Goal: Information Seeking & Learning: Learn about a topic

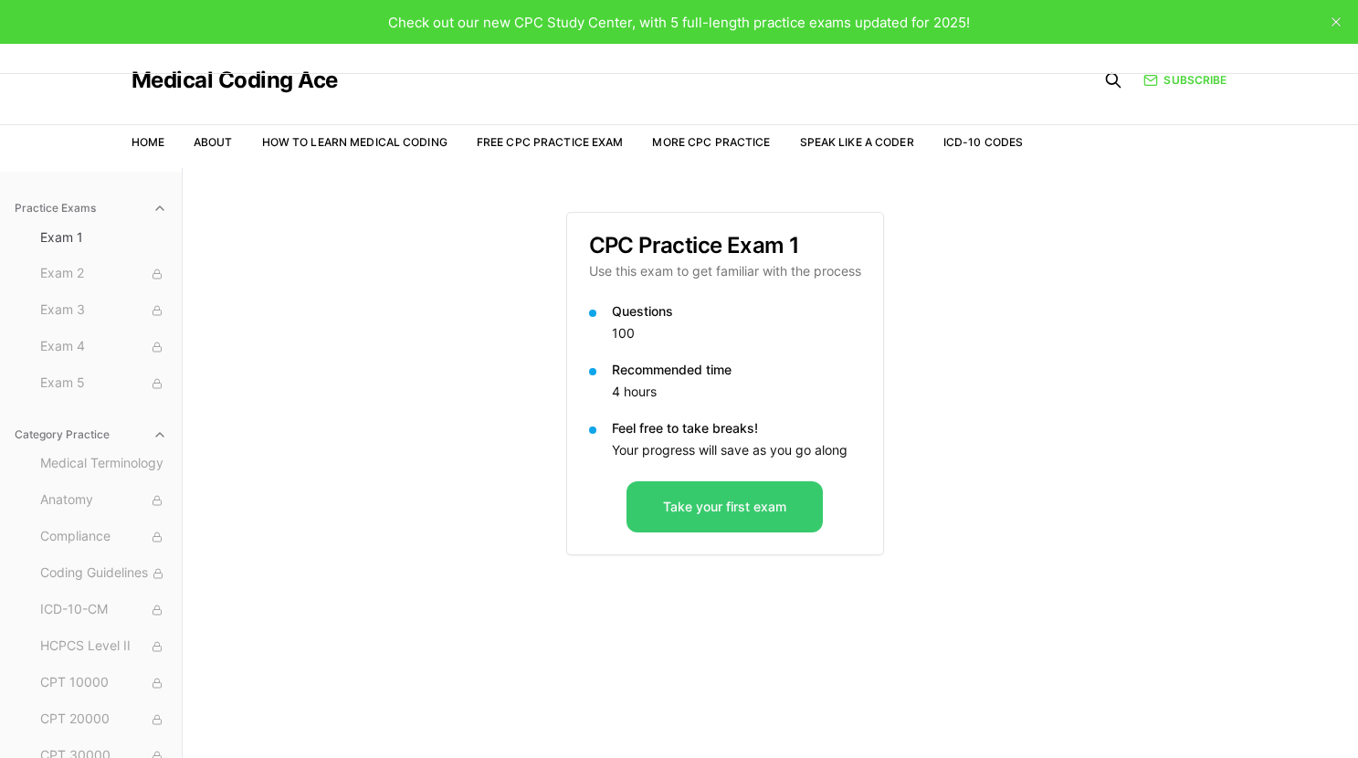
click at [720, 506] on button "Take your first exam" at bounding box center [724, 506] width 196 height 51
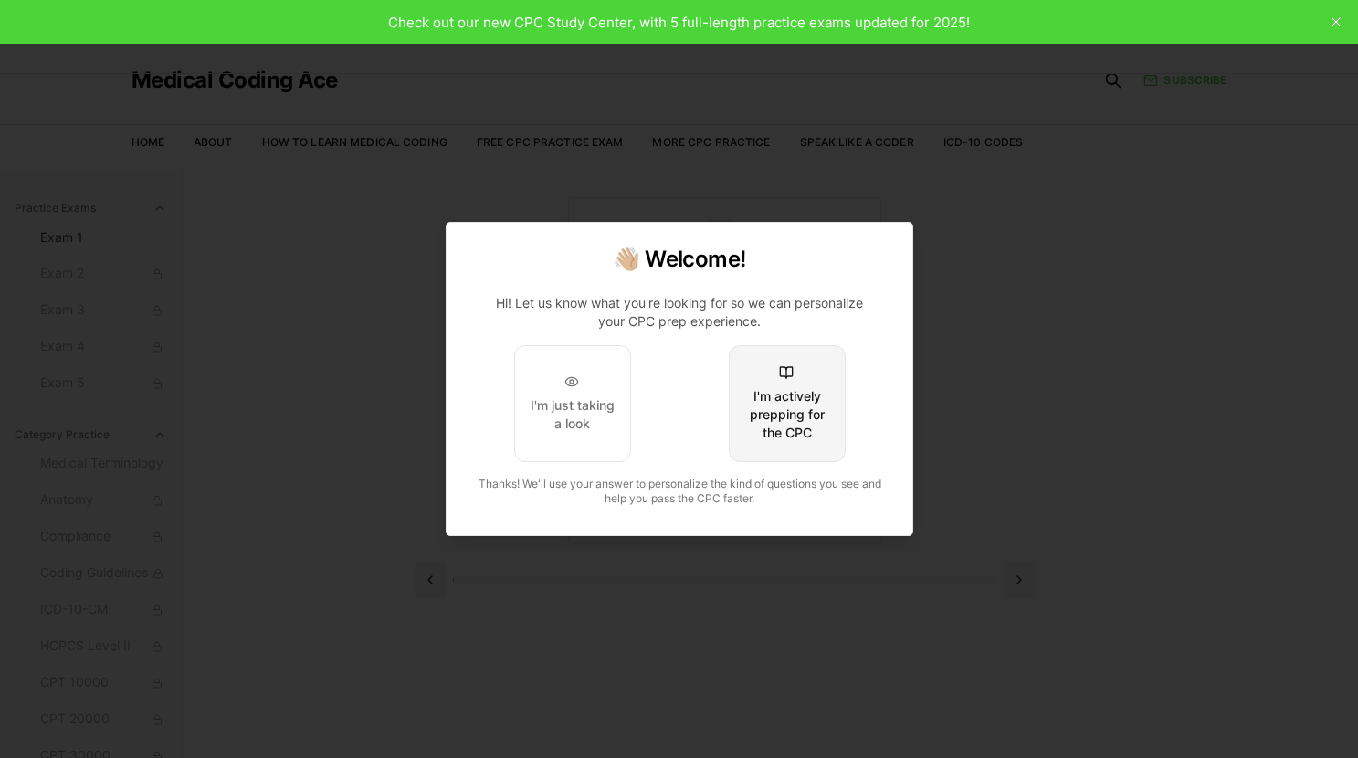
click at [786, 414] on div "I'm actively prepping for the CPC" at bounding box center [786, 414] width 86 height 55
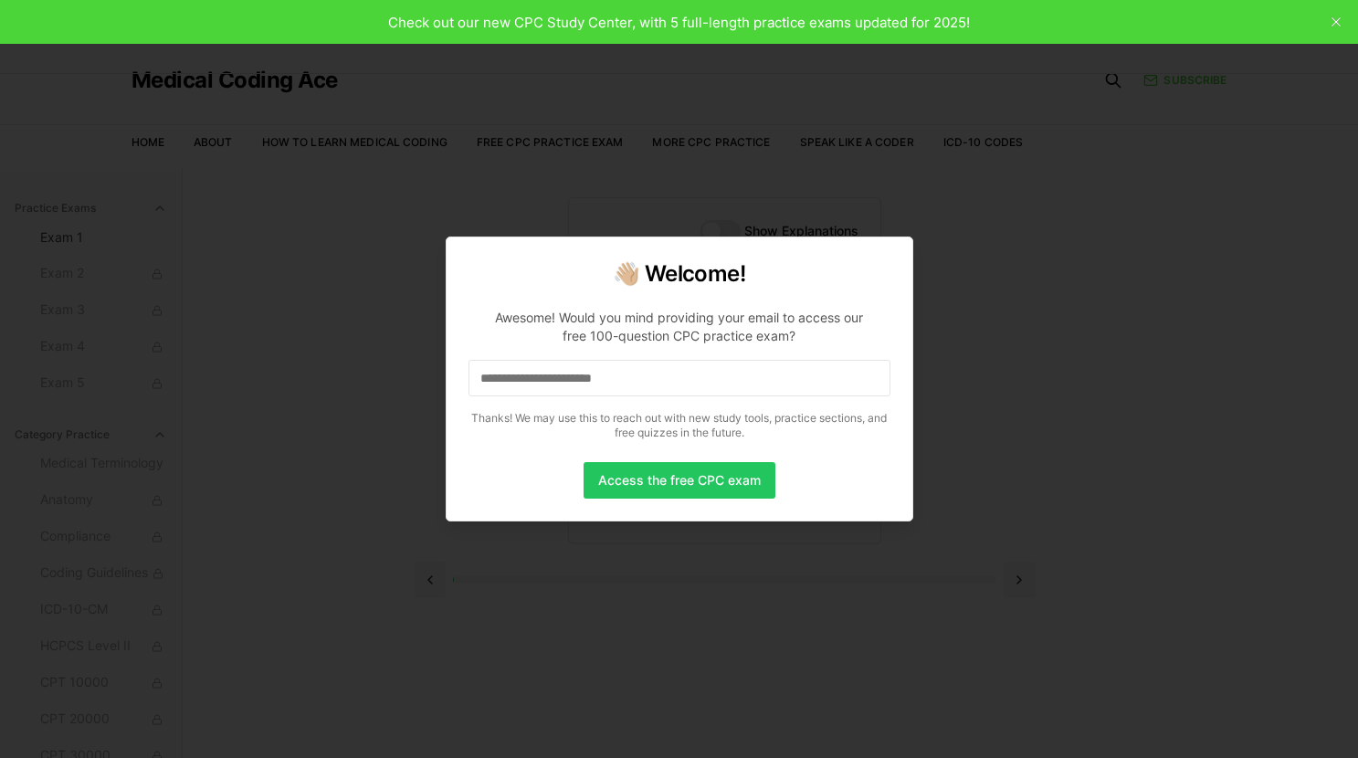
click at [535, 370] on input at bounding box center [679, 378] width 422 height 37
click at [518, 372] on input "*" at bounding box center [679, 378] width 422 height 37
click at [490, 375] on input at bounding box center [679, 378] width 422 height 37
click at [499, 387] on input "*" at bounding box center [679, 378] width 422 height 37
click at [510, 369] on input "**" at bounding box center [679, 378] width 422 height 37
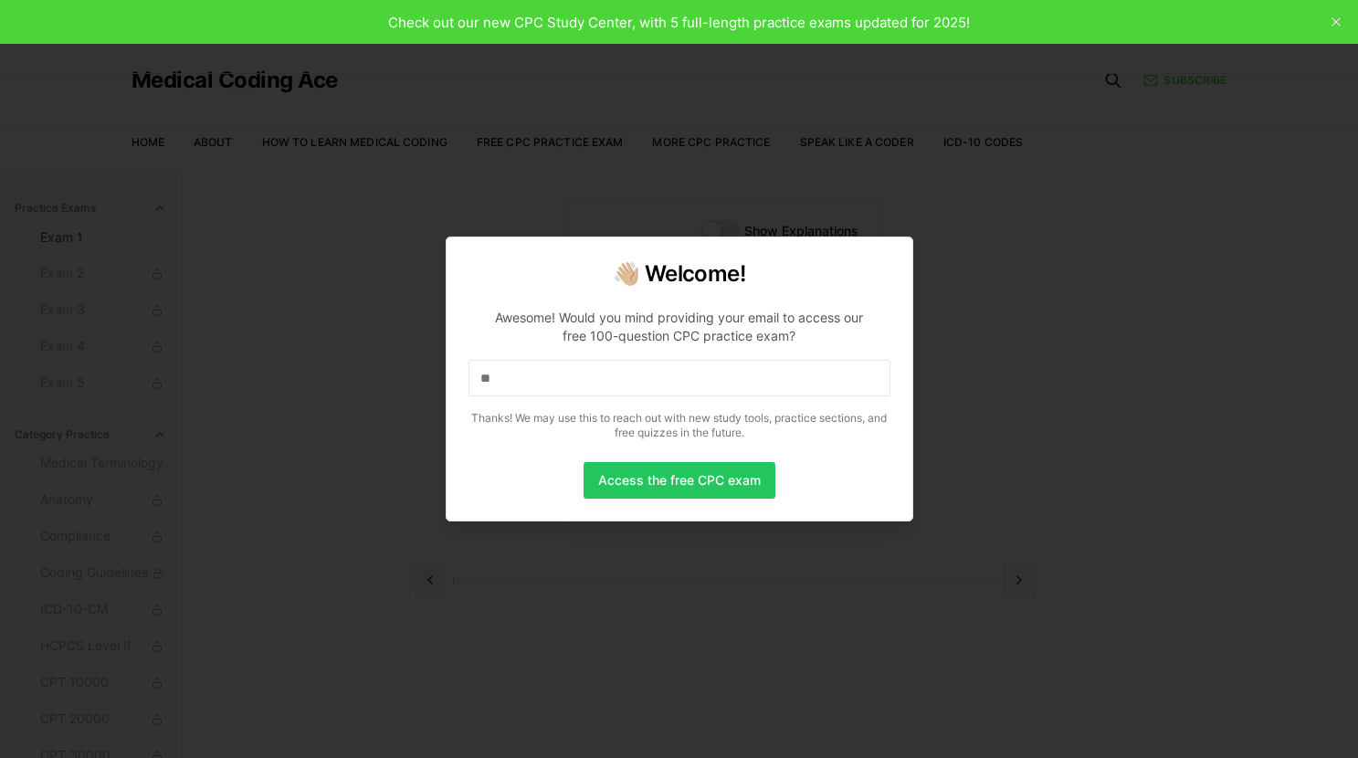
click at [510, 369] on input "**" at bounding box center [679, 378] width 422 height 37
click at [511, 385] on input "**" at bounding box center [679, 378] width 422 height 37
click at [560, 376] on input "***" at bounding box center [679, 378] width 422 height 37
click at [560, 377] on input "***" at bounding box center [679, 378] width 422 height 37
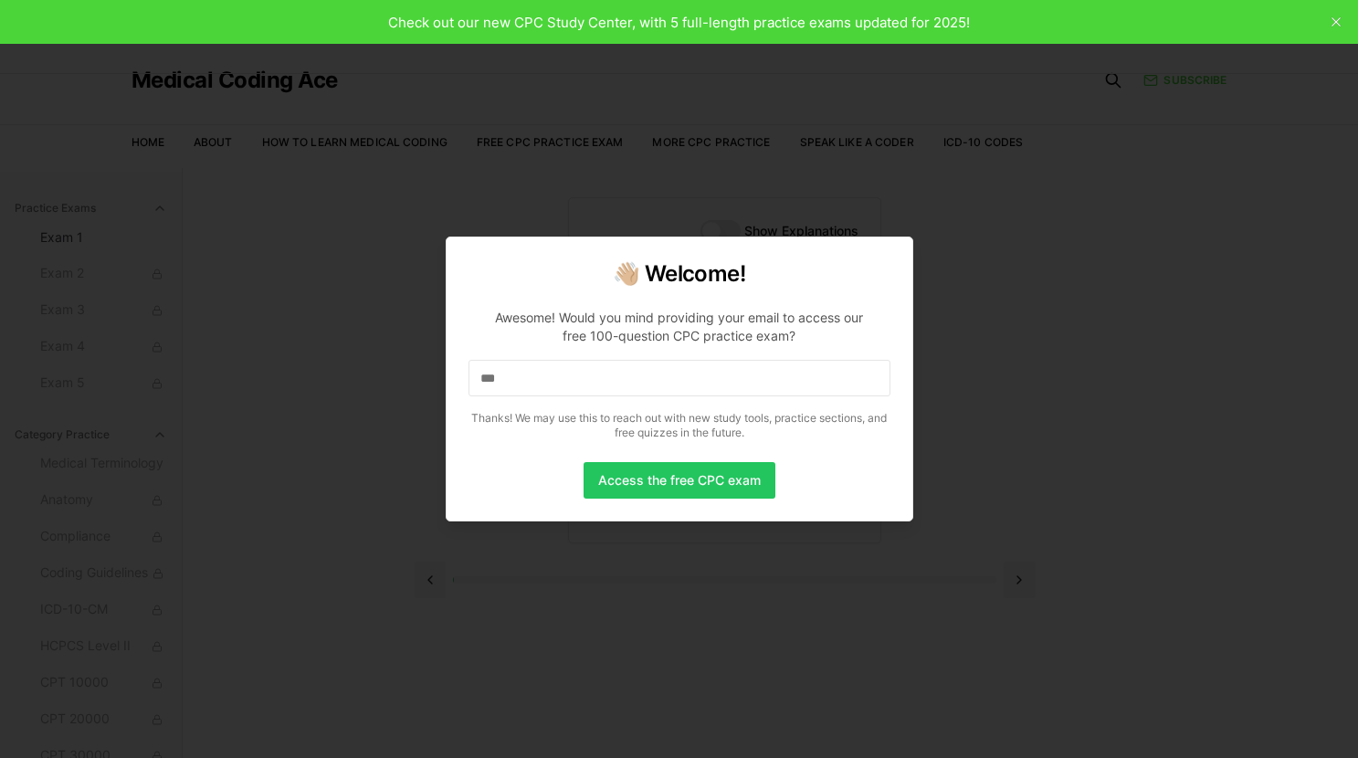
click at [563, 377] on input "***" at bounding box center [679, 378] width 422 height 37
click at [563, 377] on input "****" at bounding box center [679, 378] width 422 height 37
click at [563, 378] on input "*****" at bounding box center [679, 378] width 422 height 37
click at [563, 379] on input "******" at bounding box center [679, 378] width 422 height 37
click at [564, 379] on input "*******" at bounding box center [679, 378] width 422 height 37
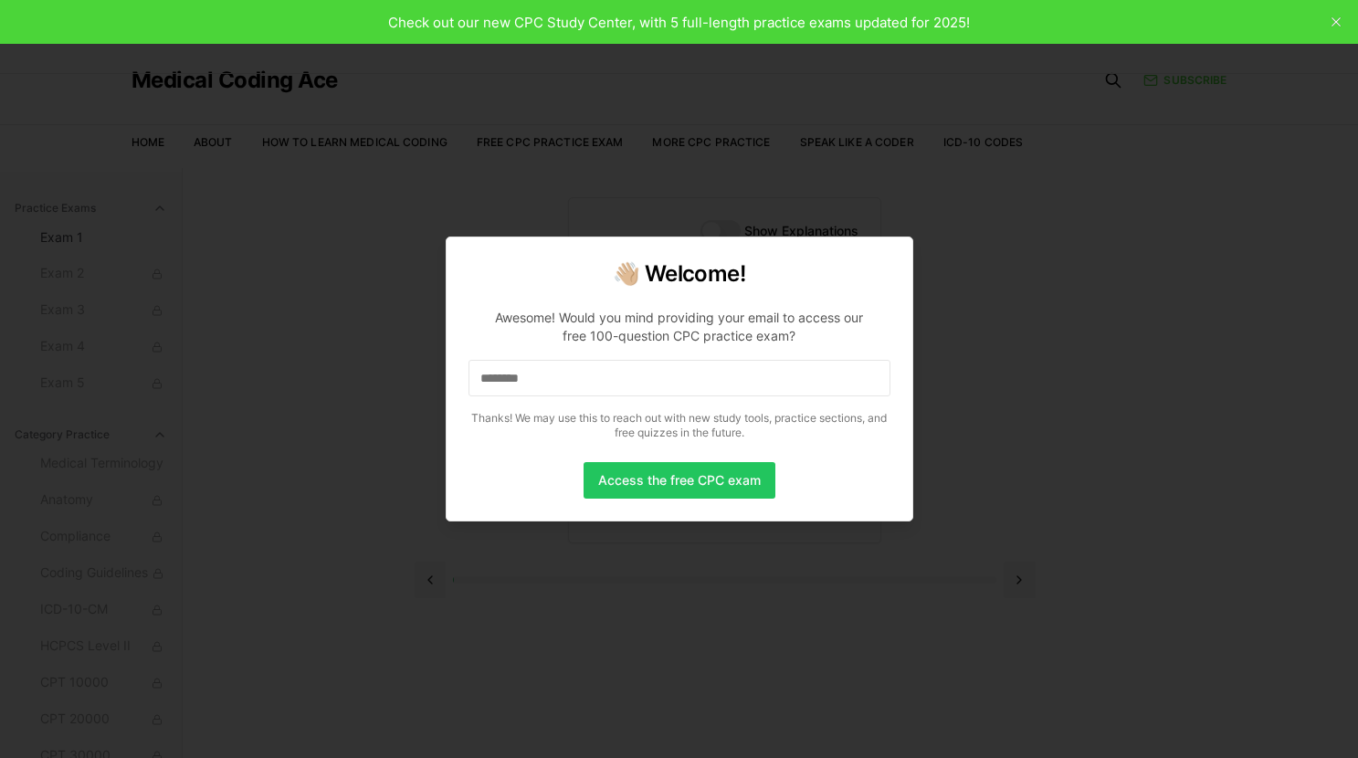
click at [565, 379] on input "********" at bounding box center [679, 378] width 422 height 37
click at [566, 379] on input "*********" at bounding box center [679, 378] width 422 height 37
click at [566, 379] on input "**********" at bounding box center [679, 378] width 422 height 37
click at [567, 379] on input "**********" at bounding box center [679, 378] width 422 height 37
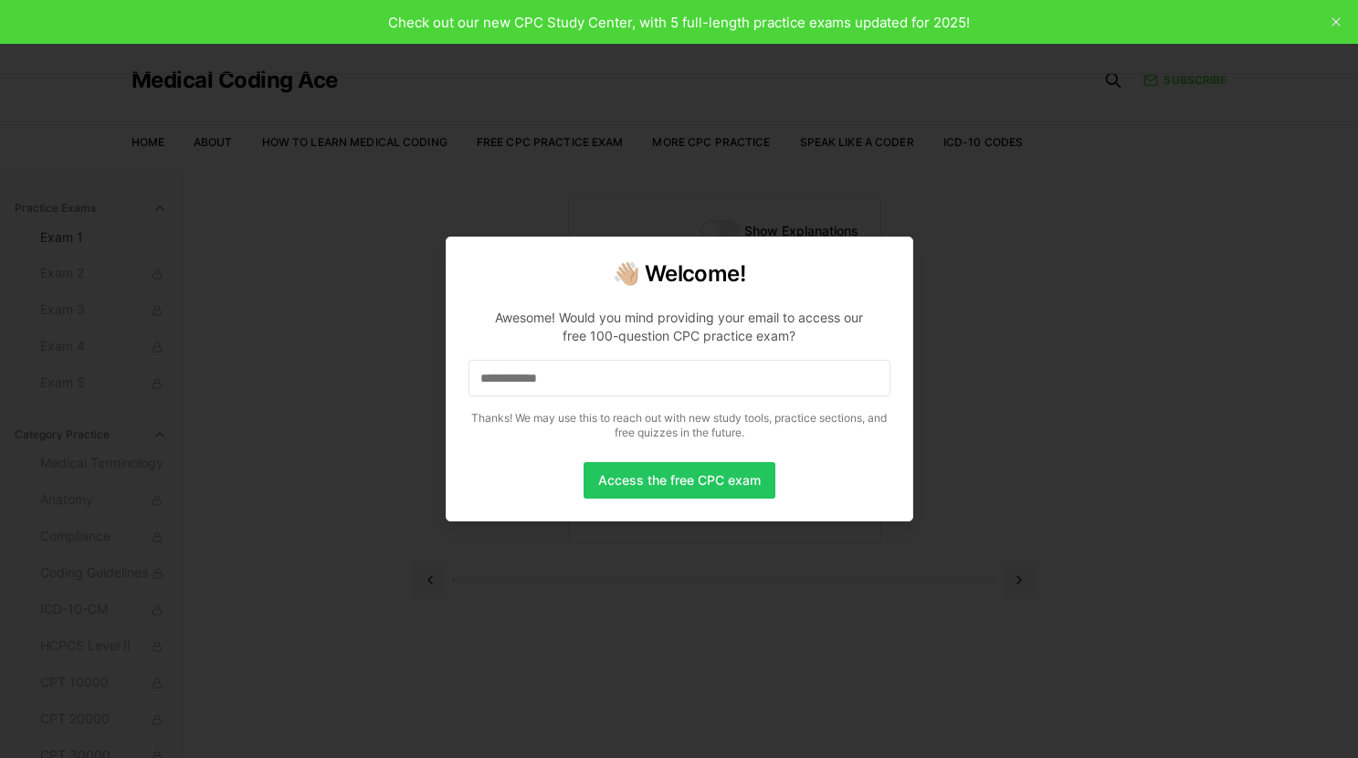
click at [581, 377] on input "**********" at bounding box center [679, 378] width 422 height 37
click at [596, 379] on input "**********" at bounding box center [679, 378] width 422 height 37
click at [611, 379] on input "**********" at bounding box center [679, 378] width 422 height 37
click at [615, 380] on input "**********" at bounding box center [679, 378] width 422 height 37
click at [639, 374] on input "**********" at bounding box center [679, 378] width 422 height 37
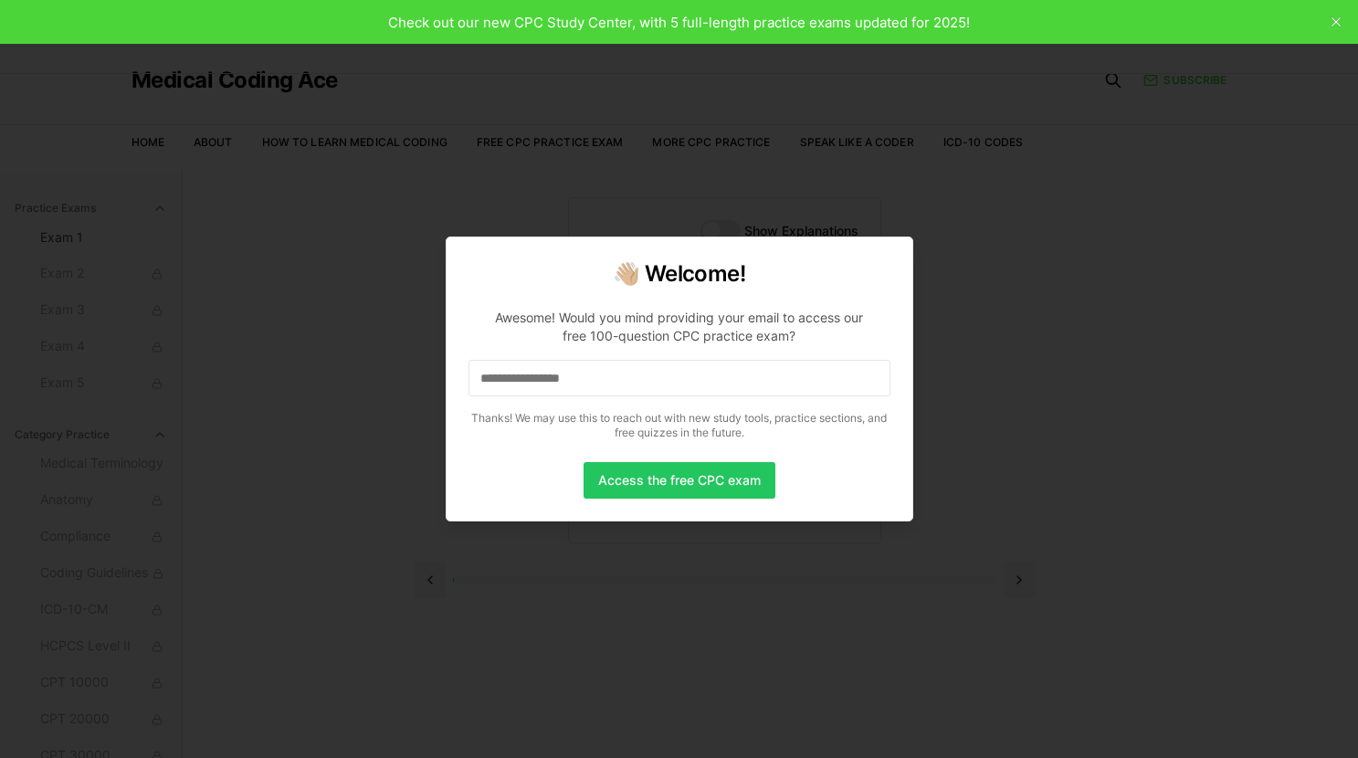
click at [650, 375] on input "**********" at bounding box center [679, 378] width 422 height 37
click at [664, 479] on button "Access the free CPC exam" at bounding box center [680, 480] width 192 height 37
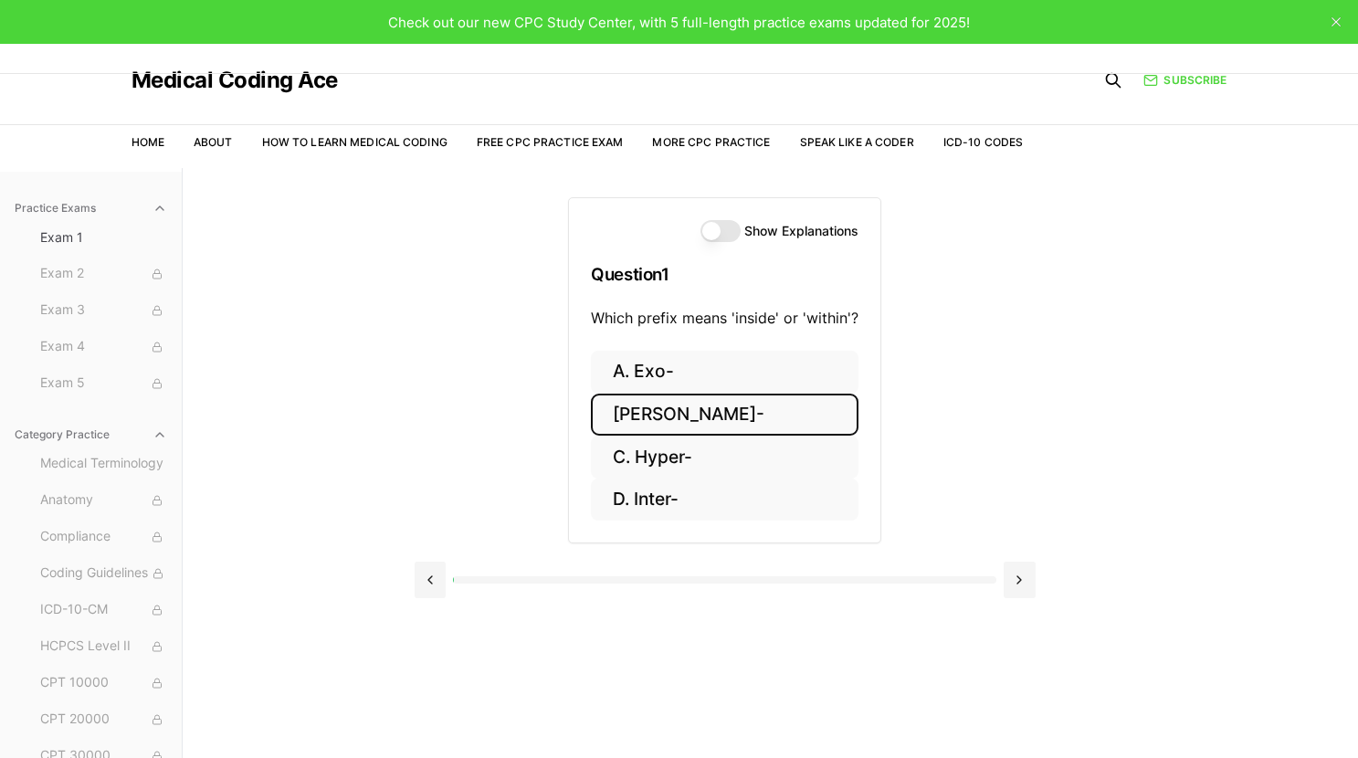
click at [668, 409] on button "B. Endo-" at bounding box center [725, 415] width 268 height 43
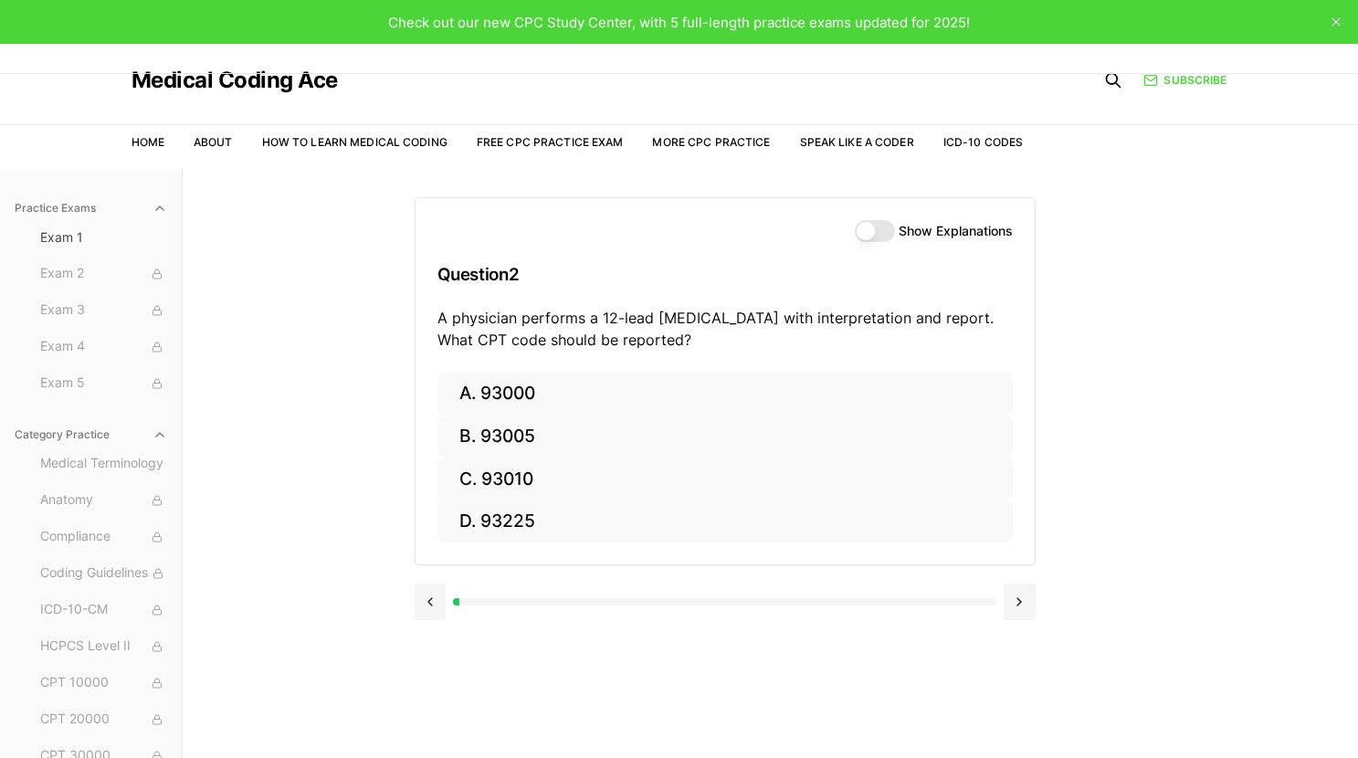
click at [867, 235] on button "Show Explanations" at bounding box center [875, 231] width 40 height 22
click at [871, 234] on button "Show Explanations" at bounding box center [875, 231] width 40 height 22
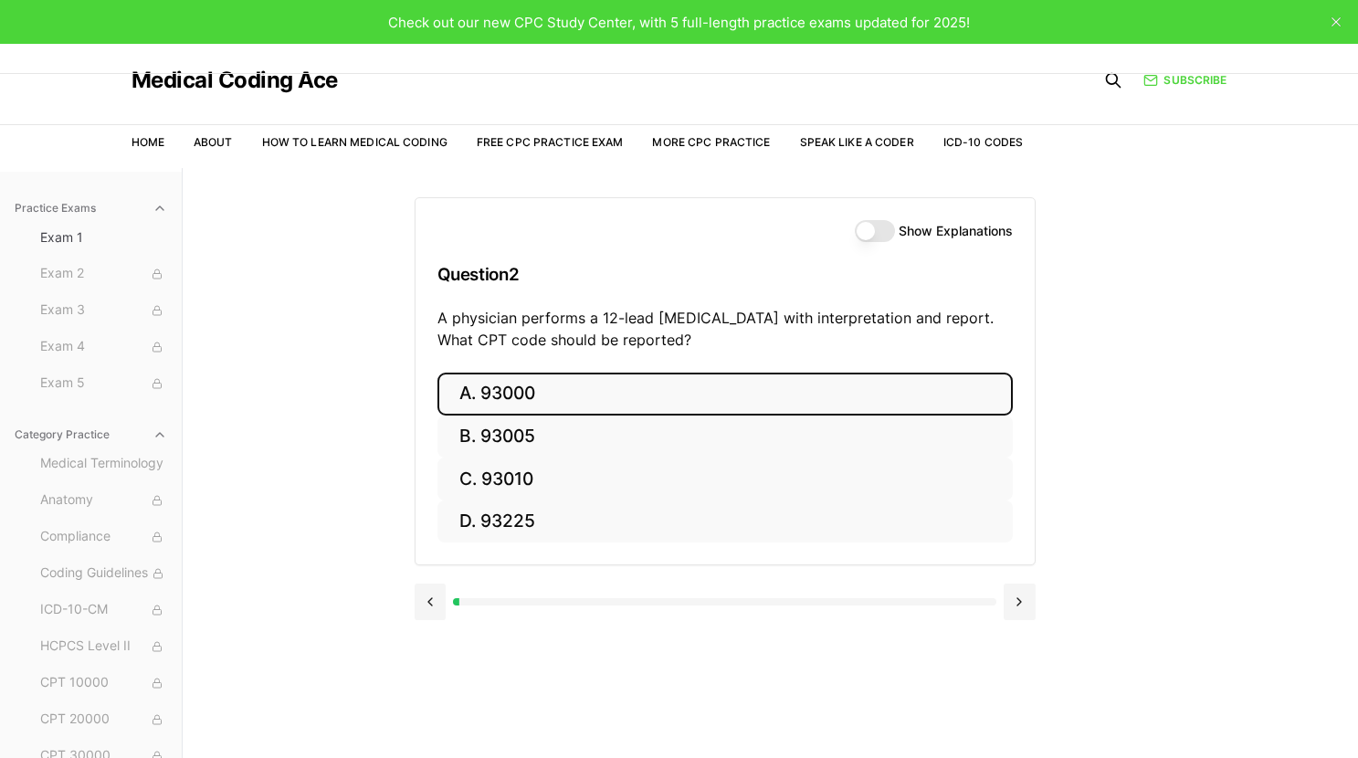
click at [599, 392] on button "A. 93000" at bounding box center [724, 394] width 575 height 43
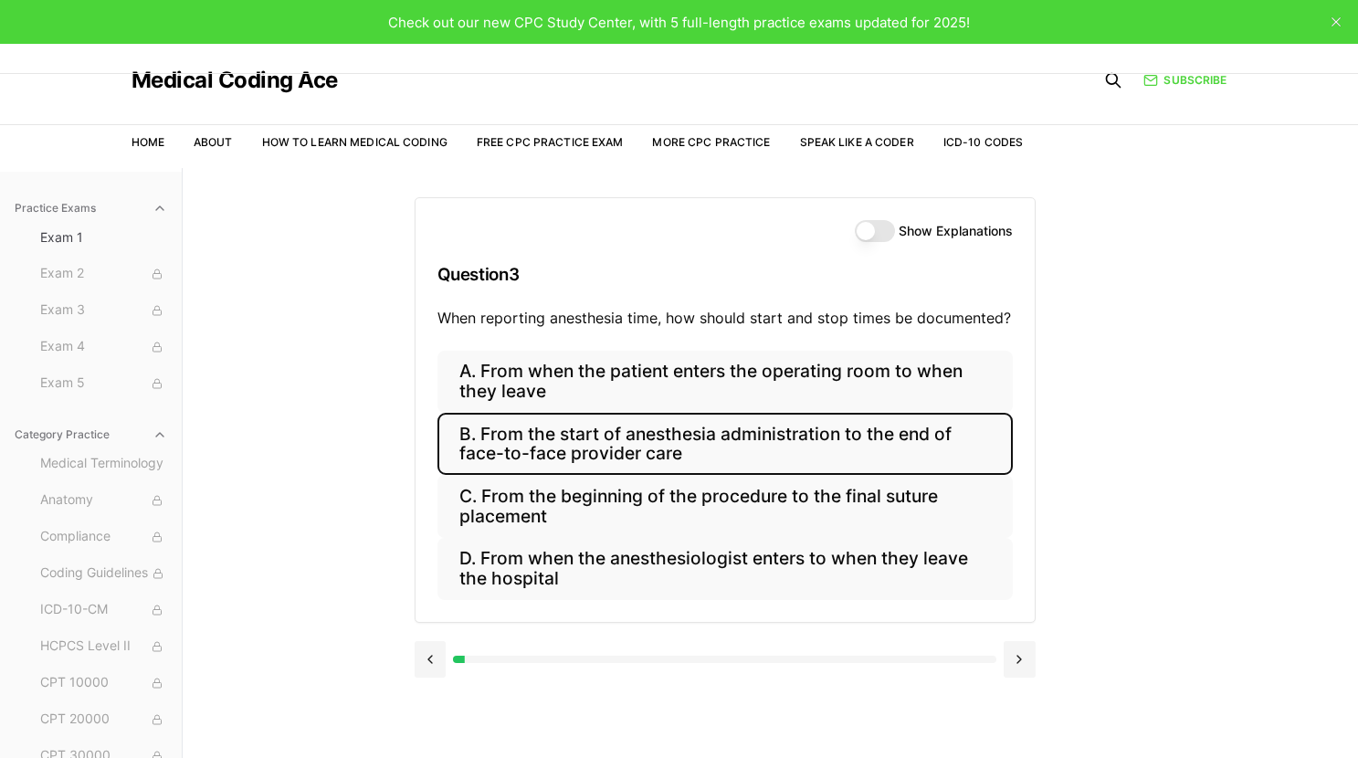
click at [574, 452] on button "B. From the start of anesthesia administration to the end of face-to-face provi…" at bounding box center [724, 444] width 575 height 62
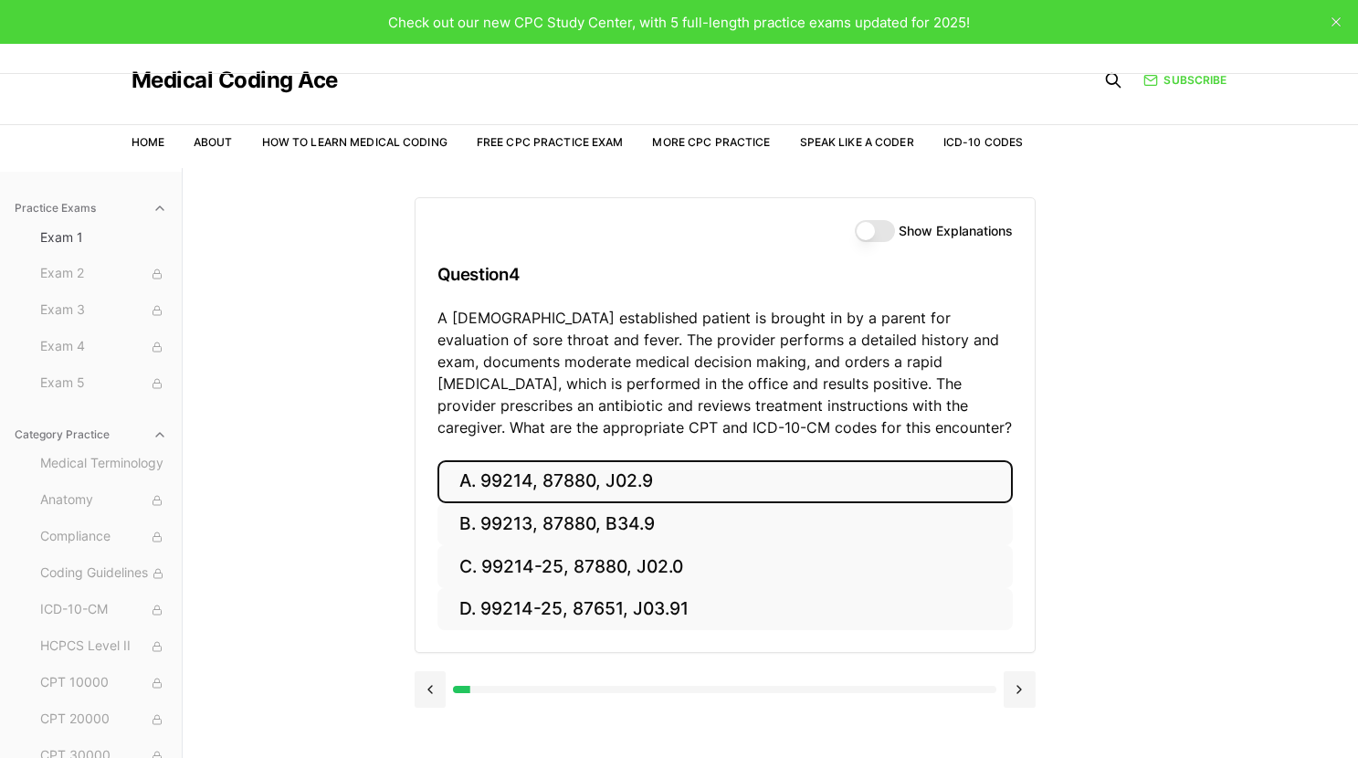
click at [636, 489] on button "A. 99214, 87880, J02.9" at bounding box center [724, 481] width 575 height 43
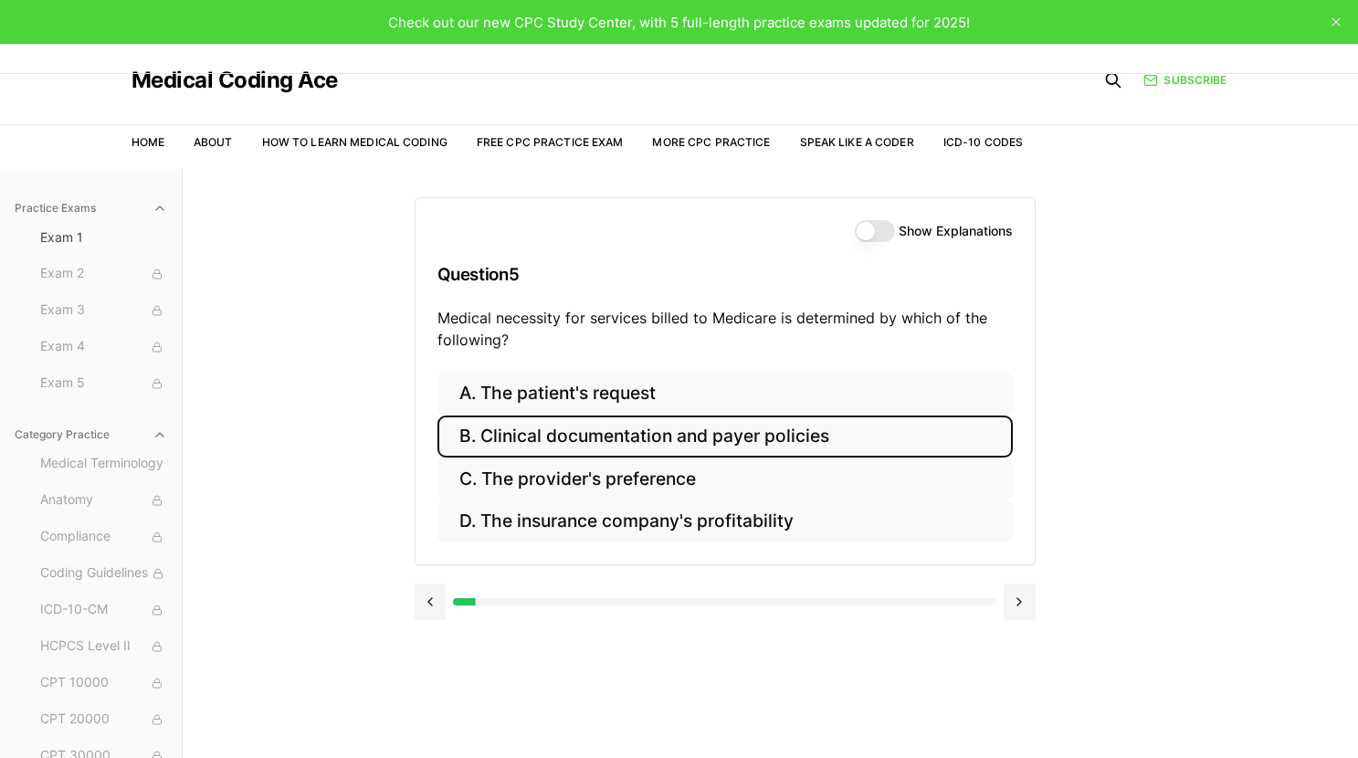
click at [523, 434] on button "B. Clinical documentation and payer policies" at bounding box center [724, 436] width 575 height 43
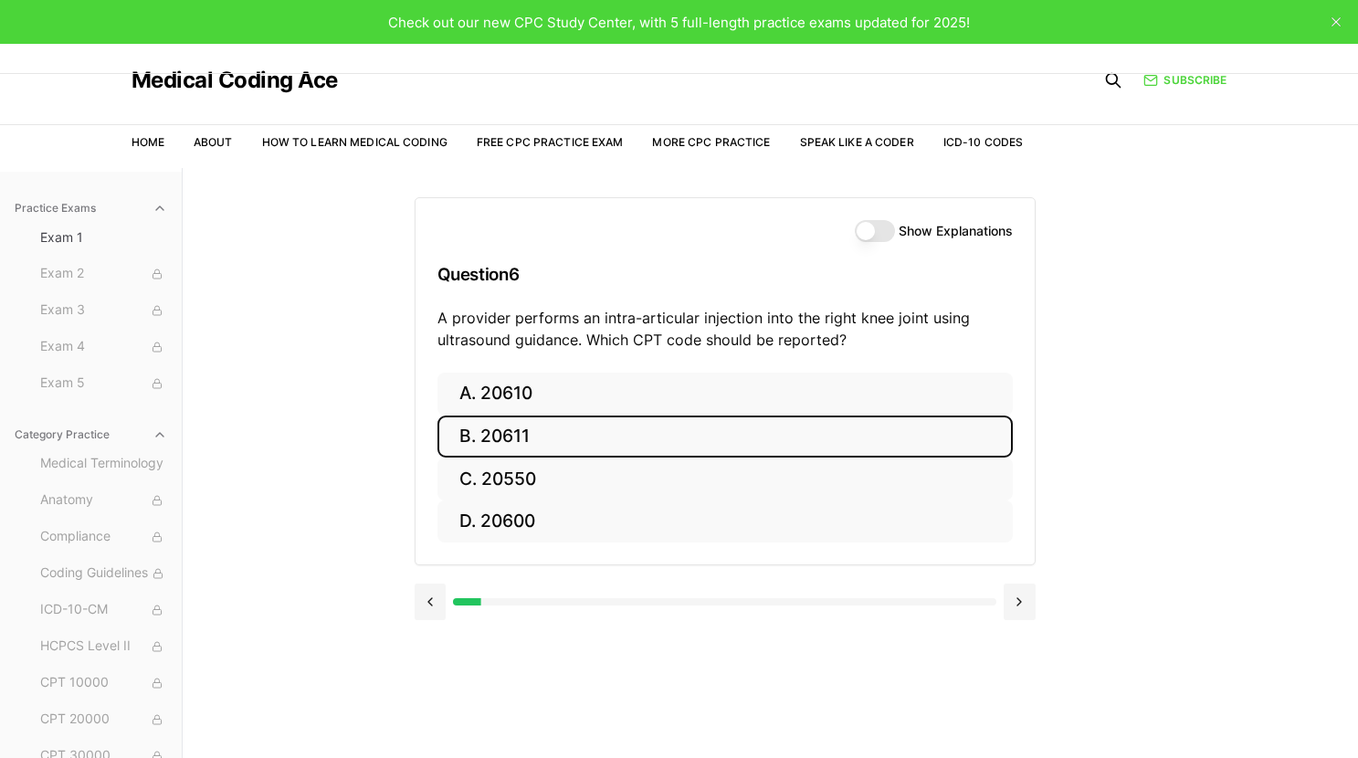
click at [544, 432] on button "B. 20611" at bounding box center [724, 436] width 575 height 43
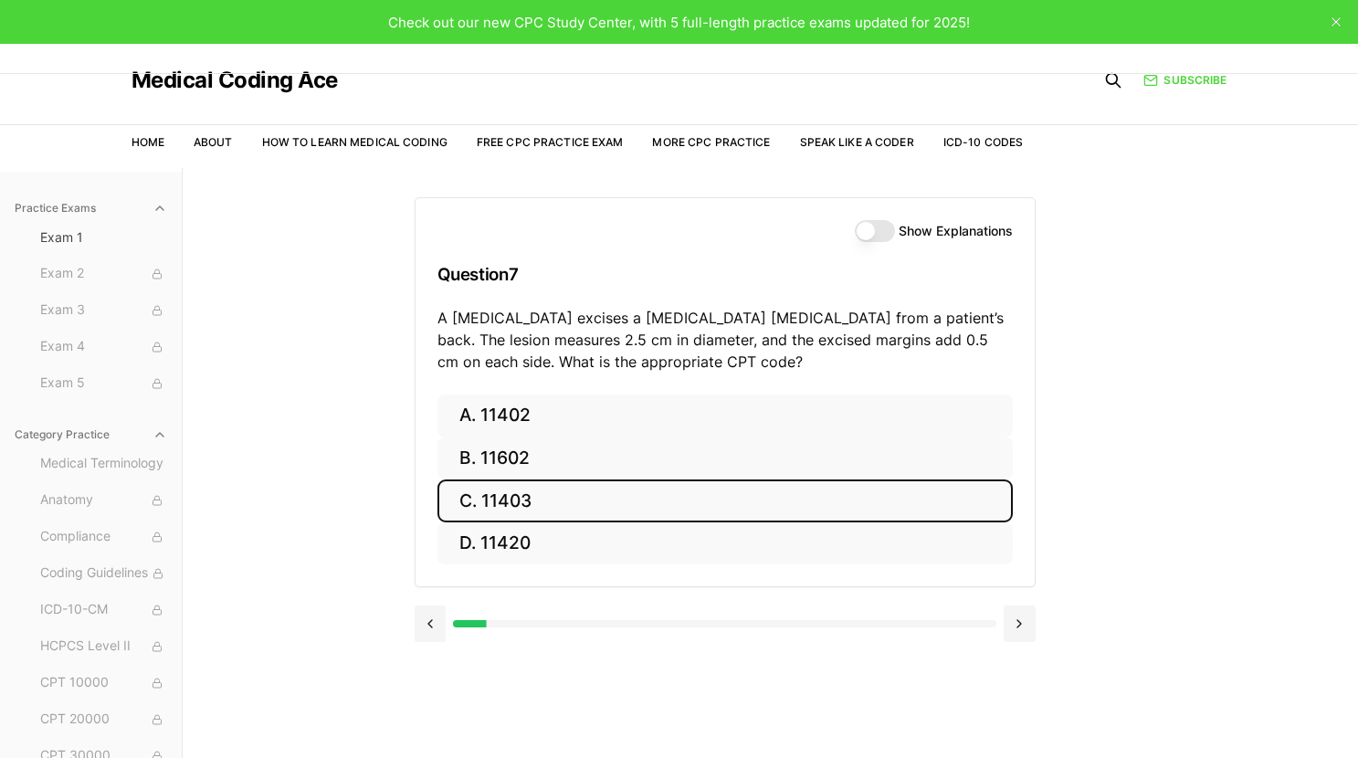
click at [515, 509] on button "C. 11403" at bounding box center [724, 500] width 575 height 43
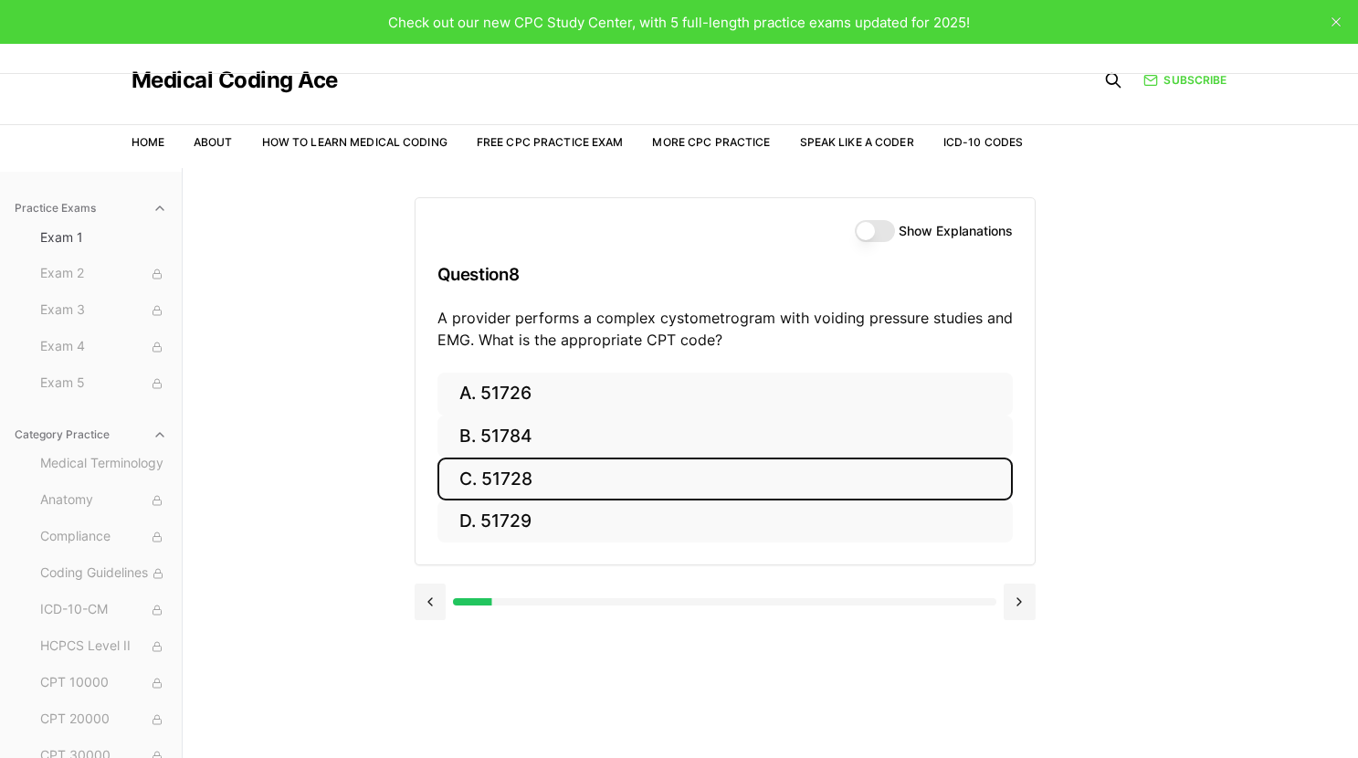
click at [515, 473] on button "C. 51728" at bounding box center [724, 478] width 575 height 43
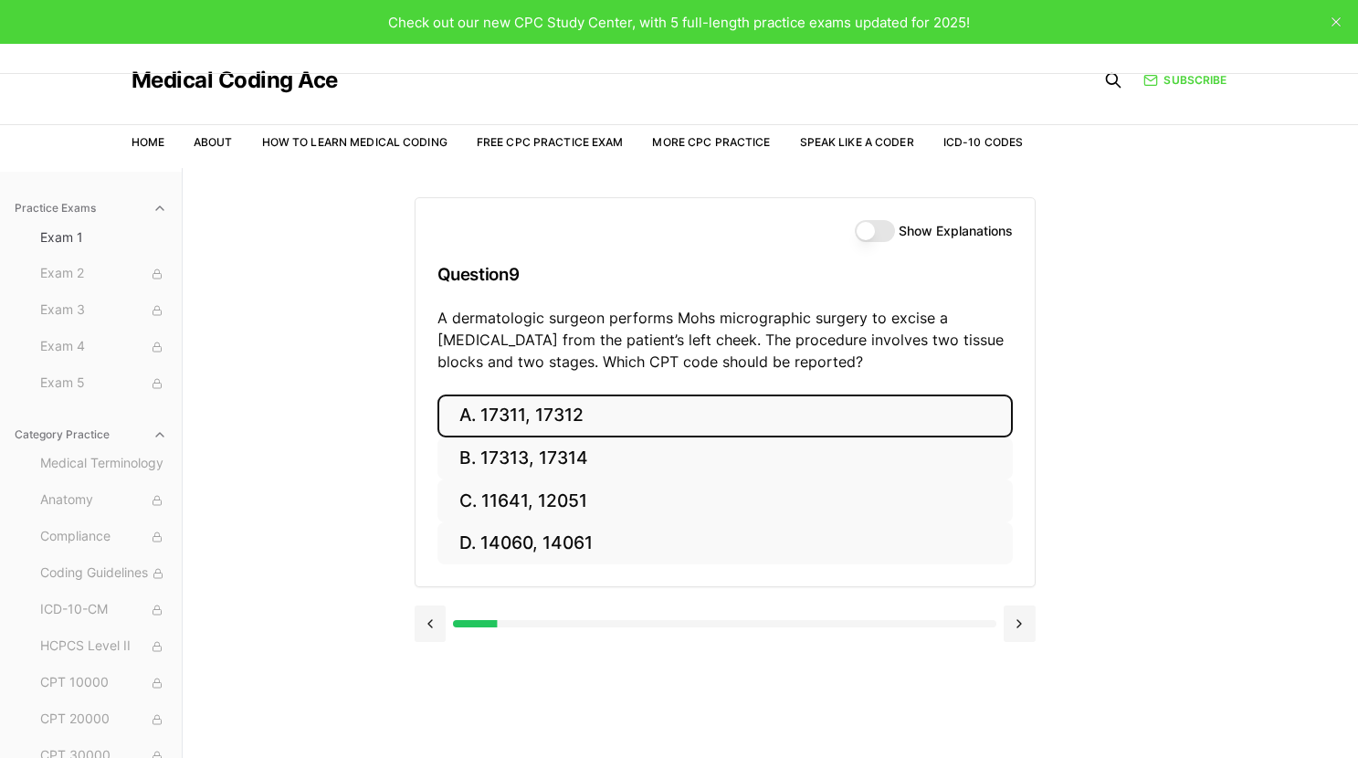
click at [623, 423] on button "A. 17311, 17312" at bounding box center [724, 415] width 575 height 43
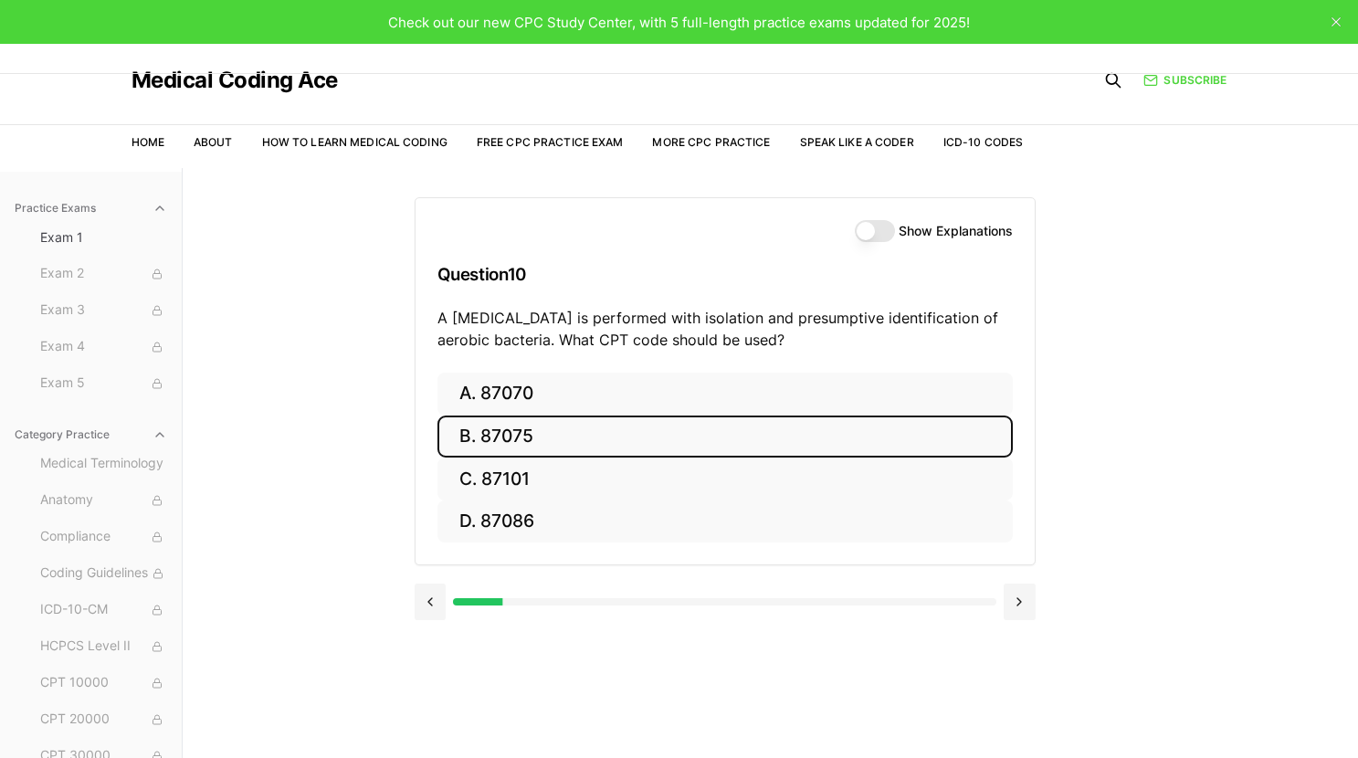
click at [532, 438] on button "B. 87075" at bounding box center [724, 436] width 575 height 43
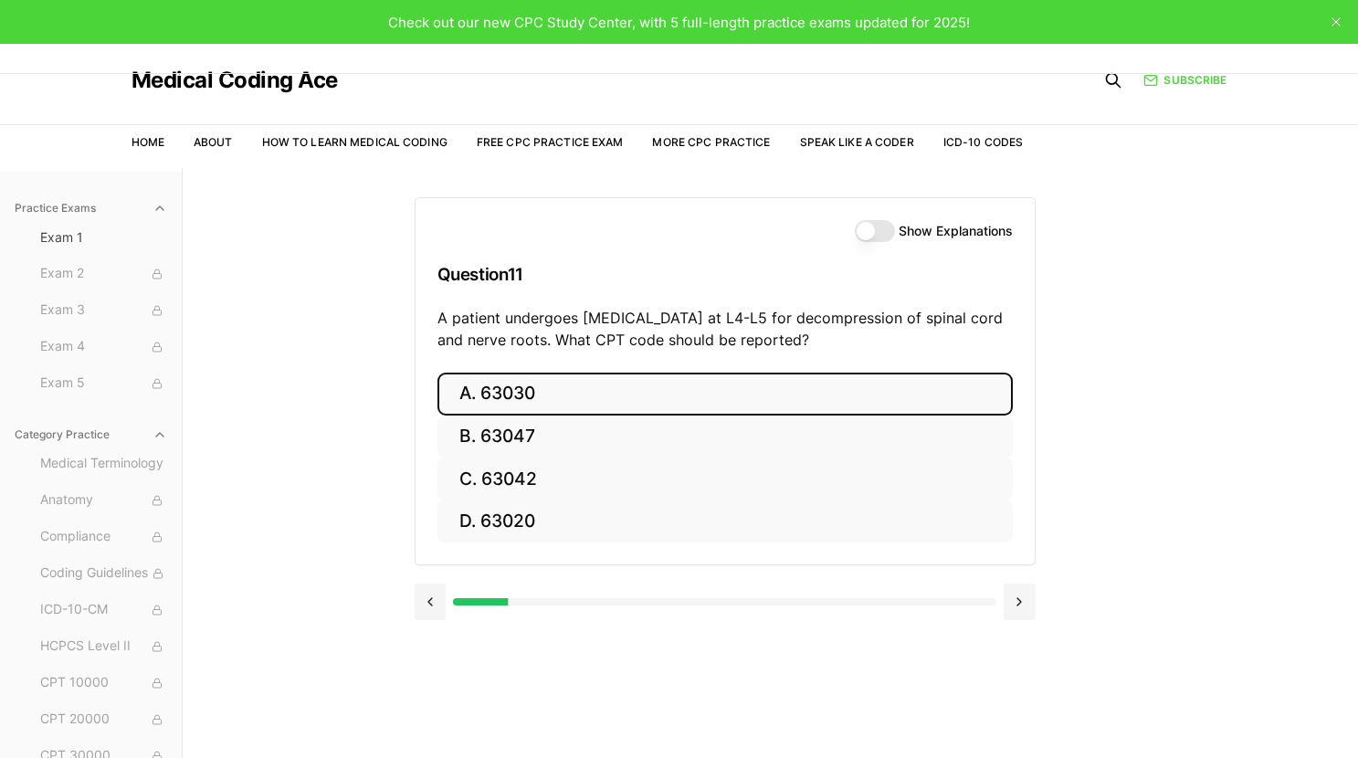
click at [499, 394] on button "A. 63030" at bounding box center [724, 394] width 575 height 43
click at [536, 391] on button "A. E11.9" at bounding box center [724, 394] width 575 height 43
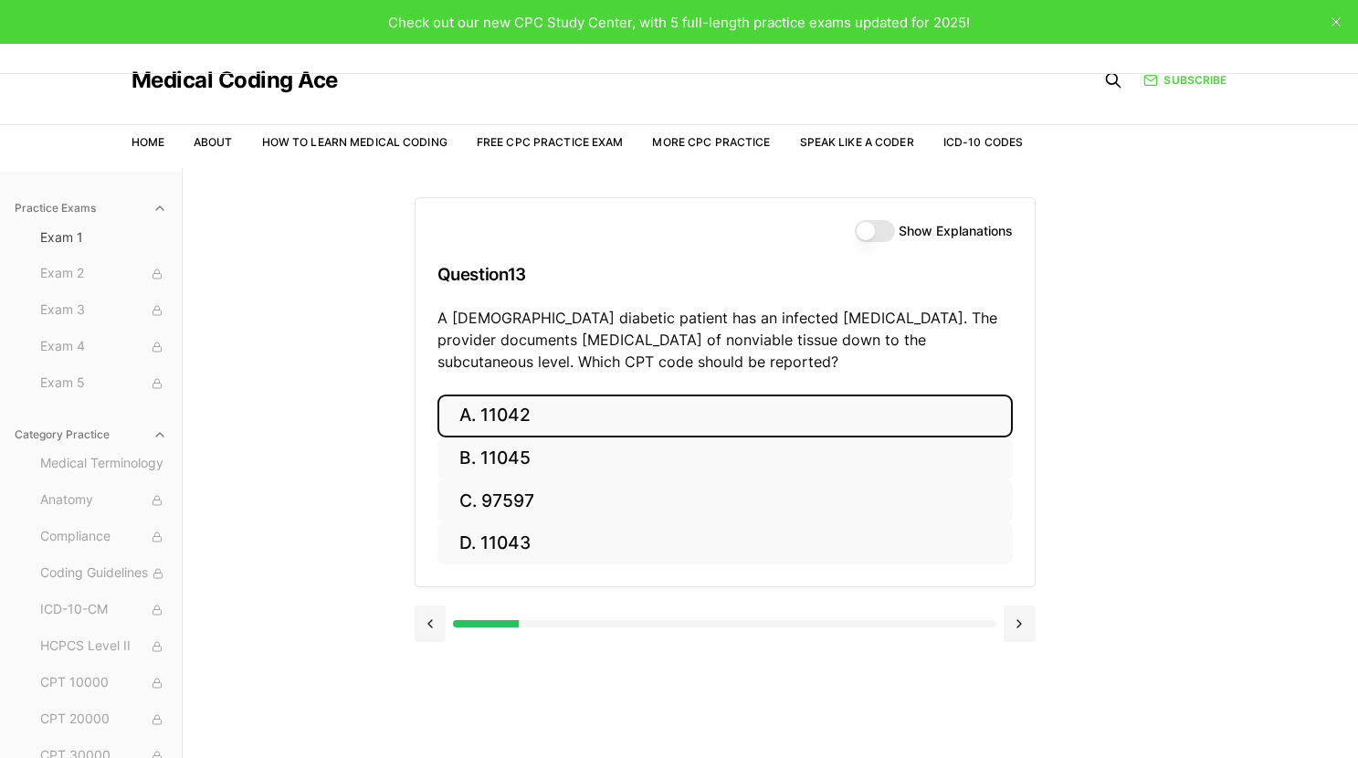
click at [525, 414] on button "A. 11042" at bounding box center [724, 415] width 575 height 43
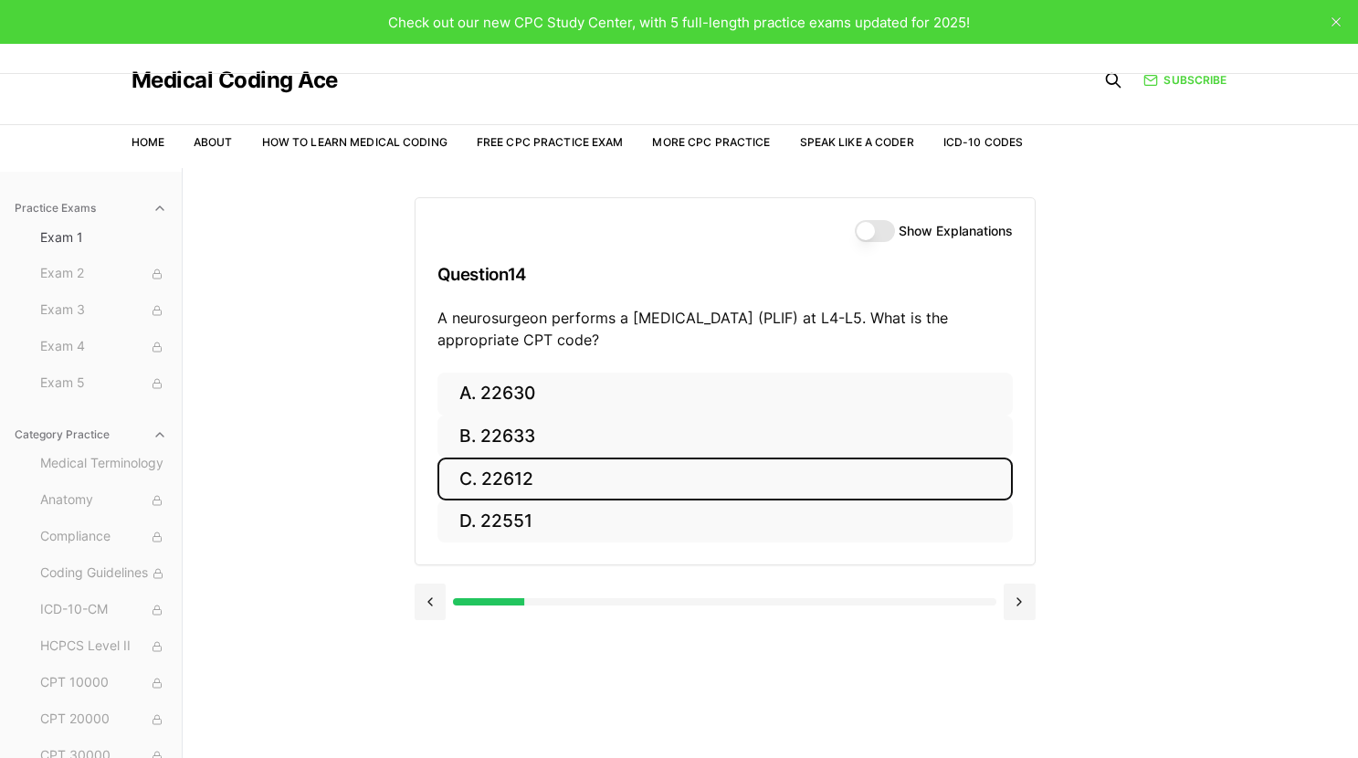
click at [578, 481] on button "C. 22612" at bounding box center [724, 478] width 575 height 43
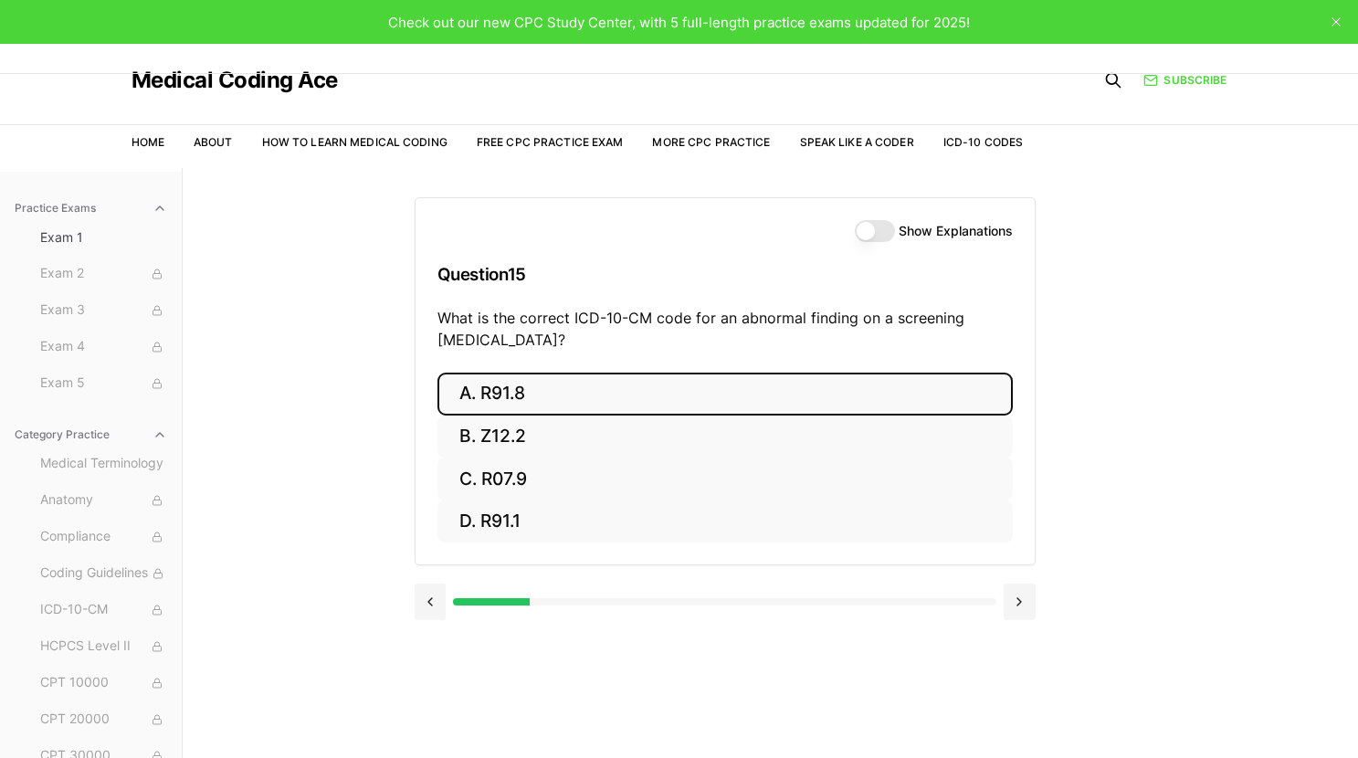
click at [506, 398] on button "A. R91.8" at bounding box center [724, 394] width 575 height 43
click at [514, 393] on button "A. 62270" at bounding box center [724, 394] width 575 height 43
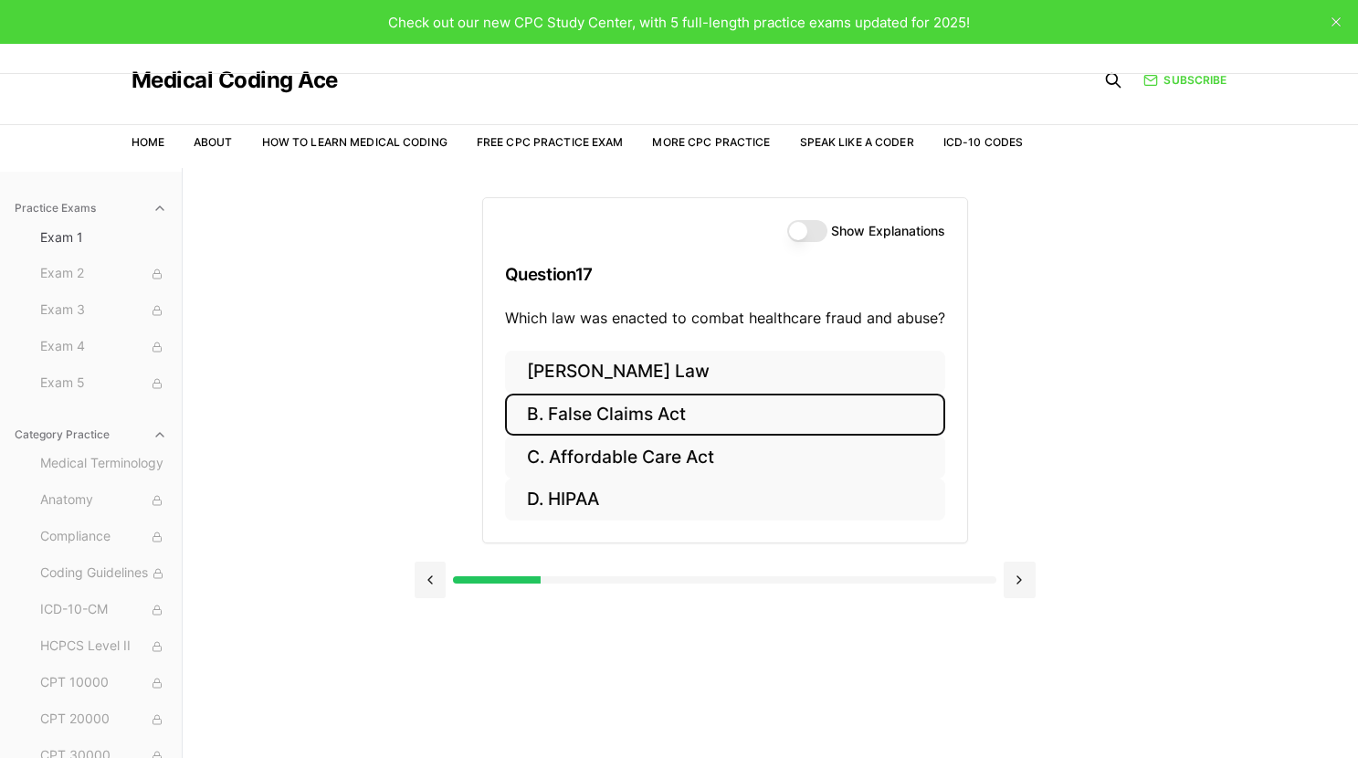
click at [637, 419] on button "B. False Claims Act" at bounding box center [725, 415] width 440 height 43
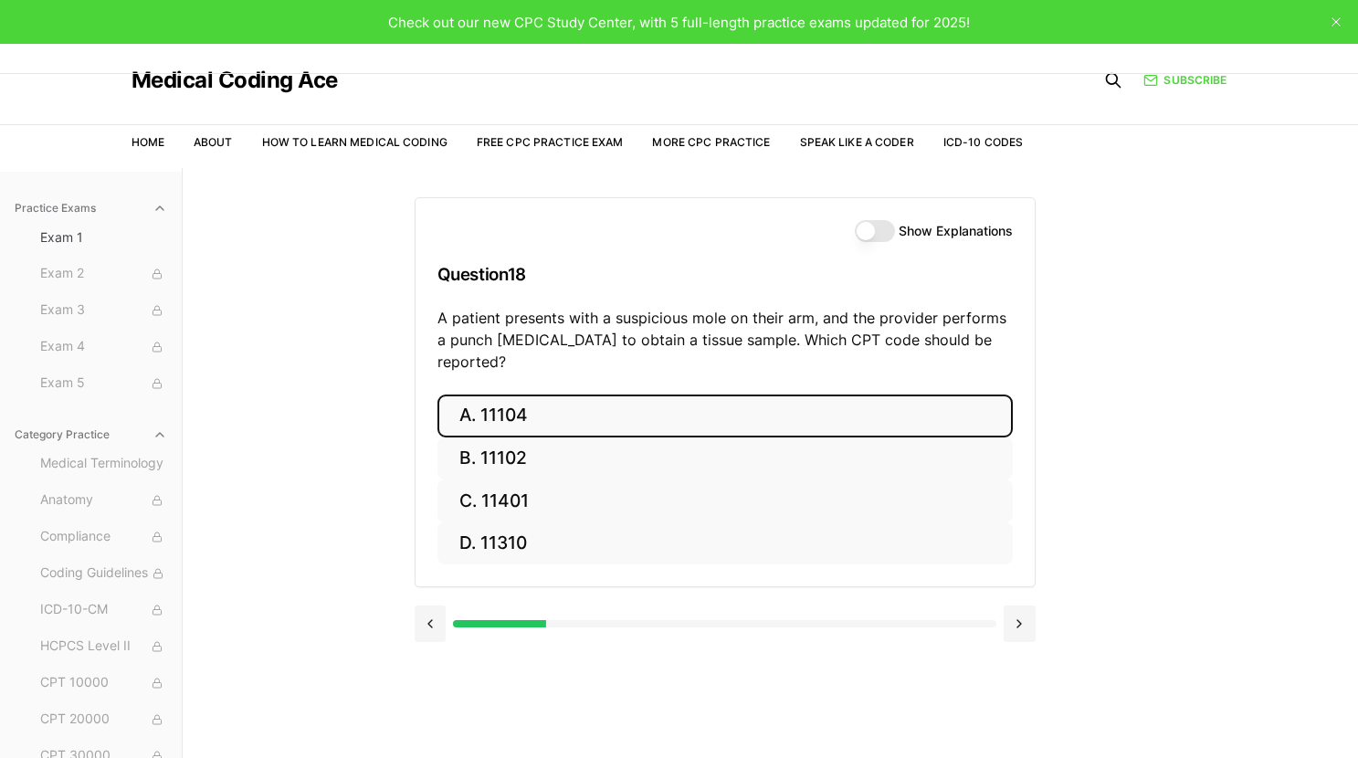
click at [481, 398] on button "A. 11104" at bounding box center [724, 415] width 575 height 43
click at [608, 415] on button "A. S52.501A" at bounding box center [724, 415] width 575 height 43
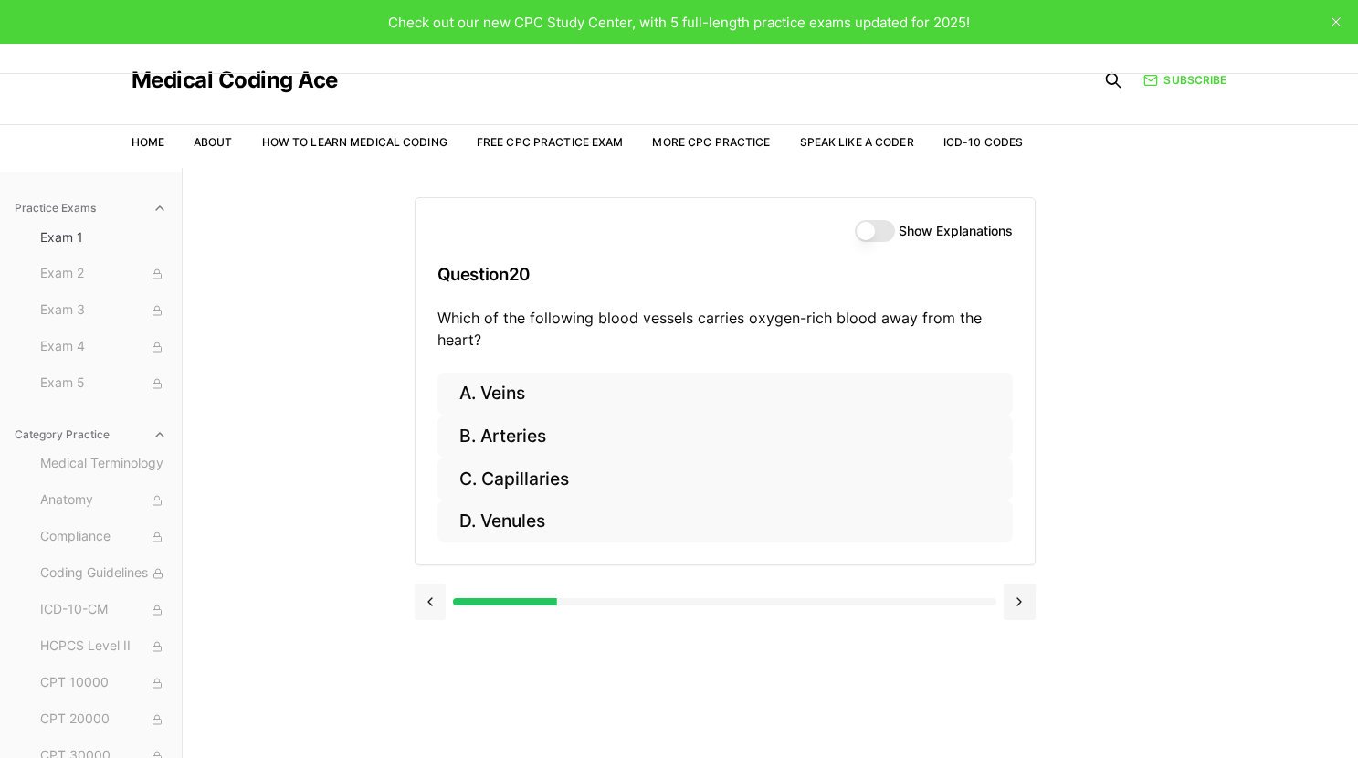
click at [436, 602] on button at bounding box center [431, 602] width 32 height 37
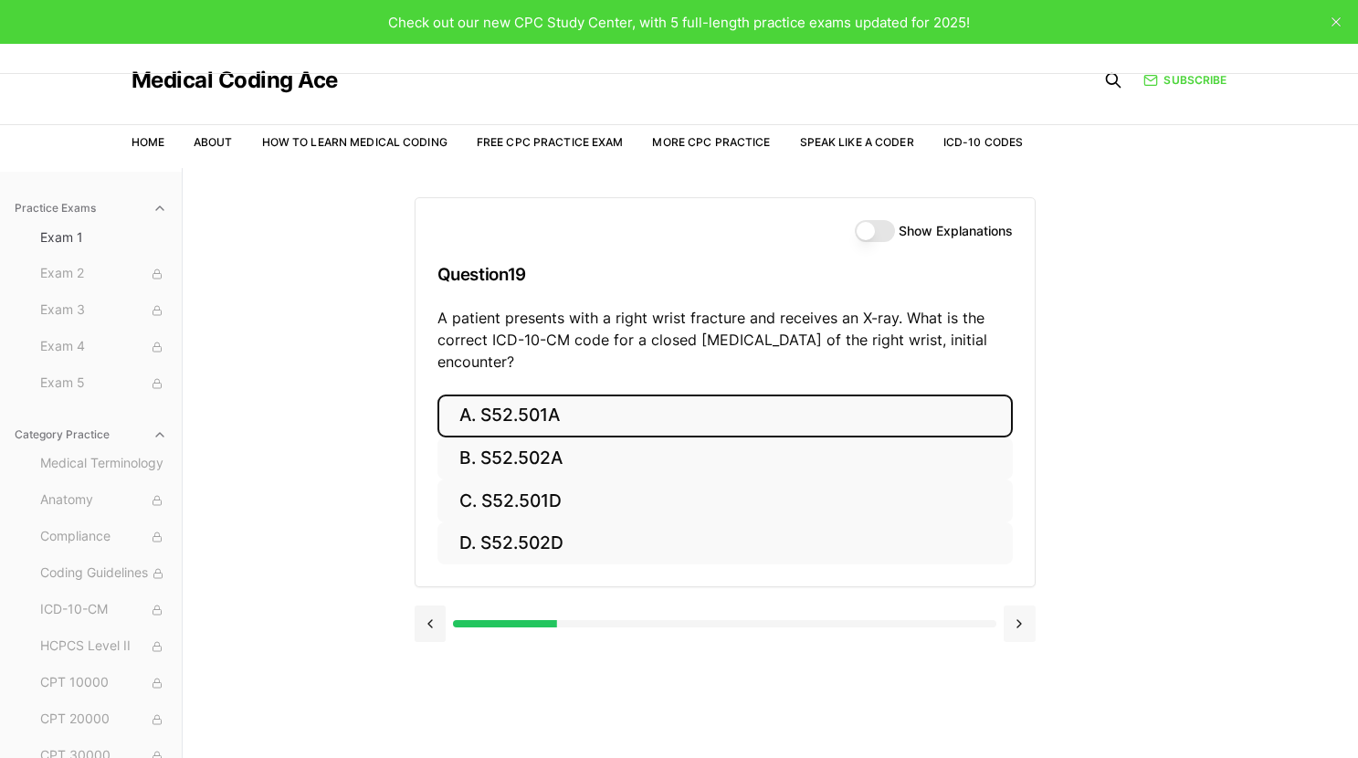
click at [1013, 623] on button at bounding box center [1020, 623] width 32 height 37
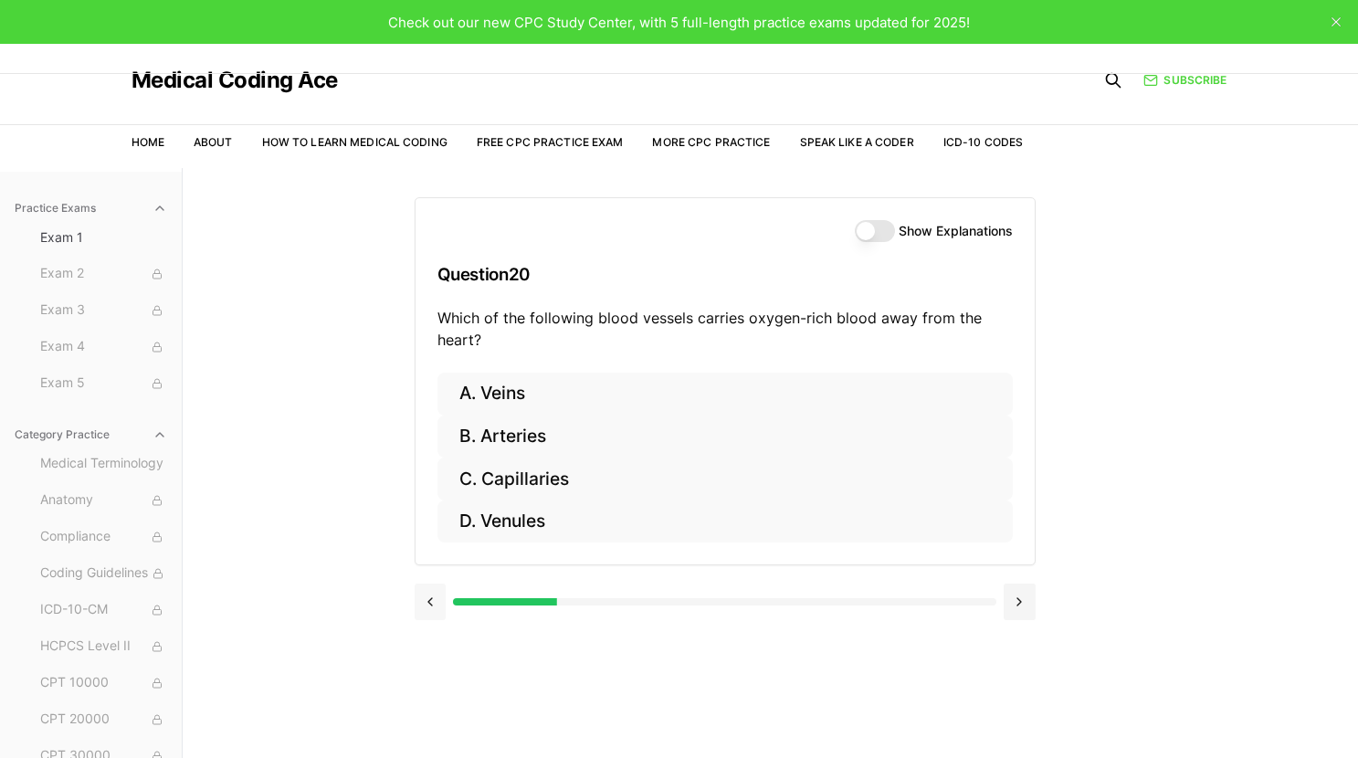
click at [428, 603] on button at bounding box center [431, 602] width 32 height 37
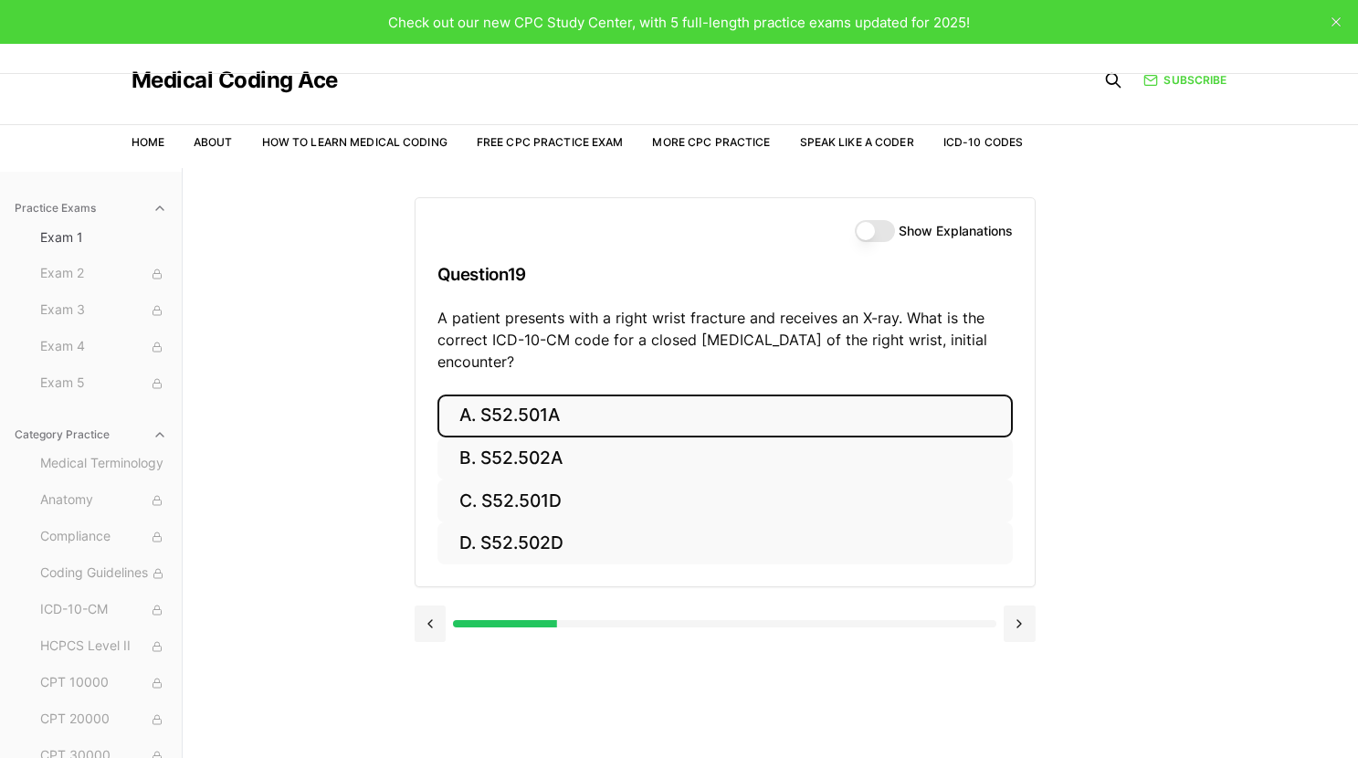
click at [873, 234] on button "Show Explanations" at bounding box center [875, 231] width 40 height 22
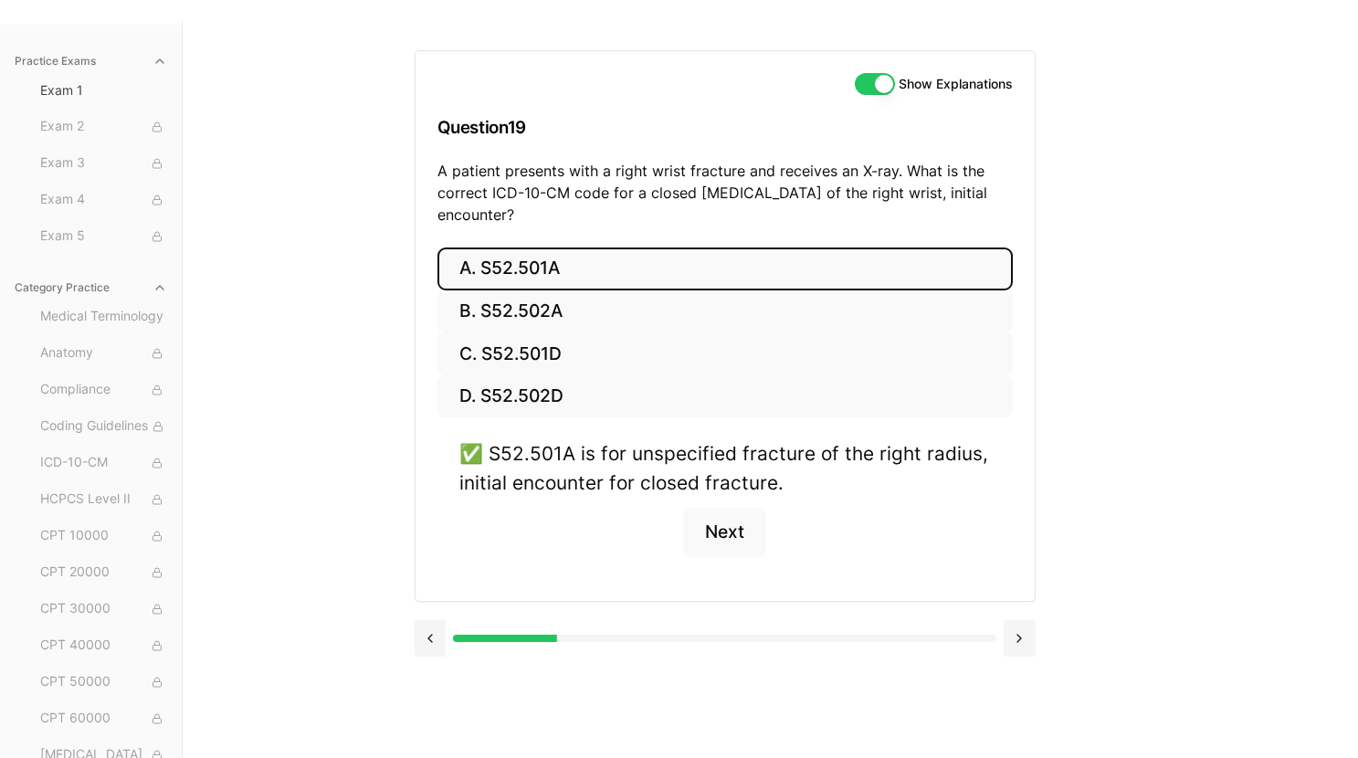
scroll to position [168, 0]
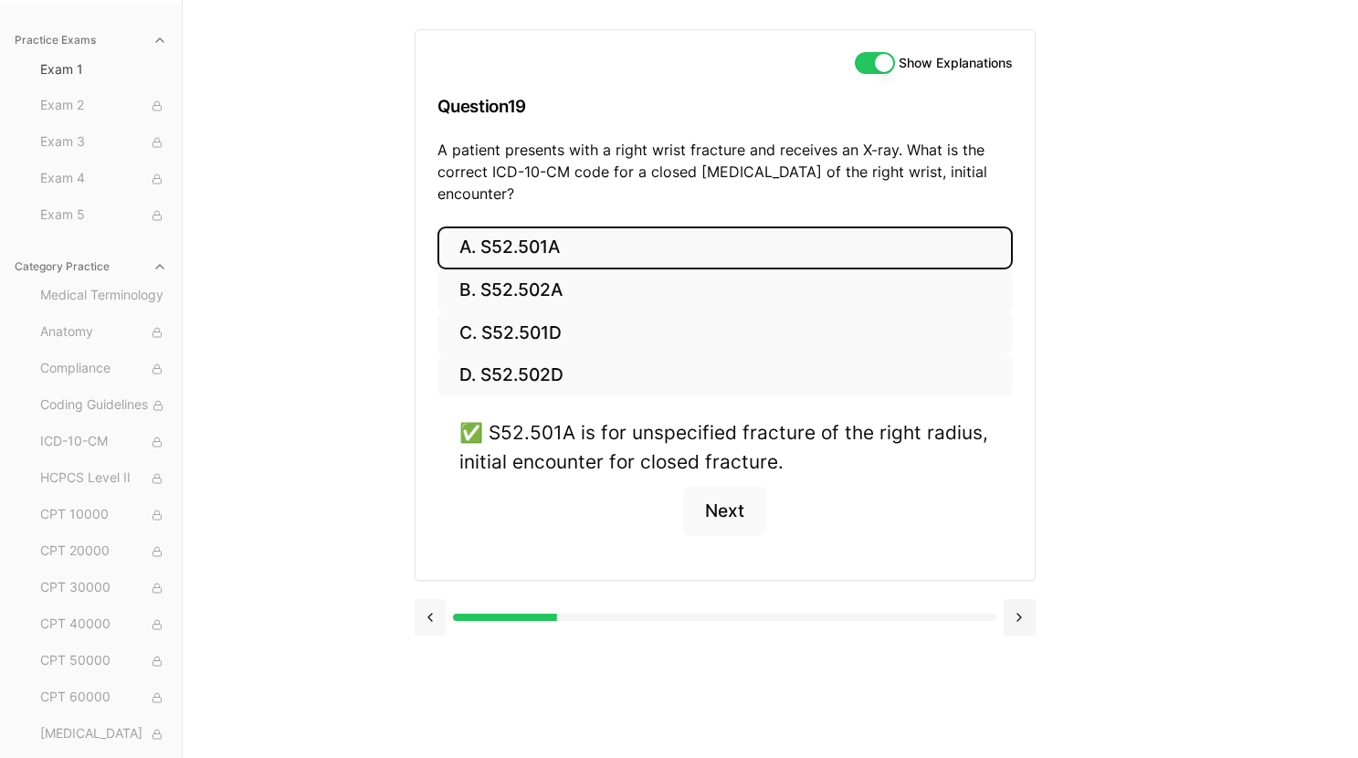
click at [436, 619] on button at bounding box center [431, 617] width 32 height 37
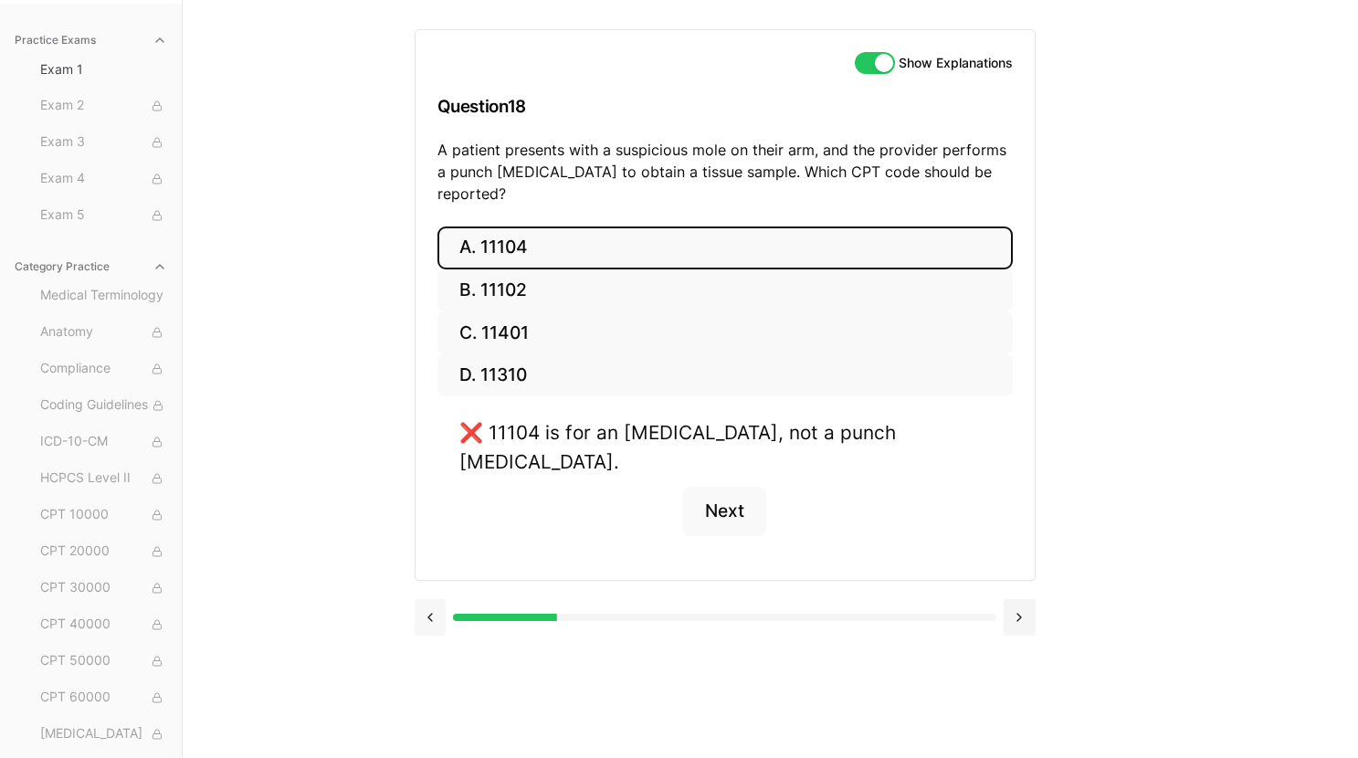
click at [436, 619] on div "Show Explanations Question 18 A patient presents with a suspicious mole on thei…" at bounding box center [771, 379] width 712 height 758
click at [429, 599] on button at bounding box center [431, 617] width 32 height 37
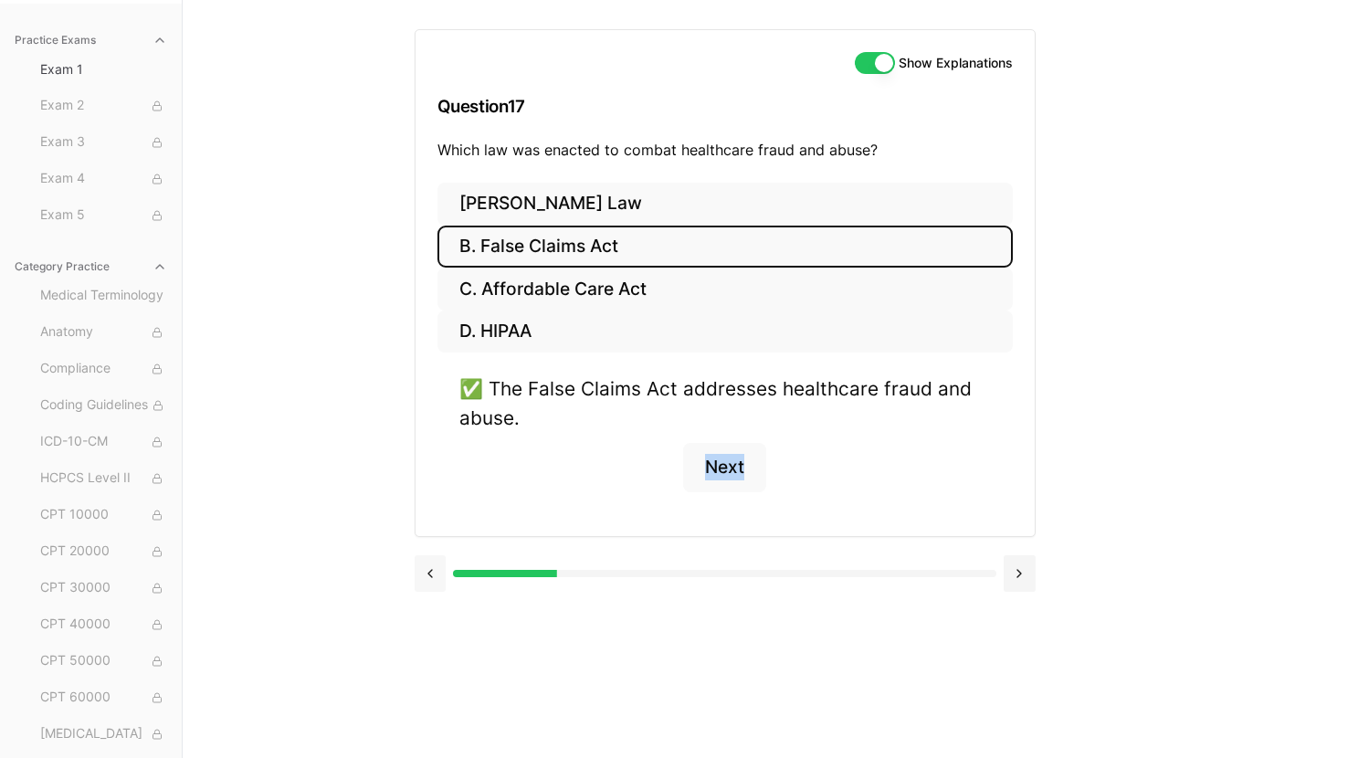
click at [429, 575] on button at bounding box center [431, 573] width 32 height 37
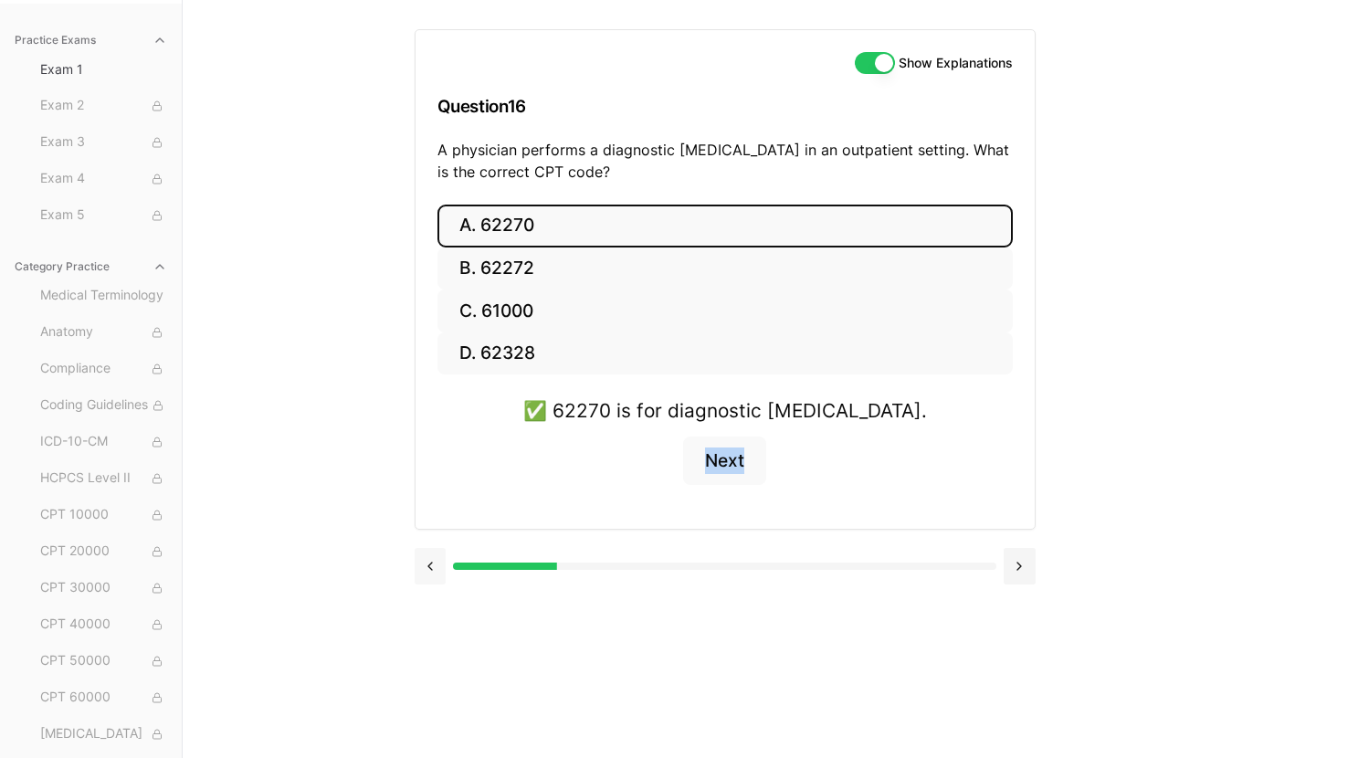
click at [429, 575] on button at bounding box center [431, 566] width 32 height 37
click at [429, 575] on div at bounding box center [725, 564] width 621 height 69
click at [429, 584] on button at bounding box center [431, 566] width 32 height 37
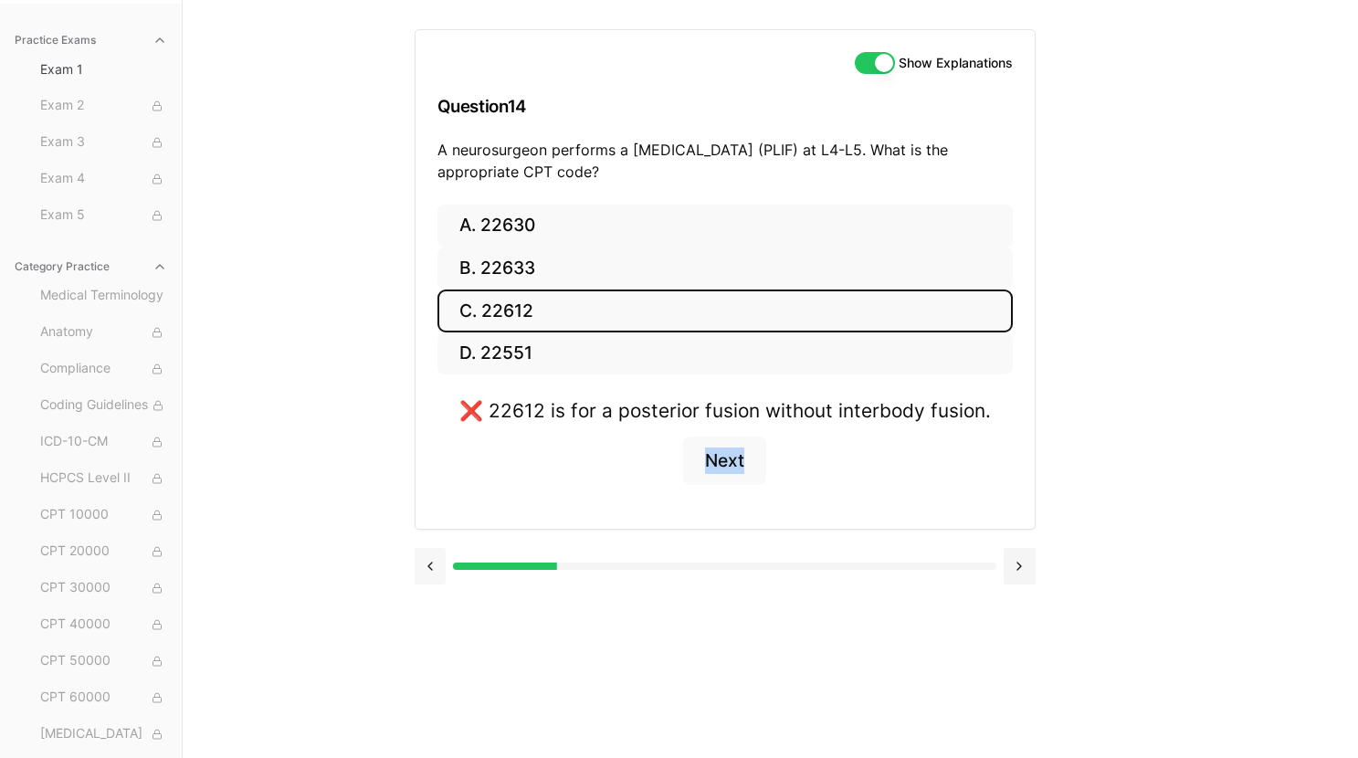
click at [429, 584] on div at bounding box center [725, 564] width 621 height 69
click at [429, 584] on button at bounding box center [431, 566] width 32 height 37
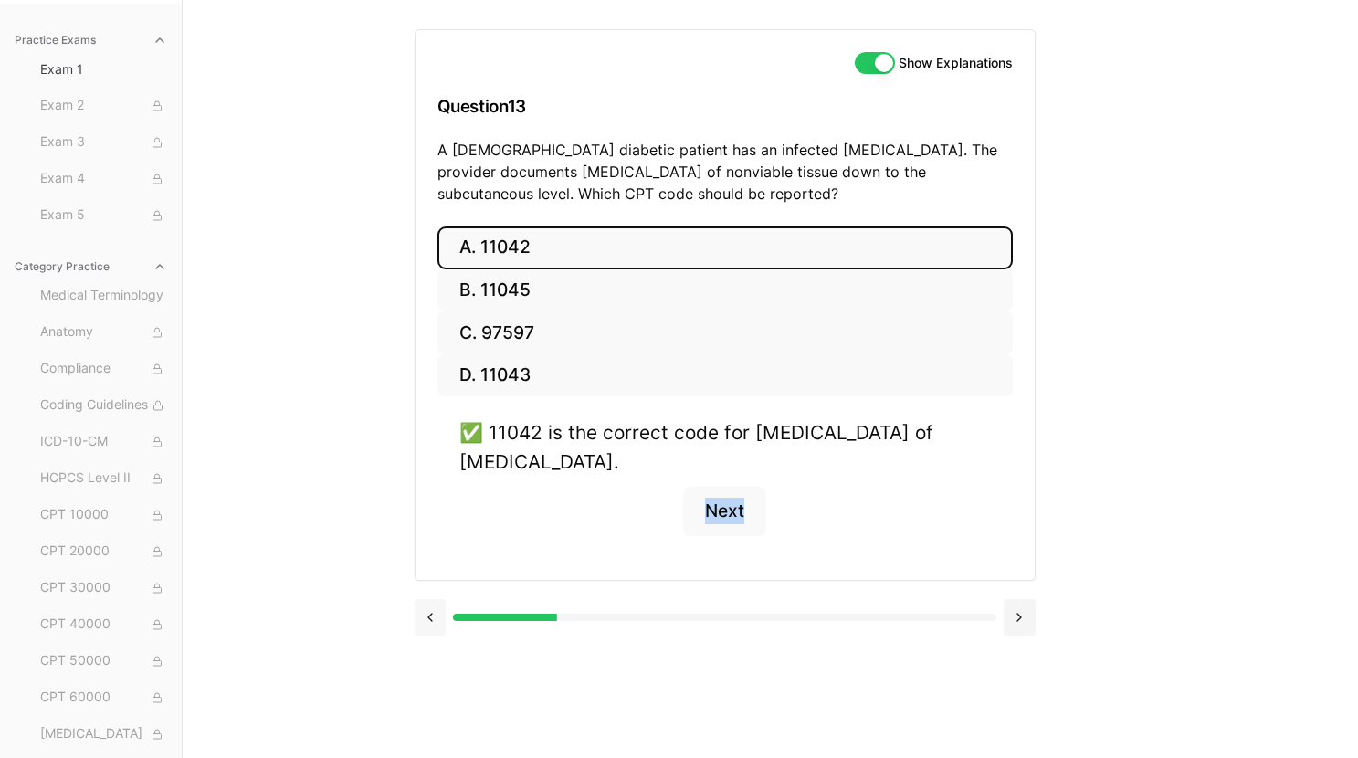
click at [428, 615] on button at bounding box center [431, 617] width 32 height 37
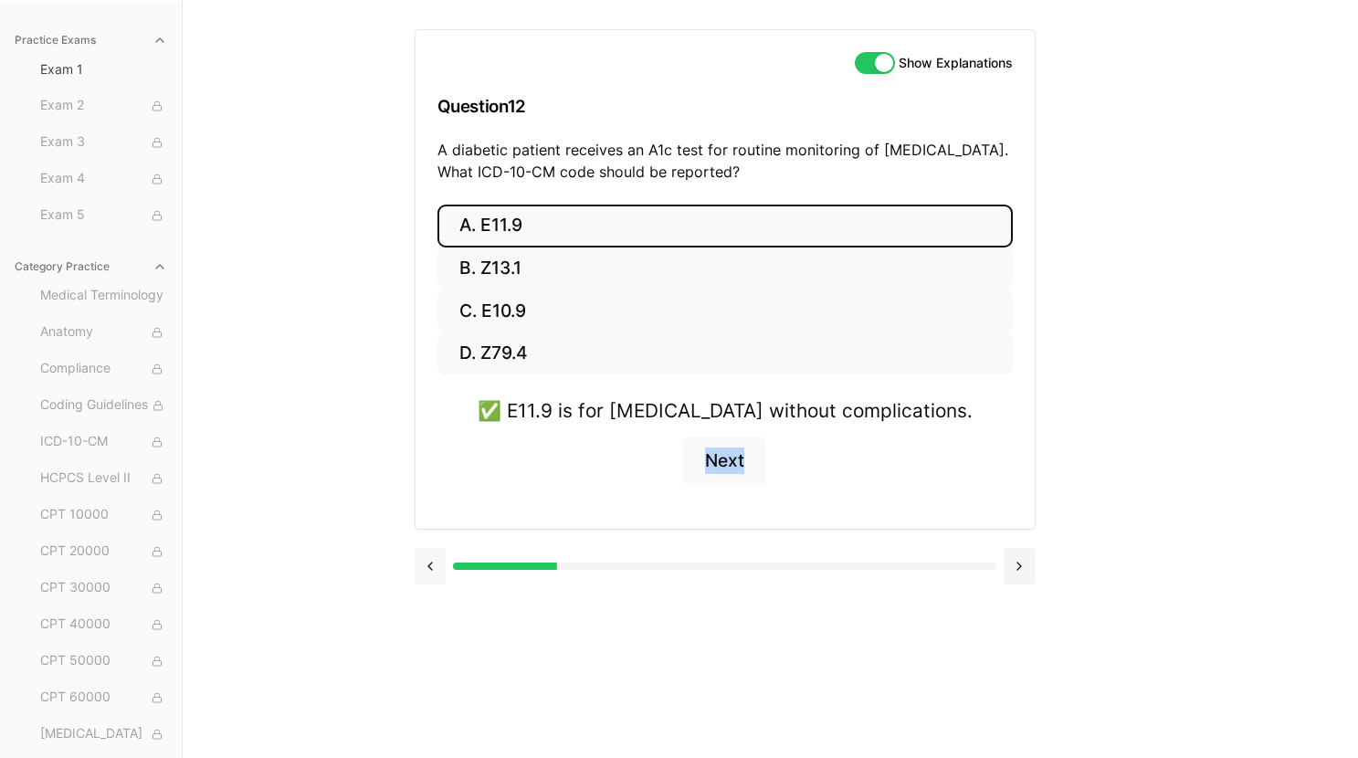
click at [437, 570] on button at bounding box center [431, 566] width 32 height 37
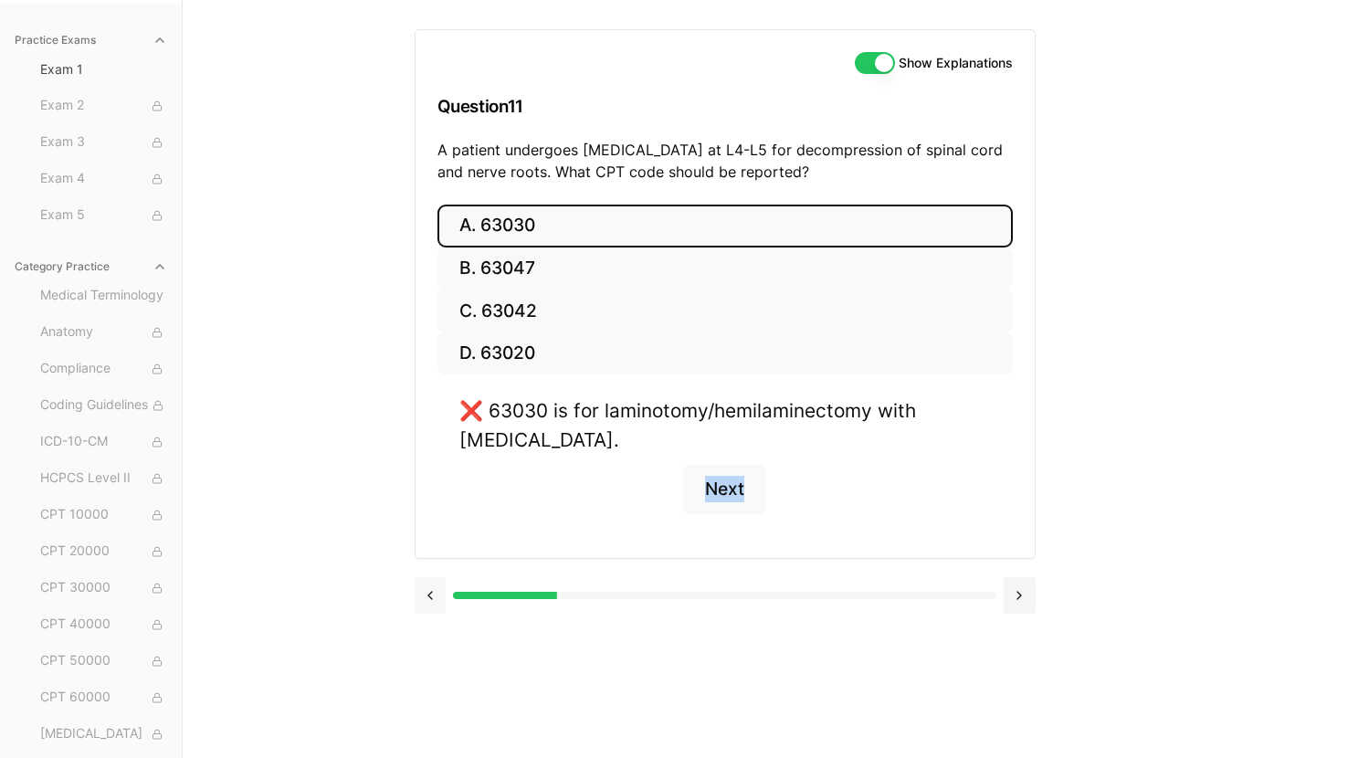
click at [429, 592] on button at bounding box center [431, 595] width 32 height 37
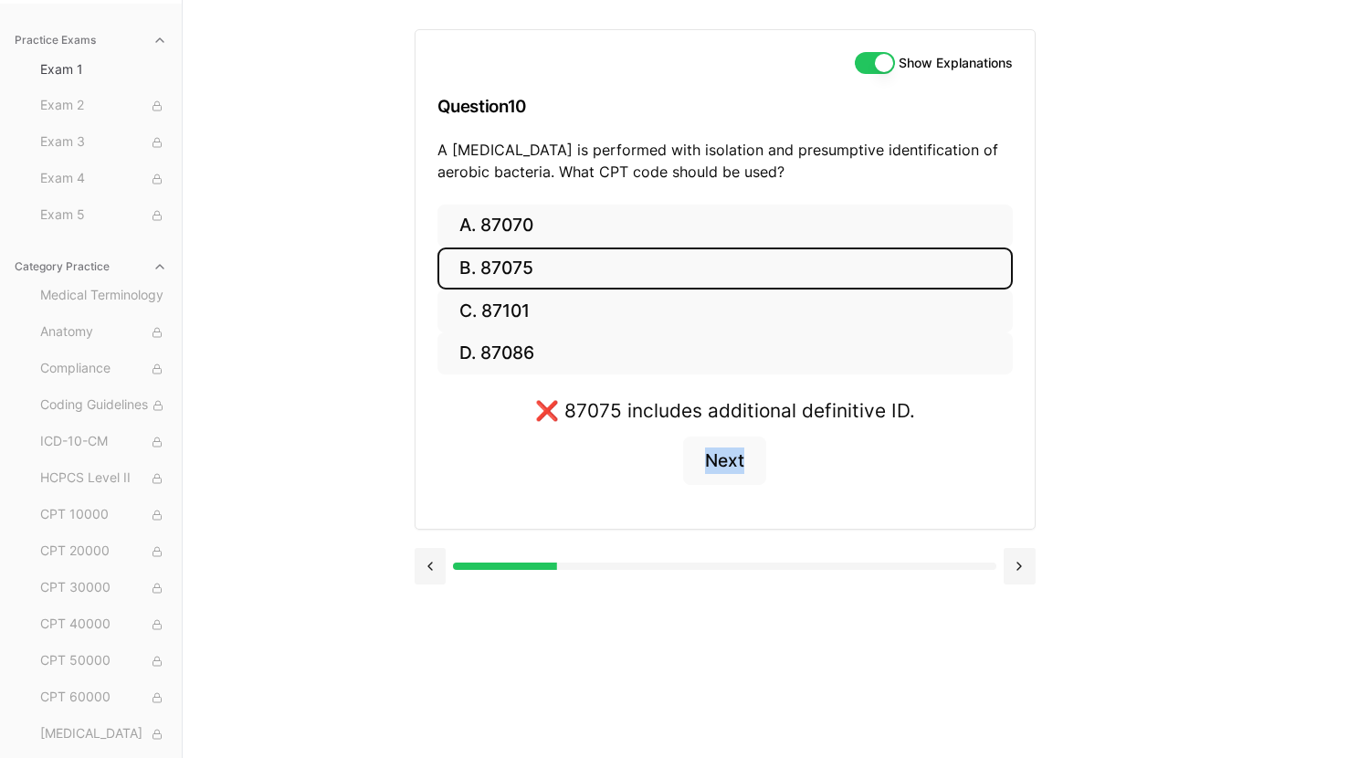
click at [429, 592] on div at bounding box center [725, 564] width 621 height 69
click at [433, 565] on button at bounding box center [431, 566] width 32 height 37
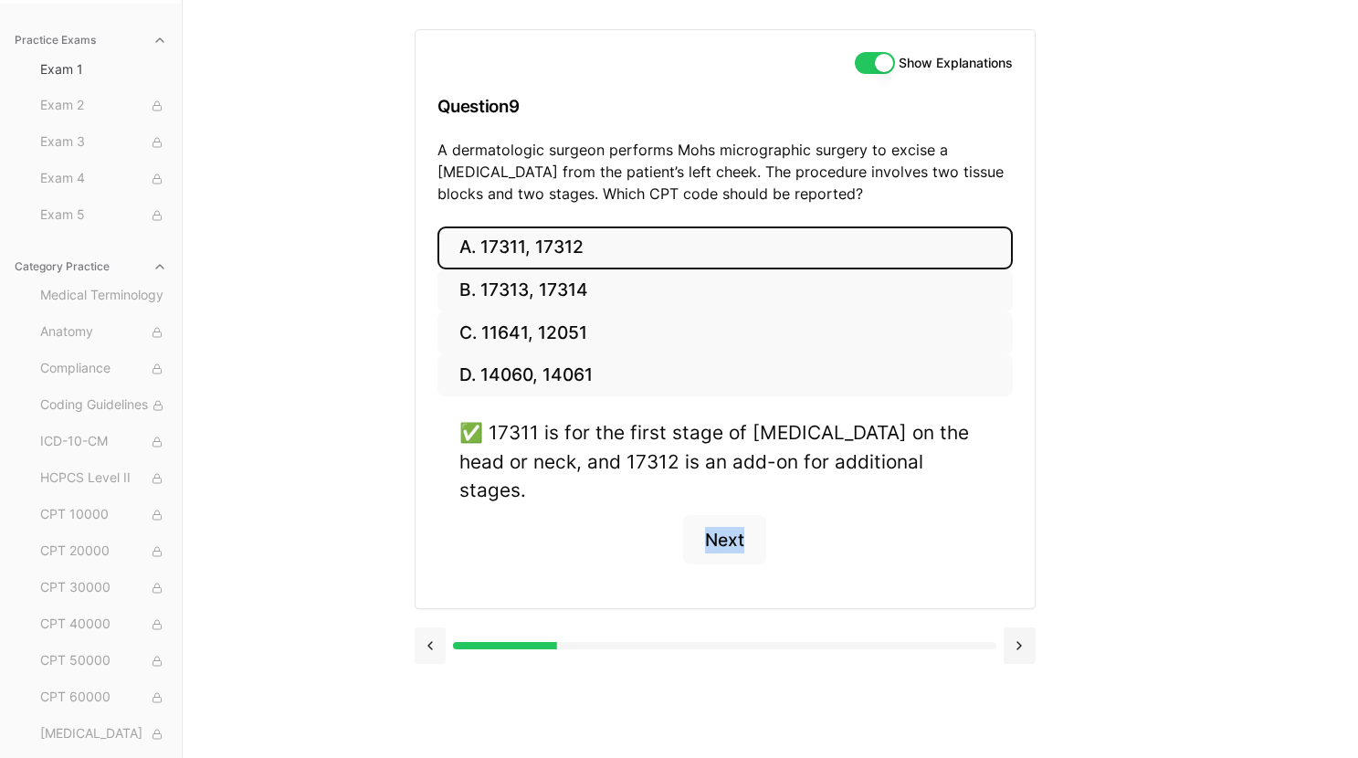
click at [429, 627] on button at bounding box center [431, 645] width 32 height 37
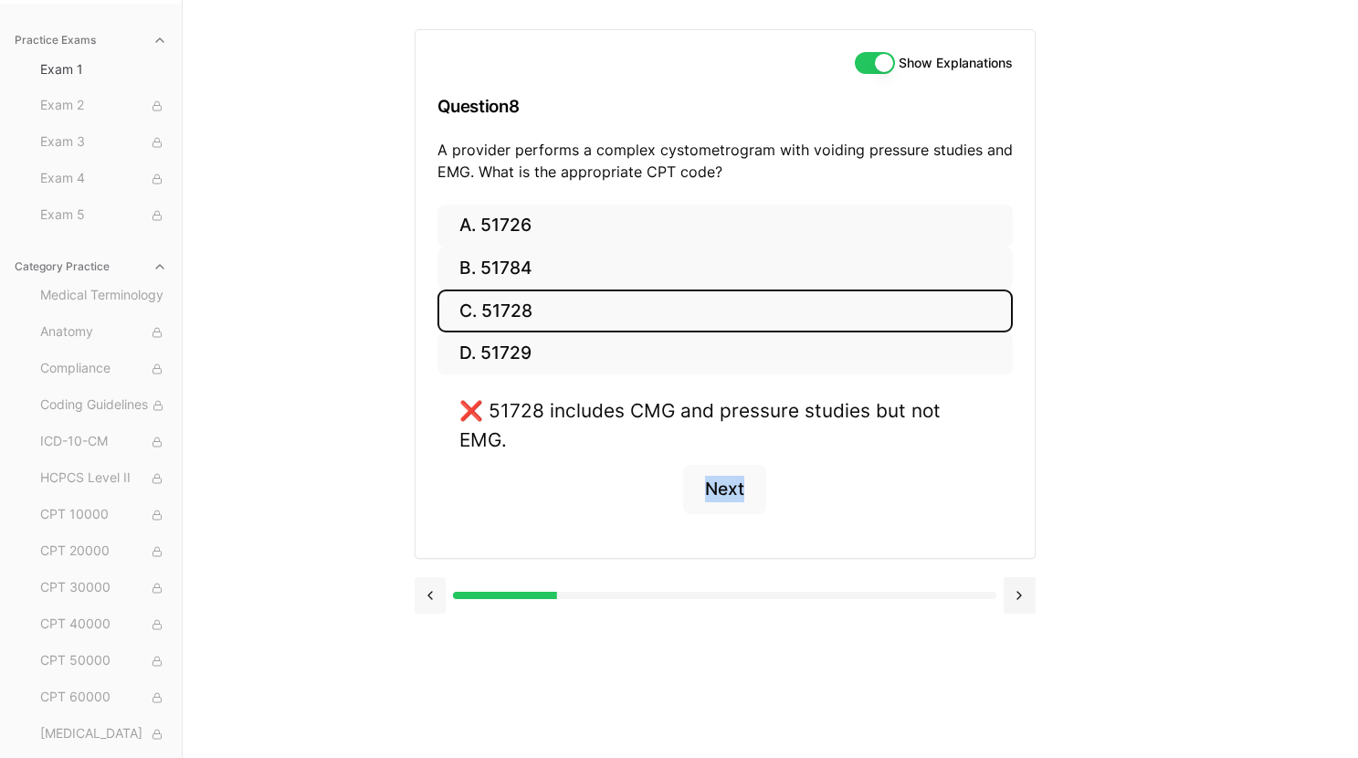
click at [432, 577] on button at bounding box center [431, 595] width 32 height 37
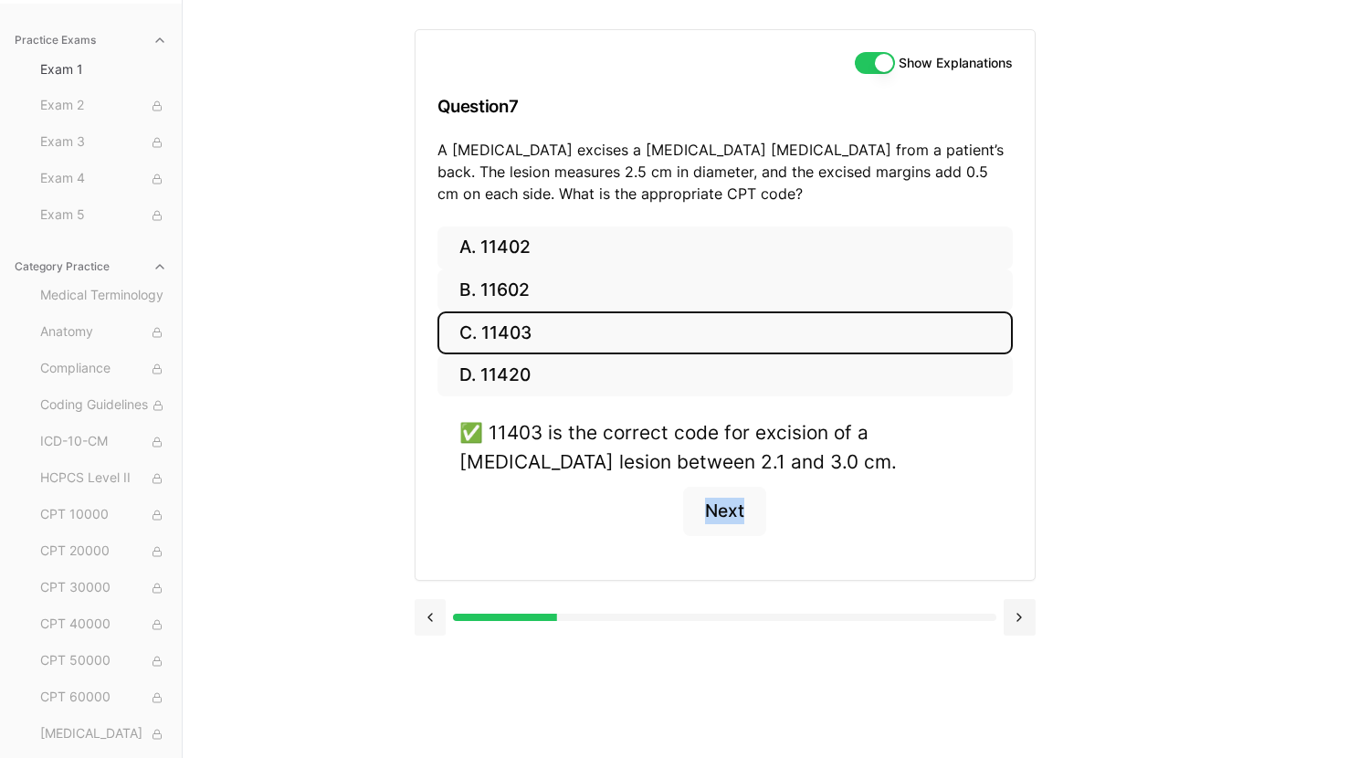
click at [430, 620] on button at bounding box center [431, 617] width 32 height 37
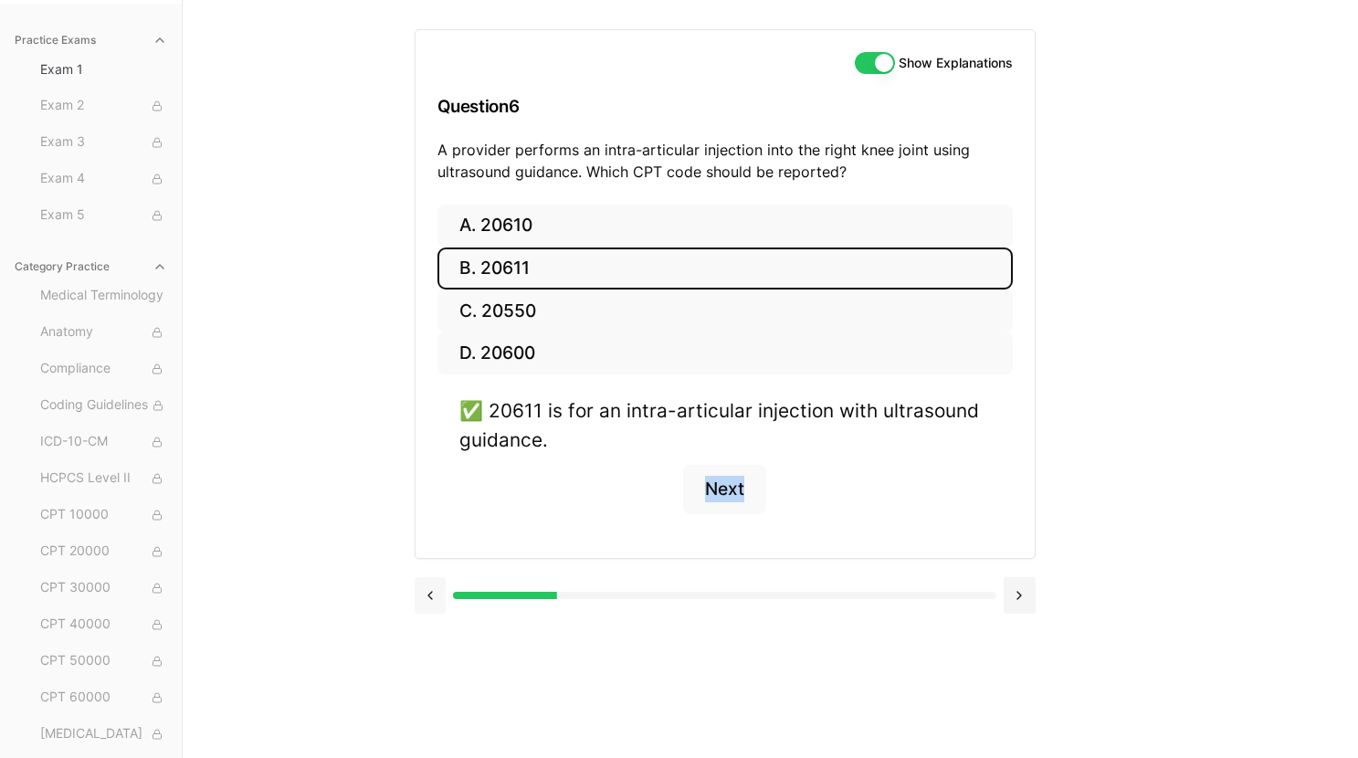
click at [434, 585] on button at bounding box center [431, 595] width 32 height 37
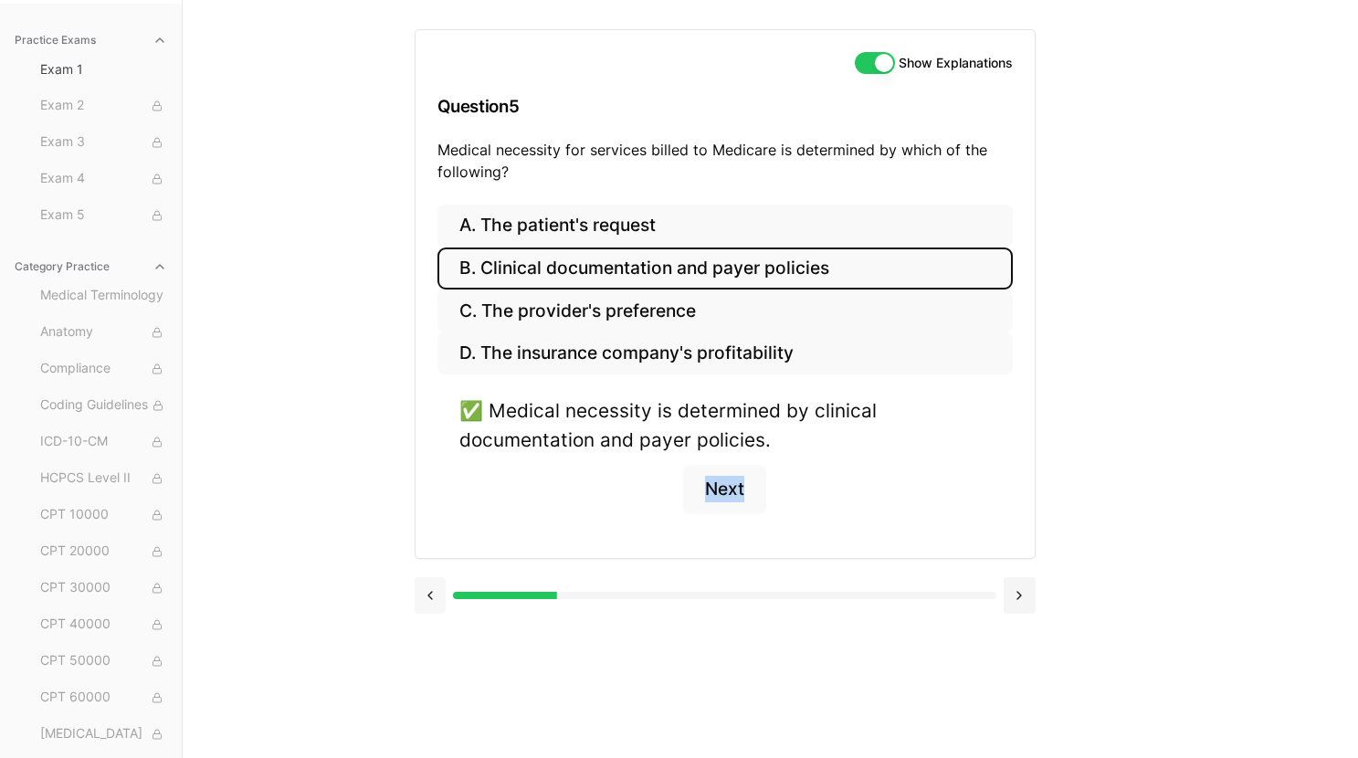
click at [434, 592] on button at bounding box center [431, 595] width 32 height 37
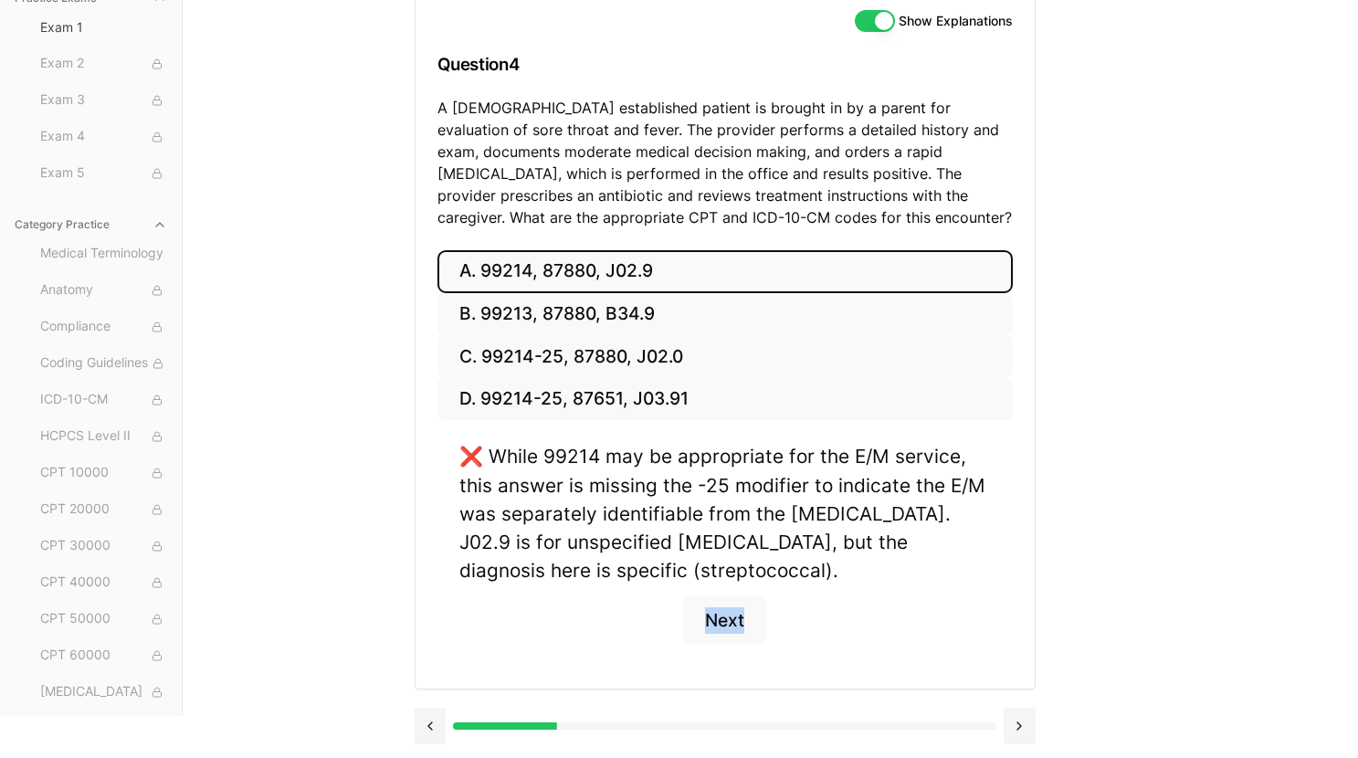
scroll to position [211, 0]
click at [427, 729] on button at bounding box center [431, 725] width 32 height 37
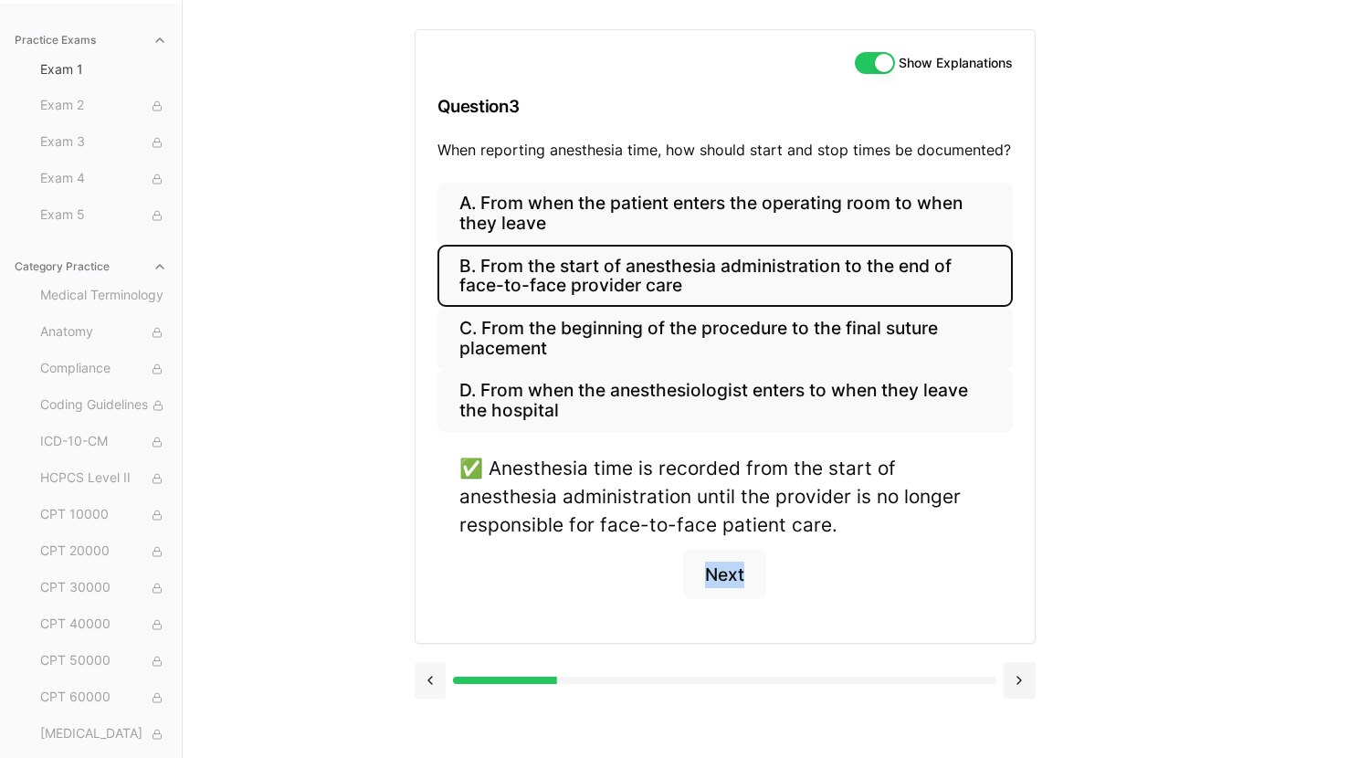
scroll to position [168, 0]
click at [441, 668] on button at bounding box center [431, 680] width 32 height 37
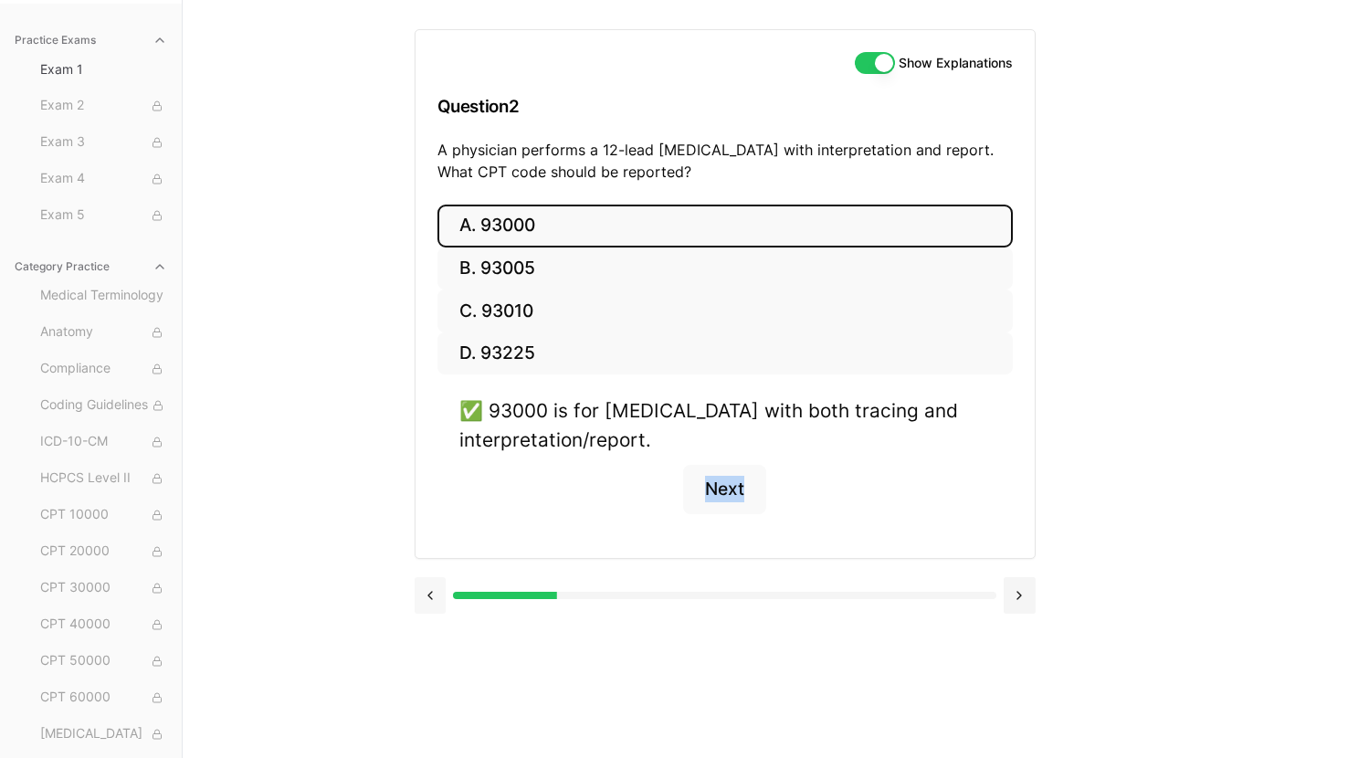
click at [436, 592] on button at bounding box center [431, 595] width 32 height 37
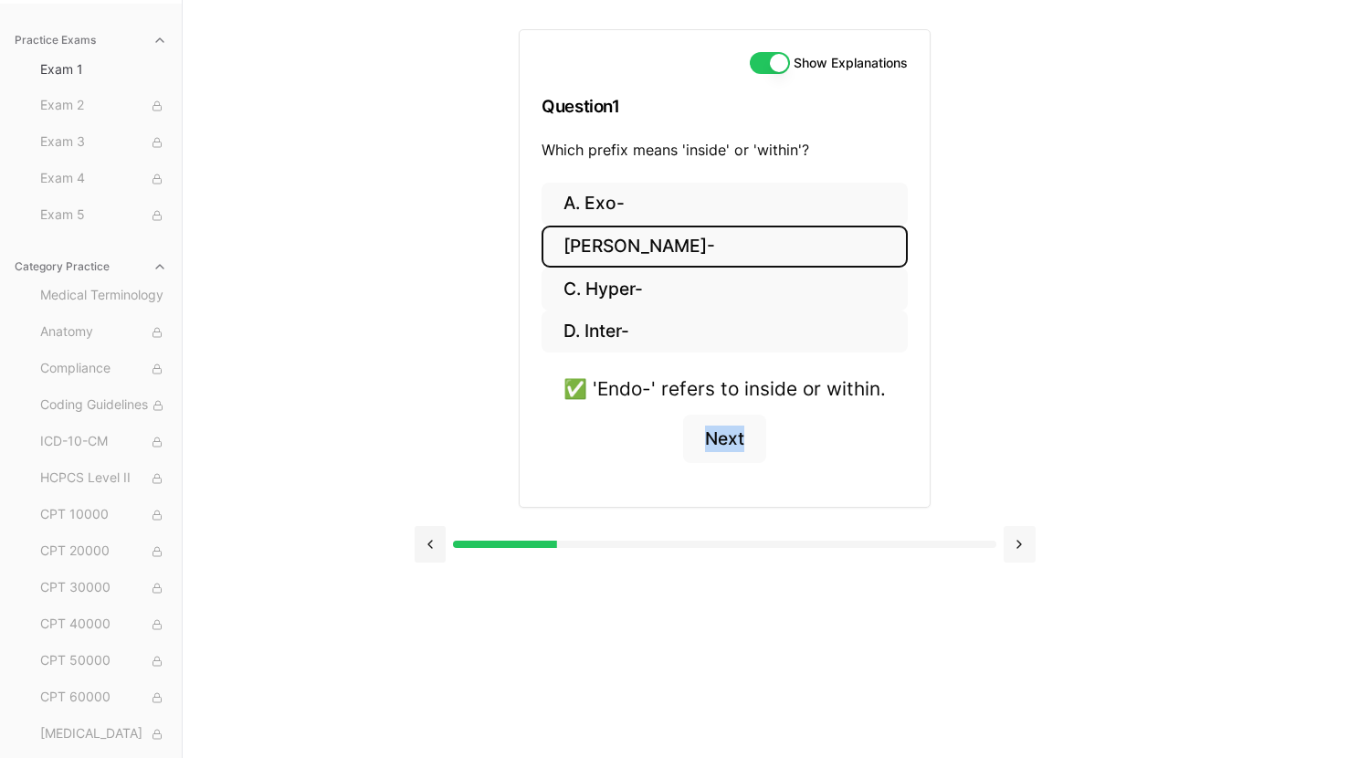
click at [1027, 544] on button at bounding box center [1020, 544] width 32 height 37
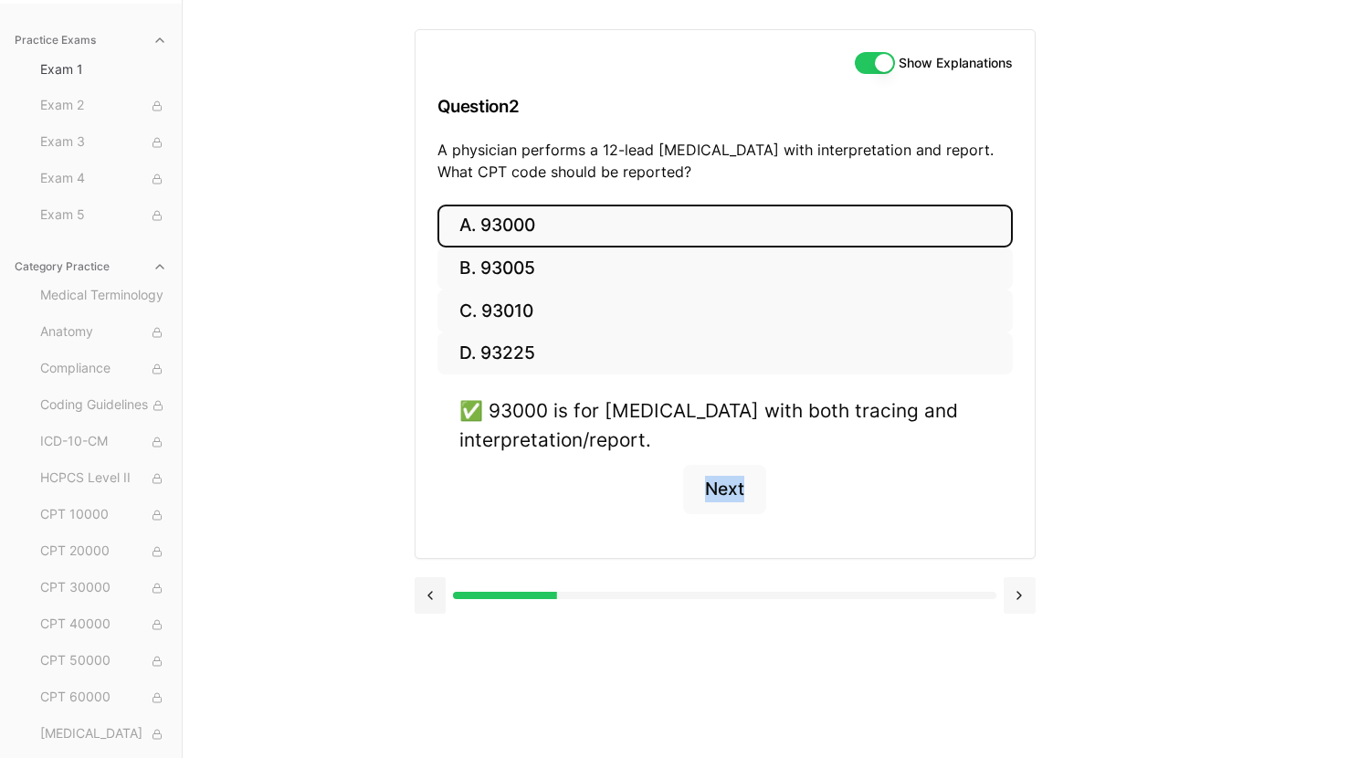
click at [1026, 593] on button at bounding box center [1020, 595] width 32 height 37
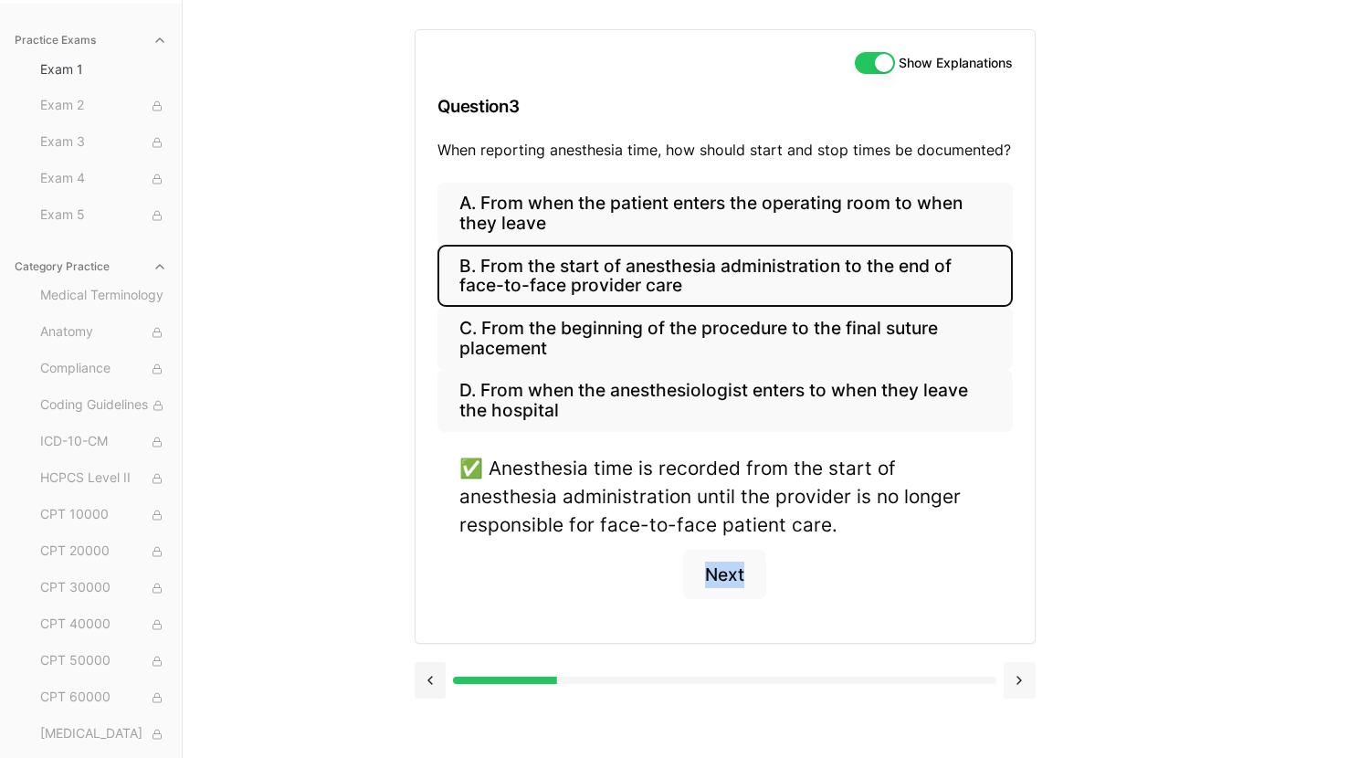
click at [1019, 678] on button at bounding box center [1020, 680] width 32 height 37
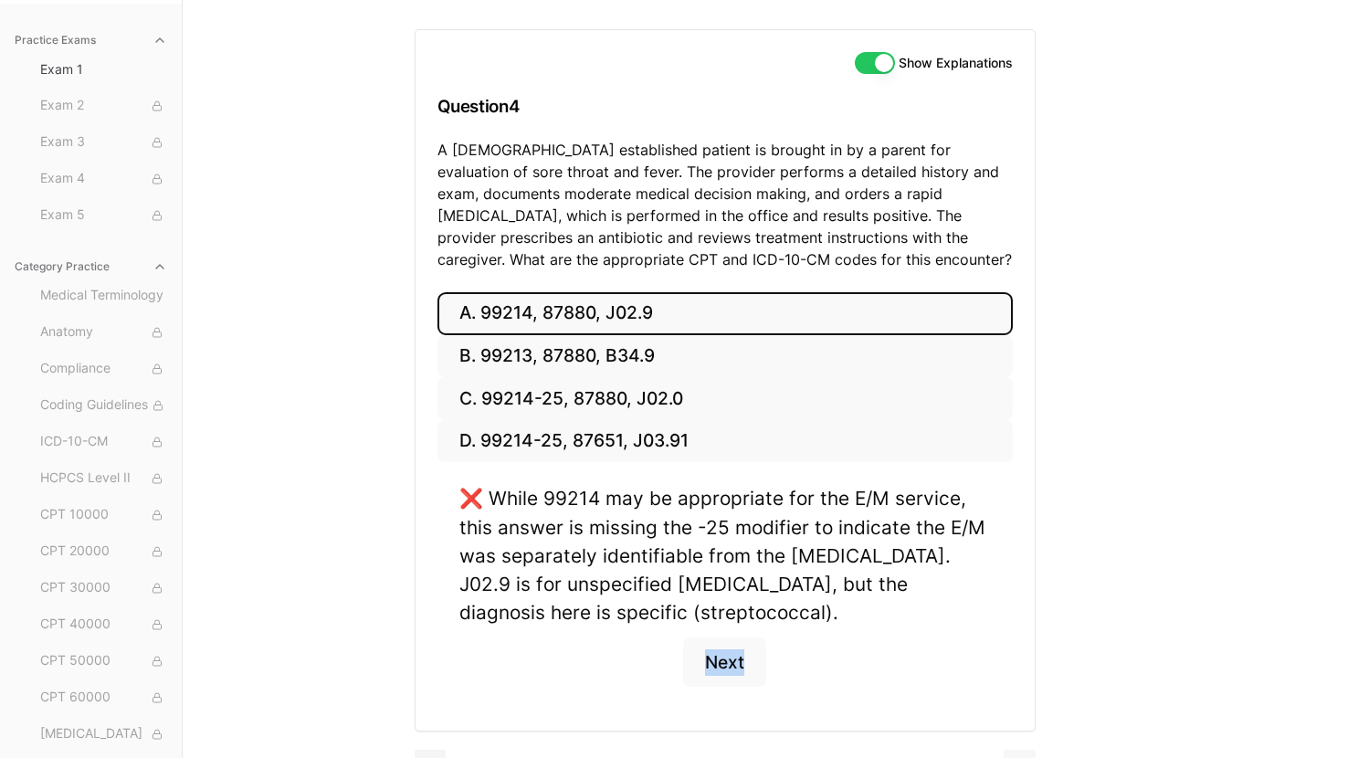
scroll to position [211, 0]
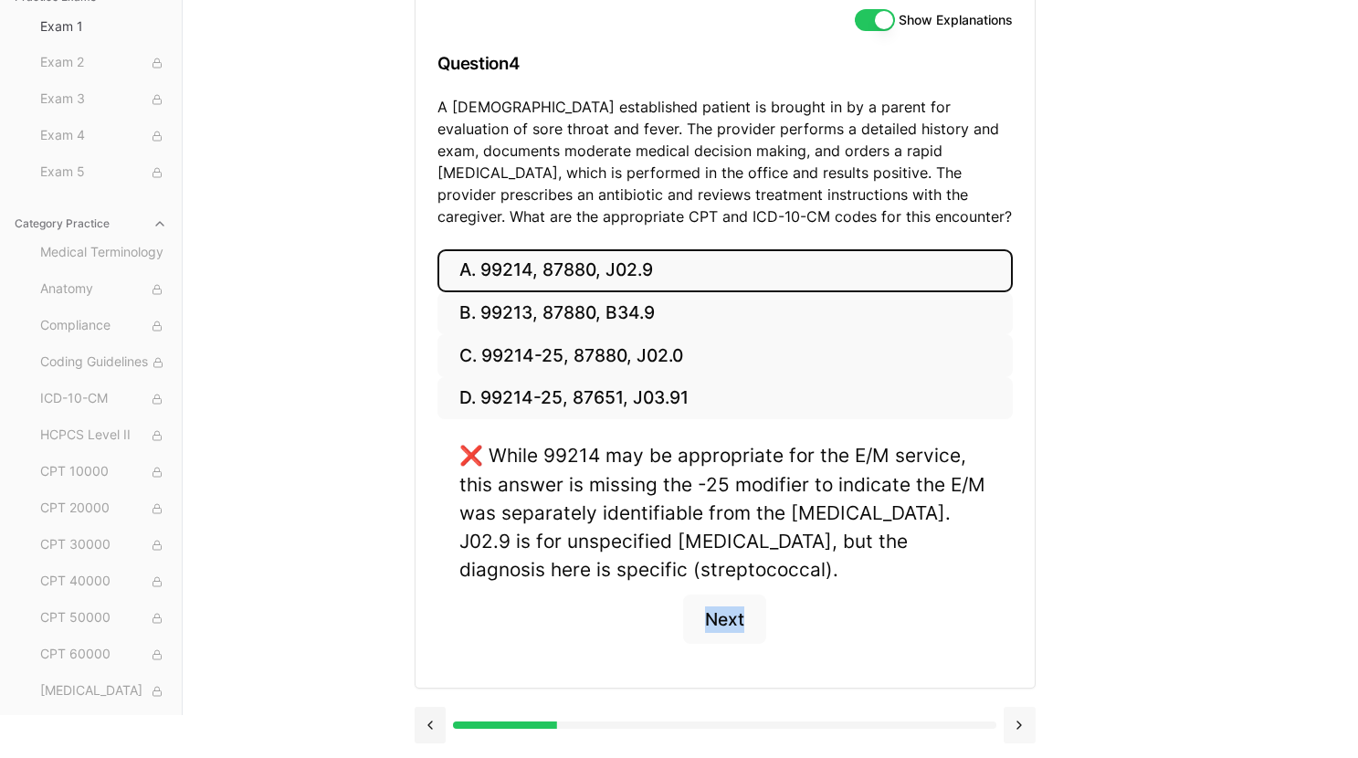
click at [1016, 725] on button at bounding box center [1020, 725] width 32 height 37
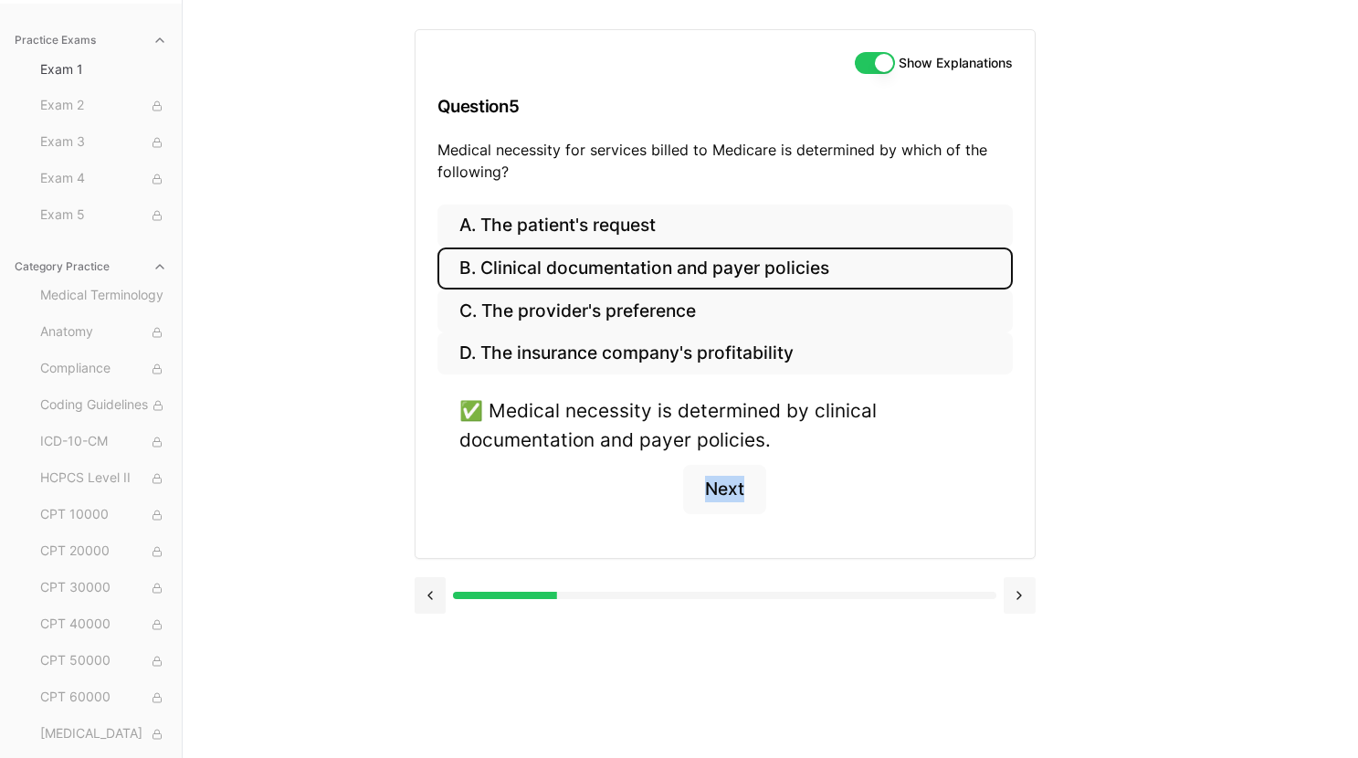
scroll to position [168, 0]
click at [1022, 602] on button at bounding box center [1020, 595] width 32 height 37
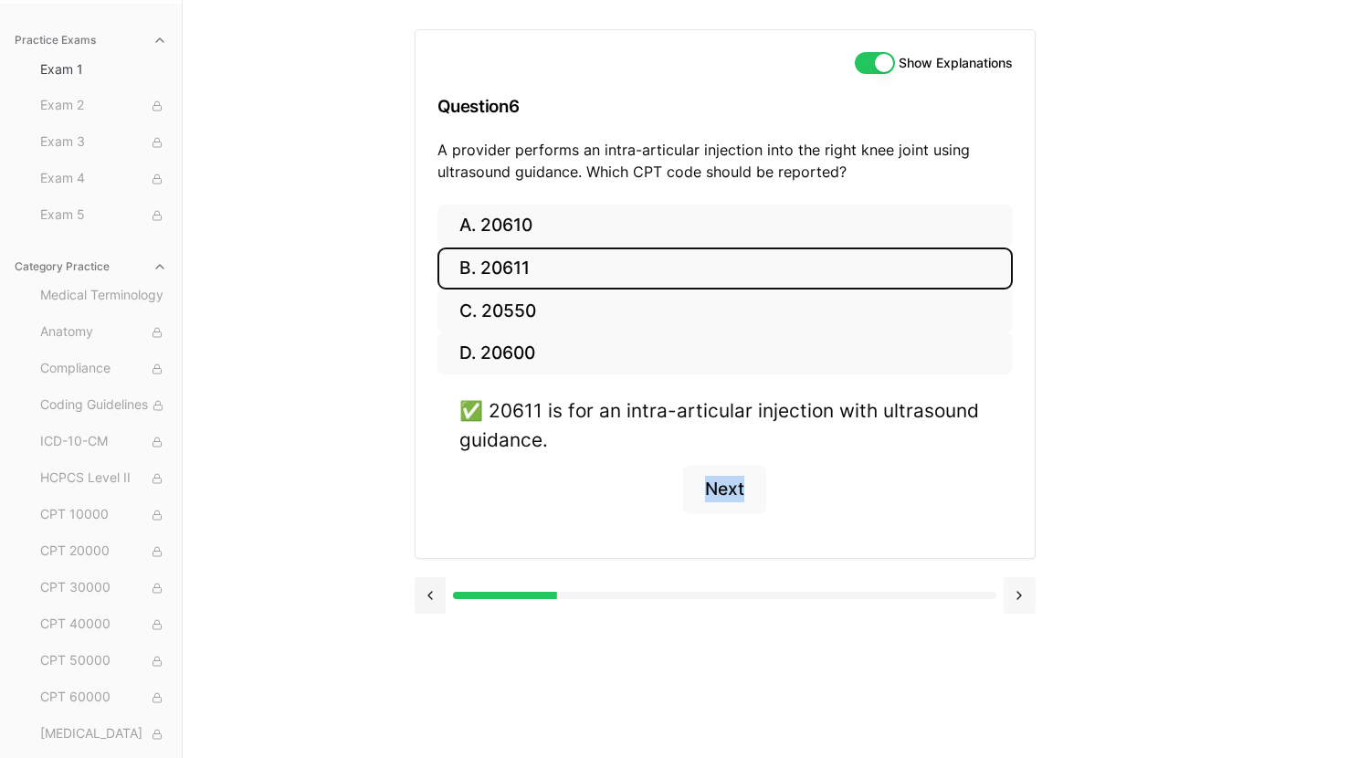
click at [1021, 602] on button at bounding box center [1020, 595] width 32 height 37
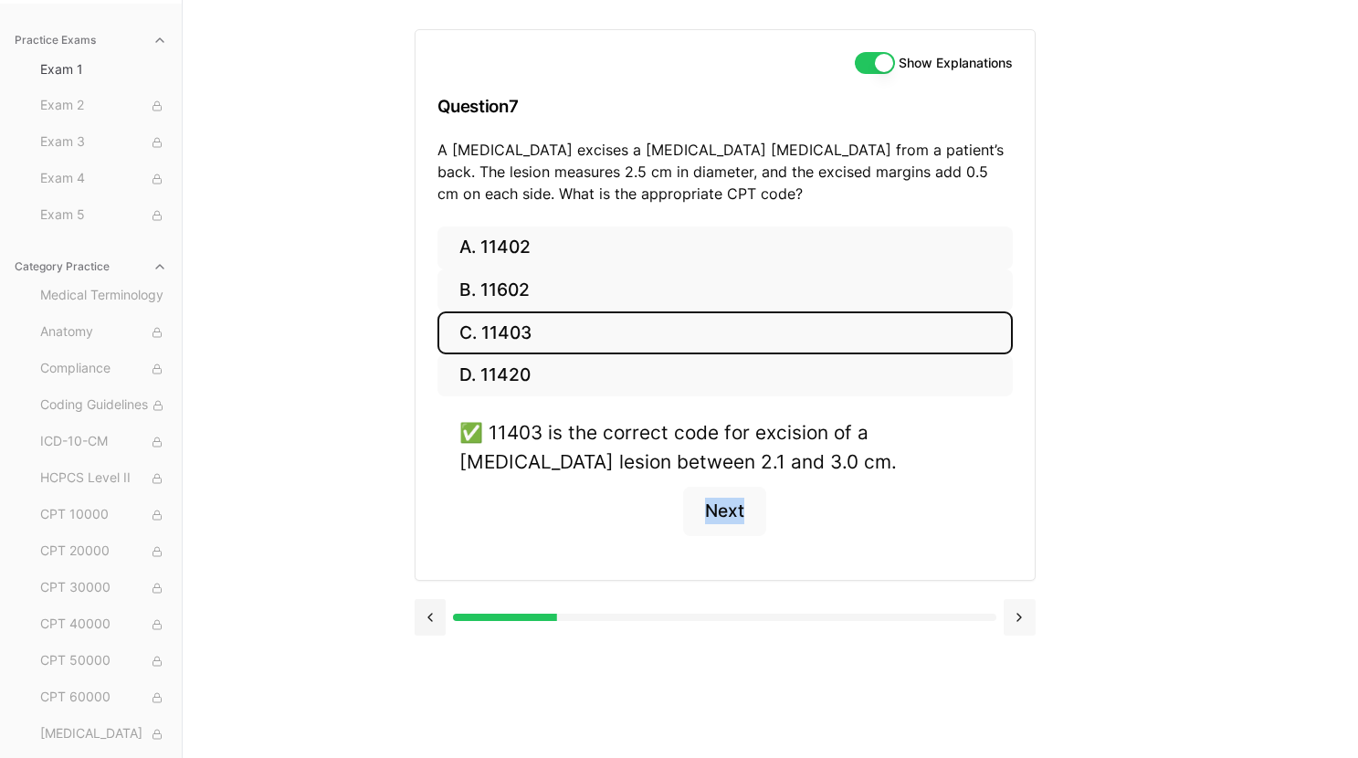
click at [1021, 619] on button at bounding box center [1020, 617] width 32 height 37
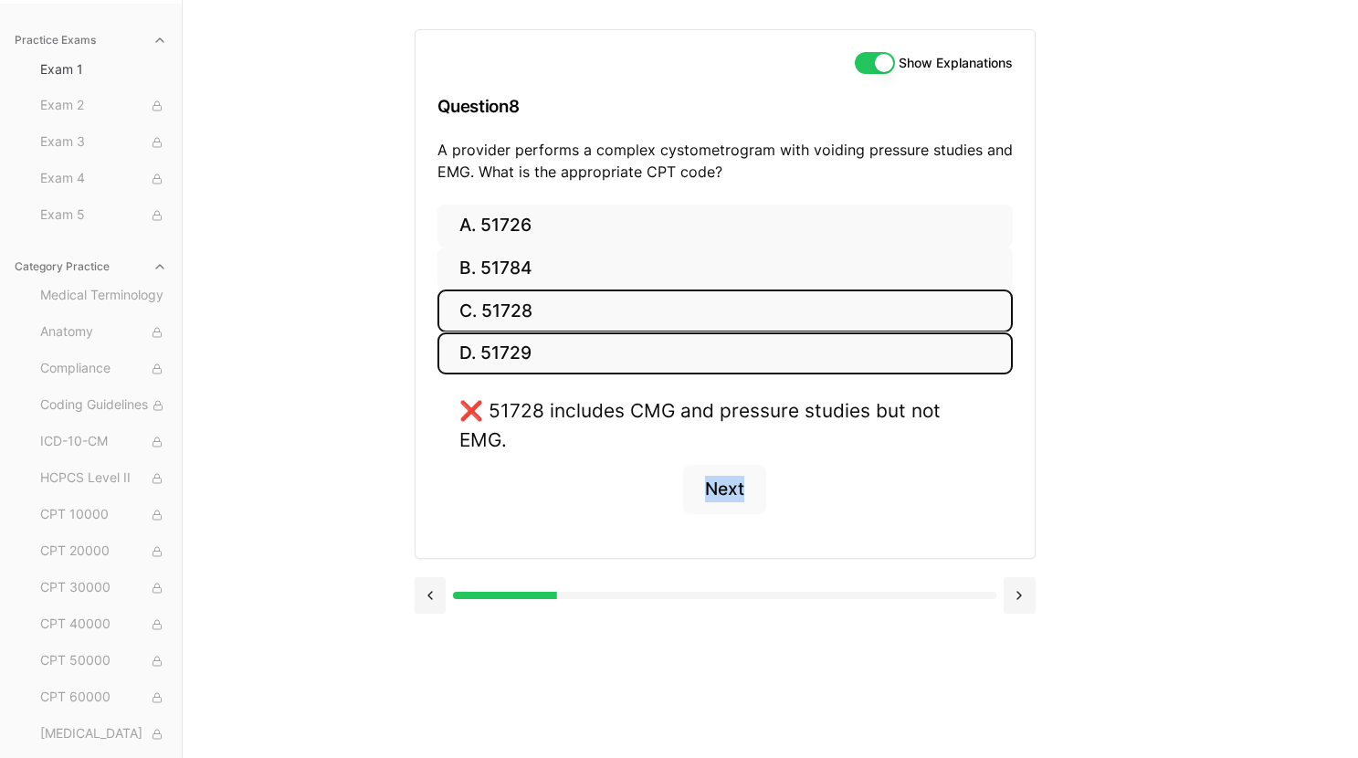
click at [784, 356] on button "D. 51729" at bounding box center [724, 353] width 575 height 43
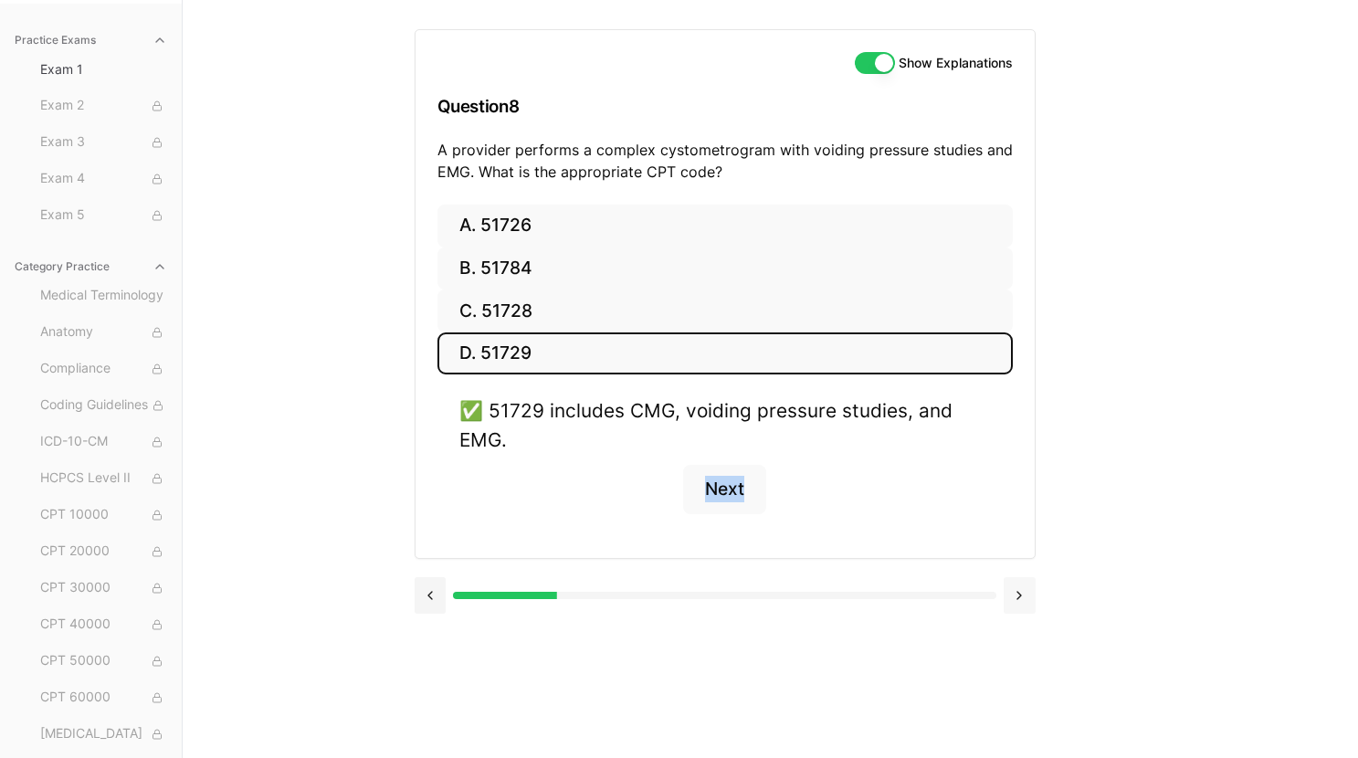
click at [1027, 595] on button at bounding box center [1020, 595] width 32 height 37
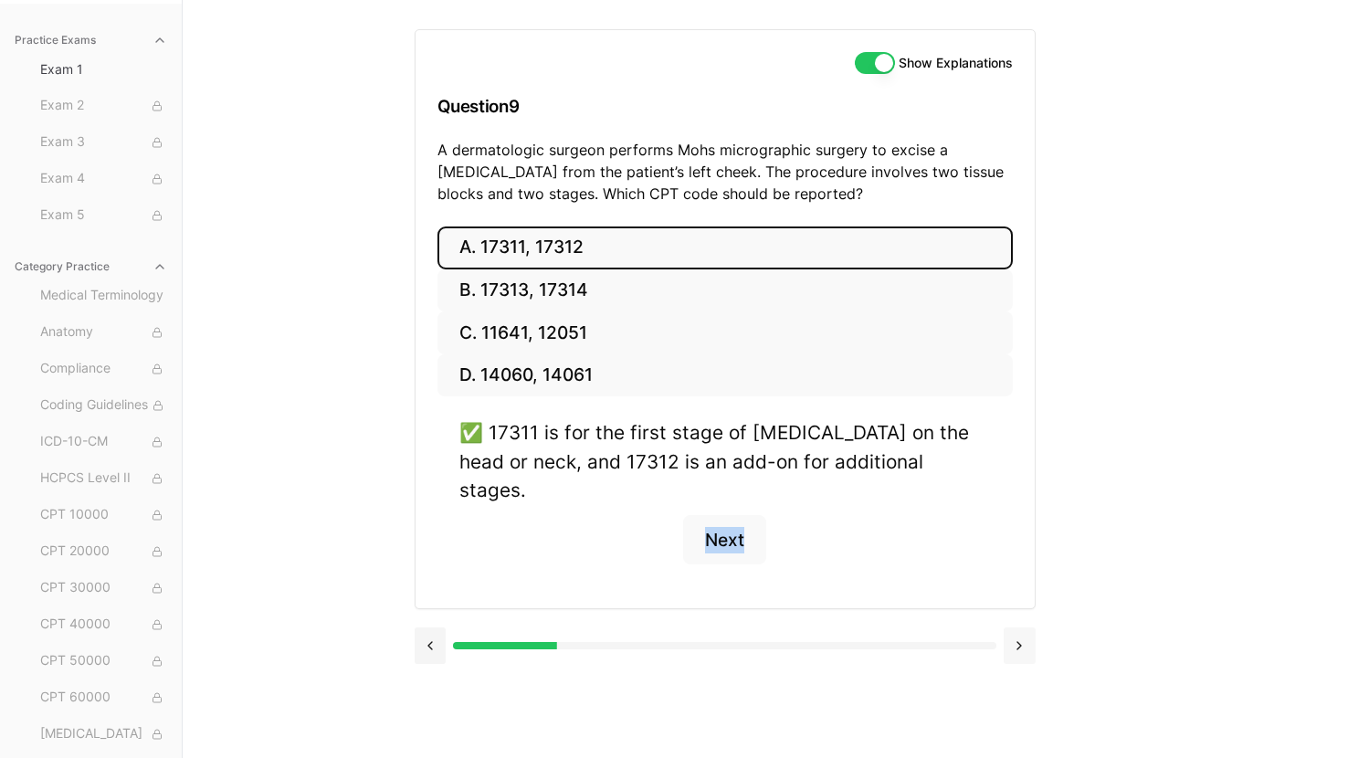
click at [1020, 627] on button at bounding box center [1020, 645] width 32 height 37
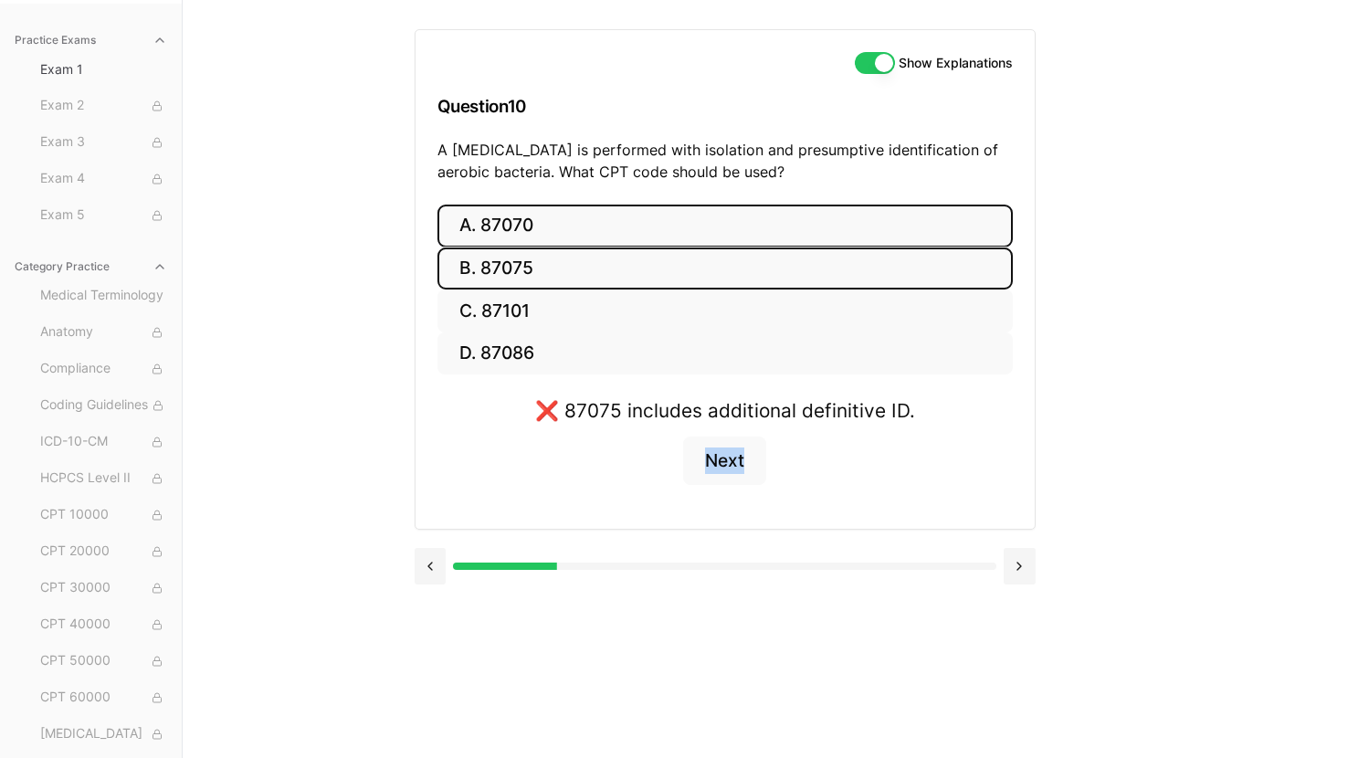
click at [729, 230] on button "A. 87070" at bounding box center [724, 226] width 575 height 43
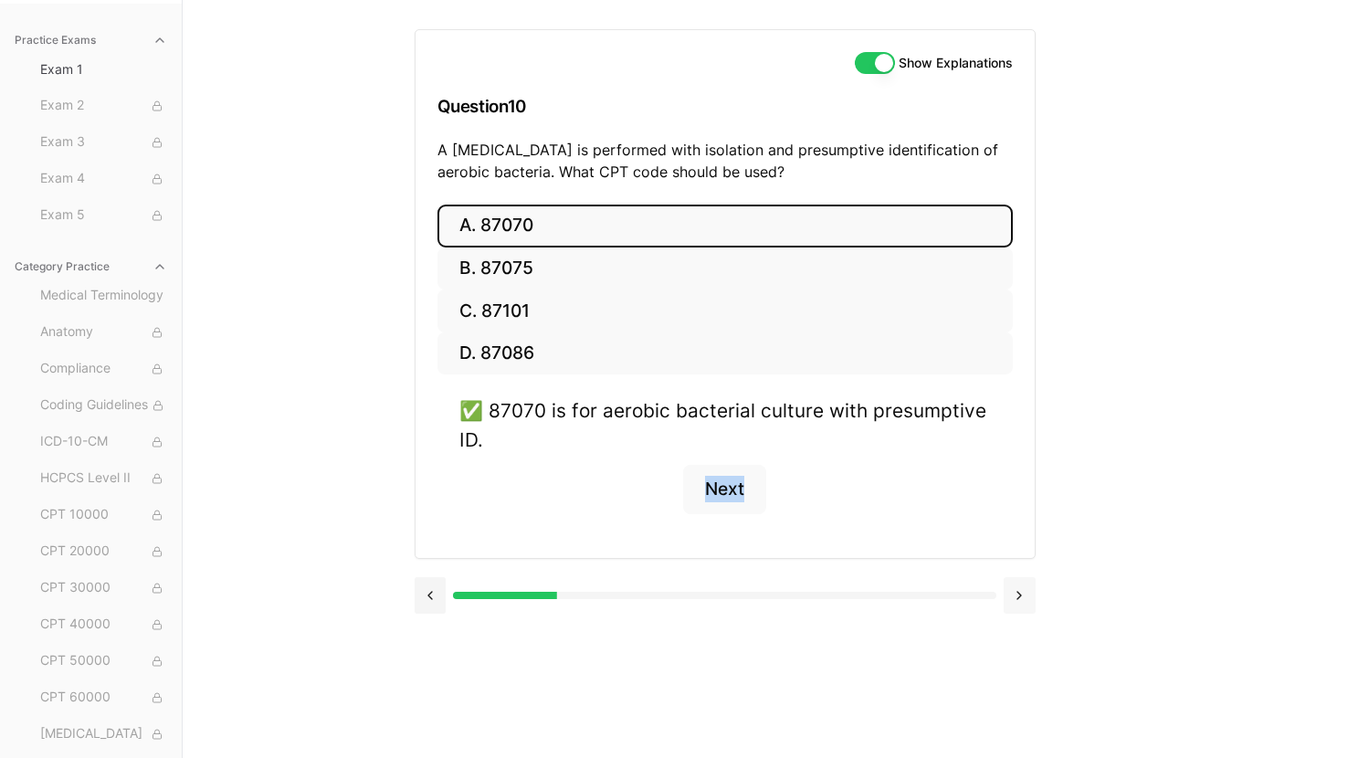
click at [1015, 595] on button at bounding box center [1020, 595] width 32 height 37
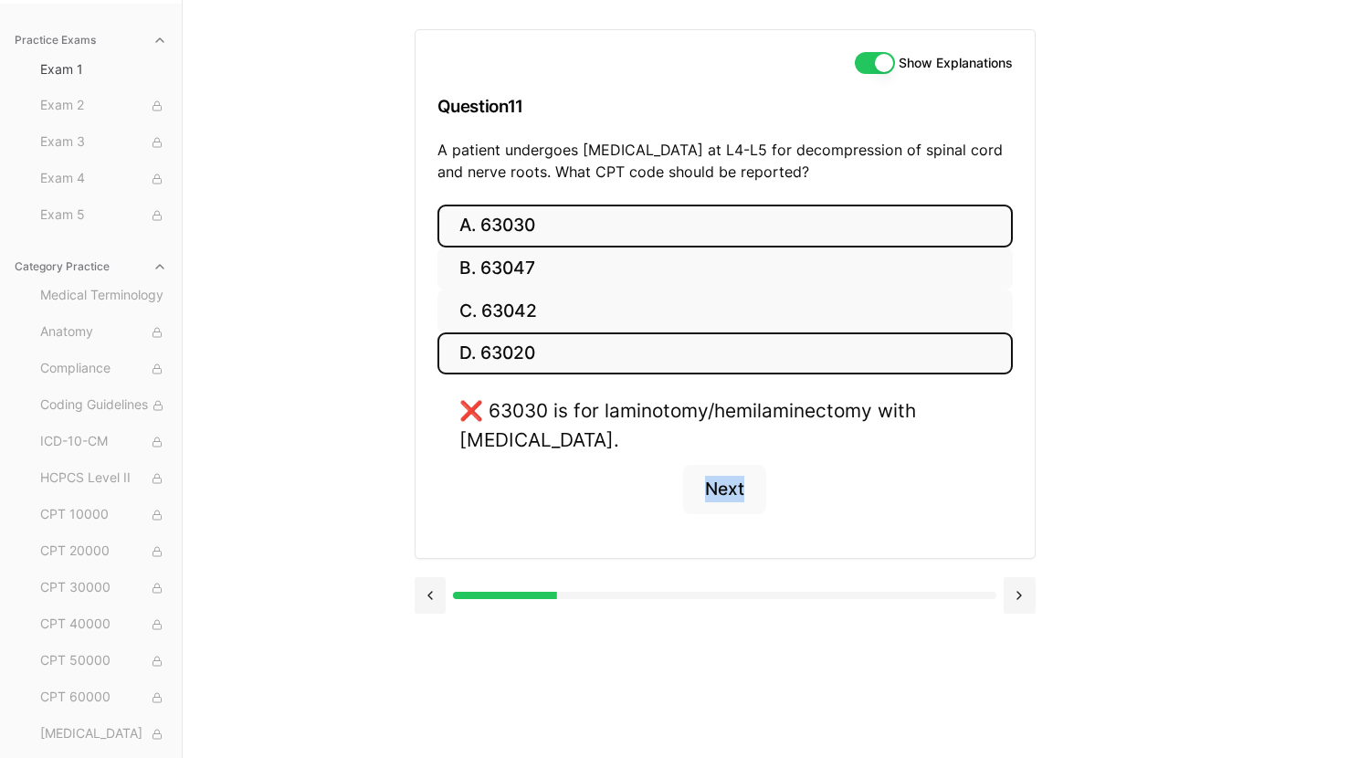
click at [575, 347] on button "D. 63020" at bounding box center [724, 353] width 575 height 43
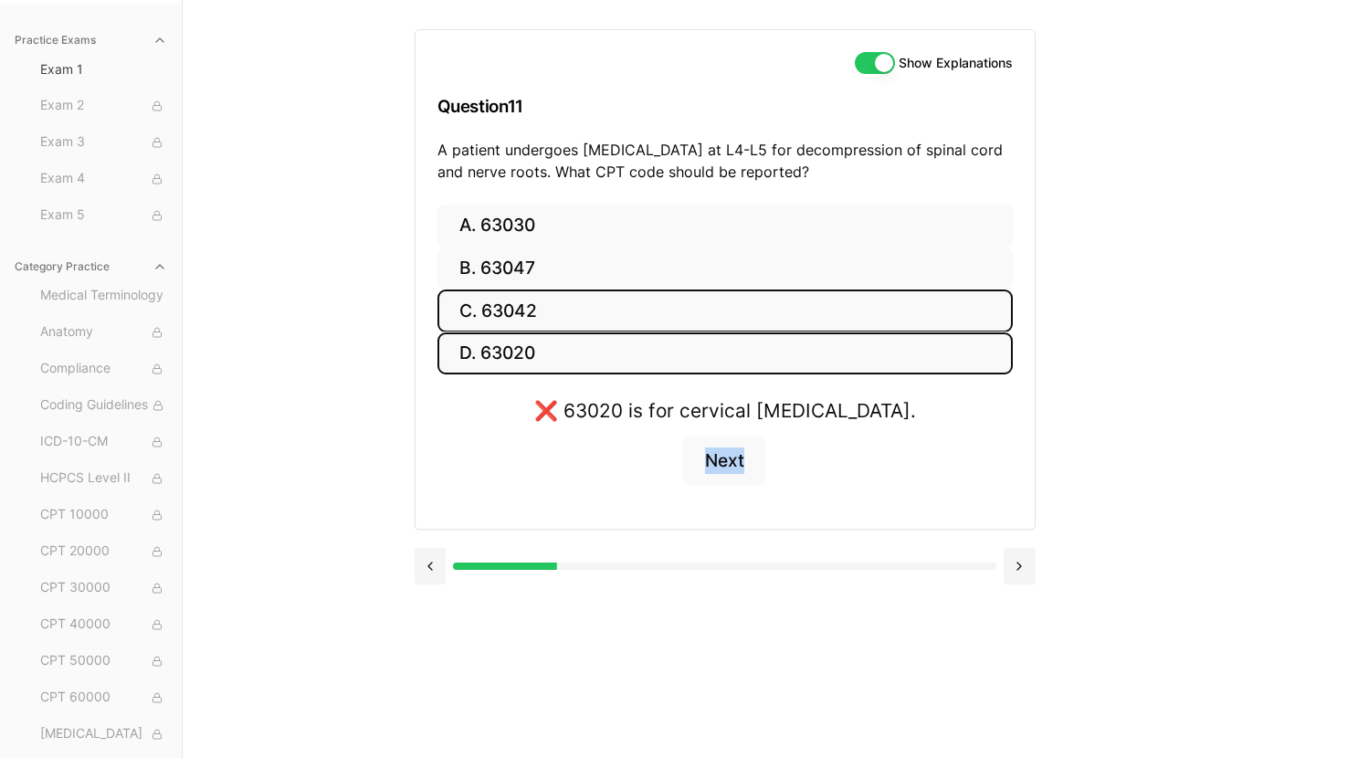
click at [577, 306] on button "C. 63042" at bounding box center [724, 310] width 575 height 43
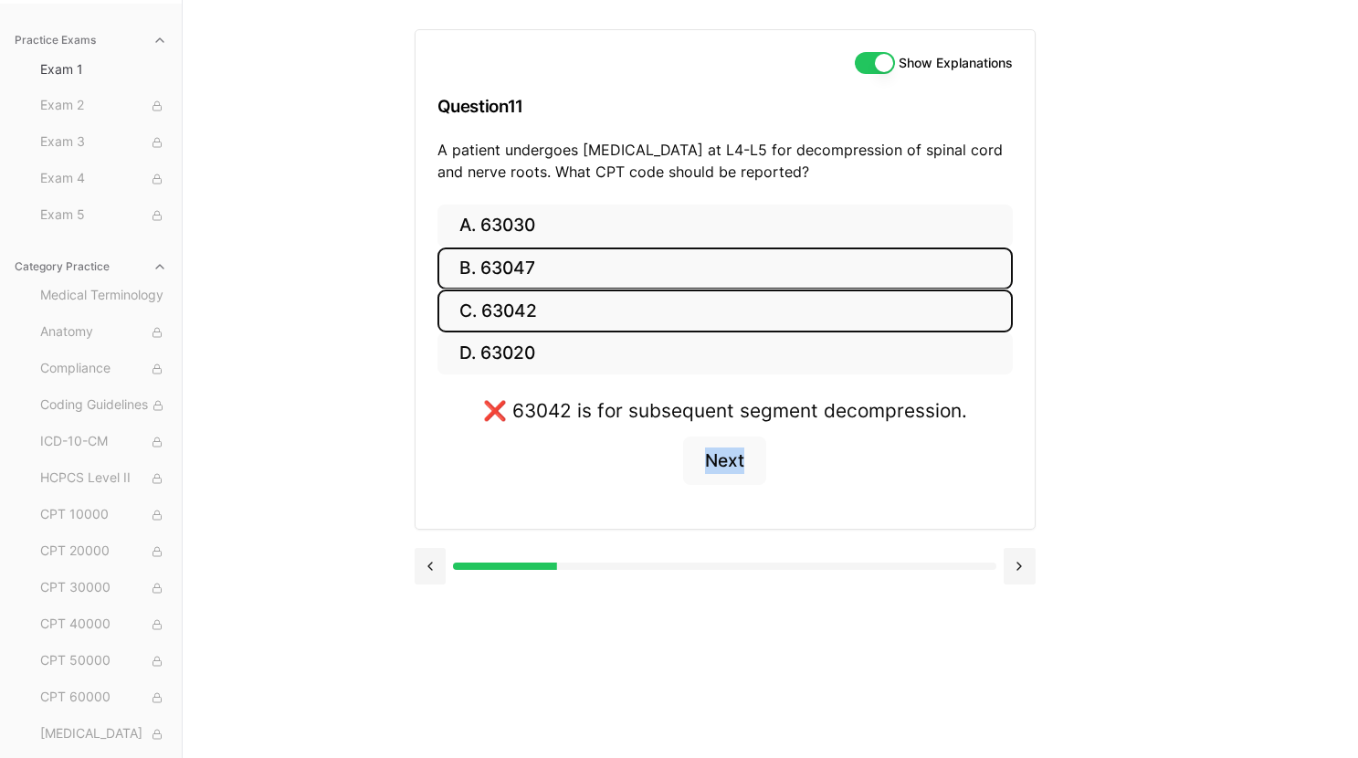
click at [583, 268] on button "B. 63047" at bounding box center [724, 268] width 575 height 43
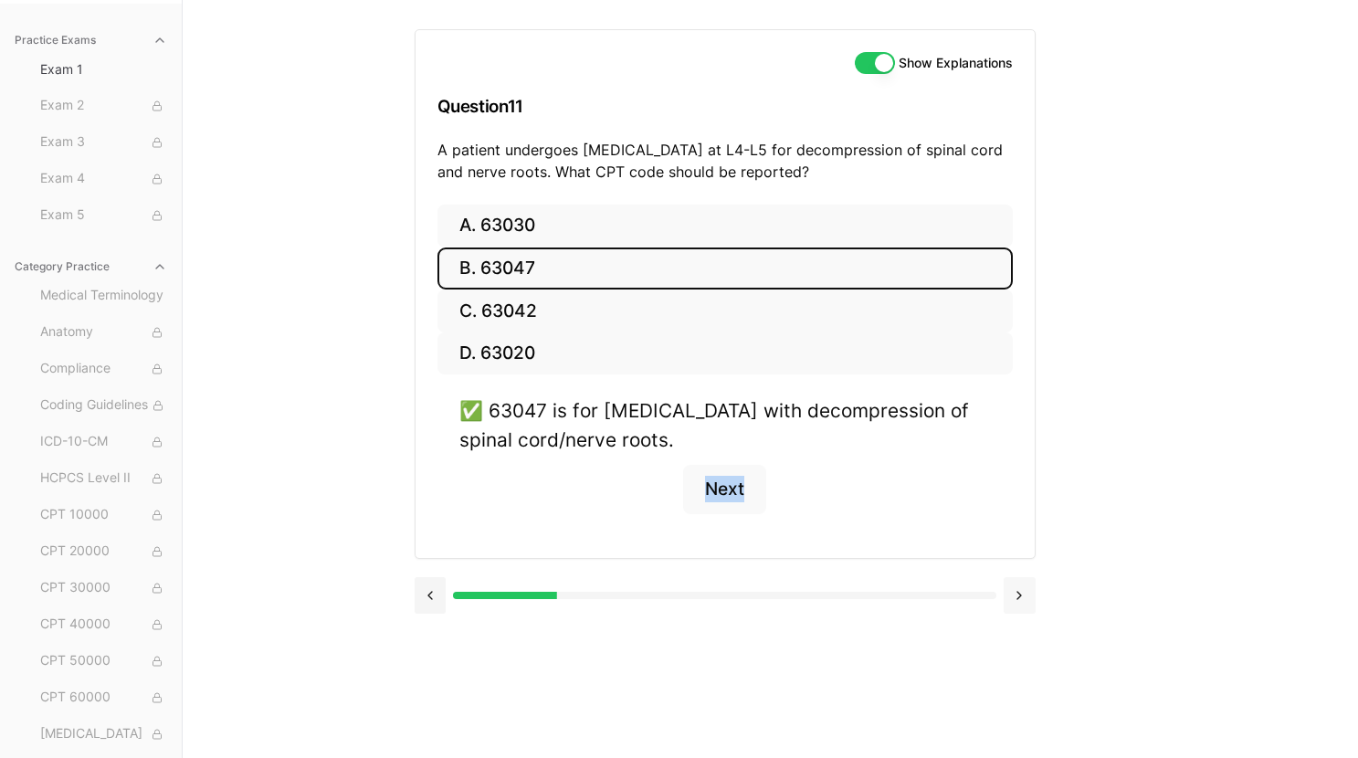
click at [1018, 595] on button at bounding box center [1020, 595] width 32 height 37
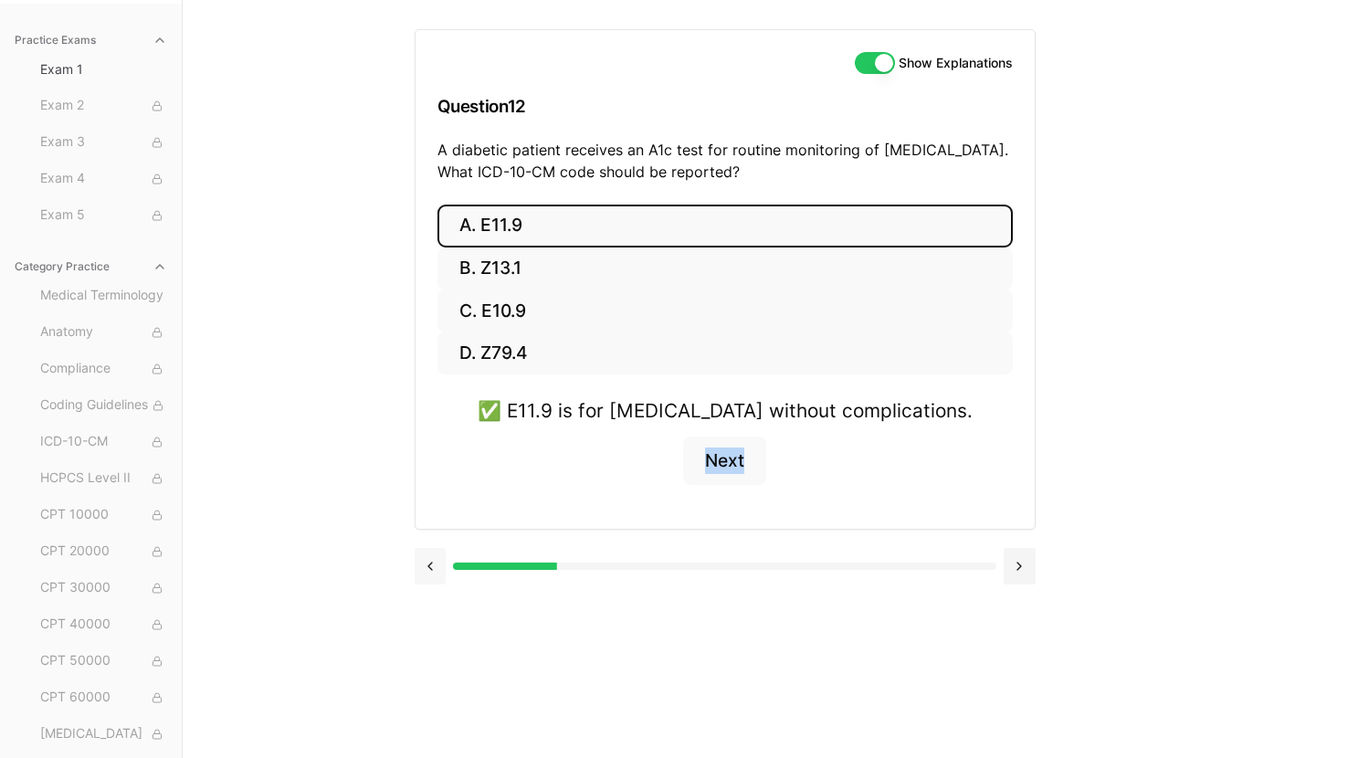
click at [445, 564] on button at bounding box center [431, 566] width 32 height 37
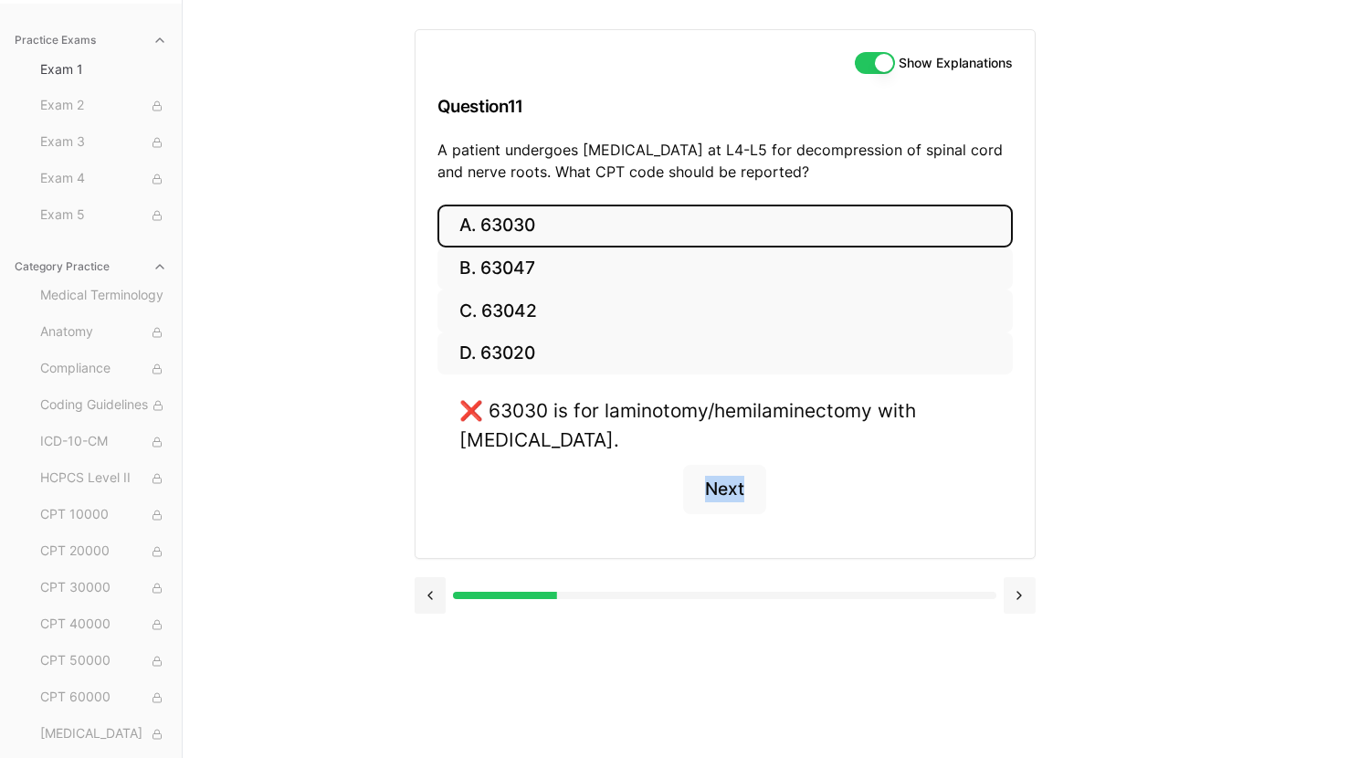
click at [1025, 594] on button at bounding box center [1020, 595] width 32 height 37
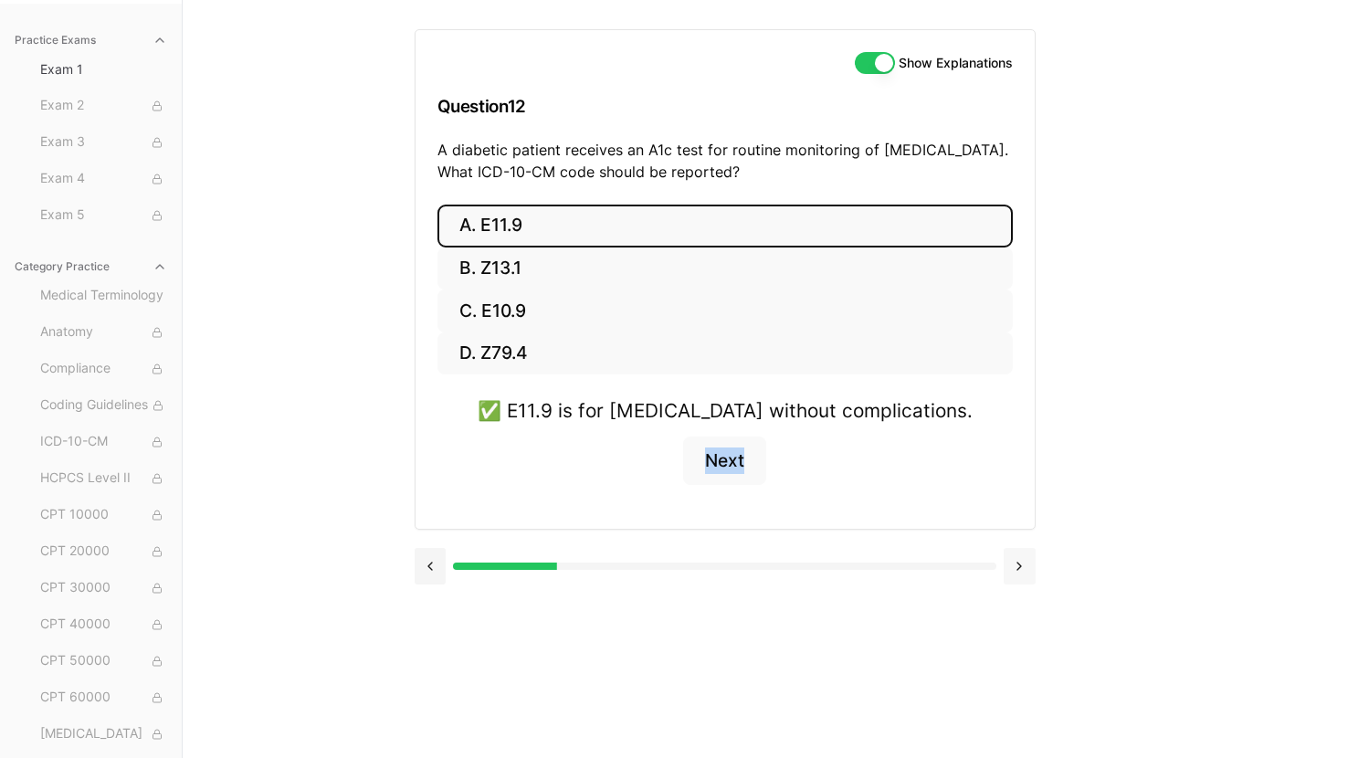
click at [1022, 570] on button at bounding box center [1020, 566] width 32 height 37
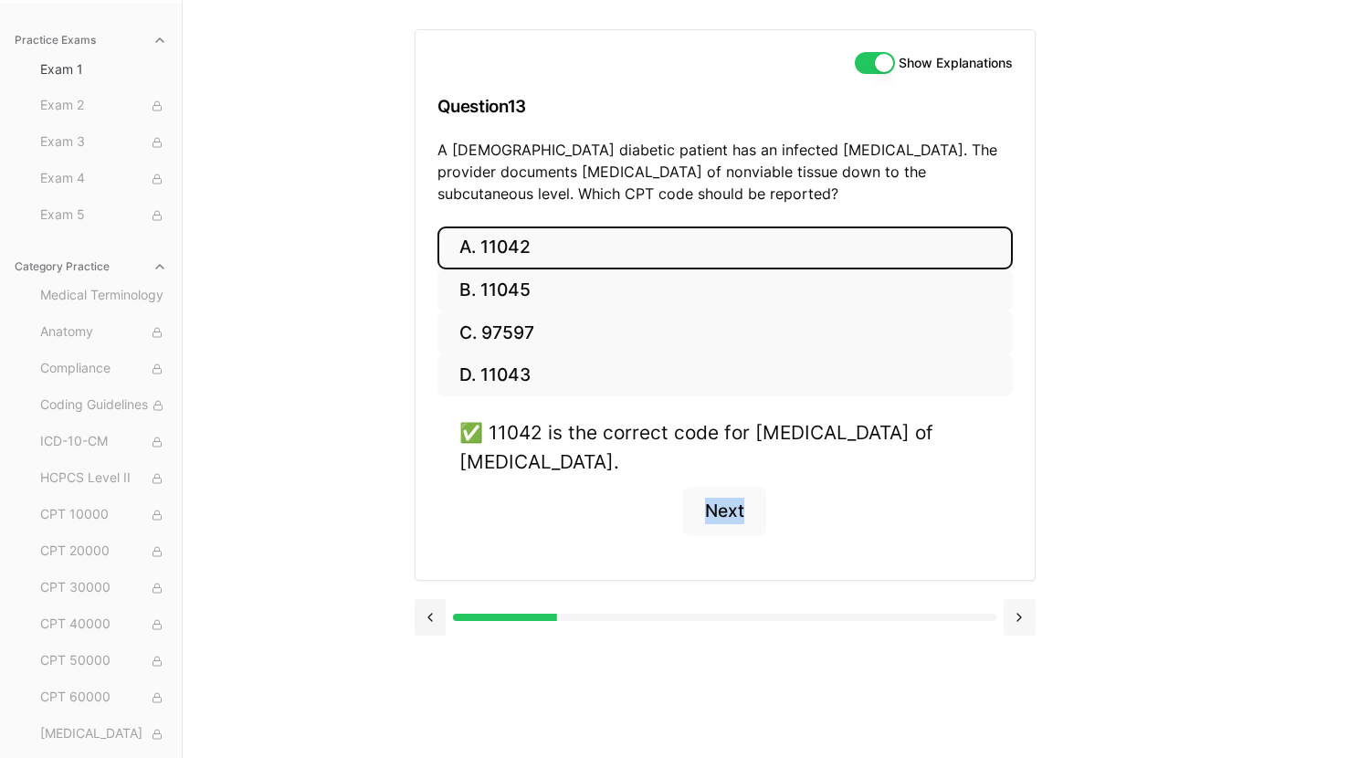
click at [1022, 616] on button at bounding box center [1020, 617] width 32 height 37
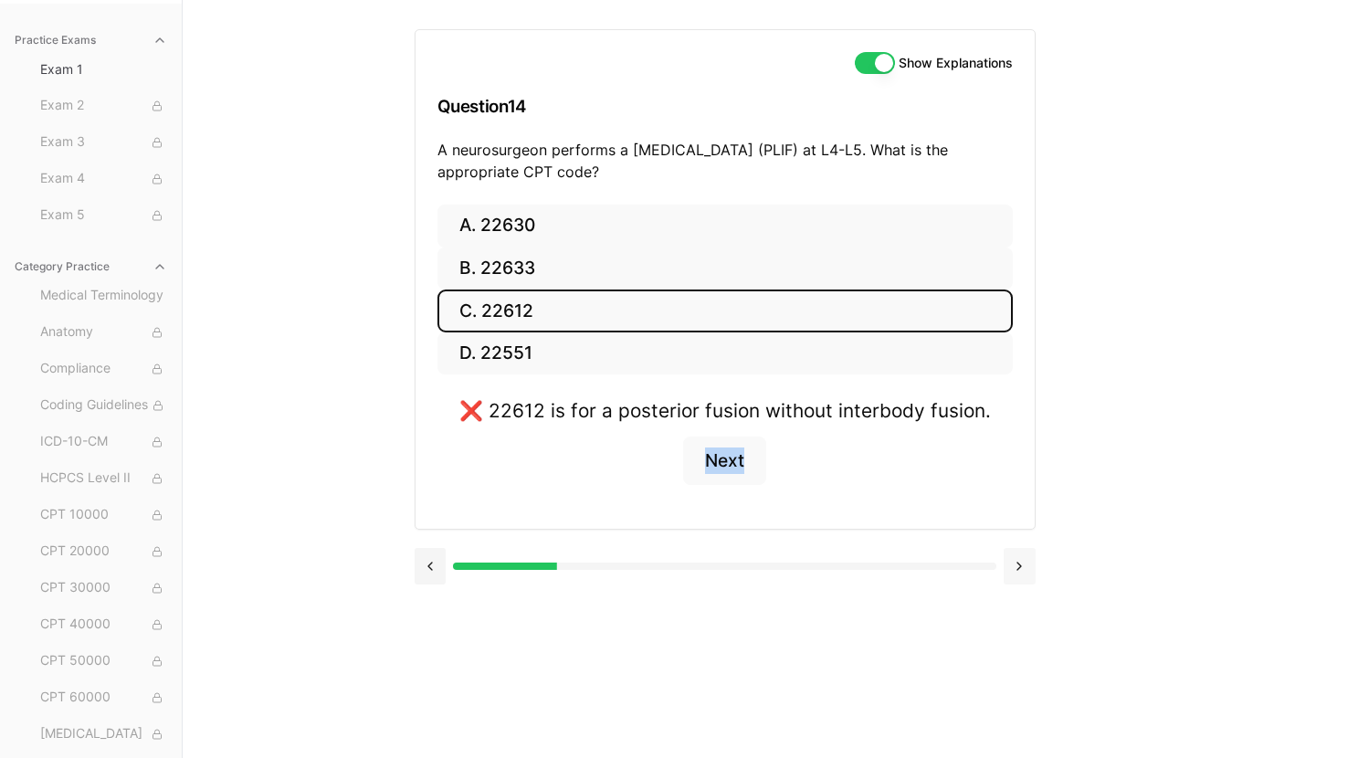
click at [1022, 566] on button at bounding box center [1020, 566] width 32 height 37
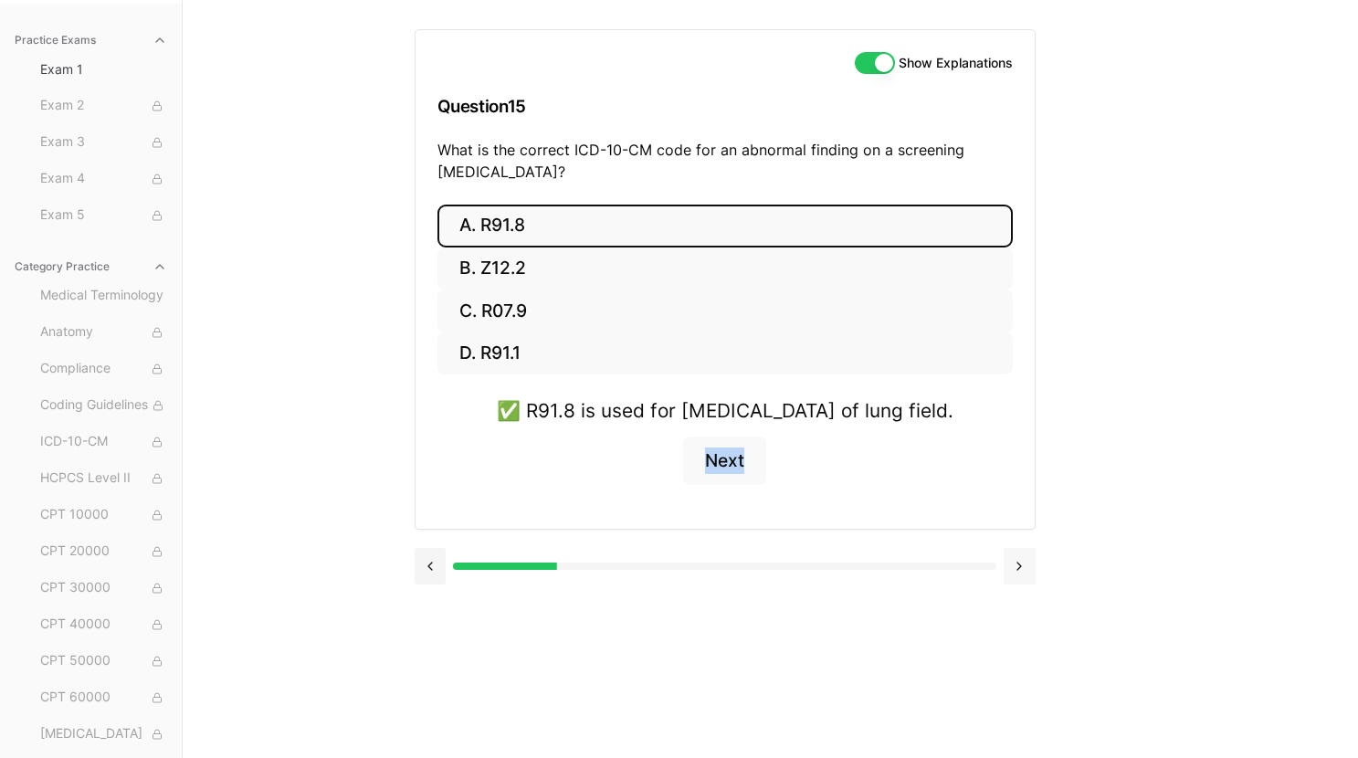
click at [1025, 584] on button at bounding box center [1020, 566] width 32 height 37
click at [1015, 566] on button at bounding box center [1020, 566] width 32 height 37
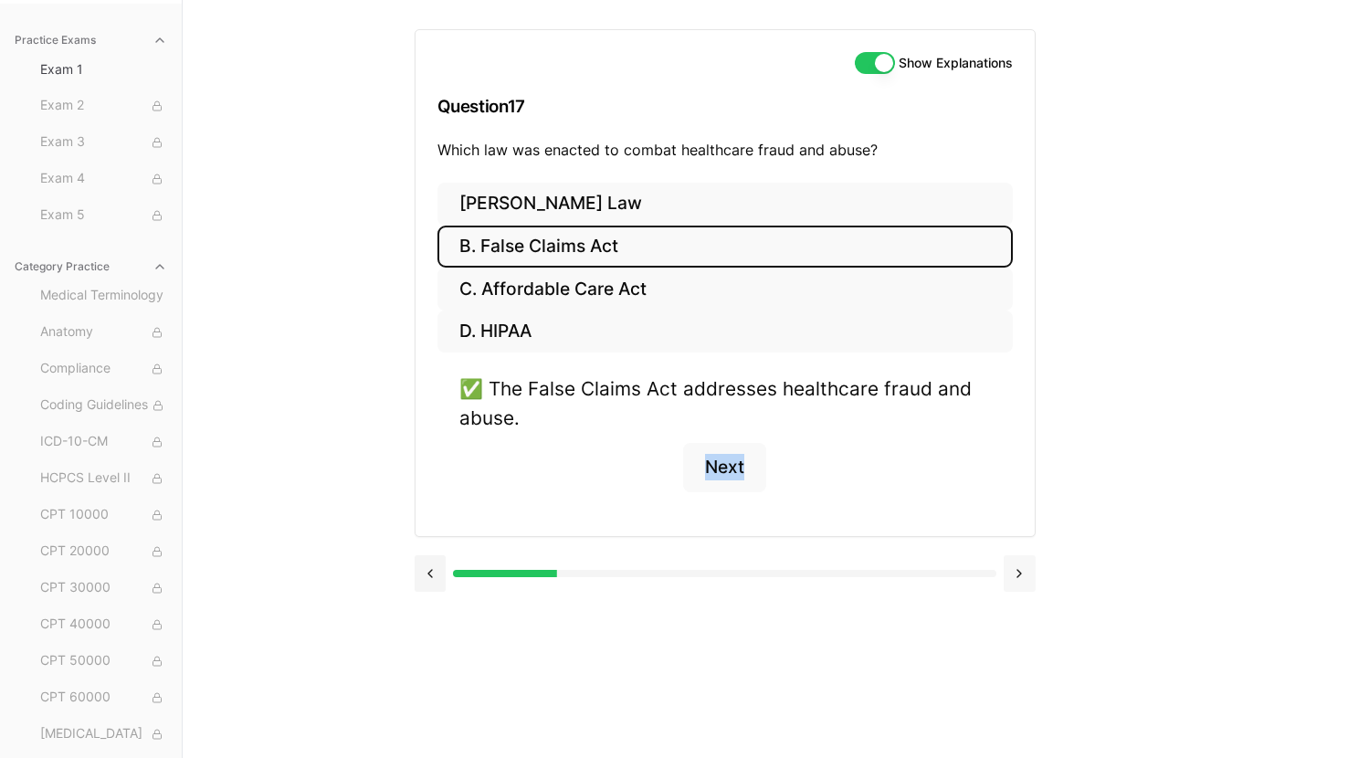
click at [1019, 576] on button at bounding box center [1020, 573] width 32 height 37
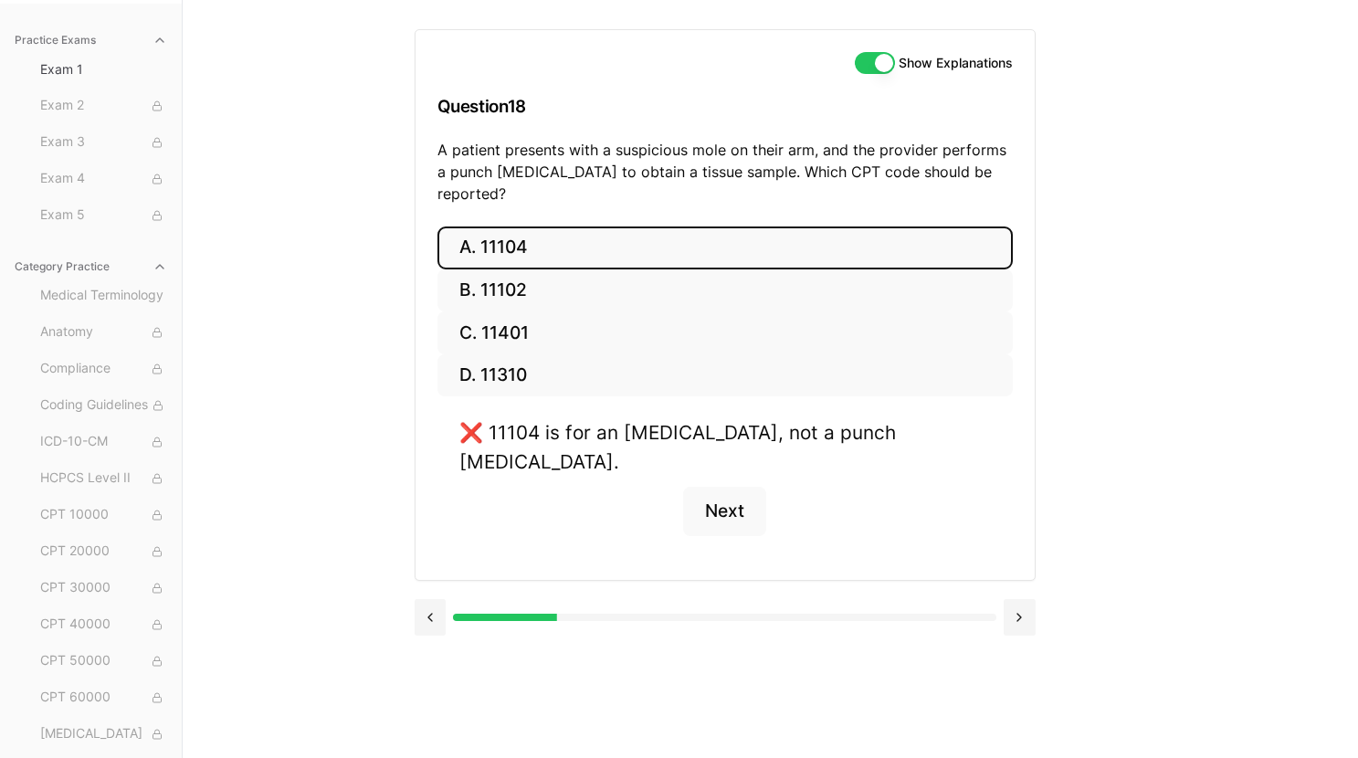
drag, startPoint x: 1000, startPoint y: 603, endPoint x: 989, endPoint y: 515, distance: 88.3
click at [1000, 597] on div "Show Explanations Question 18 A patient presents with a suspicious mole on thei…" at bounding box center [771, 379] width 712 height 758
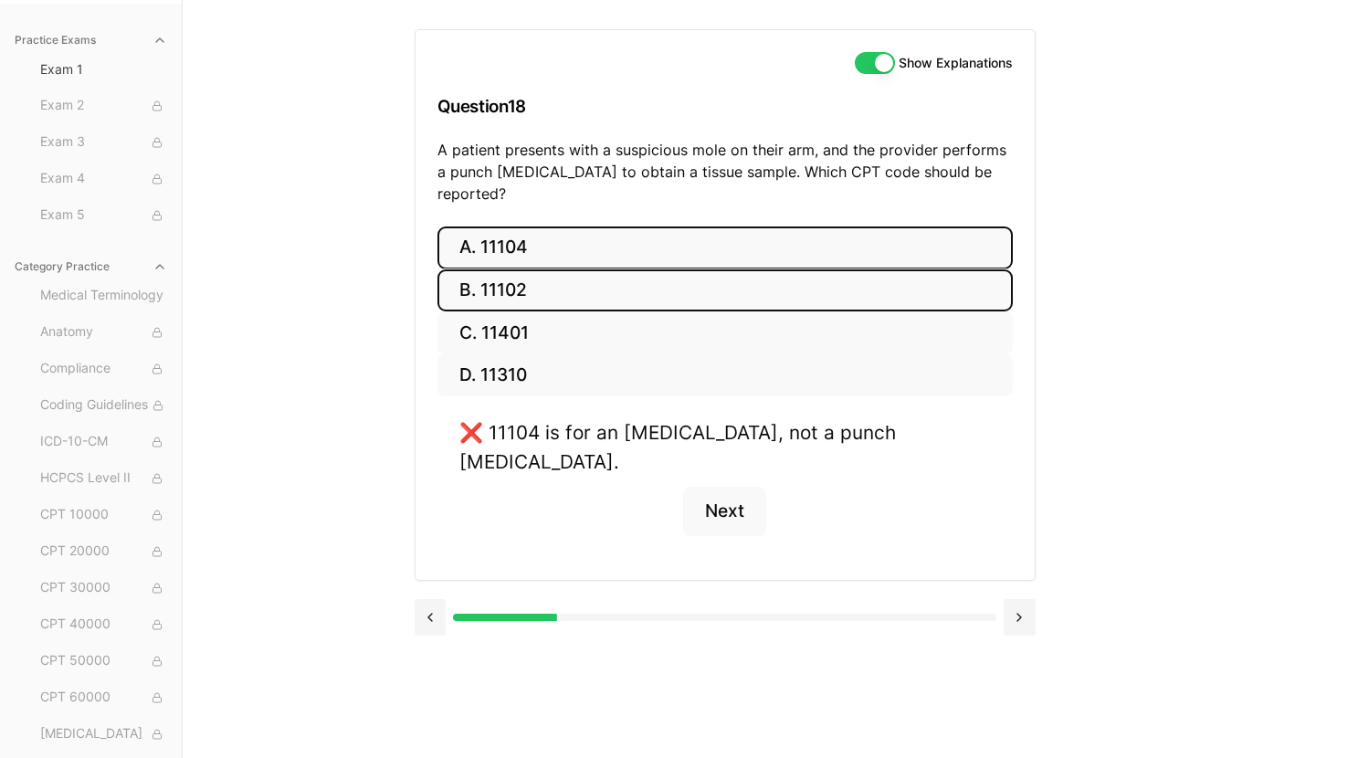
click at [861, 269] on button "B. 11102" at bounding box center [724, 290] width 575 height 43
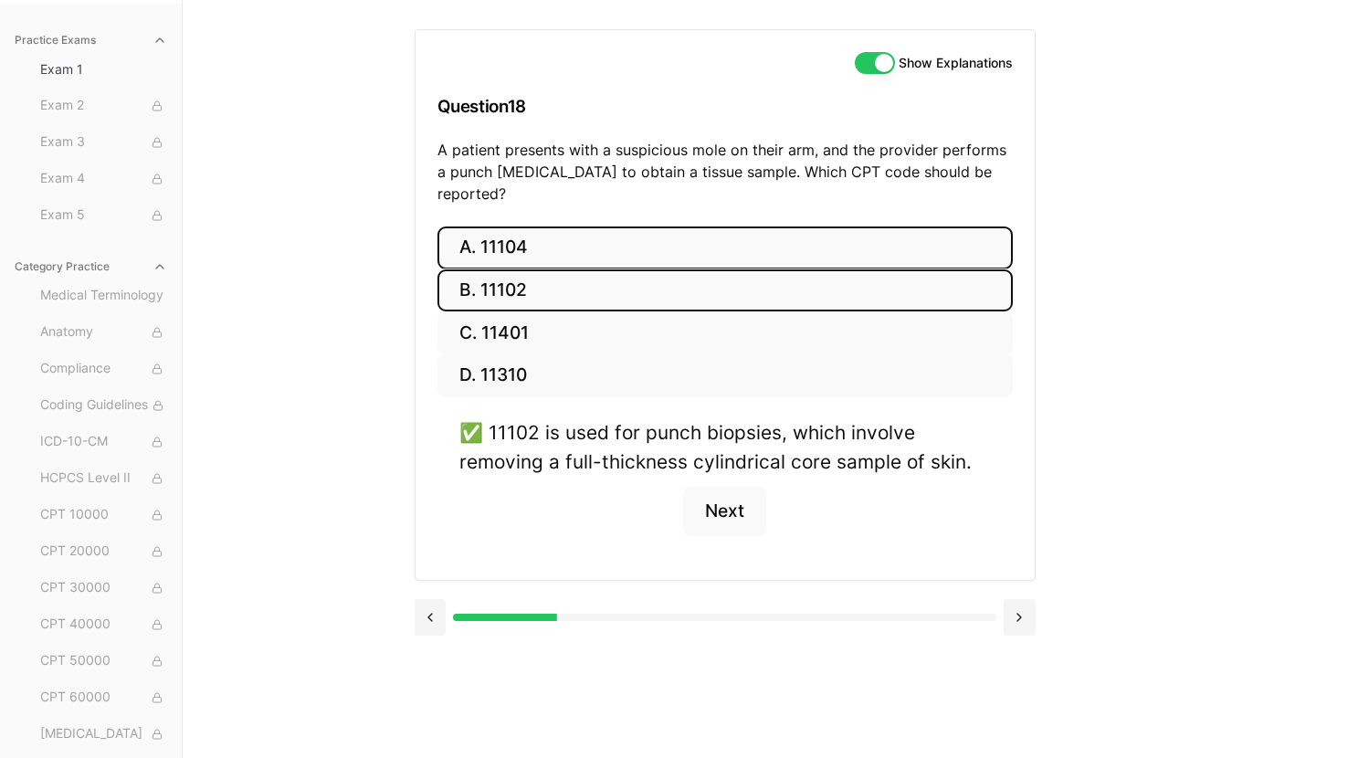
click at [868, 230] on button "A. 11104" at bounding box center [724, 247] width 575 height 43
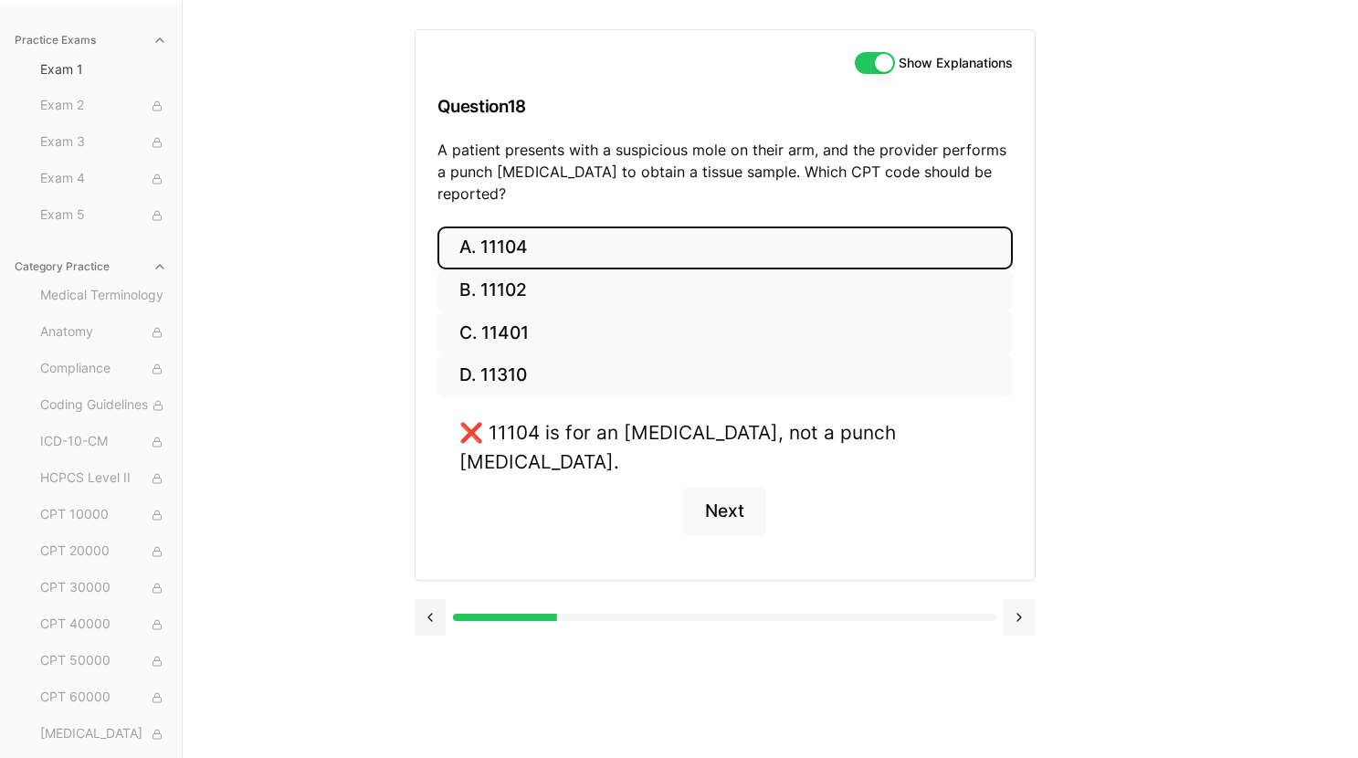
click at [1017, 599] on button at bounding box center [1020, 617] width 32 height 37
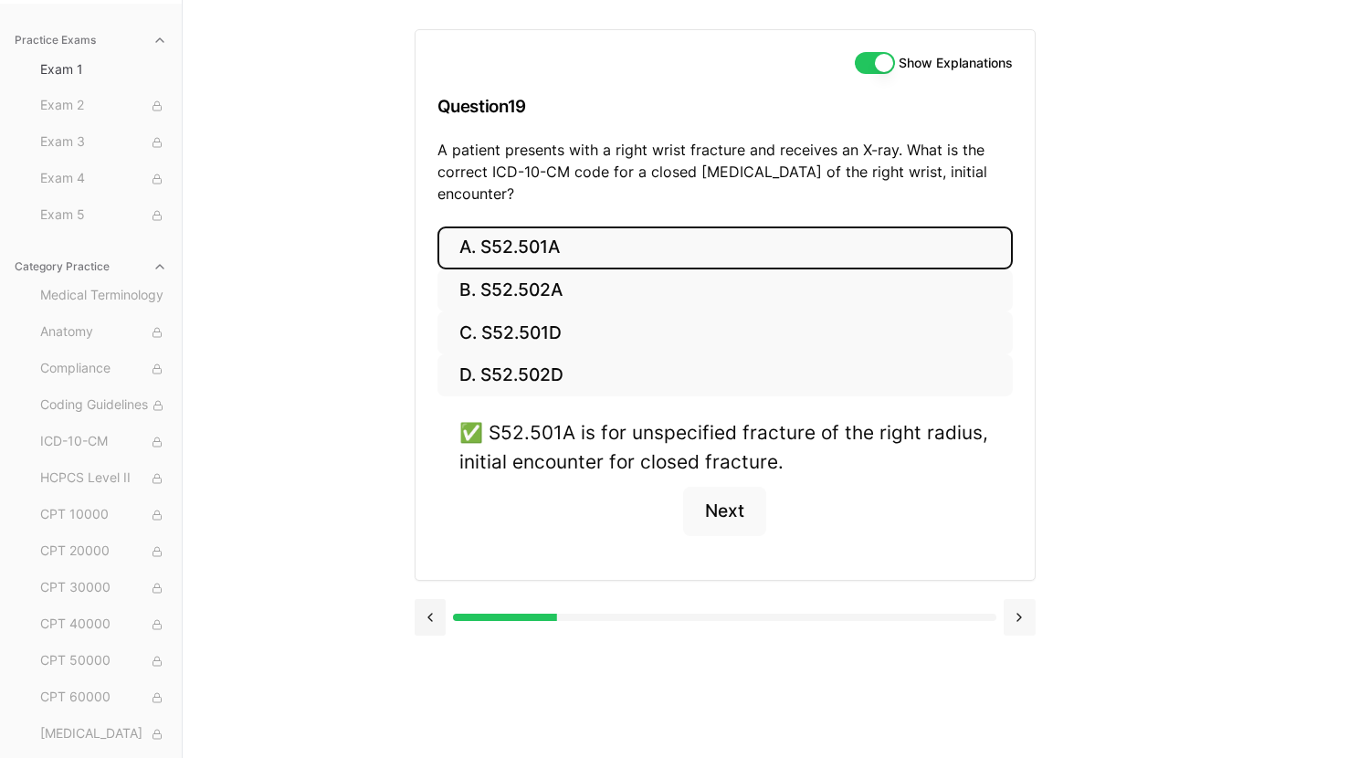
click at [1024, 628] on button at bounding box center [1020, 617] width 32 height 37
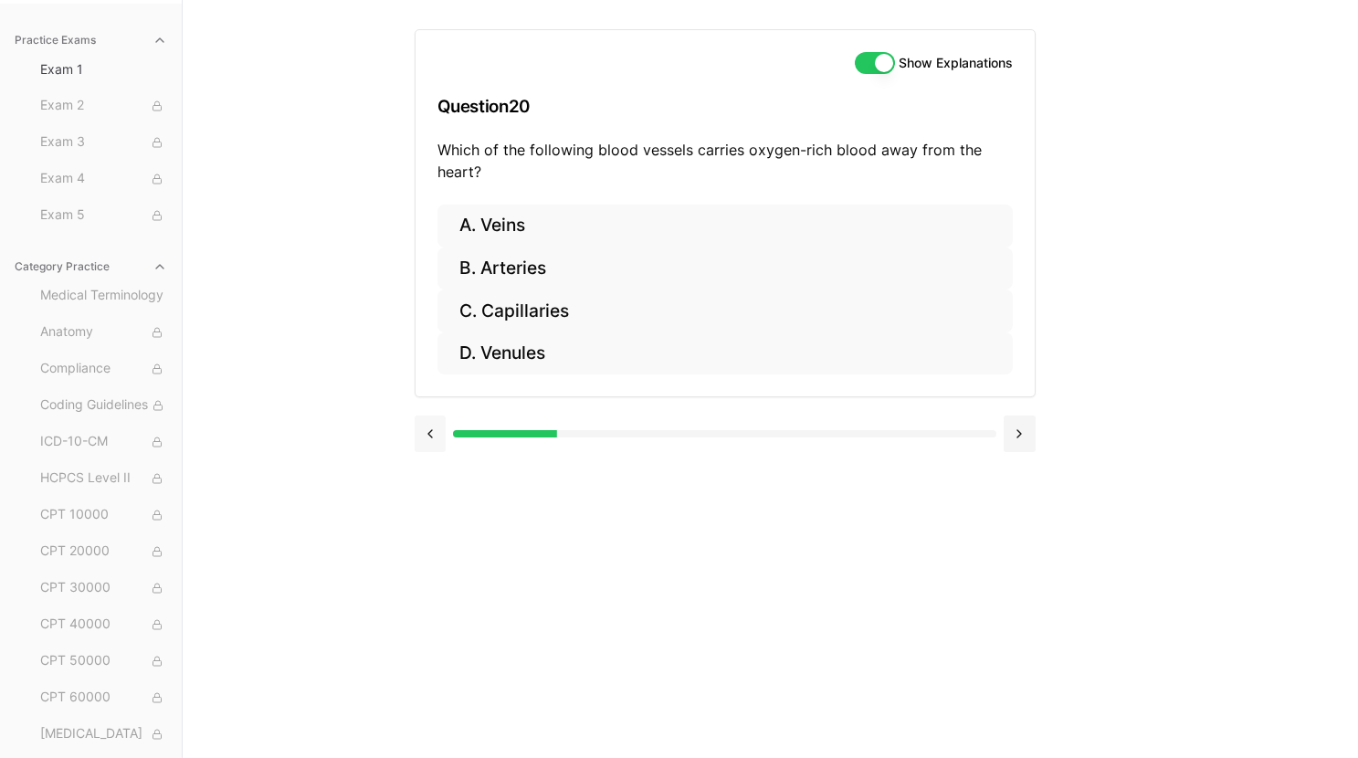
click at [435, 436] on button at bounding box center [431, 433] width 32 height 37
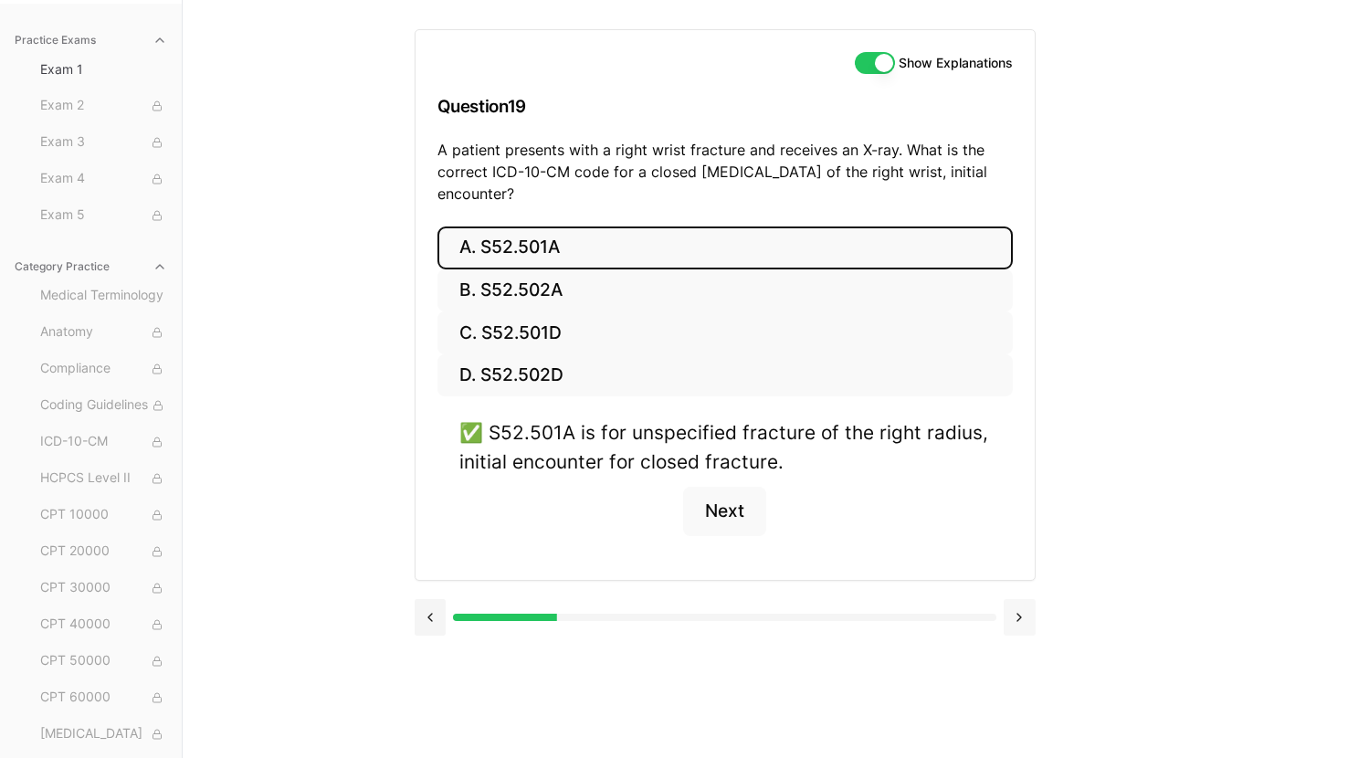
click at [1021, 620] on button at bounding box center [1020, 617] width 32 height 37
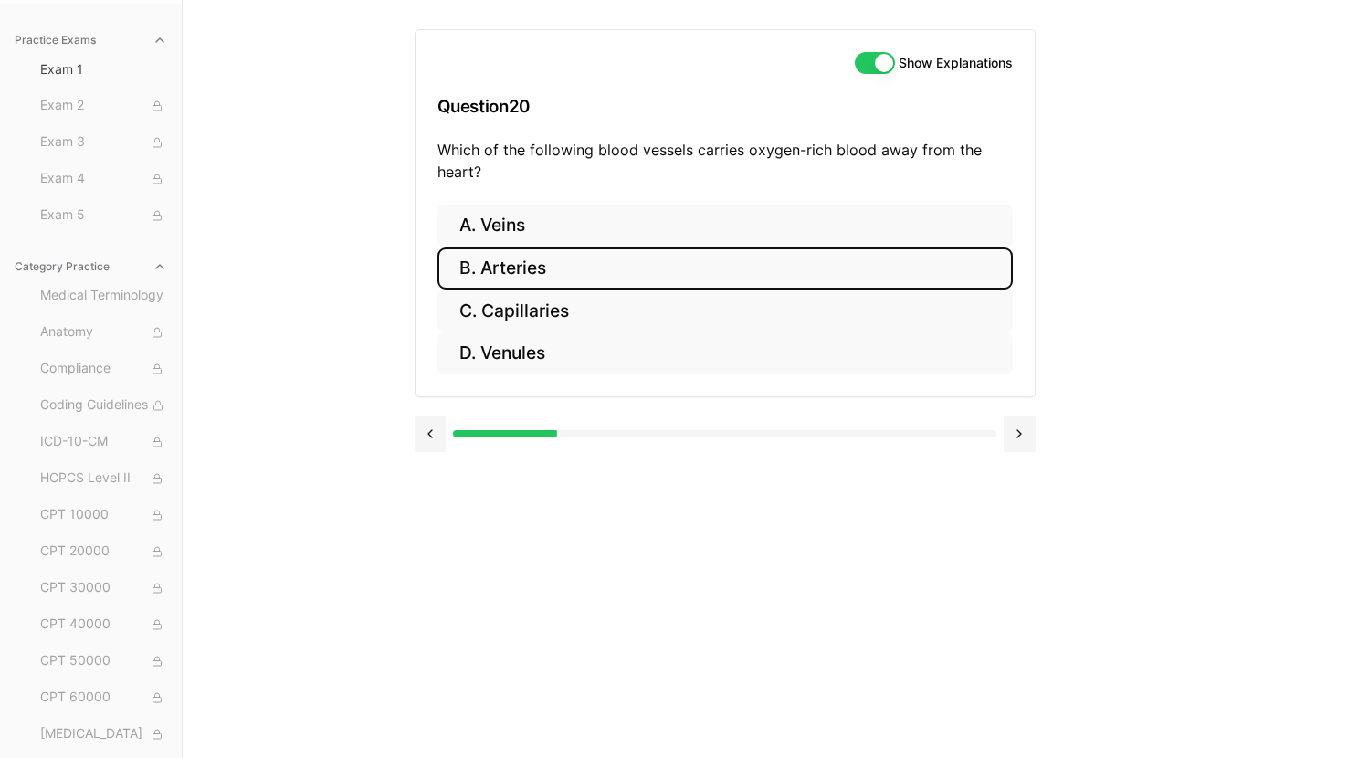
click at [696, 267] on button "B. Arteries" at bounding box center [724, 268] width 575 height 43
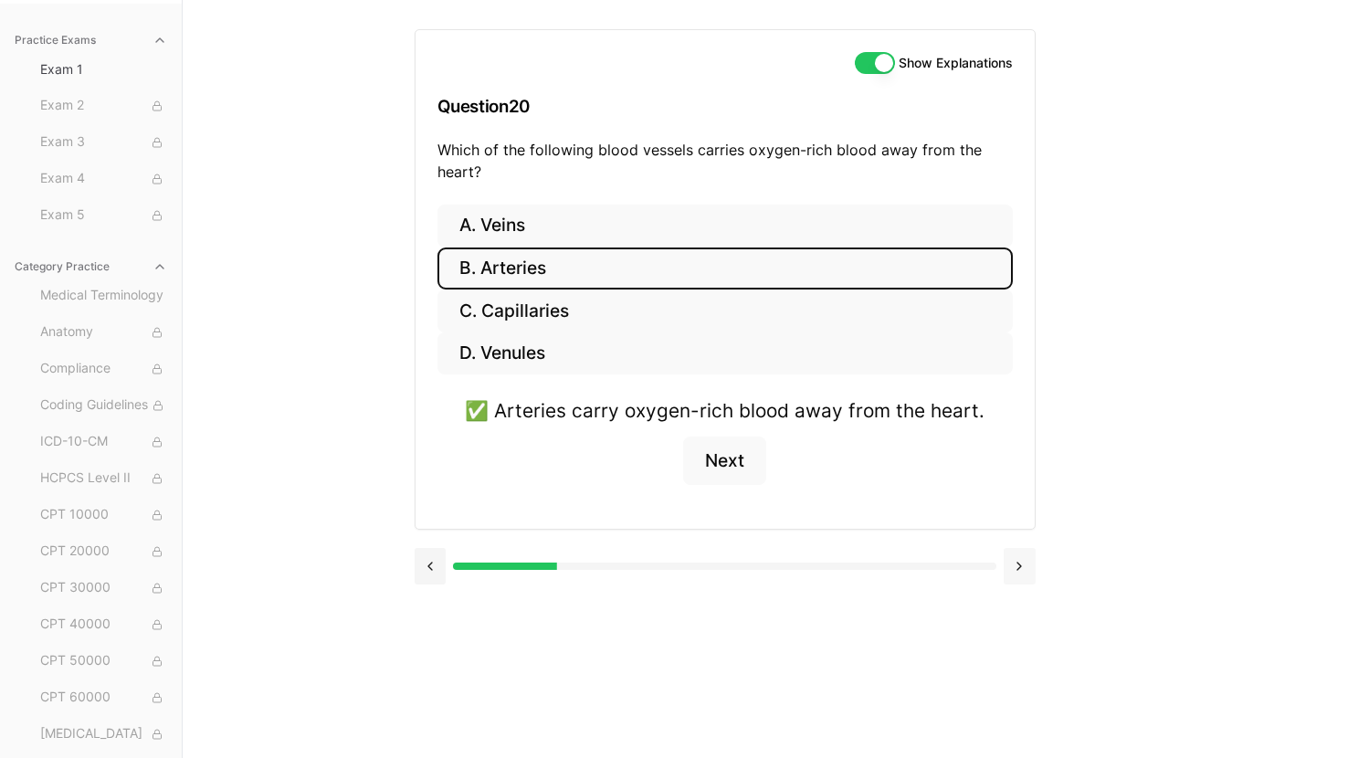
click at [1025, 574] on button at bounding box center [1020, 566] width 32 height 37
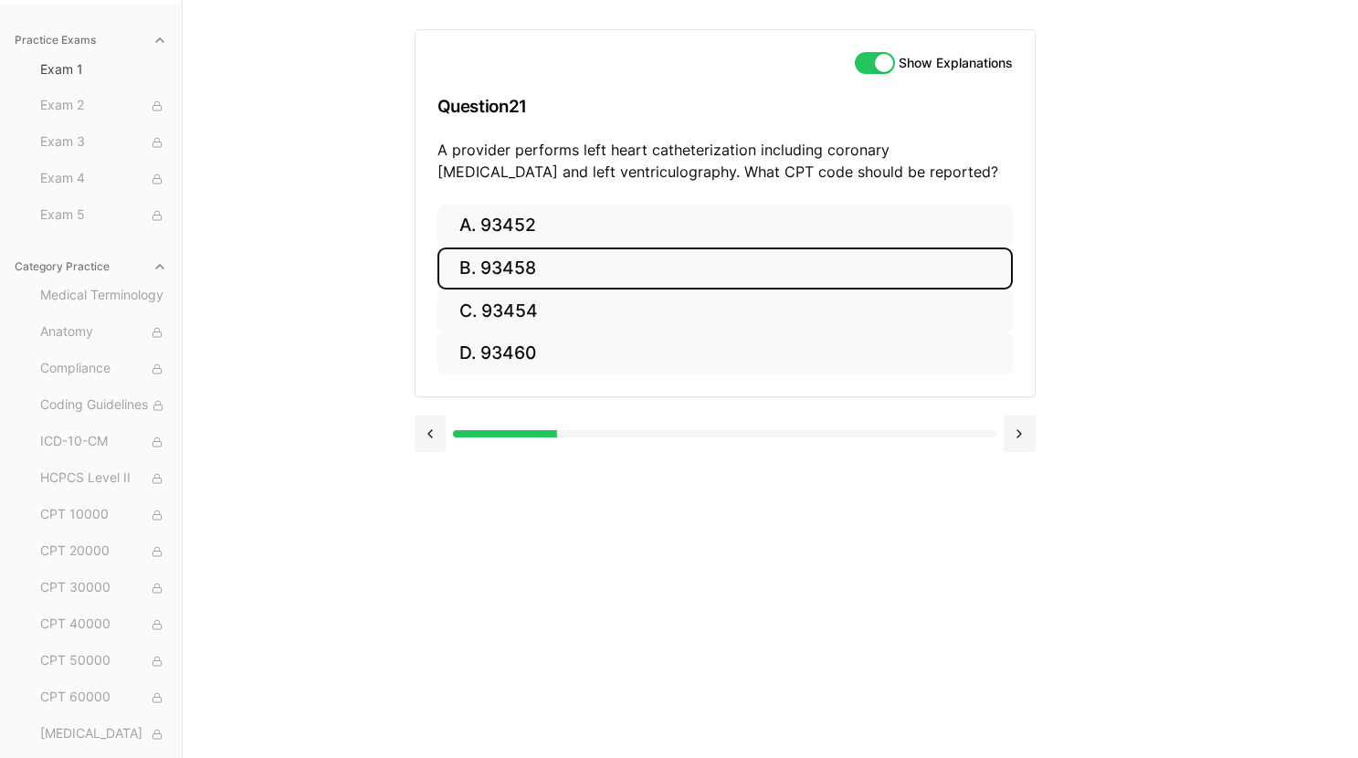
click at [796, 278] on button "B. 93458" at bounding box center [724, 268] width 575 height 43
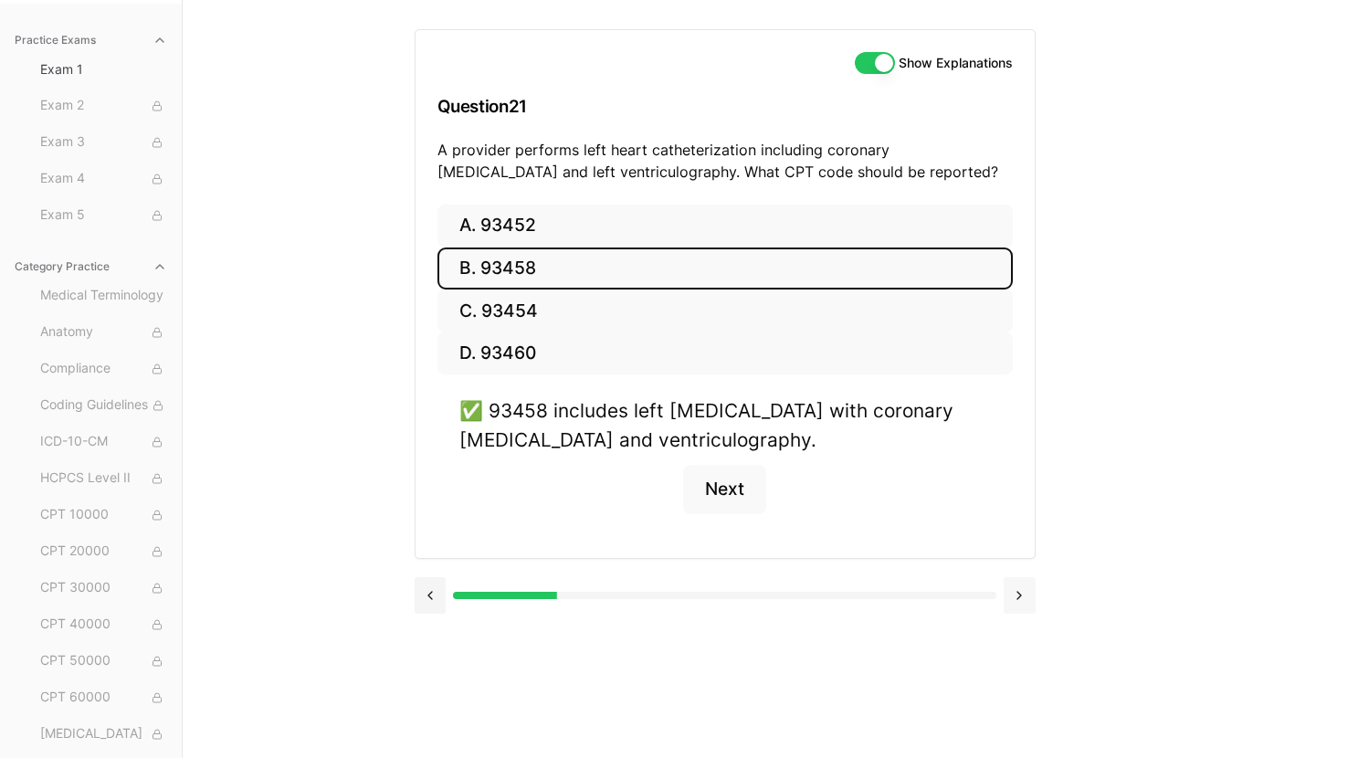
click at [1027, 594] on button at bounding box center [1020, 595] width 32 height 37
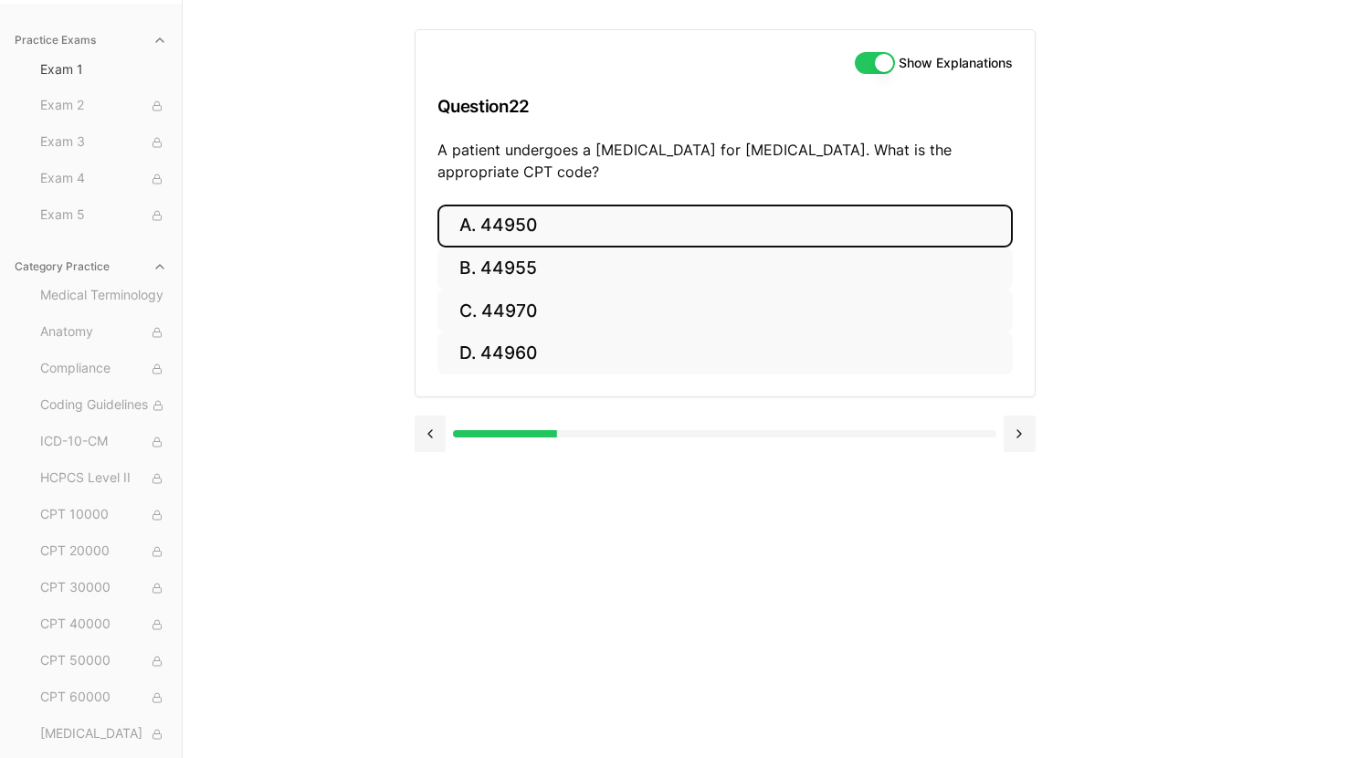
click at [785, 221] on button "A. 44950" at bounding box center [724, 226] width 575 height 43
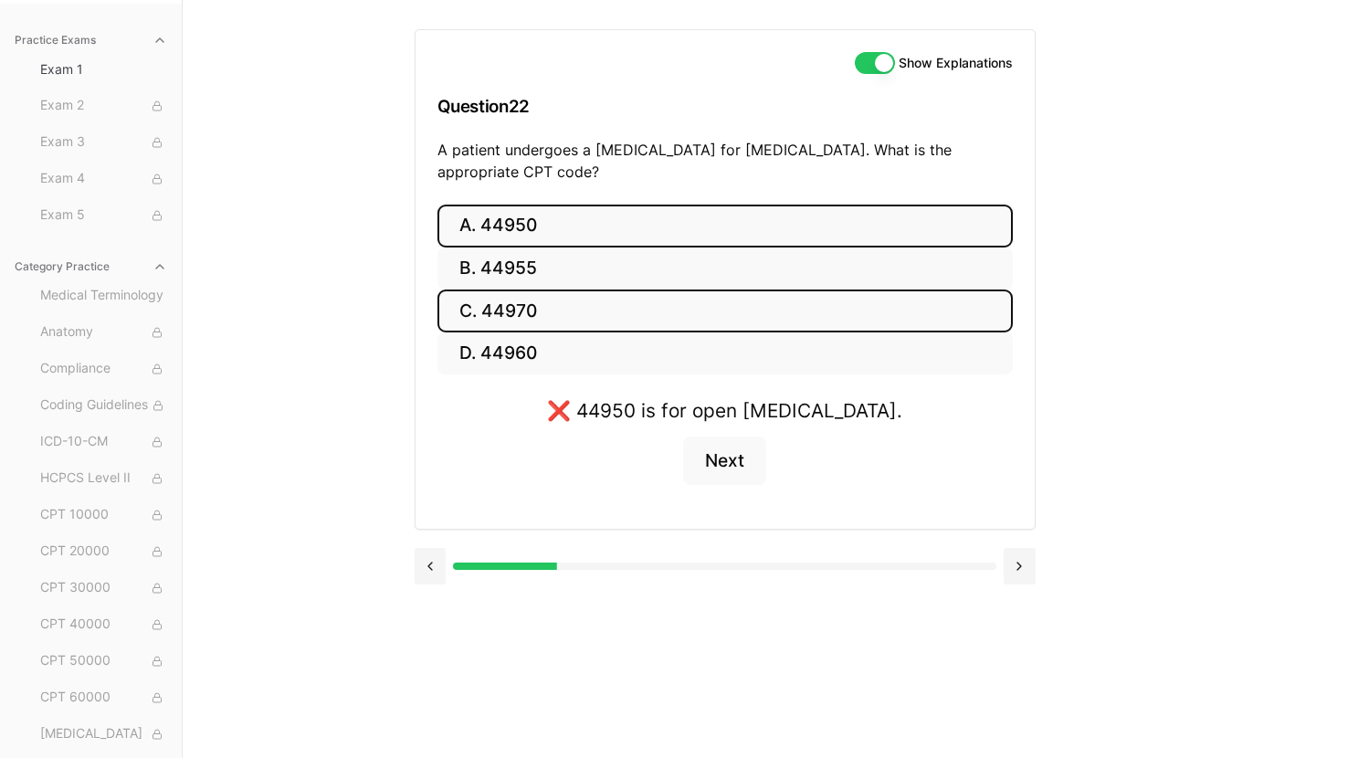
click at [769, 310] on button "C. 44970" at bounding box center [724, 310] width 575 height 43
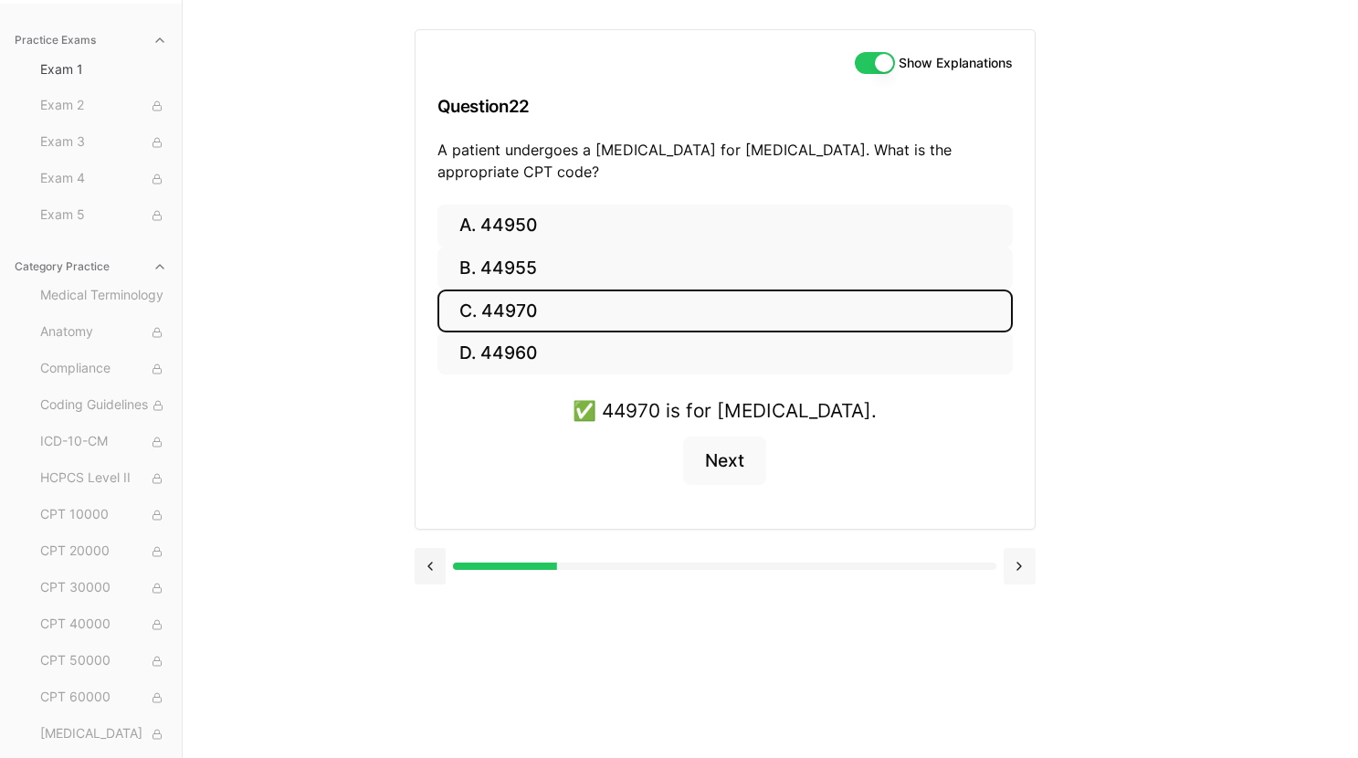
click at [1027, 565] on button at bounding box center [1020, 566] width 32 height 37
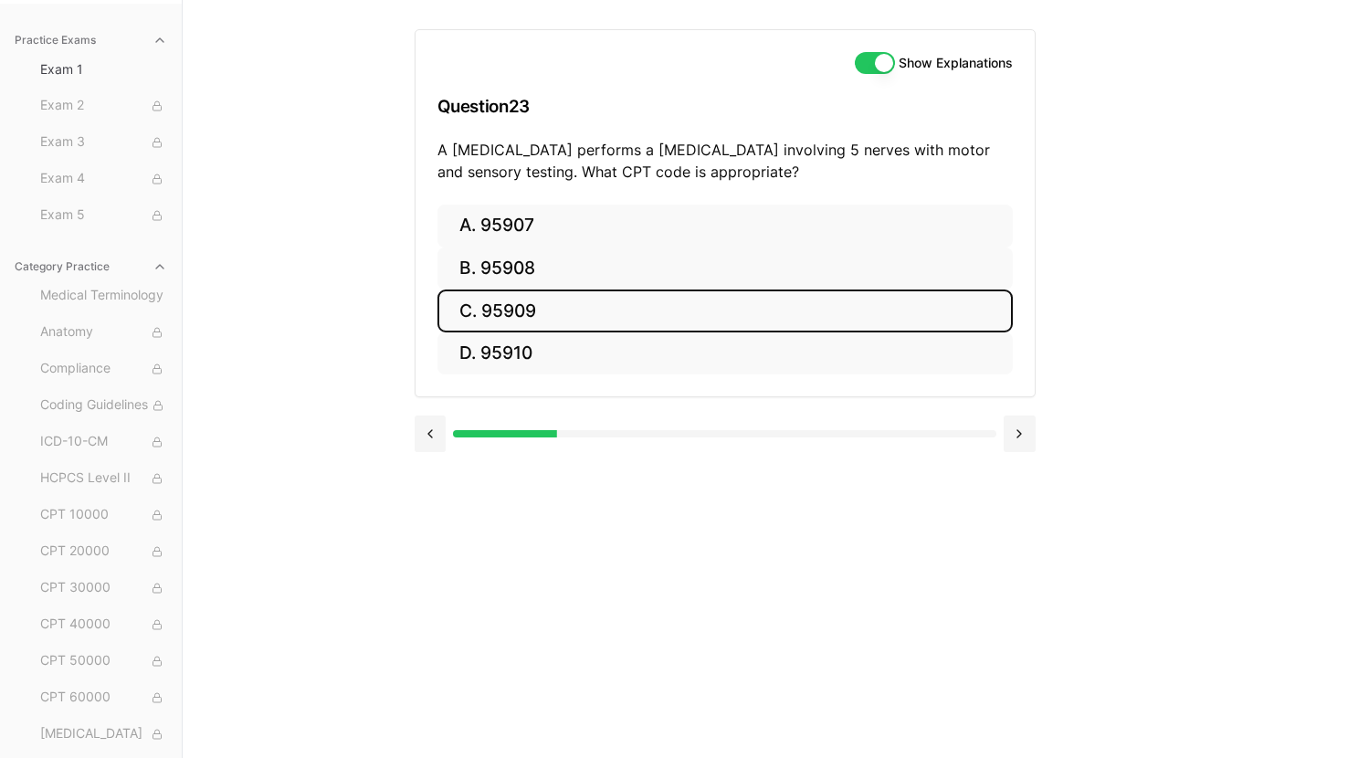
click at [605, 301] on button "C. 95909" at bounding box center [724, 310] width 575 height 43
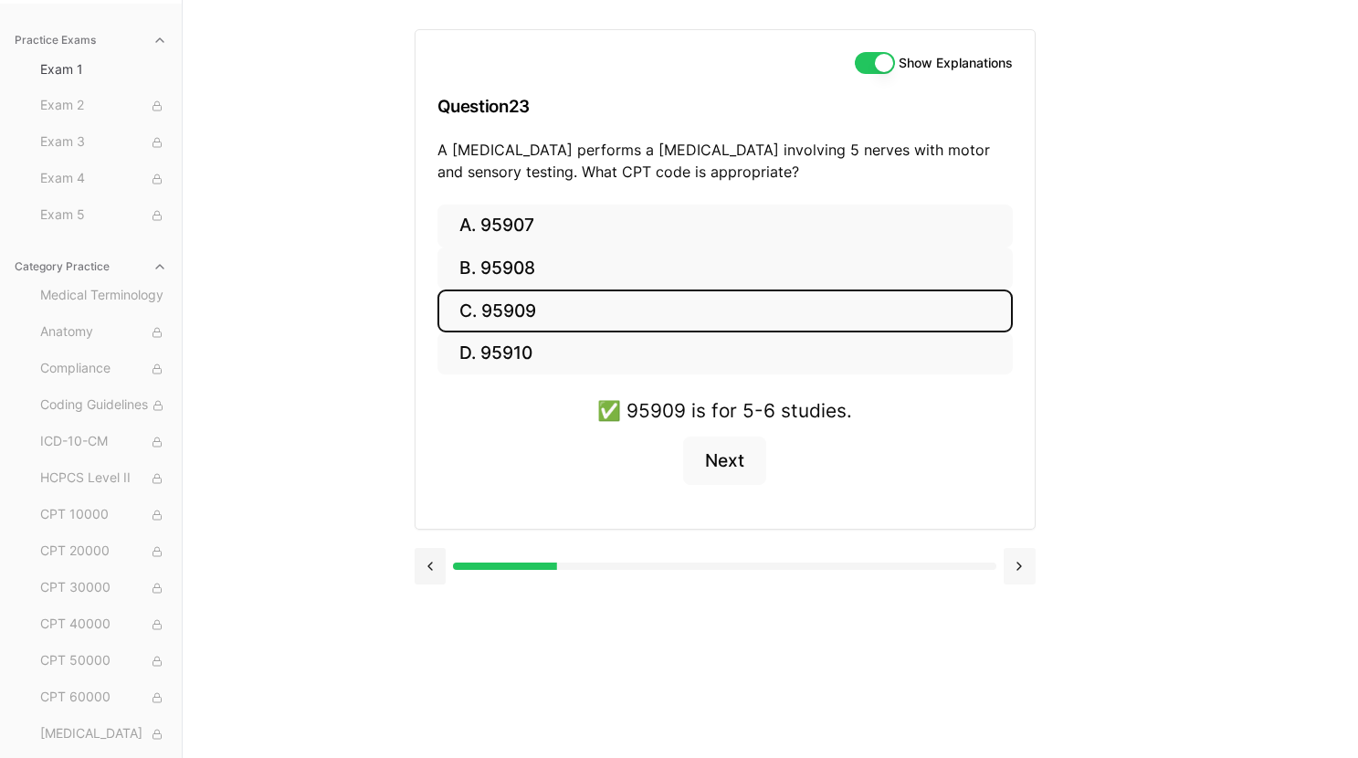
click at [1025, 570] on button at bounding box center [1020, 566] width 32 height 37
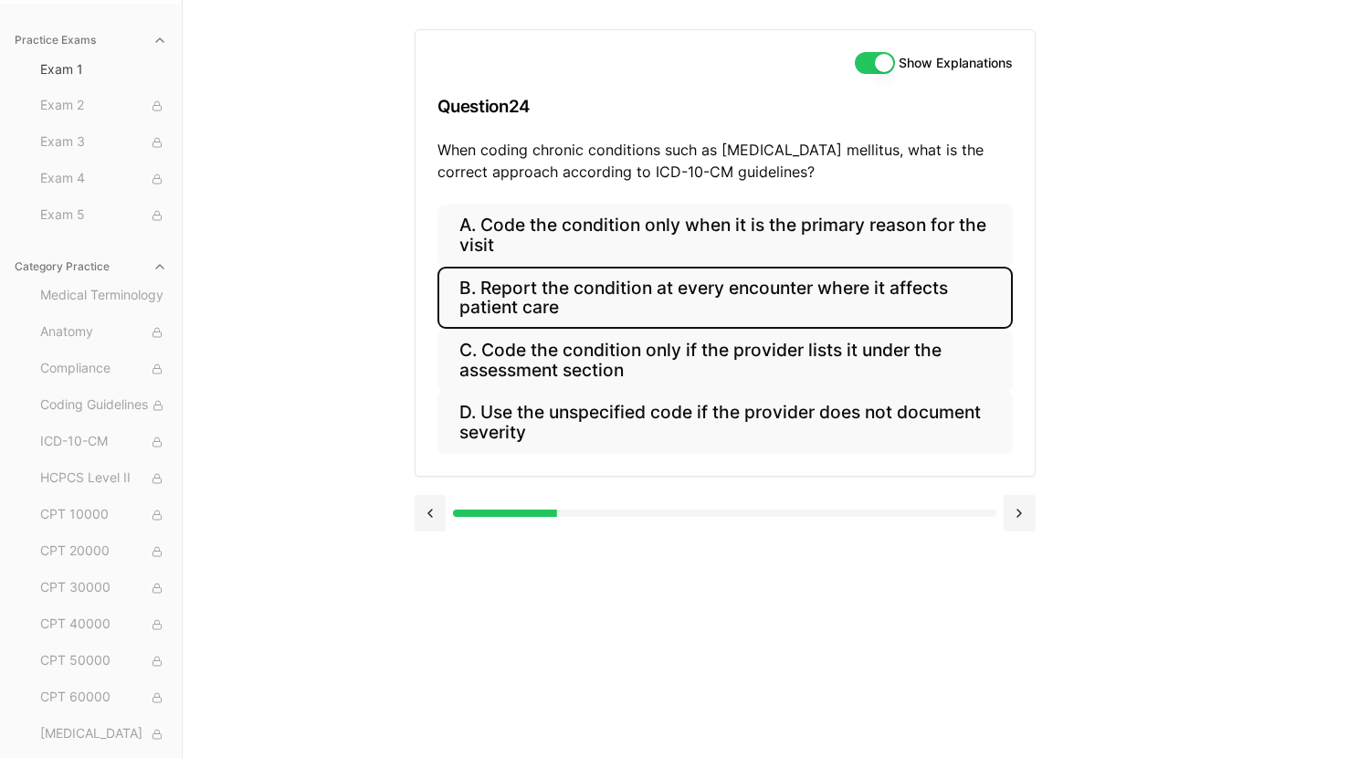
click at [836, 294] on button "B. Report the condition at every encounter where it affects patient care" at bounding box center [724, 298] width 575 height 62
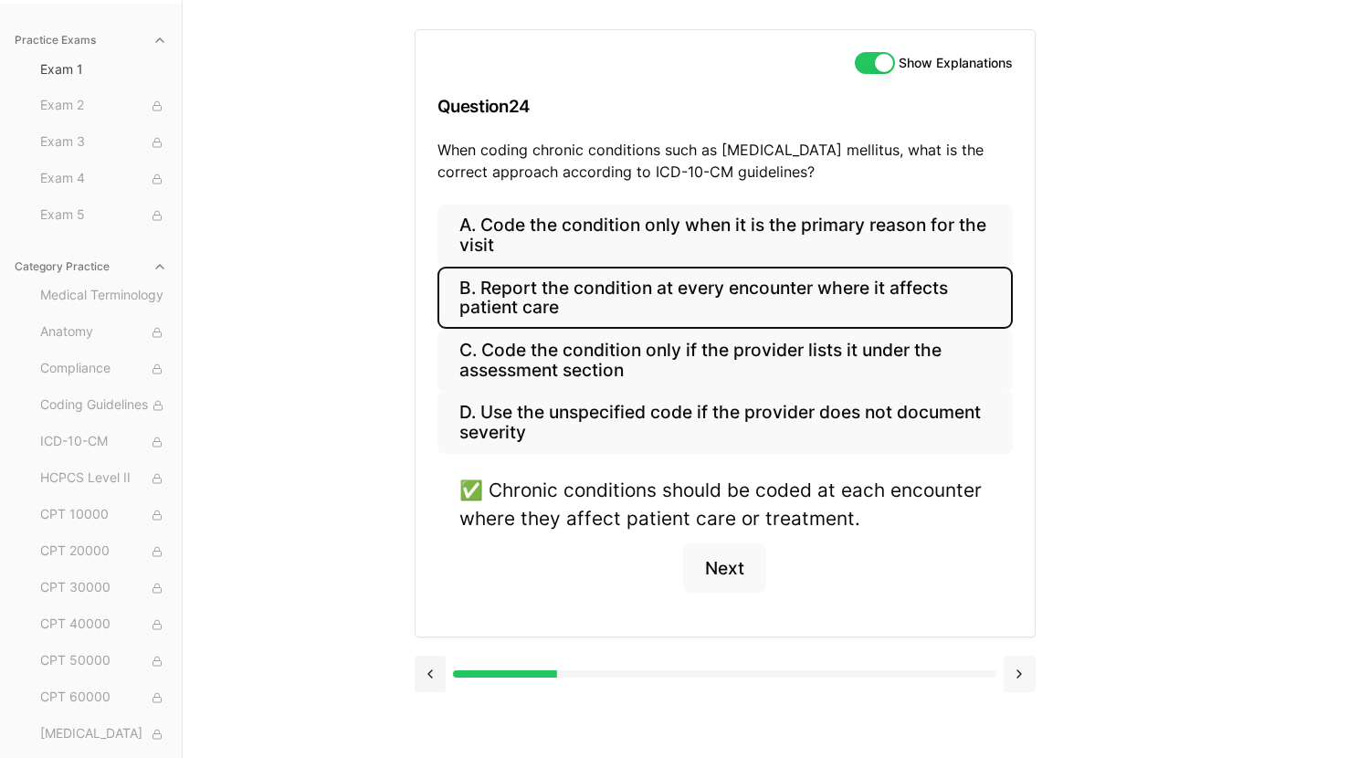
click at [1015, 677] on button at bounding box center [1020, 674] width 32 height 37
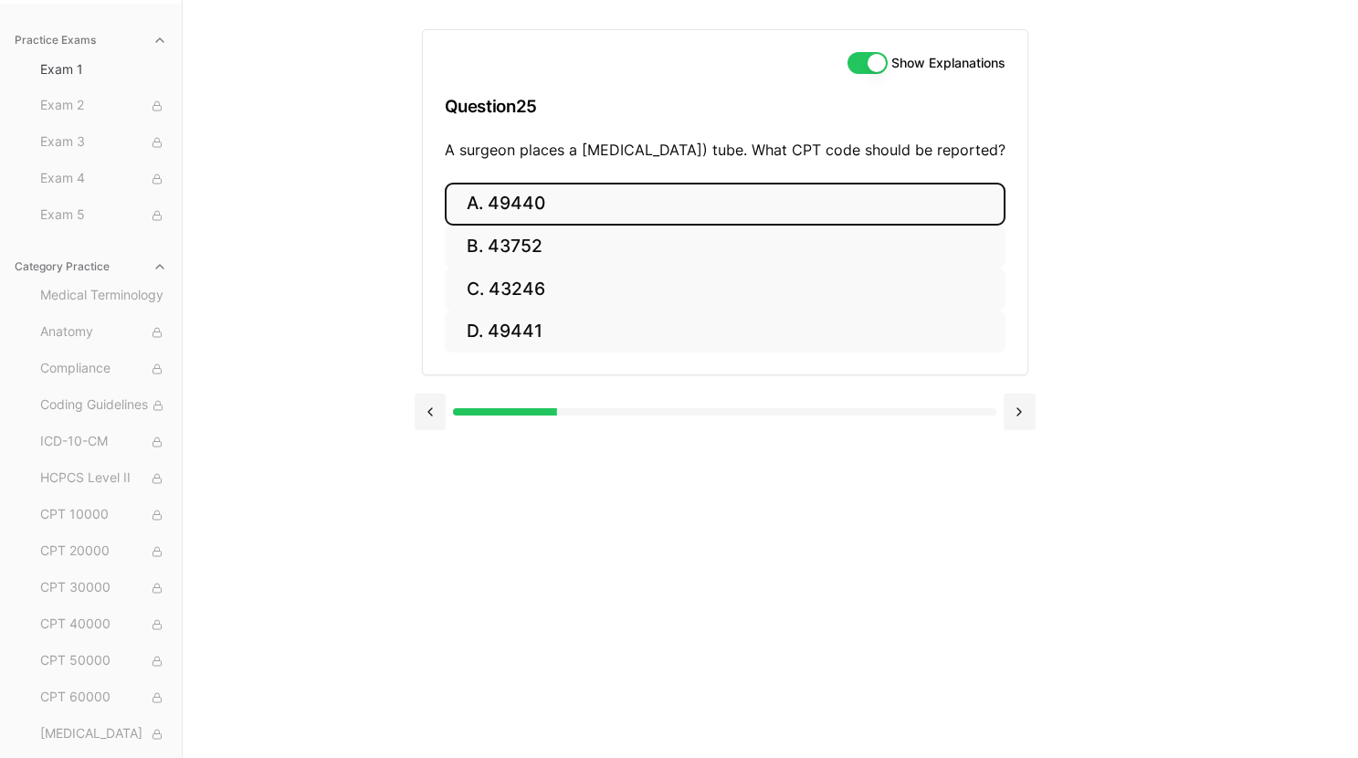
click at [752, 217] on button "A. 49440" at bounding box center [725, 204] width 561 height 43
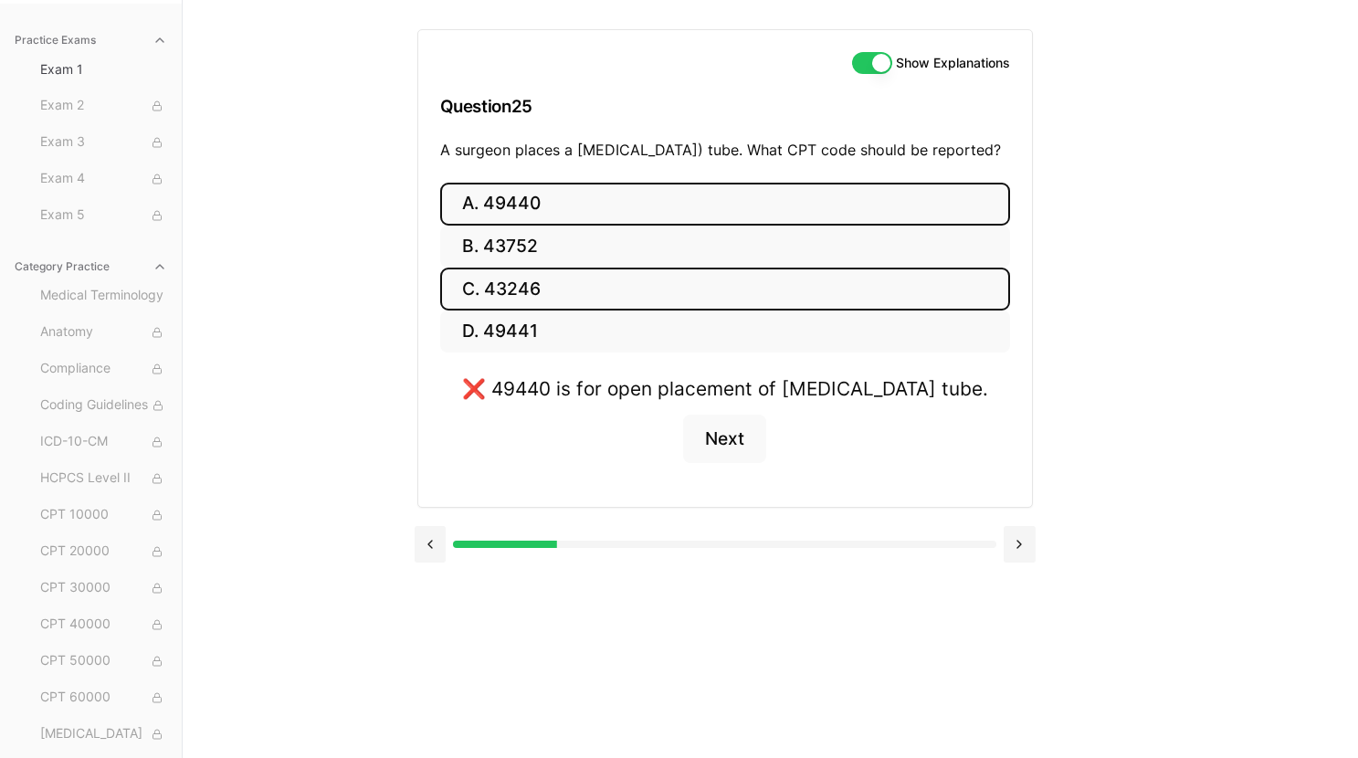
click at [678, 309] on button "C. 43246" at bounding box center [725, 289] width 570 height 43
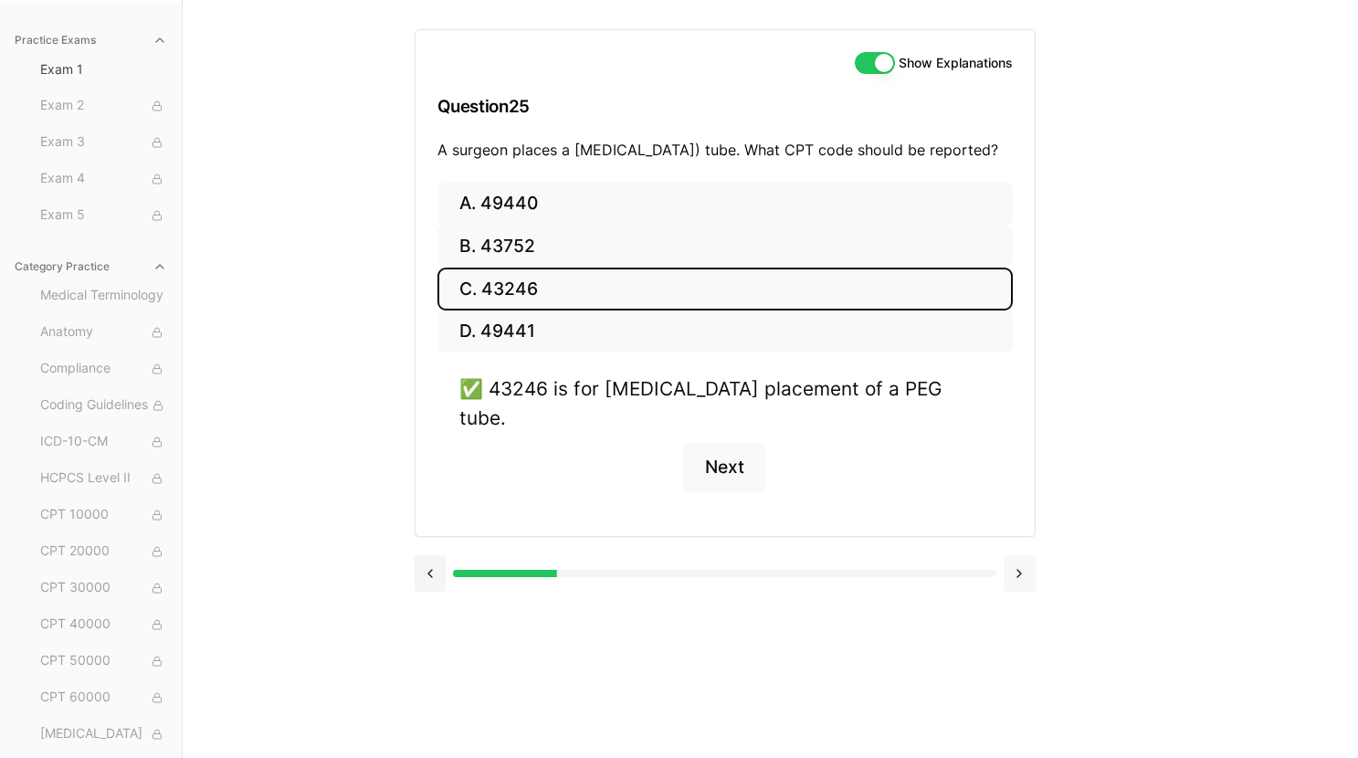
click at [1018, 573] on button at bounding box center [1020, 573] width 32 height 37
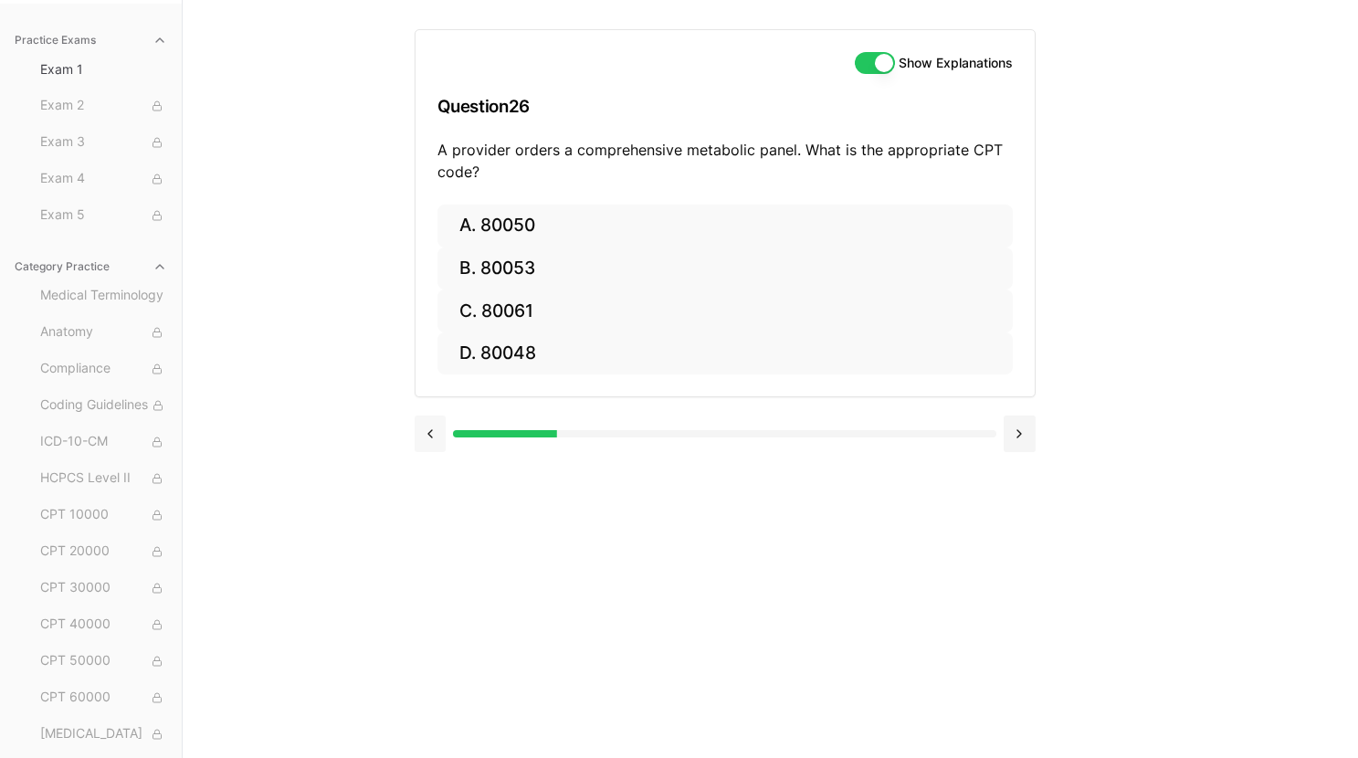
click at [436, 436] on button at bounding box center [431, 433] width 32 height 37
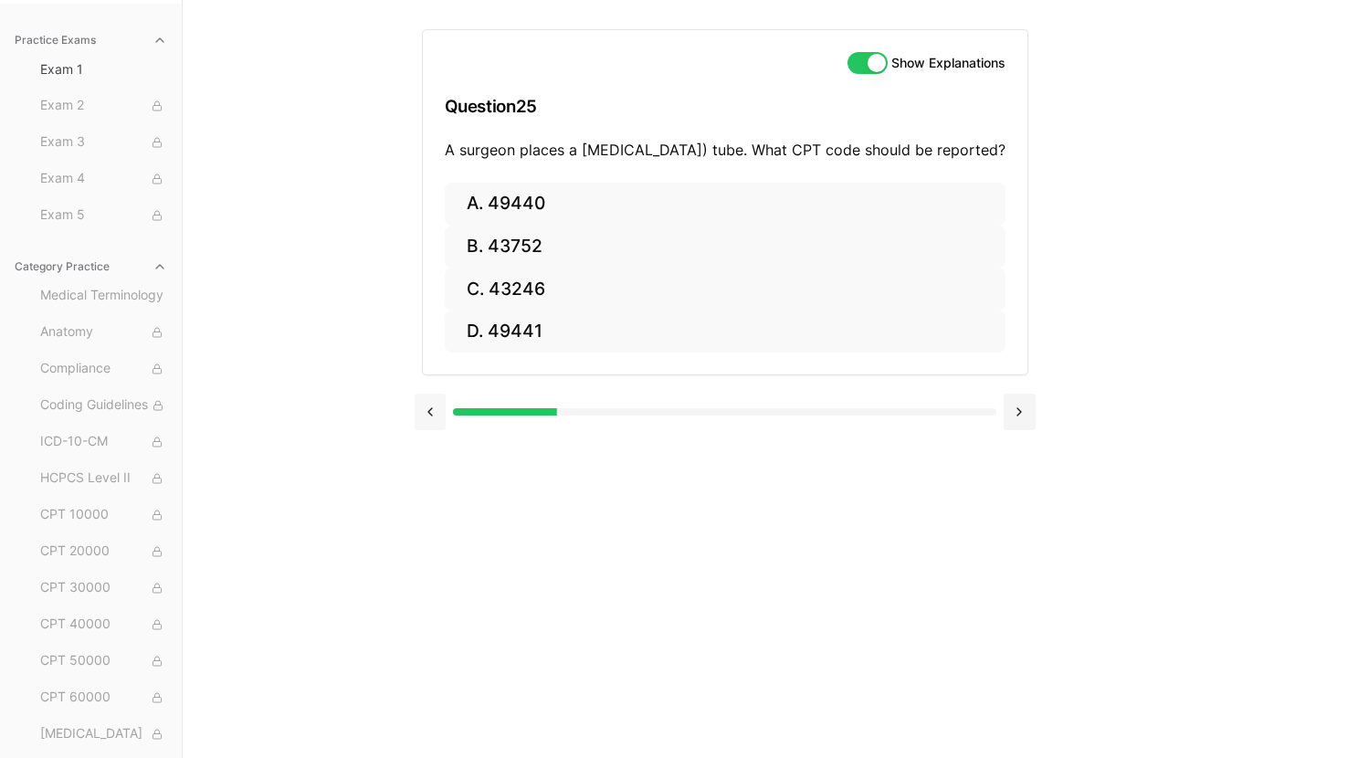
click at [425, 430] on button at bounding box center [431, 412] width 32 height 37
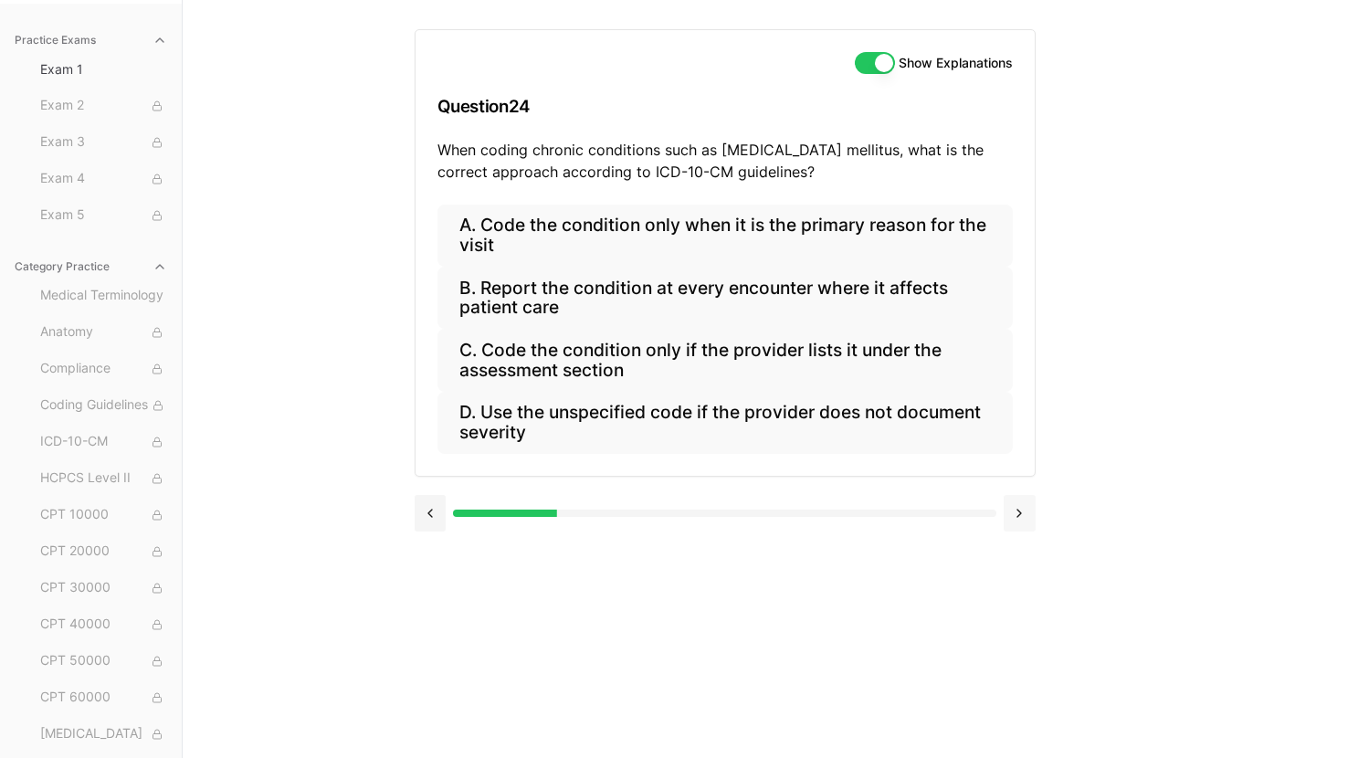
click at [1018, 510] on button at bounding box center [1020, 513] width 32 height 37
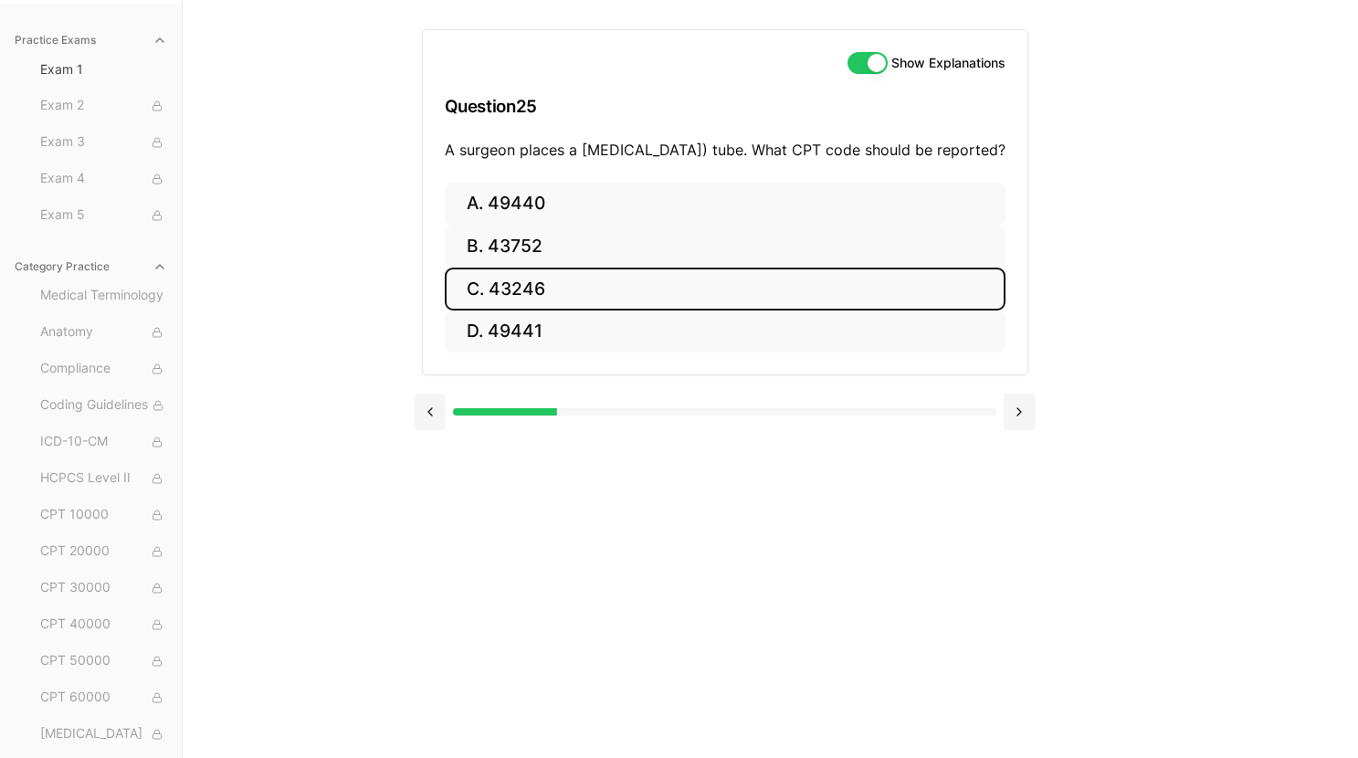
click at [723, 310] on button "C. 43246" at bounding box center [725, 289] width 561 height 43
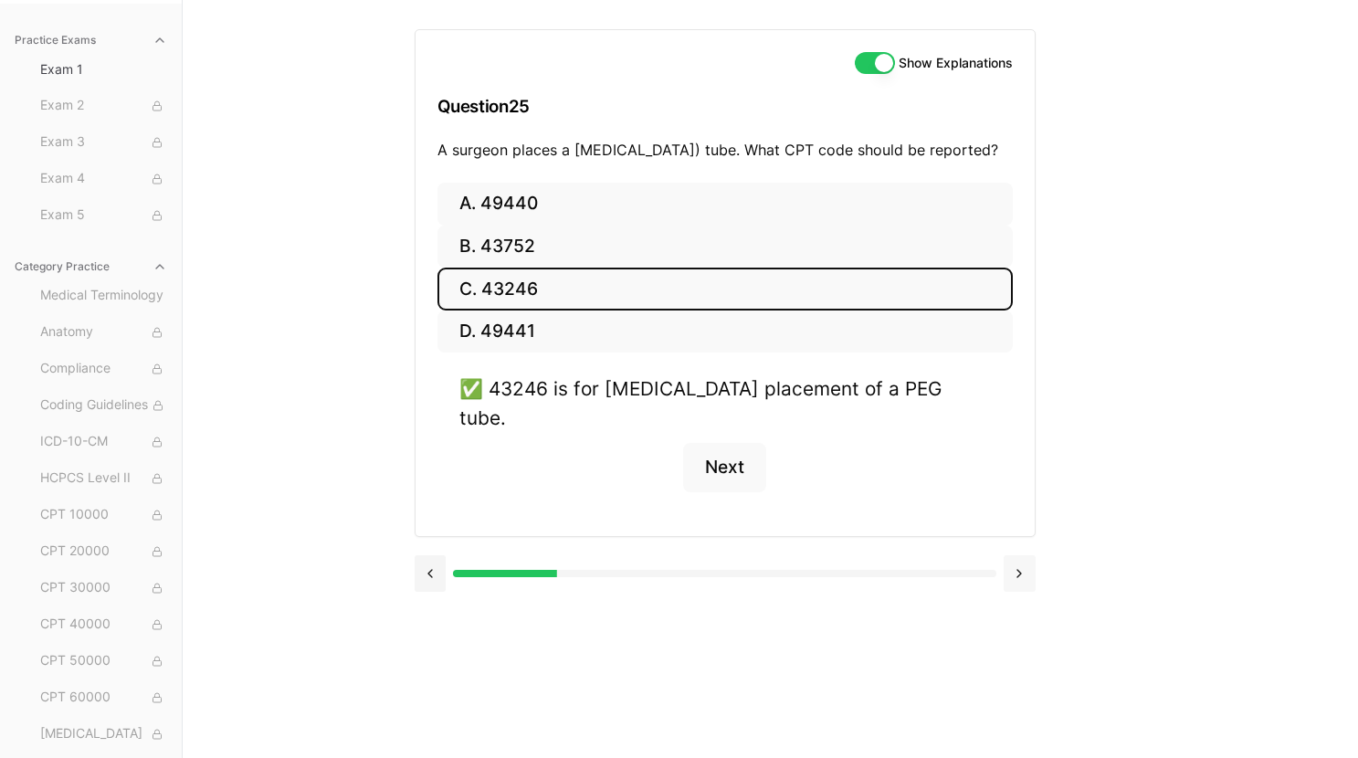
click at [1021, 568] on button at bounding box center [1020, 573] width 32 height 37
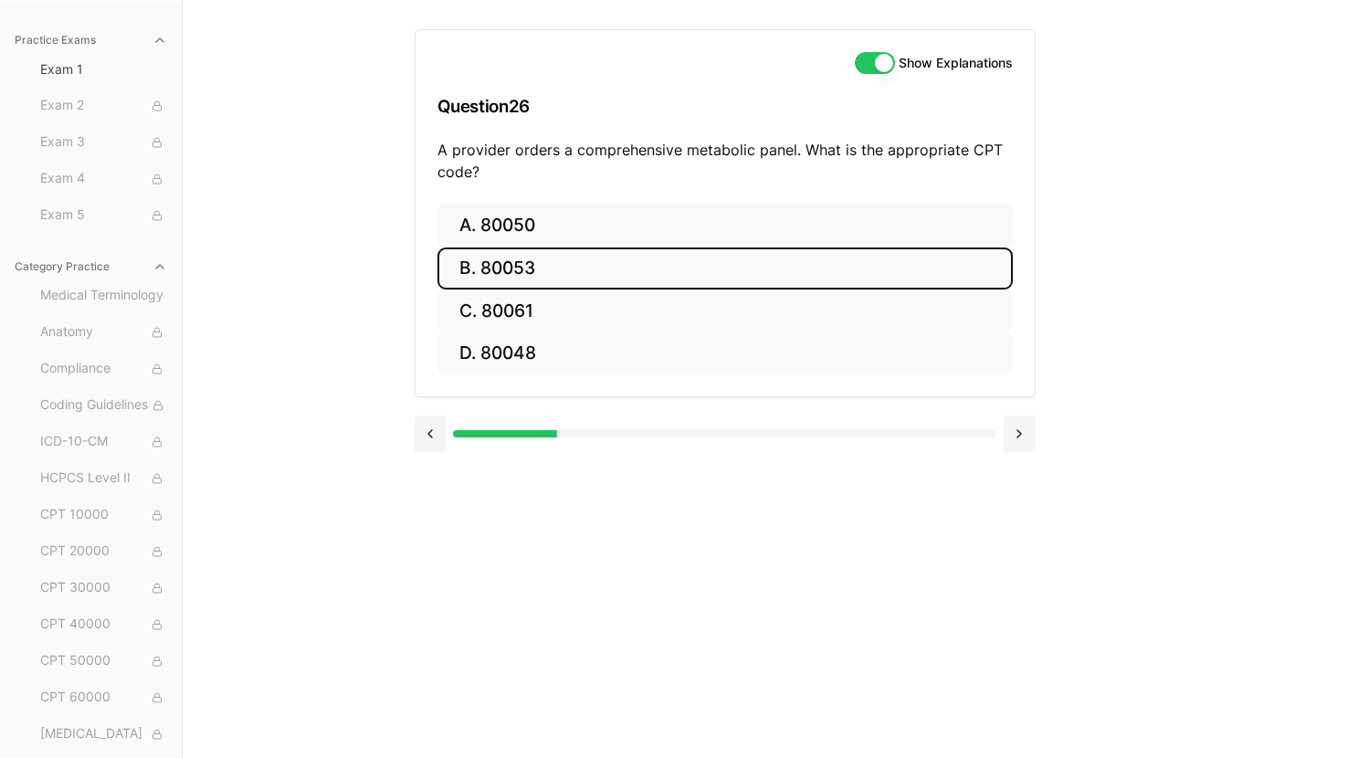
click at [694, 273] on button "B. 80053" at bounding box center [724, 268] width 575 height 43
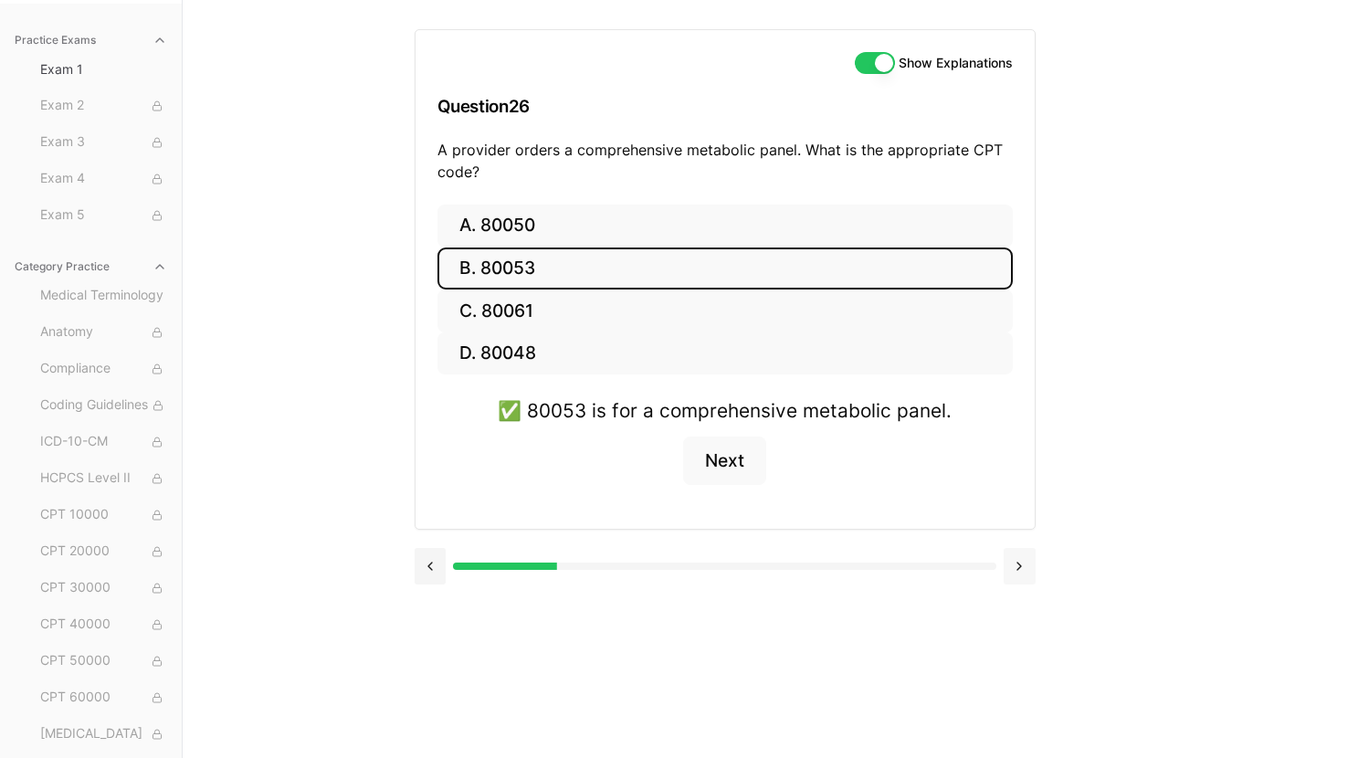
click at [1021, 560] on button at bounding box center [1020, 566] width 32 height 37
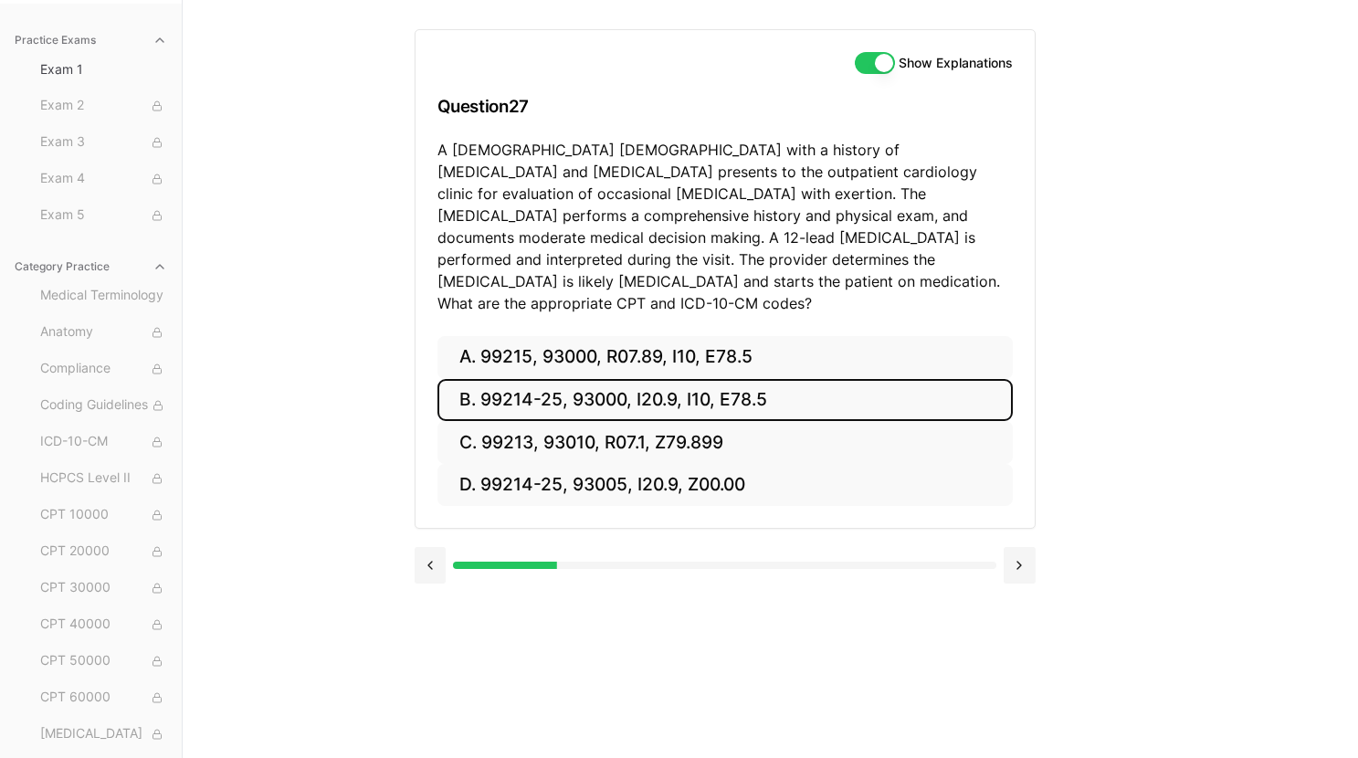
click at [647, 379] on button "B. 99214-25, 93000, I20.9, I10, E78.5" at bounding box center [724, 400] width 575 height 43
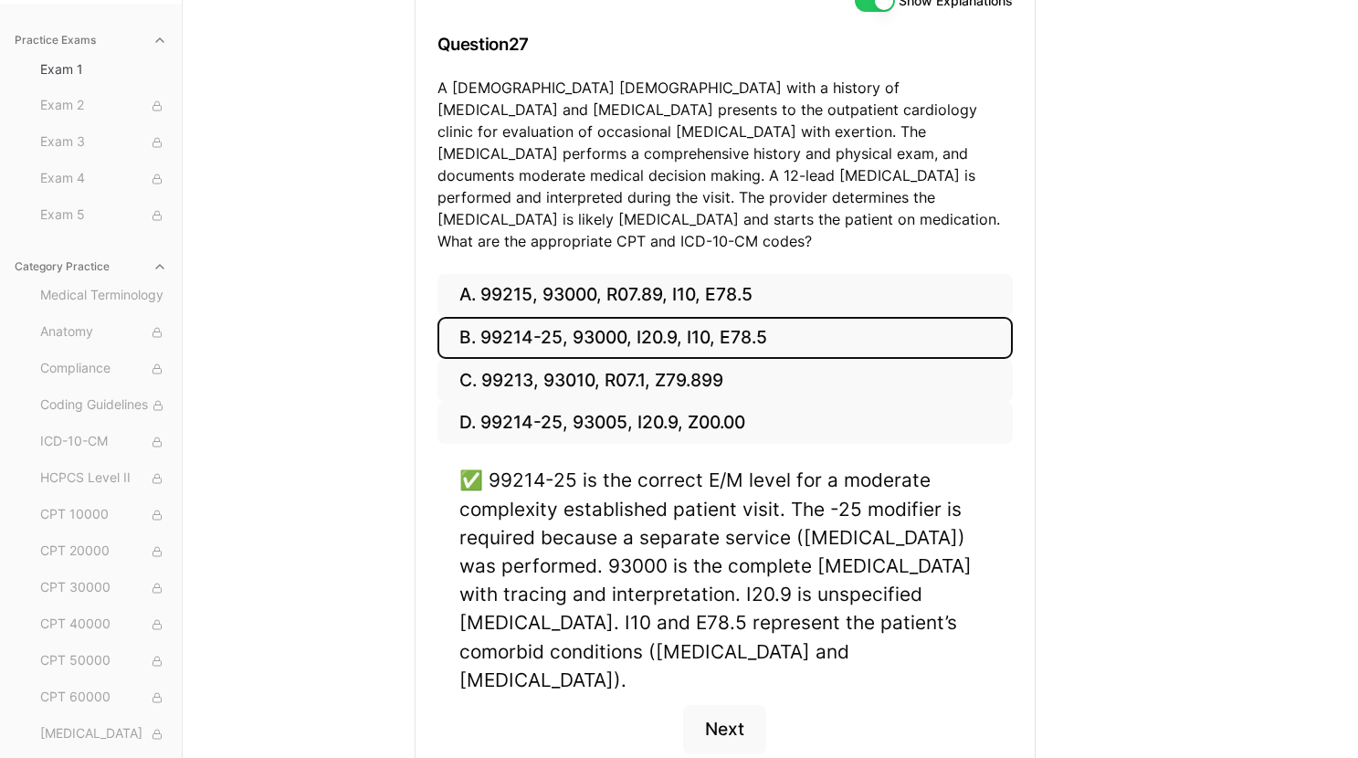
scroll to position [289, 0]
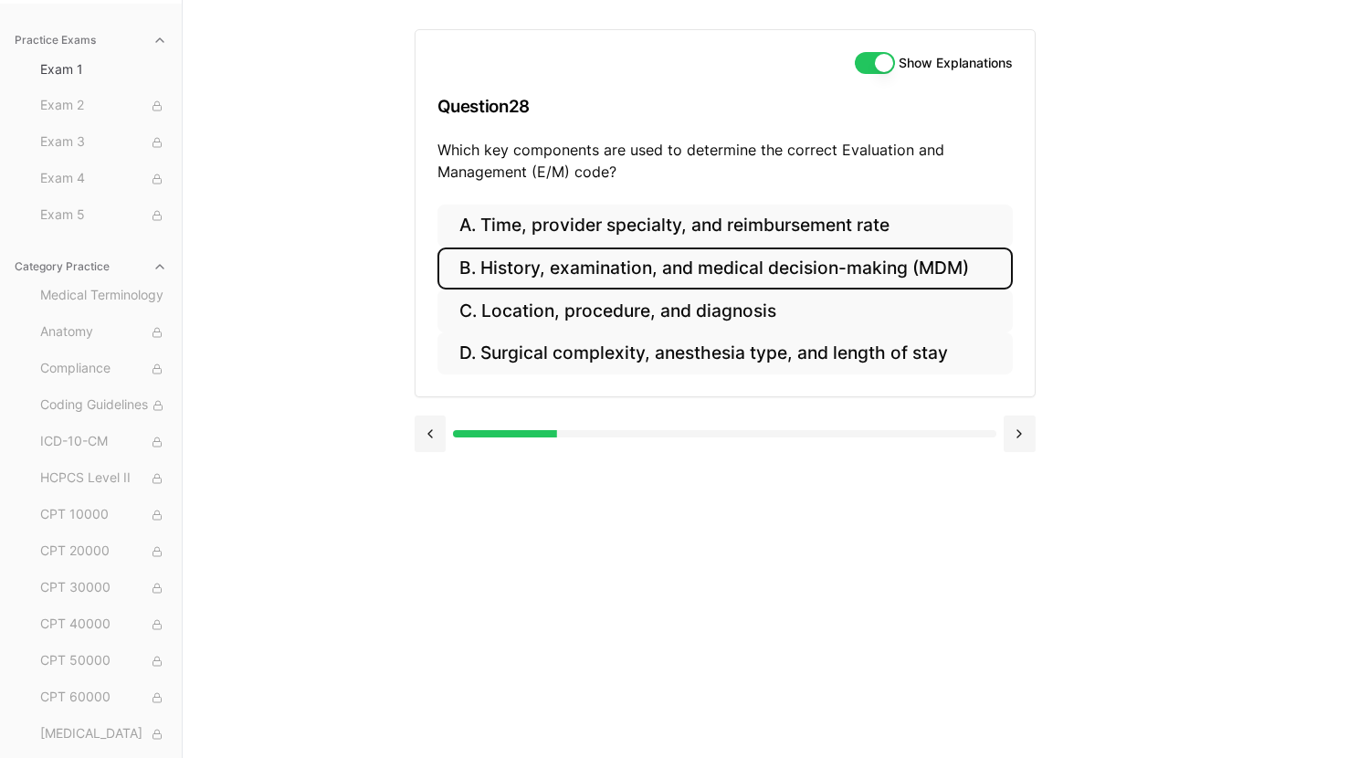
click at [711, 264] on button "B. History, examination, and medical decision-making (MDM)" at bounding box center [724, 268] width 575 height 43
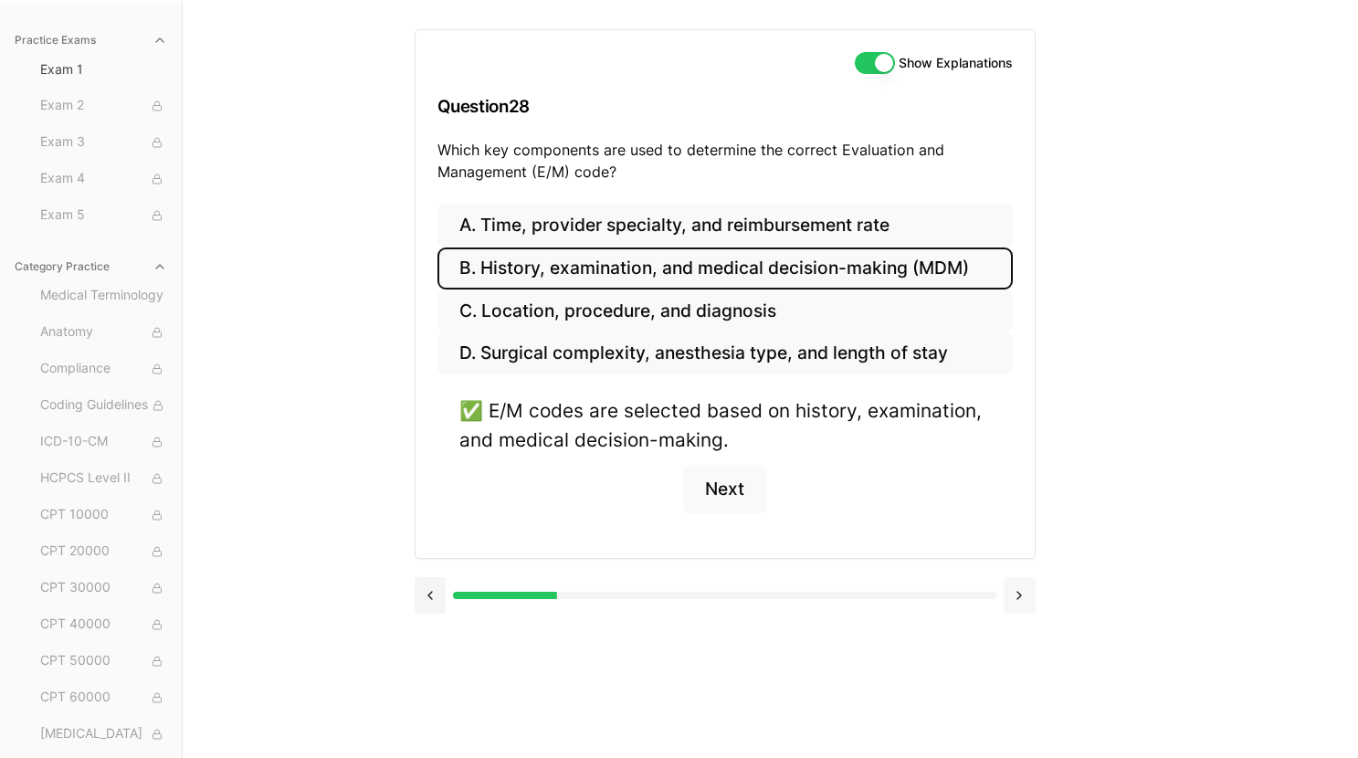
click at [1015, 594] on button at bounding box center [1020, 595] width 32 height 37
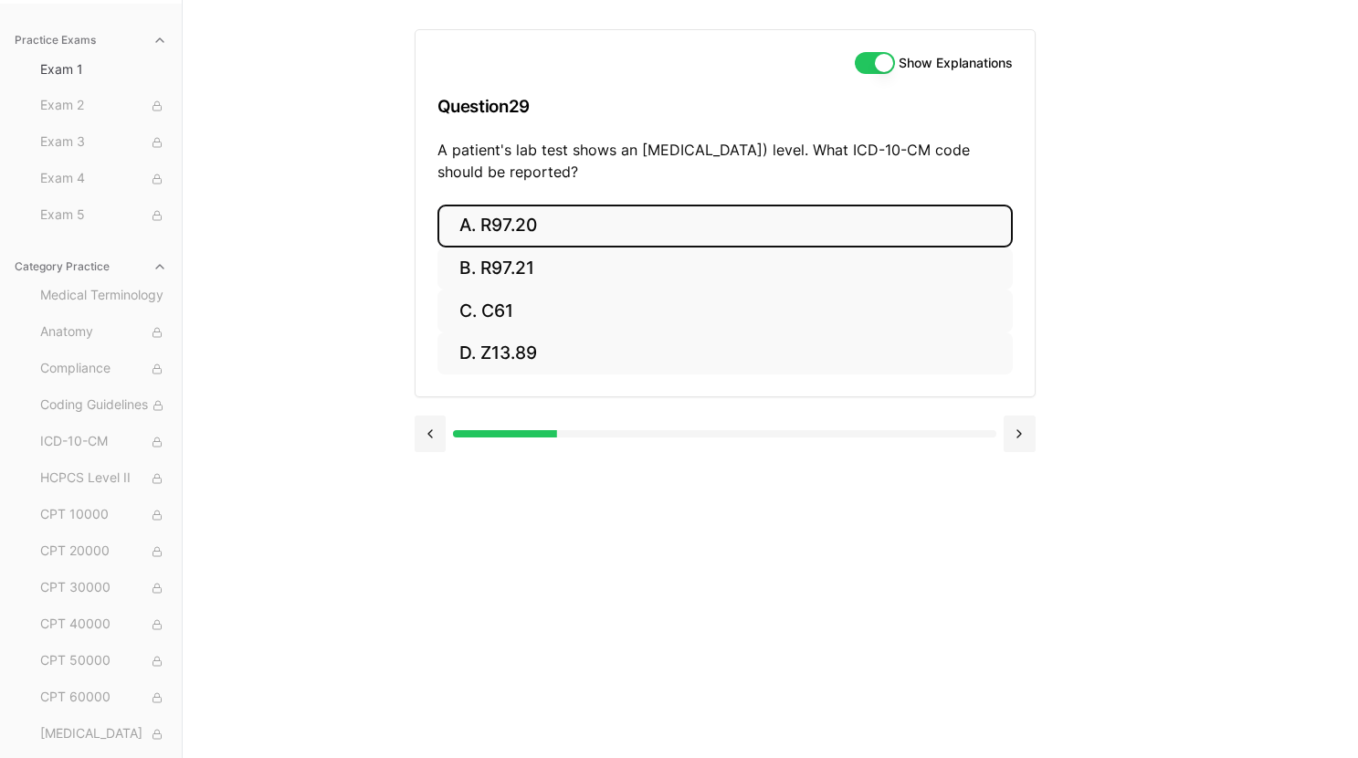
click at [613, 226] on button "A. R97.20" at bounding box center [724, 226] width 575 height 43
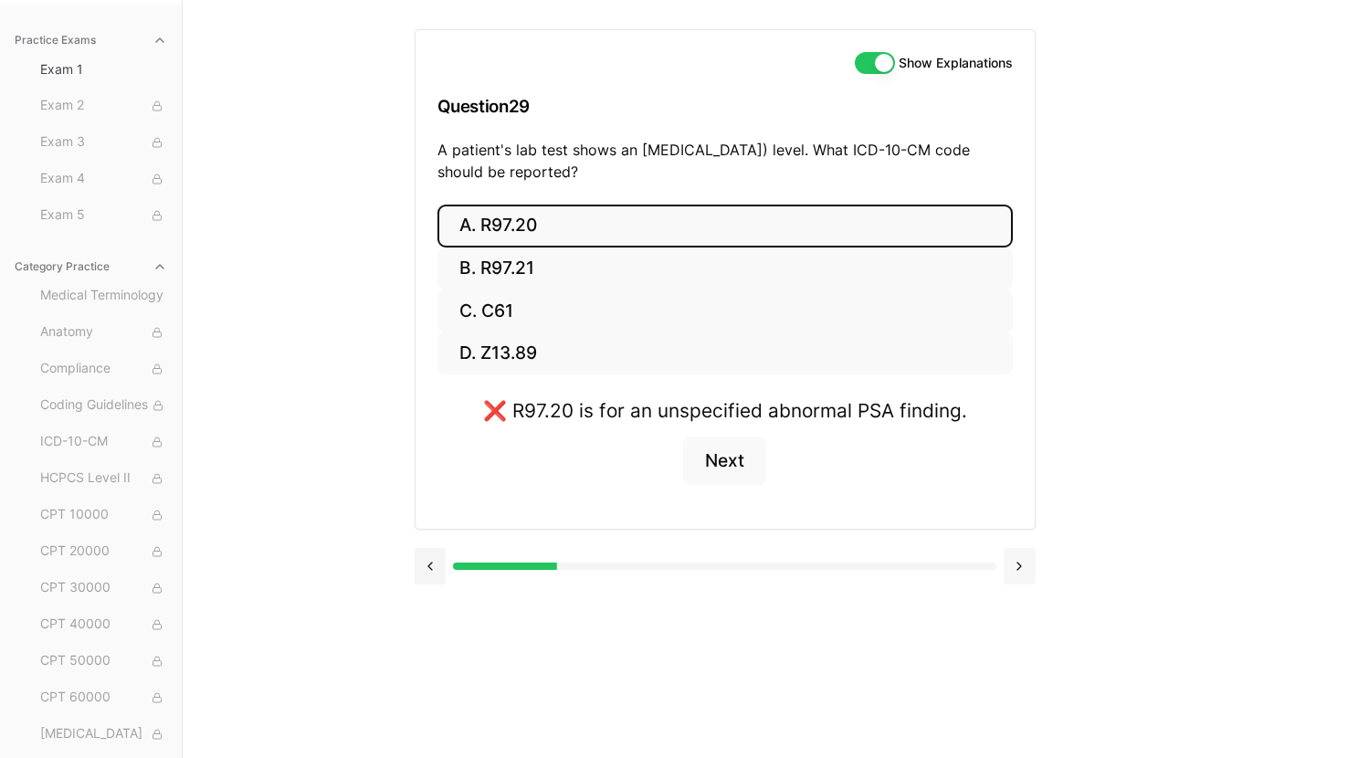
click at [1020, 570] on button at bounding box center [1020, 566] width 32 height 37
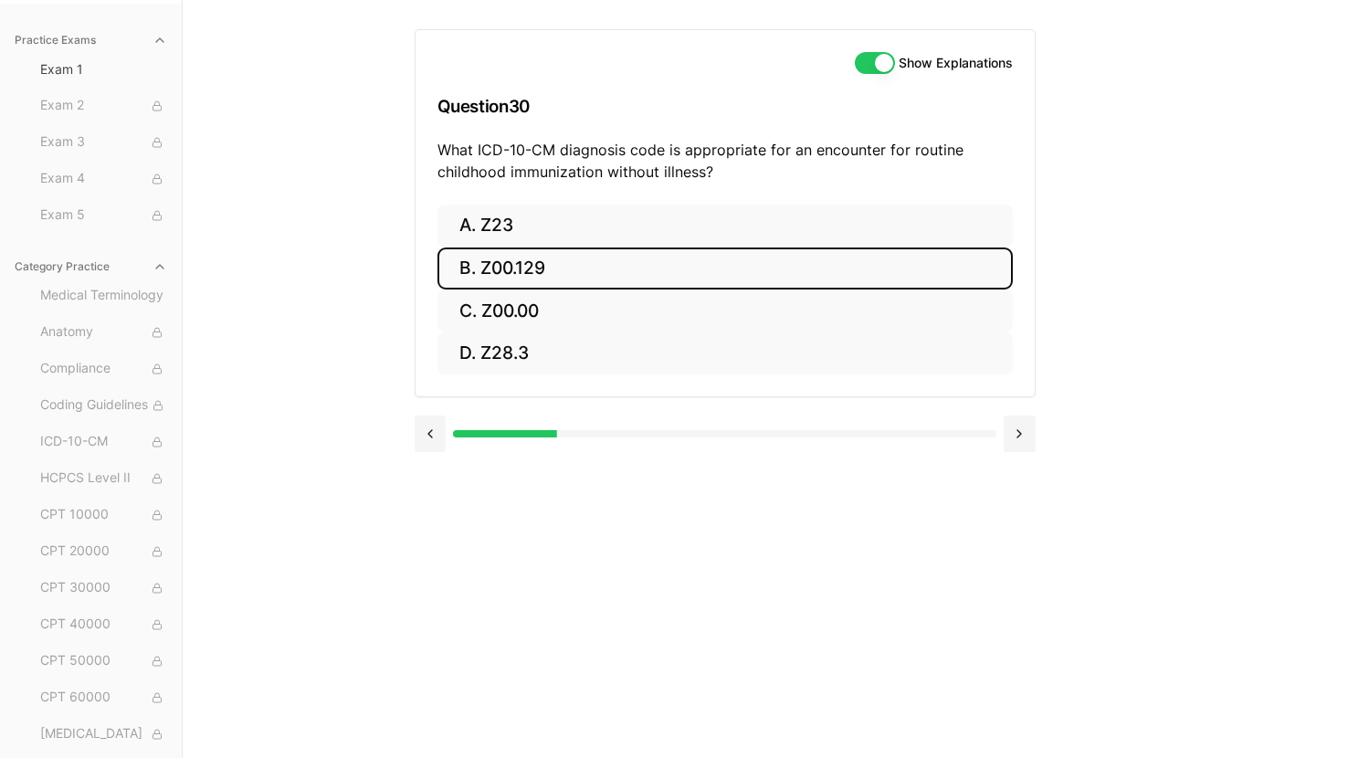
click at [784, 261] on button "B. Z00.129" at bounding box center [724, 268] width 575 height 43
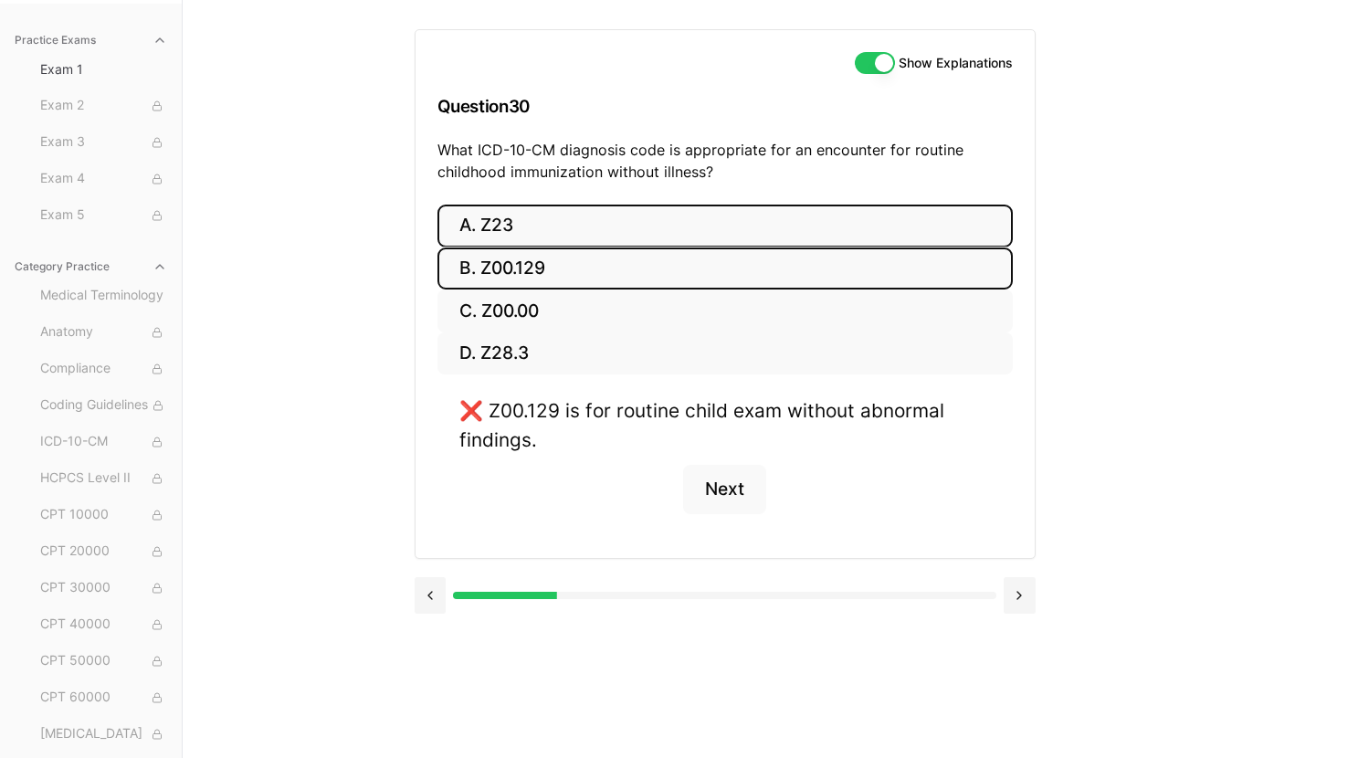
click at [778, 226] on button "A. Z23" at bounding box center [724, 226] width 575 height 43
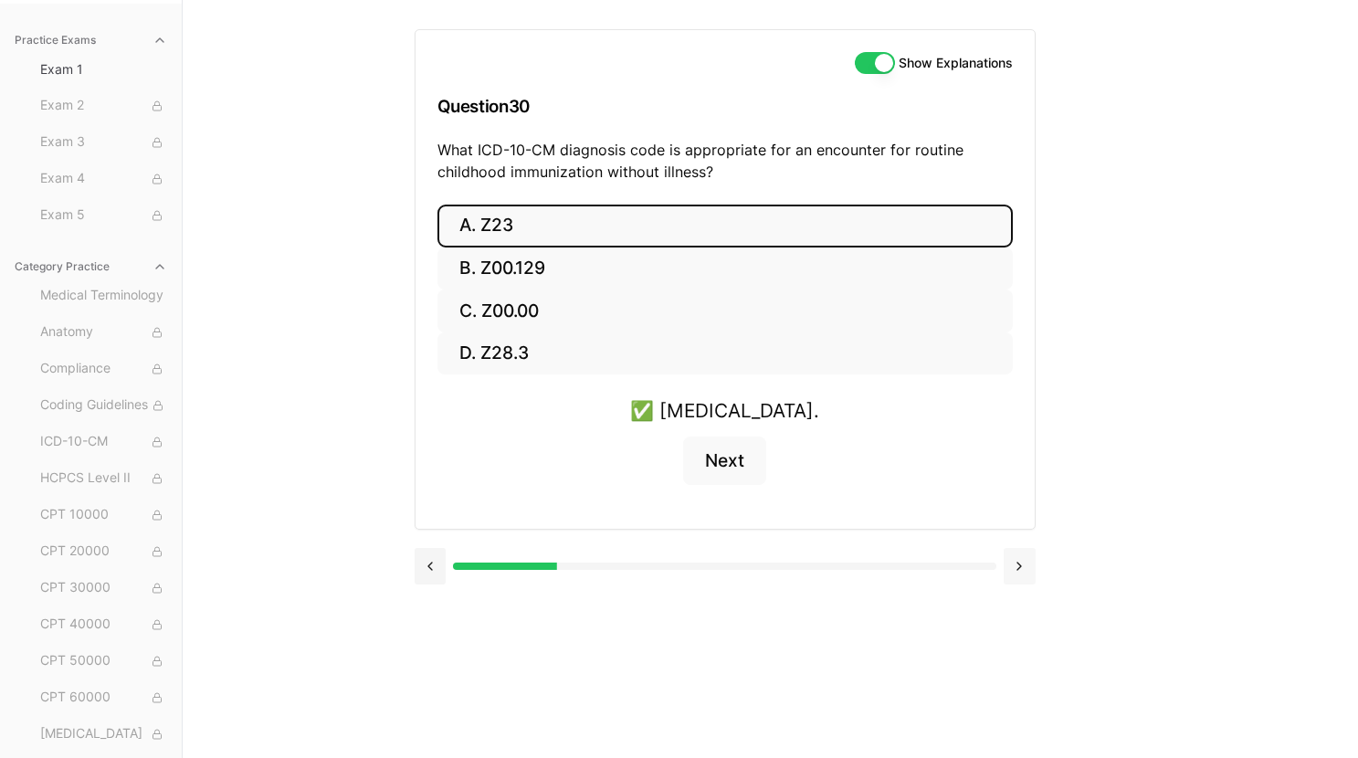
click at [1019, 555] on button at bounding box center [1020, 566] width 32 height 37
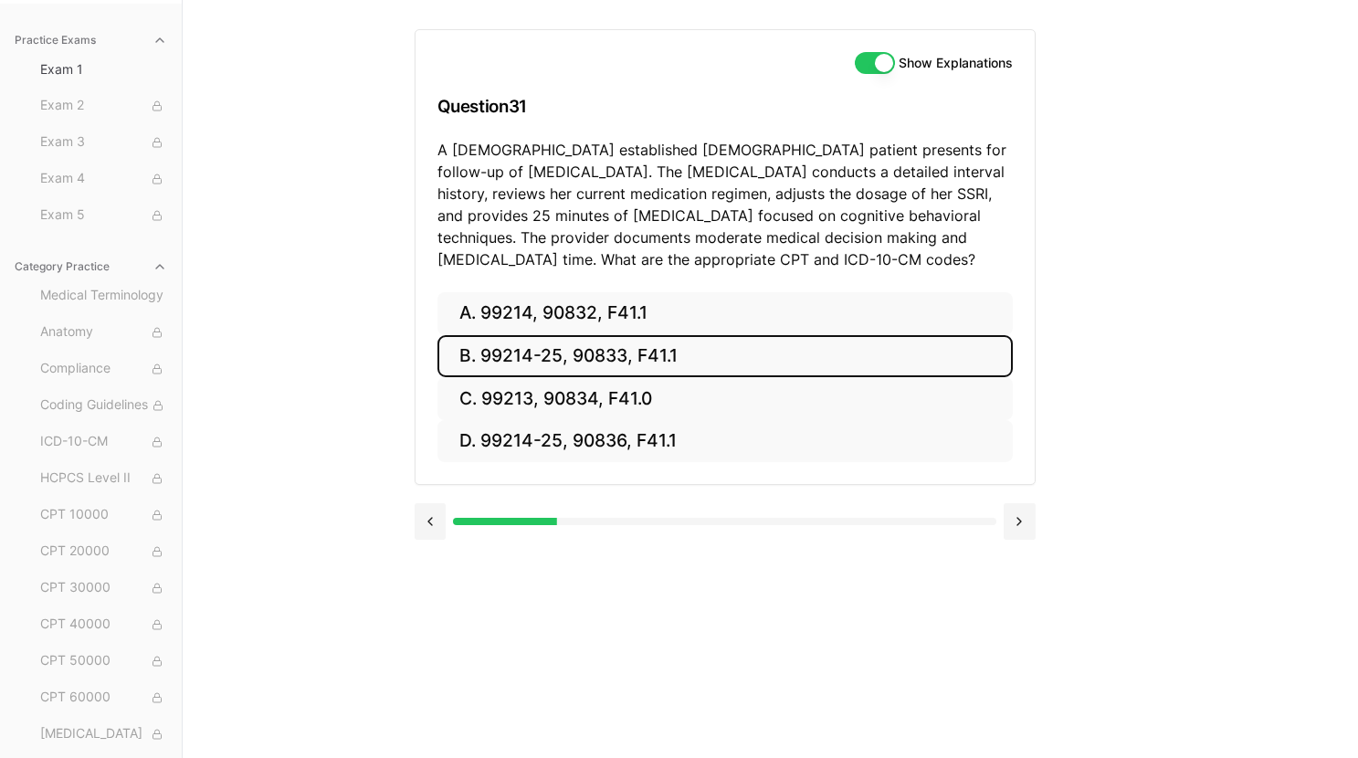
click at [702, 353] on button "B. 99214-25, 90833, F41.1" at bounding box center [724, 356] width 575 height 43
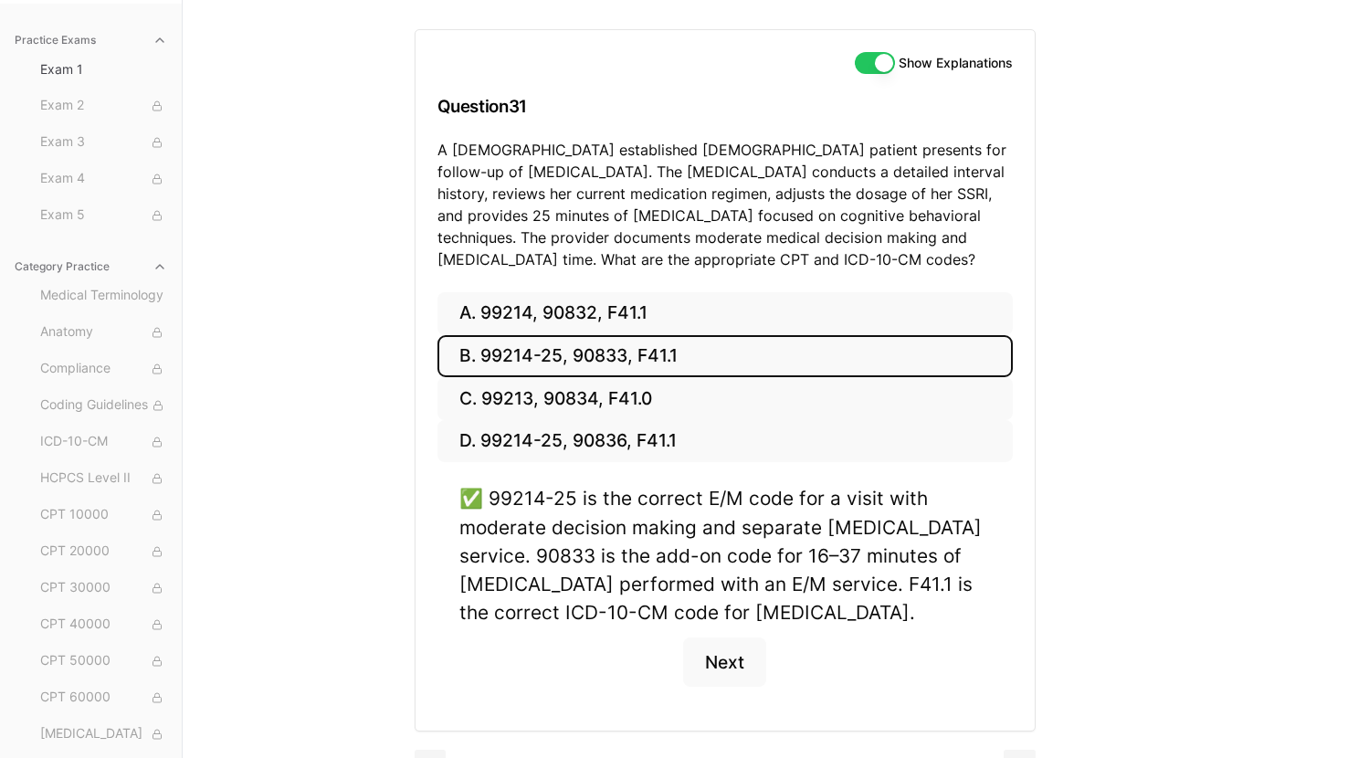
scroll to position [211, 0]
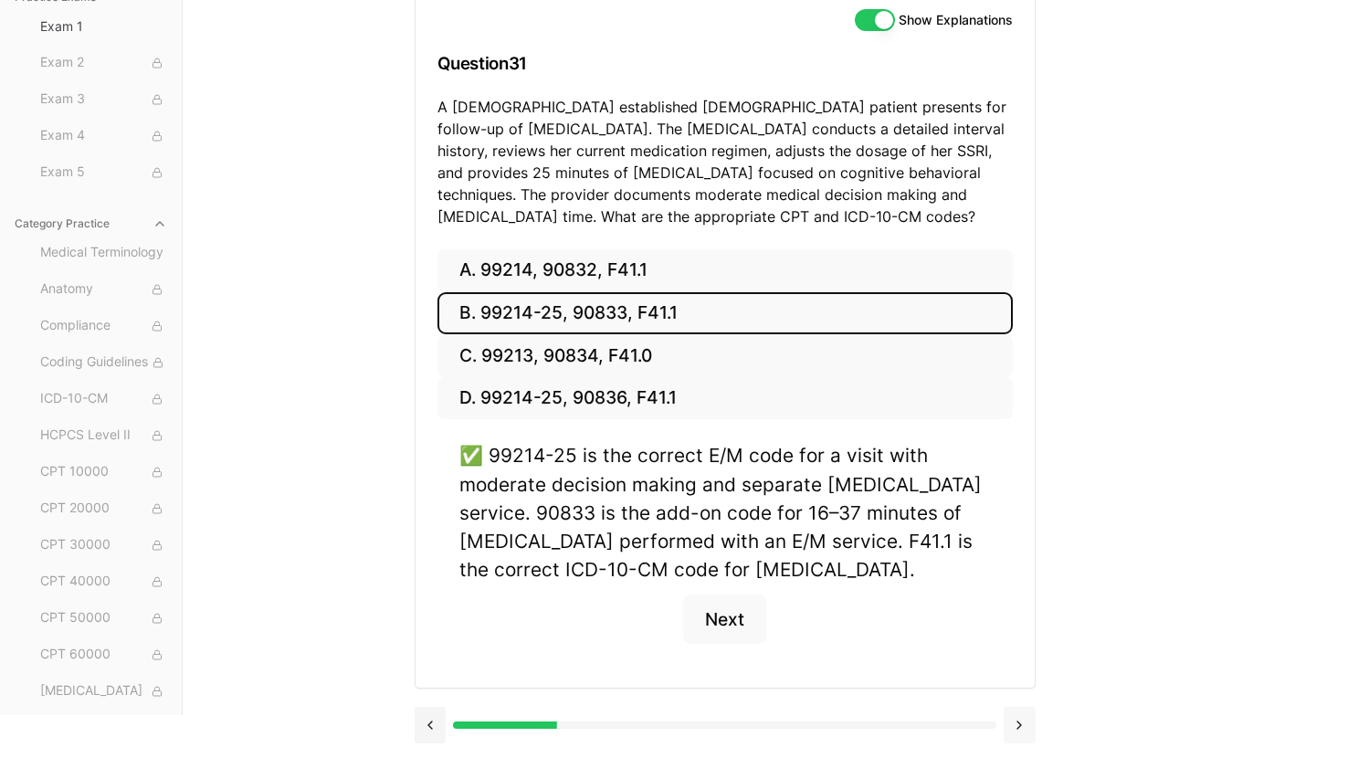
click at [1017, 721] on button at bounding box center [1020, 725] width 32 height 37
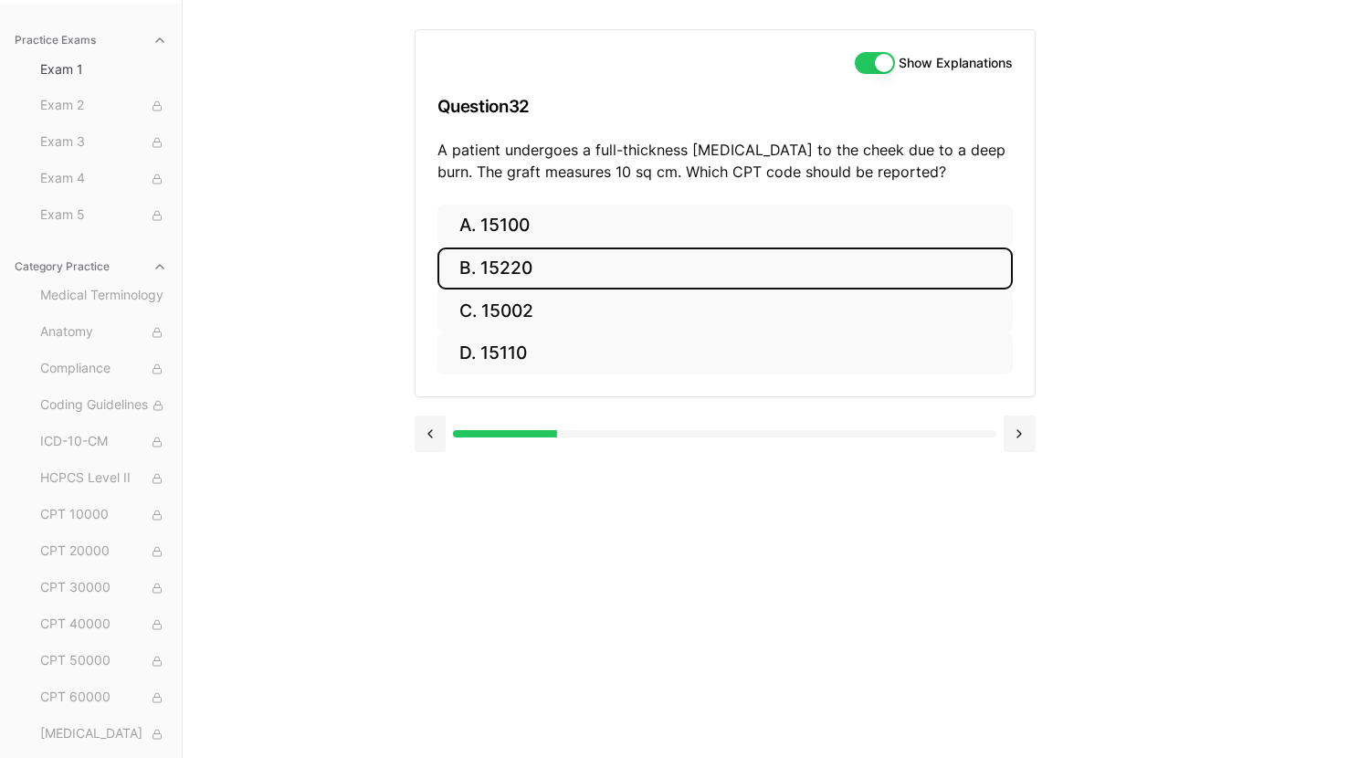
click at [678, 269] on button "B. 15220" at bounding box center [724, 268] width 575 height 43
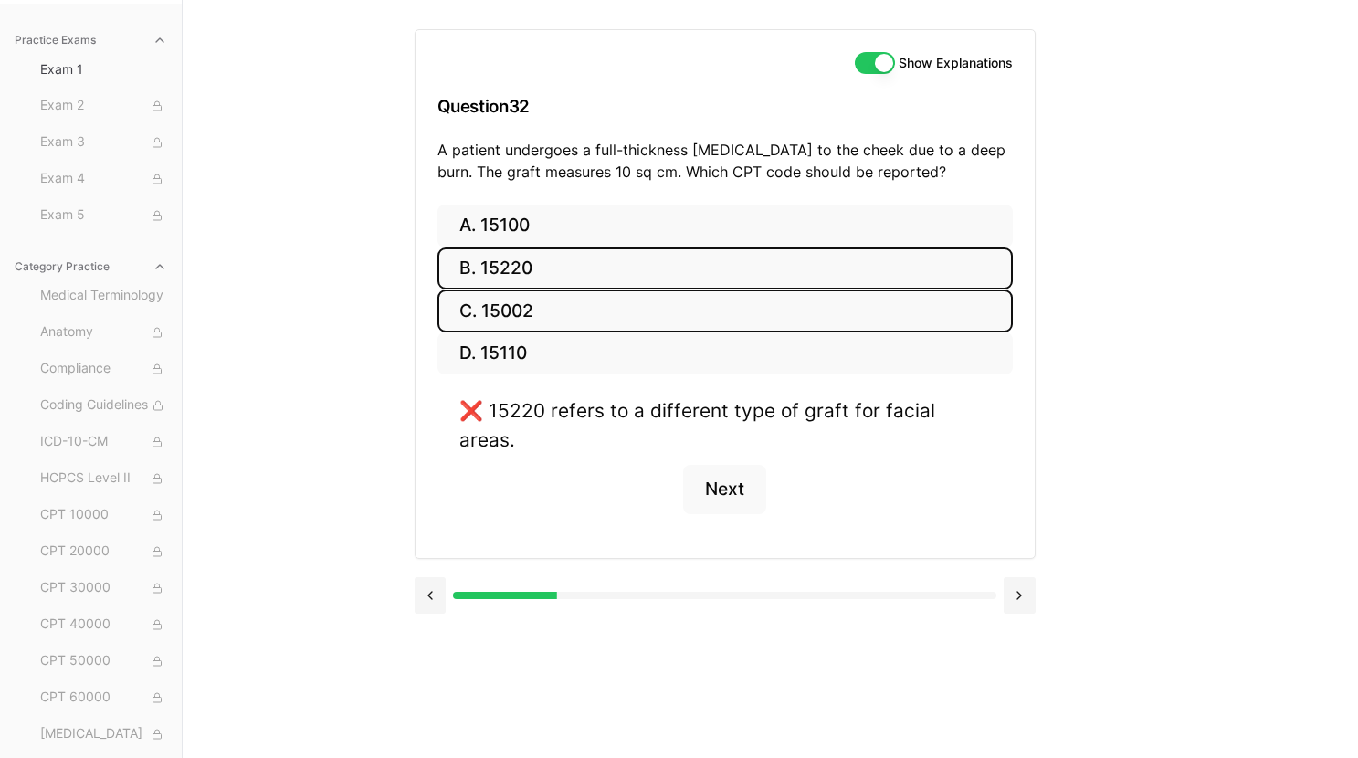
click at [668, 311] on button "C. 15002" at bounding box center [724, 310] width 575 height 43
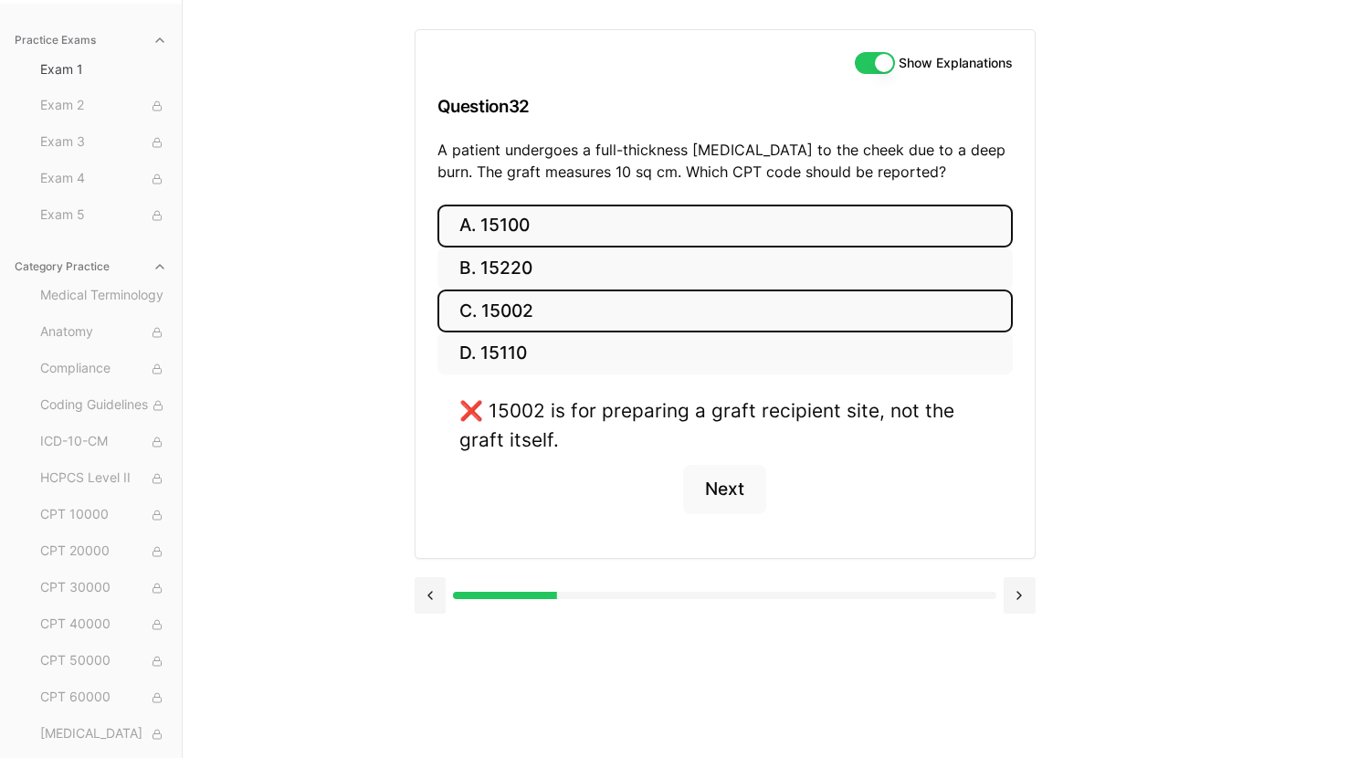
click at [676, 228] on button "A. 15100" at bounding box center [724, 226] width 575 height 43
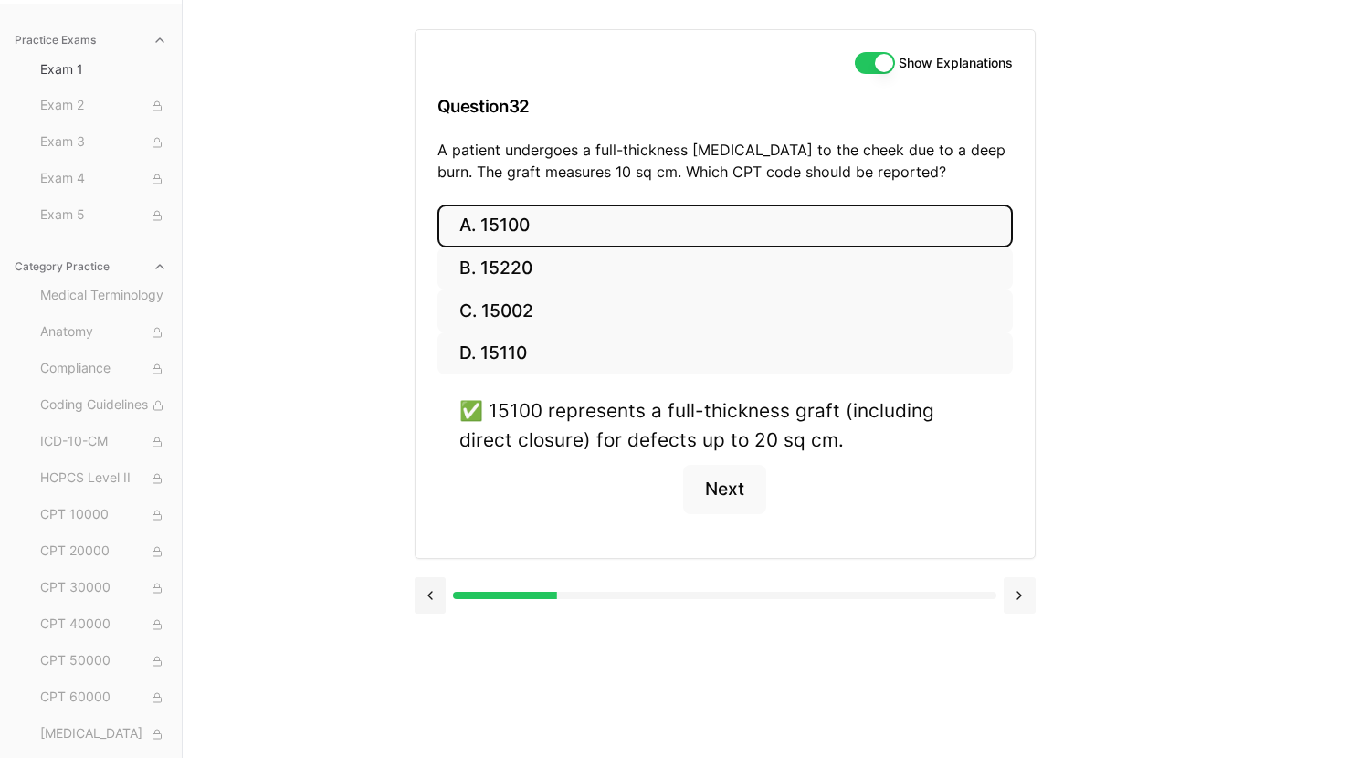
click at [1016, 598] on button at bounding box center [1020, 595] width 32 height 37
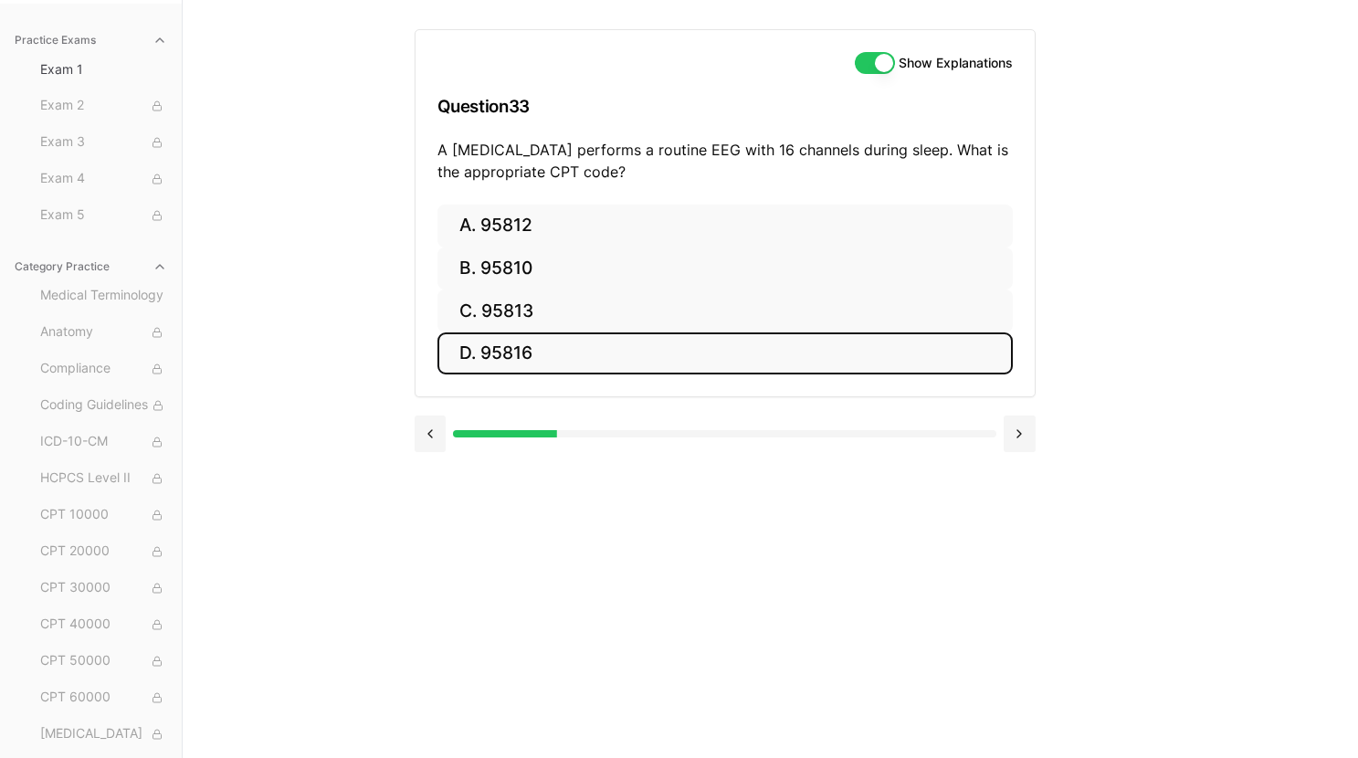
click at [795, 351] on button "D. 95816" at bounding box center [724, 353] width 575 height 43
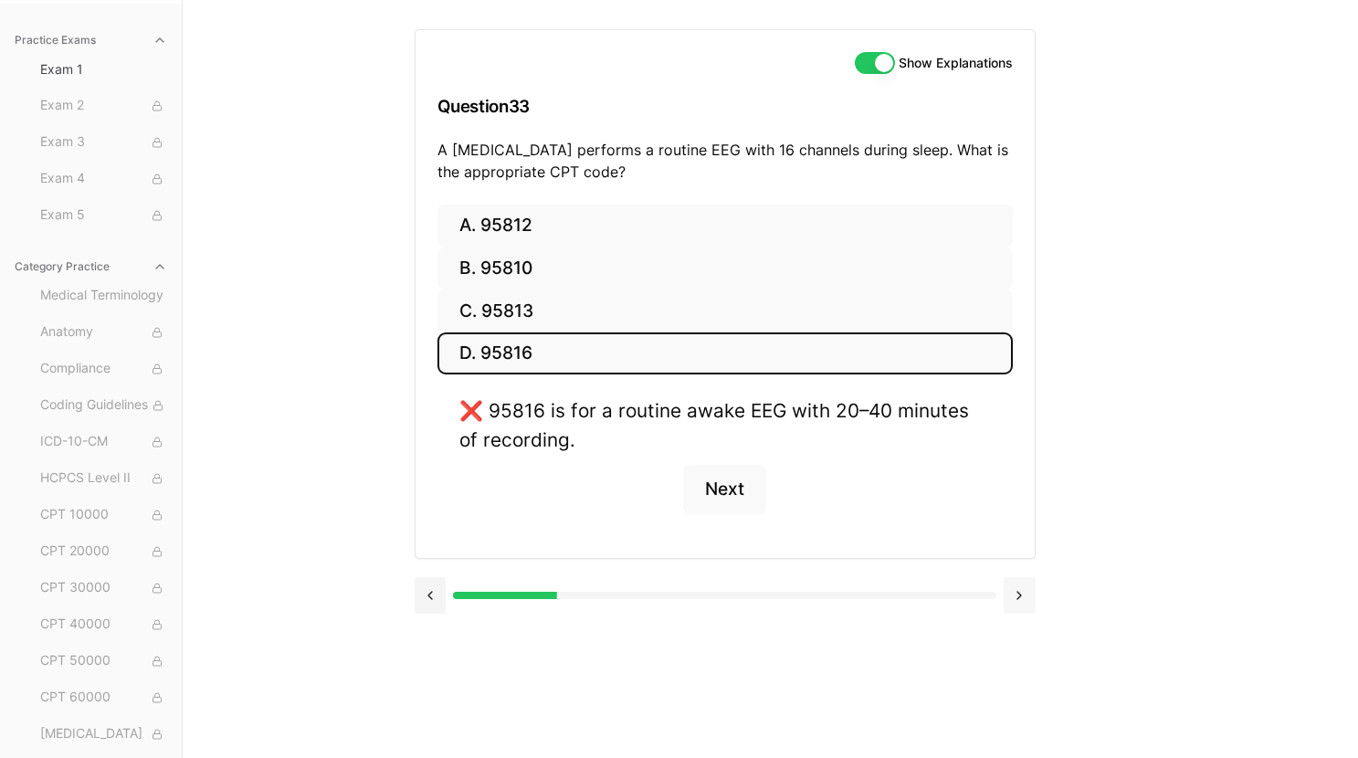
click at [1023, 599] on button at bounding box center [1020, 595] width 32 height 37
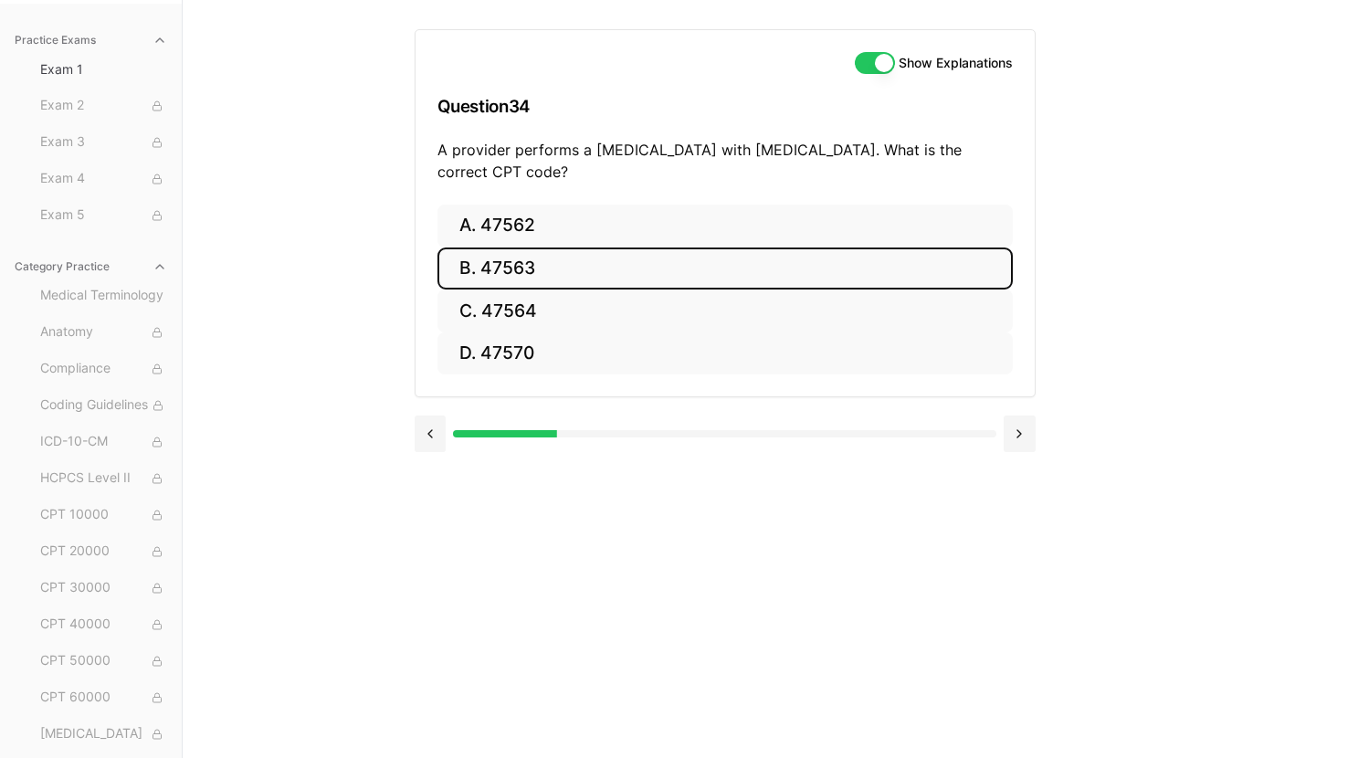
click at [755, 281] on button "B. 47563" at bounding box center [724, 268] width 575 height 43
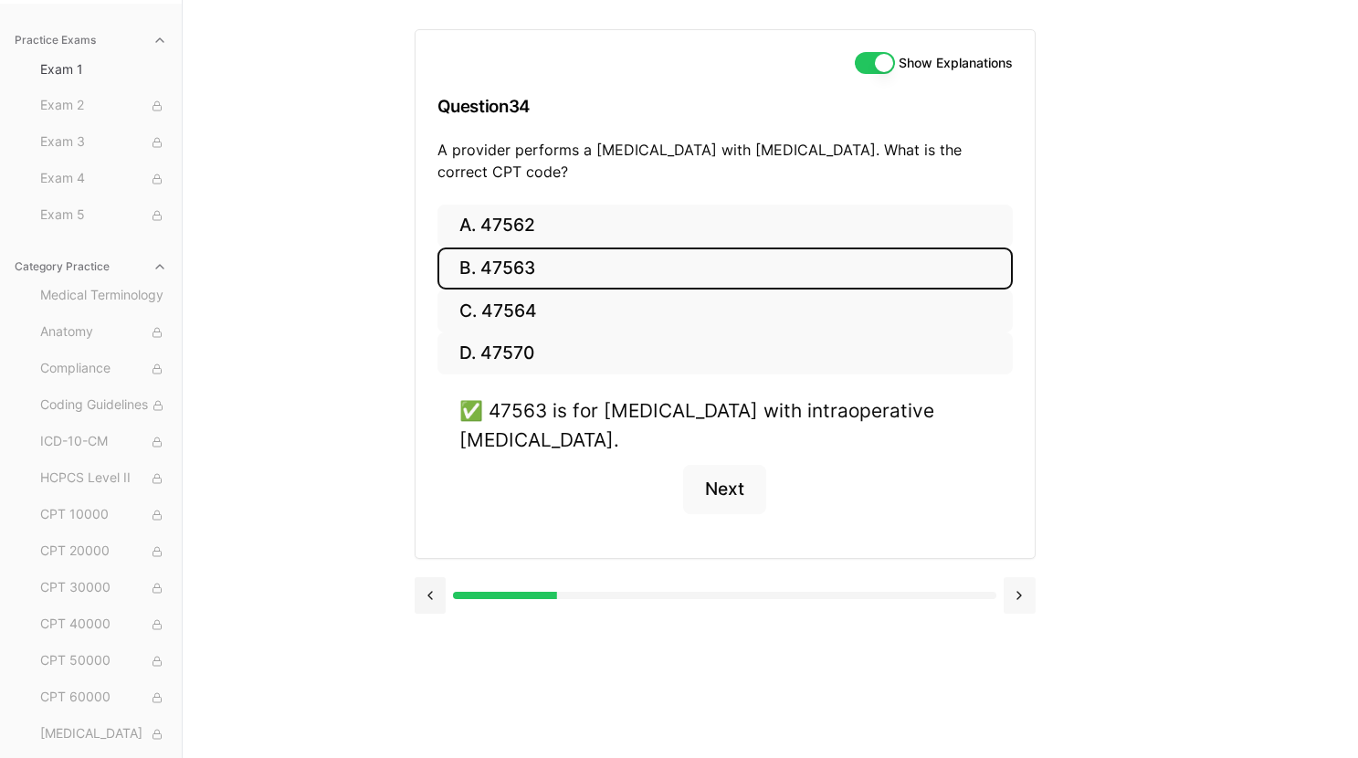
click at [1025, 599] on button at bounding box center [1020, 595] width 32 height 37
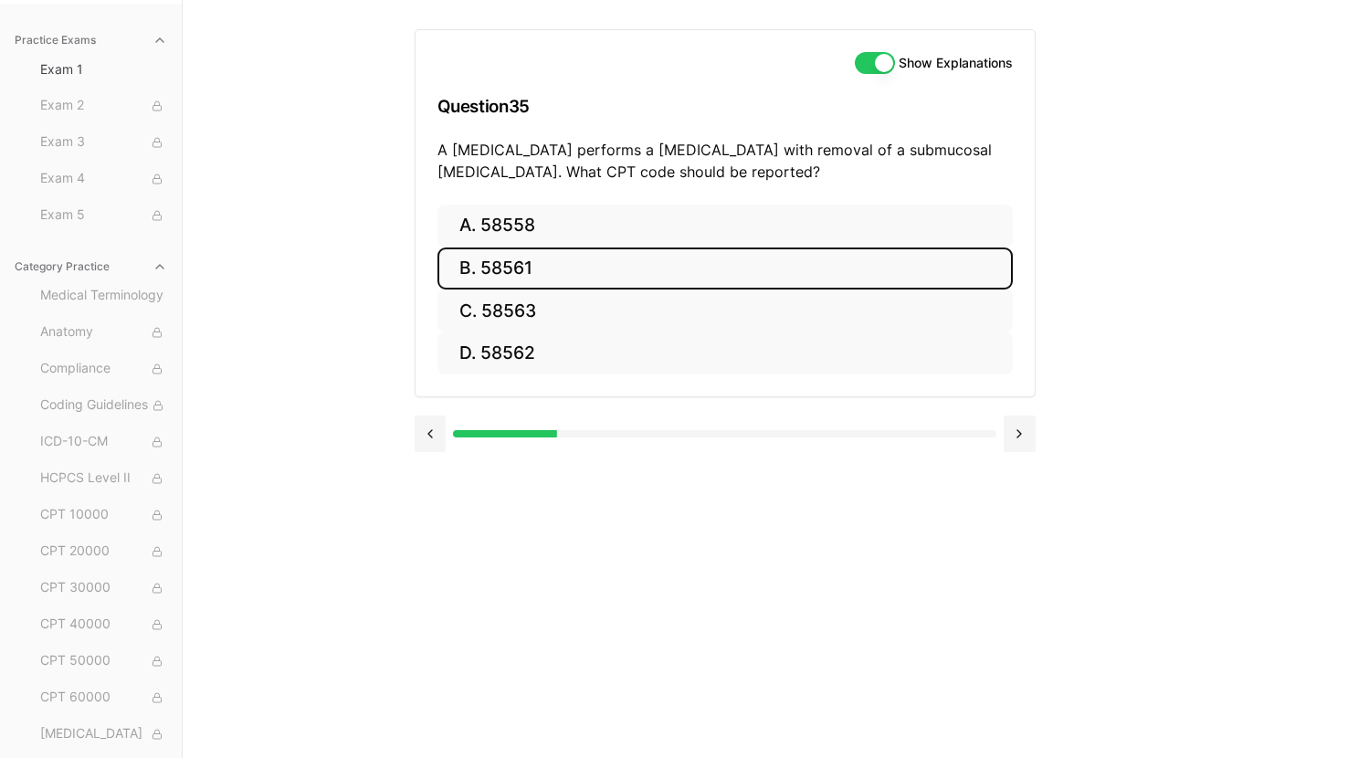
click at [684, 265] on button "B. 58561" at bounding box center [724, 268] width 575 height 43
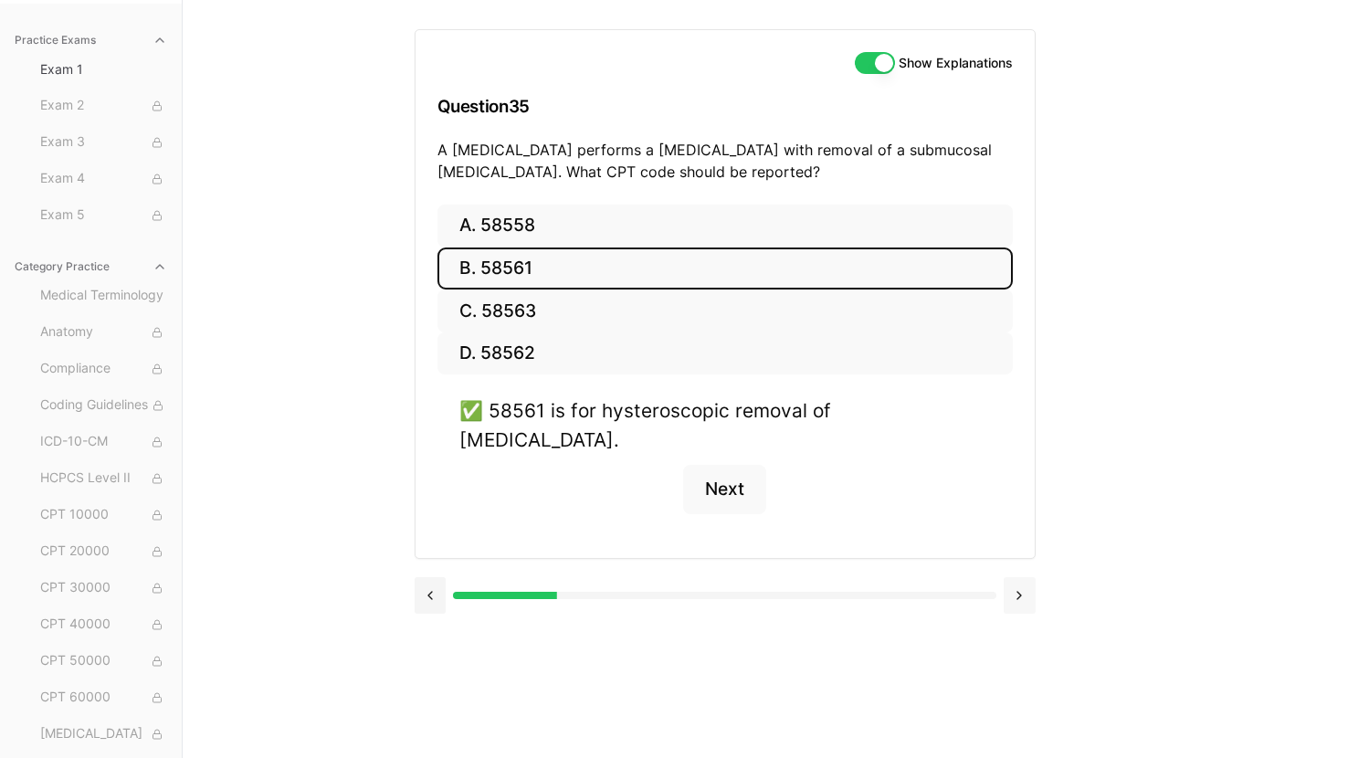
click at [1019, 577] on button at bounding box center [1020, 595] width 32 height 37
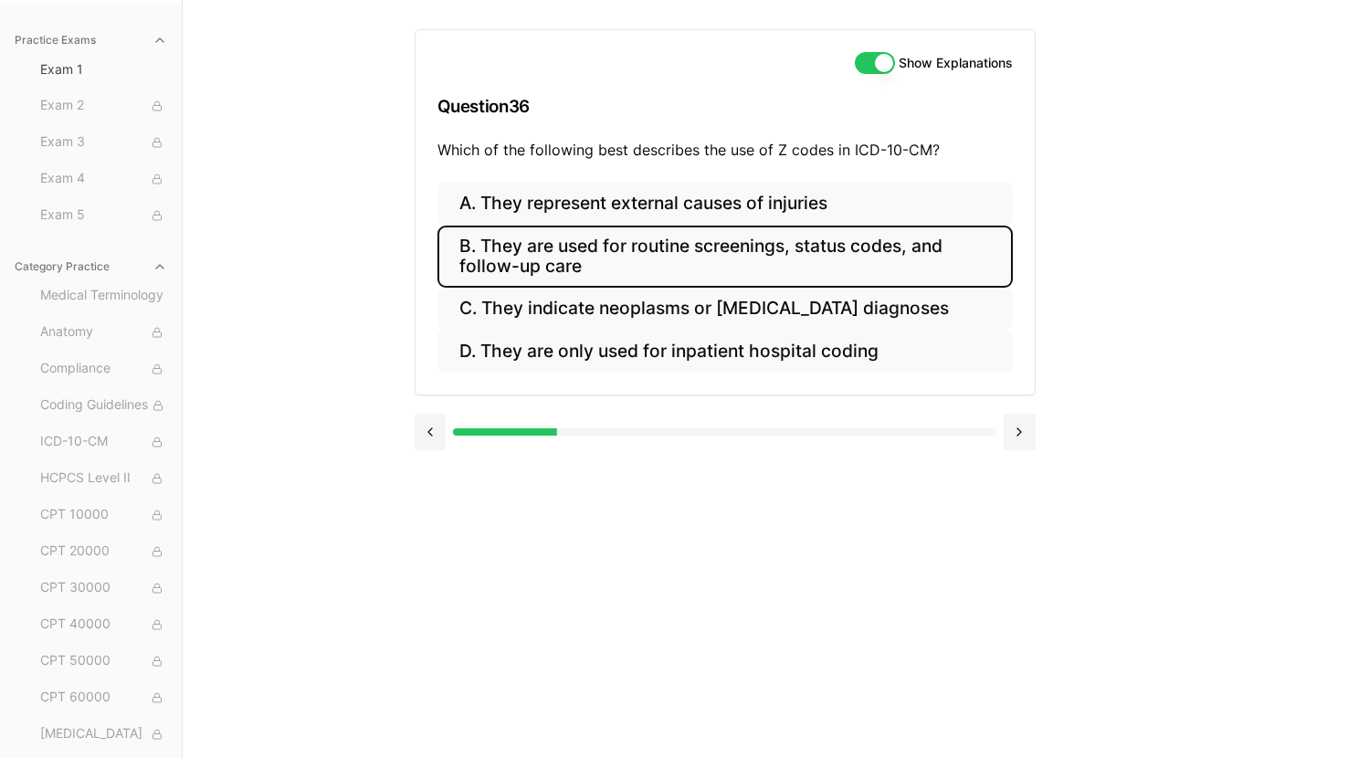
click at [611, 257] on button "B. They are used for routine screenings, status codes, and follow-up care" at bounding box center [724, 257] width 575 height 62
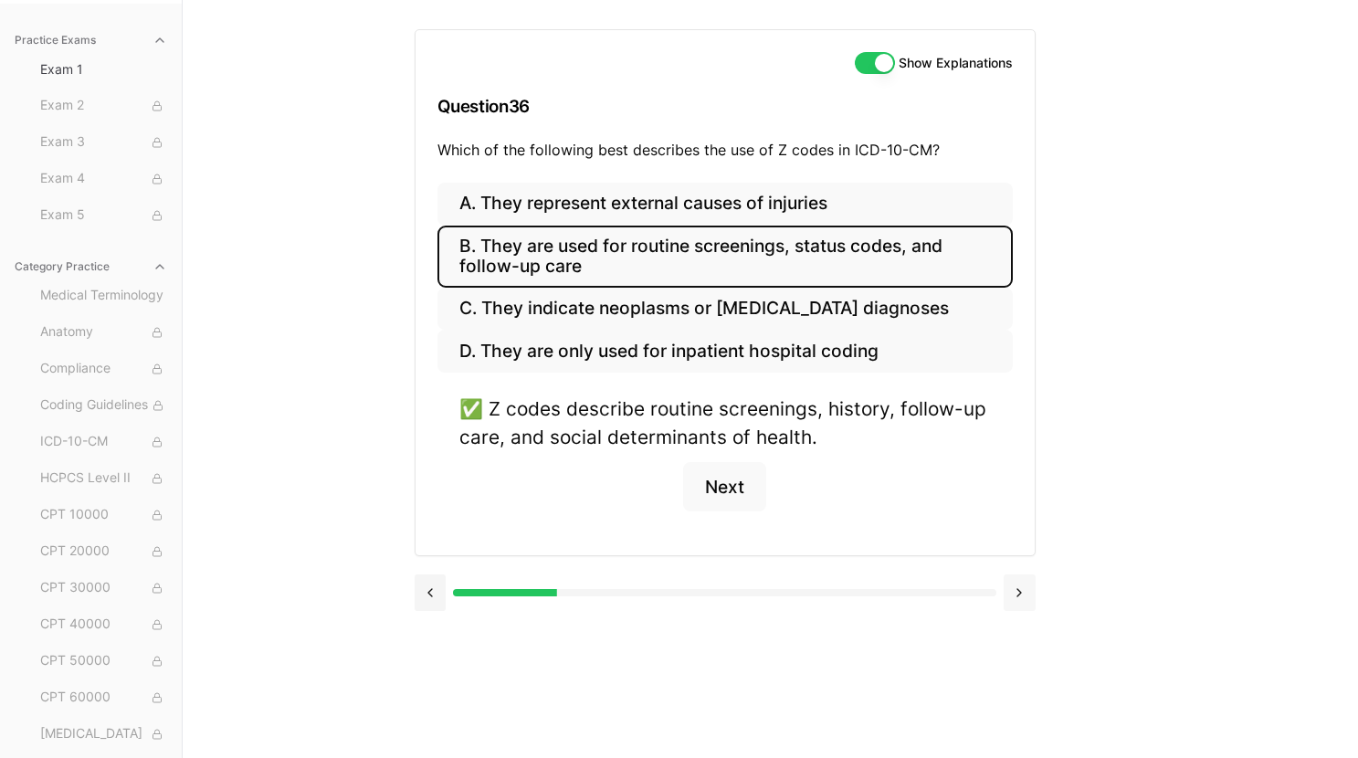
click at [1025, 595] on button at bounding box center [1020, 592] width 32 height 37
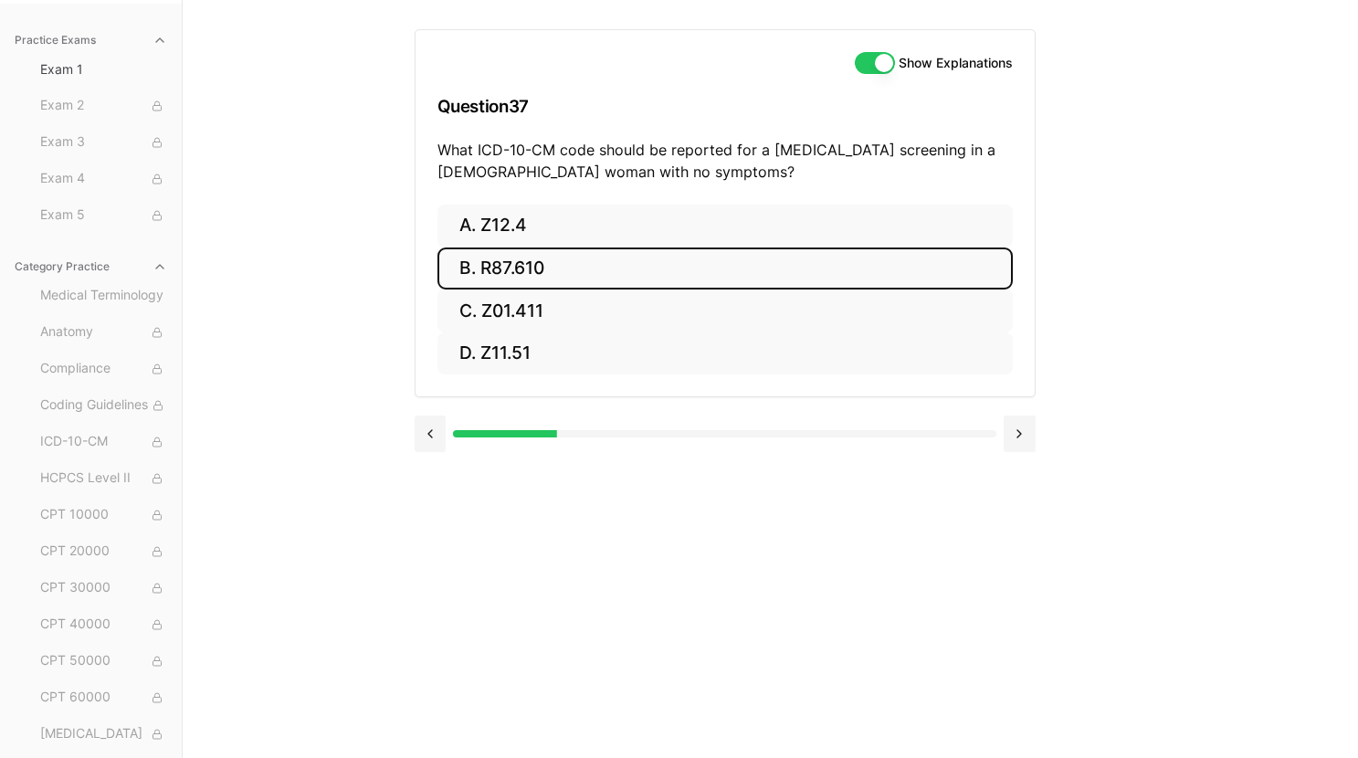
click at [579, 265] on button "B. R87.610" at bounding box center [724, 268] width 575 height 43
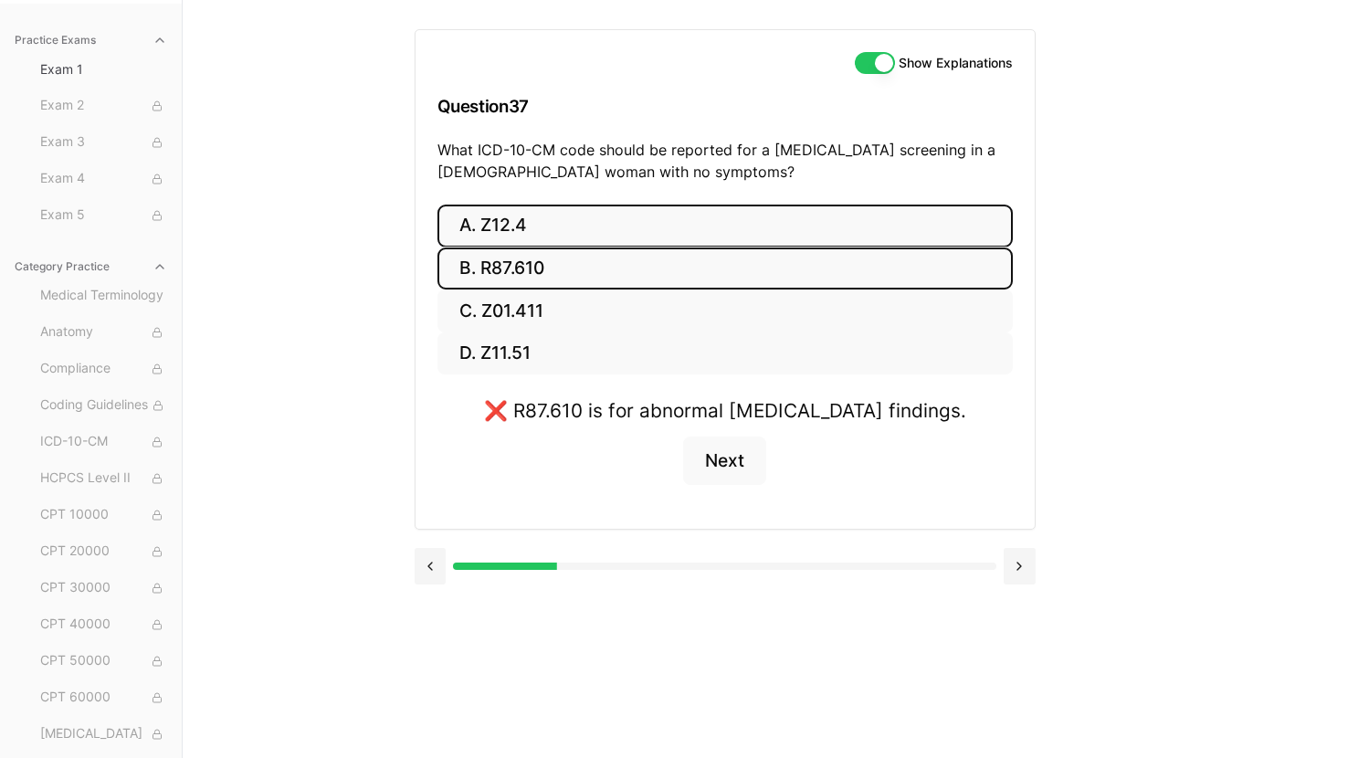
click at [578, 227] on button "A. Z12.4" at bounding box center [724, 226] width 575 height 43
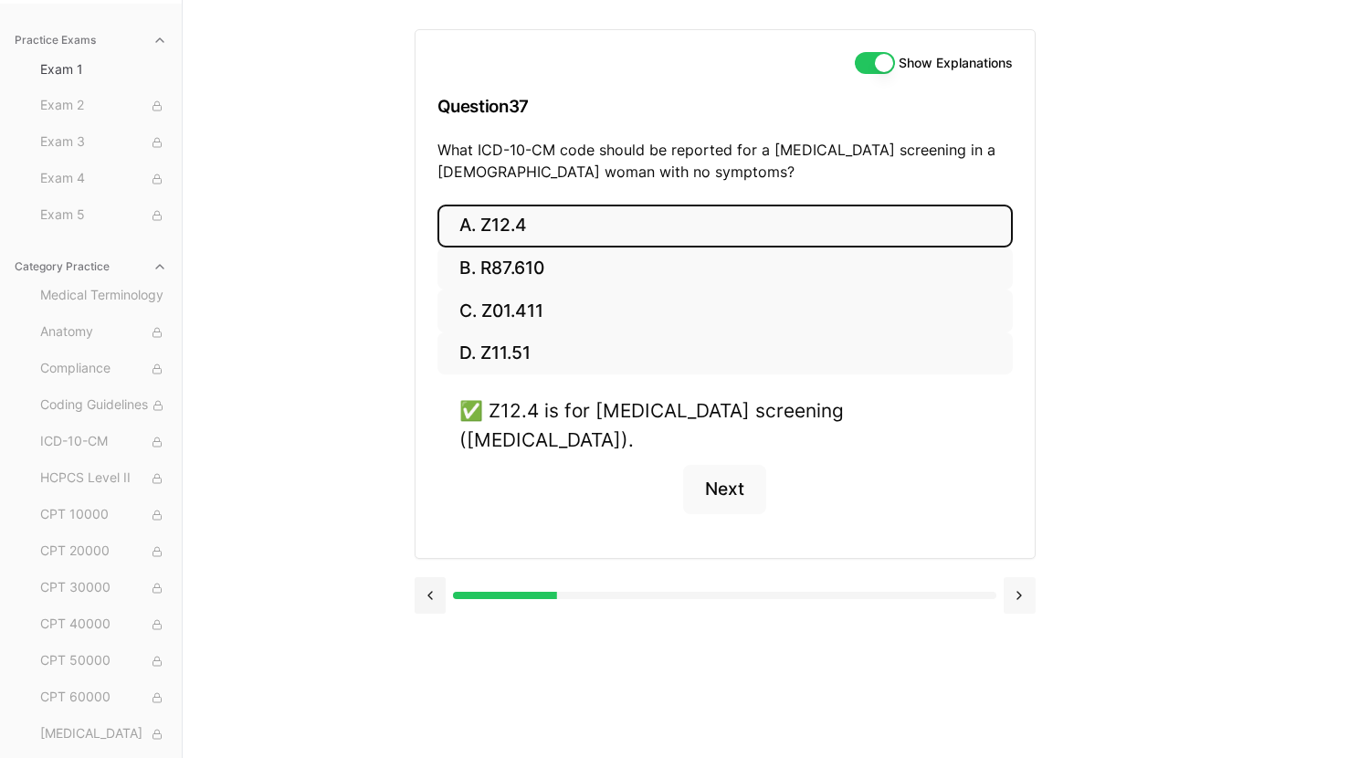
click at [1022, 577] on button at bounding box center [1020, 595] width 32 height 37
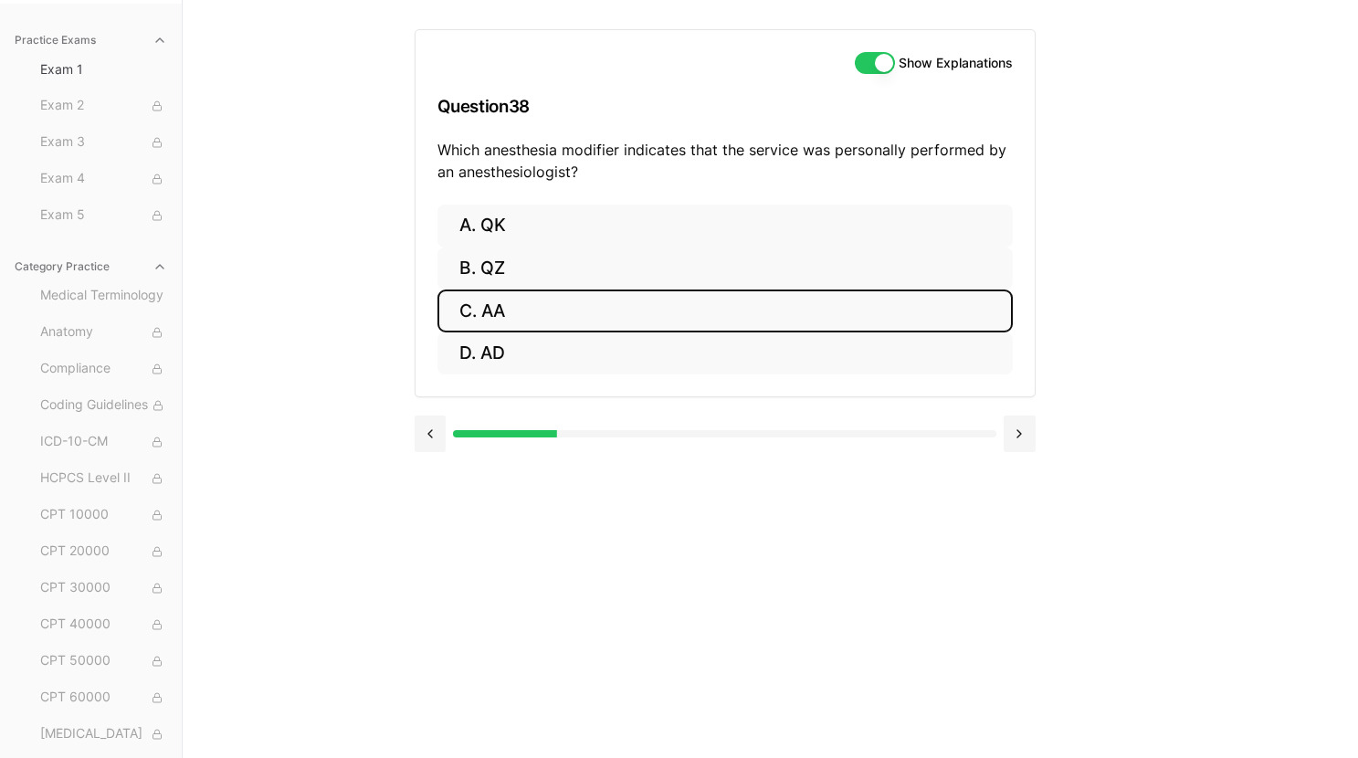
click at [800, 321] on button "C. AA" at bounding box center [724, 310] width 575 height 43
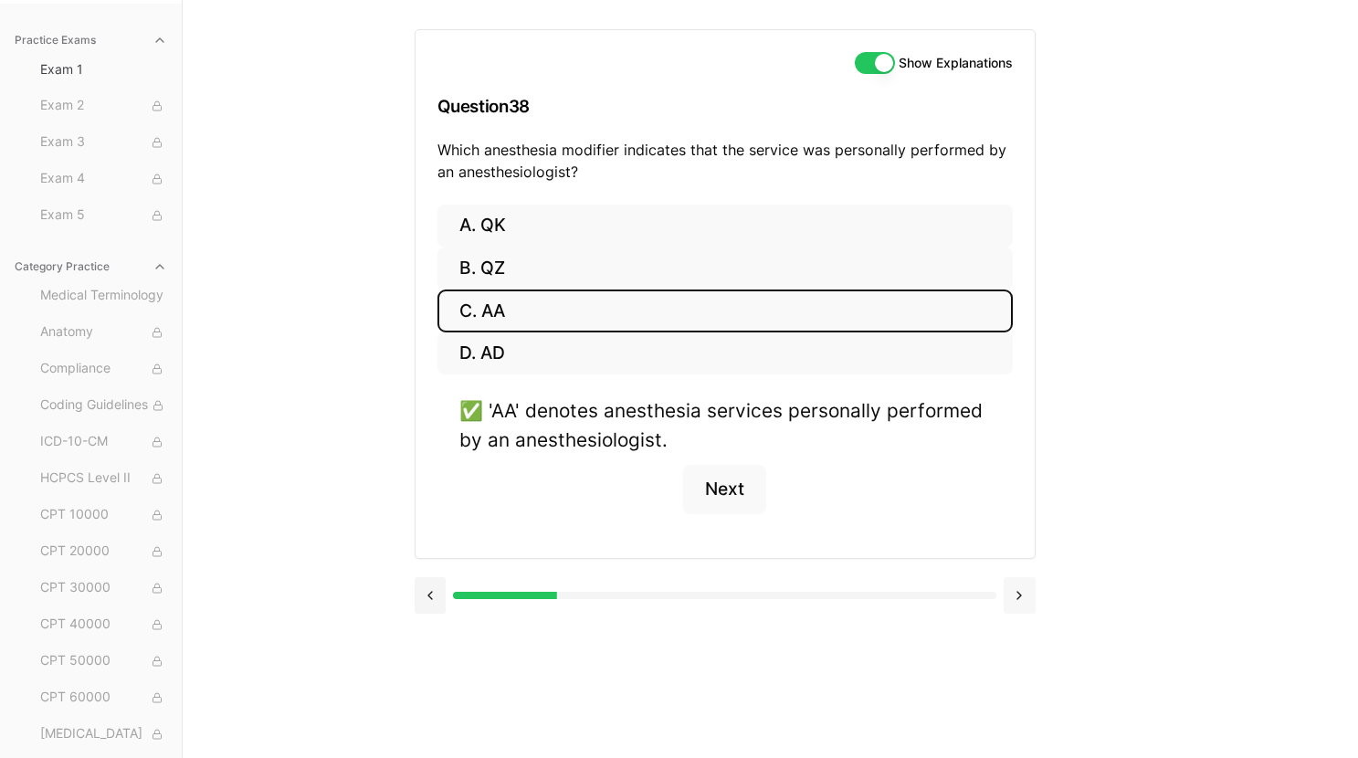
click at [1020, 601] on button at bounding box center [1020, 595] width 32 height 37
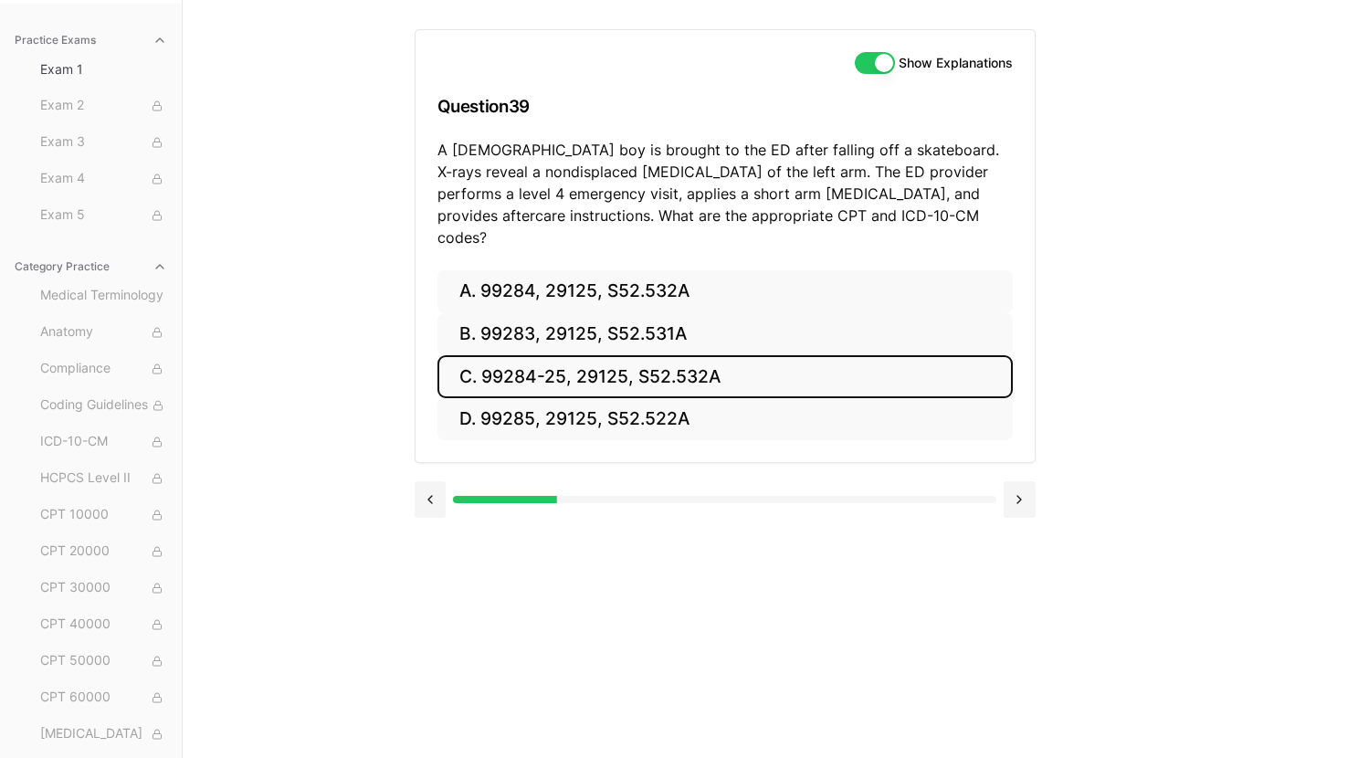
click at [668, 365] on button "C. 99284-25, 29125, S52.532A" at bounding box center [724, 376] width 575 height 43
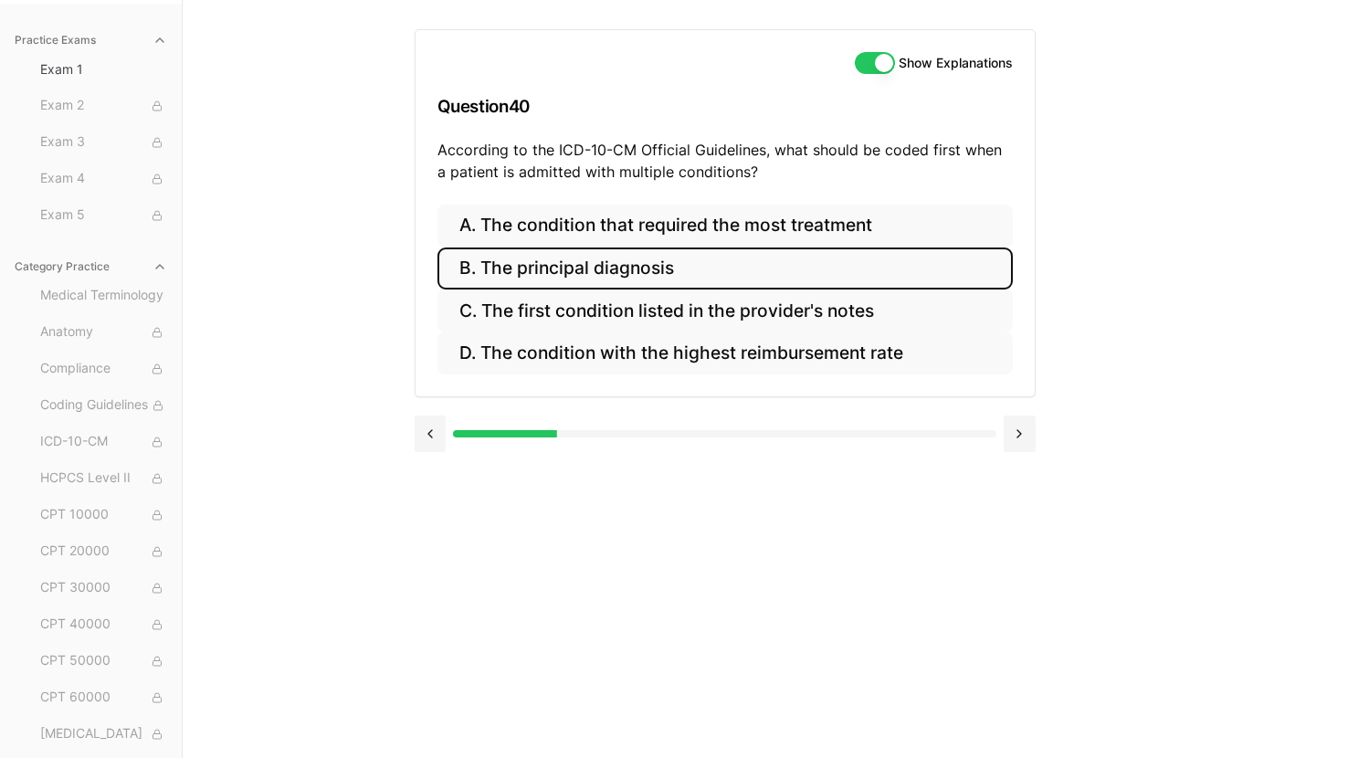
click at [542, 276] on button "B. The principal diagnosis" at bounding box center [724, 268] width 575 height 43
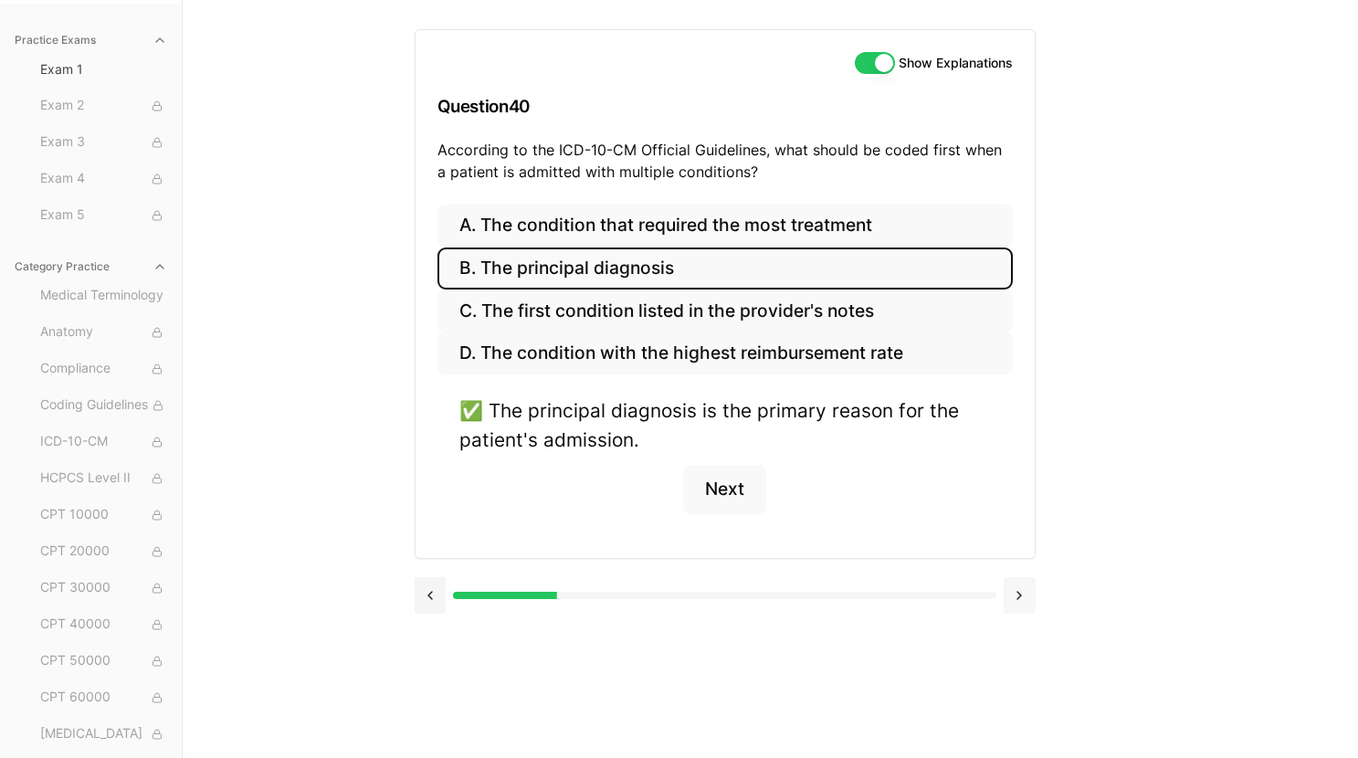
click at [1027, 594] on button at bounding box center [1020, 595] width 32 height 37
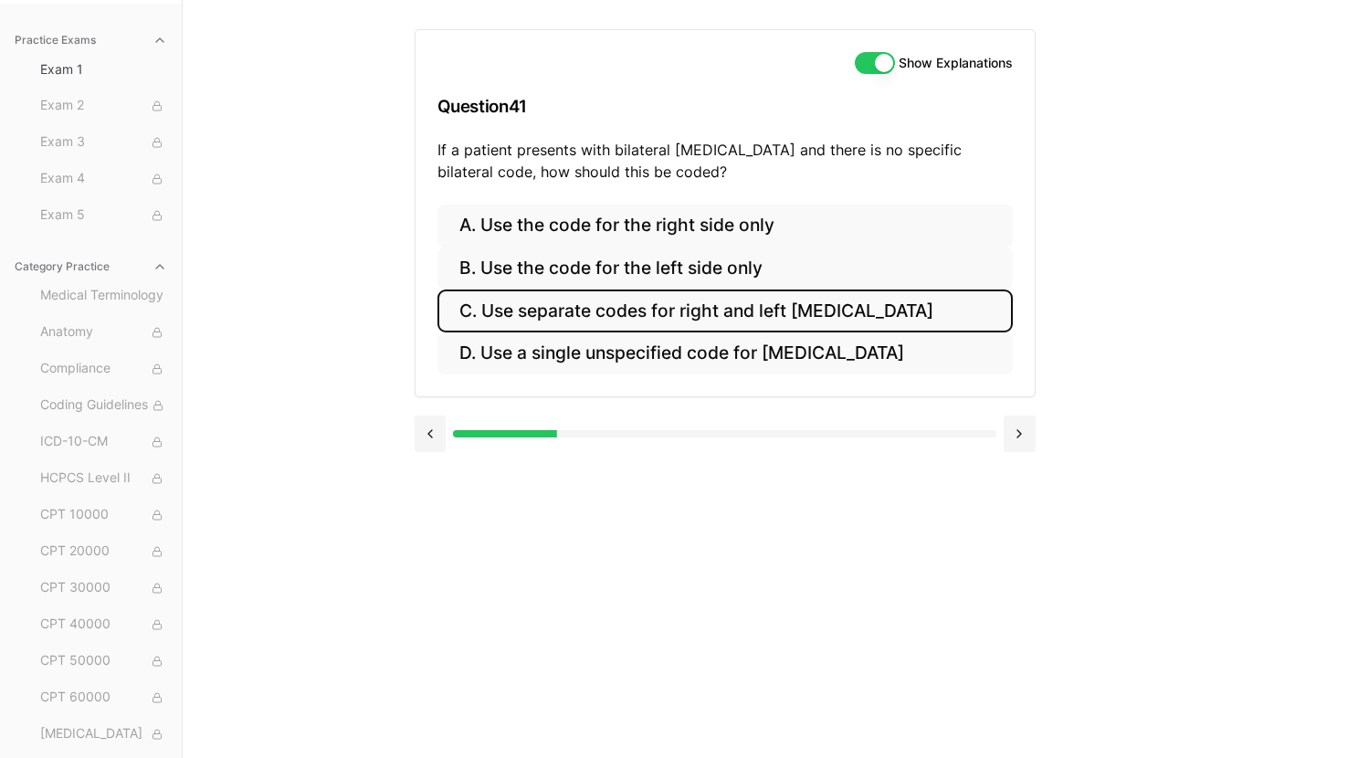
click at [650, 310] on button "C. Use separate codes for right and left otitis media" at bounding box center [724, 310] width 575 height 43
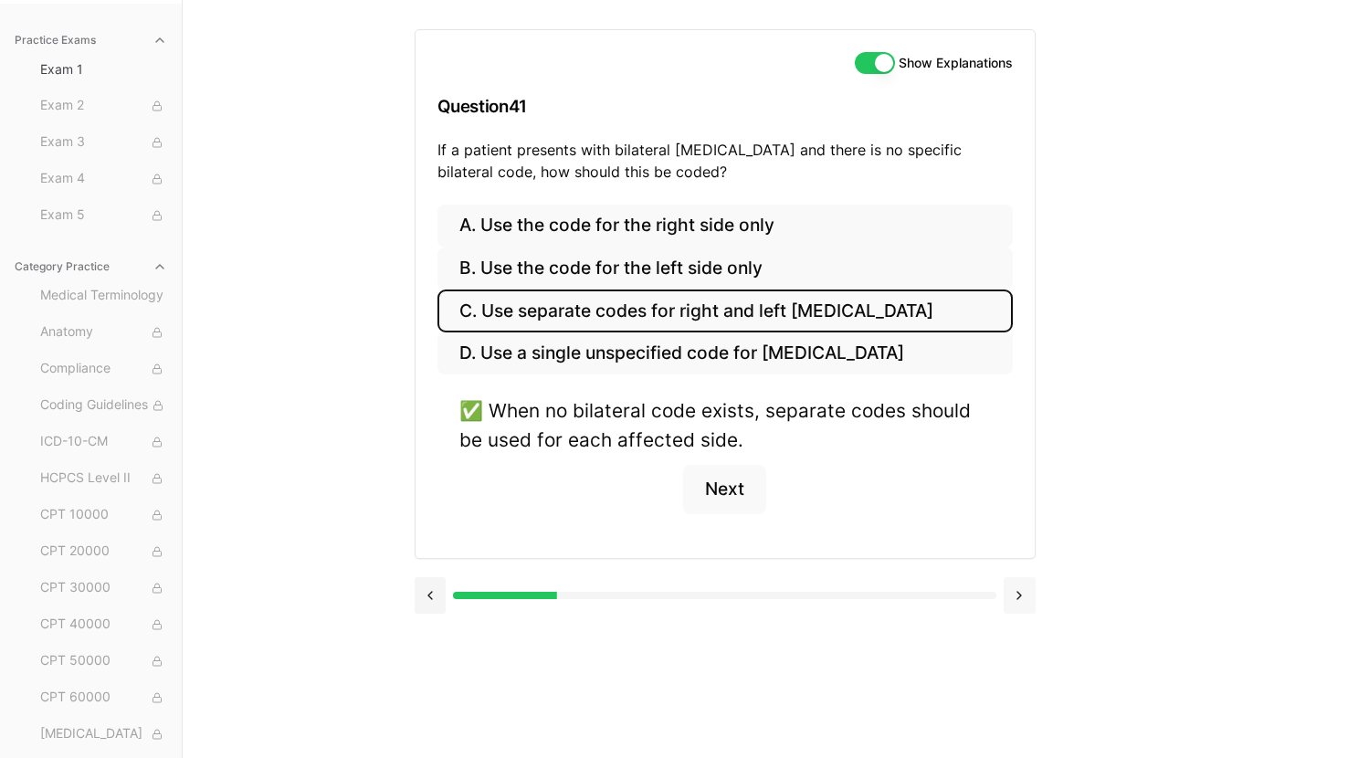
click at [1015, 594] on button at bounding box center [1020, 595] width 32 height 37
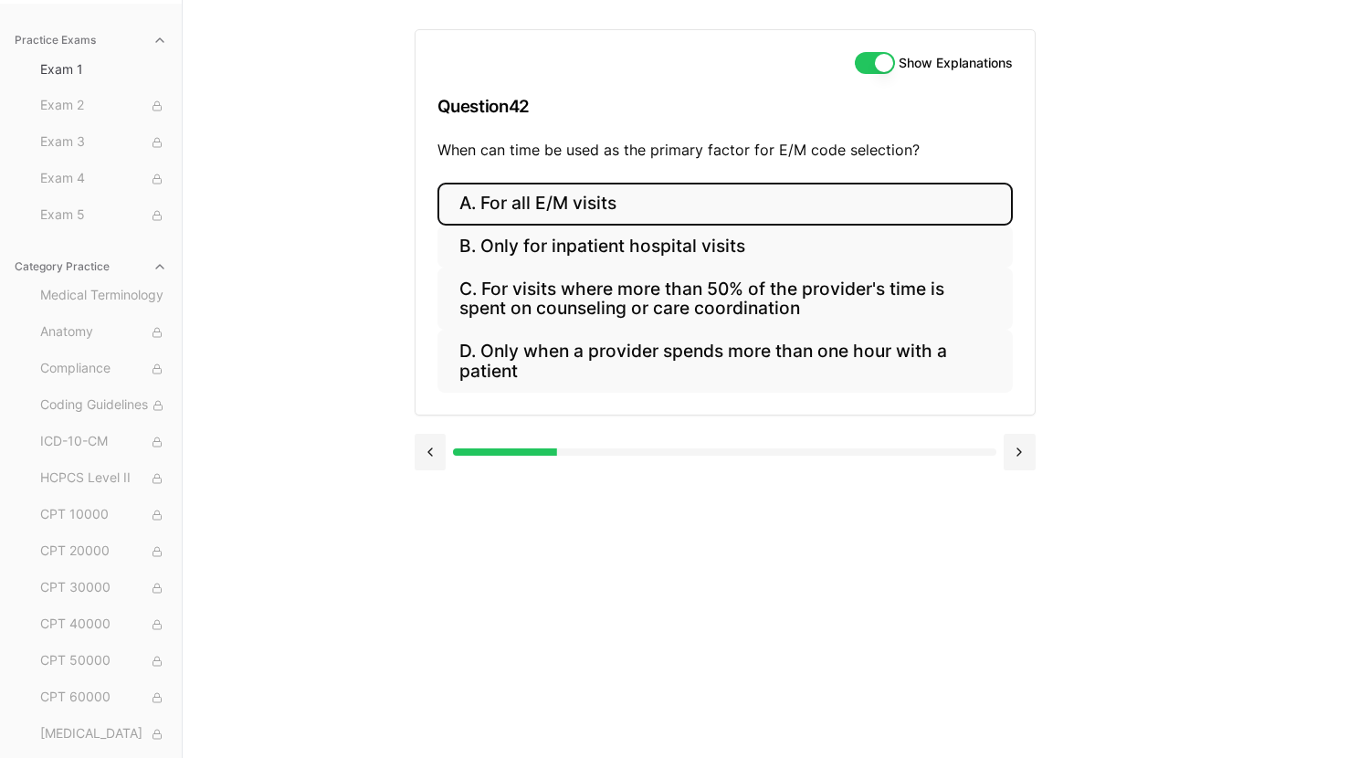
click at [661, 200] on button "A. For all E/M visits" at bounding box center [724, 204] width 575 height 43
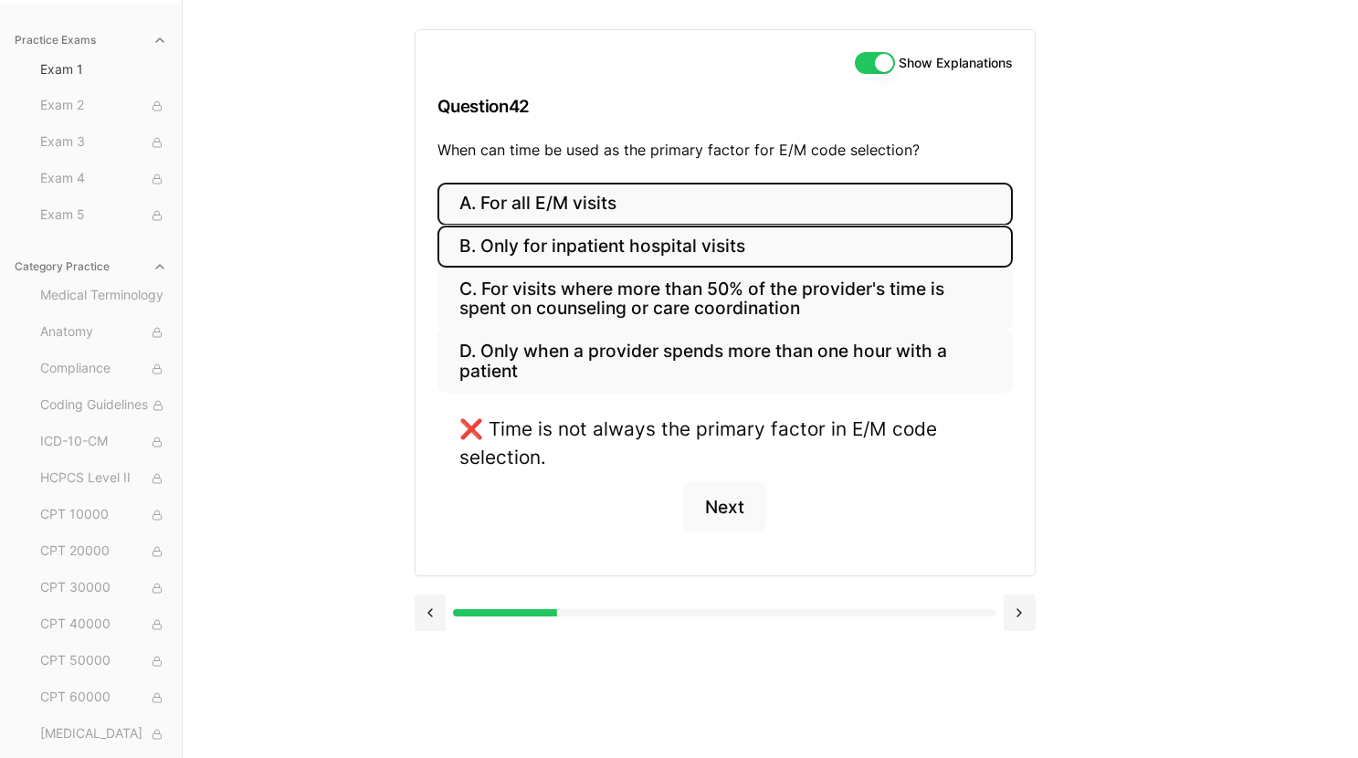
click at [665, 249] on button "B. Only for inpatient hospital visits" at bounding box center [724, 247] width 575 height 43
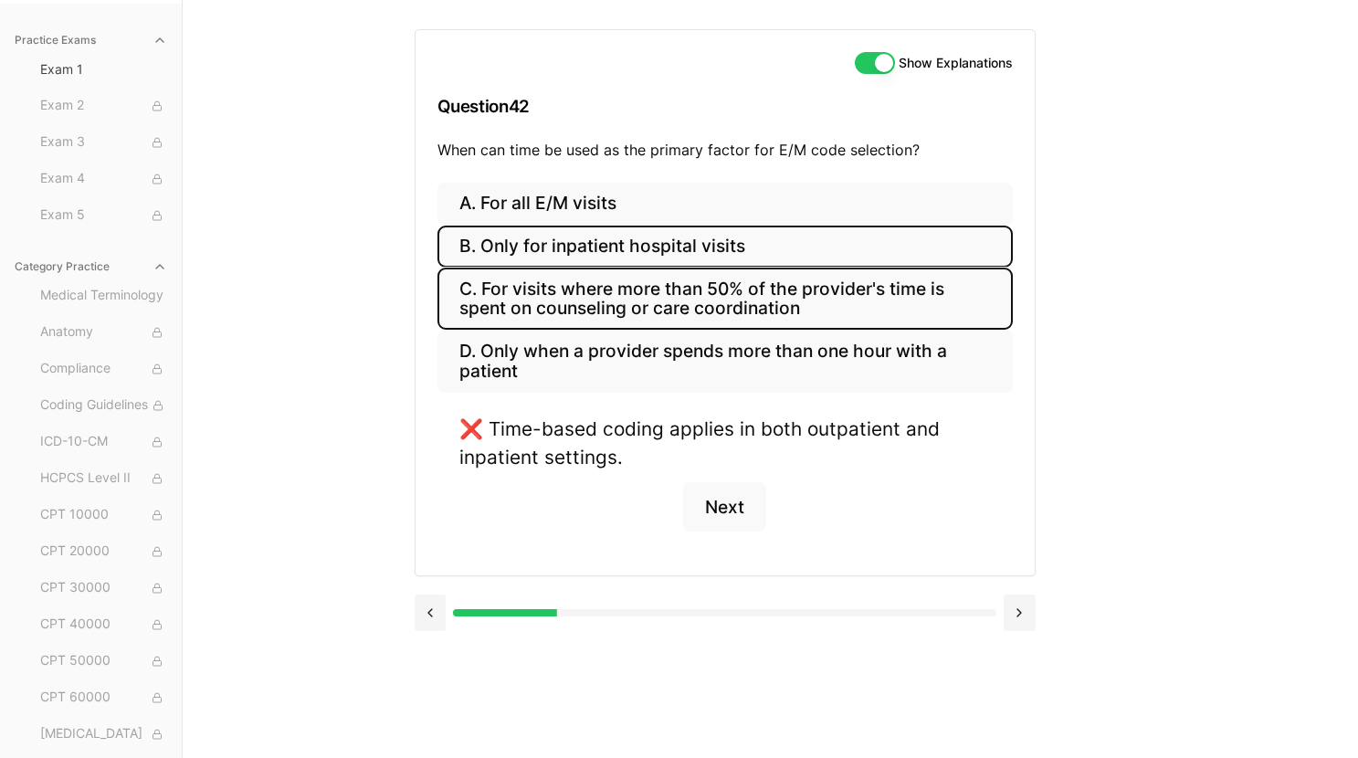
click at [666, 304] on button "C. For visits where more than 50% of the provider's time is spent on counseling…" at bounding box center [724, 299] width 575 height 62
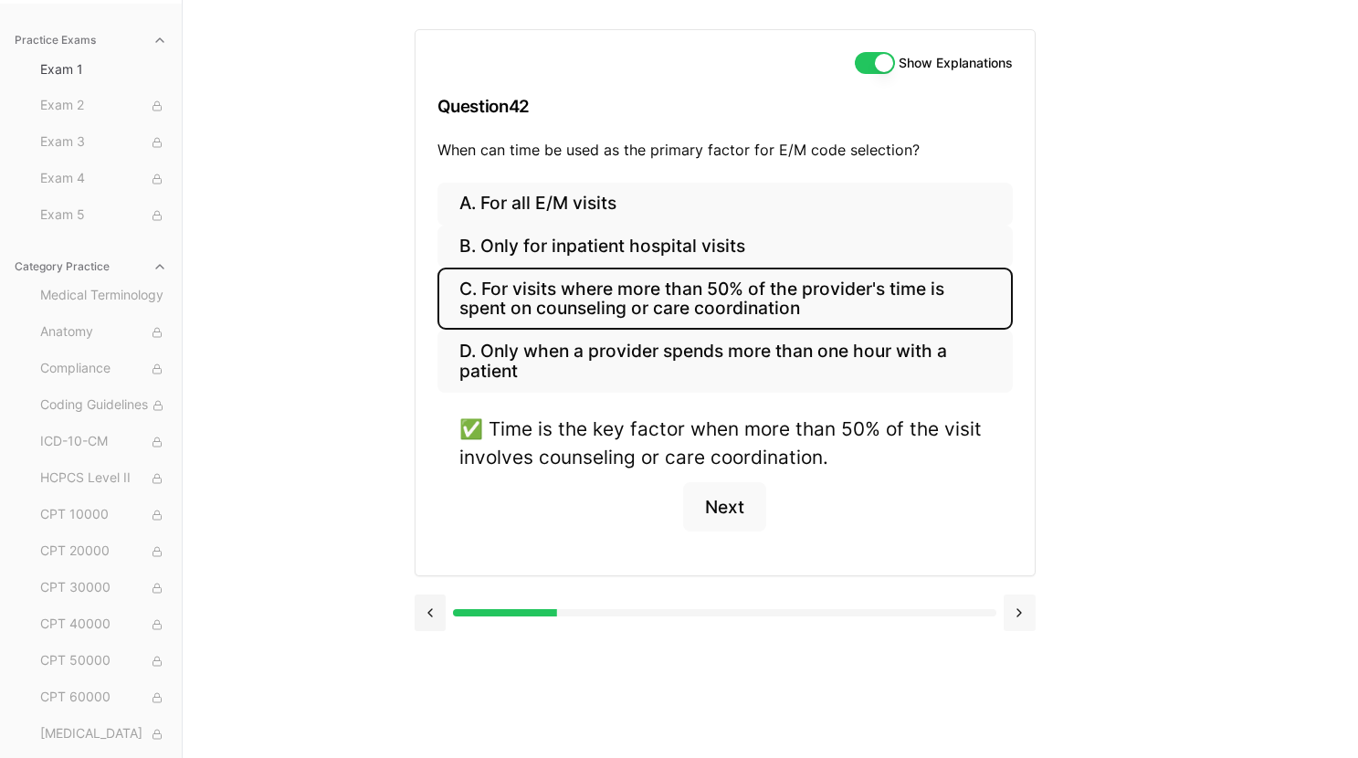
click at [1025, 626] on button at bounding box center [1020, 612] width 32 height 37
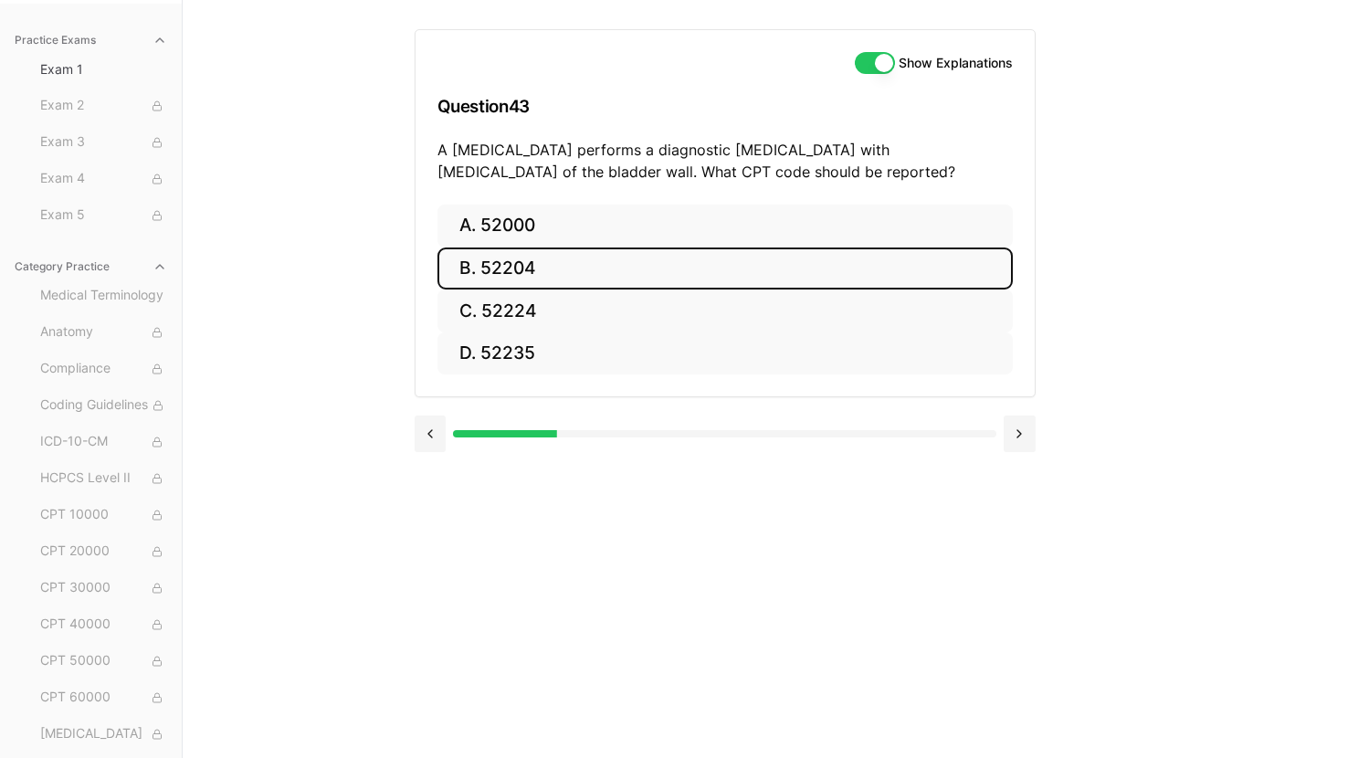
click at [566, 278] on button "B. 52204" at bounding box center [724, 268] width 575 height 43
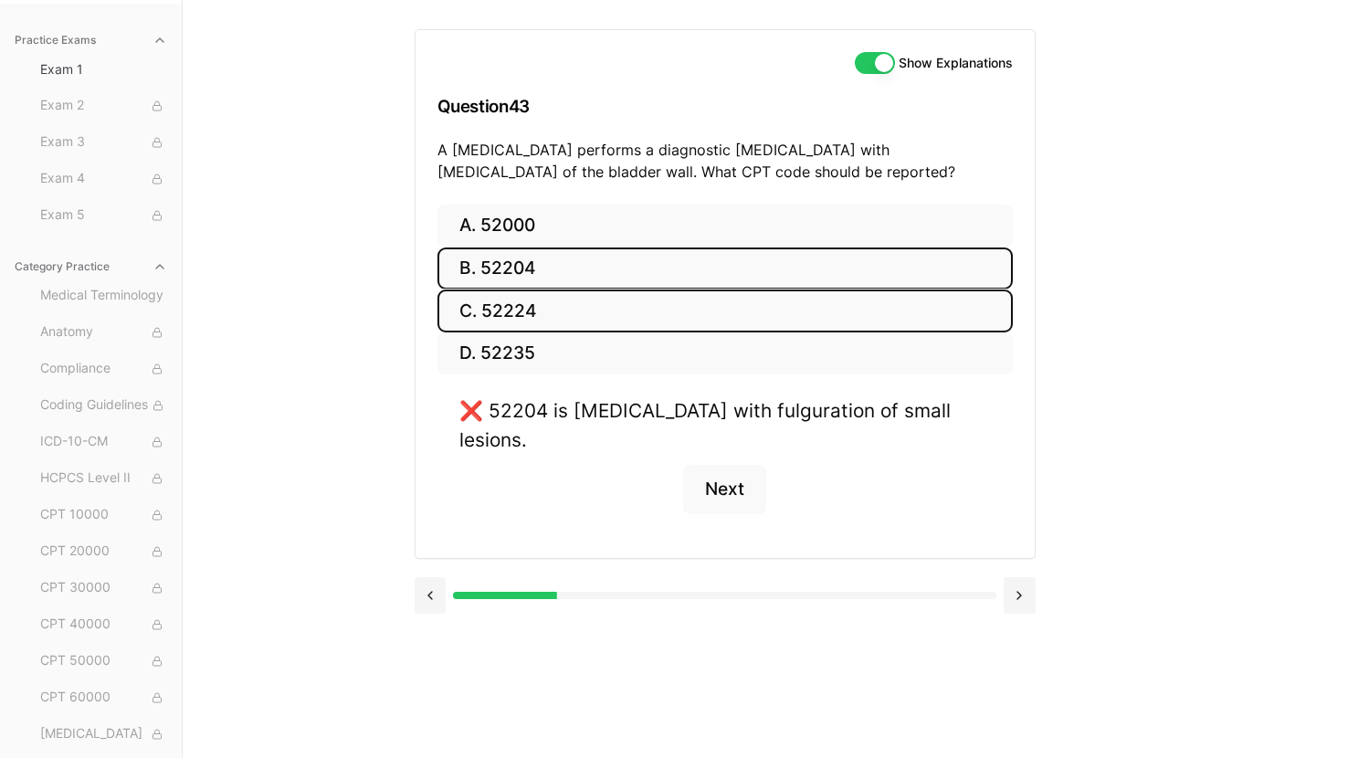
click at [566, 310] on button "C. 52224" at bounding box center [724, 310] width 575 height 43
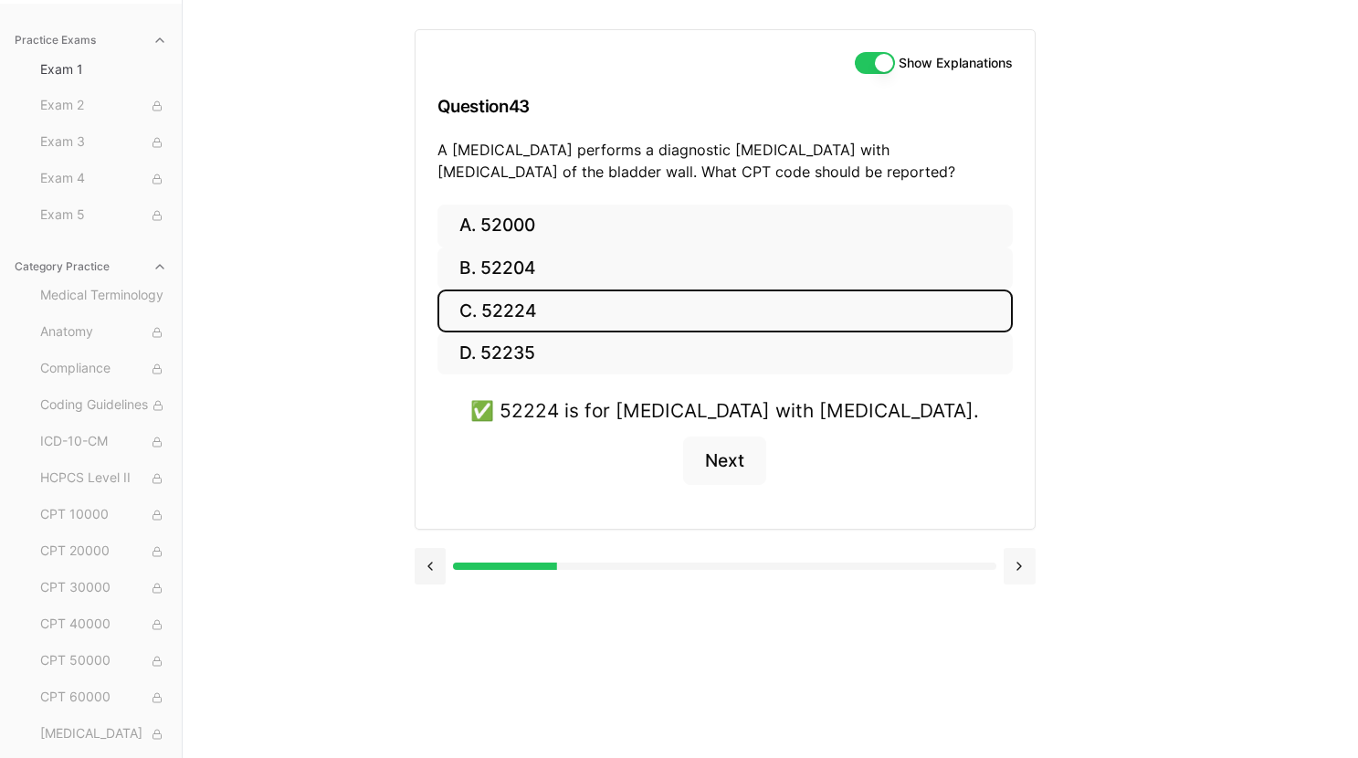
click at [1028, 559] on button at bounding box center [1020, 566] width 32 height 37
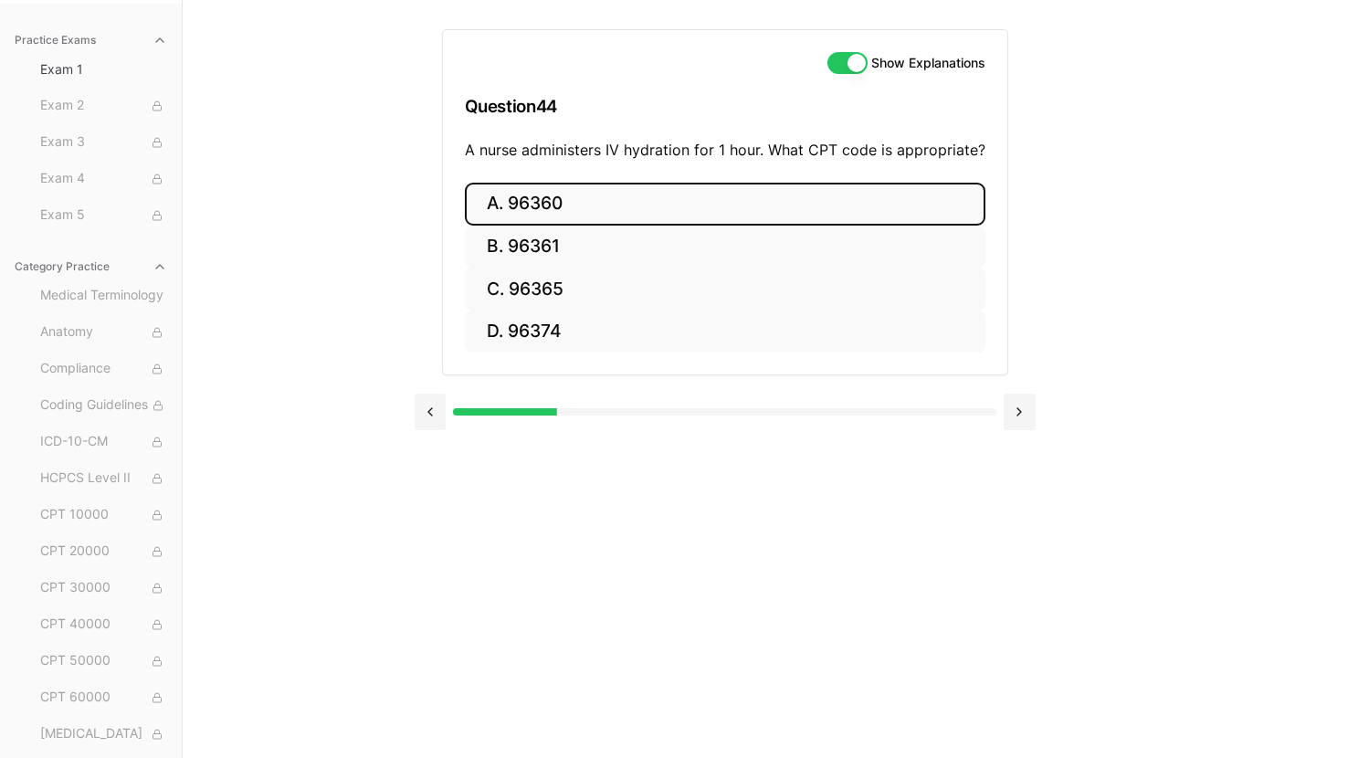
click at [623, 210] on button "A. 96360" at bounding box center [725, 204] width 521 height 43
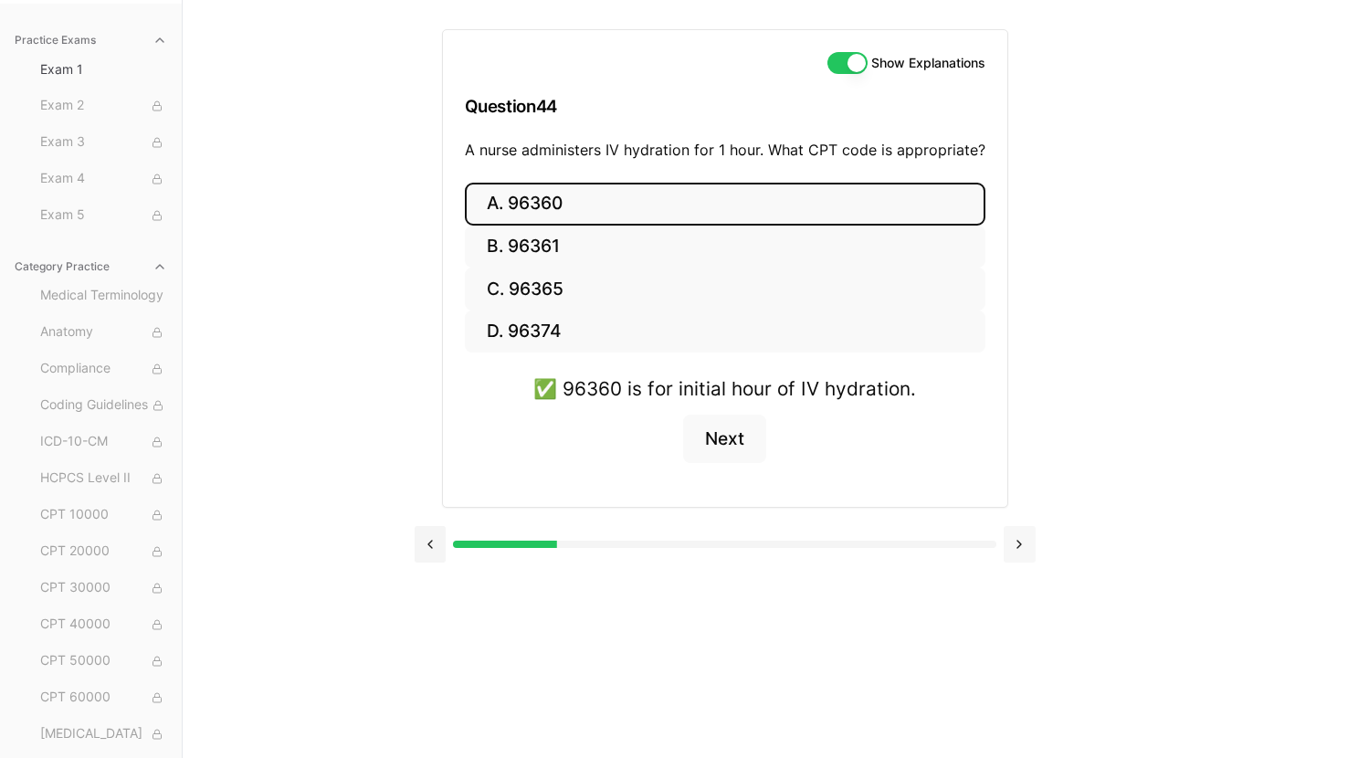
click at [1017, 550] on button at bounding box center [1020, 544] width 32 height 37
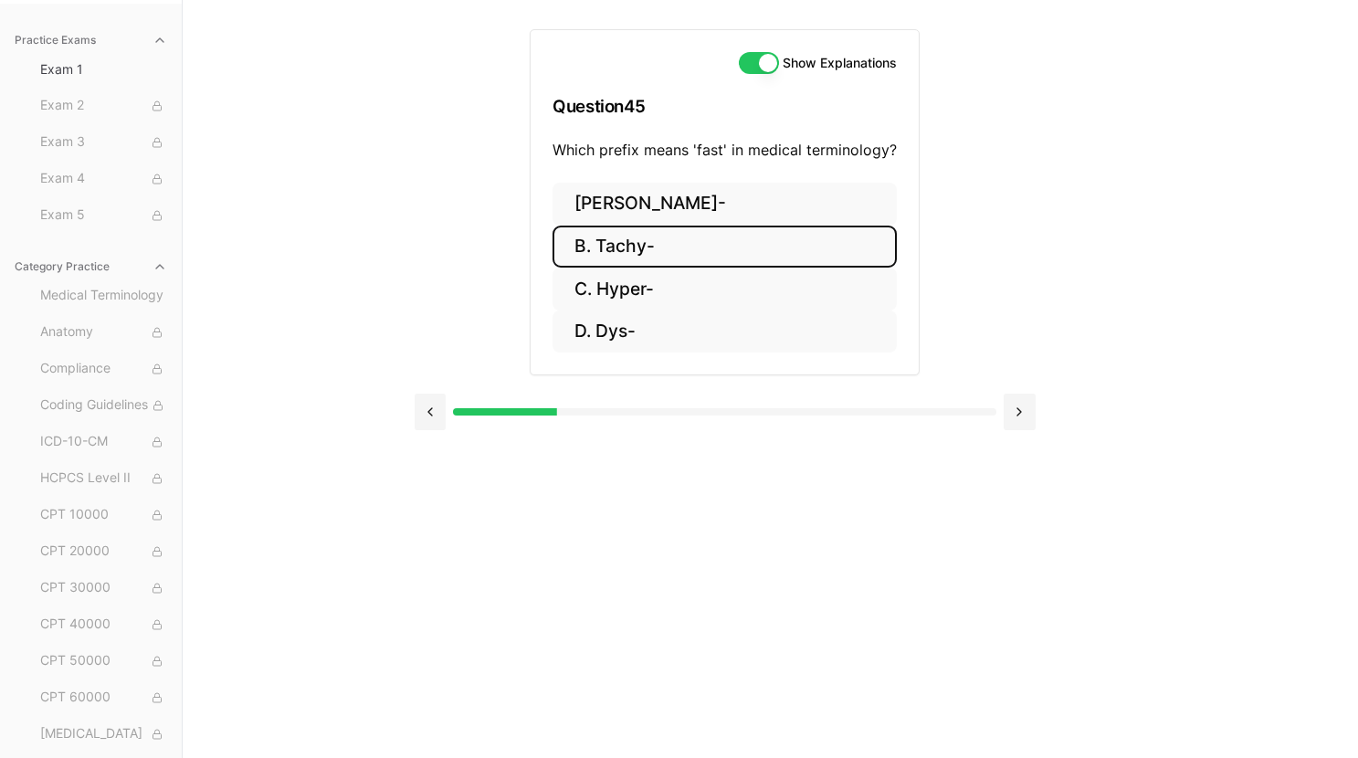
click at [710, 241] on button "B. Tachy-" at bounding box center [724, 247] width 344 height 43
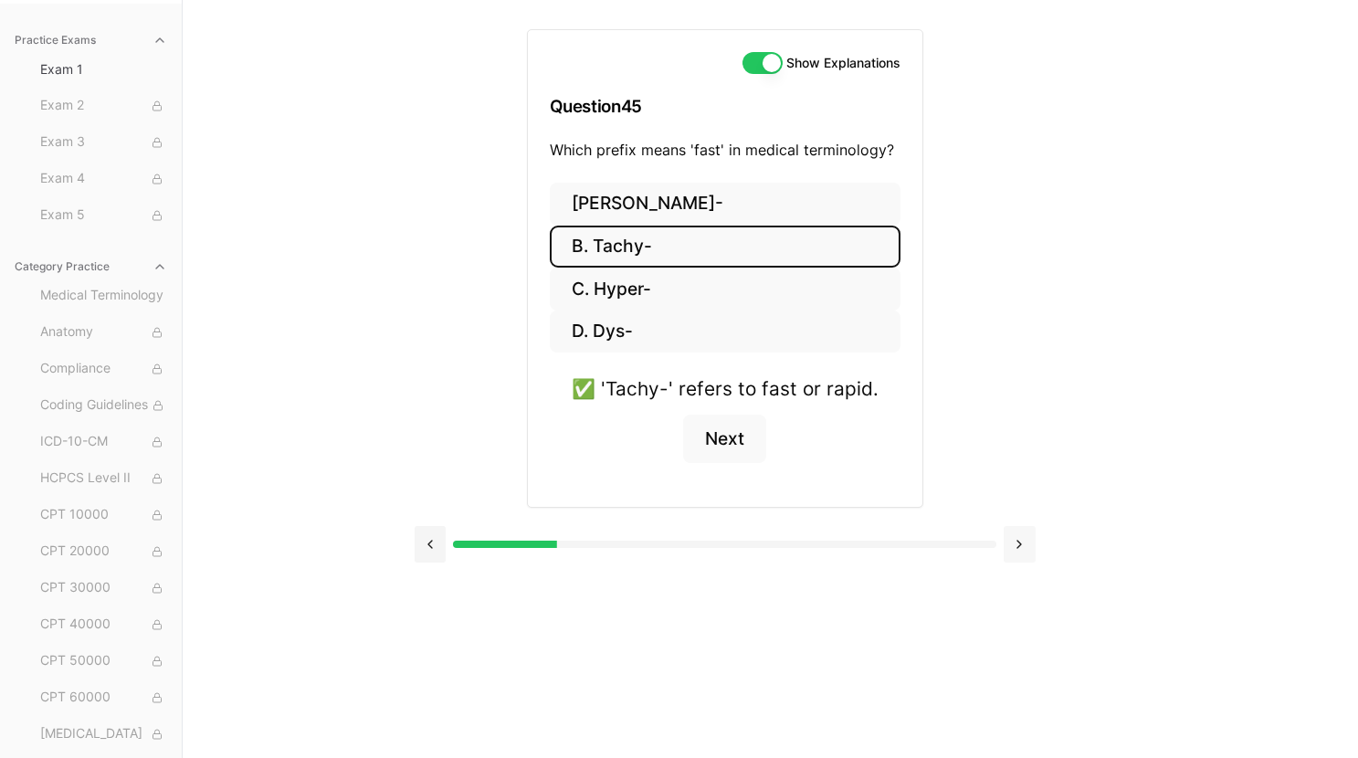
click at [1028, 543] on button at bounding box center [1020, 544] width 32 height 37
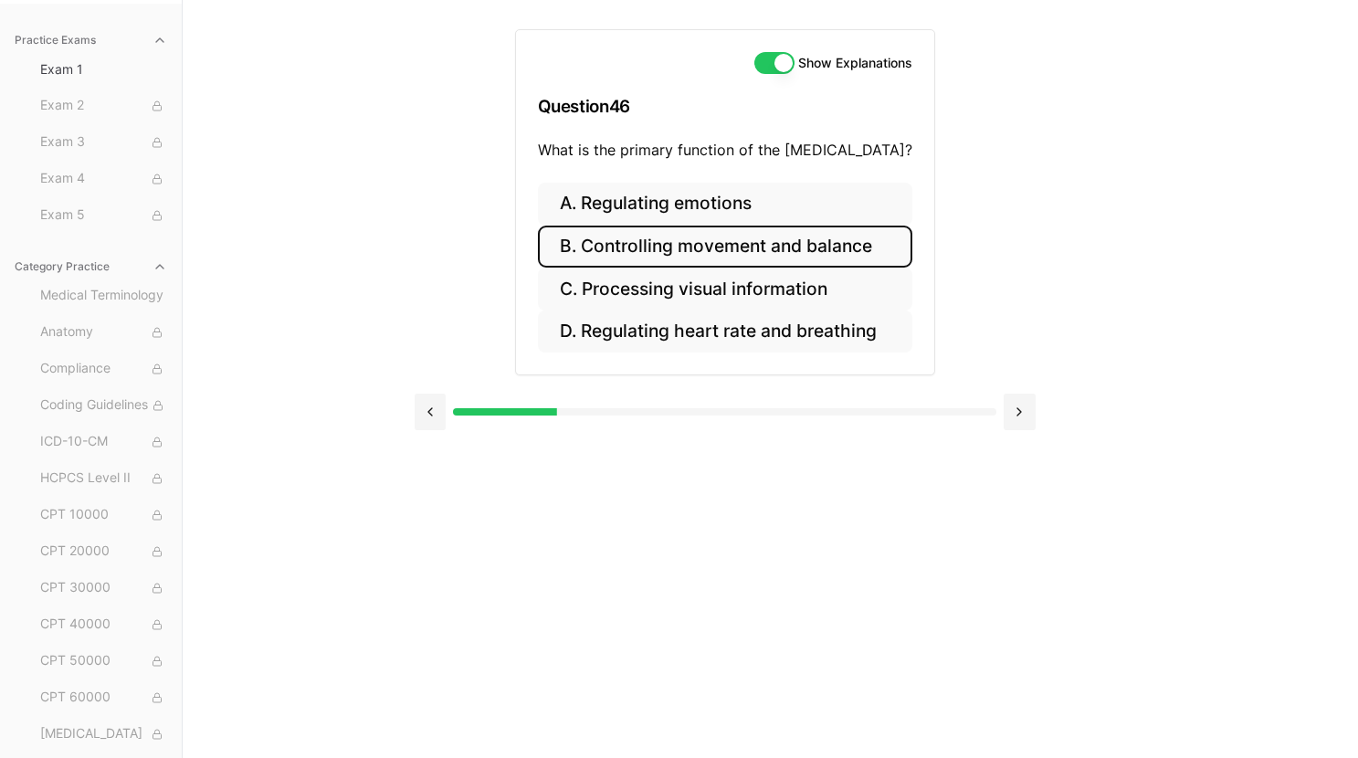
click at [669, 251] on button "B. Controlling movement and balance" at bounding box center [725, 247] width 374 height 43
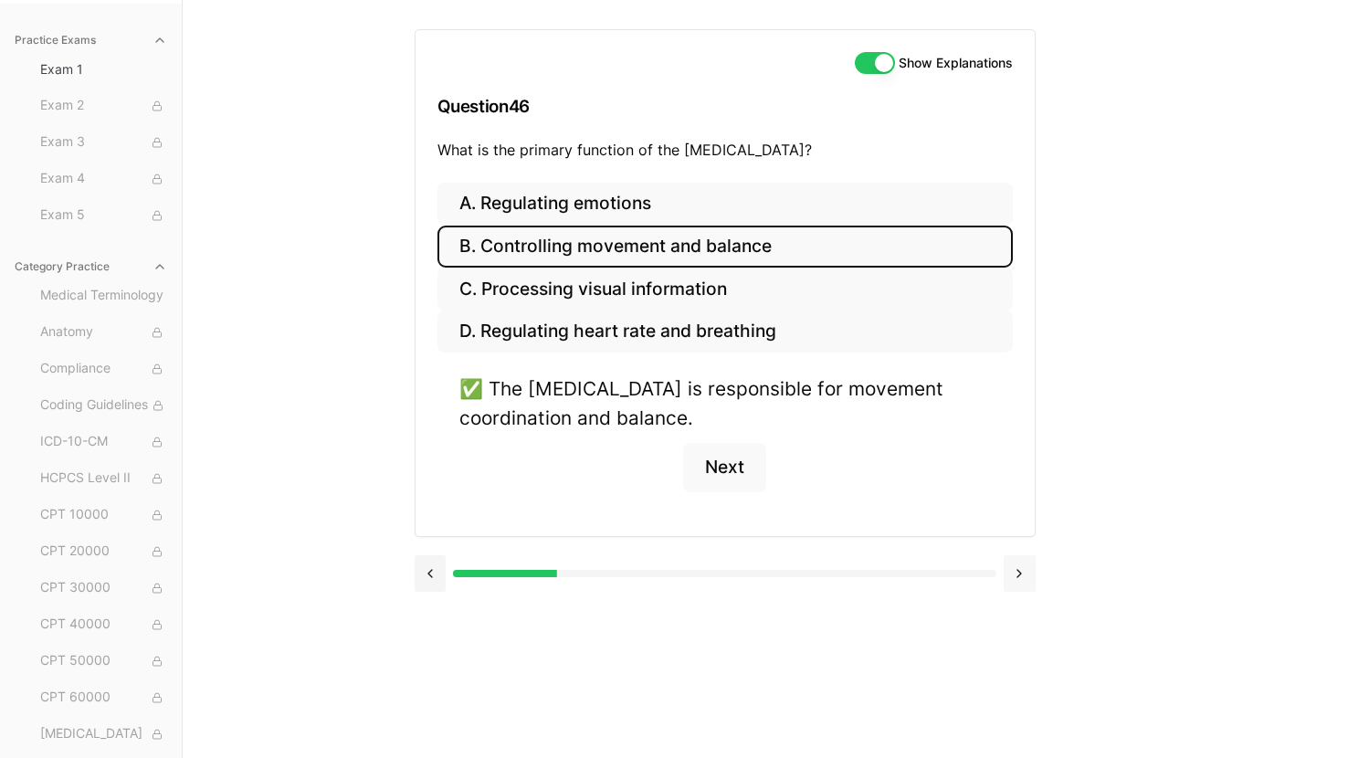
click at [1016, 573] on button at bounding box center [1020, 573] width 32 height 37
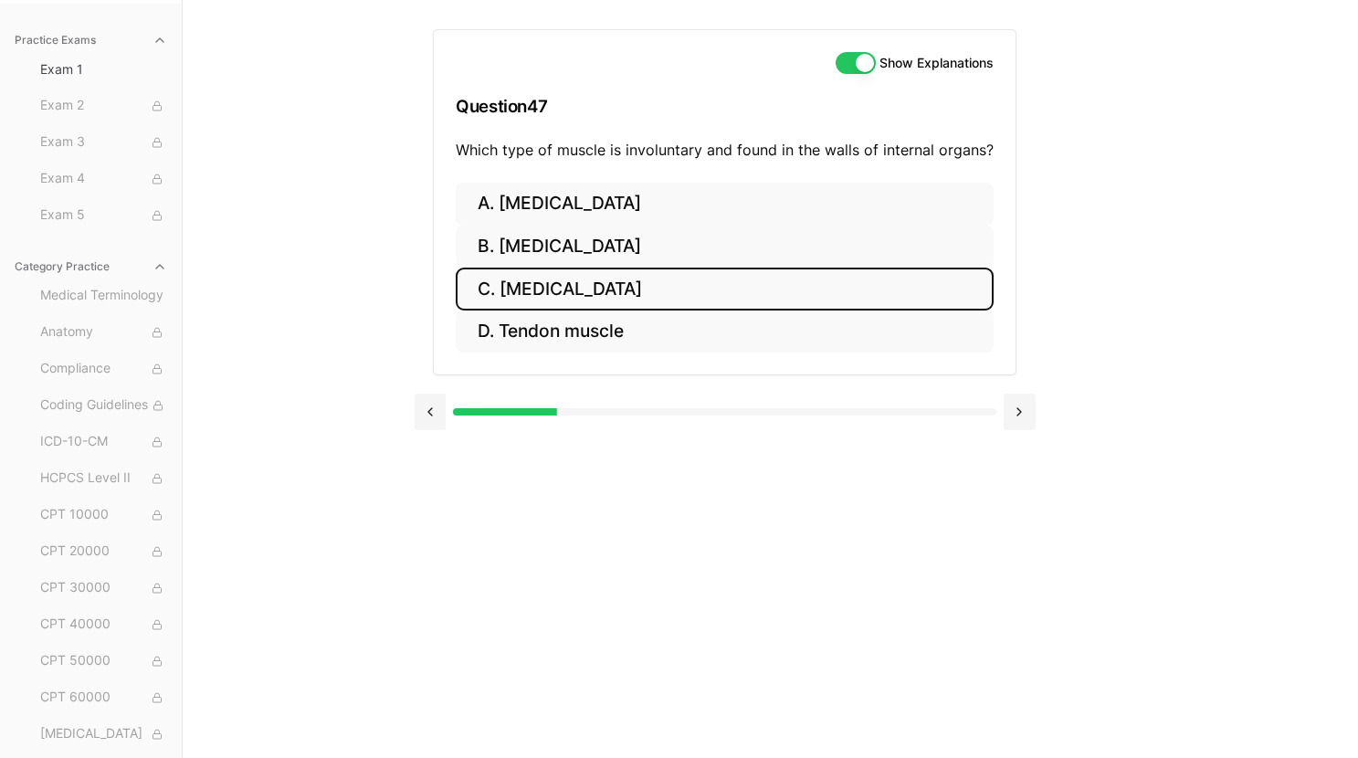
click at [651, 292] on button "C. Smooth muscle" at bounding box center [725, 289] width 538 height 43
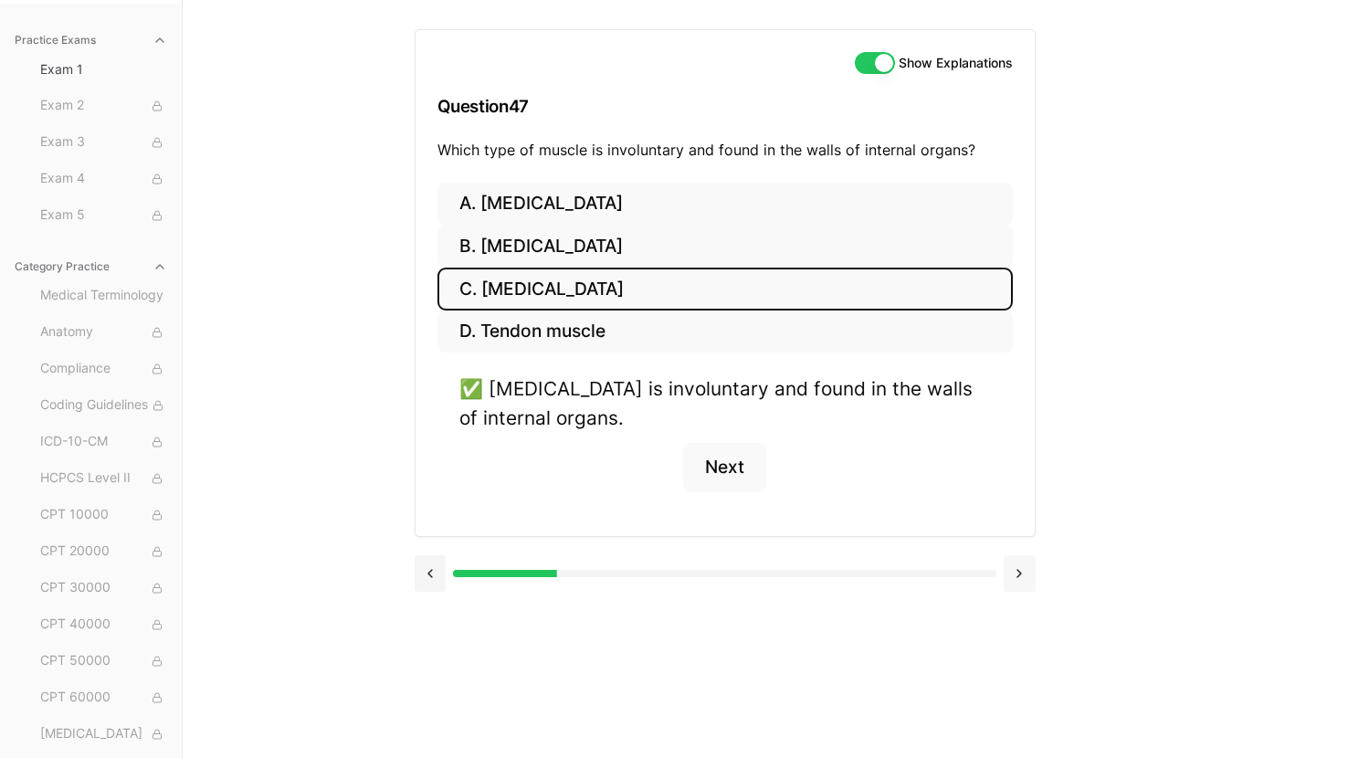
click at [1023, 582] on button at bounding box center [1020, 573] width 32 height 37
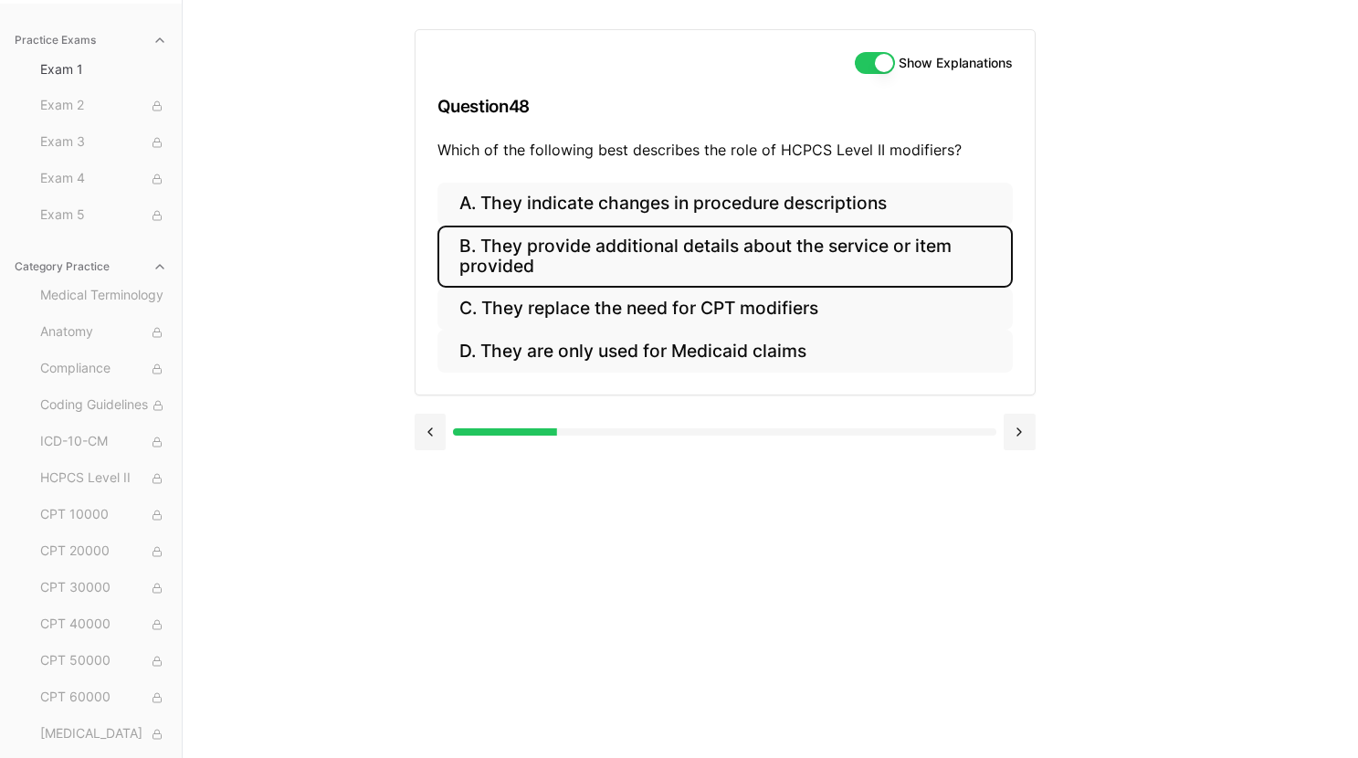
click at [679, 259] on button "B. They provide additional details about the service or item provided" at bounding box center [724, 257] width 575 height 62
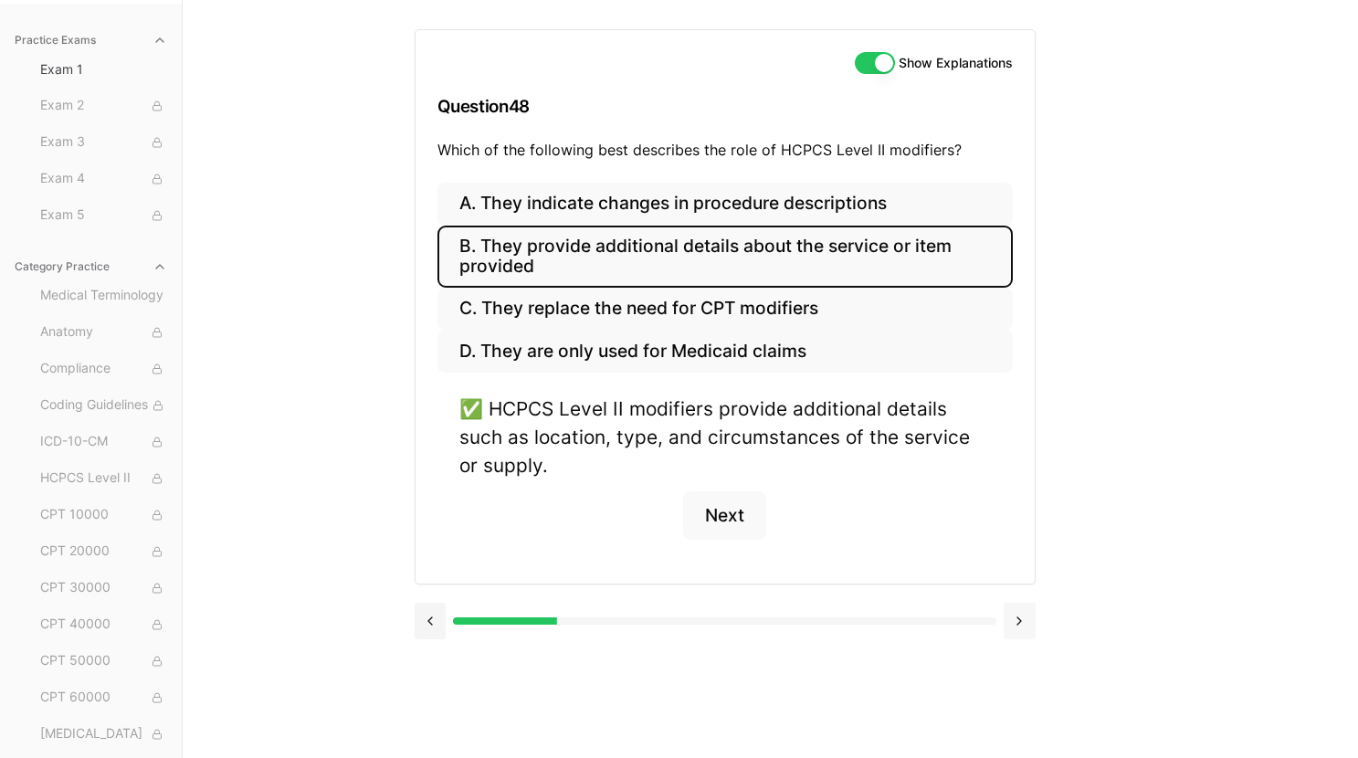
click at [1024, 620] on button at bounding box center [1020, 621] width 32 height 37
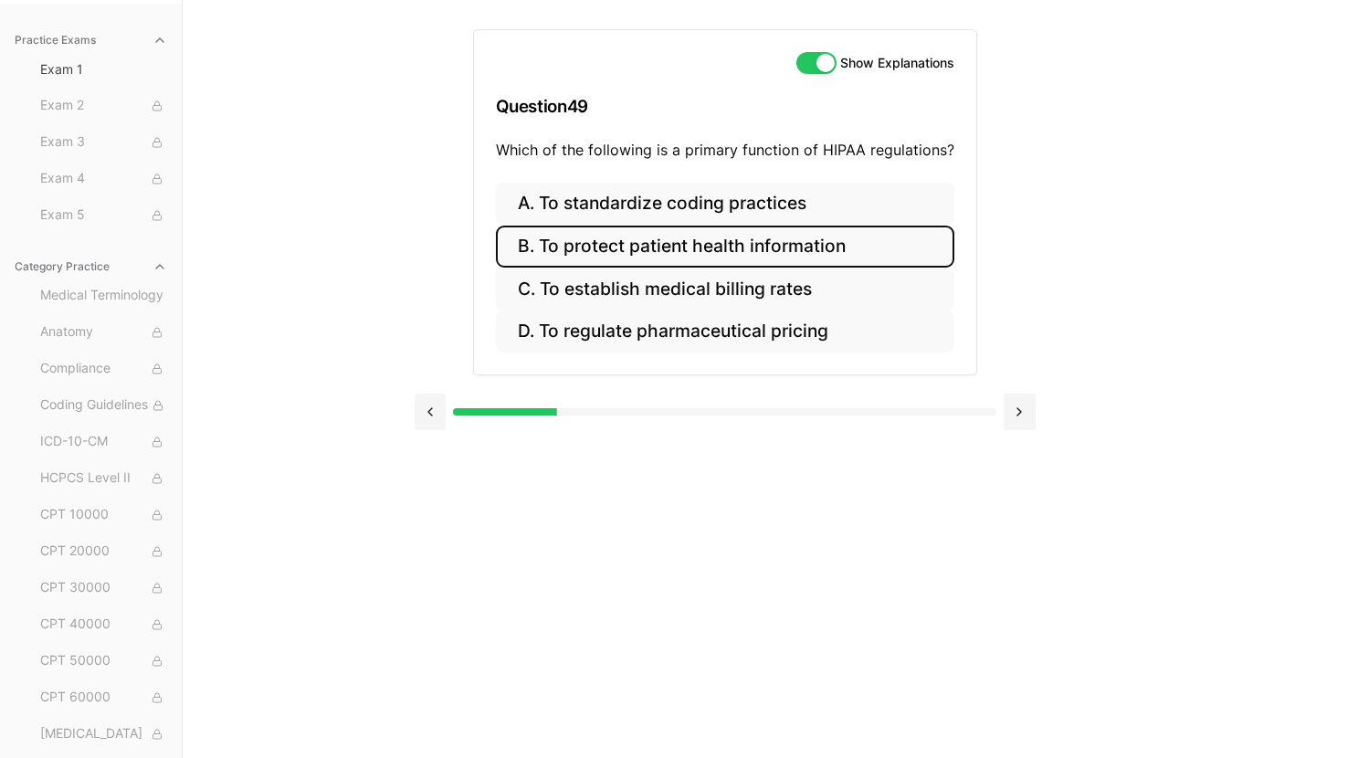
click at [746, 251] on button "B. To protect patient health information" at bounding box center [725, 247] width 458 height 43
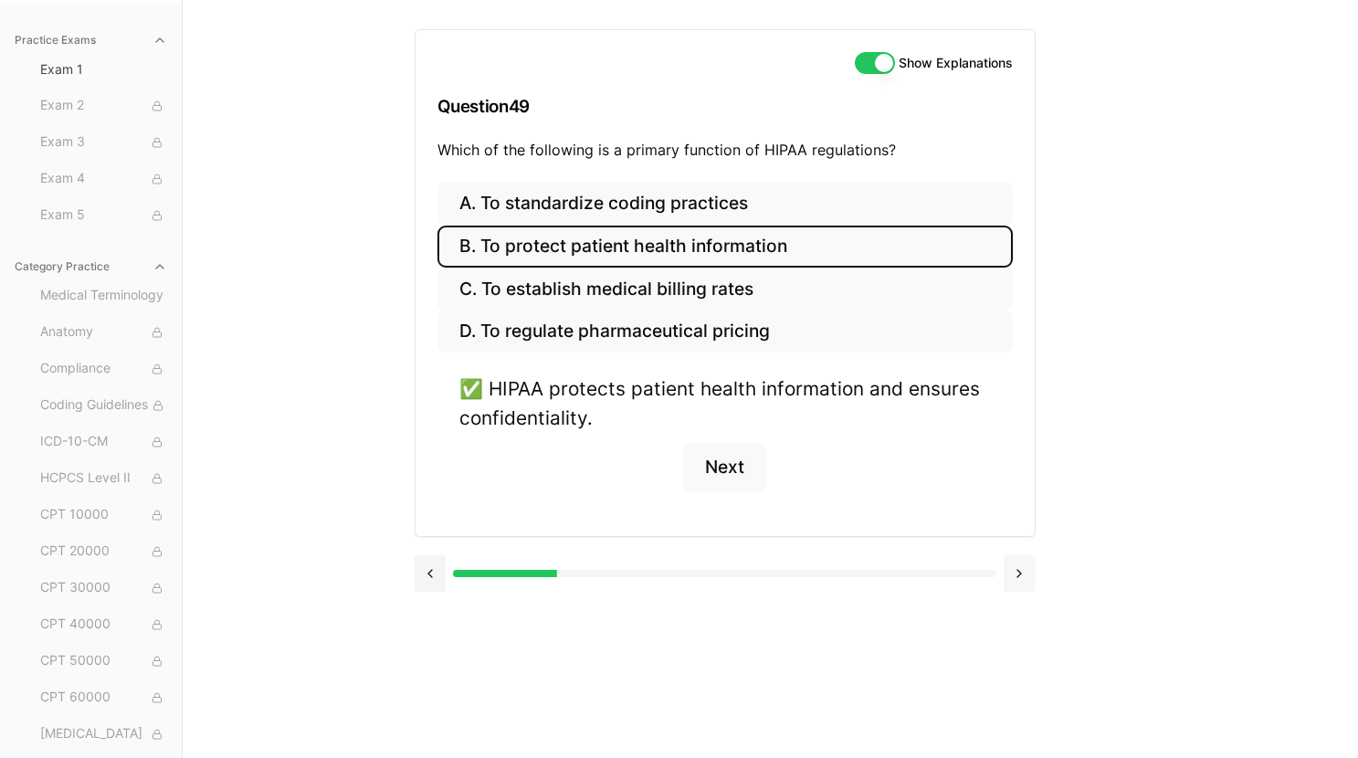
click at [1024, 565] on button at bounding box center [1020, 573] width 32 height 37
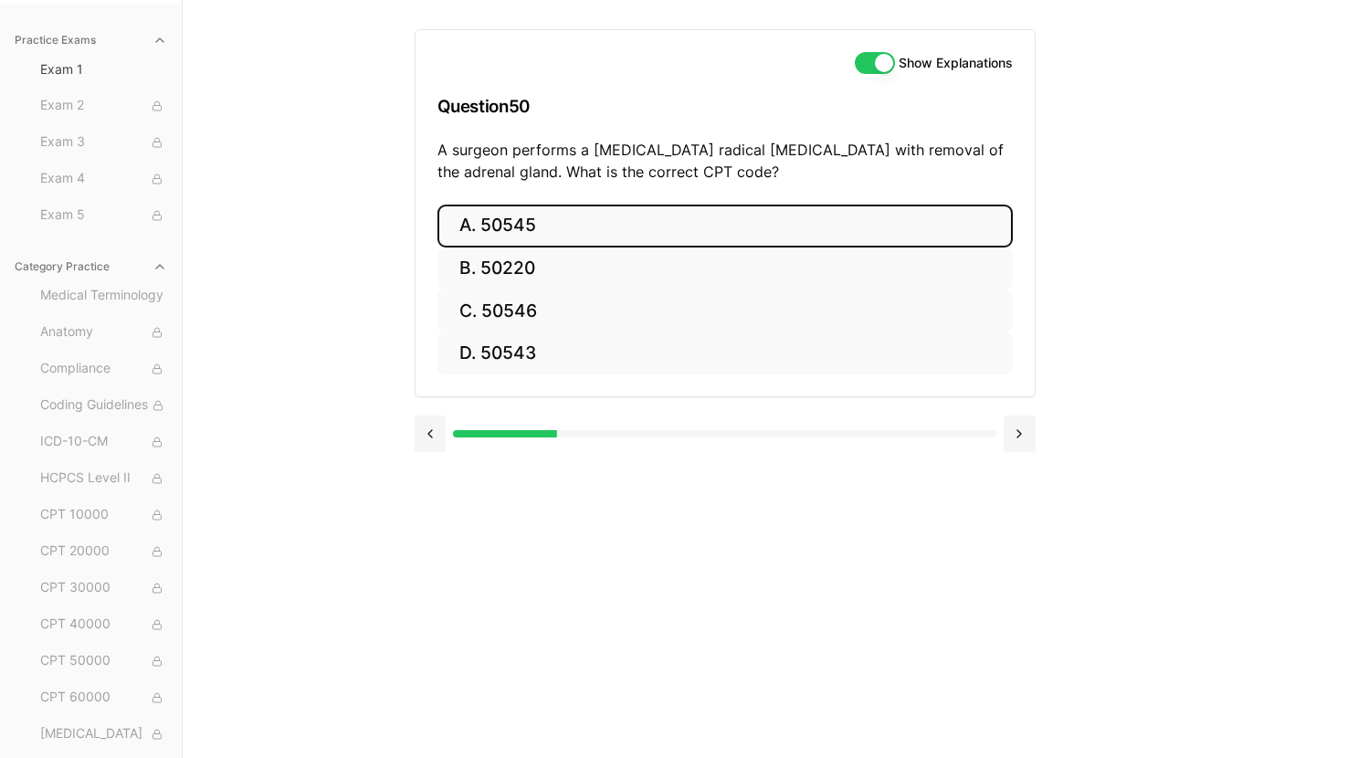
click at [734, 228] on button "A. 50545" at bounding box center [724, 226] width 575 height 43
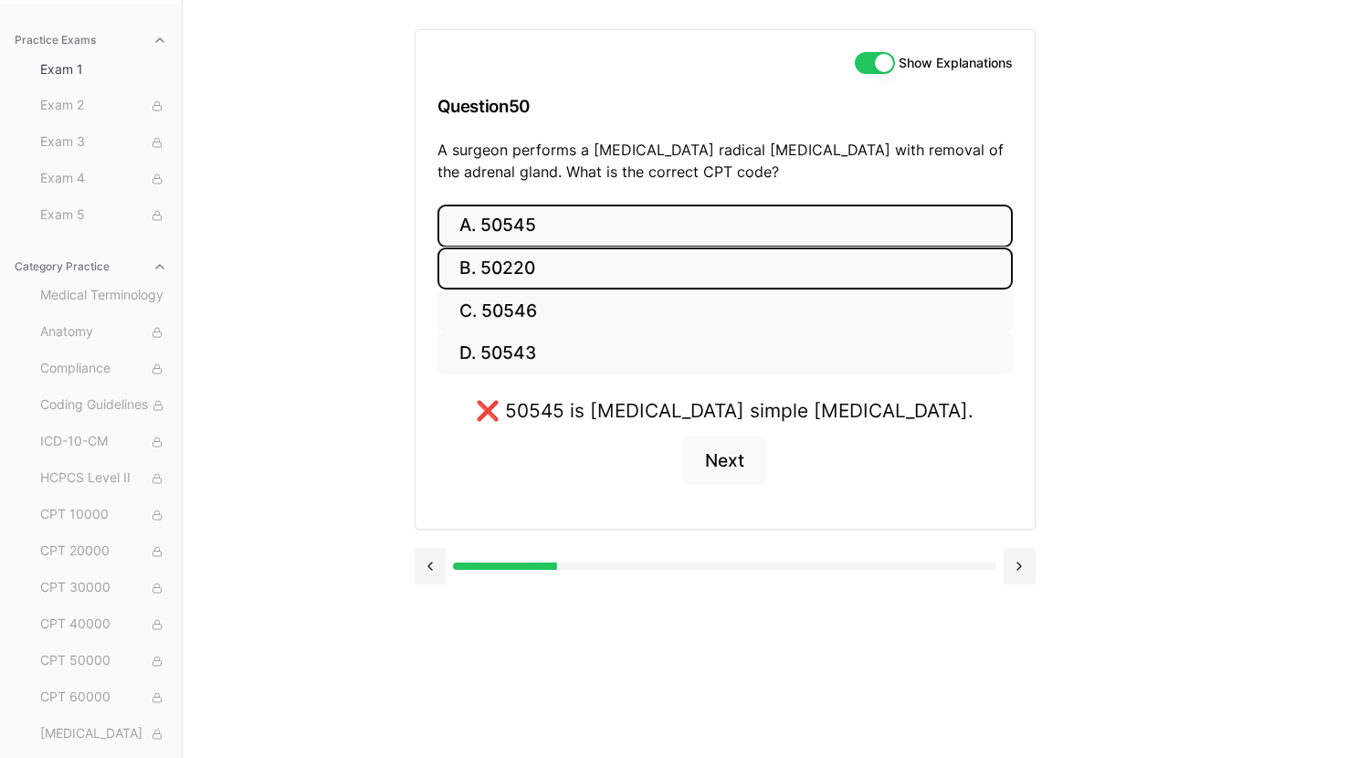
click at [729, 264] on button "B. 50220" at bounding box center [724, 268] width 575 height 43
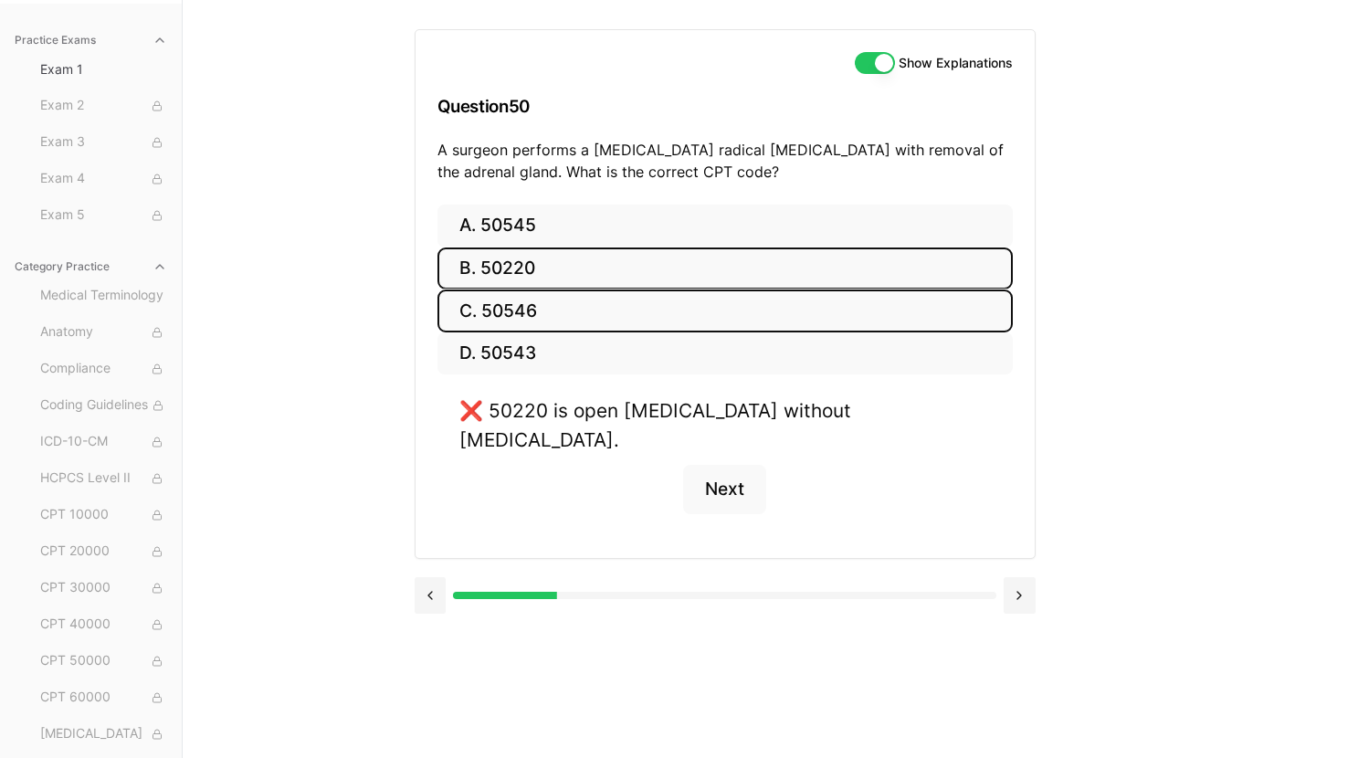
click at [728, 310] on button "C. 50546" at bounding box center [724, 310] width 575 height 43
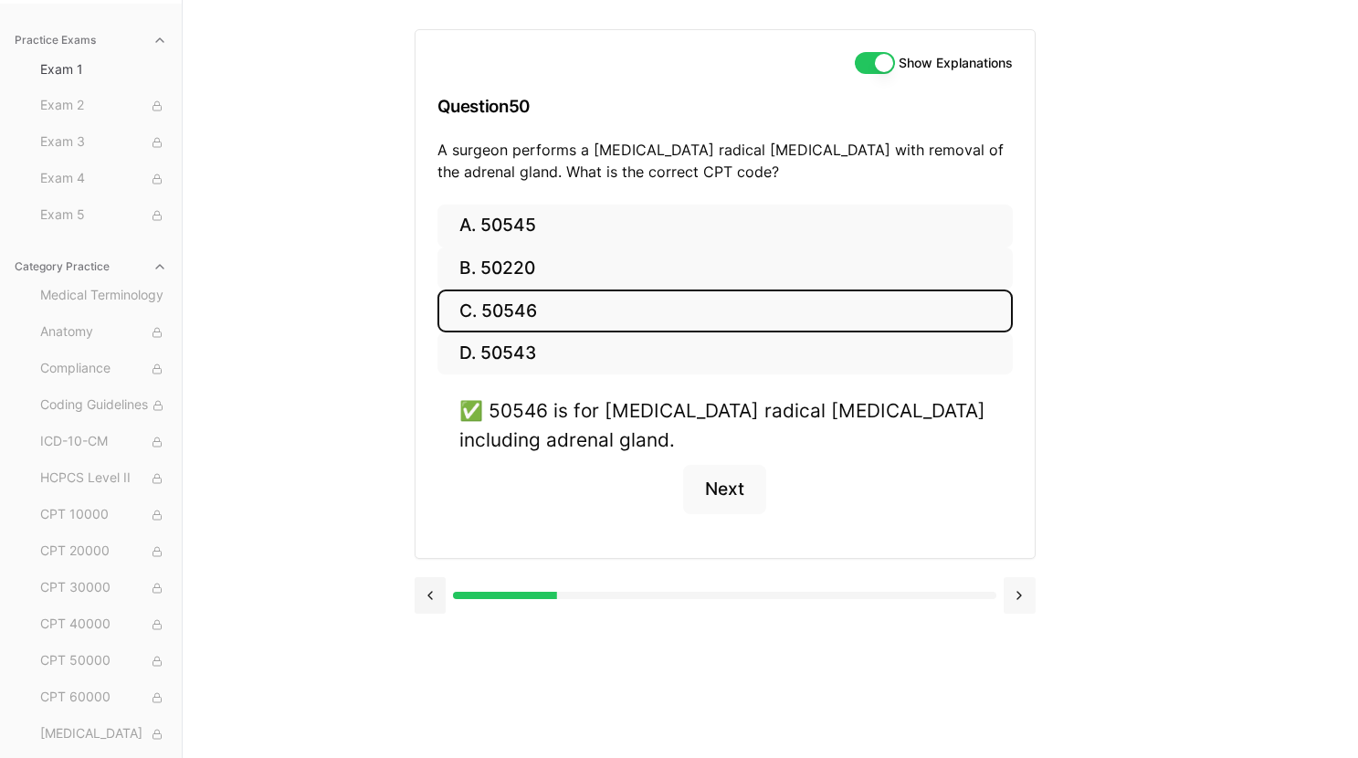
click at [1021, 603] on button at bounding box center [1020, 595] width 32 height 37
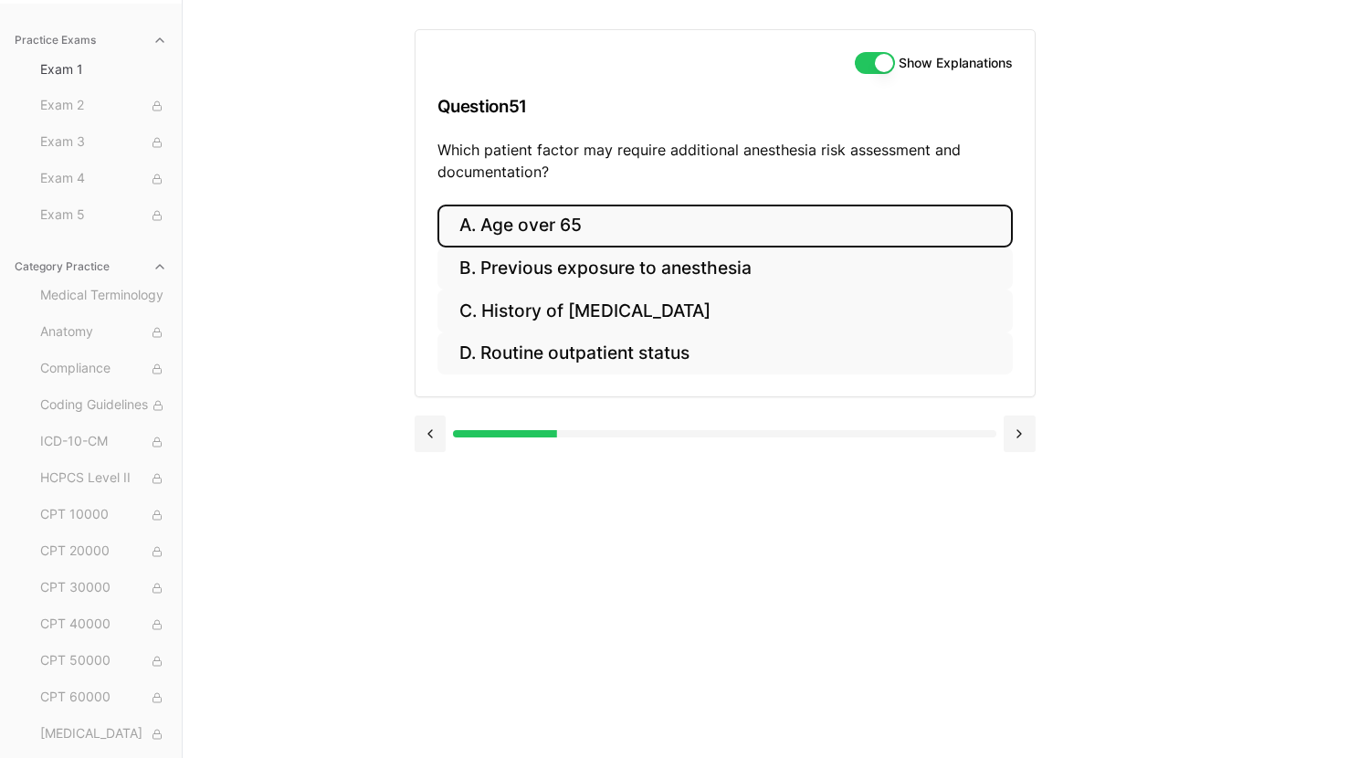
click at [705, 209] on button "A. Age over 65" at bounding box center [724, 226] width 575 height 43
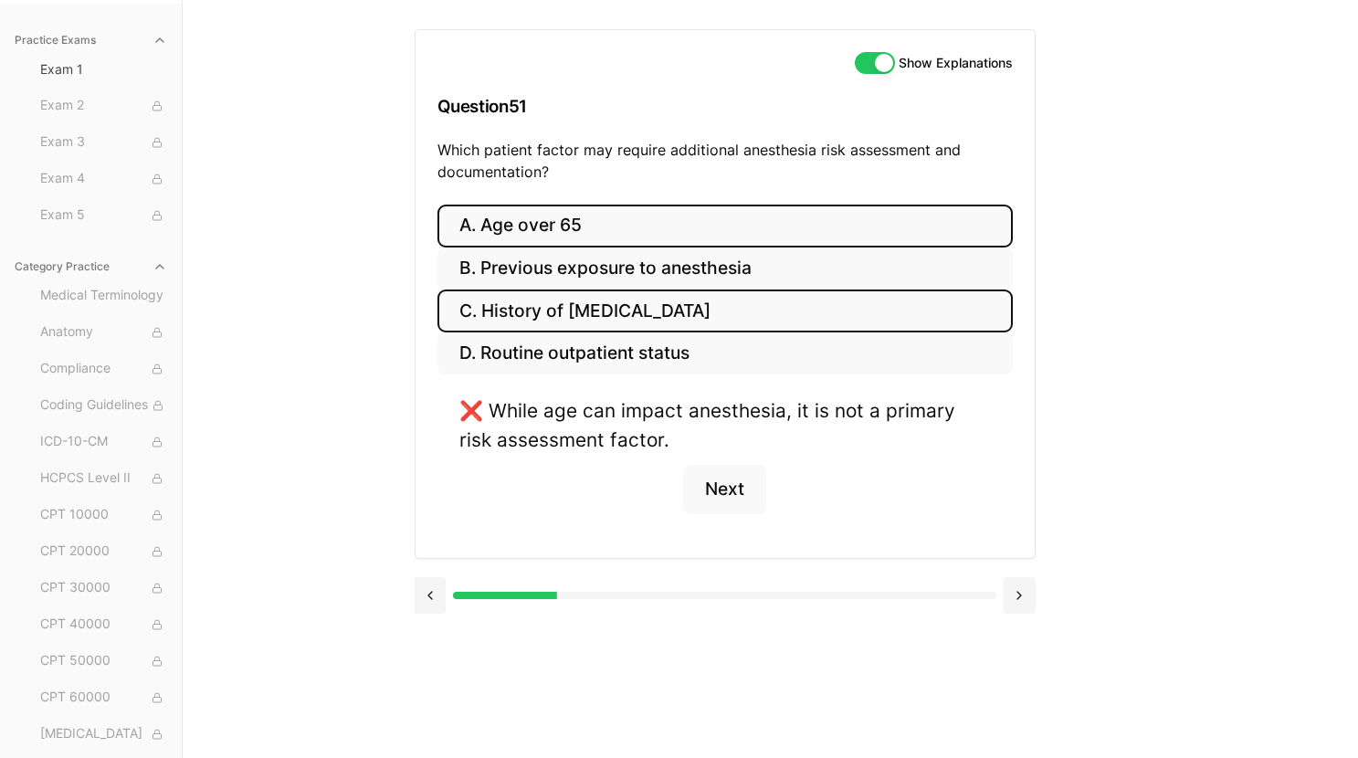
click at [723, 318] on button "C. History of obstructive sleep apnea" at bounding box center [724, 310] width 575 height 43
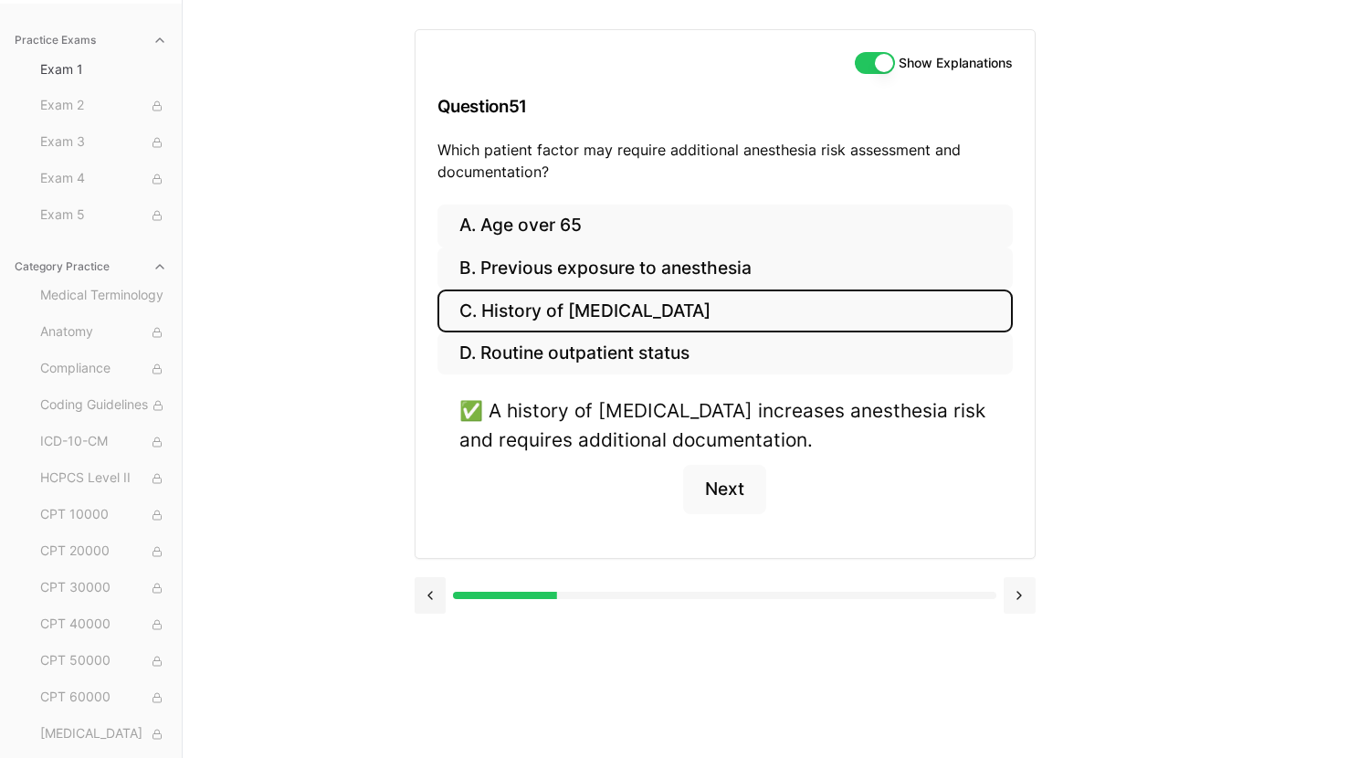
click at [1016, 604] on button at bounding box center [1020, 595] width 32 height 37
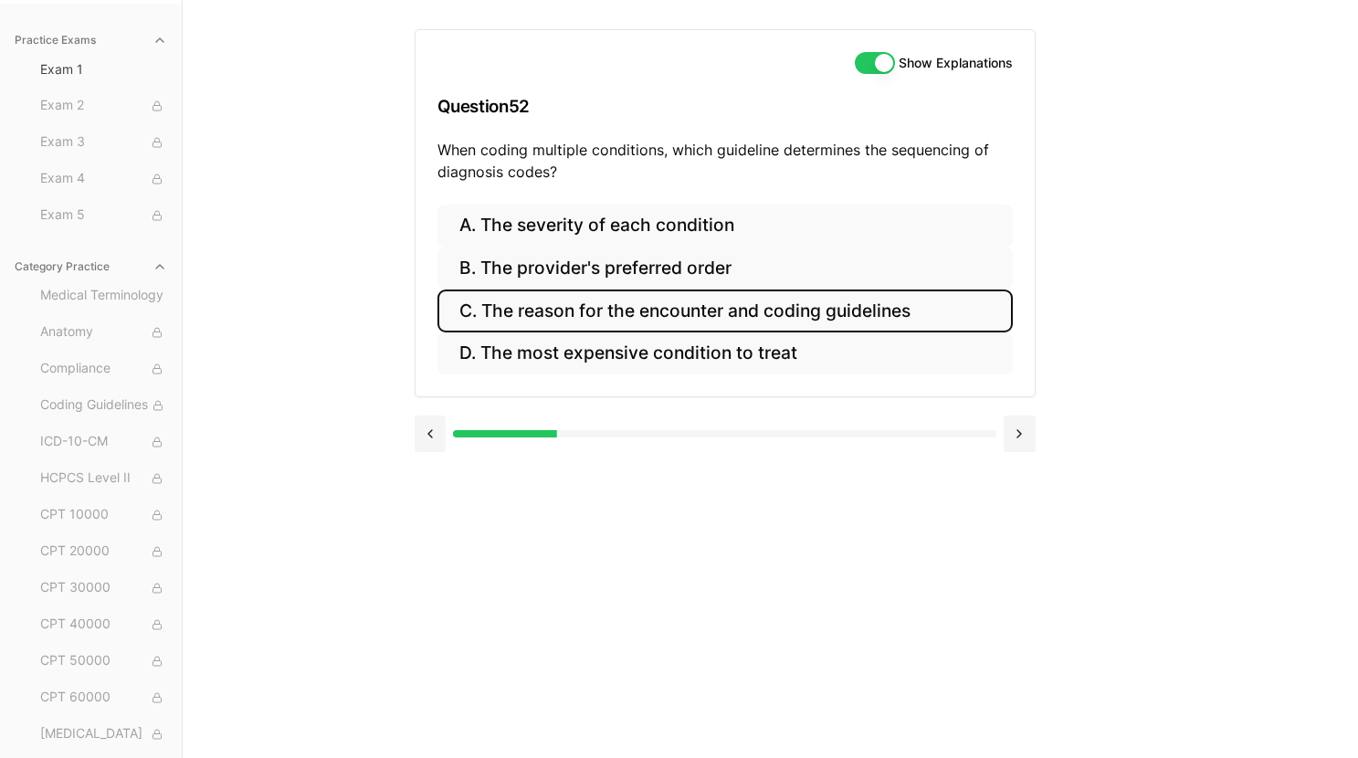
click at [619, 318] on button "C. The reason for the encounter and coding guidelines" at bounding box center [724, 310] width 575 height 43
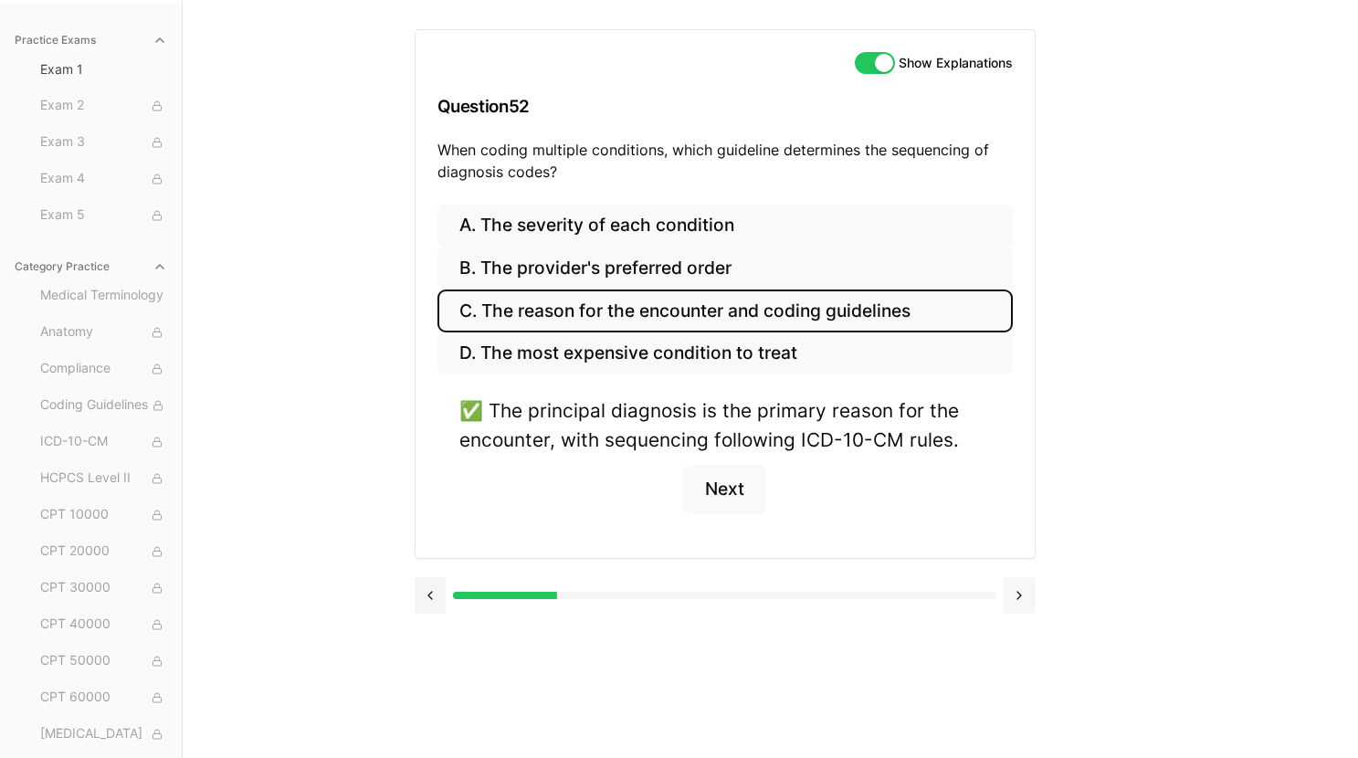
click at [1022, 603] on button at bounding box center [1020, 595] width 32 height 37
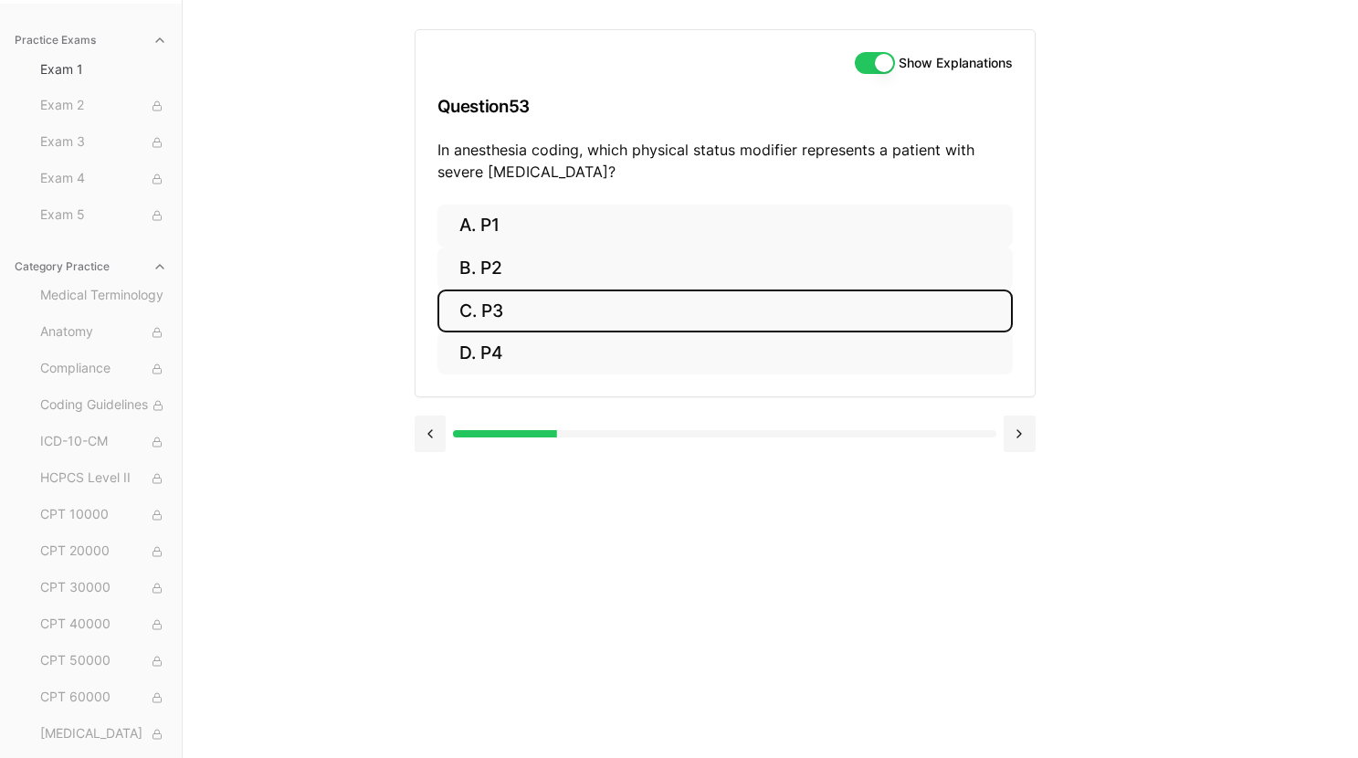
click at [773, 311] on button "C. P3" at bounding box center [724, 310] width 575 height 43
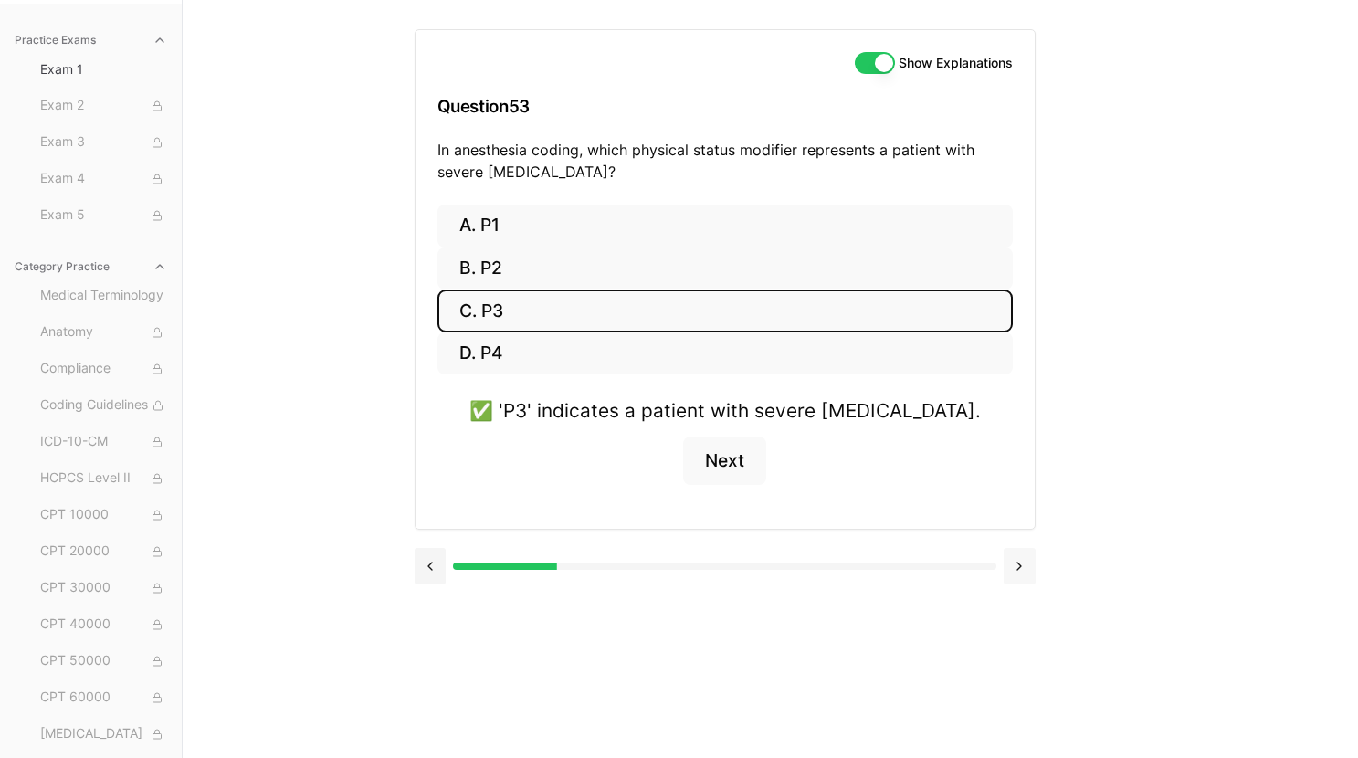
click at [1026, 567] on button at bounding box center [1020, 566] width 32 height 37
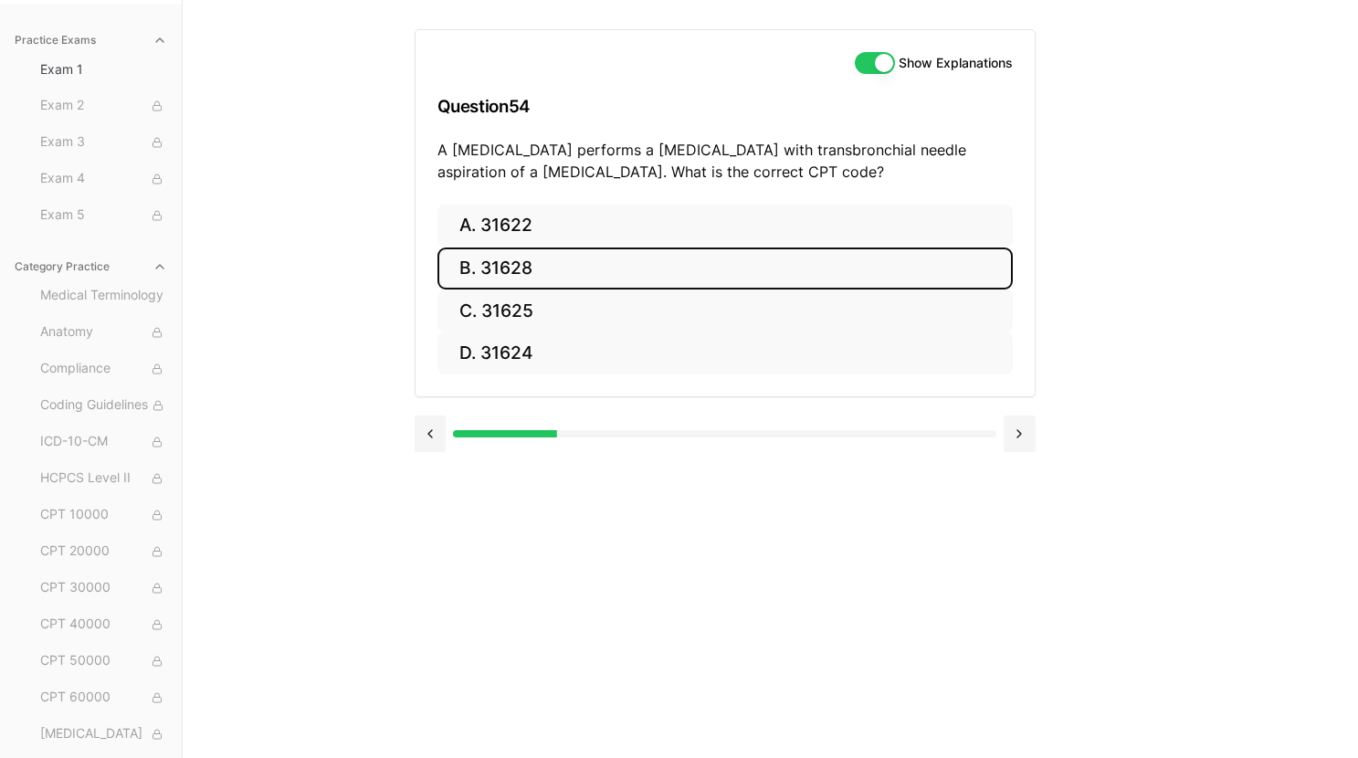
click at [689, 266] on button "B. 31628" at bounding box center [724, 268] width 575 height 43
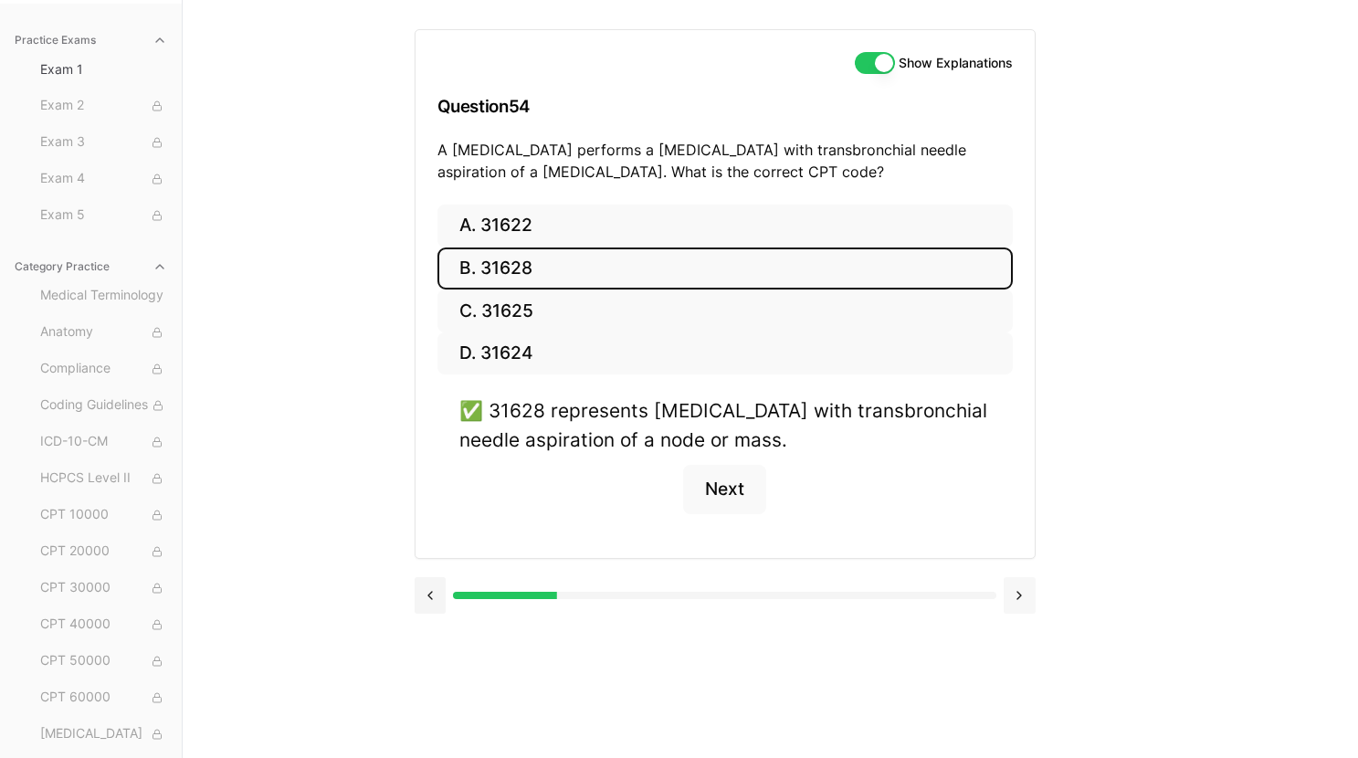
click at [1026, 602] on button at bounding box center [1020, 595] width 32 height 37
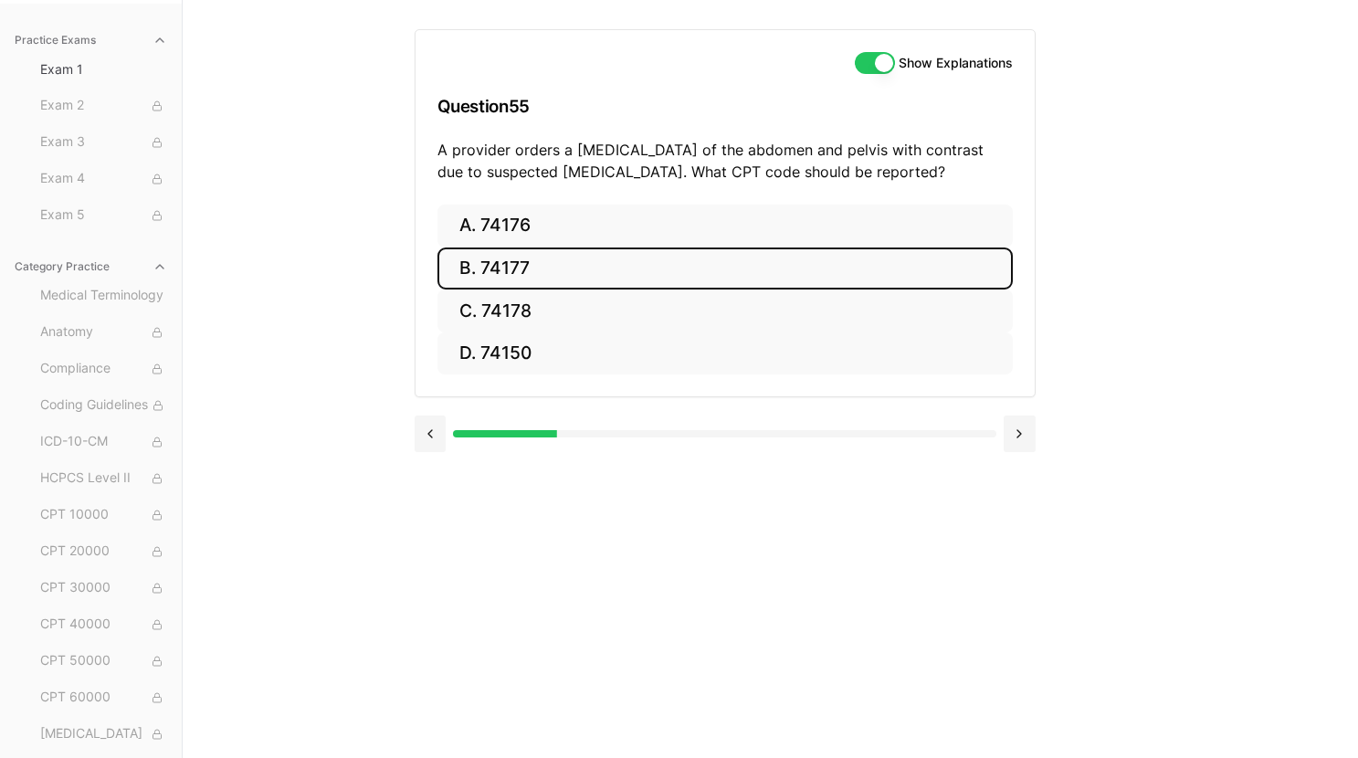
click at [651, 273] on button "B. 74177" at bounding box center [724, 268] width 575 height 43
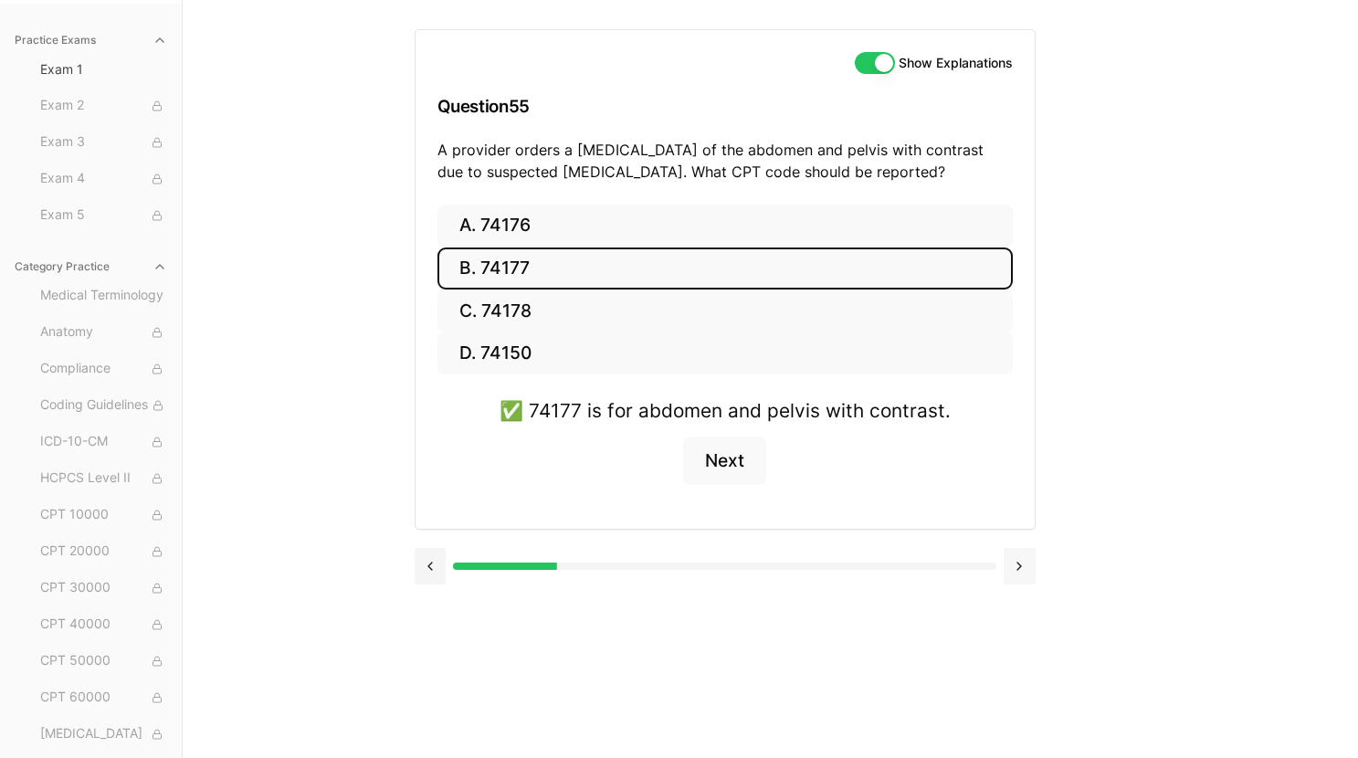
click at [1018, 572] on button at bounding box center [1020, 566] width 32 height 37
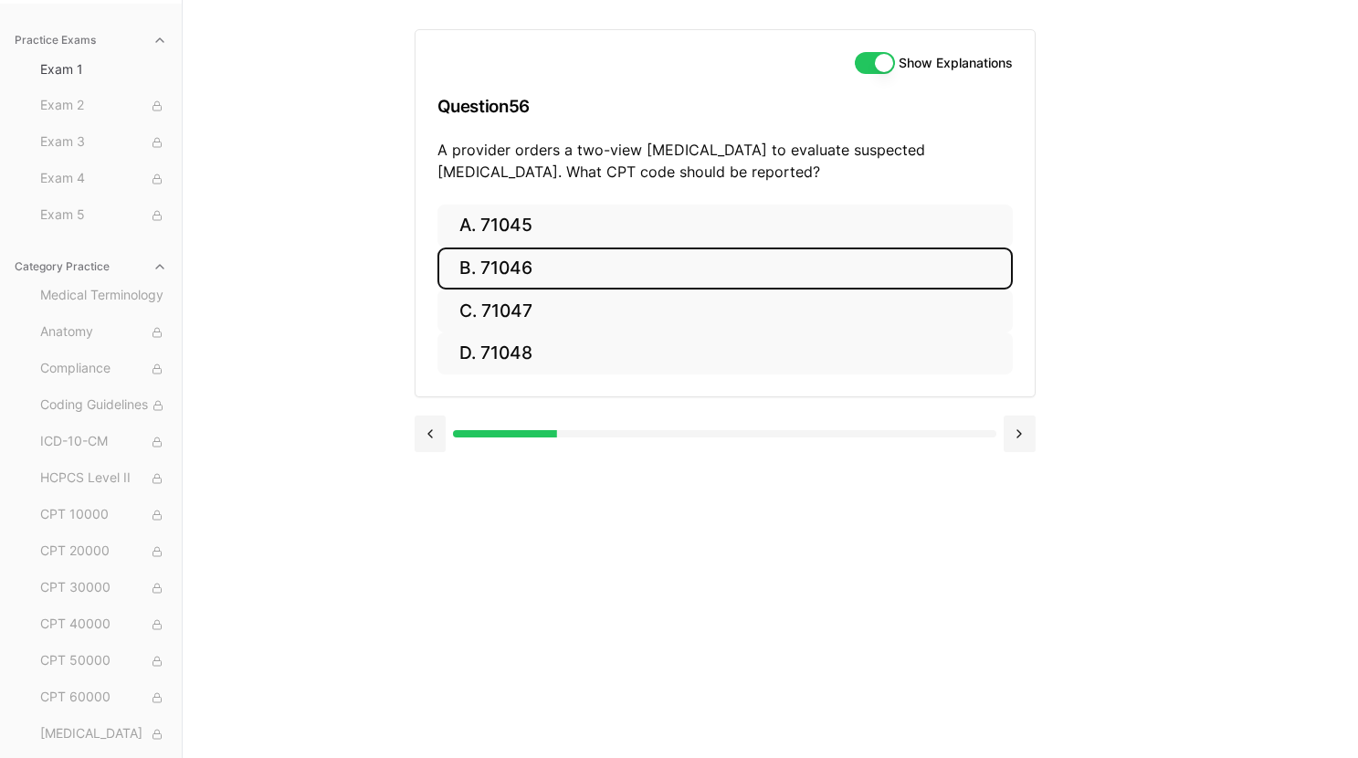
click at [805, 256] on button "B. 71046" at bounding box center [724, 268] width 575 height 43
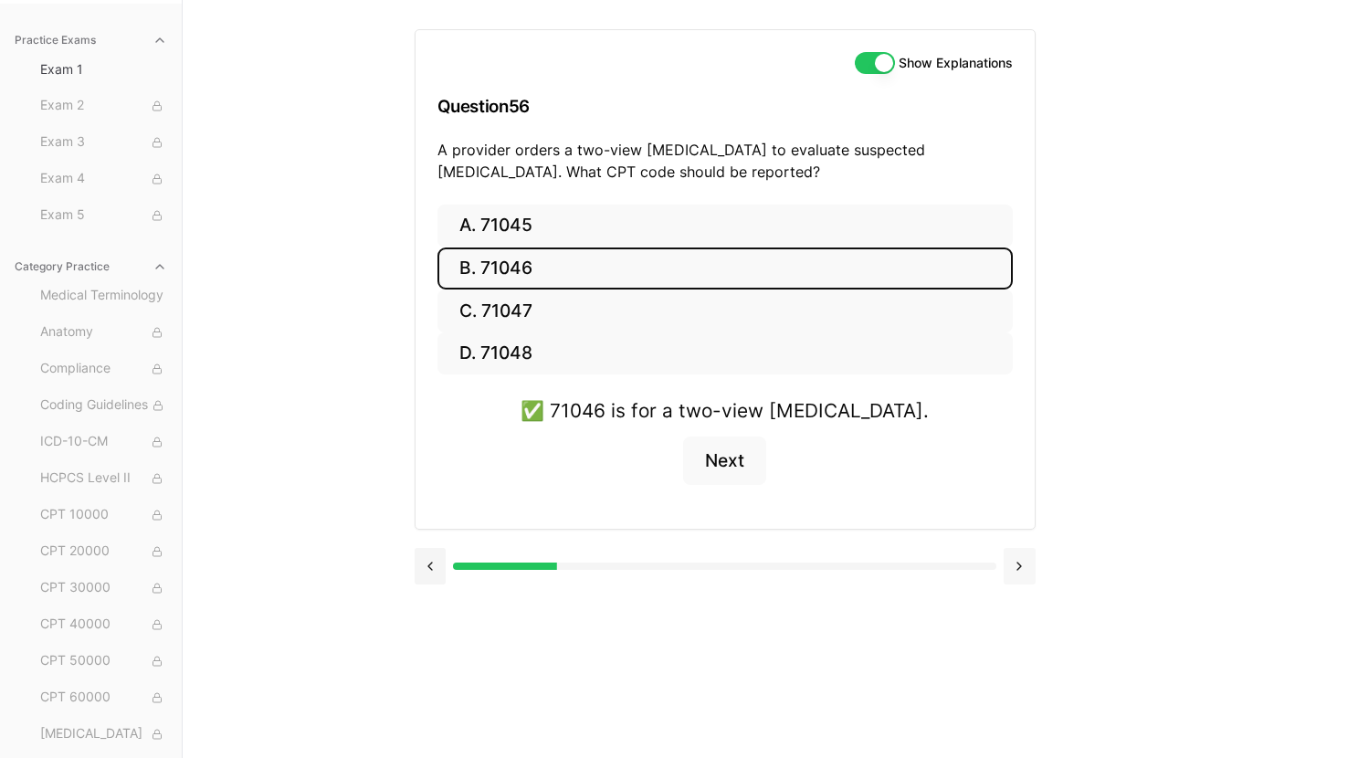
click at [1019, 565] on button at bounding box center [1020, 566] width 32 height 37
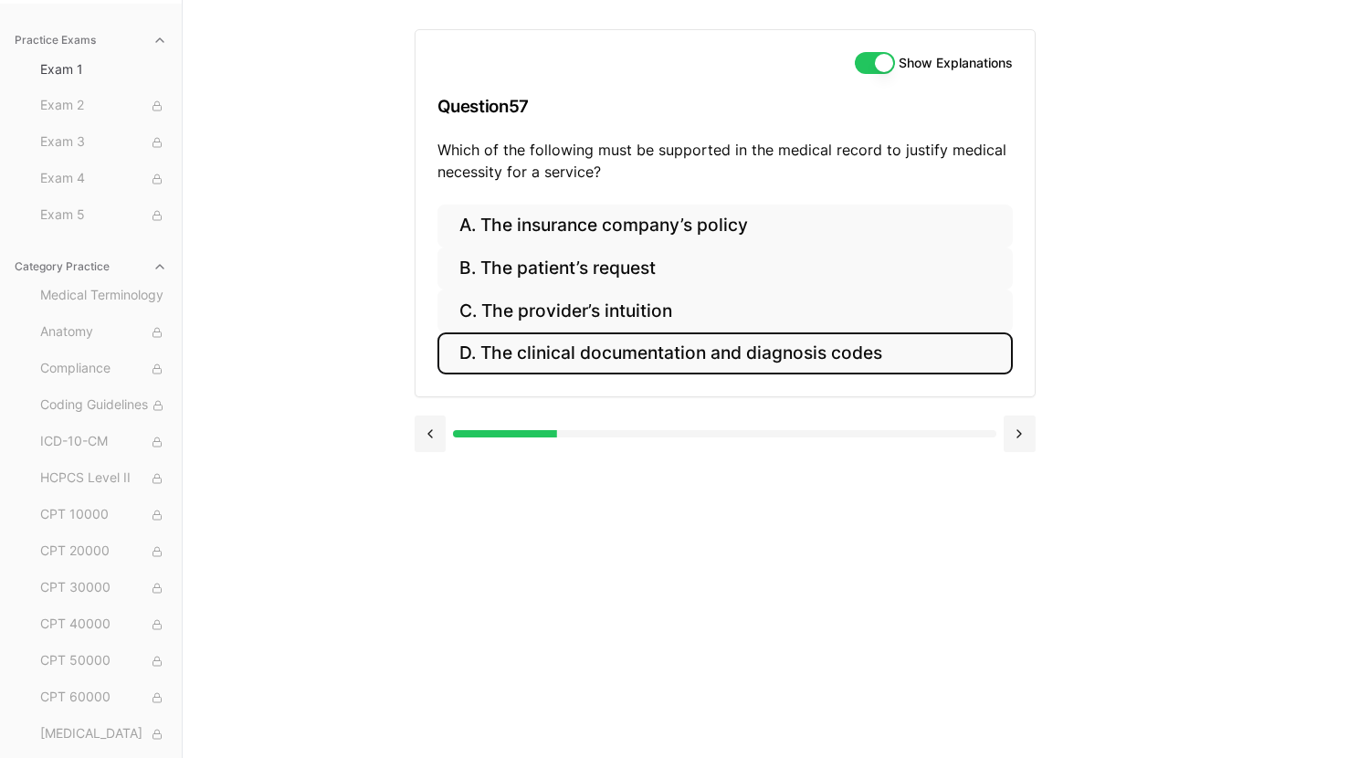
click at [639, 358] on button "D. The clinical documentation and diagnosis codes" at bounding box center [724, 353] width 575 height 43
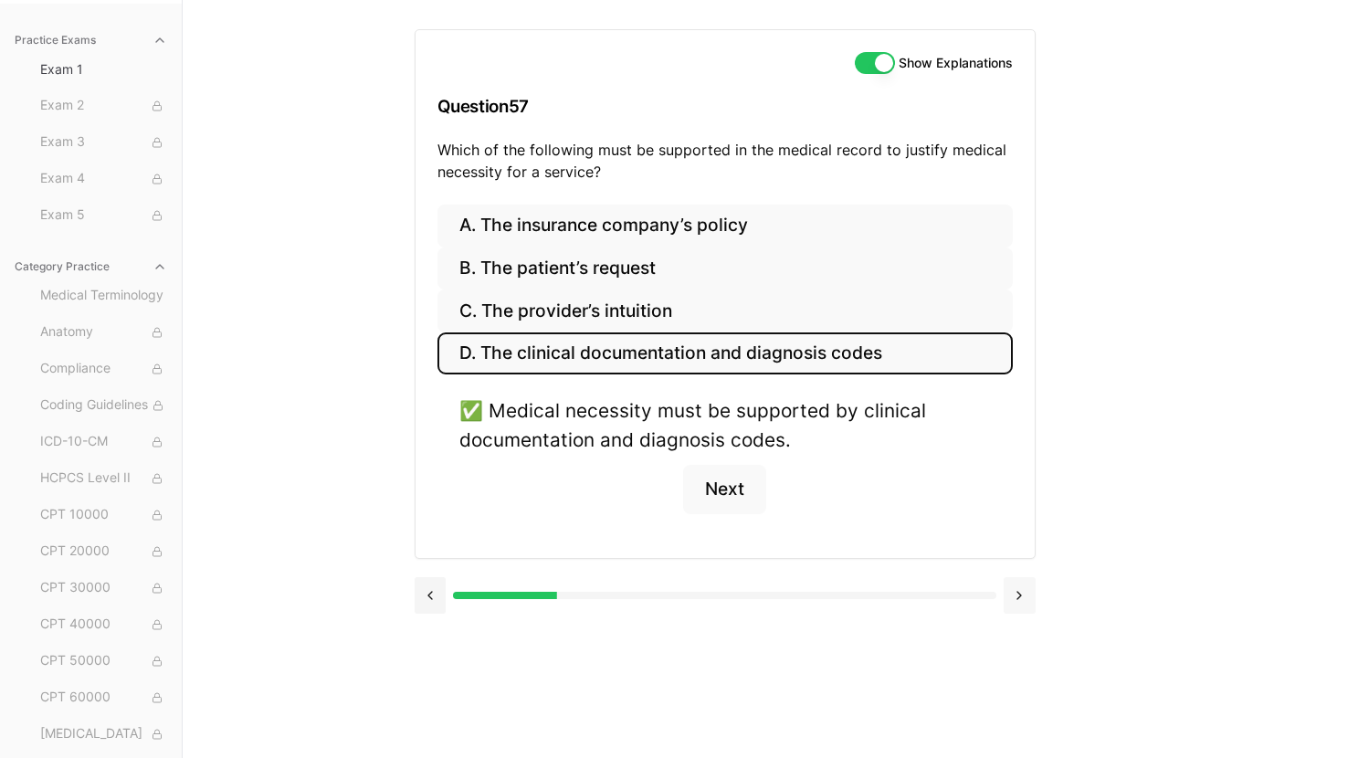
click at [1007, 590] on button at bounding box center [1020, 595] width 32 height 37
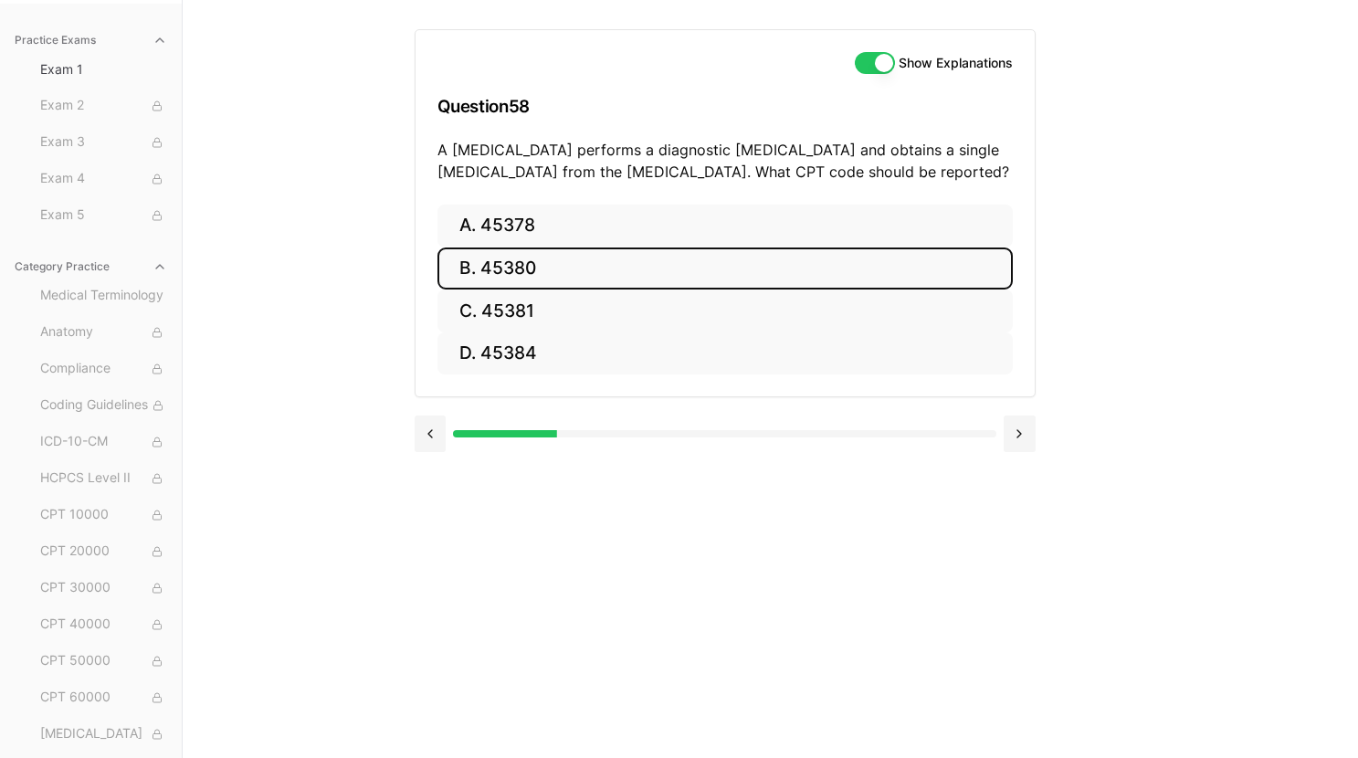
click at [766, 279] on button "B. 45380" at bounding box center [724, 268] width 575 height 43
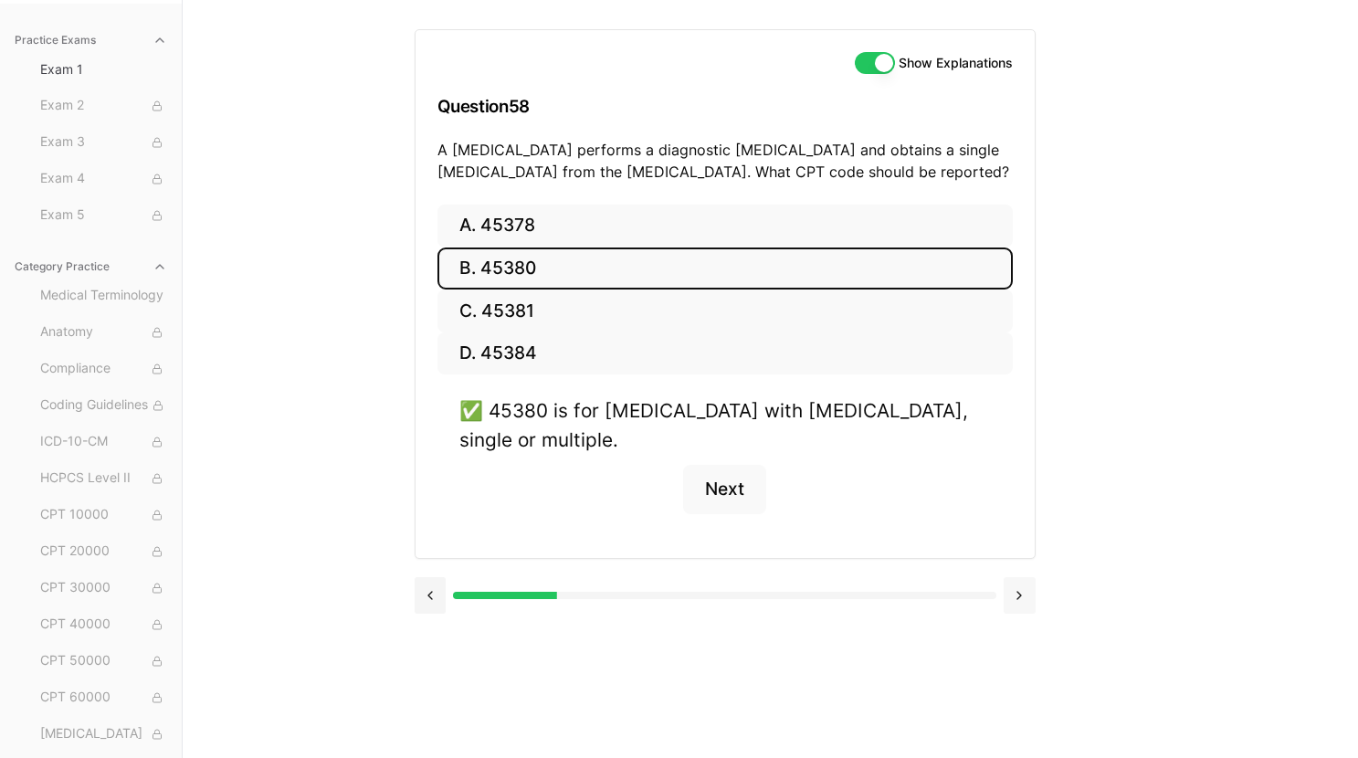
click at [1021, 577] on button at bounding box center [1020, 595] width 32 height 37
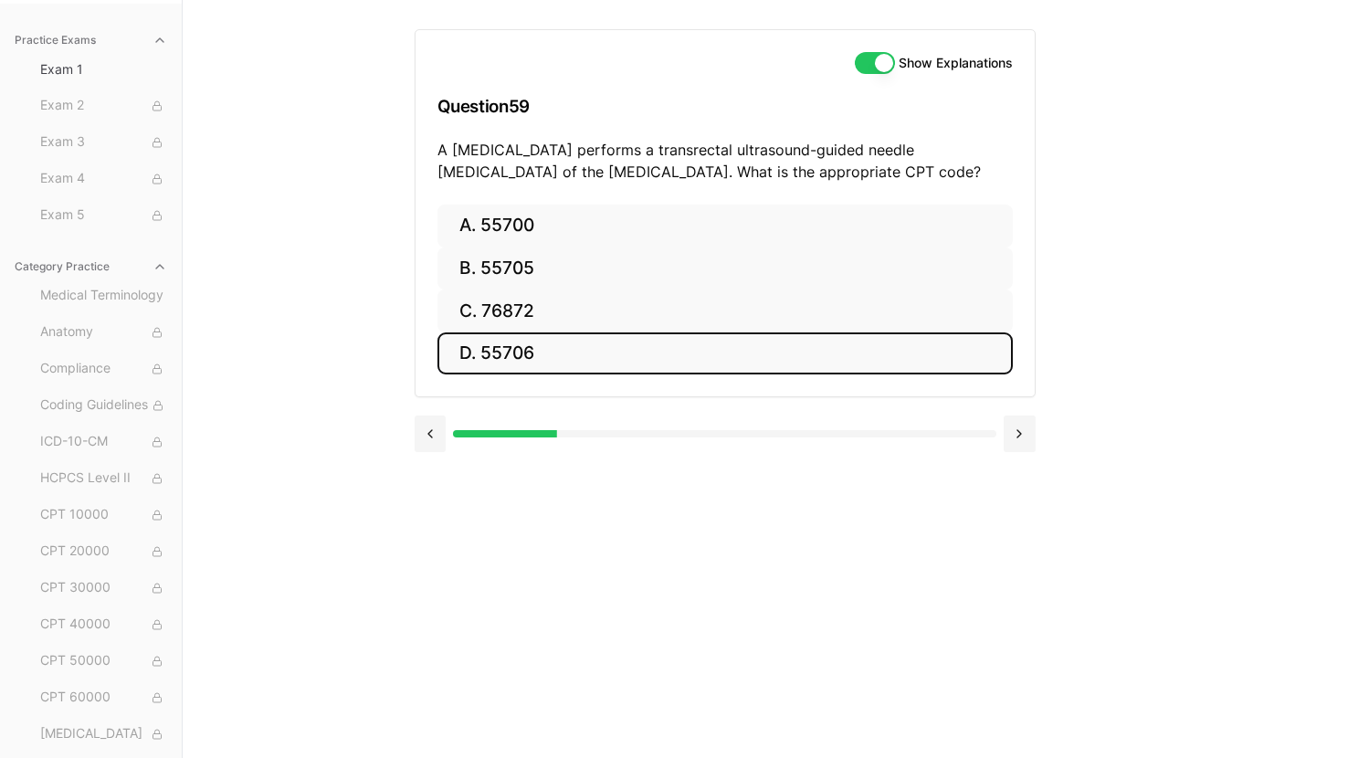
click at [731, 351] on button "D. 55706" at bounding box center [724, 353] width 575 height 43
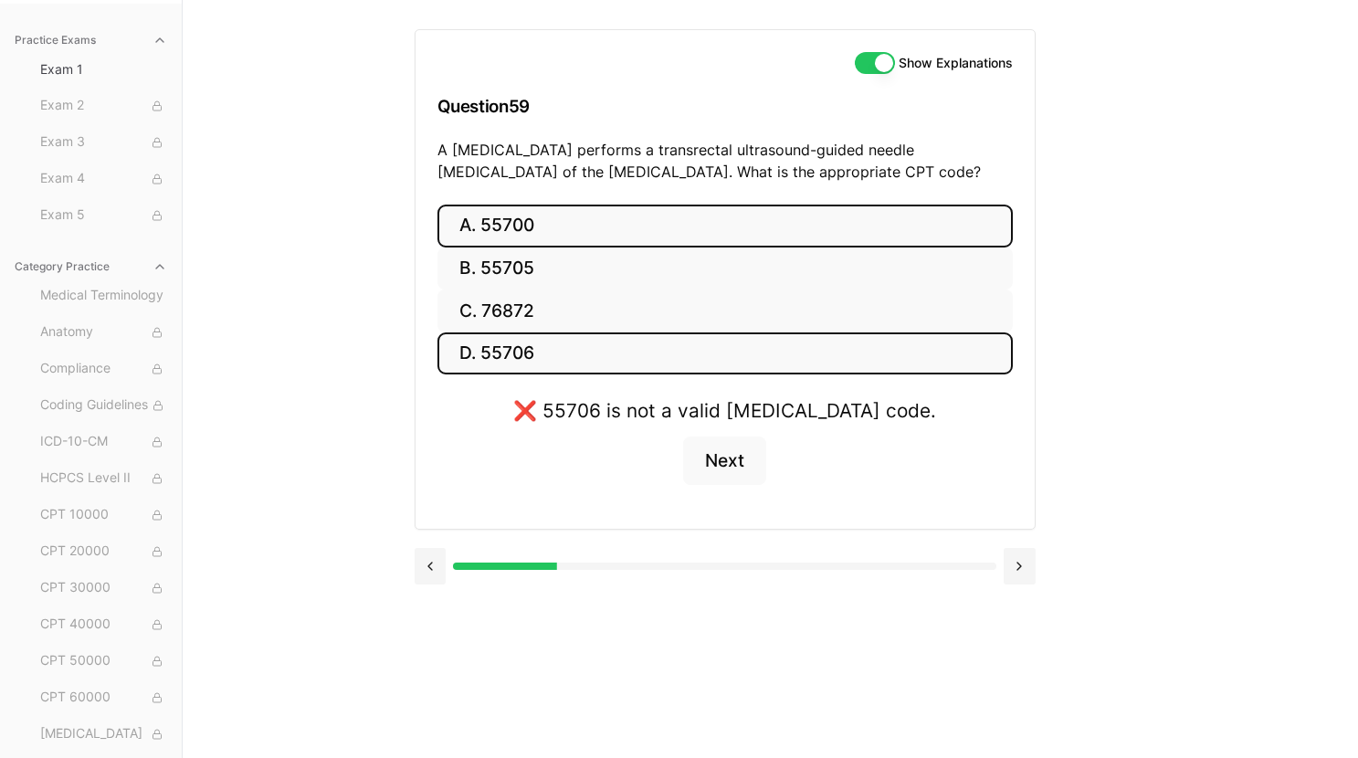
click at [678, 231] on button "A. 55700" at bounding box center [724, 226] width 575 height 43
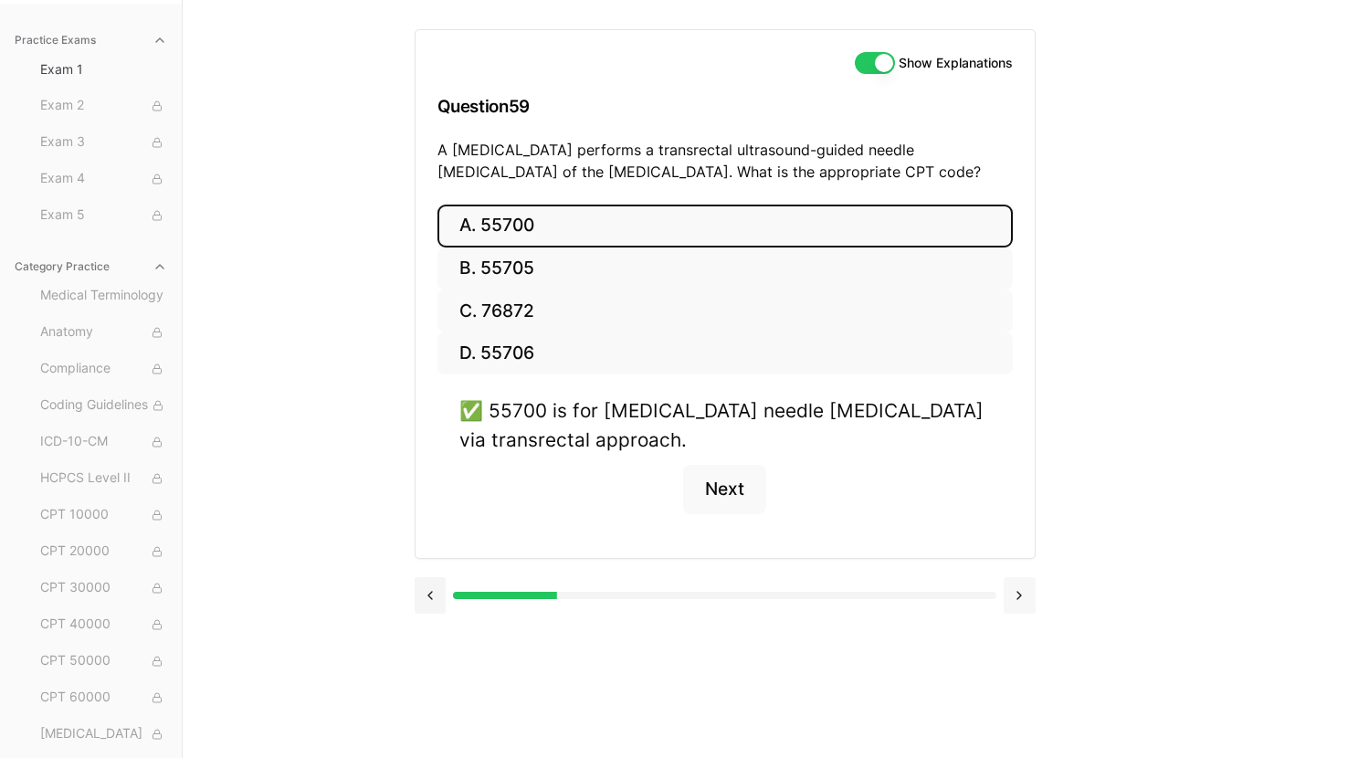
click at [1015, 594] on button at bounding box center [1020, 595] width 32 height 37
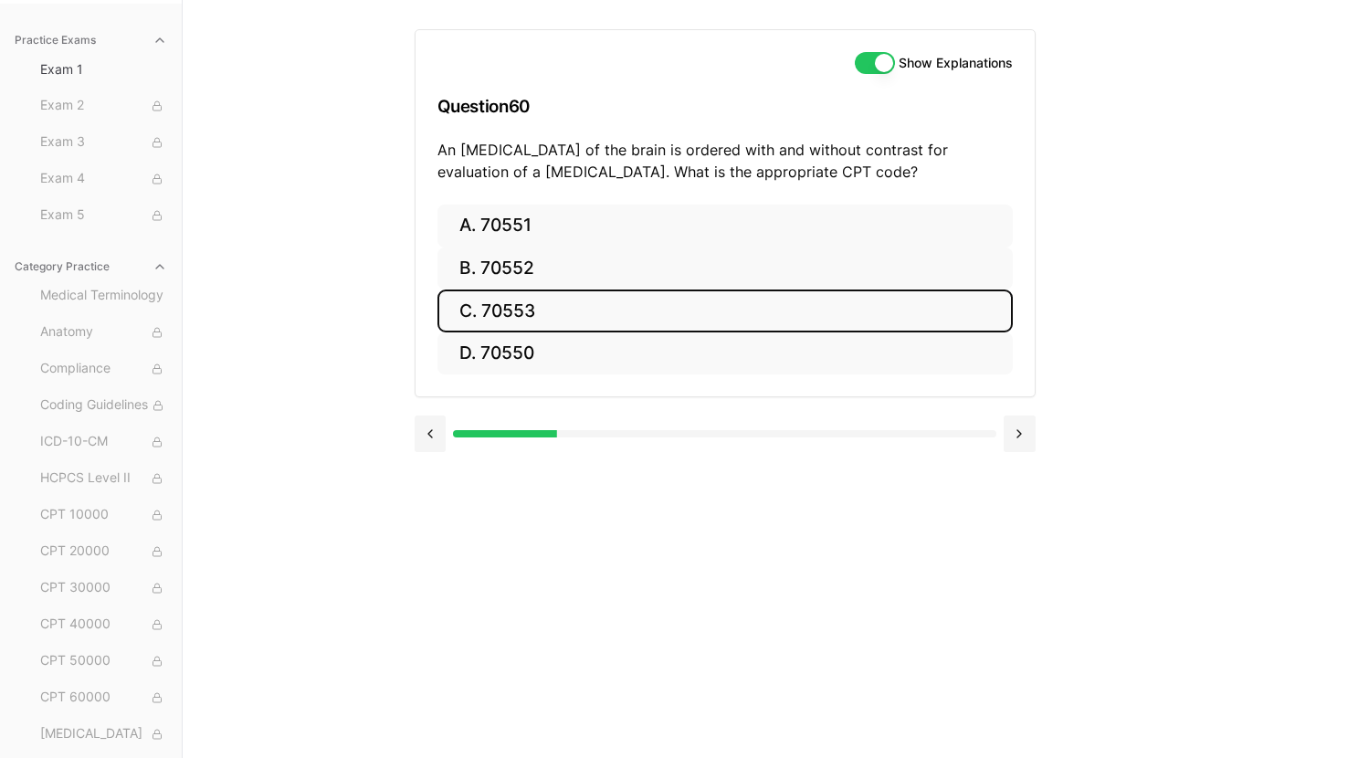
click at [681, 303] on button "C. 70553" at bounding box center [724, 310] width 575 height 43
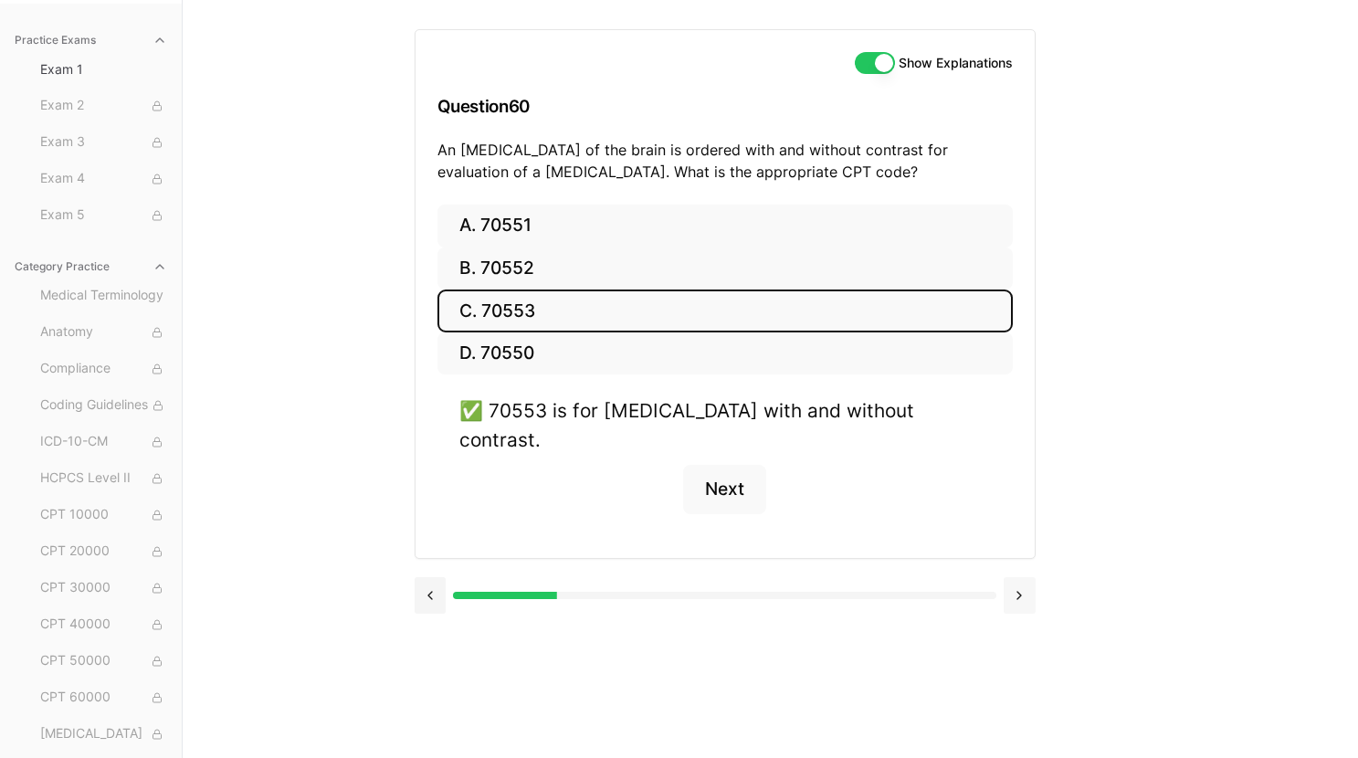
click at [1022, 577] on button at bounding box center [1020, 595] width 32 height 37
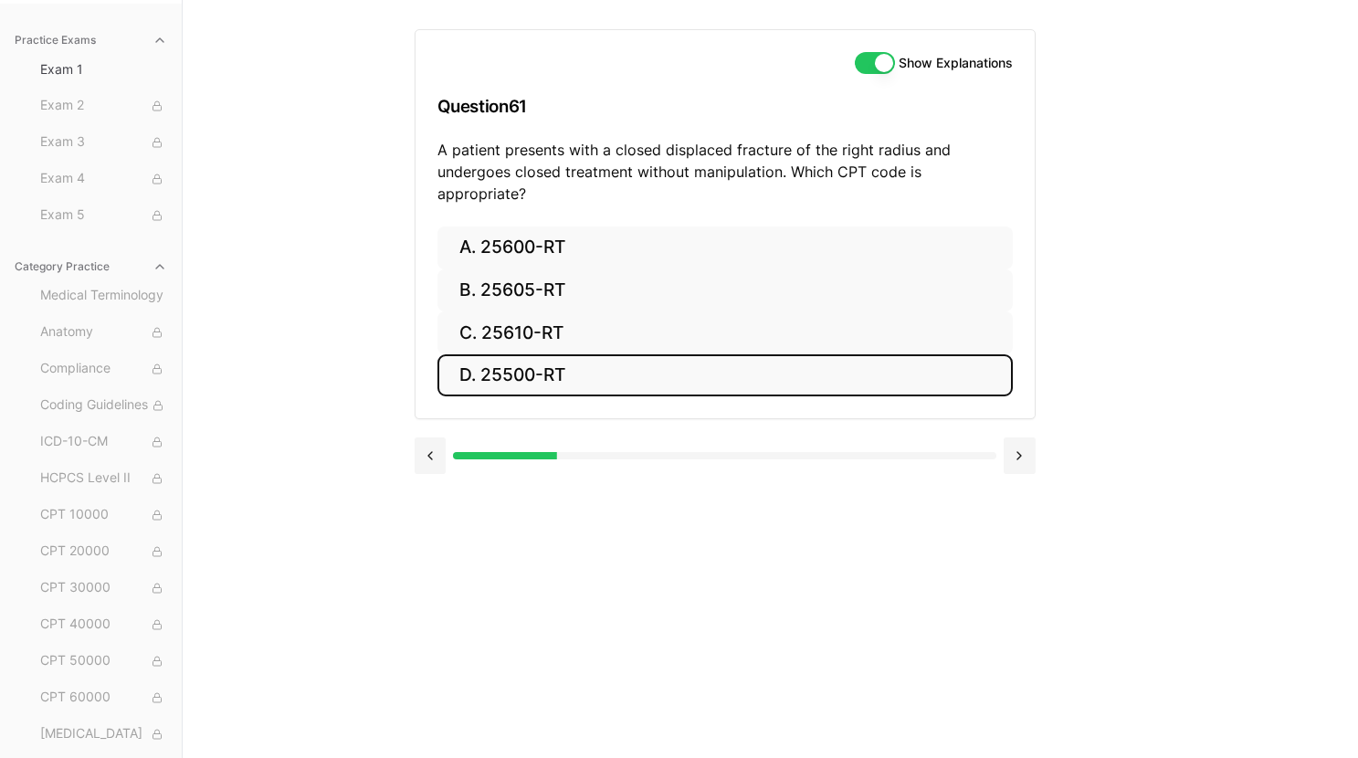
click at [849, 361] on button "D. 25500-RT" at bounding box center [724, 375] width 575 height 43
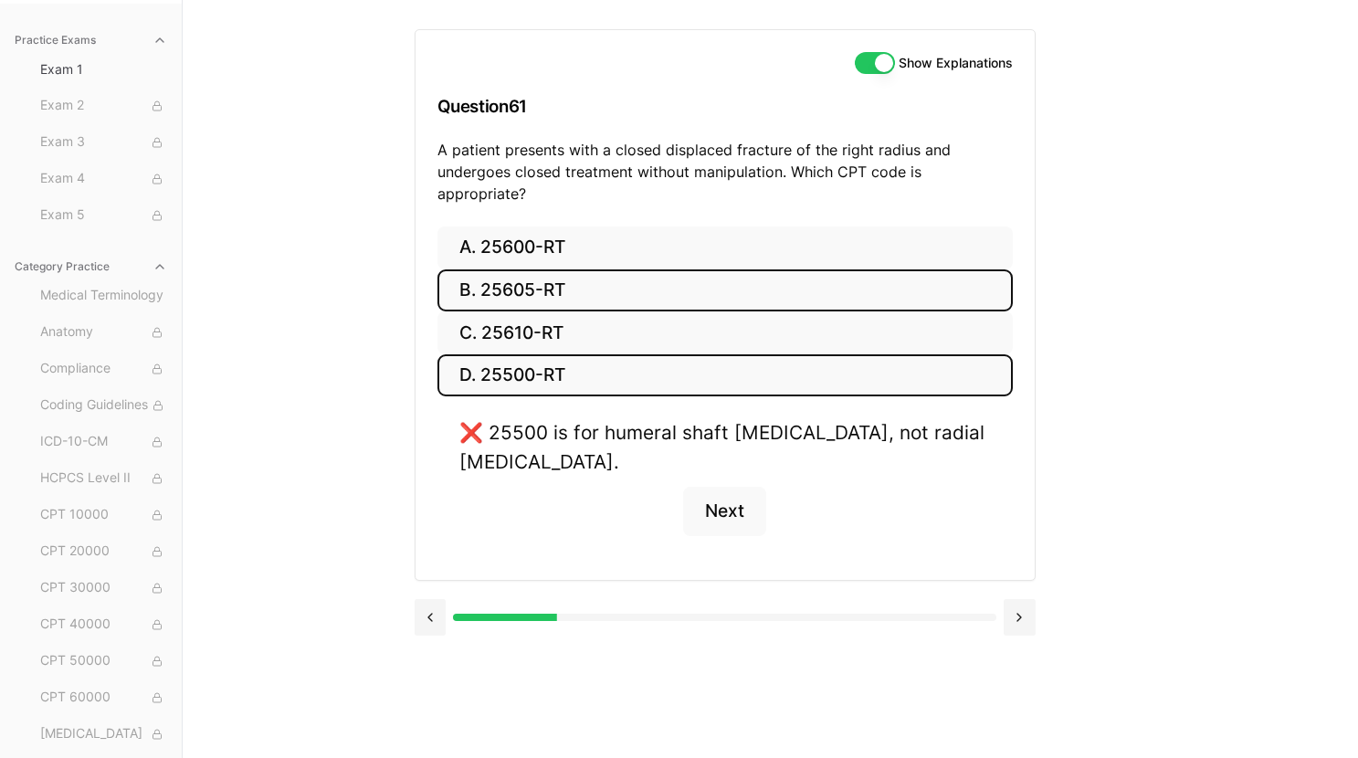
click at [812, 269] on button "B. 25605-RT" at bounding box center [724, 290] width 575 height 43
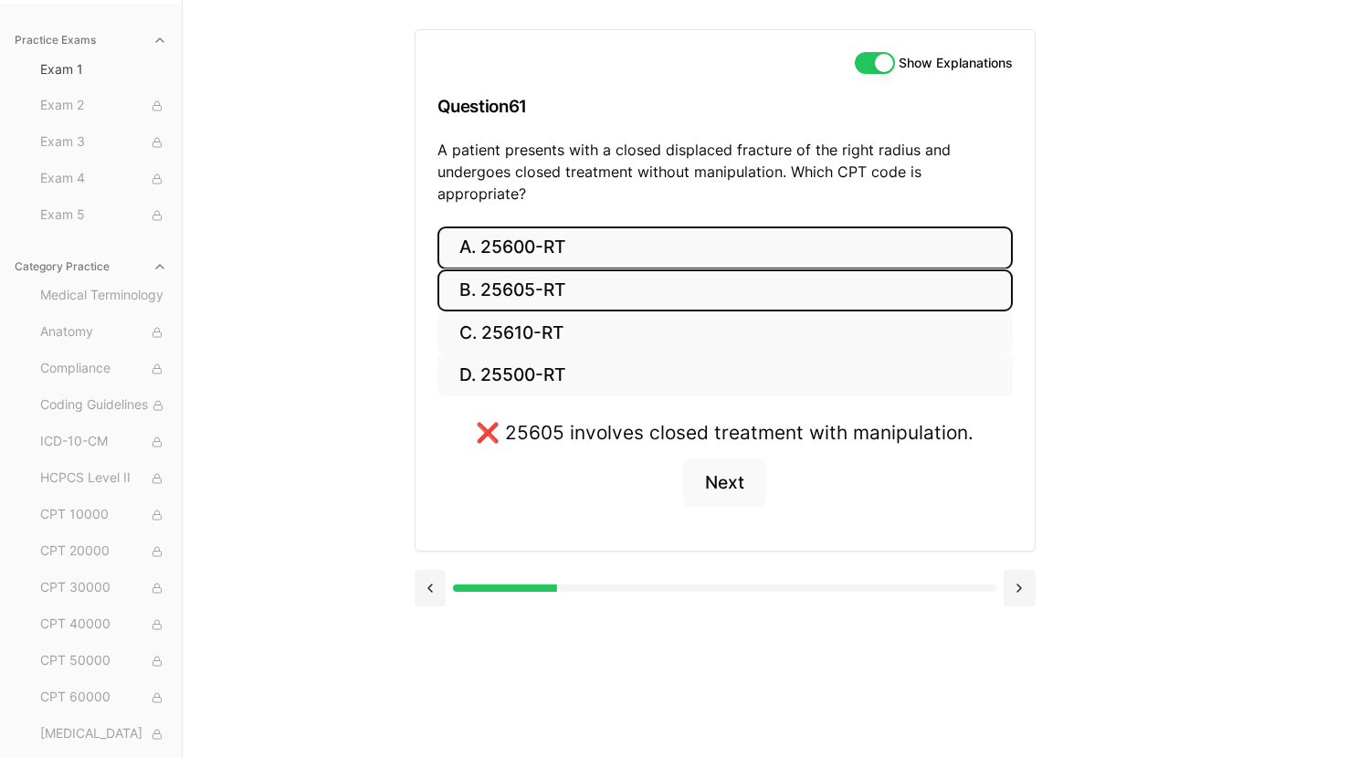
click at [811, 226] on button "A. 25600-RT" at bounding box center [724, 247] width 575 height 43
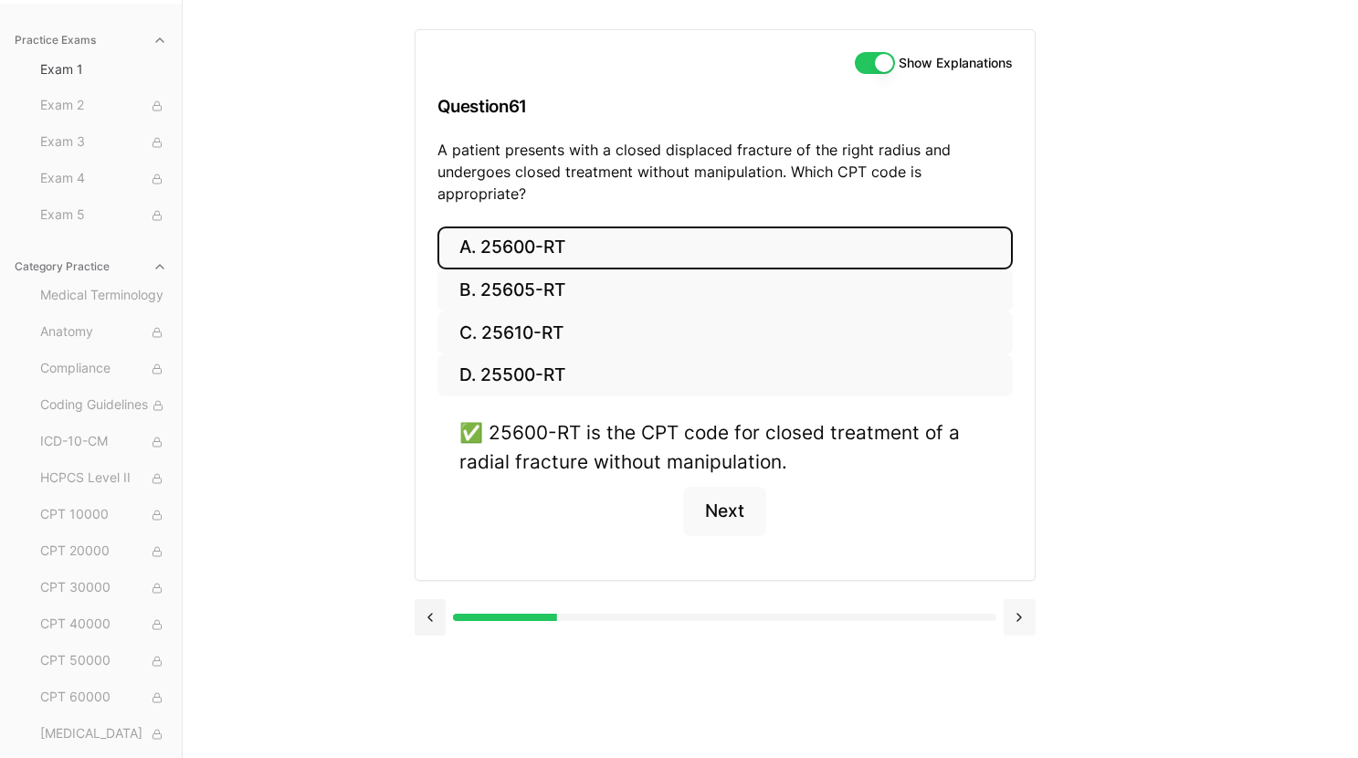
click at [1020, 603] on button at bounding box center [1020, 617] width 32 height 37
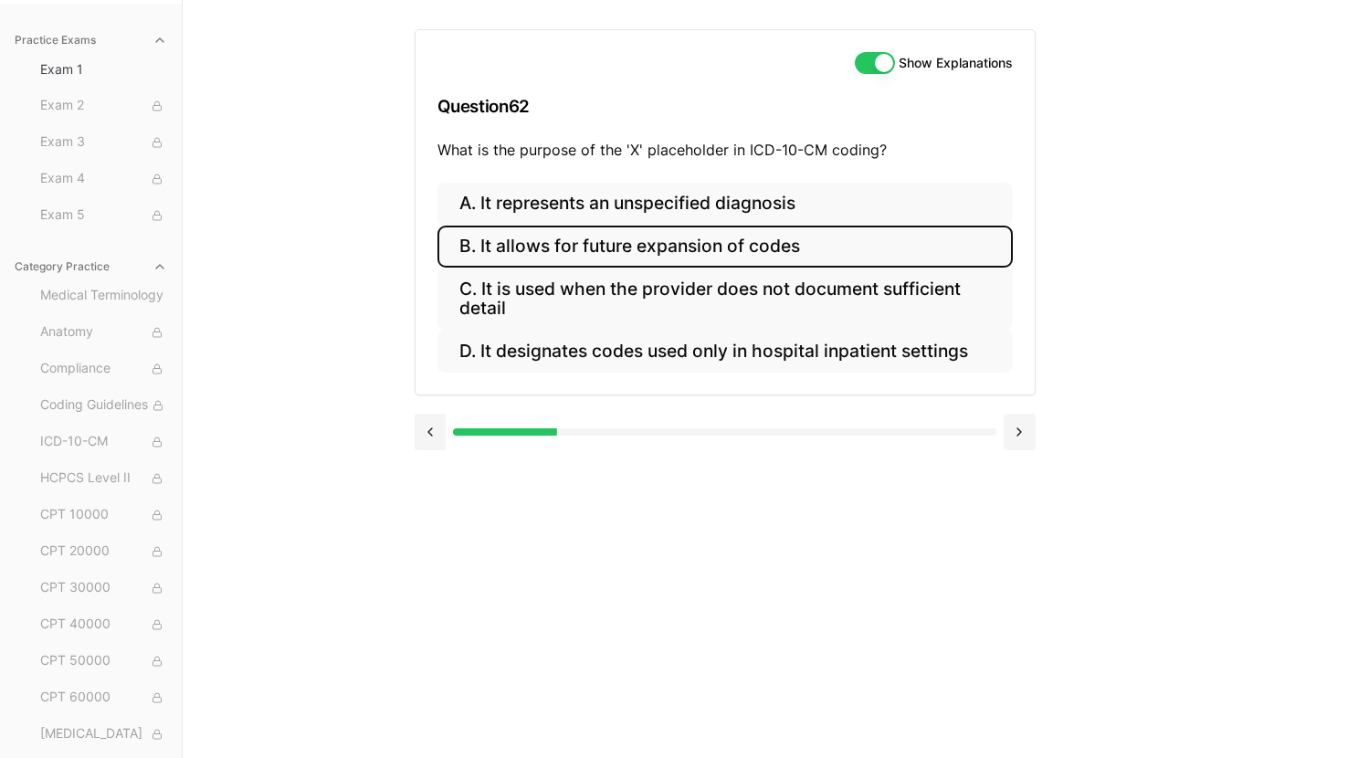
click at [667, 258] on button "B. It allows for future expansion of codes" at bounding box center [724, 247] width 575 height 43
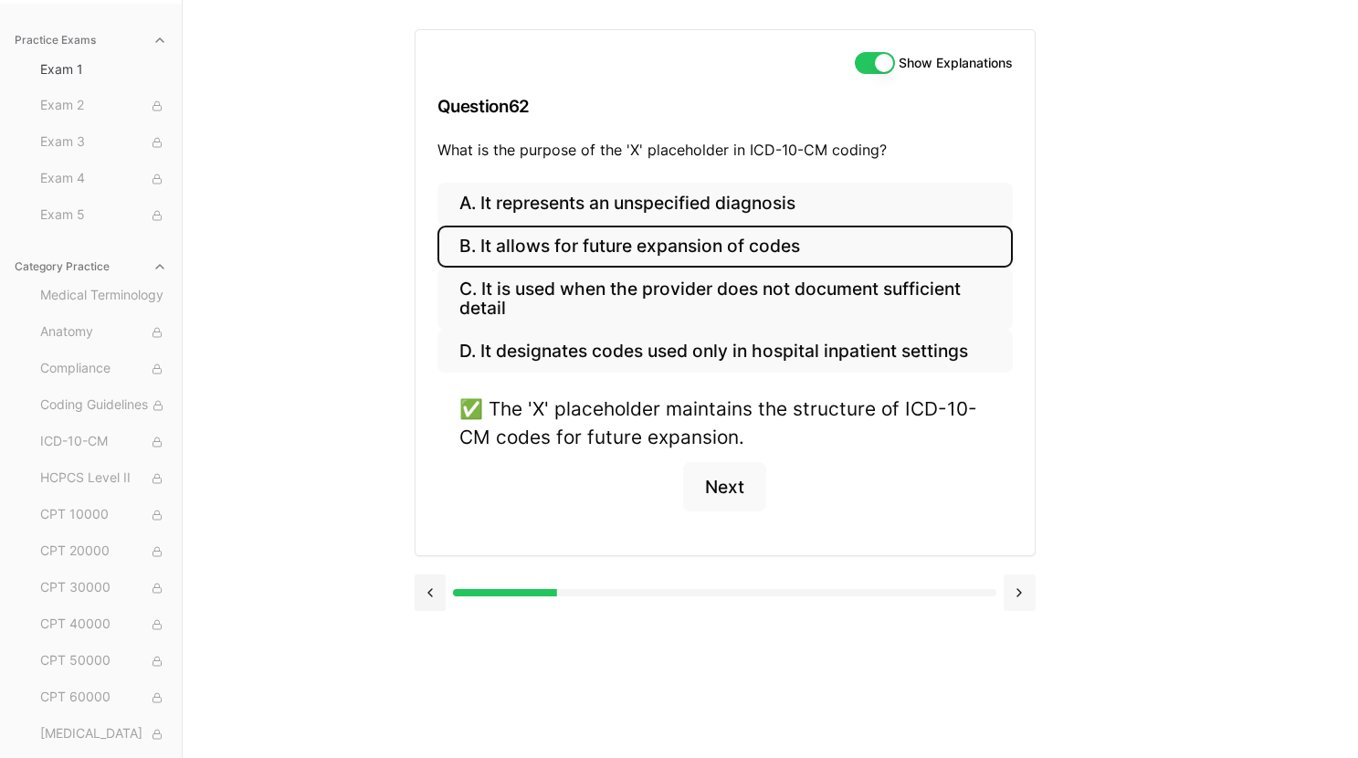
click at [1019, 597] on button at bounding box center [1020, 592] width 32 height 37
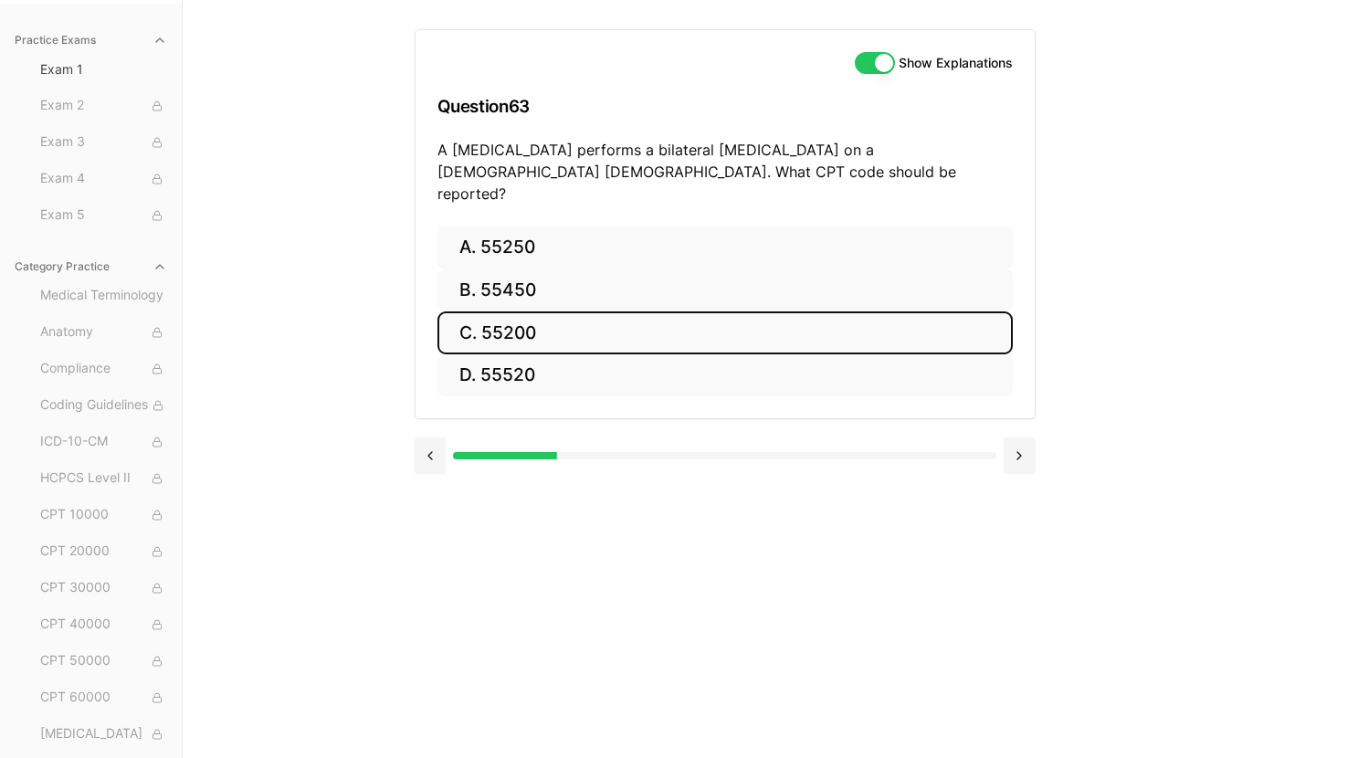
click at [581, 311] on button "C. 55200" at bounding box center [724, 332] width 575 height 43
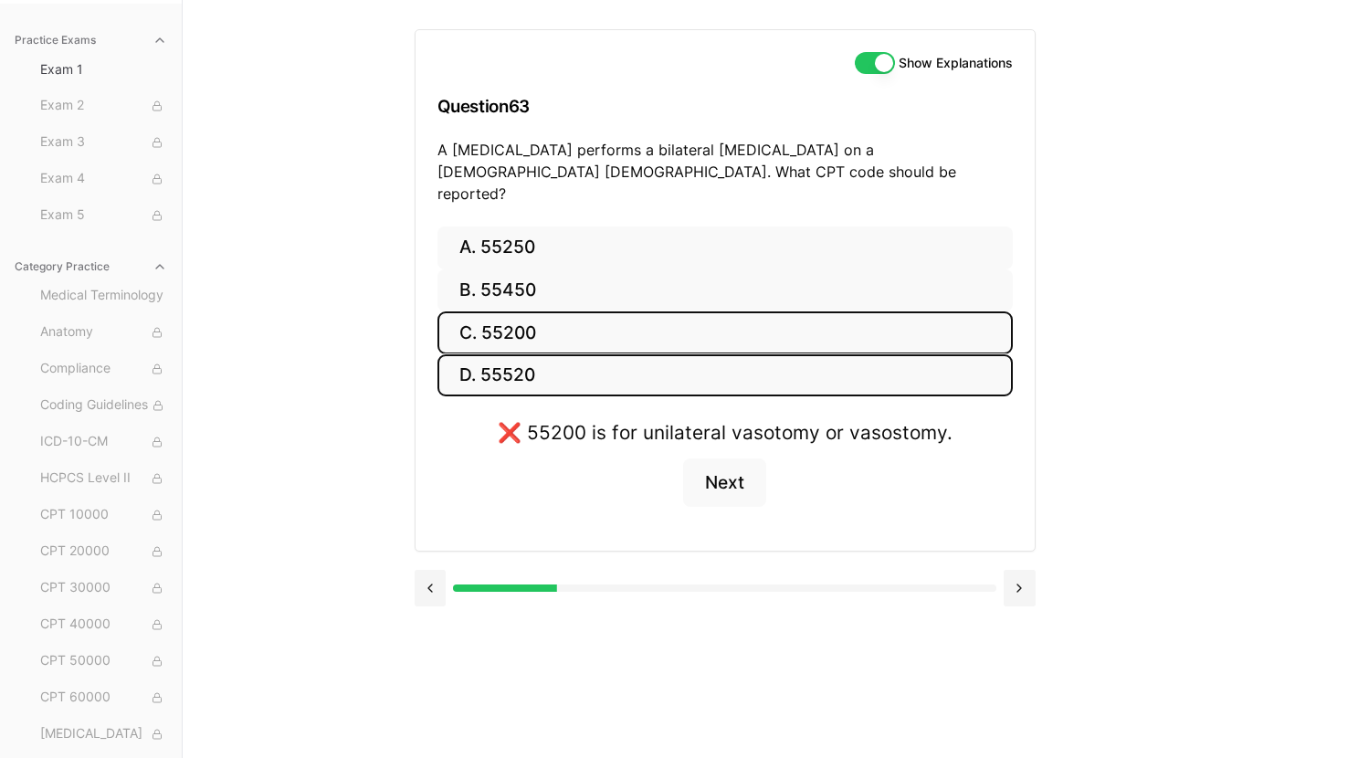
click at [598, 354] on button "D. 55520" at bounding box center [724, 375] width 575 height 43
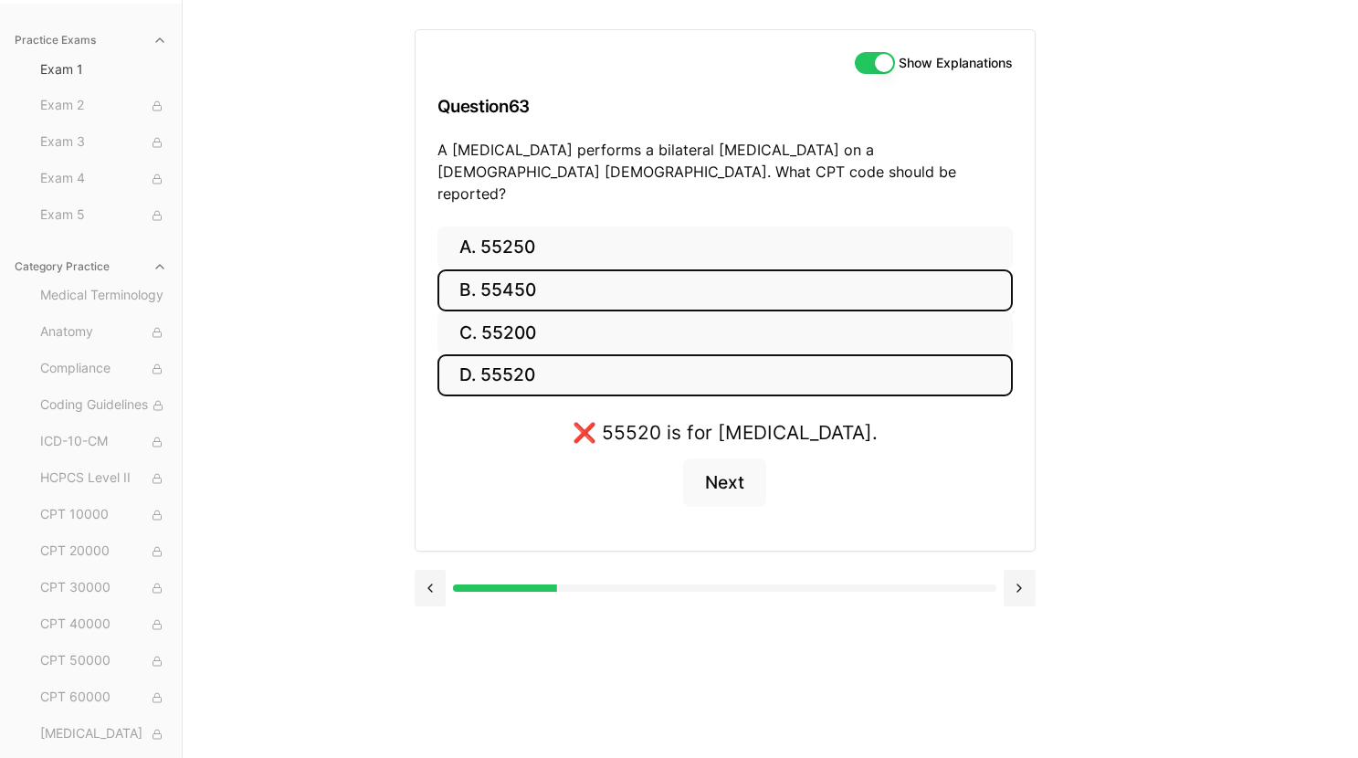
click at [604, 271] on button "B. 55450" at bounding box center [724, 290] width 575 height 43
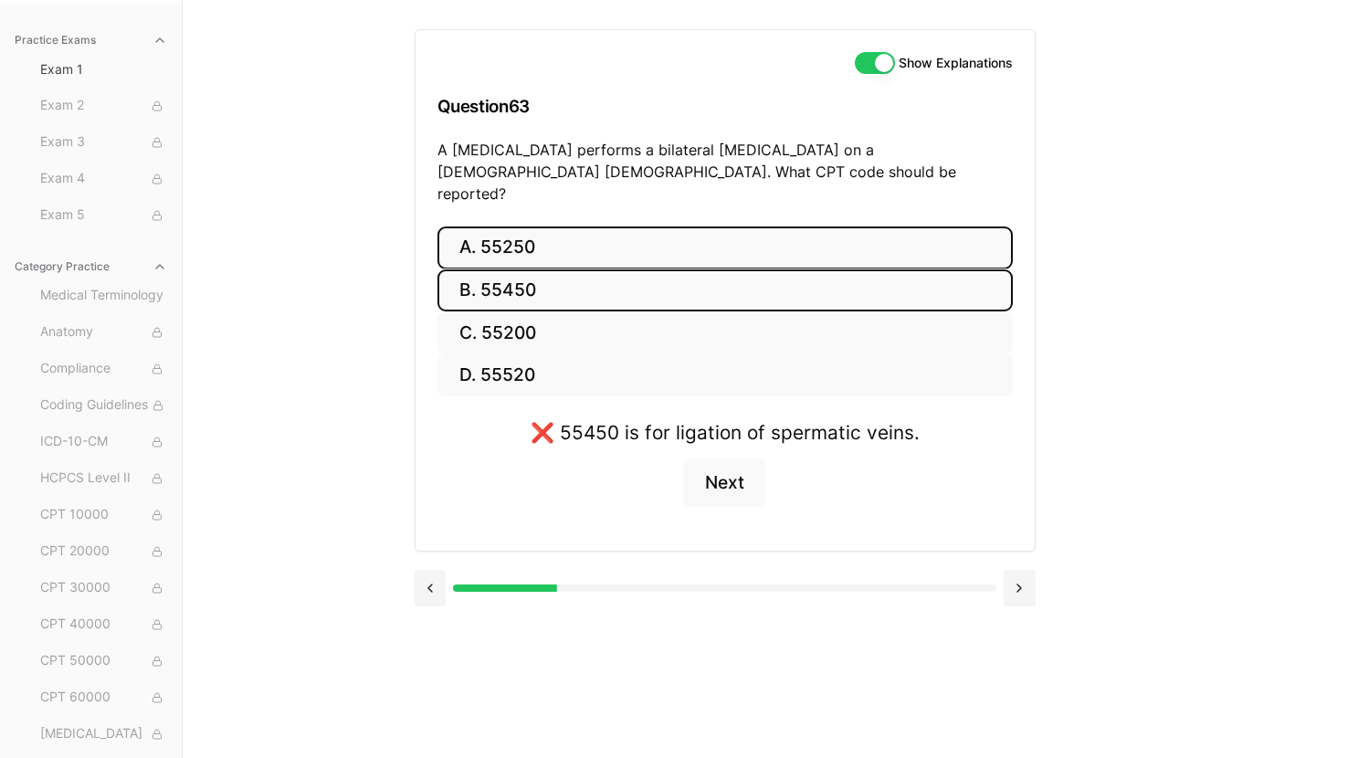
click at [608, 226] on button "A. 55250" at bounding box center [724, 247] width 575 height 43
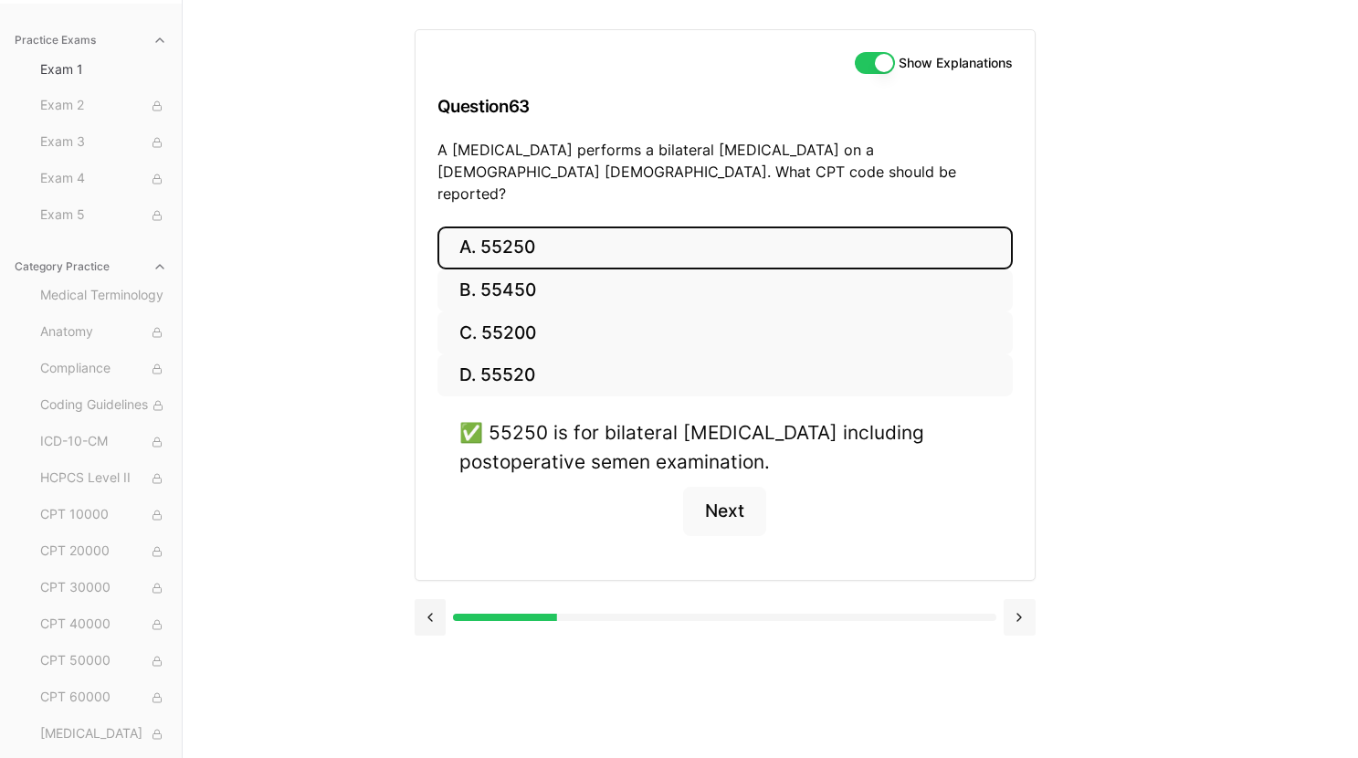
click at [1014, 600] on button at bounding box center [1020, 617] width 32 height 37
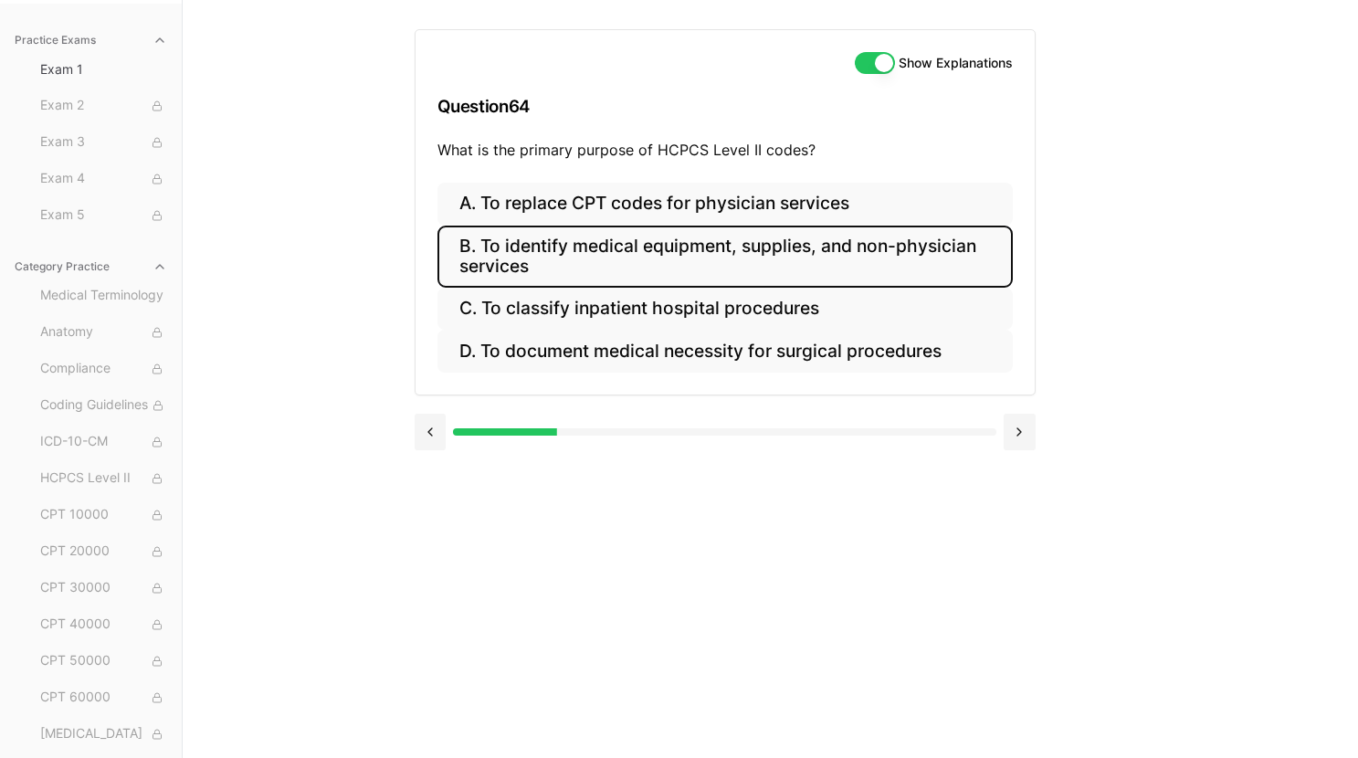
click at [637, 258] on button "B. To identify medical equipment, supplies, and non-physician services" at bounding box center [724, 257] width 575 height 62
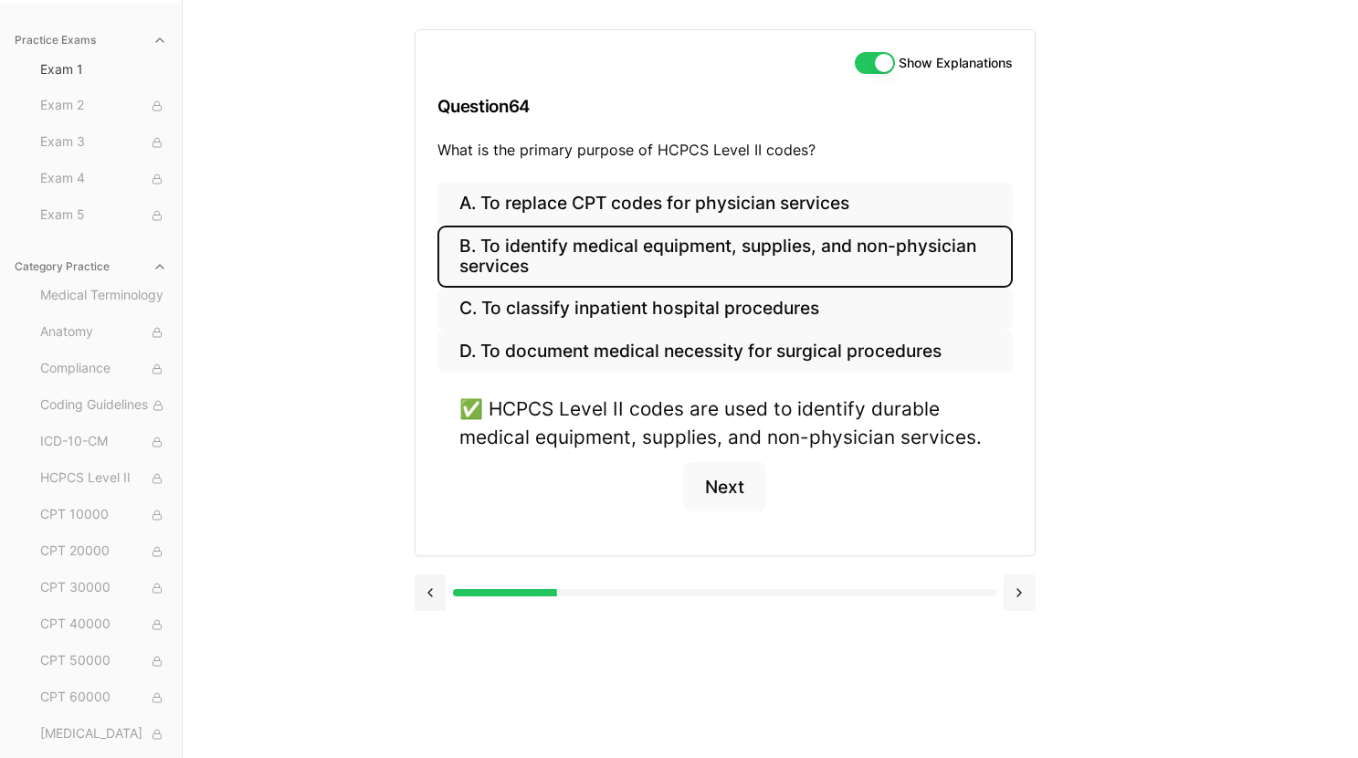
click at [1029, 604] on button at bounding box center [1020, 592] width 32 height 37
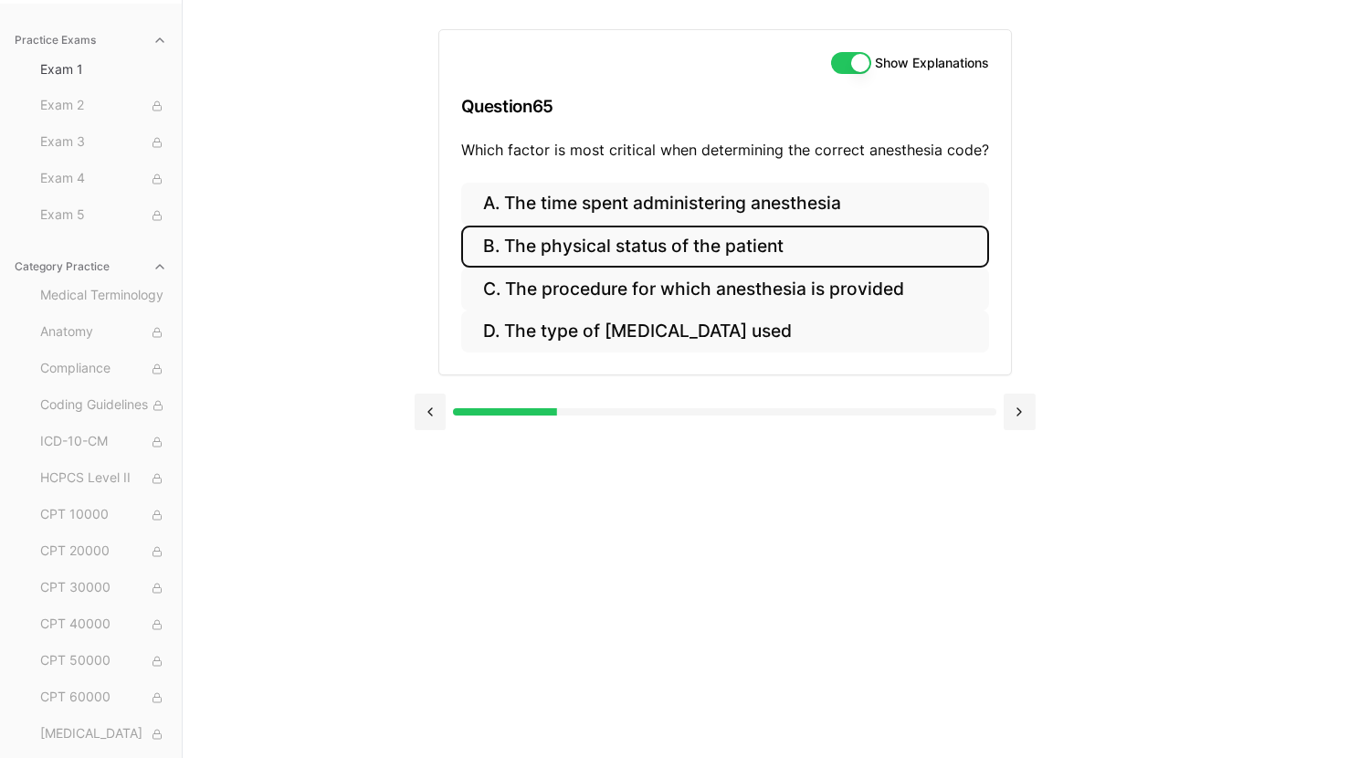
click at [627, 241] on button "B. The physical status of the patient" at bounding box center [725, 247] width 528 height 43
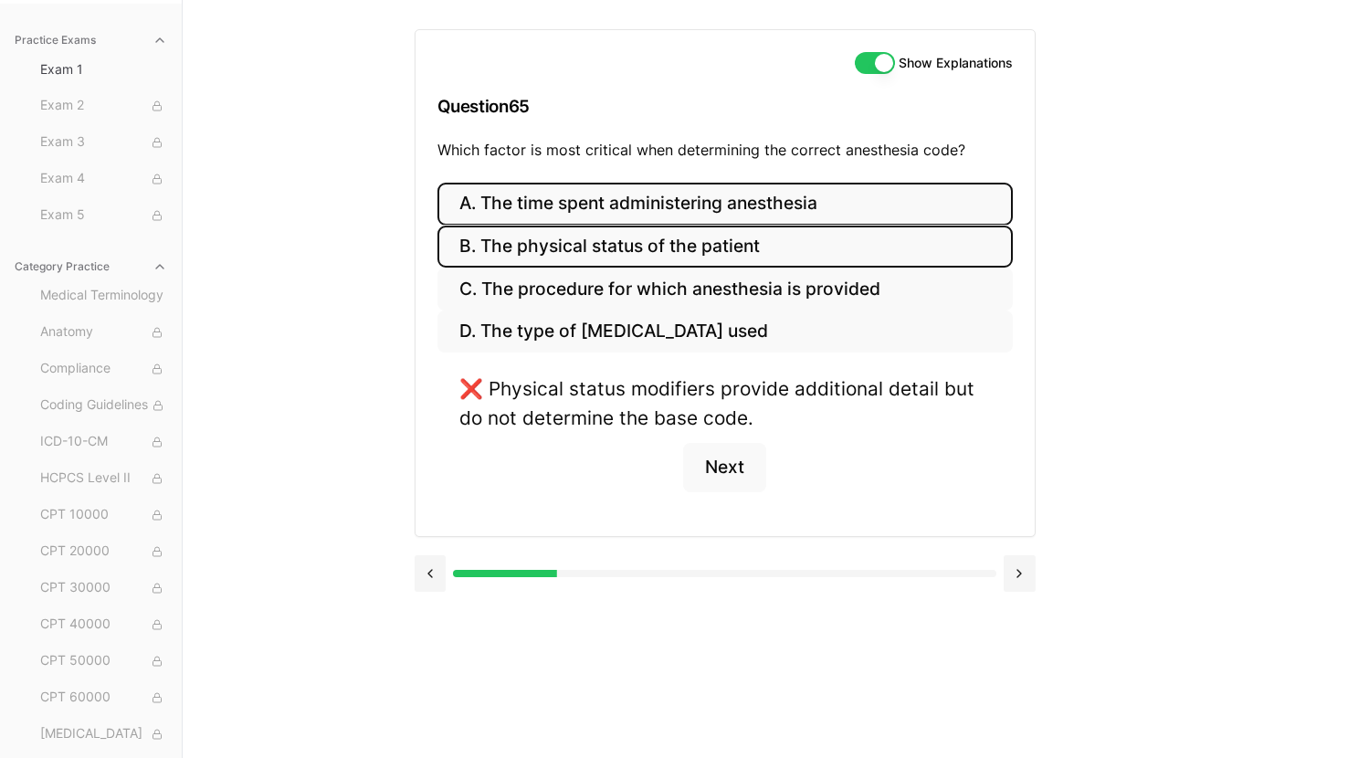
click at [620, 185] on button "A. The time spent administering anesthesia" at bounding box center [724, 204] width 575 height 43
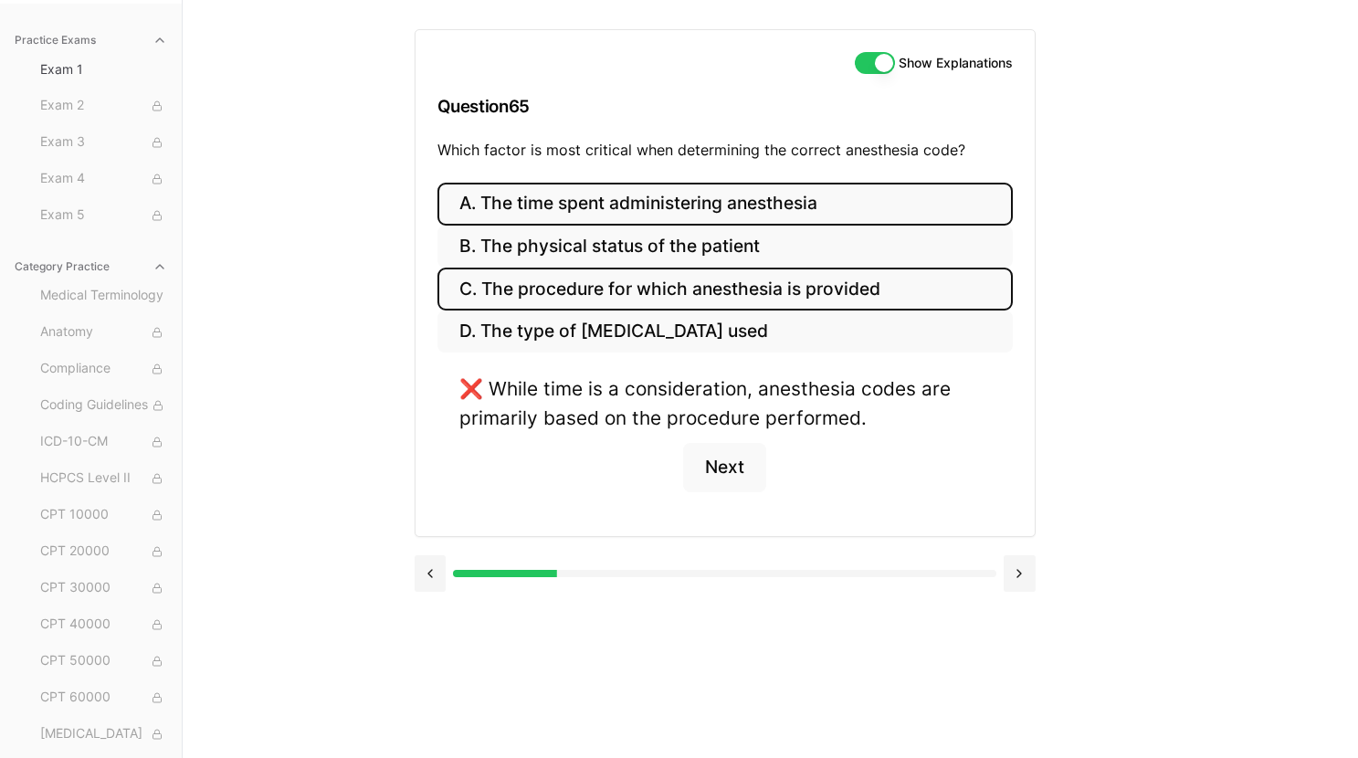
click at [607, 306] on button "C. The procedure for which anesthesia is provided" at bounding box center [724, 289] width 575 height 43
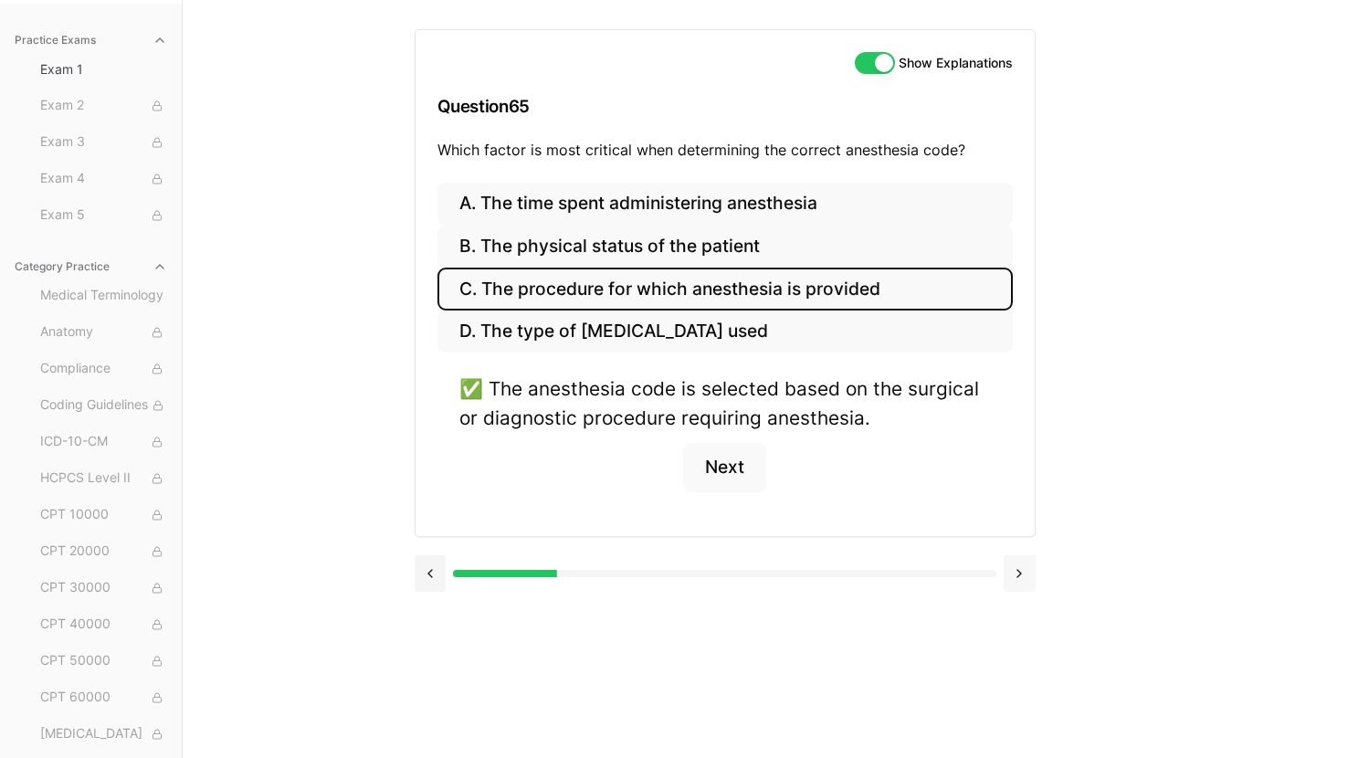
click at [1021, 576] on button at bounding box center [1020, 573] width 32 height 37
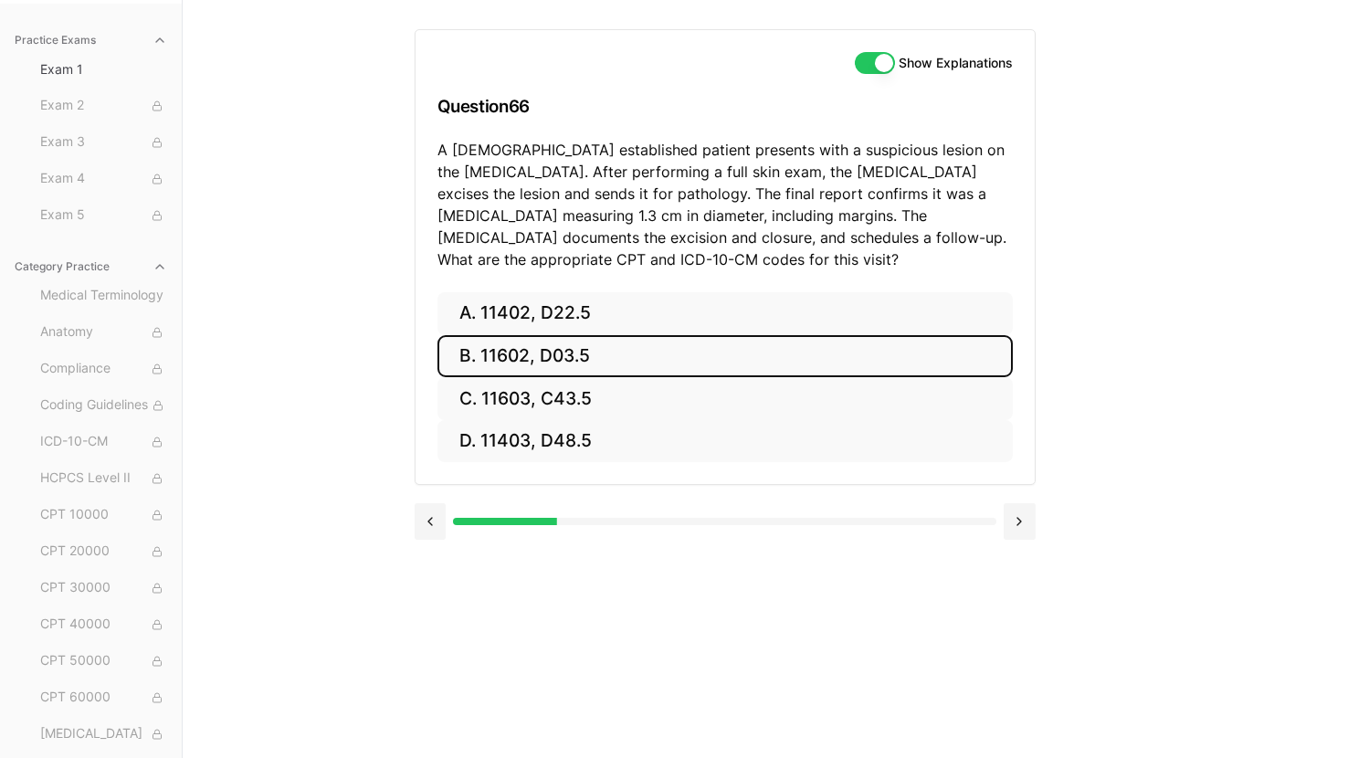
click at [605, 353] on button "B. 11602, D03.5" at bounding box center [724, 356] width 575 height 43
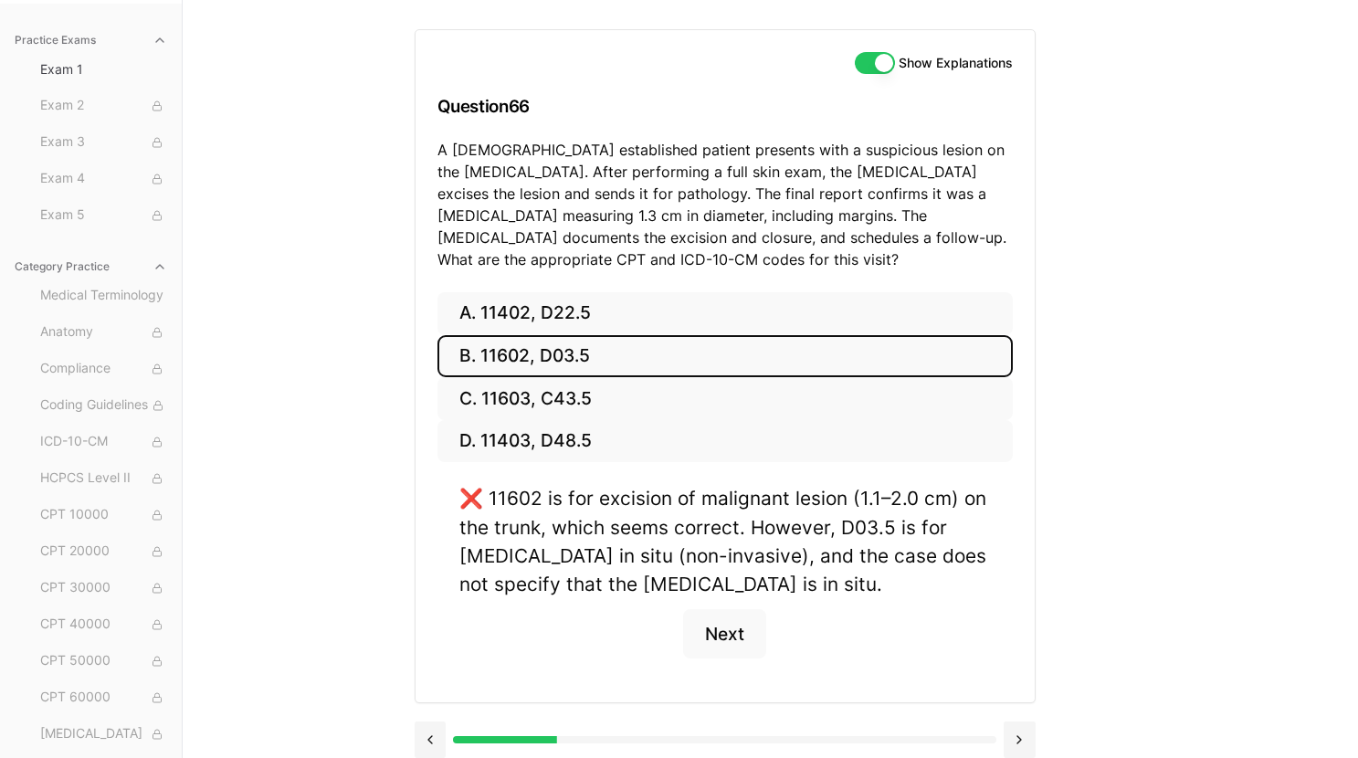
scroll to position [183, 0]
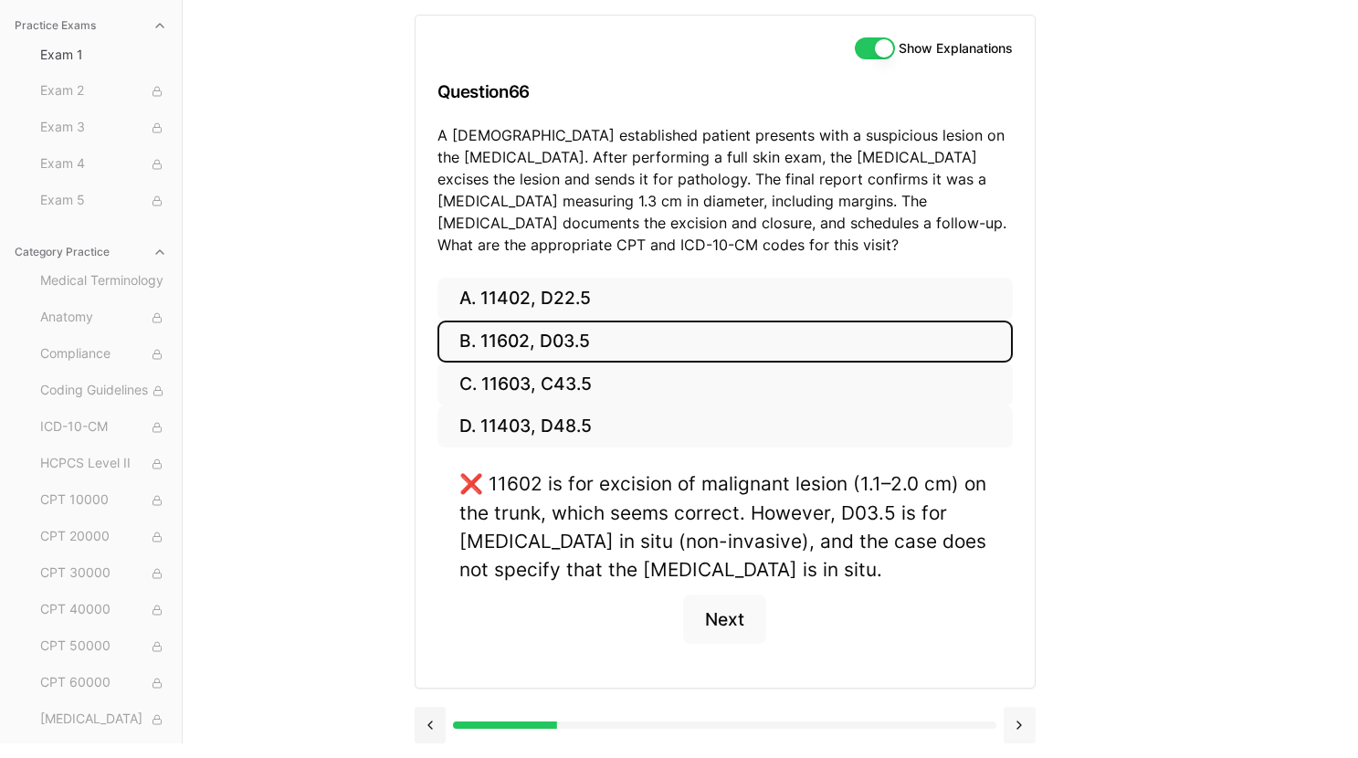
click at [1023, 729] on button at bounding box center [1020, 725] width 32 height 37
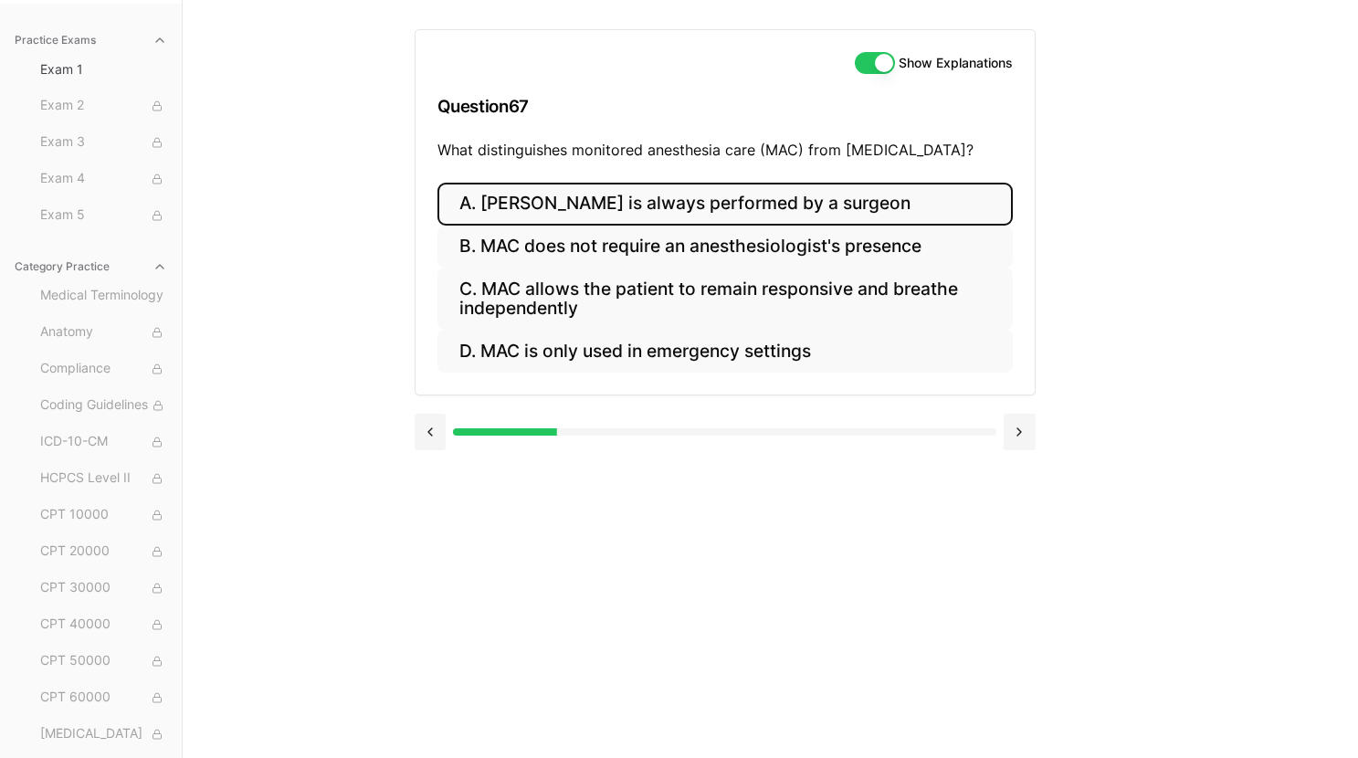
click at [671, 211] on button "A. MAC is always performed by a surgeon" at bounding box center [724, 204] width 575 height 43
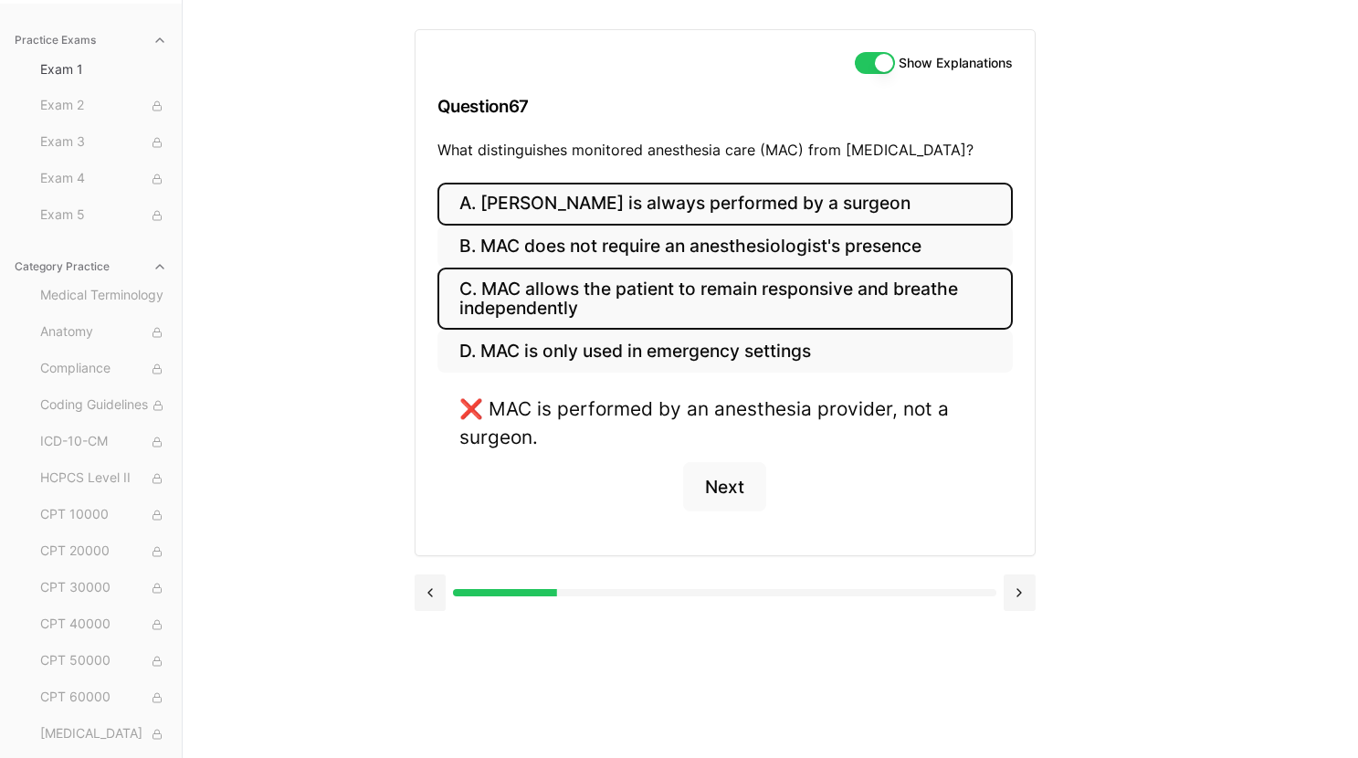
click at [677, 300] on button "C. MAC allows the patient to remain responsive and breathe independently" at bounding box center [724, 299] width 575 height 62
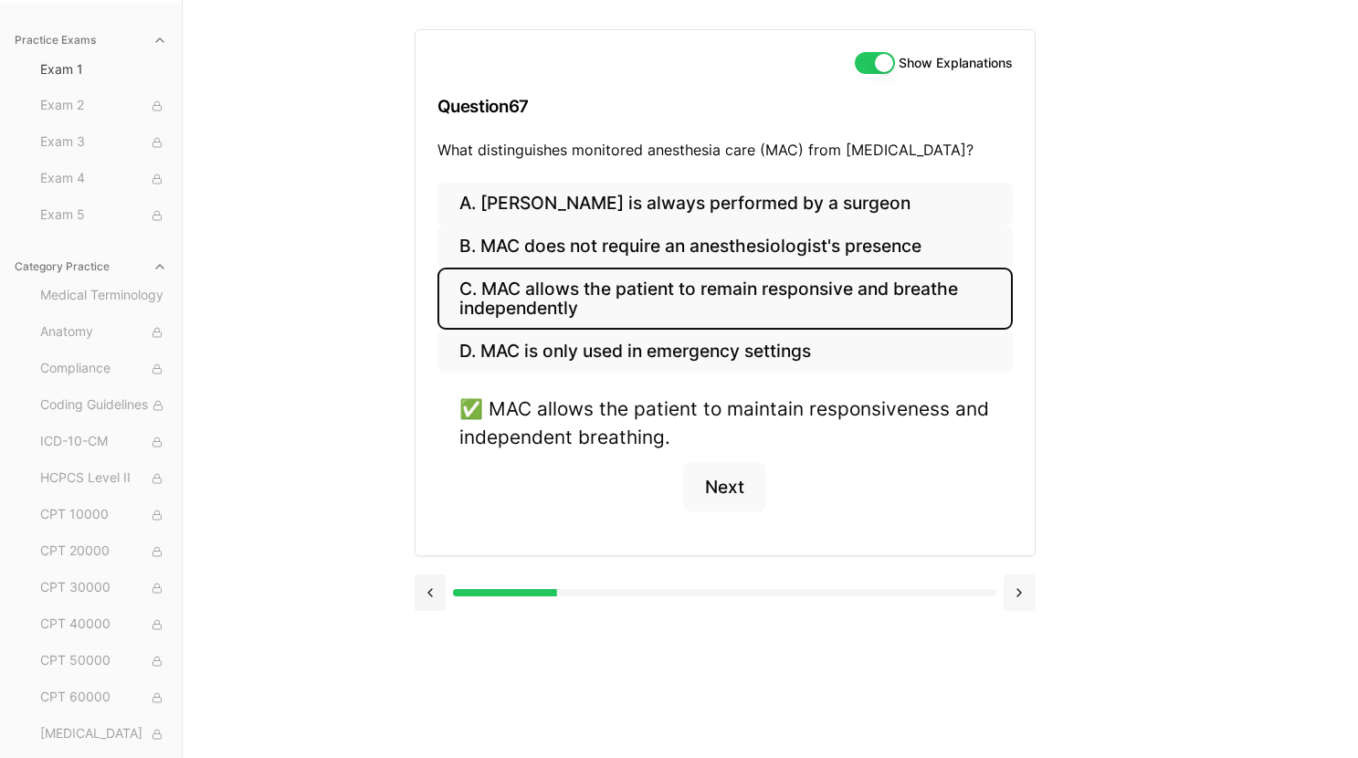
click at [1022, 589] on button at bounding box center [1020, 592] width 32 height 37
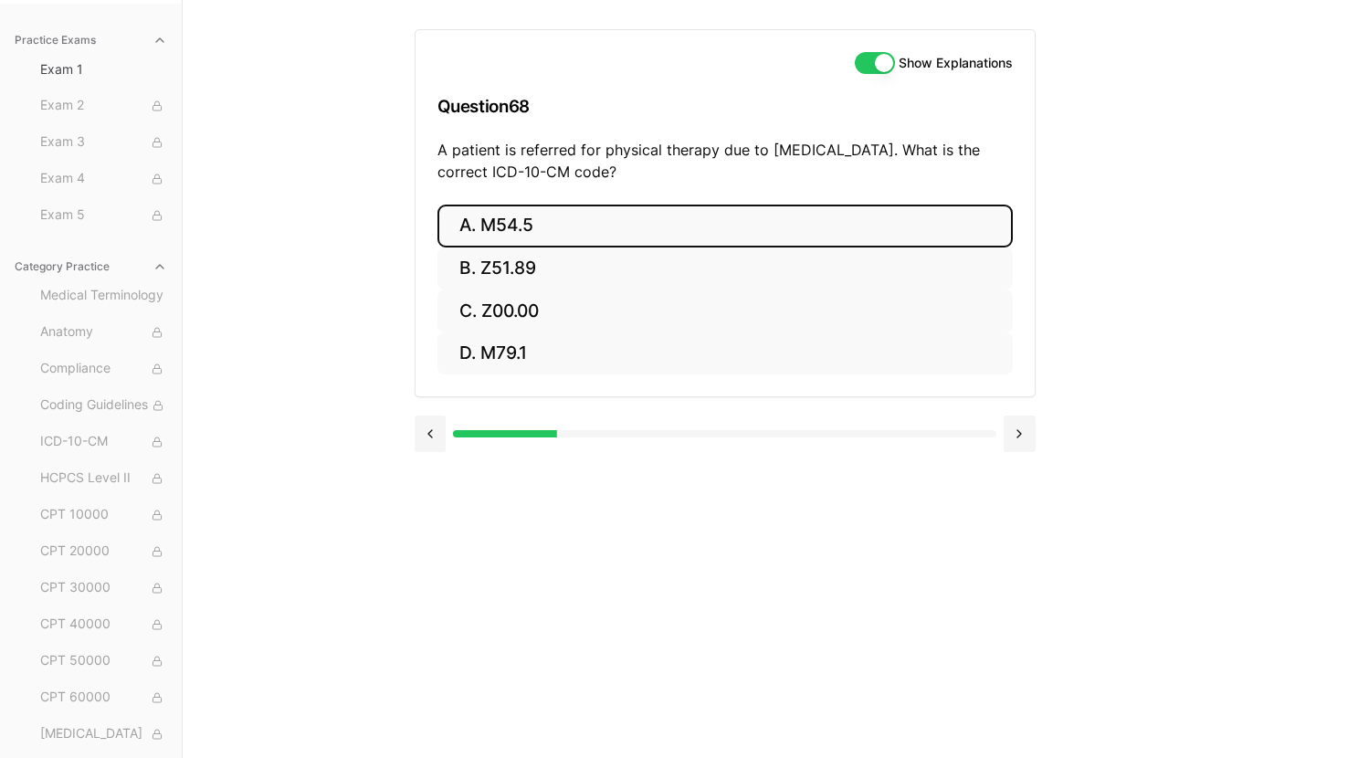
click at [690, 226] on button "A. M54.5" at bounding box center [724, 226] width 575 height 43
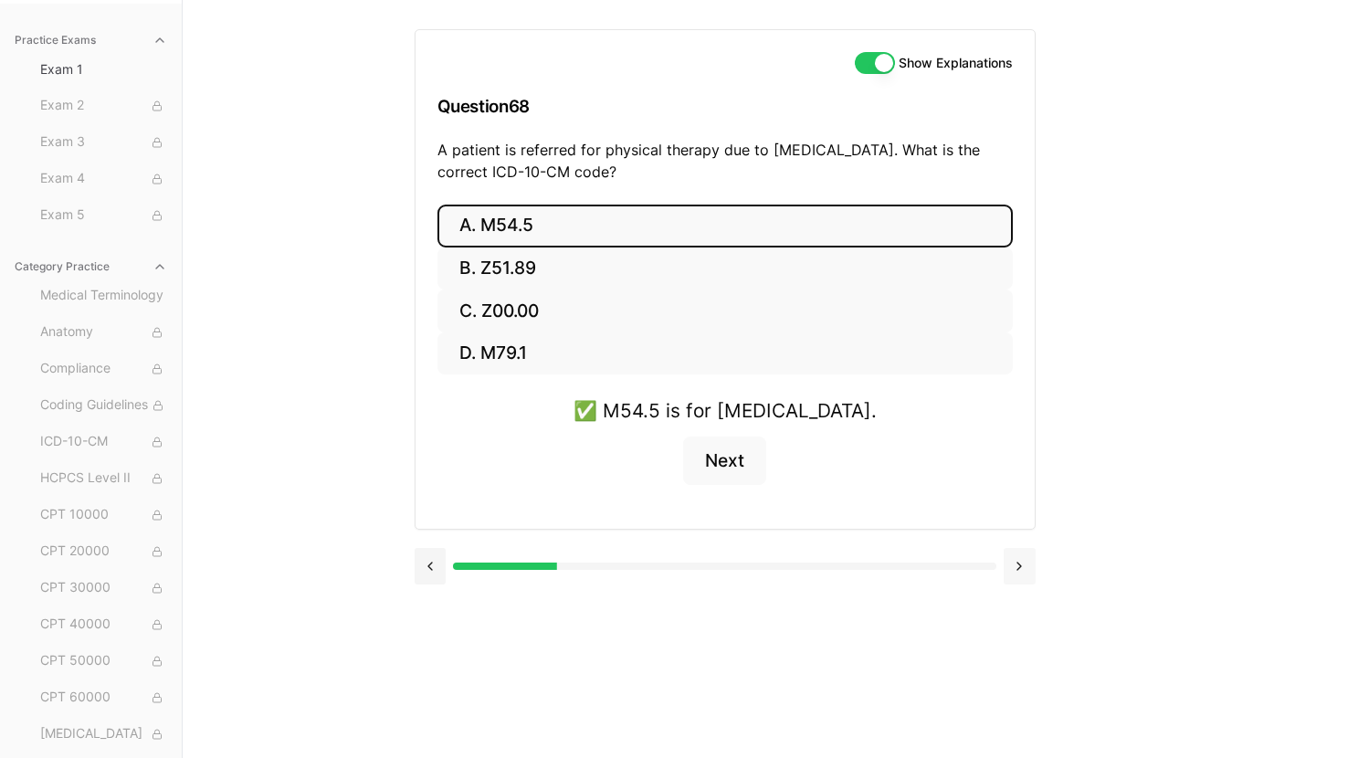
click at [1022, 563] on button at bounding box center [1020, 566] width 32 height 37
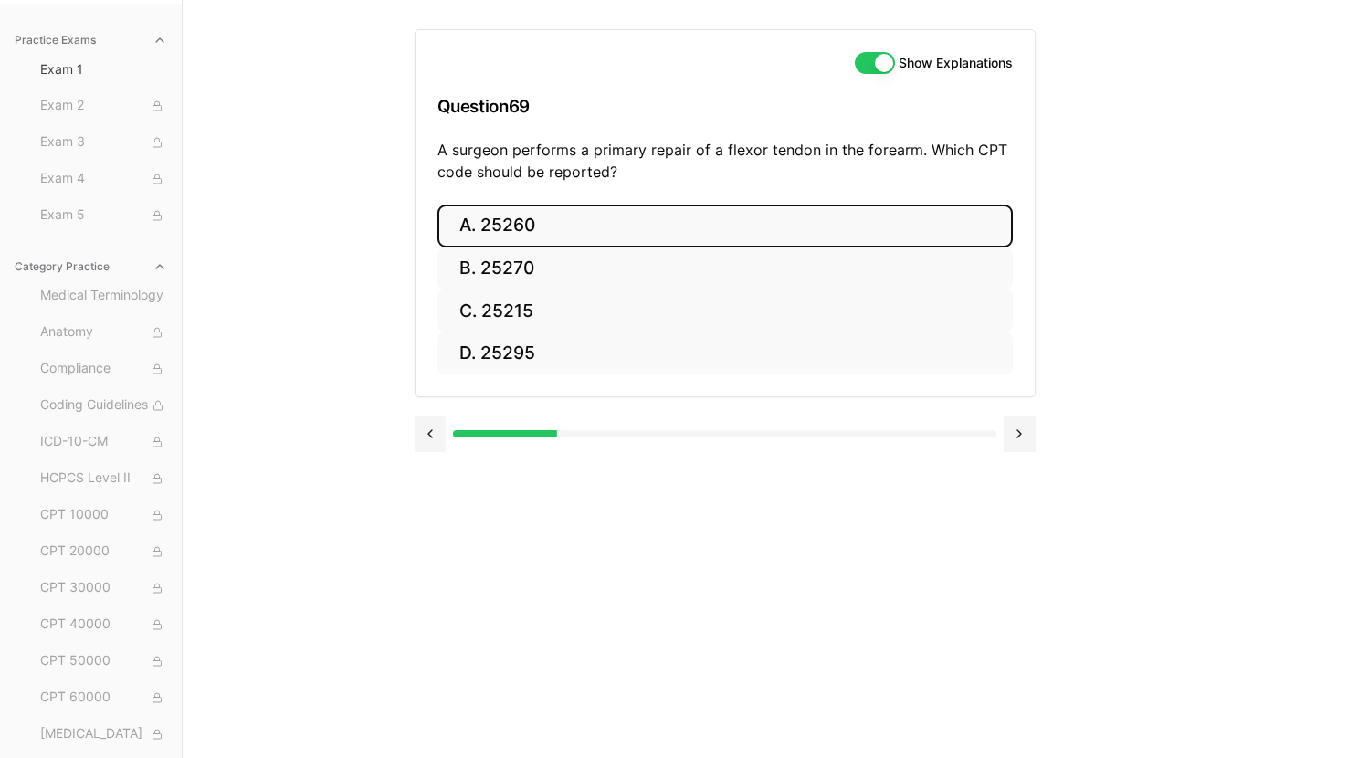
click at [655, 226] on button "A. 25260" at bounding box center [724, 226] width 575 height 43
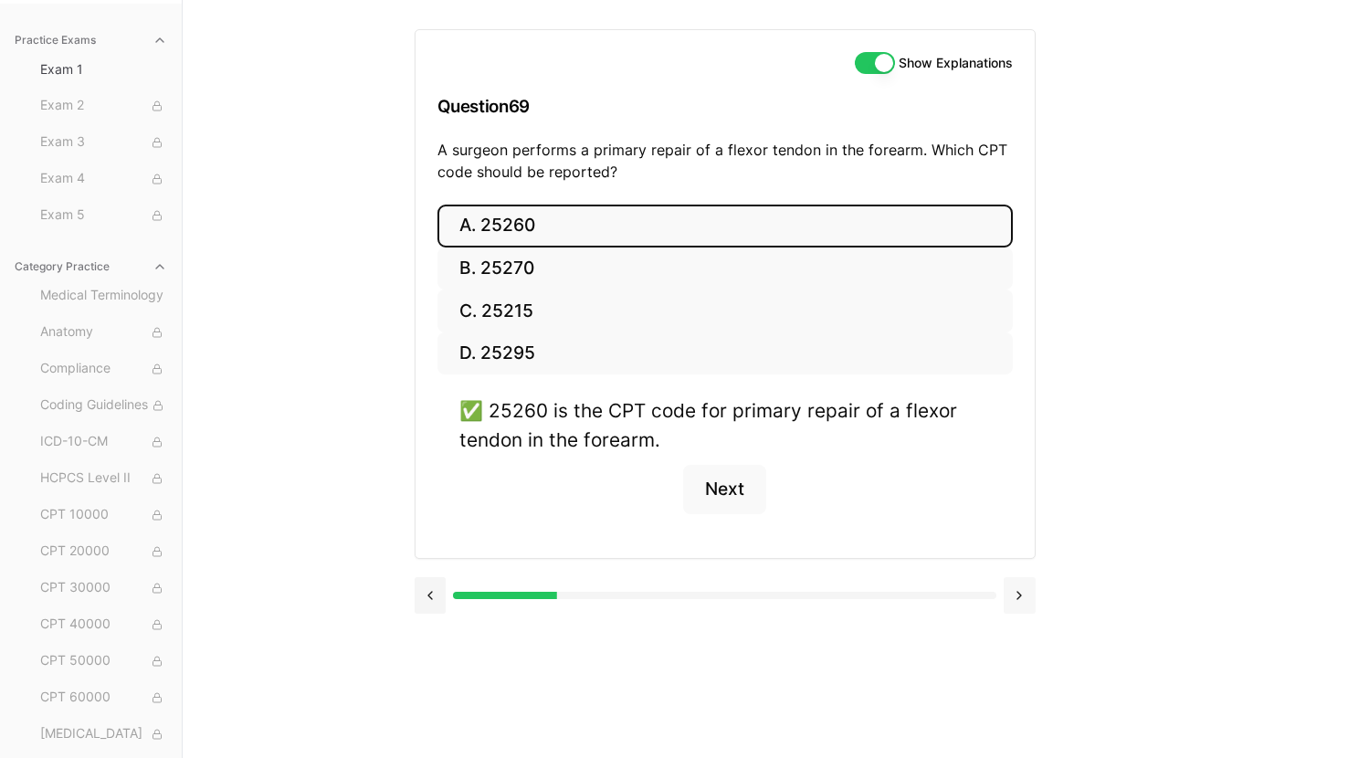
click at [1024, 602] on button at bounding box center [1020, 595] width 32 height 37
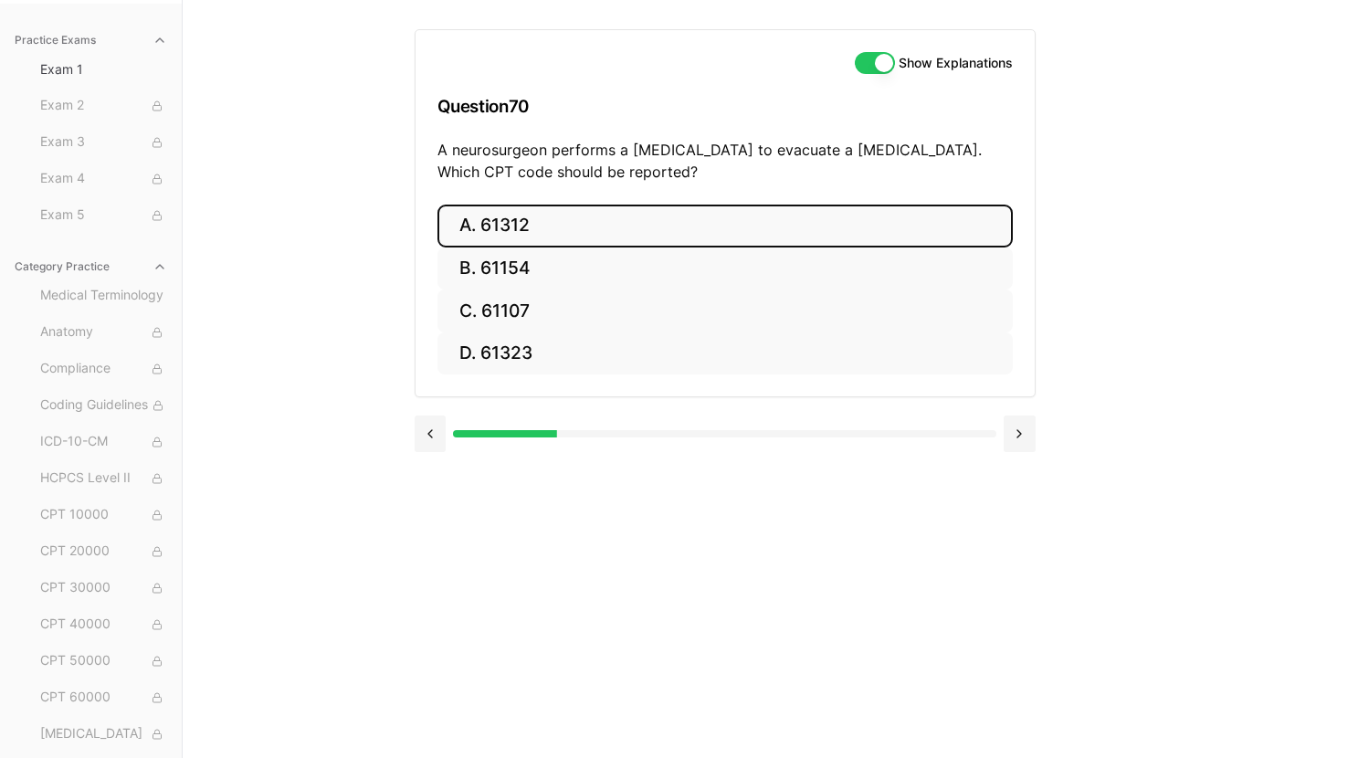
click at [804, 236] on button "A. 61312" at bounding box center [724, 226] width 575 height 43
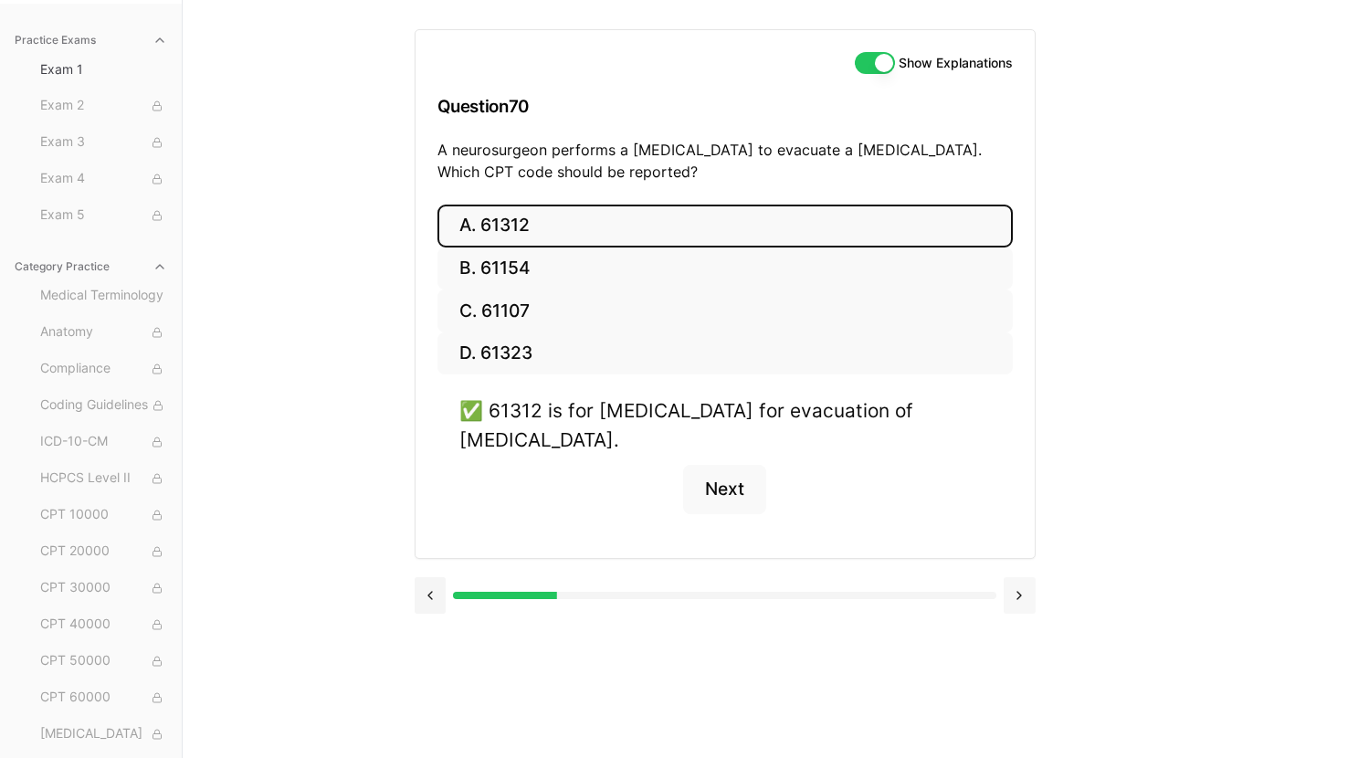
click at [1027, 597] on button at bounding box center [1020, 595] width 32 height 37
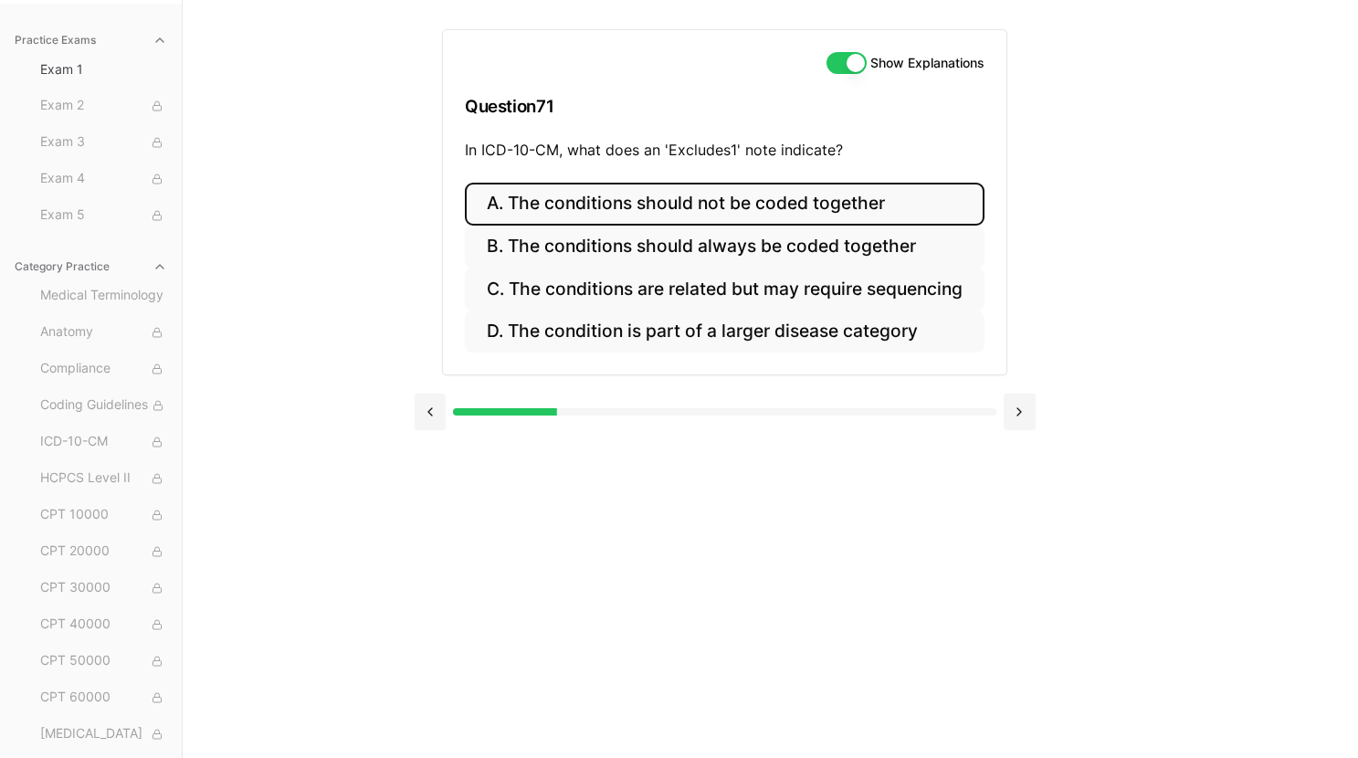
click at [741, 214] on button "A. The conditions should not be coded together" at bounding box center [725, 204] width 520 height 43
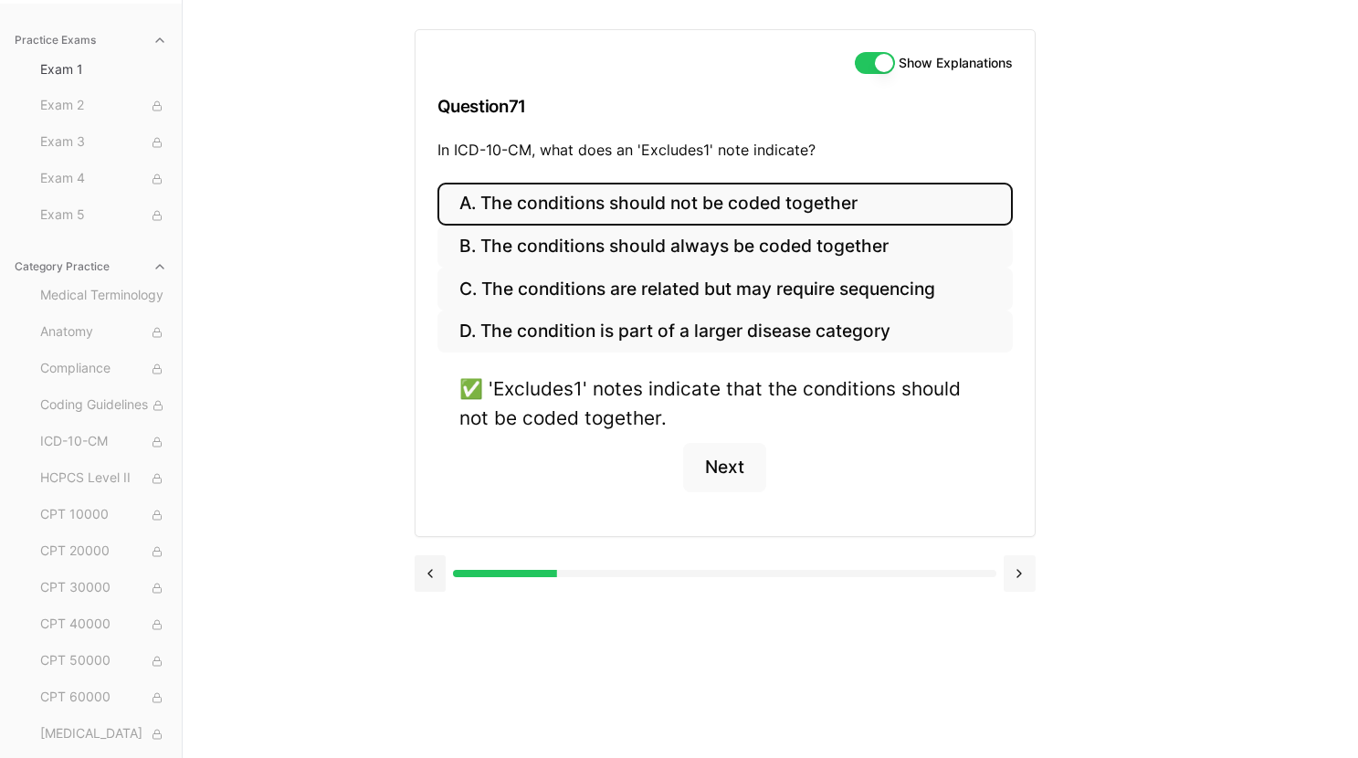
click at [1024, 572] on button at bounding box center [1020, 573] width 32 height 37
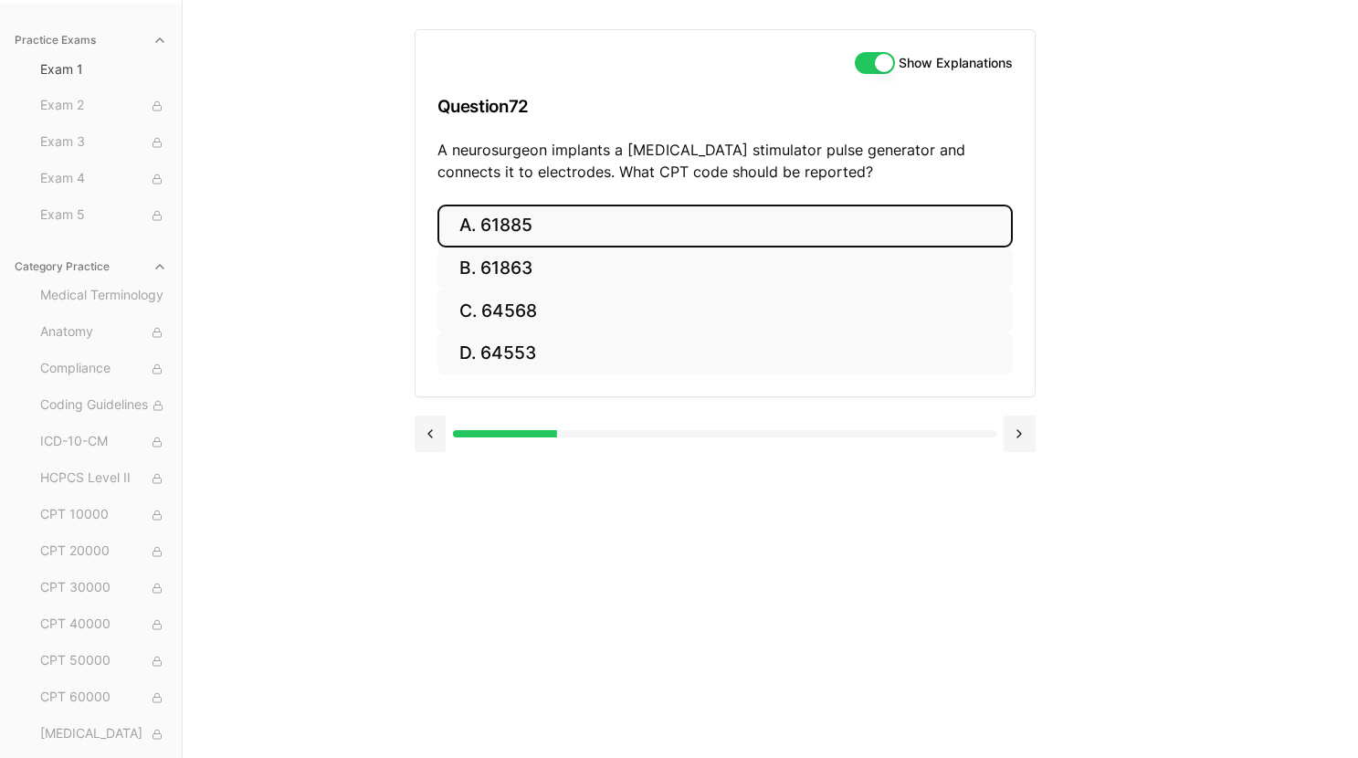
click at [713, 214] on button "A. 61885" at bounding box center [724, 226] width 575 height 43
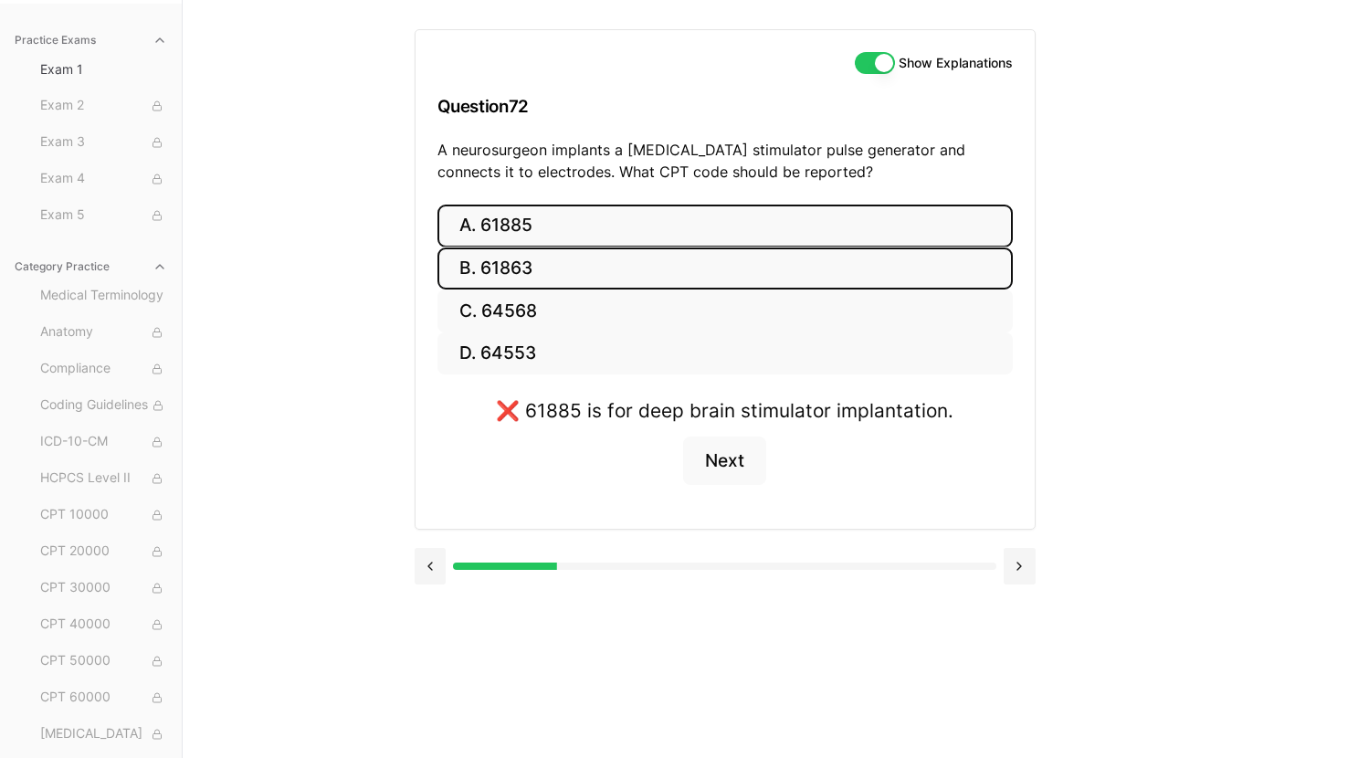
click at [729, 276] on button "B. 61863" at bounding box center [724, 268] width 575 height 43
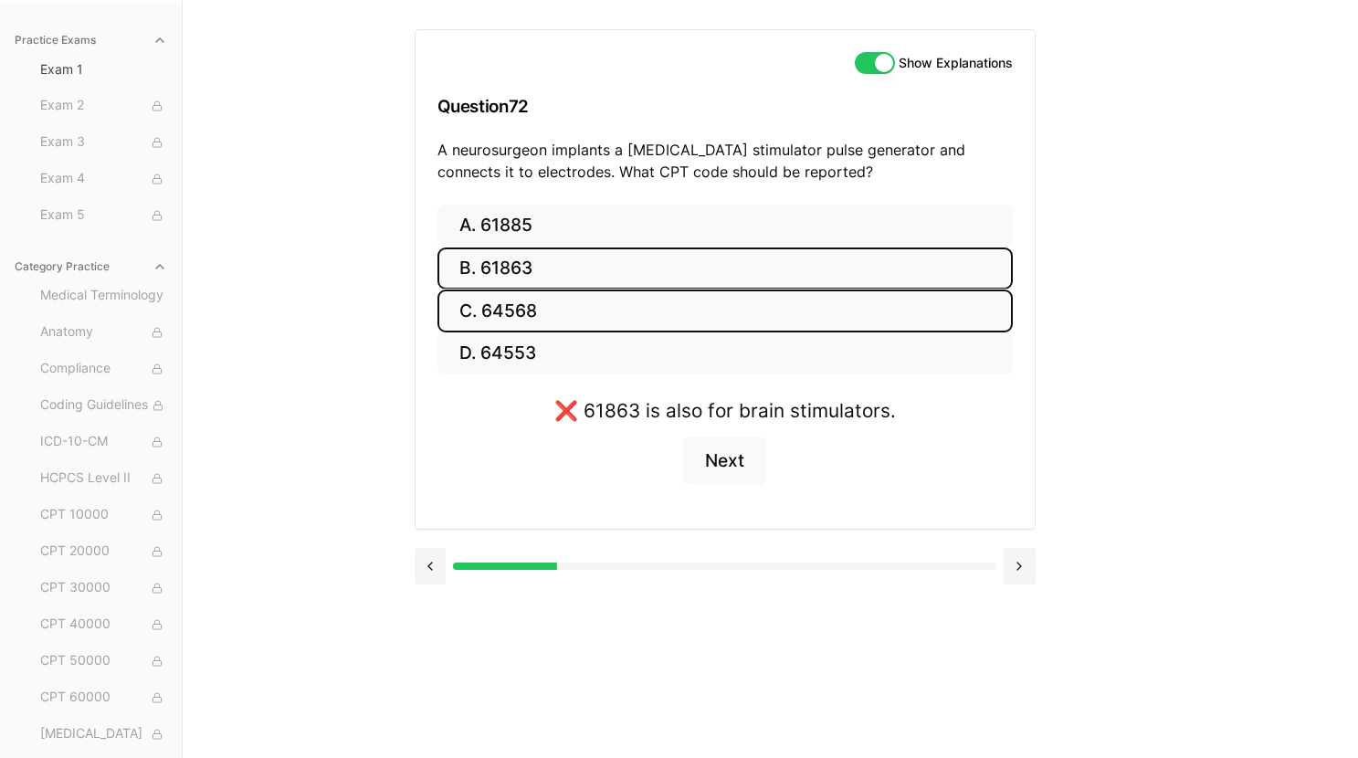
click at [741, 330] on button "C. 64568" at bounding box center [724, 310] width 575 height 43
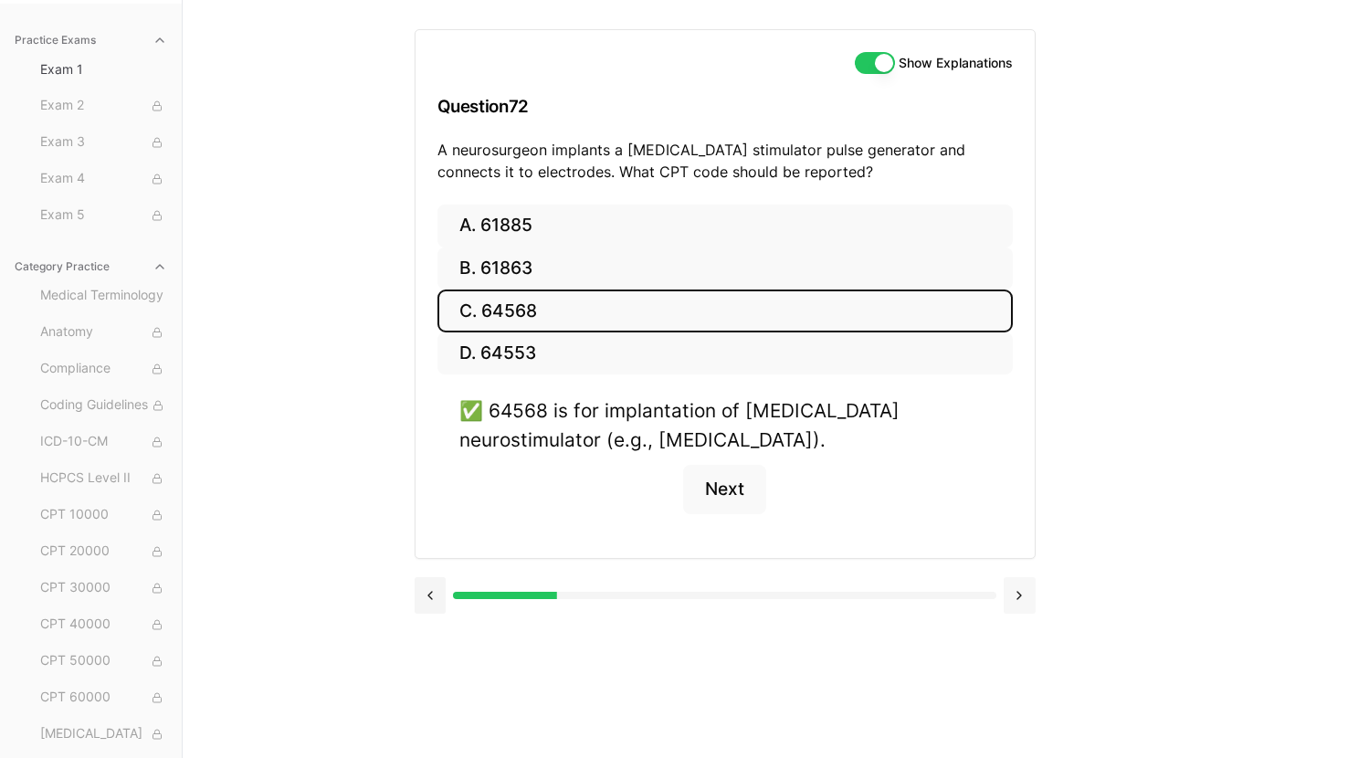
click at [1021, 595] on button at bounding box center [1020, 595] width 32 height 37
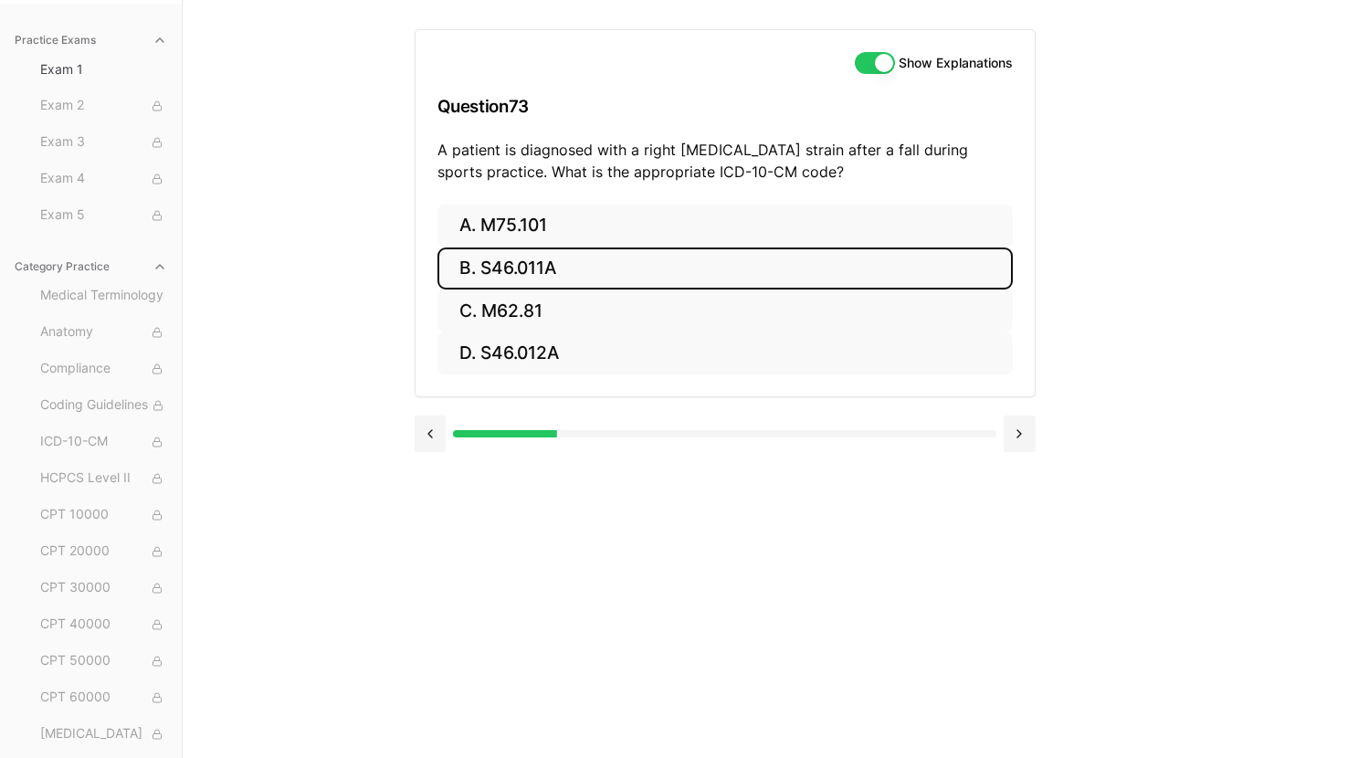
click at [662, 261] on button "B. S46.011A" at bounding box center [724, 268] width 575 height 43
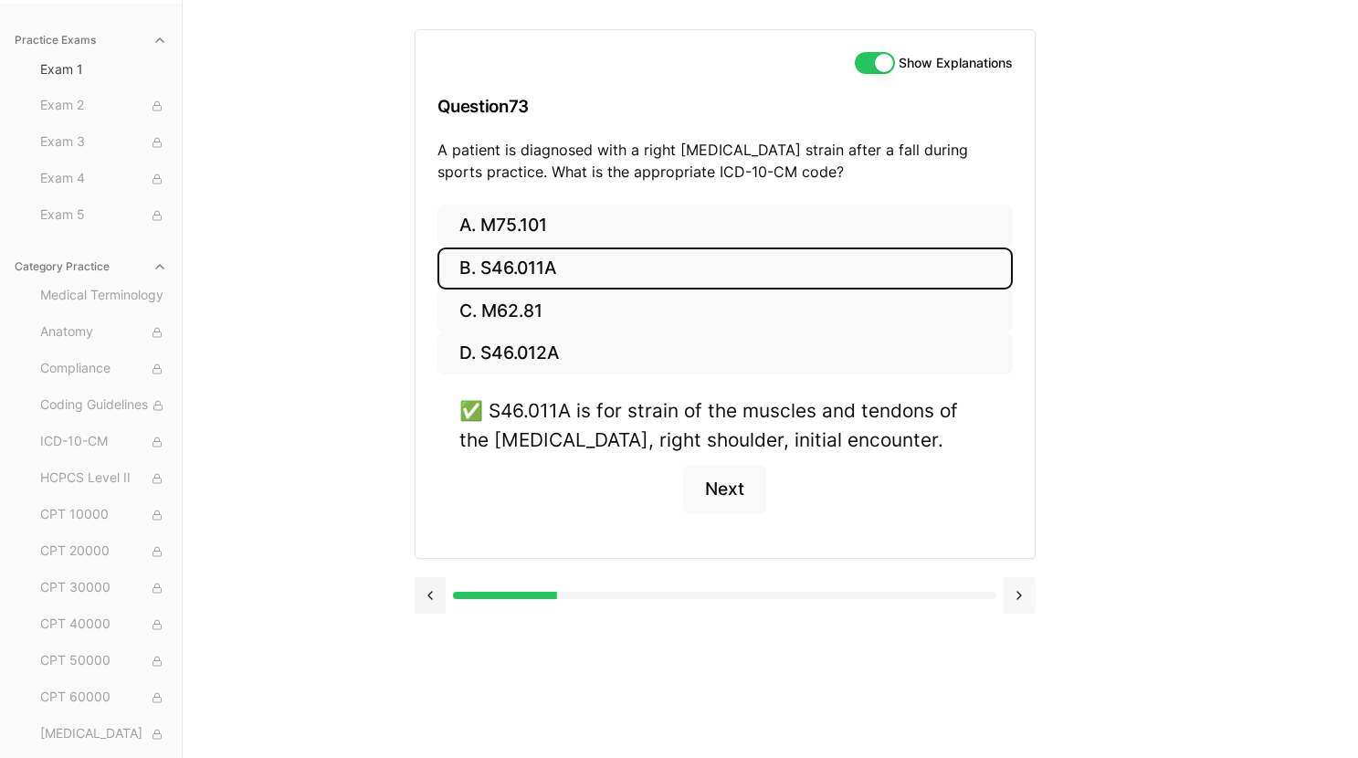
click at [1015, 590] on button at bounding box center [1020, 595] width 32 height 37
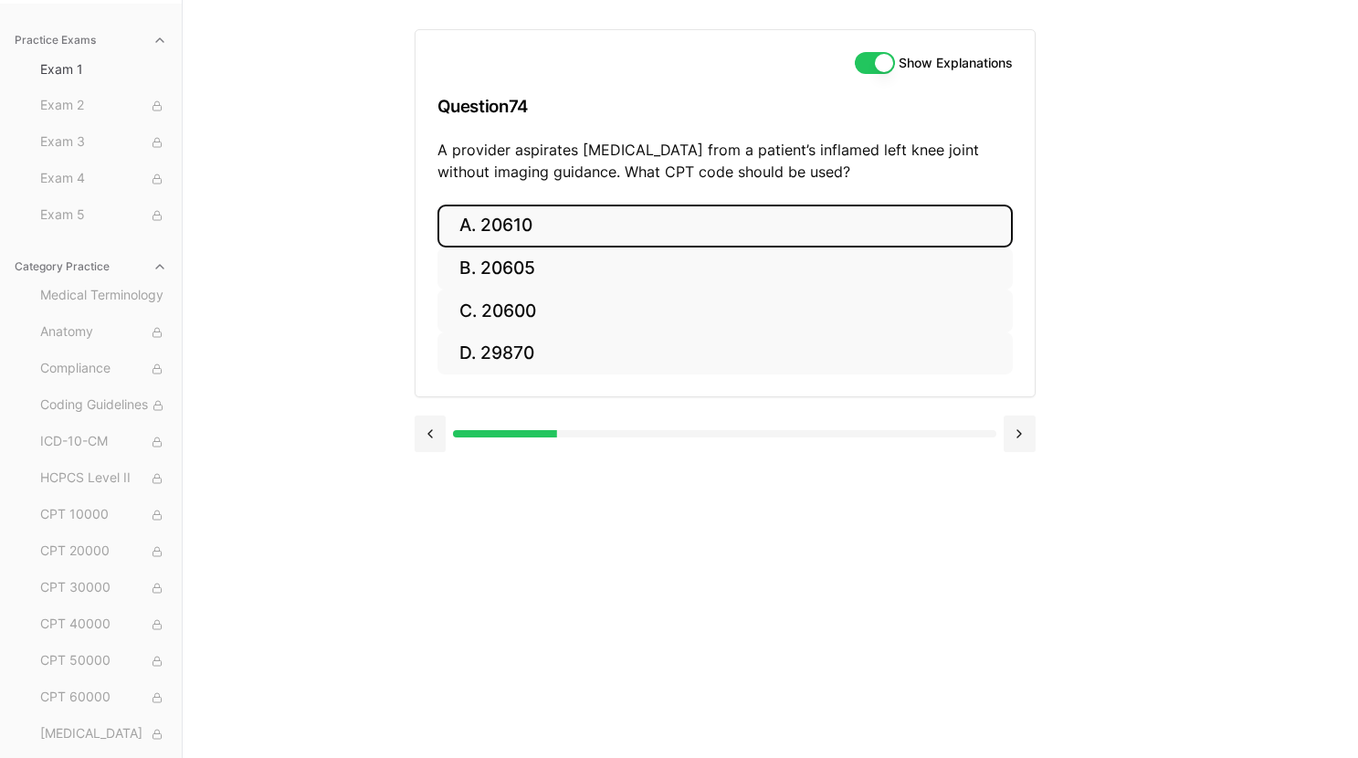
click at [741, 220] on button "A. 20610" at bounding box center [724, 226] width 575 height 43
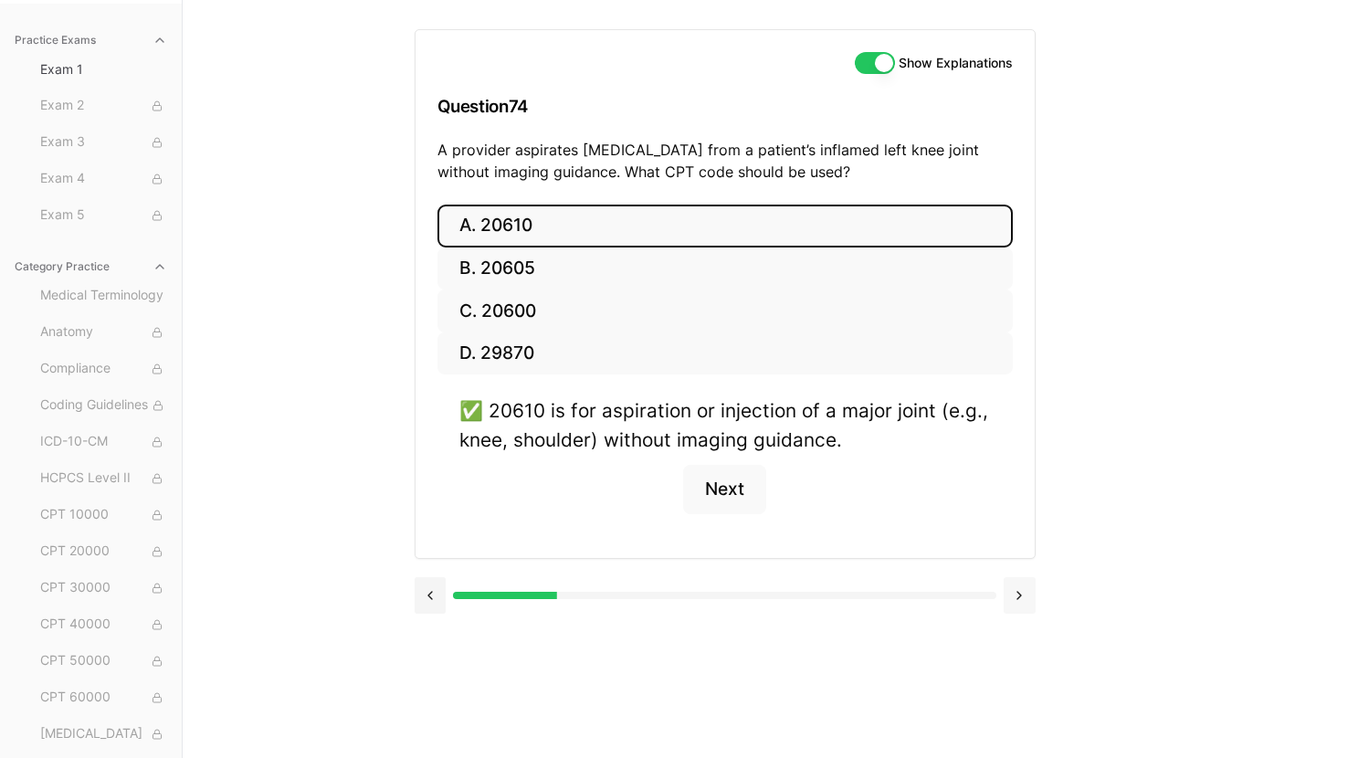
click at [1029, 602] on button at bounding box center [1020, 595] width 32 height 37
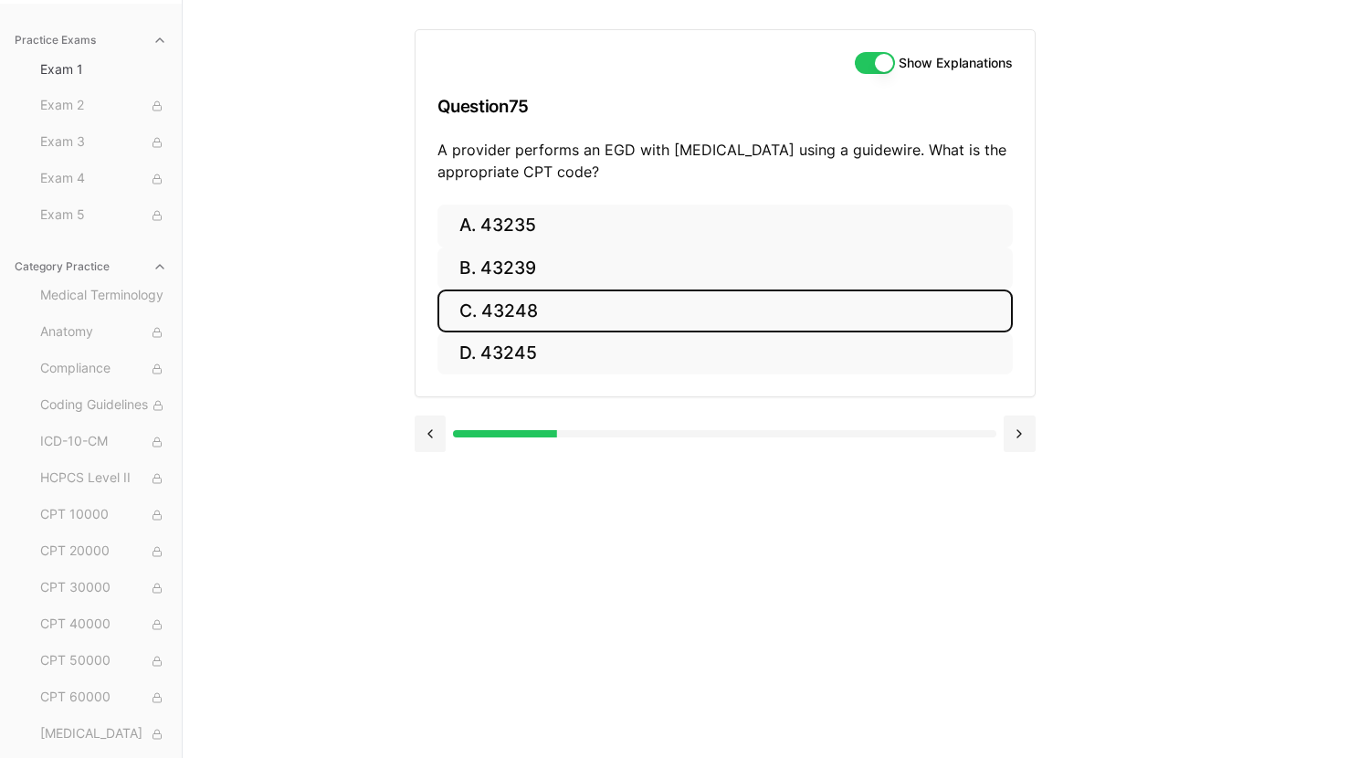
click at [741, 301] on button "C. 43248" at bounding box center [724, 310] width 575 height 43
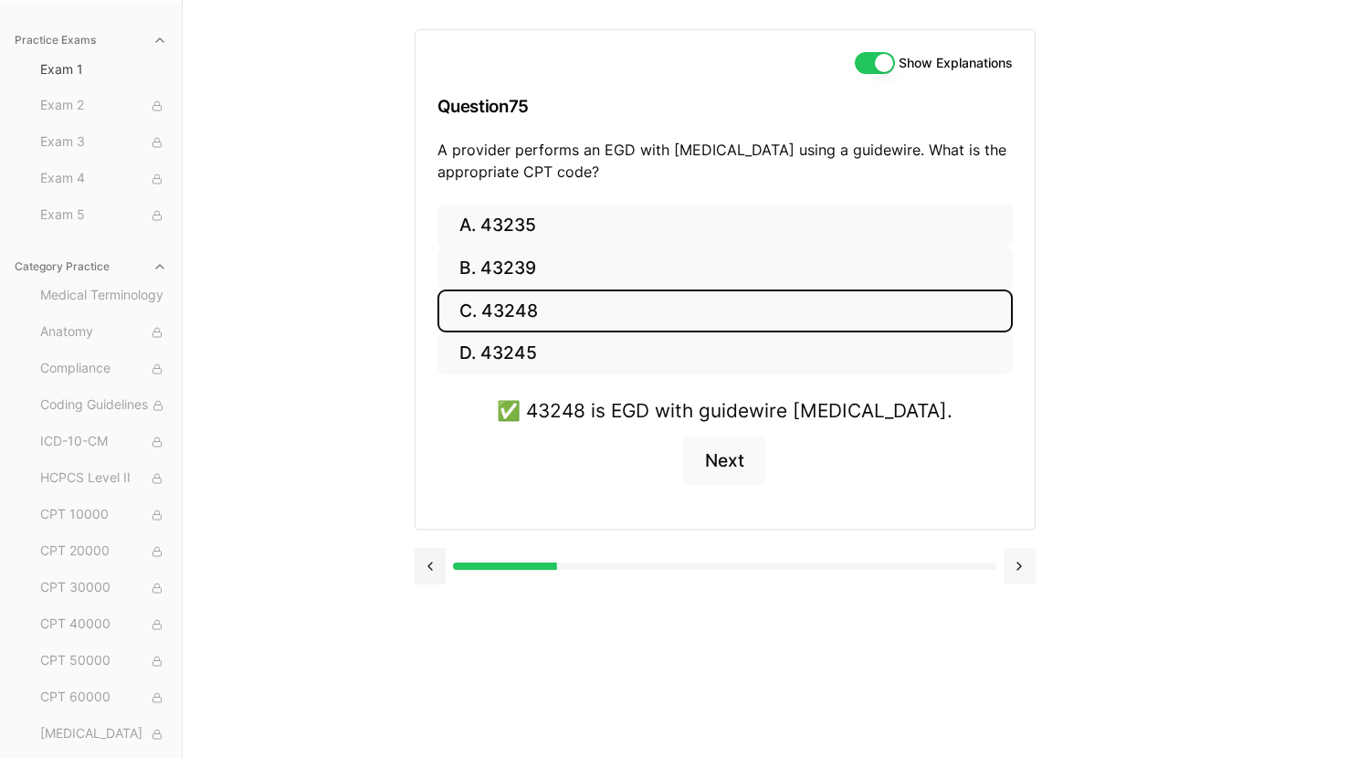
click at [1017, 573] on button at bounding box center [1020, 566] width 32 height 37
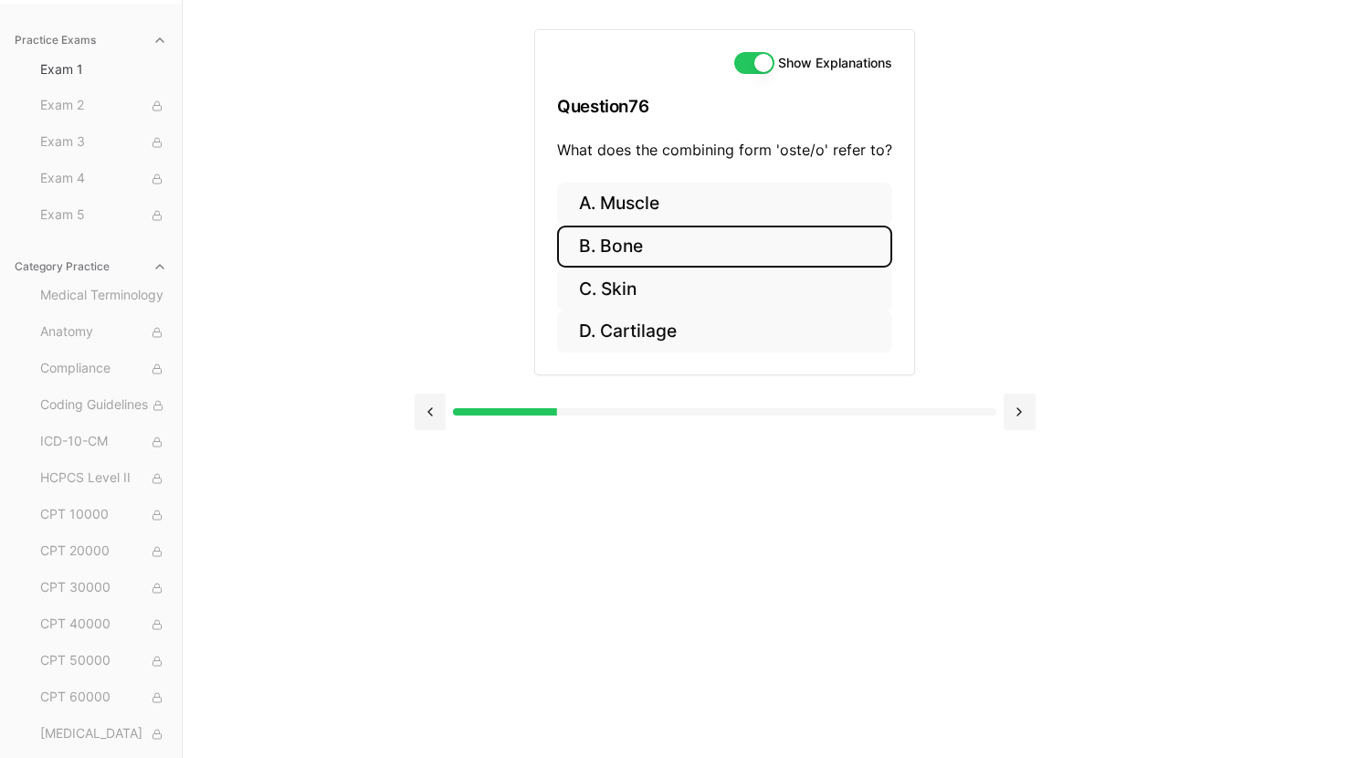
click at [701, 258] on button "B. Bone" at bounding box center [724, 247] width 335 height 43
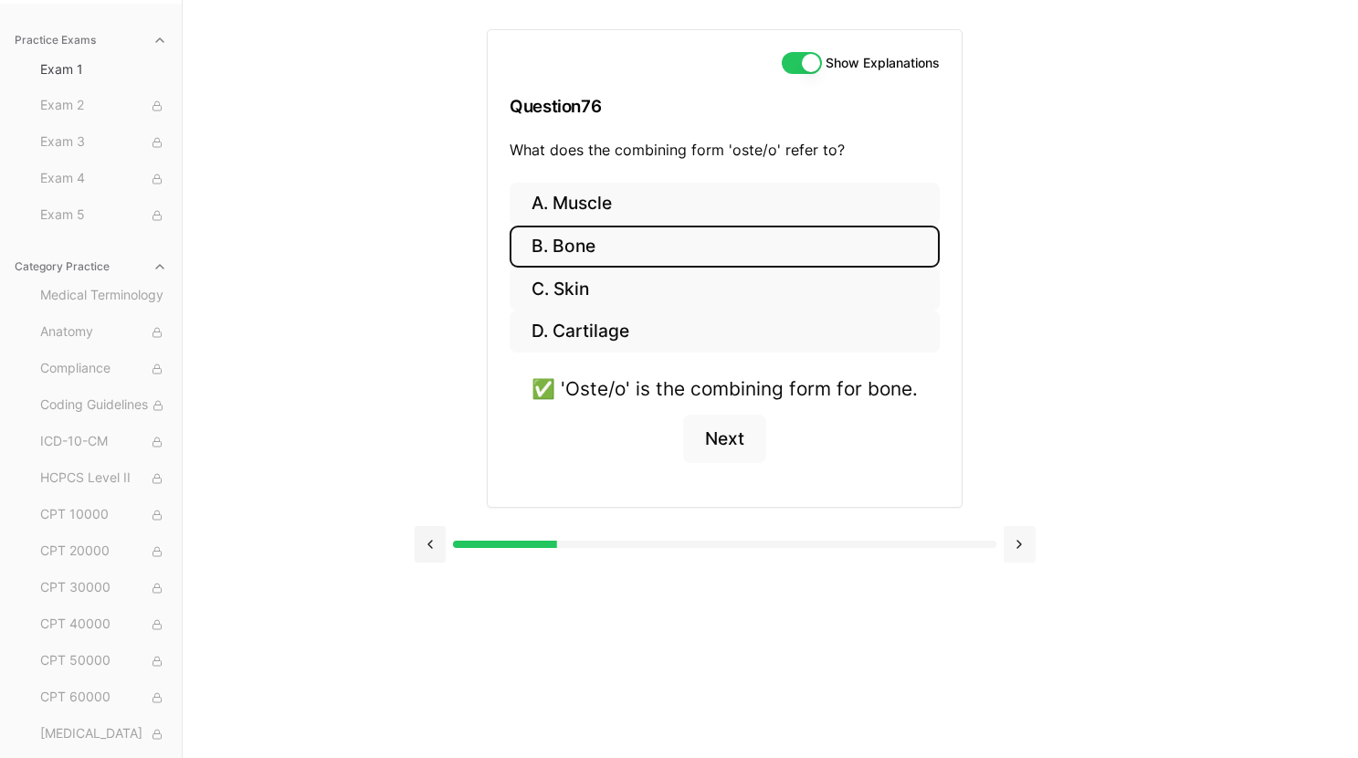
click at [1017, 550] on button at bounding box center [1020, 544] width 32 height 37
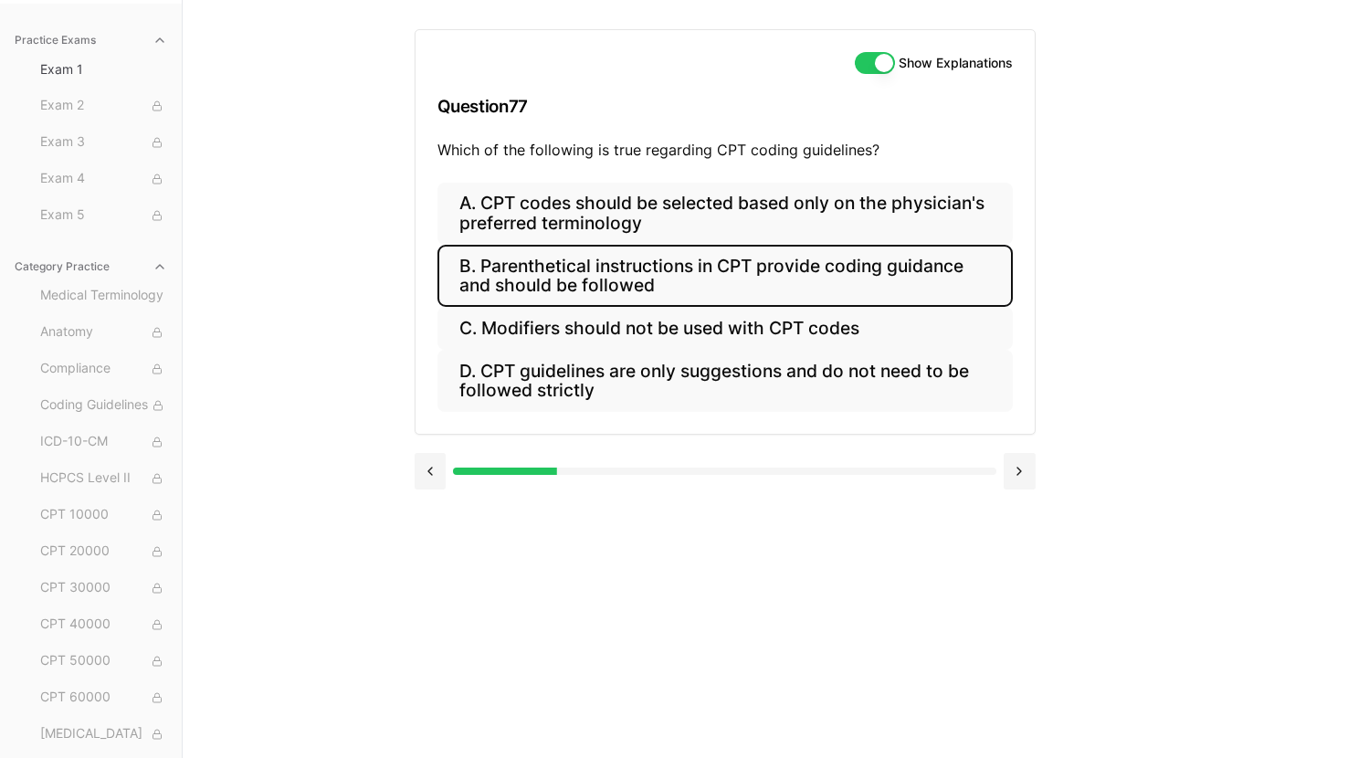
click at [657, 276] on button "B. Parenthetical instructions in CPT provide coding guidance and should be foll…" at bounding box center [724, 276] width 575 height 62
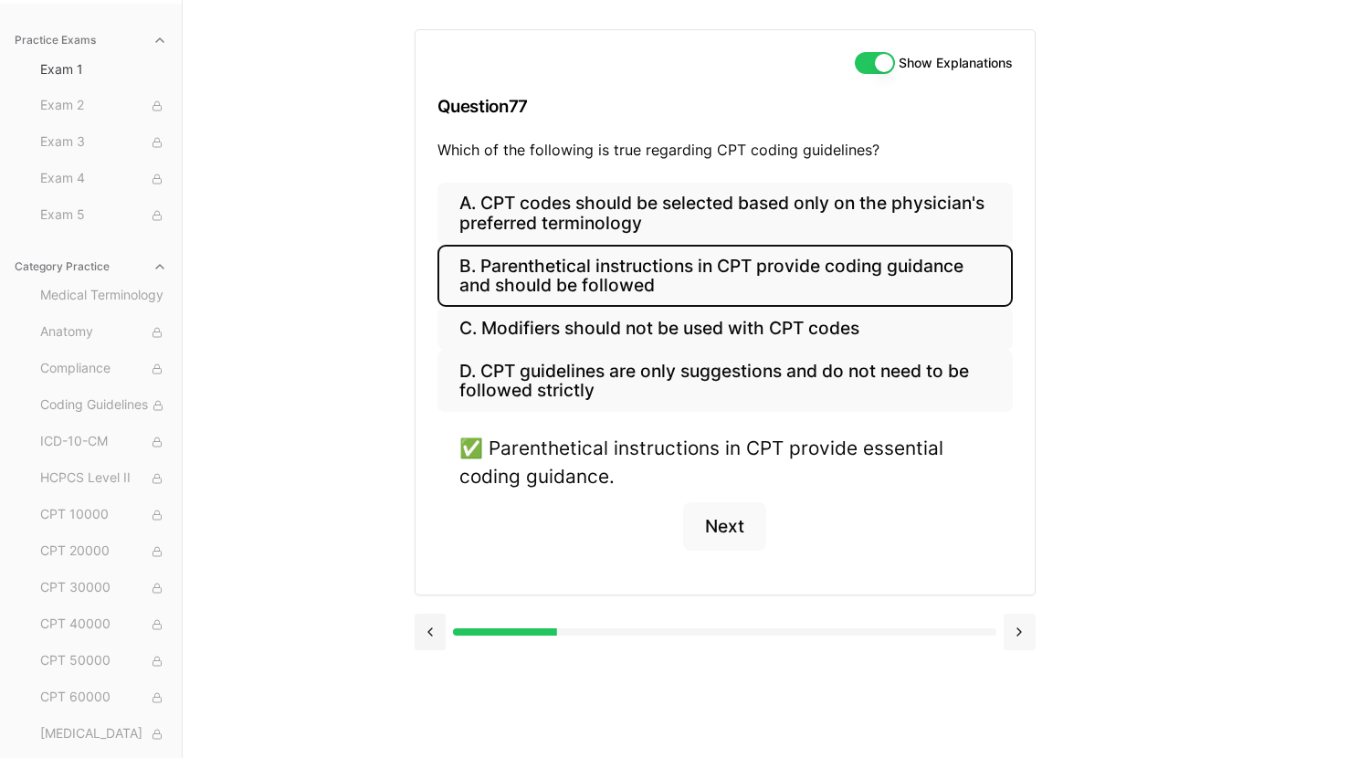
click at [1018, 636] on button at bounding box center [1020, 632] width 32 height 37
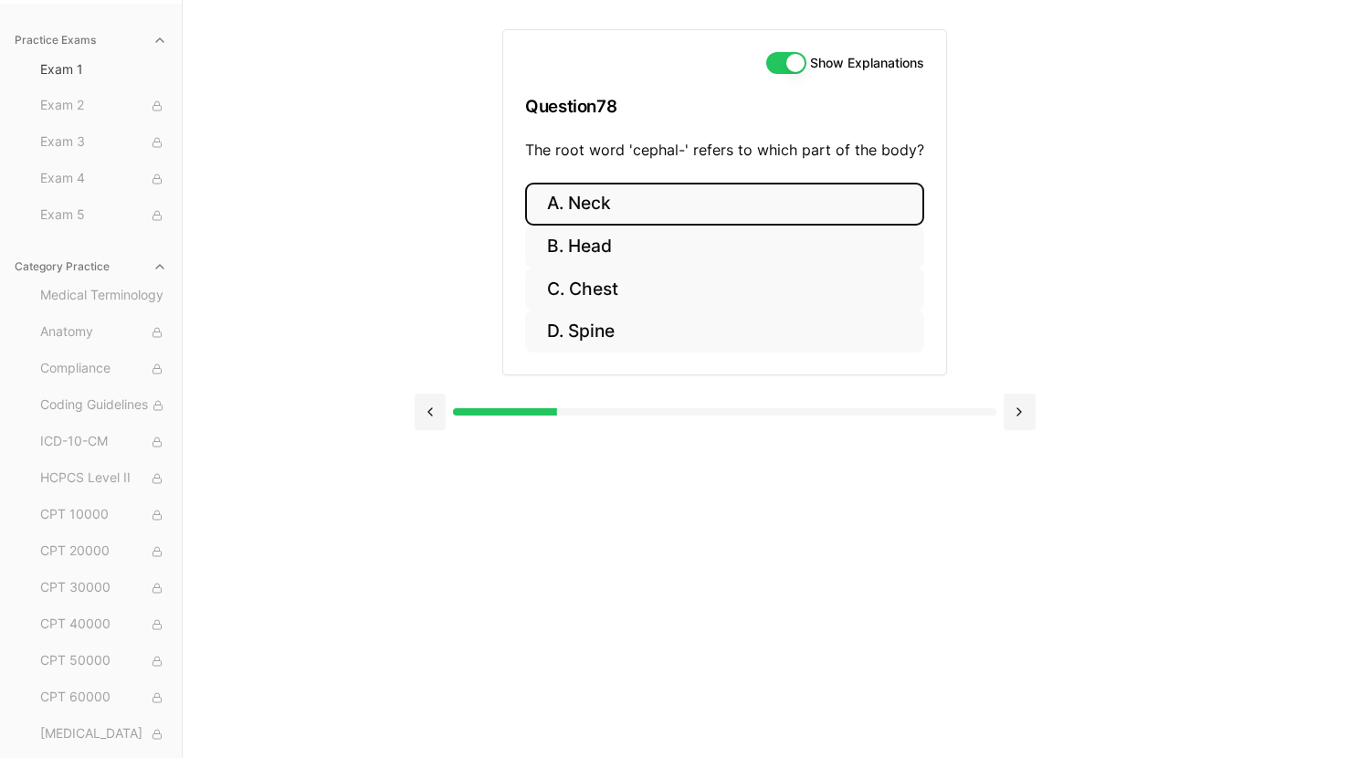
click at [692, 202] on button "A. Neck" at bounding box center [724, 204] width 399 height 43
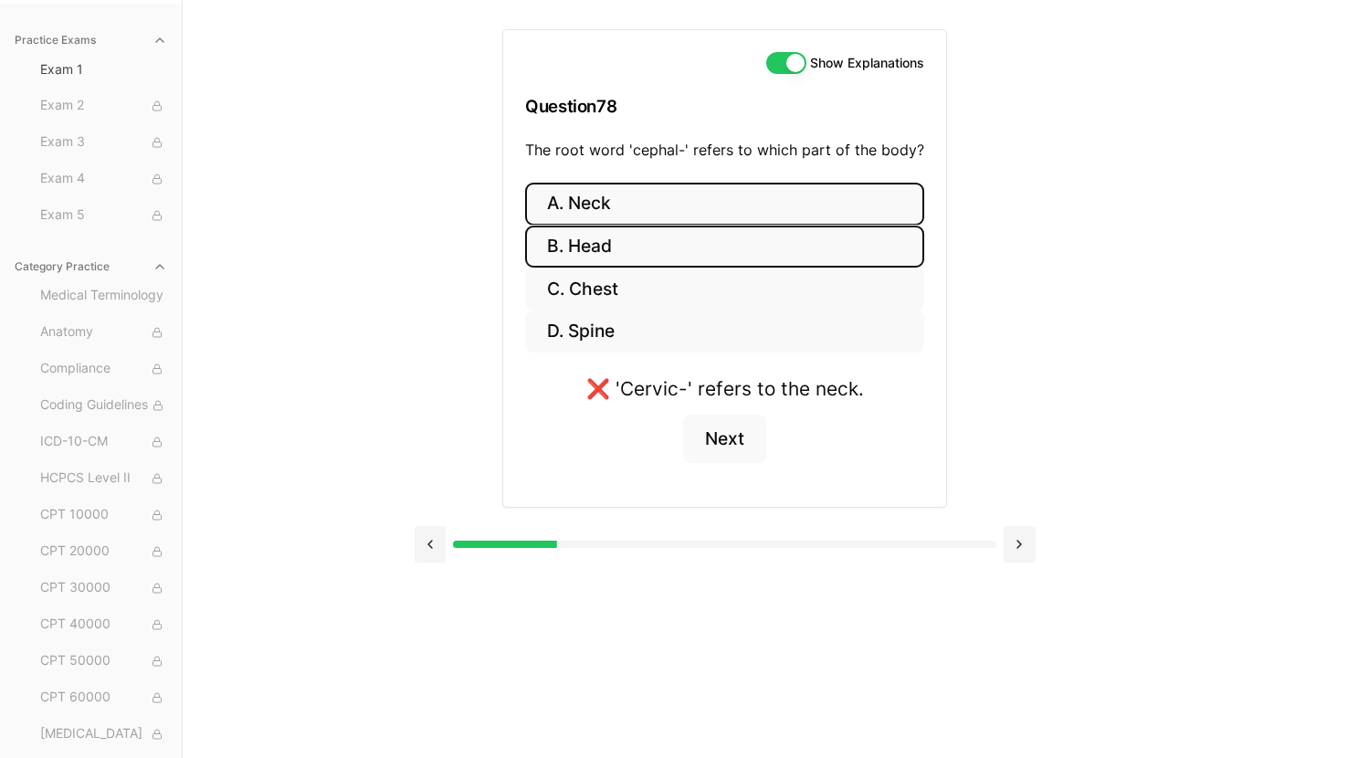
click at [695, 233] on button "B. Head" at bounding box center [724, 247] width 399 height 43
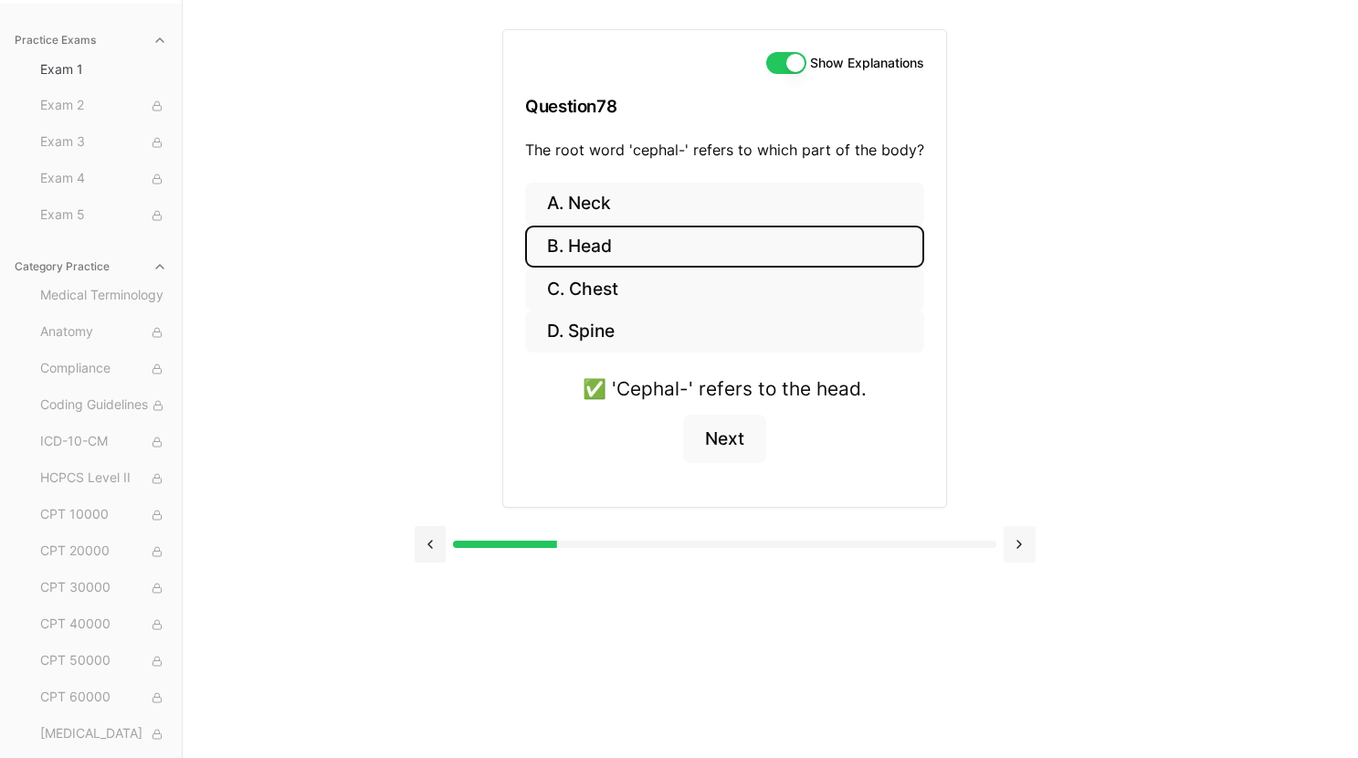
click at [1015, 554] on button at bounding box center [1020, 544] width 32 height 37
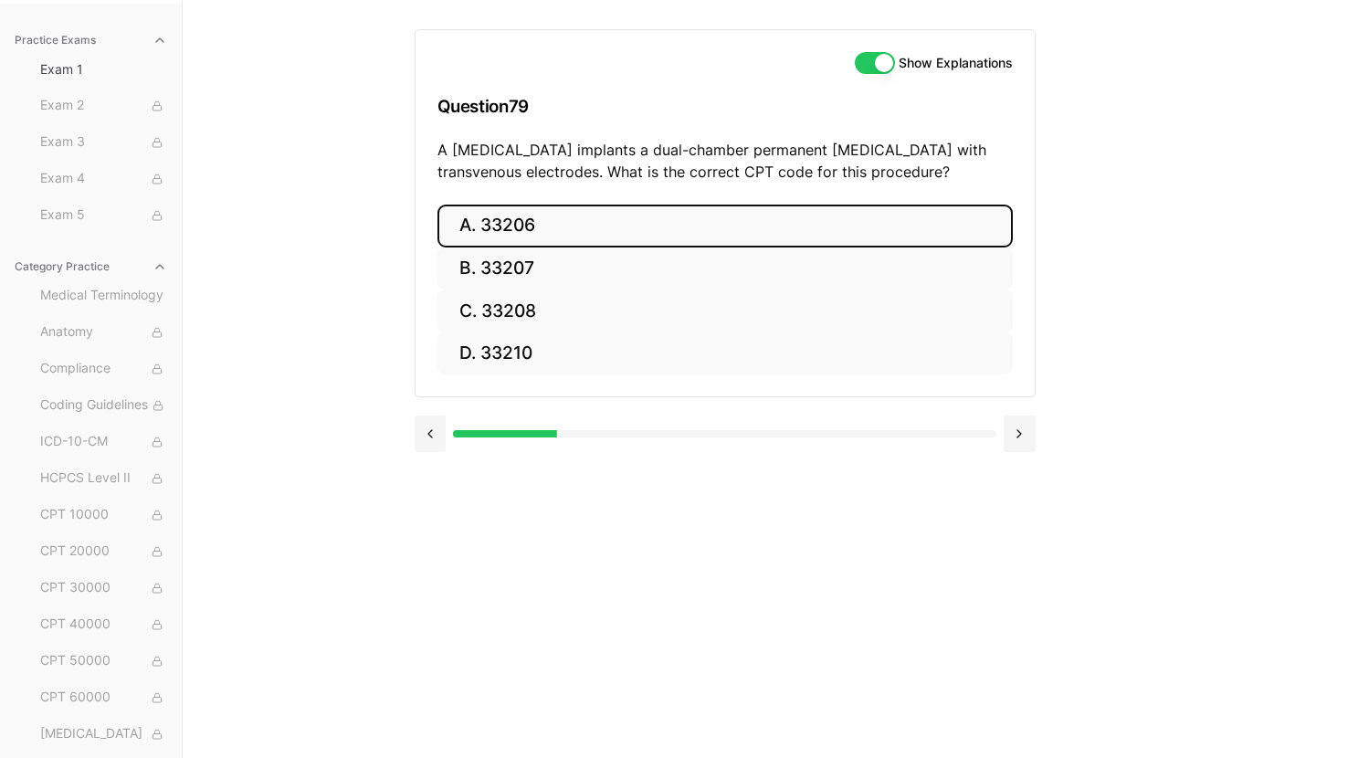
click at [842, 212] on button "A. 33206" at bounding box center [724, 226] width 575 height 43
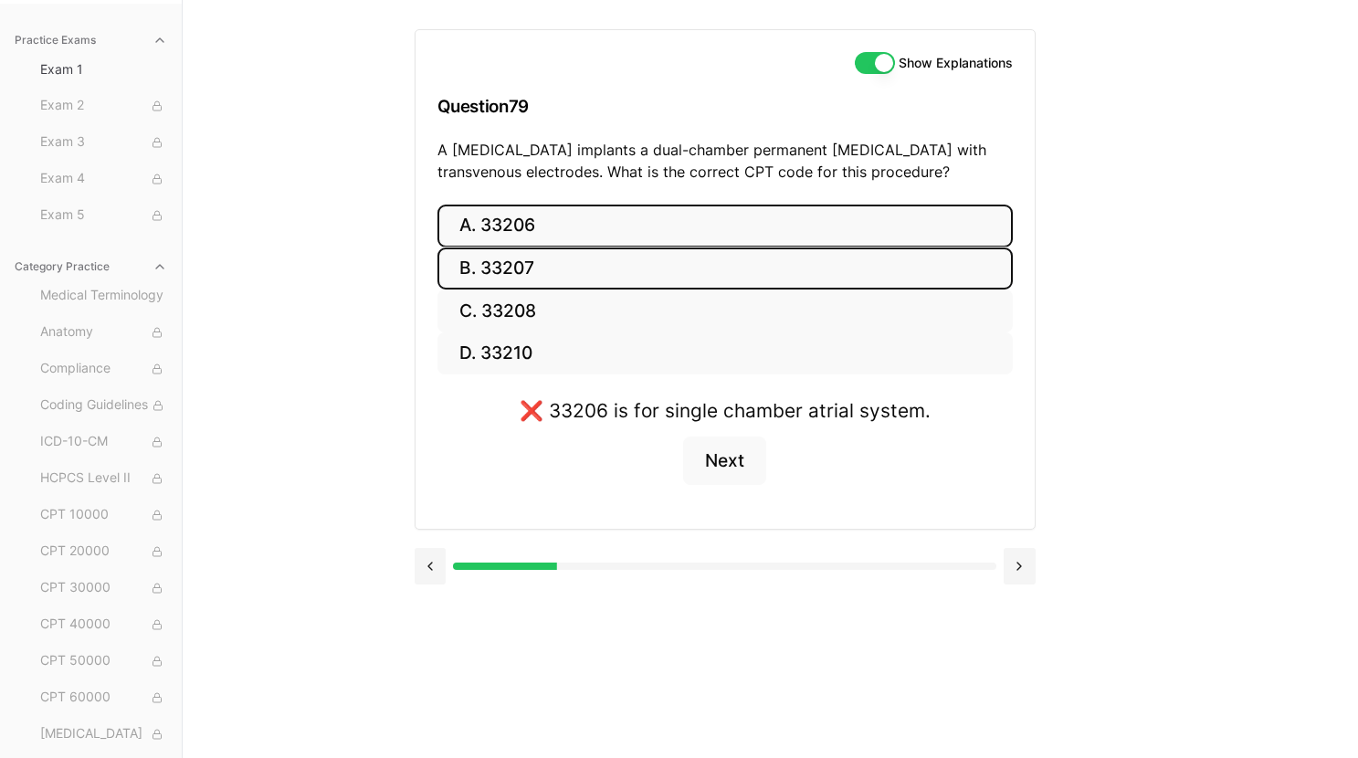
click at [839, 260] on button "B. 33207" at bounding box center [724, 268] width 575 height 43
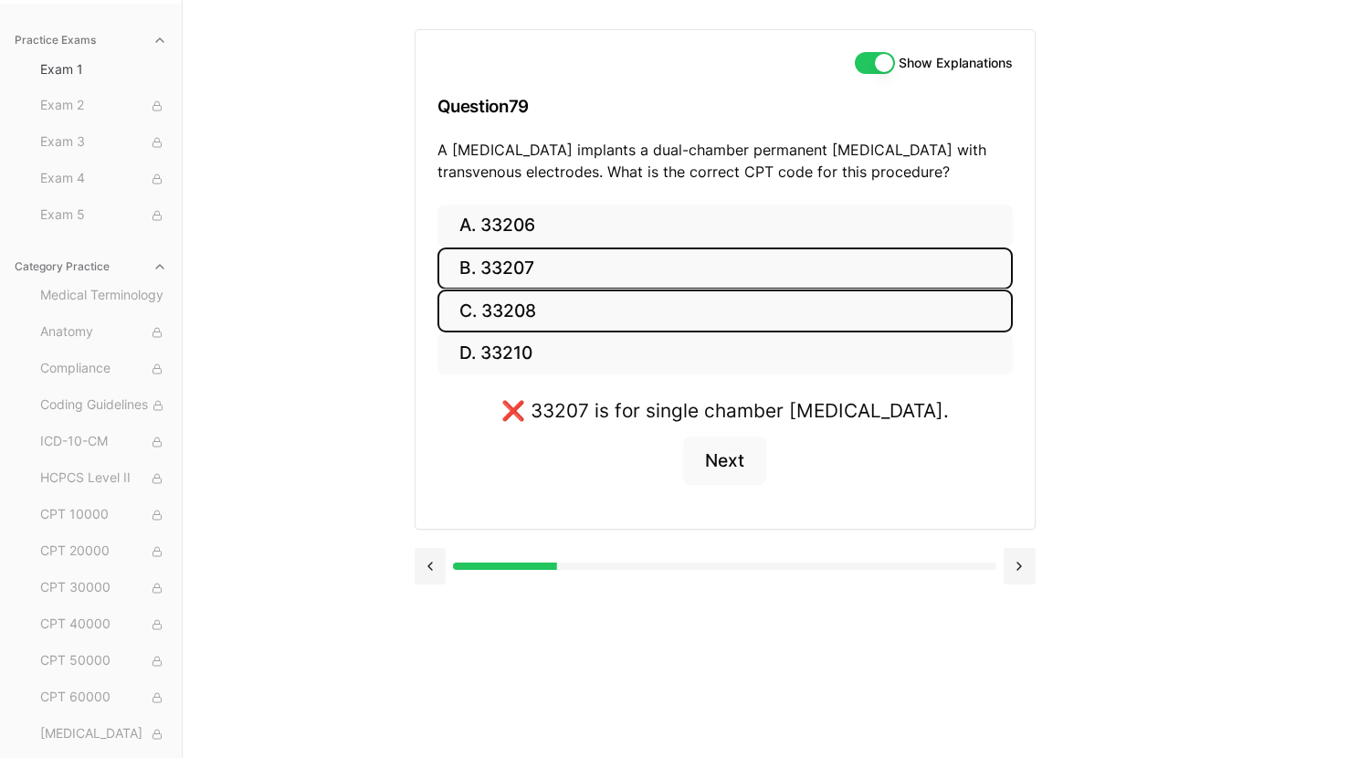
click at [839, 302] on button "C. 33208" at bounding box center [724, 310] width 575 height 43
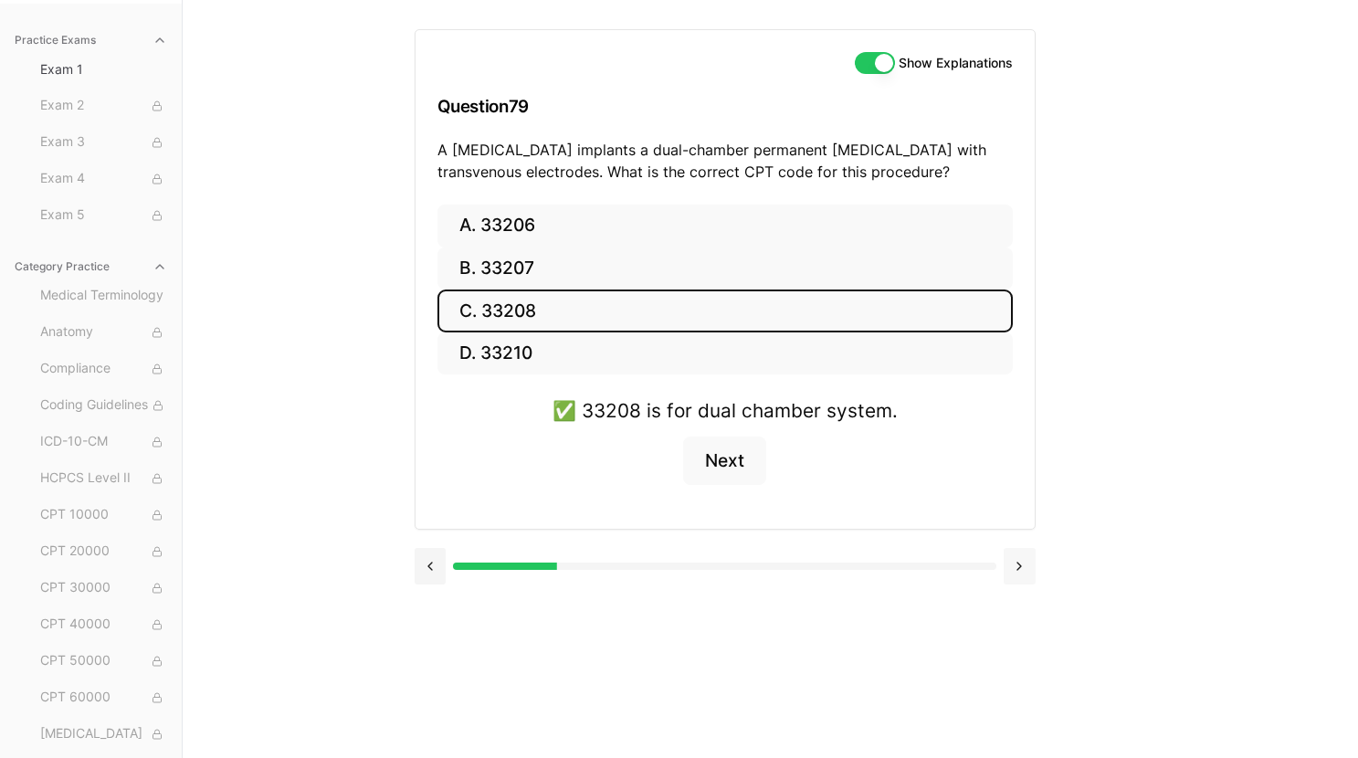
click at [1022, 571] on button at bounding box center [1020, 566] width 32 height 37
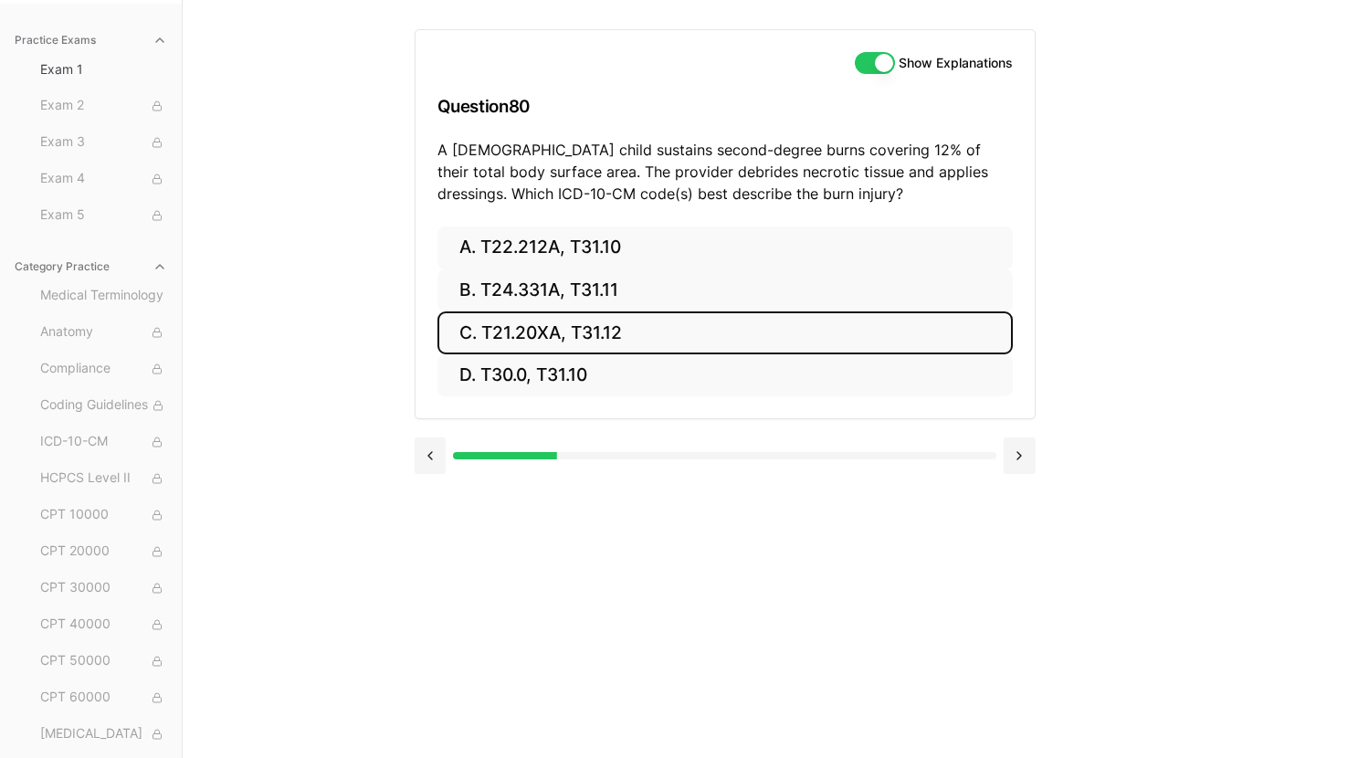
click at [681, 330] on button "C. T21.20XA, T31.12" at bounding box center [724, 332] width 575 height 43
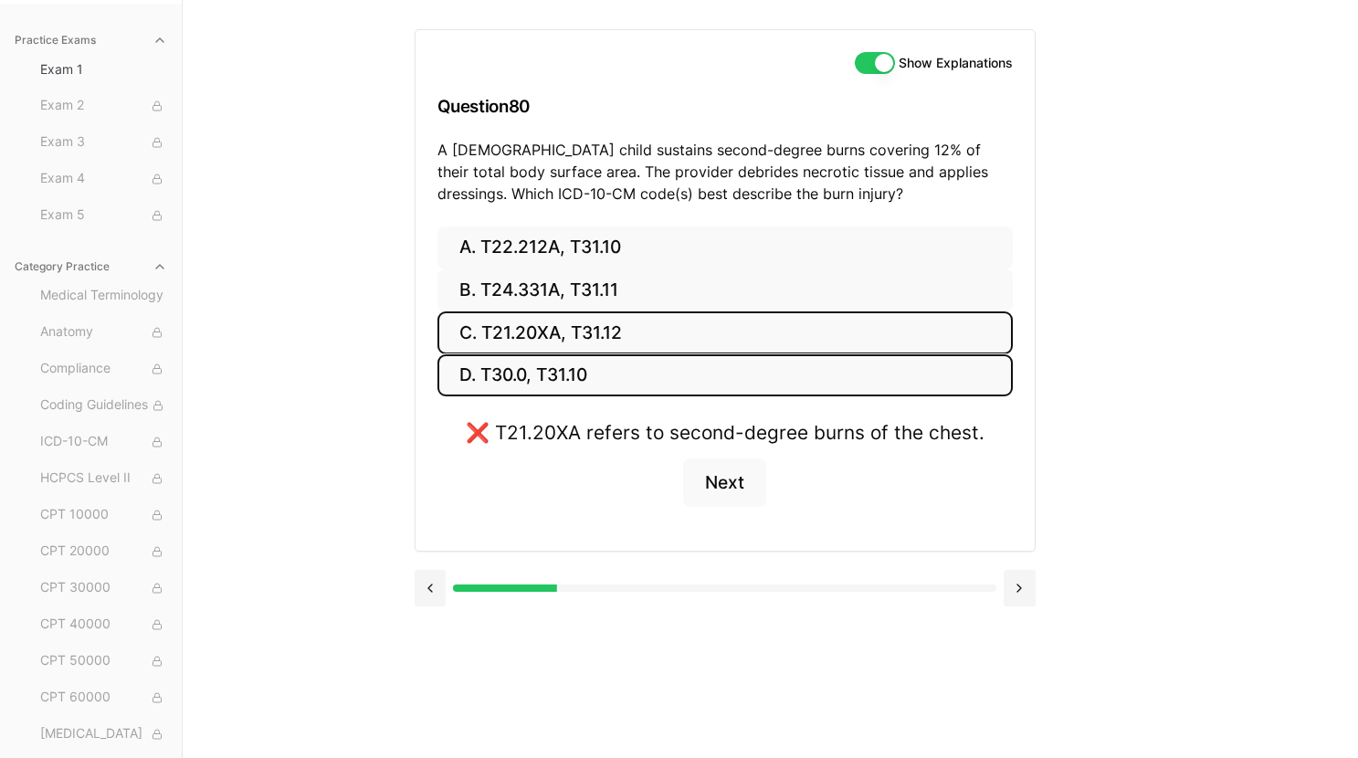
click at [687, 374] on button "D. T30.0, T31.10" at bounding box center [724, 375] width 575 height 43
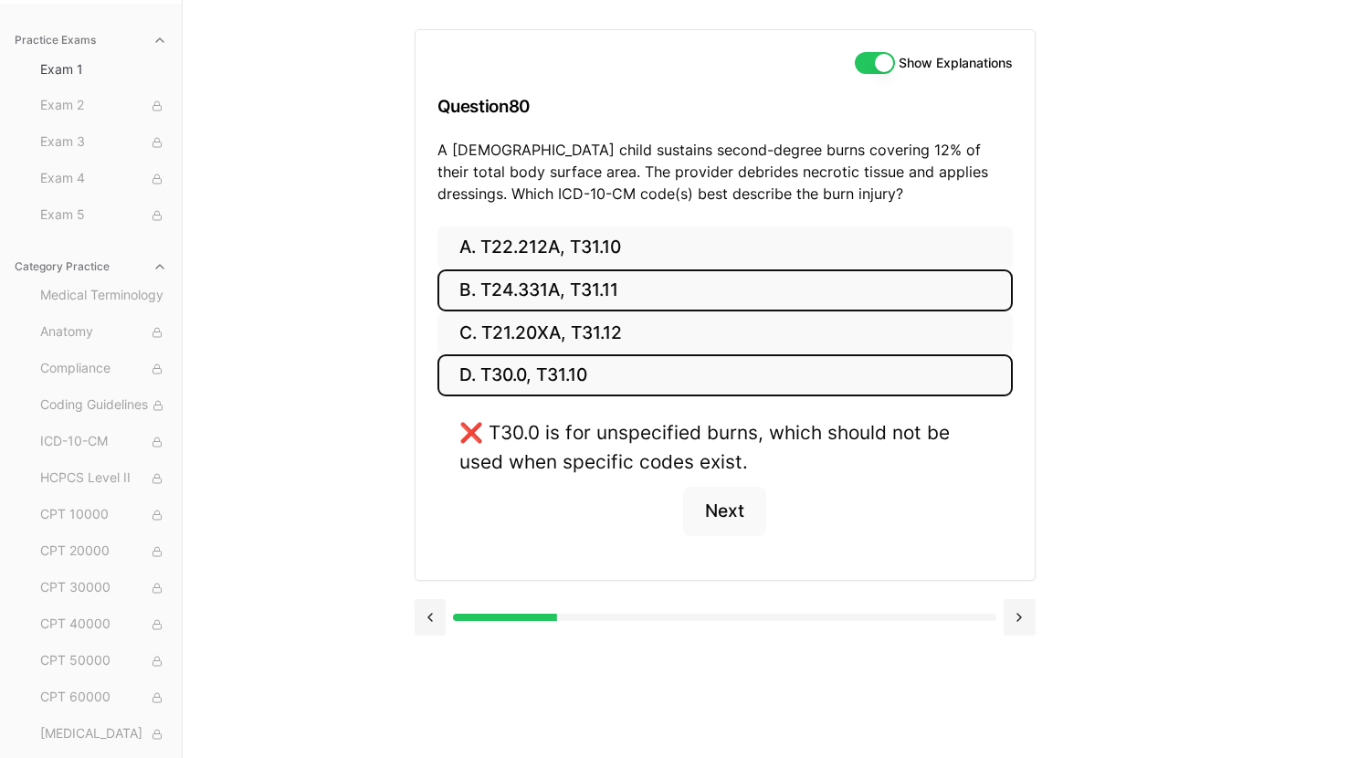
click at [684, 285] on button "B. T24.331A, T31.11" at bounding box center [724, 290] width 575 height 43
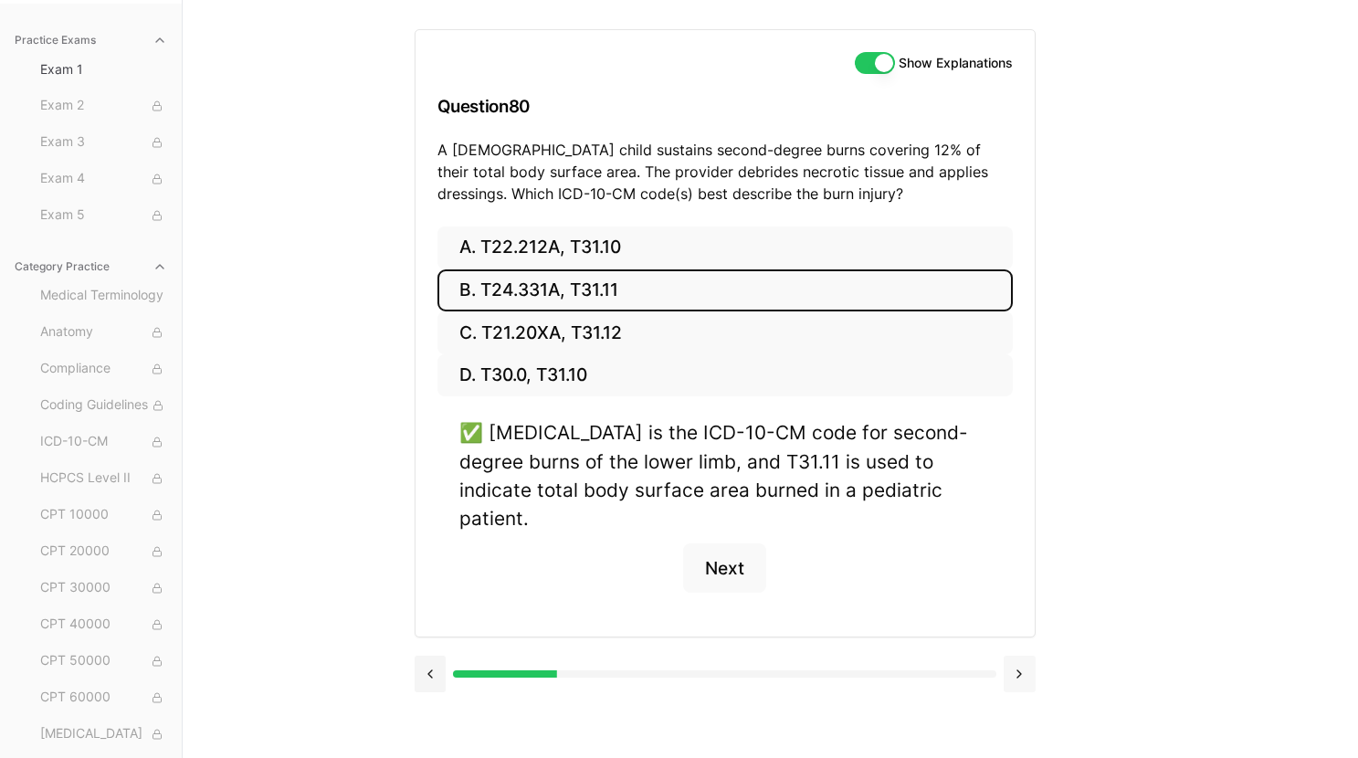
click at [1025, 656] on button at bounding box center [1020, 674] width 32 height 37
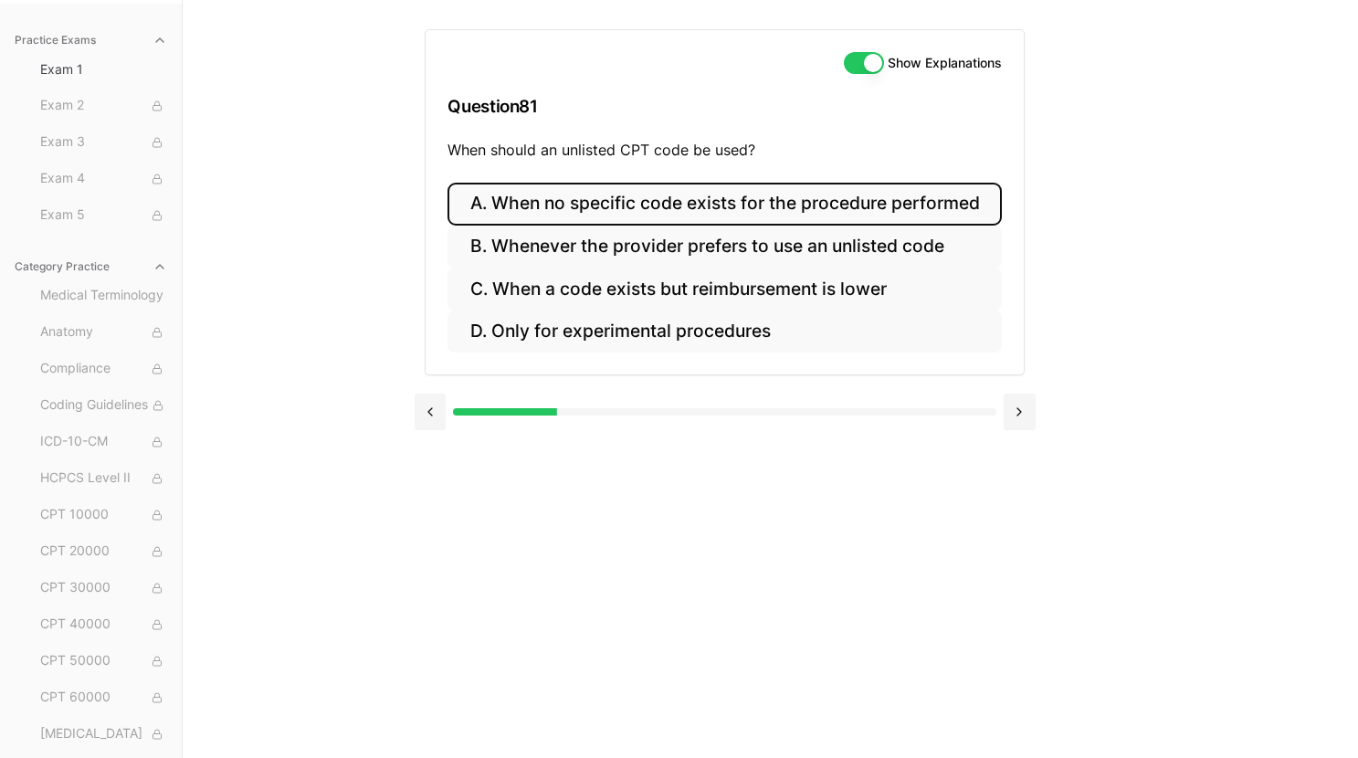
click at [778, 207] on button "A. When no specific code exists for the procedure performed" at bounding box center [723, 204] width 553 height 43
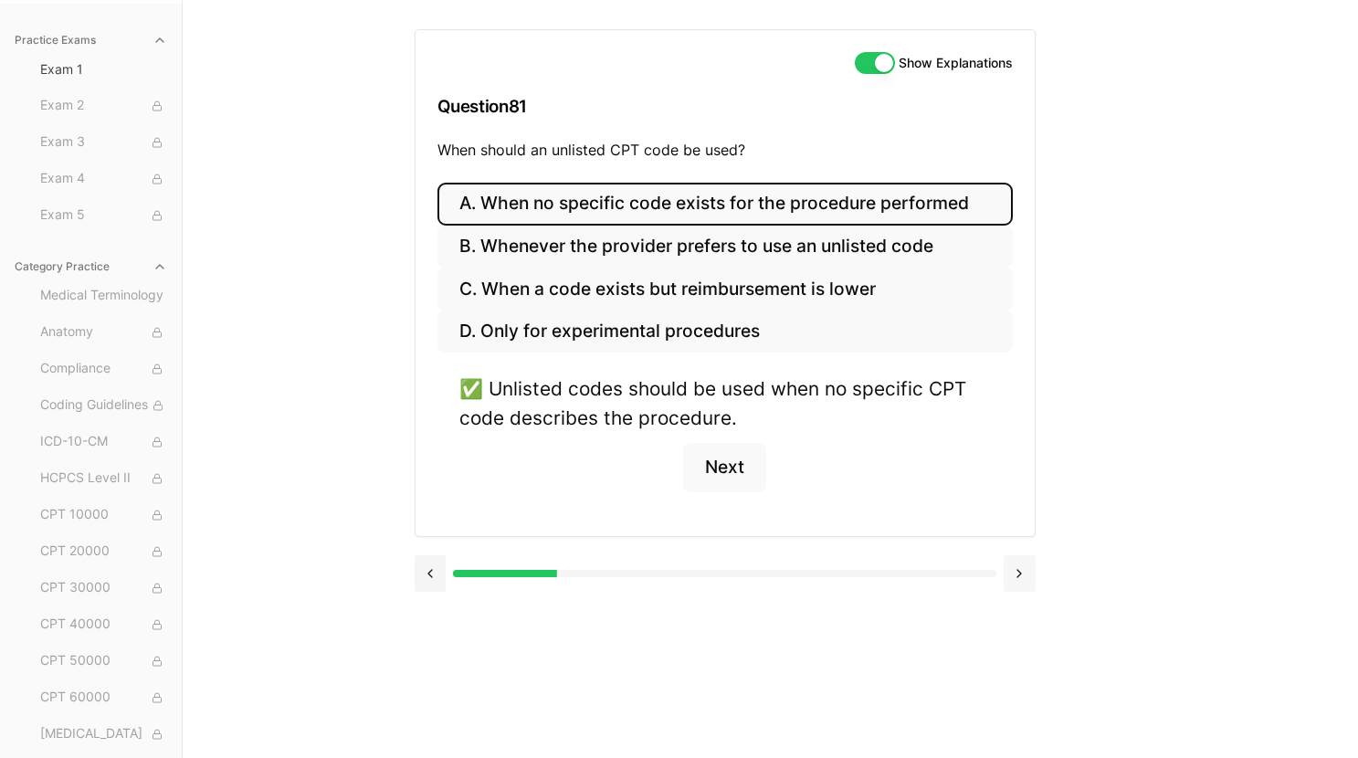
click at [1027, 577] on button at bounding box center [1020, 573] width 32 height 37
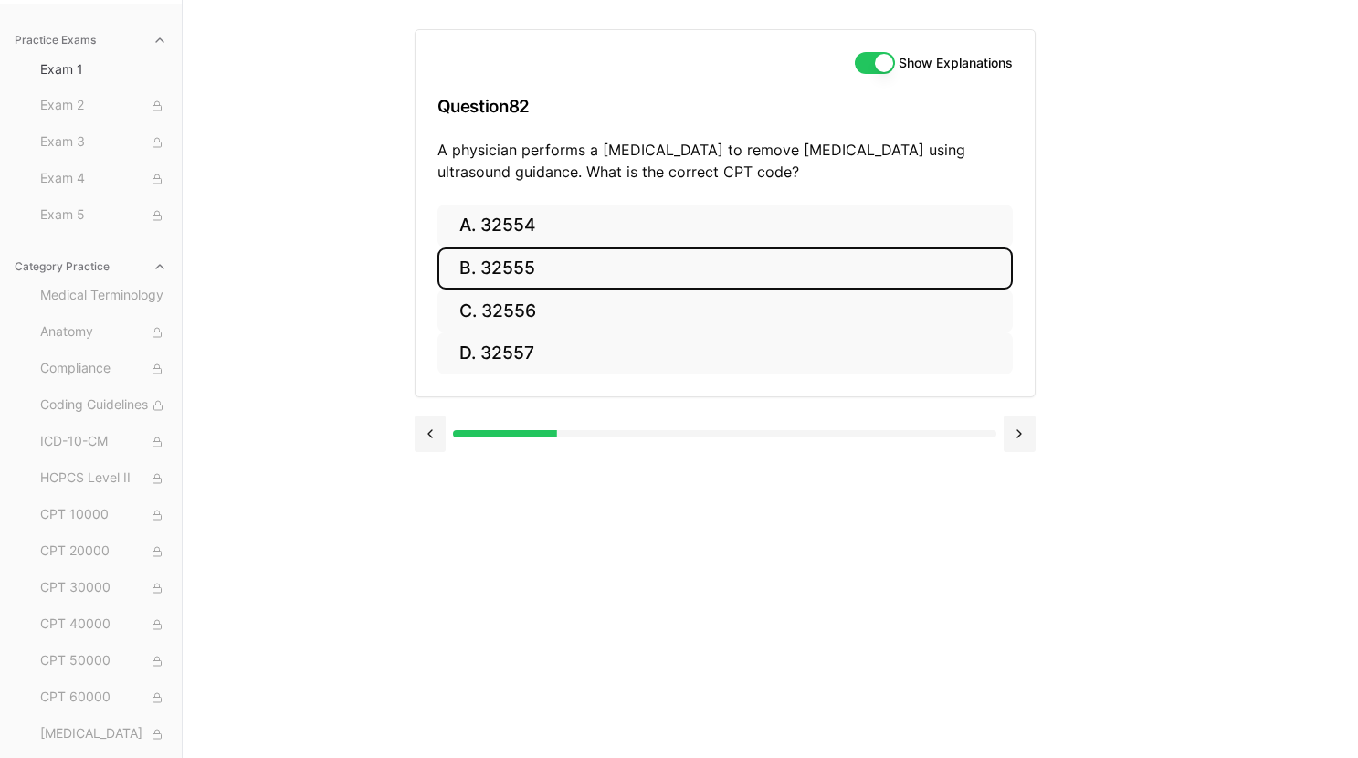
click at [747, 265] on button "B. 32555" at bounding box center [724, 268] width 575 height 43
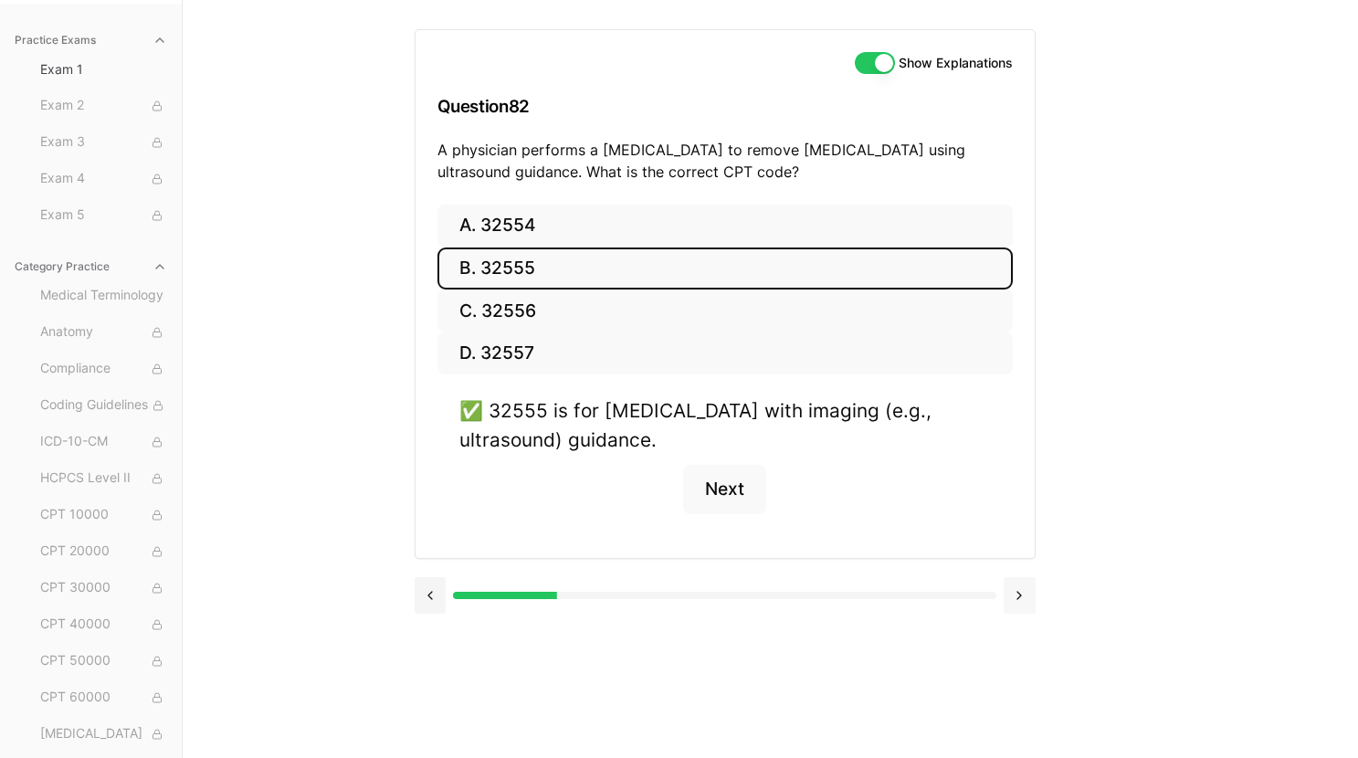
click at [1016, 595] on button at bounding box center [1020, 595] width 32 height 37
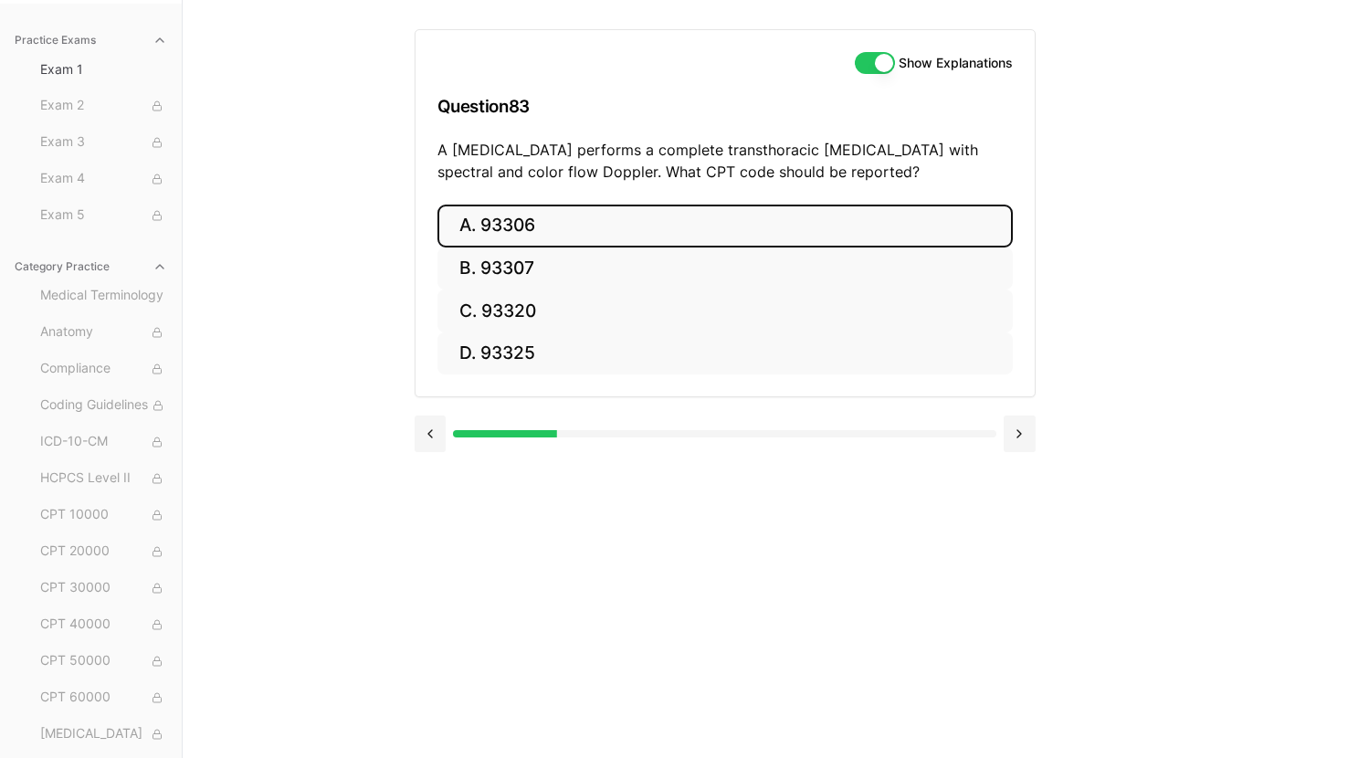
click at [608, 231] on button "A. 93306" at bounding box center [724, 226] width 575 height 43
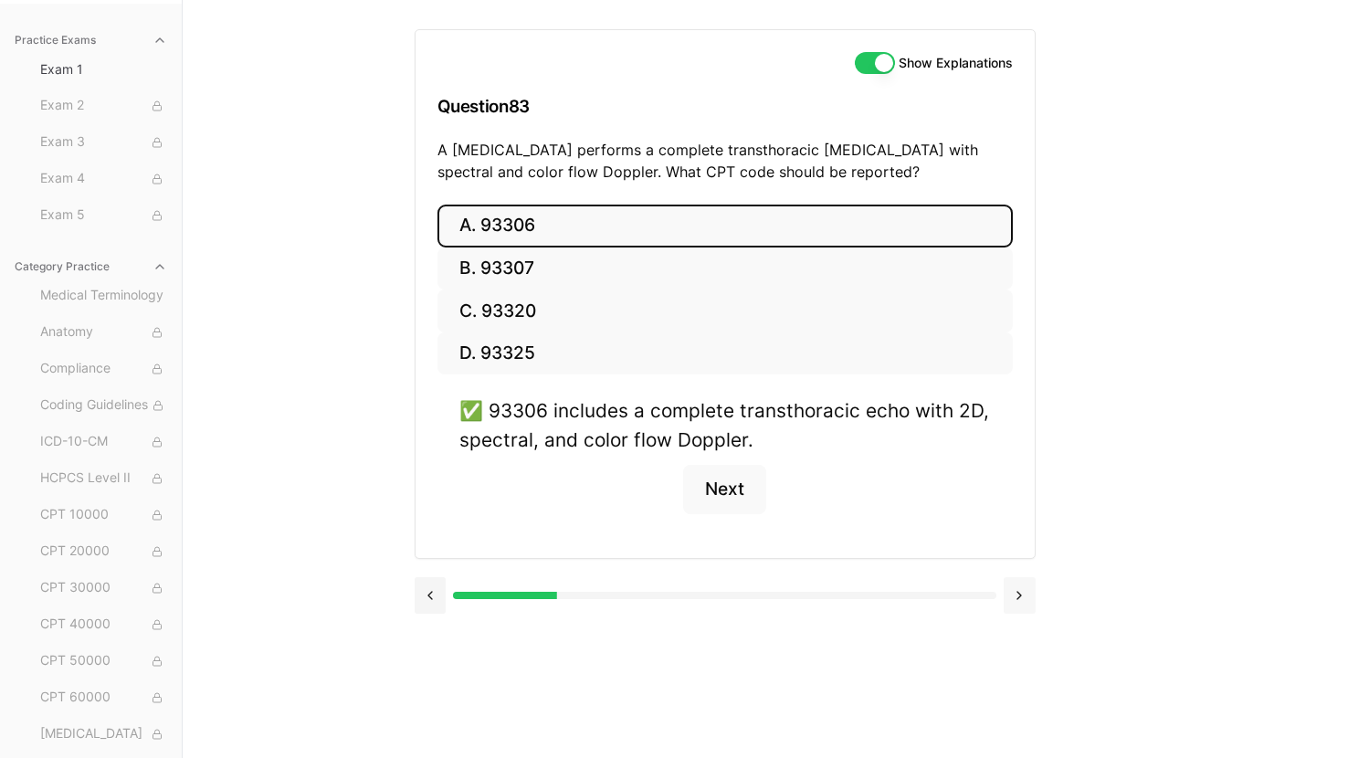
click at [1022, 601] on button at bounding box center [1020, 595] width 32 height 37
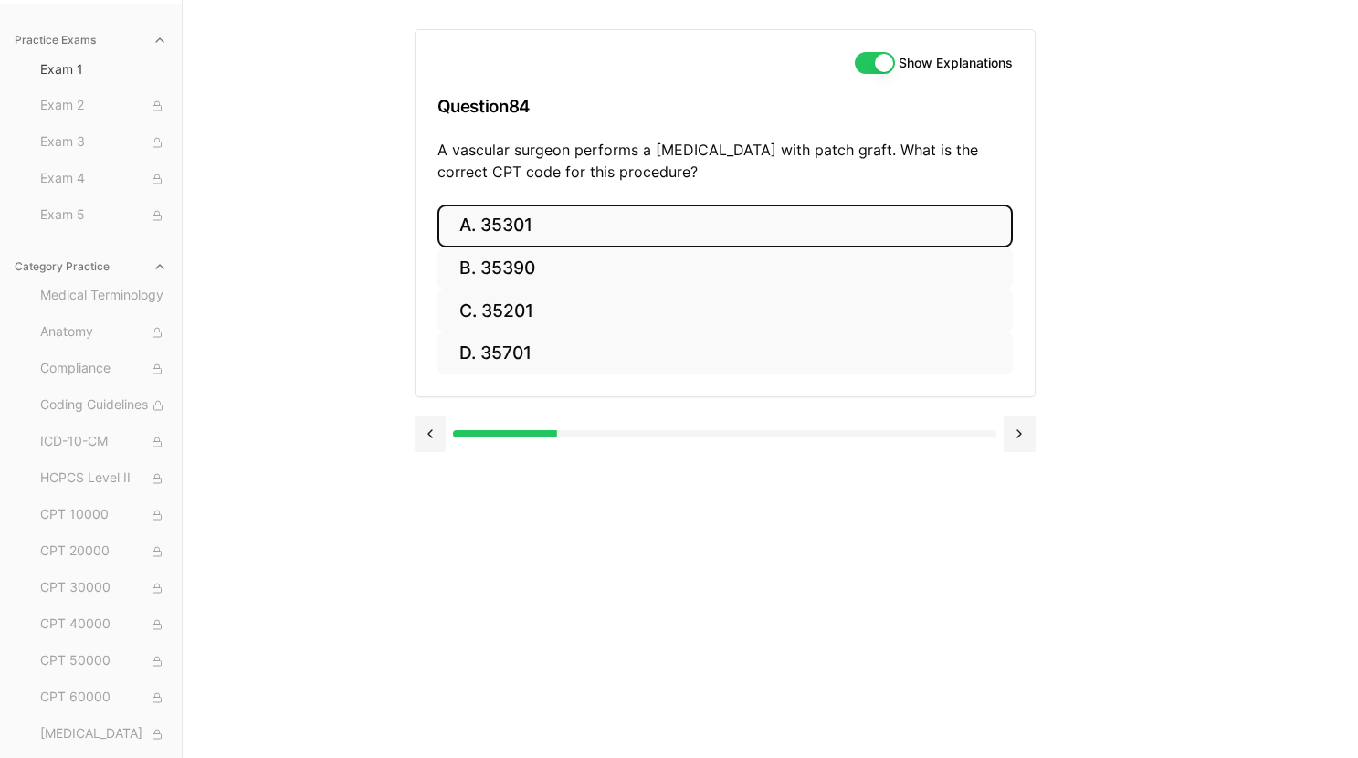
click at [590, 220] on button "A. 35301" at bounding box center [724, 226] width 575 height 43
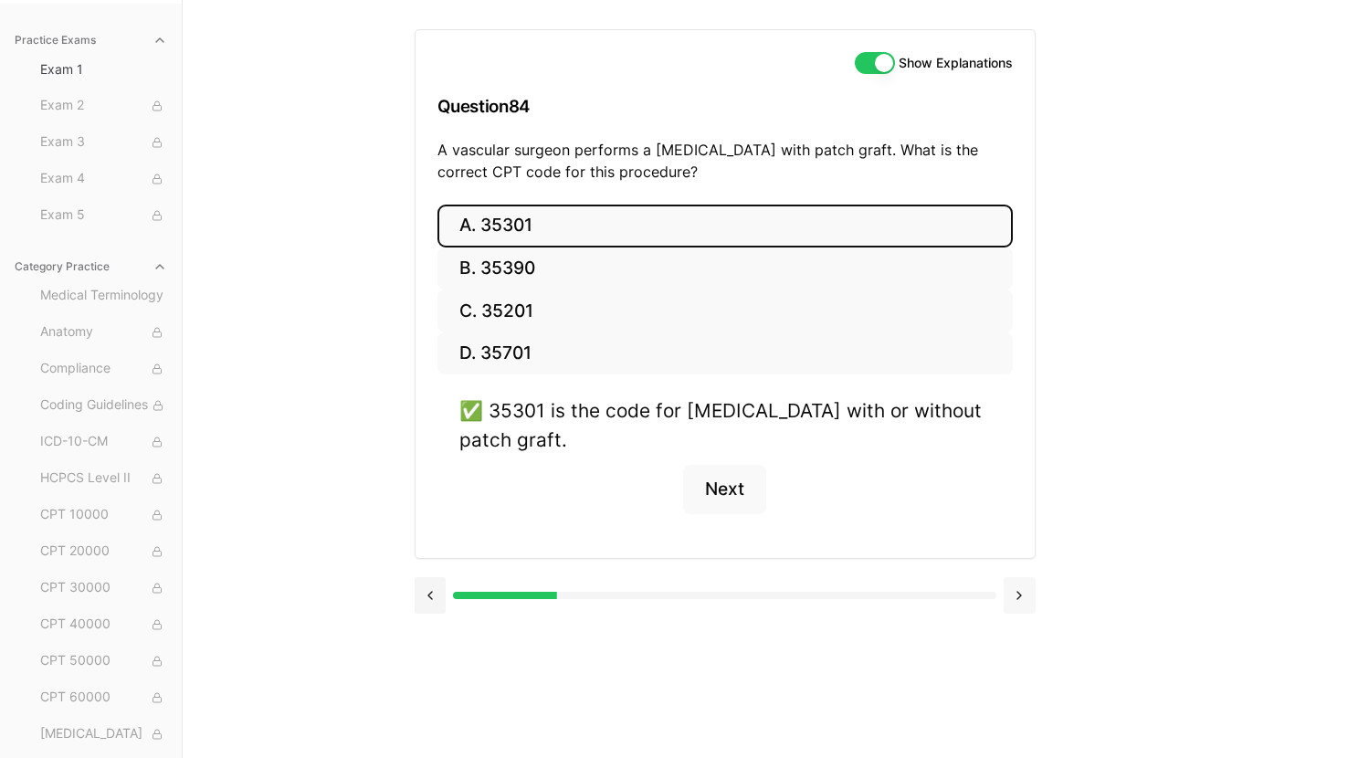
click at [1015, 588] on button at bounding box center [1020, 595] width 32 height 37
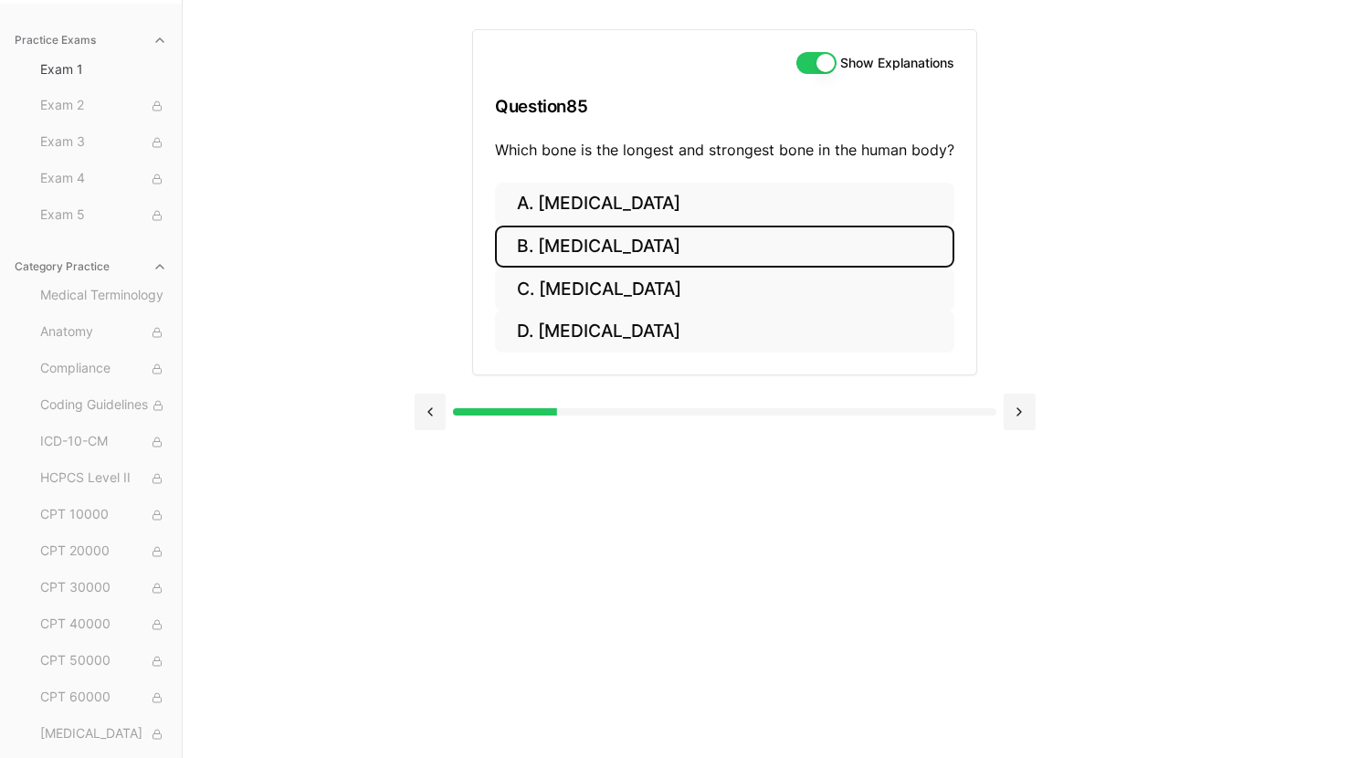
click at [692, 249] on button "B. Femur" at bounding box center [724, 247] width 459 height 43
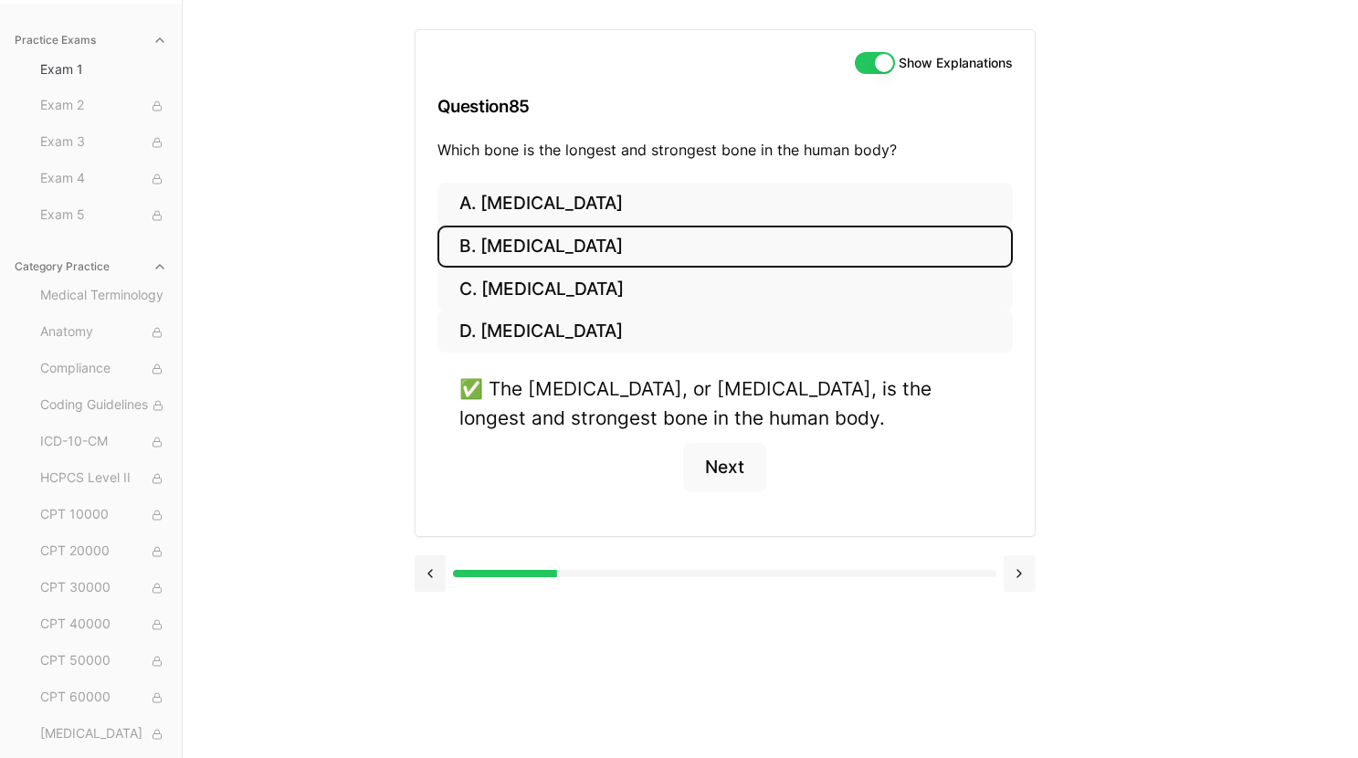
click at [1019, 576] on button at bounding box center [1020, 573] width 32 height 37
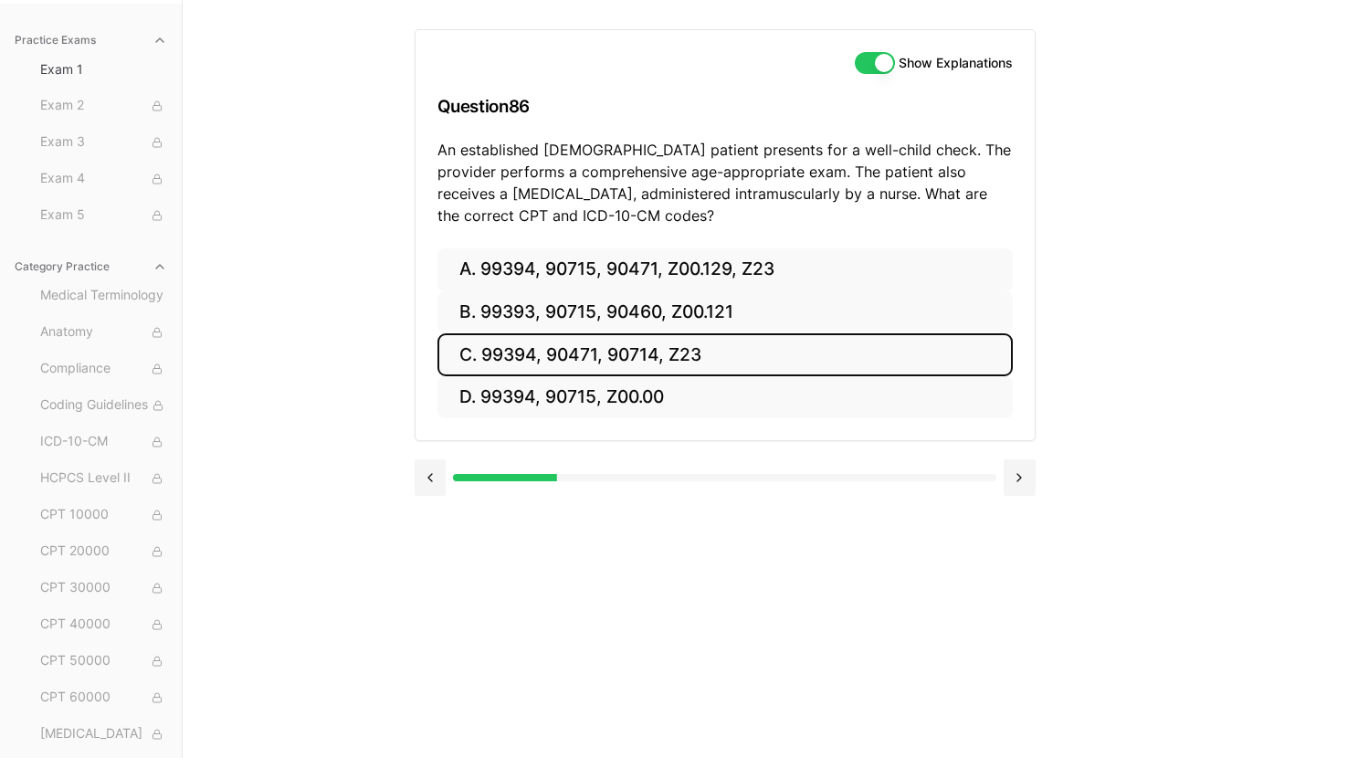
click at [583, 365] on button "C. 99394, 90471, 90714, Z23" at bounding box center [724, 354] width 575 height 43
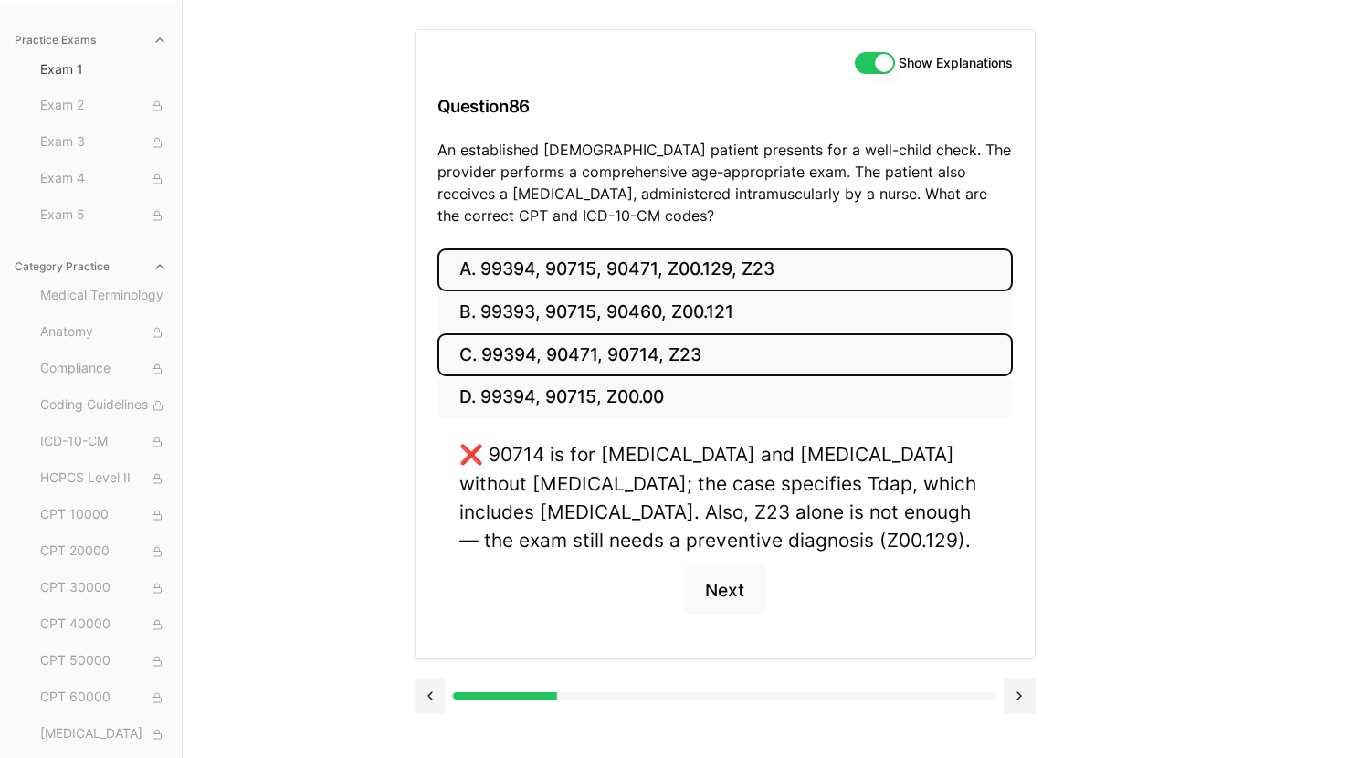
click at [804, 268] on button "A. 99394, 90715, 90471, Z00.129, Z23" at bounding box center [724, 269] width 575 height 43
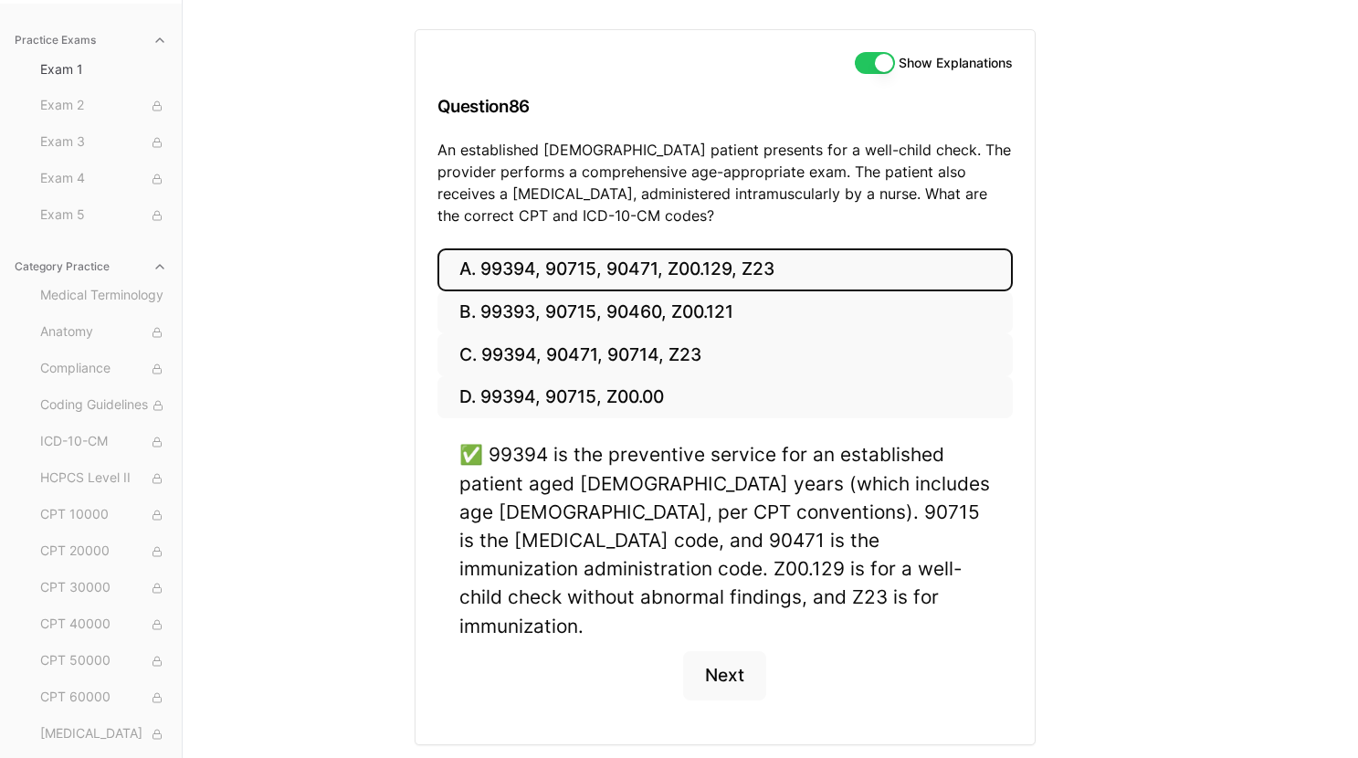
scroll to position [195, 0]
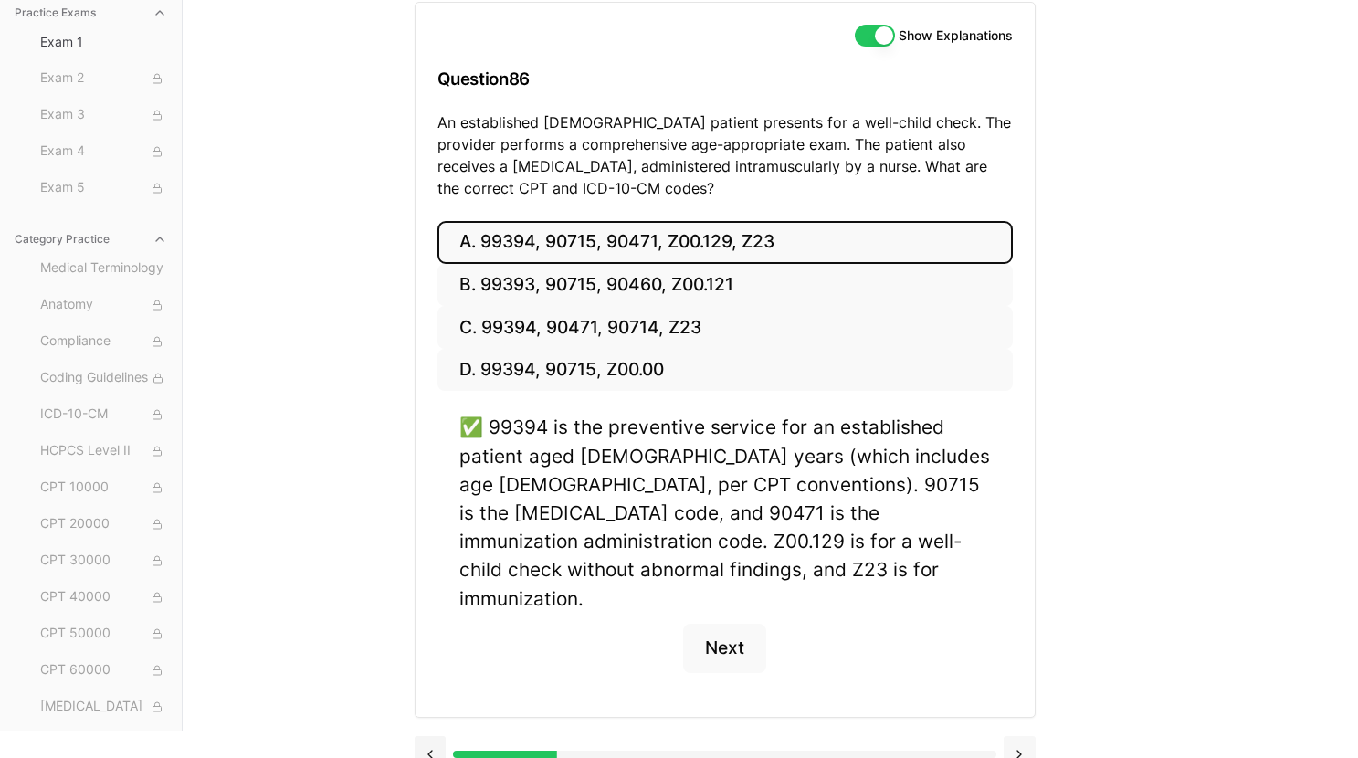
click at [1024, 736] on button at bounding box center [1020, 754] width 32 height 37
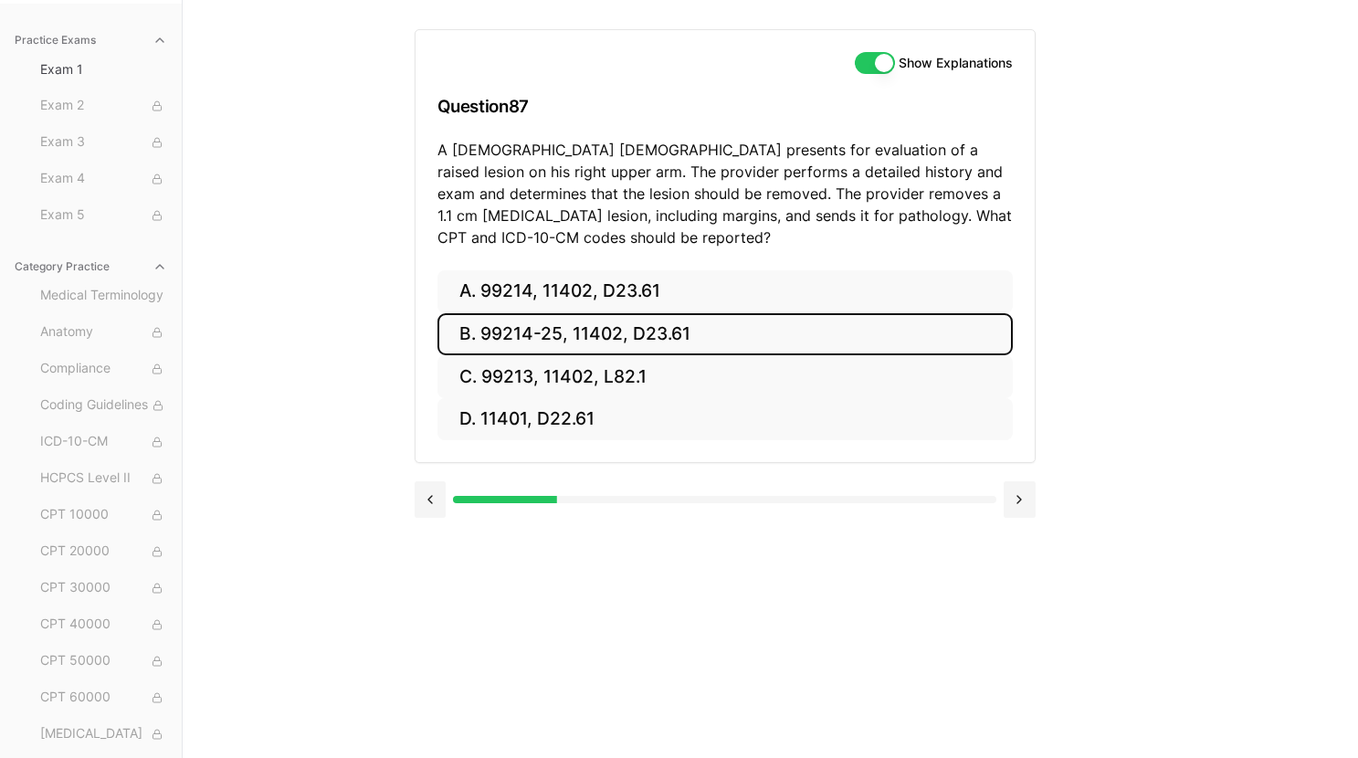
click at [501, 338] on button "B. 99214-25, 11402, D23.61" at bounding box center [724, 334] width 575 height 43
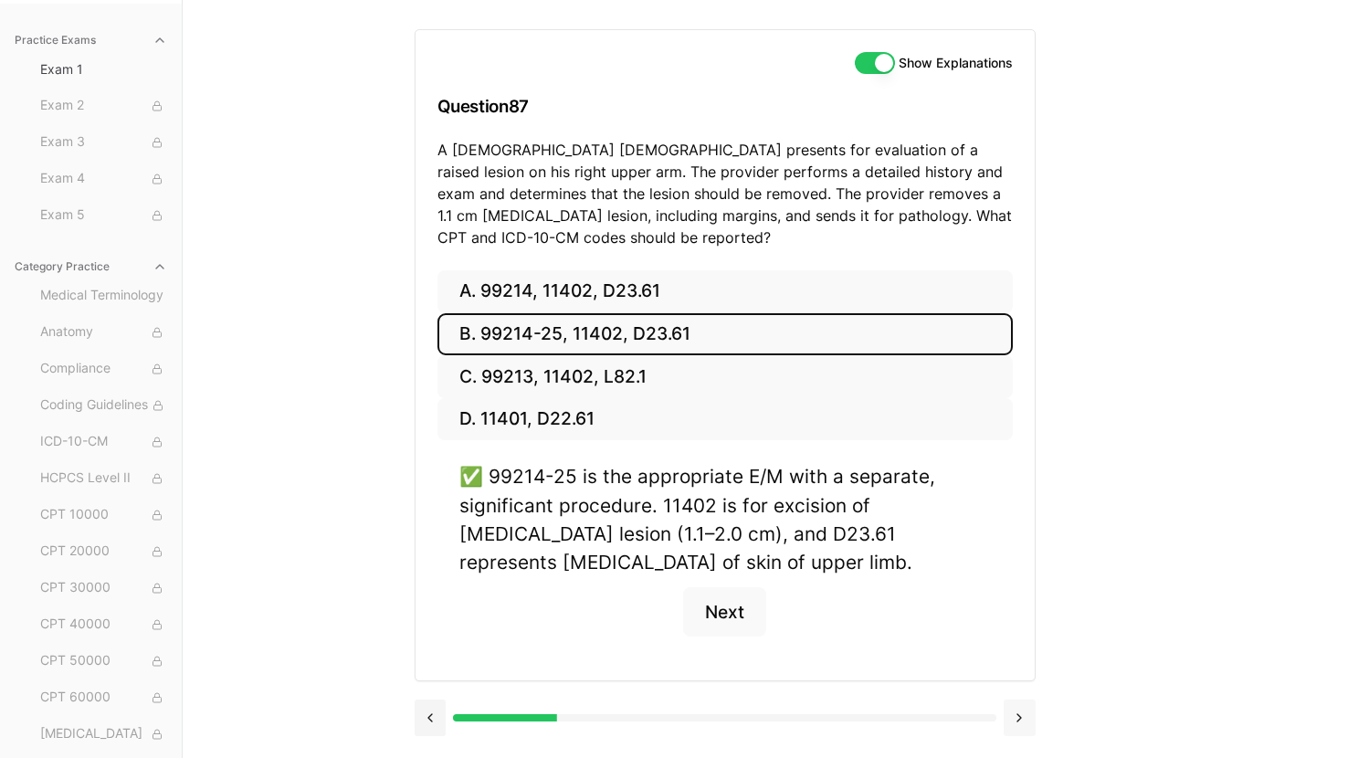
click at [1016, 707] on button at bounding box center [1020, 717] width 32 height 37
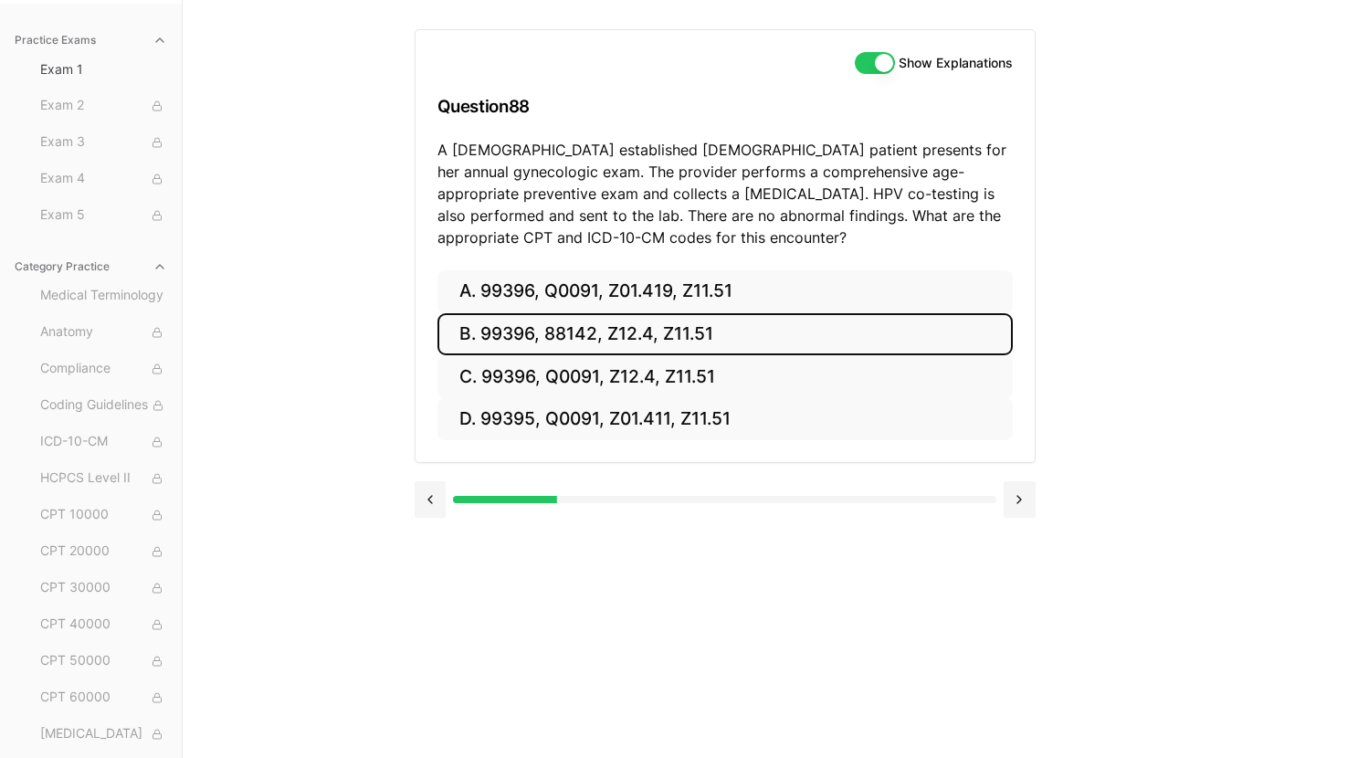
click at [598, 333] on button "B. 99396, 88142, Z12.4, Z11.51" at bounding box center [724, 334] width 575 height 43
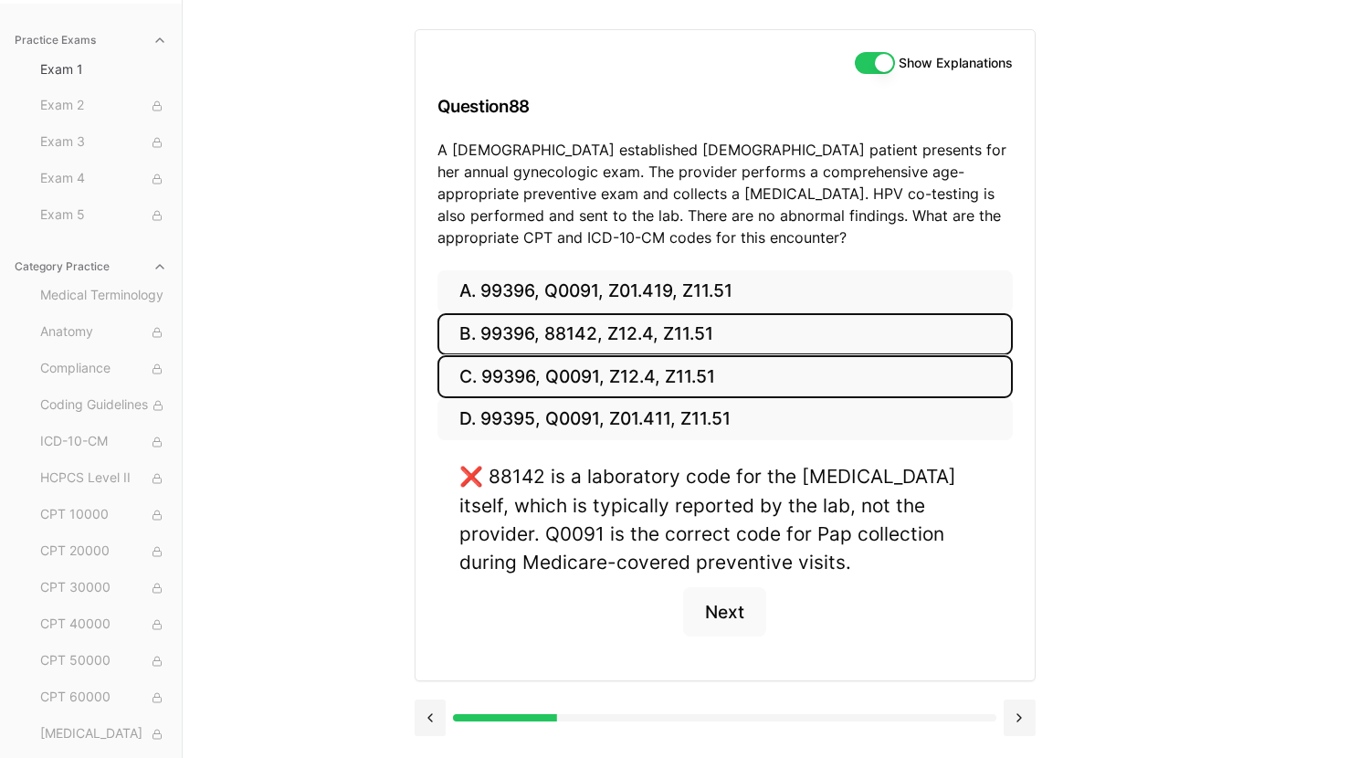
click at [608, 375] on button "C. 99396, Q0091, Z12.4, Z11.51" at bounding box center [724, 376] width 575 height 43
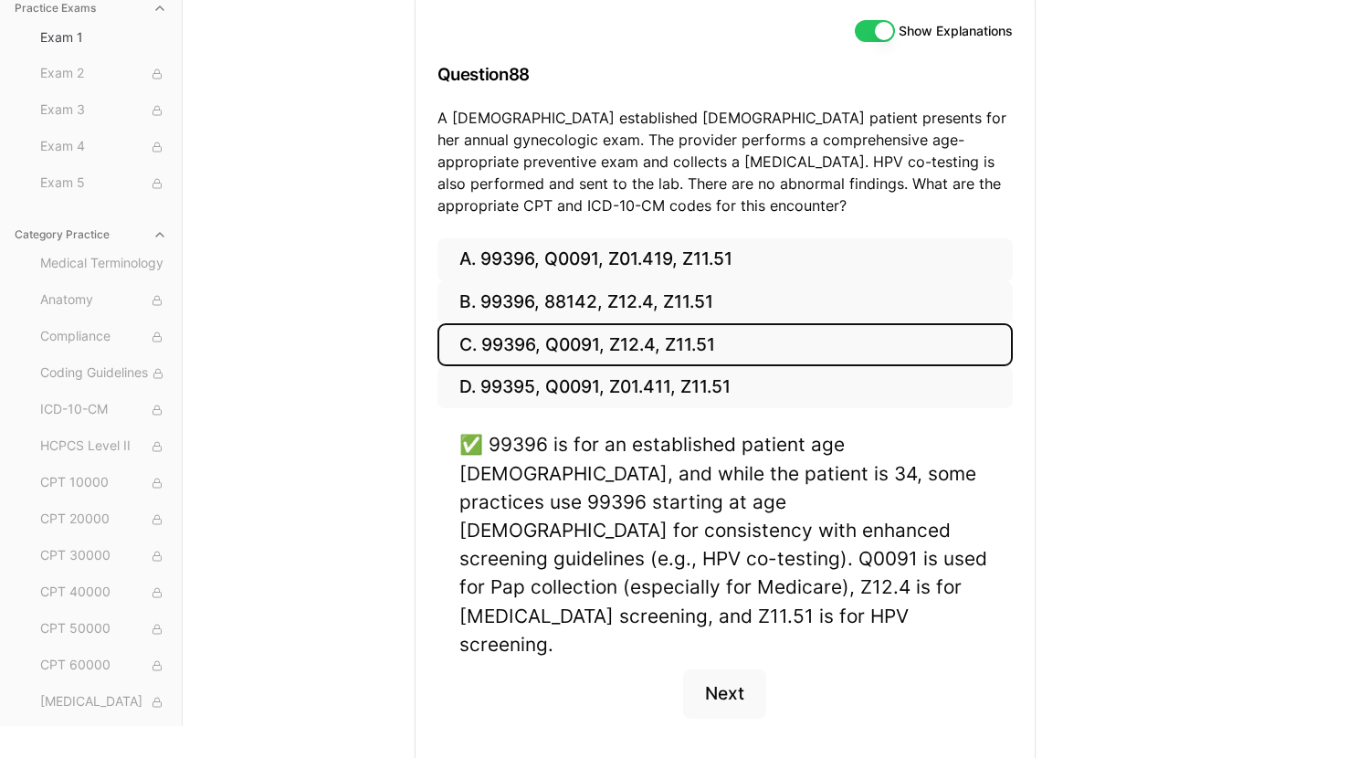
scroll to position [217, 0]
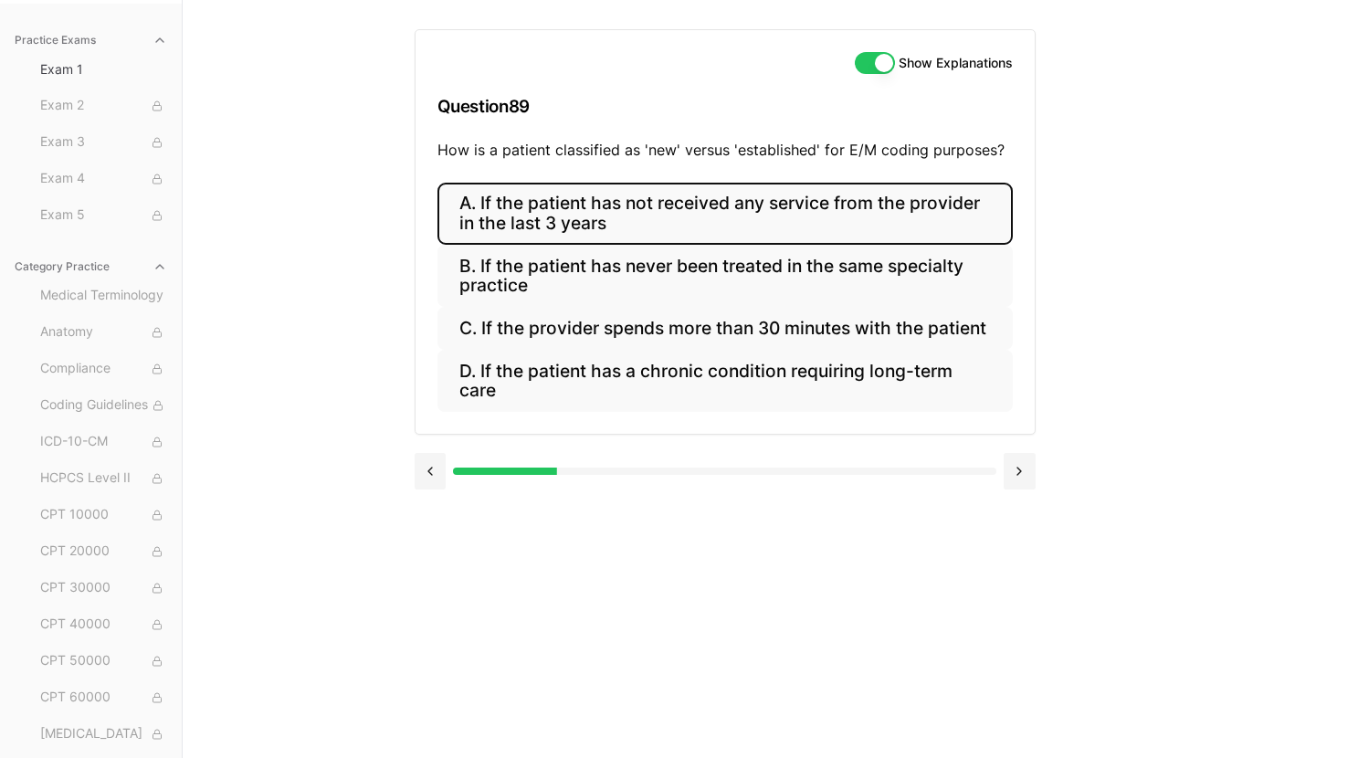
click at [688, 225] on button "A. If the patient has not received any service from the provider in the last 3 …" at bounding box center [724, 214] width 575 height 62
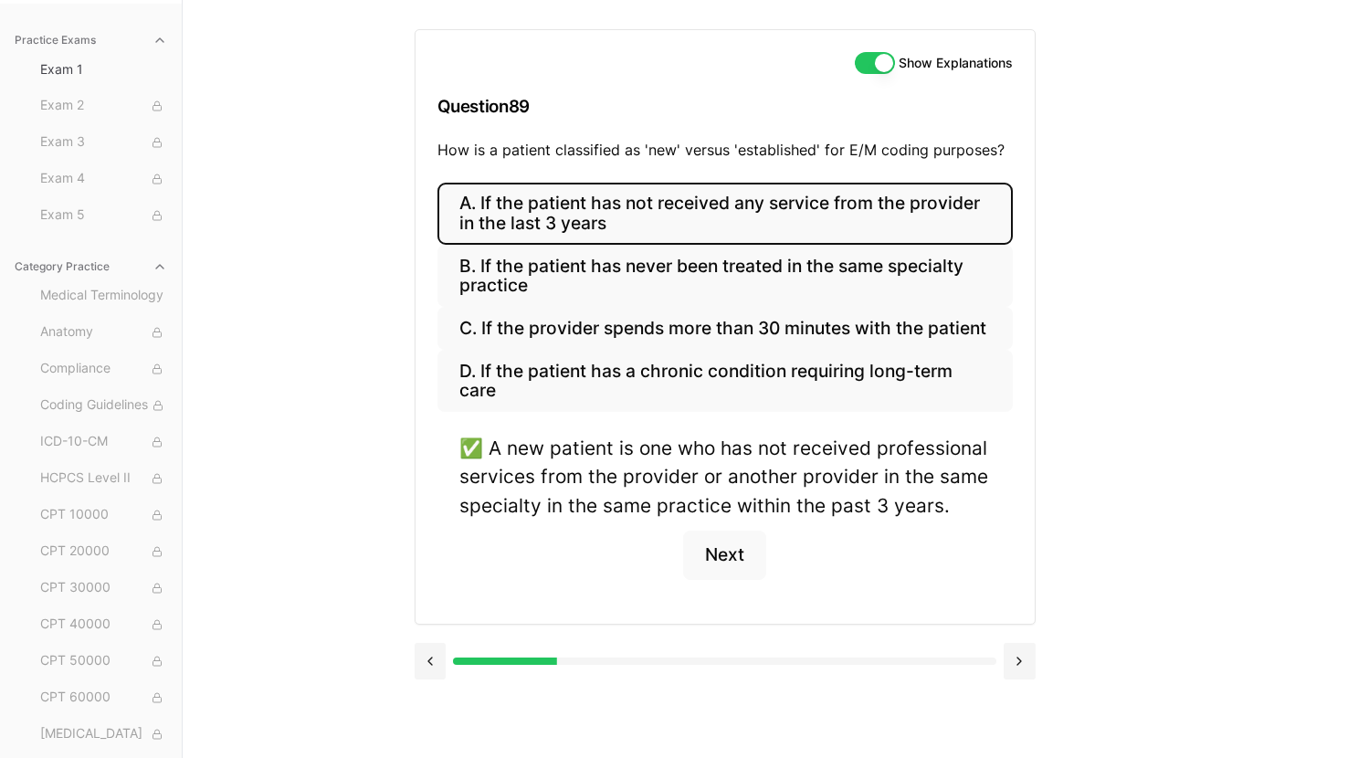
click at [1037, 668] on div "Show Explanations Question 89 How is a patient classified as 'new' versus 'esta…" at bounding box center [771, 379] width 712 height 758
click at [1026, 668] on button at bounding box center [1020, 661] width 32 height 37
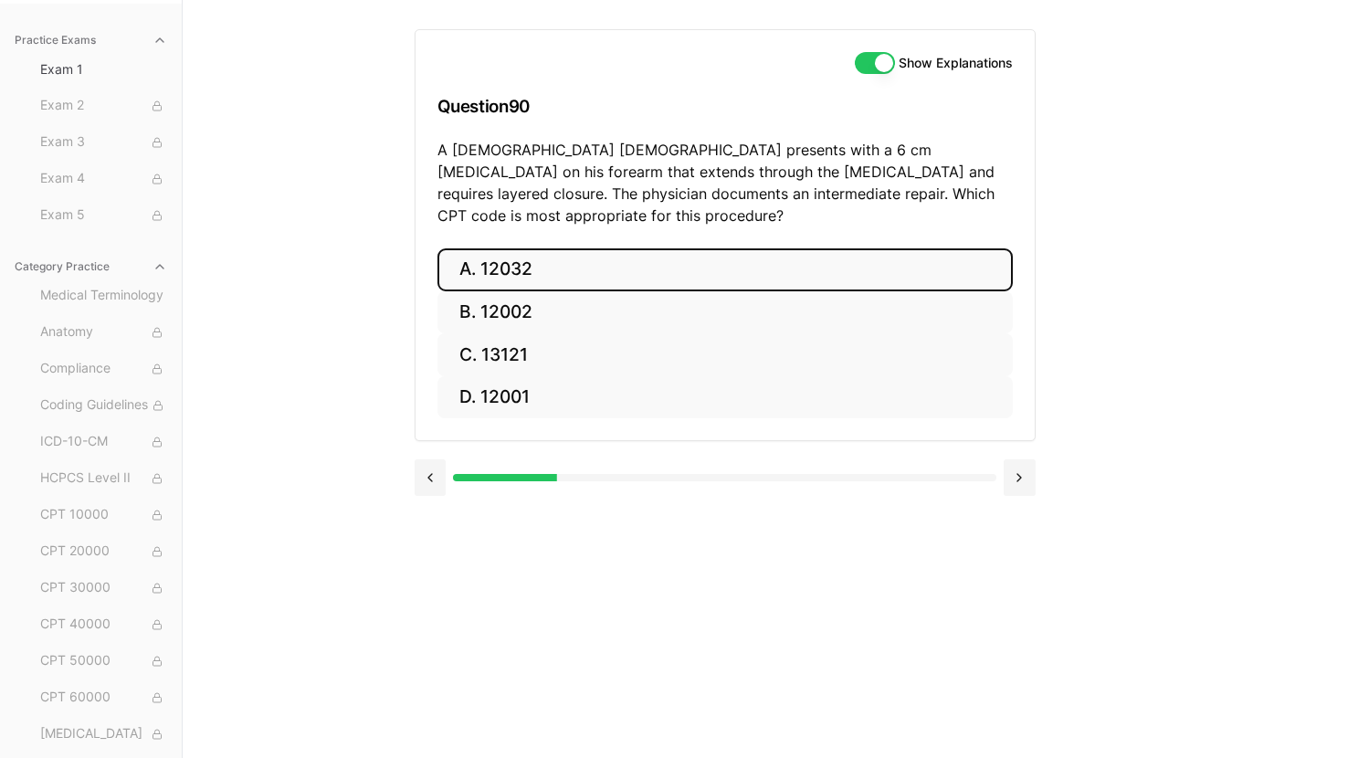
click at [644, 252] on button "A. 12032" at bounding box center [724, 269] width 575 height 43
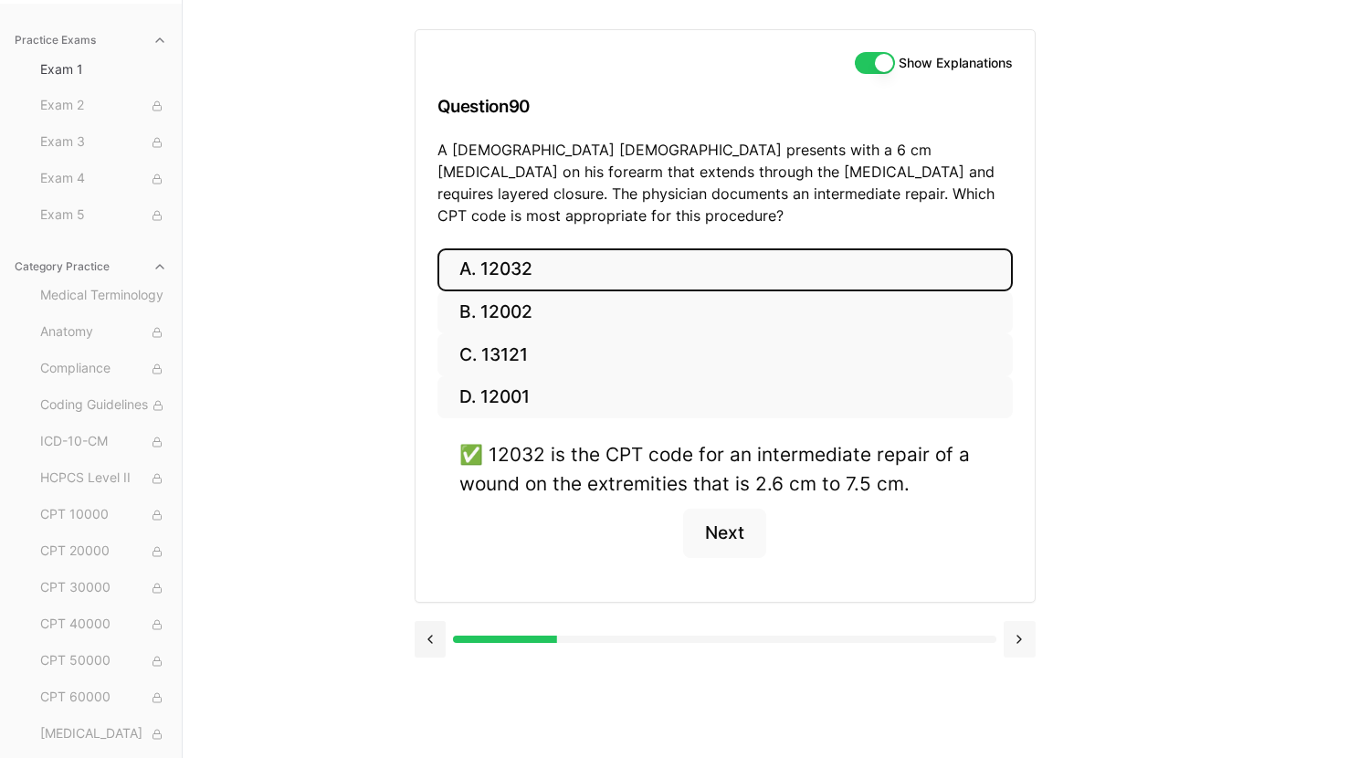
click at [1021, 624] on button at bounding box center [1020, 639] width 32 height 37
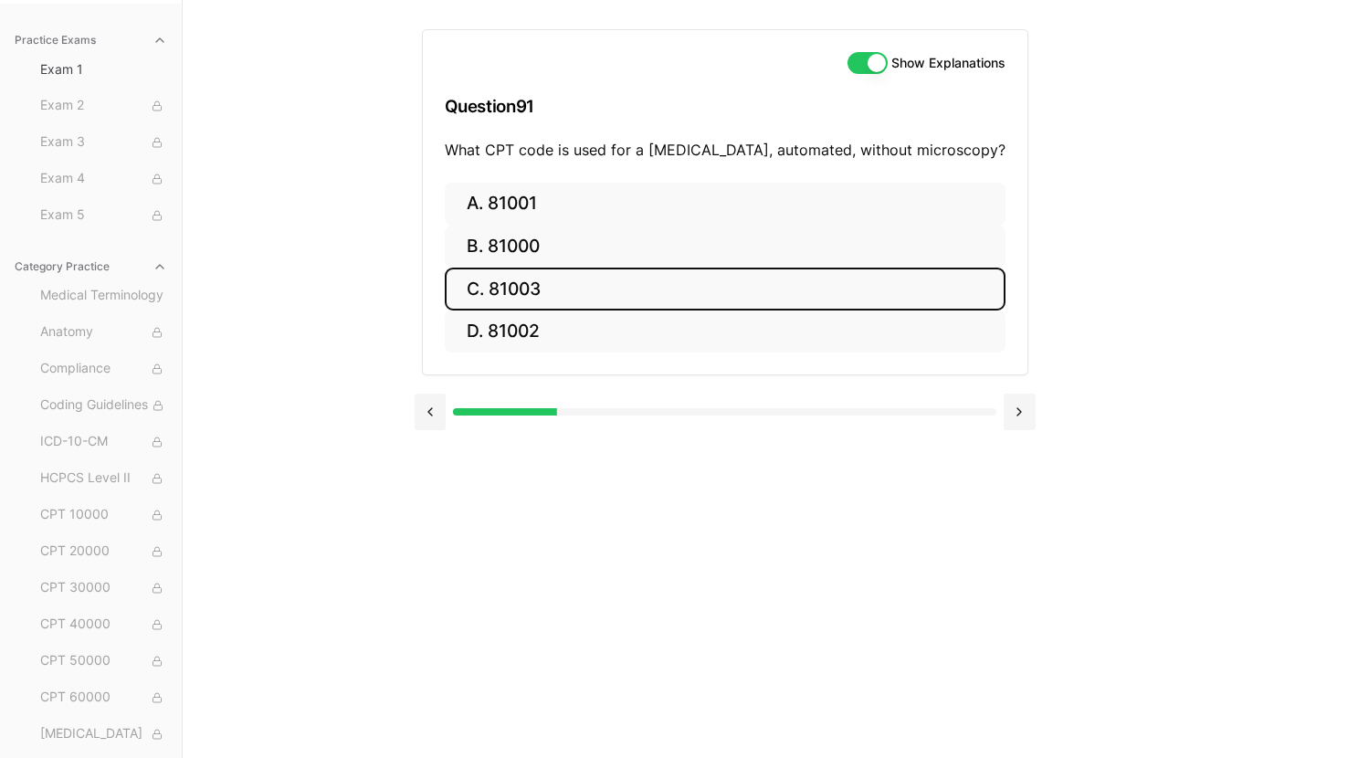
click at [580, 289] on button "C. 81003" at bounding box center [725, 289] width 561 height 43
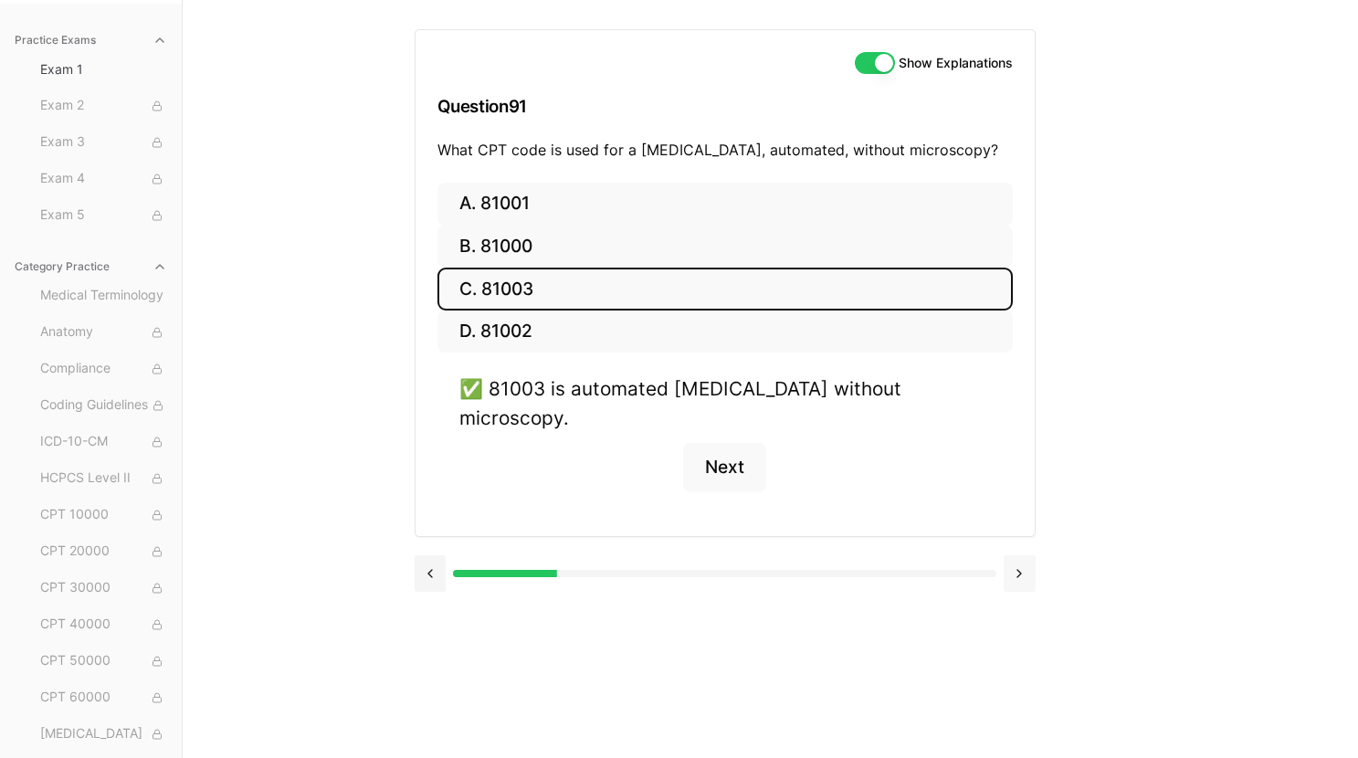
click at [1022, 555] on button at bounding box center [1020, 573] width 32 height 37
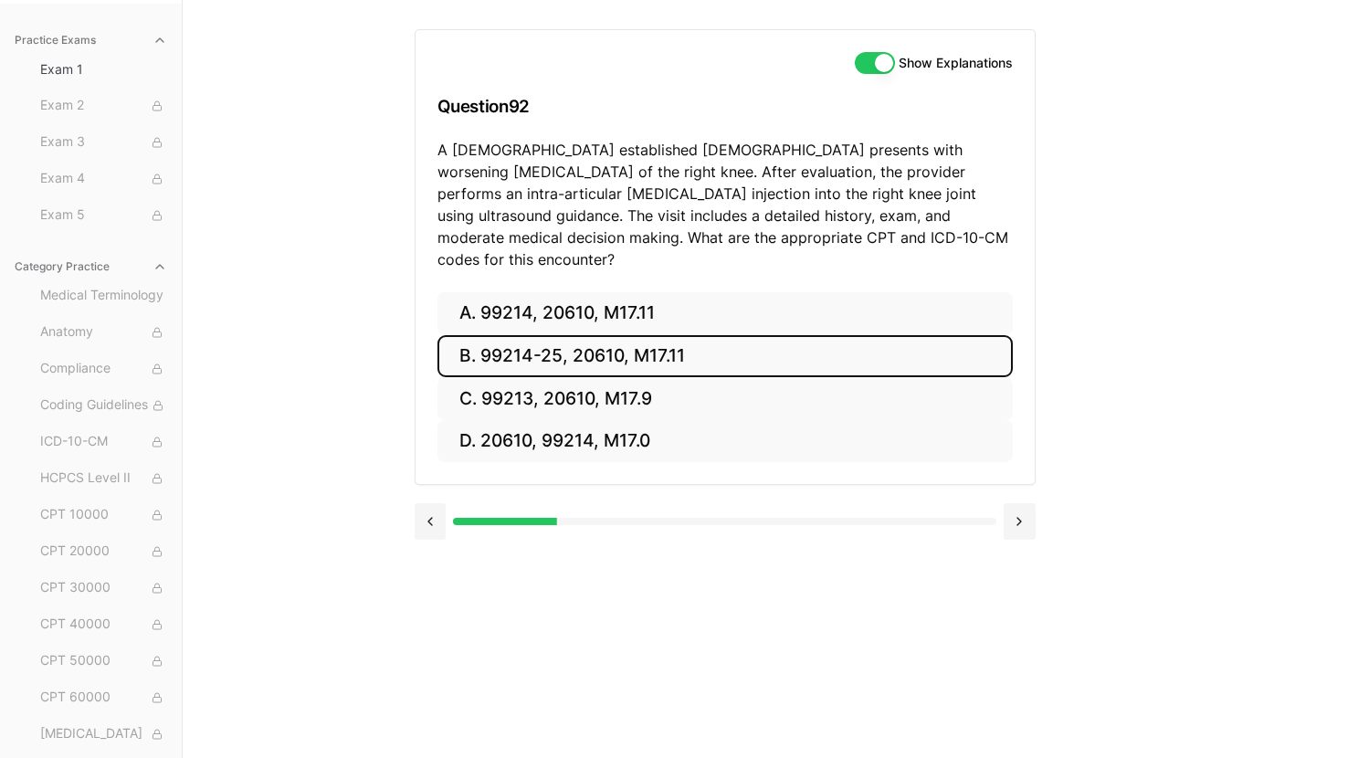
click at [518, 342] on button "B. 99214-25, 20610, M17.11" at bounding box center [724, 356] width 575 height 43
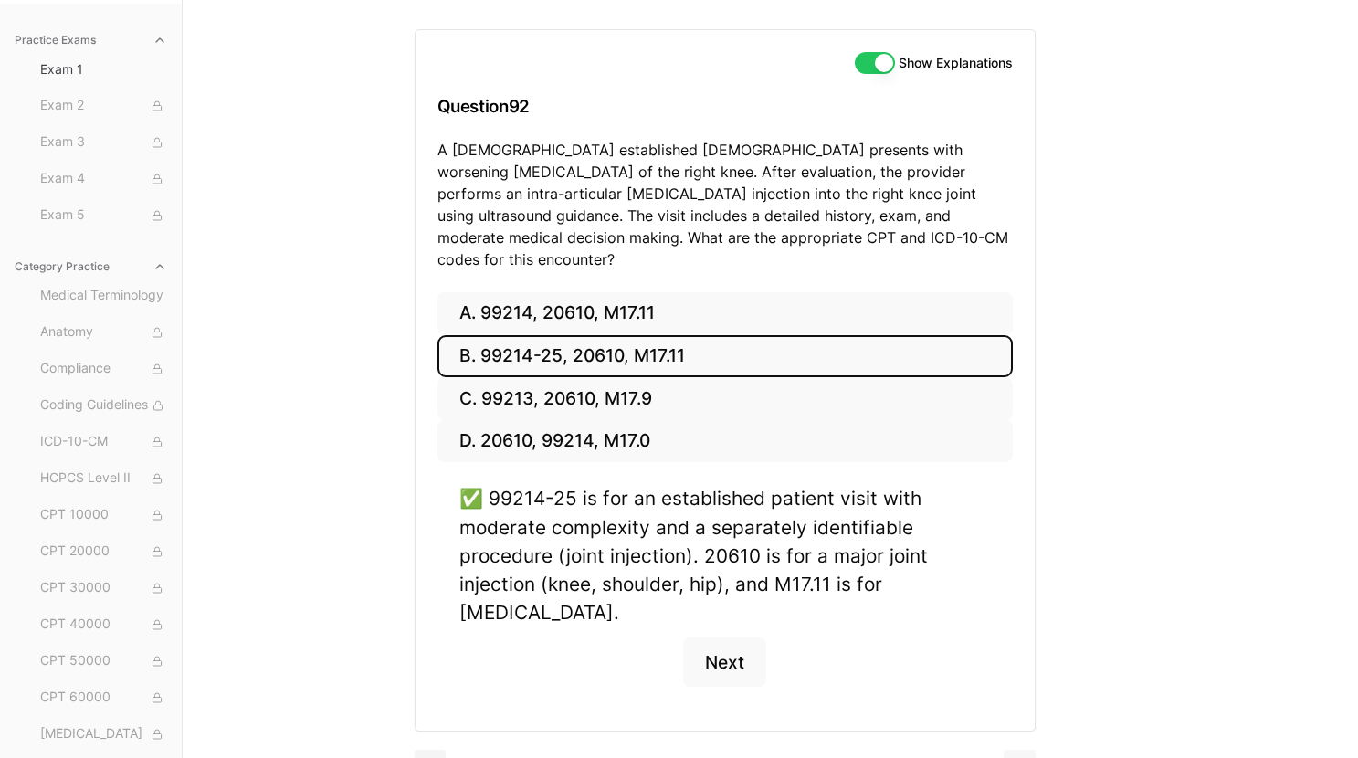
click at [1023, 750] on button at bounding box center [1020, 768] width 32 height 37
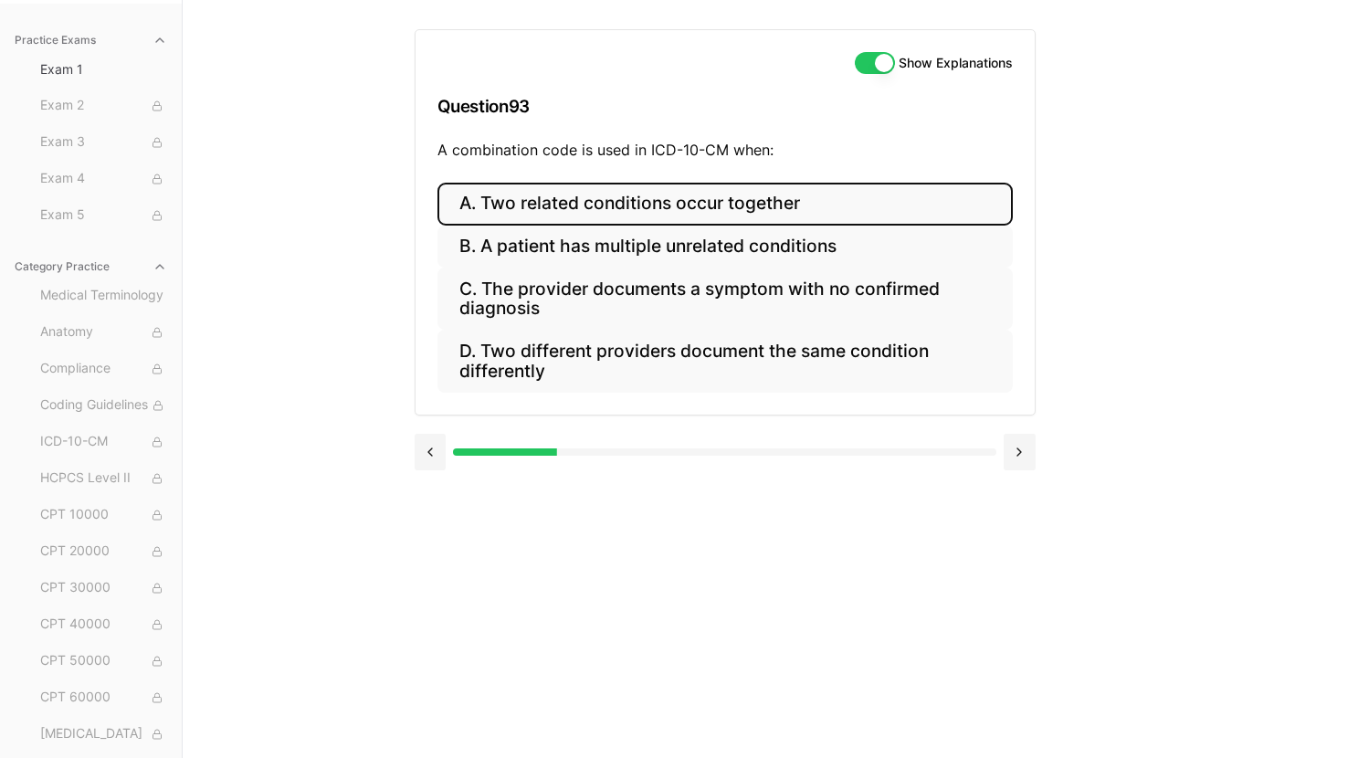
click at [634, 200] on button "A. Two related conditions occur together" at bounding box center [724, 204] width 575 height 43
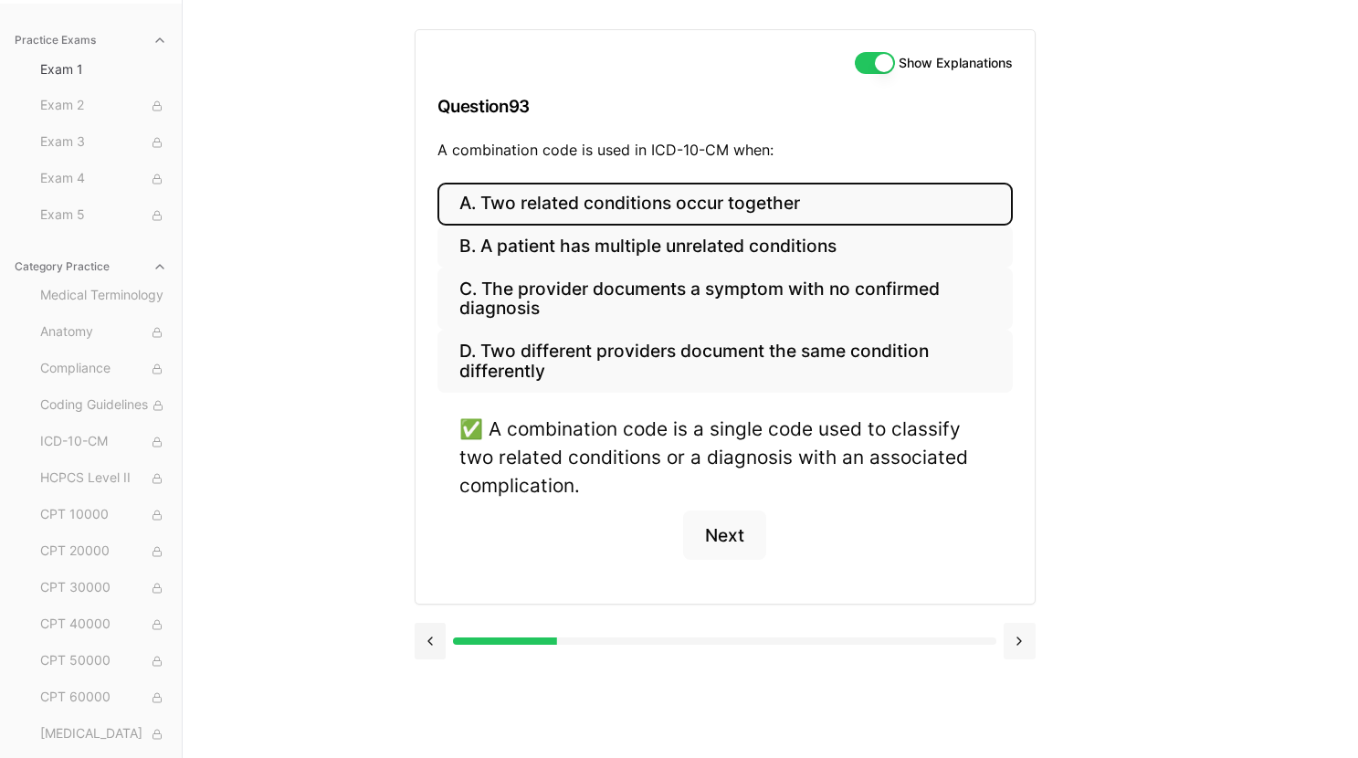
click at [1018, 642] on button at bounding box center [1020, 641] width 32 height 37
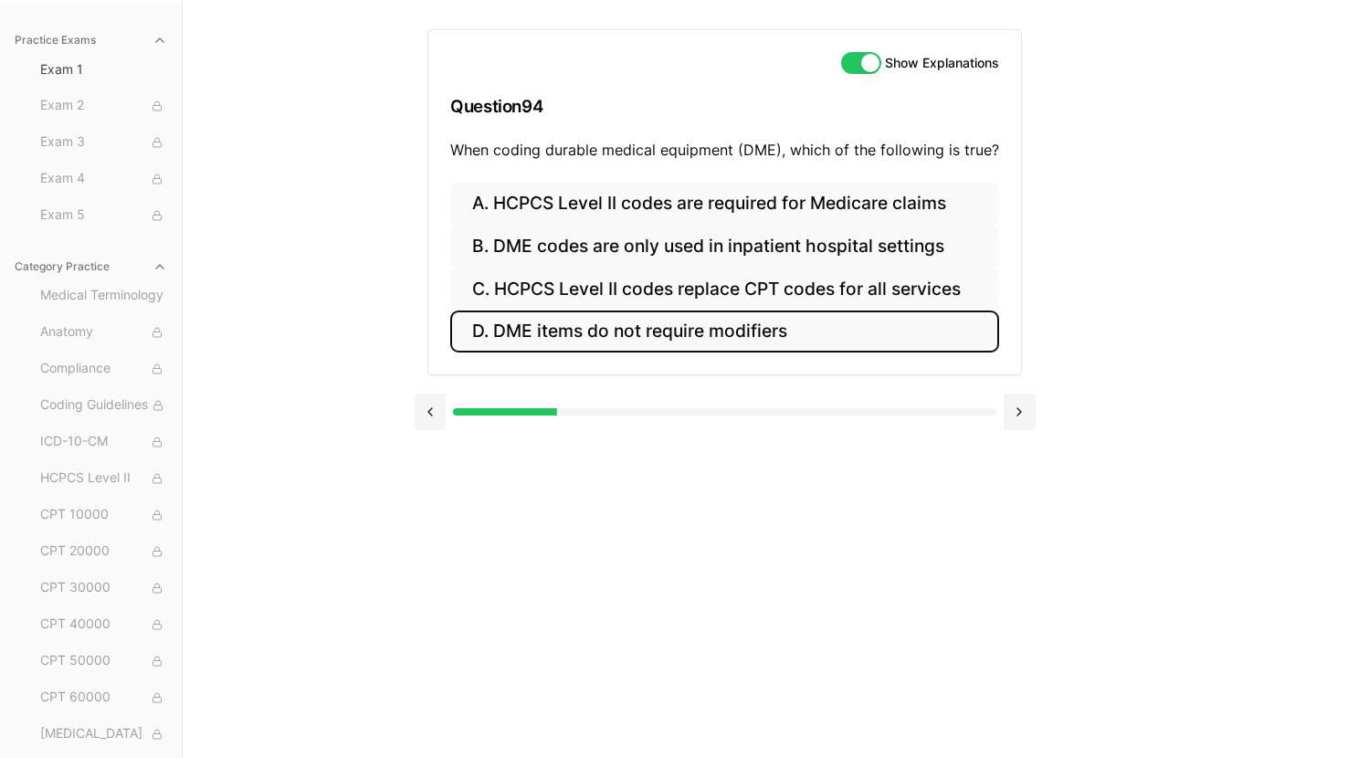
click at [689, 326] on button "D. DME items do not require modifiers" at bounding box center [724, 331] width 549 height 43
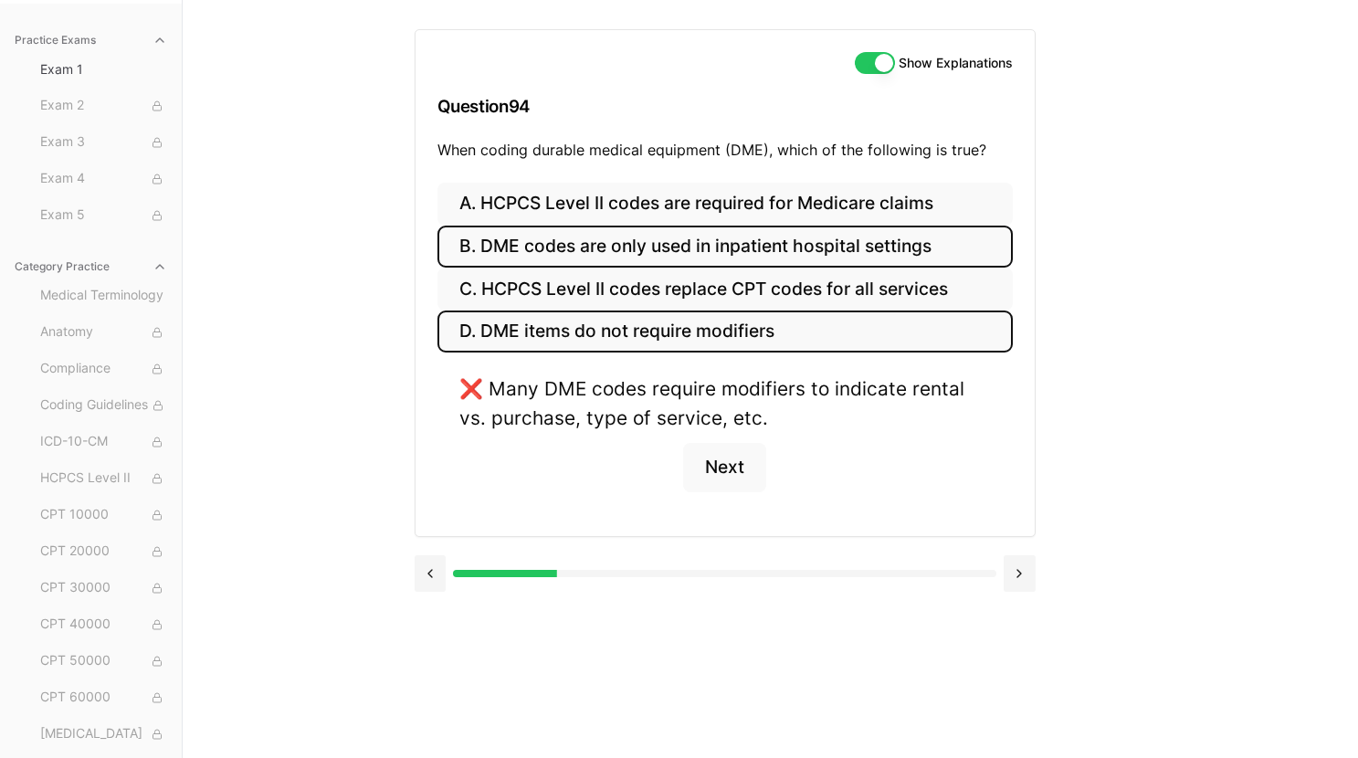
click at [684, 237] on button "B. DME codes are only used in inpatient hospital settings" at bounding box center [724, 247] width 575 height 43
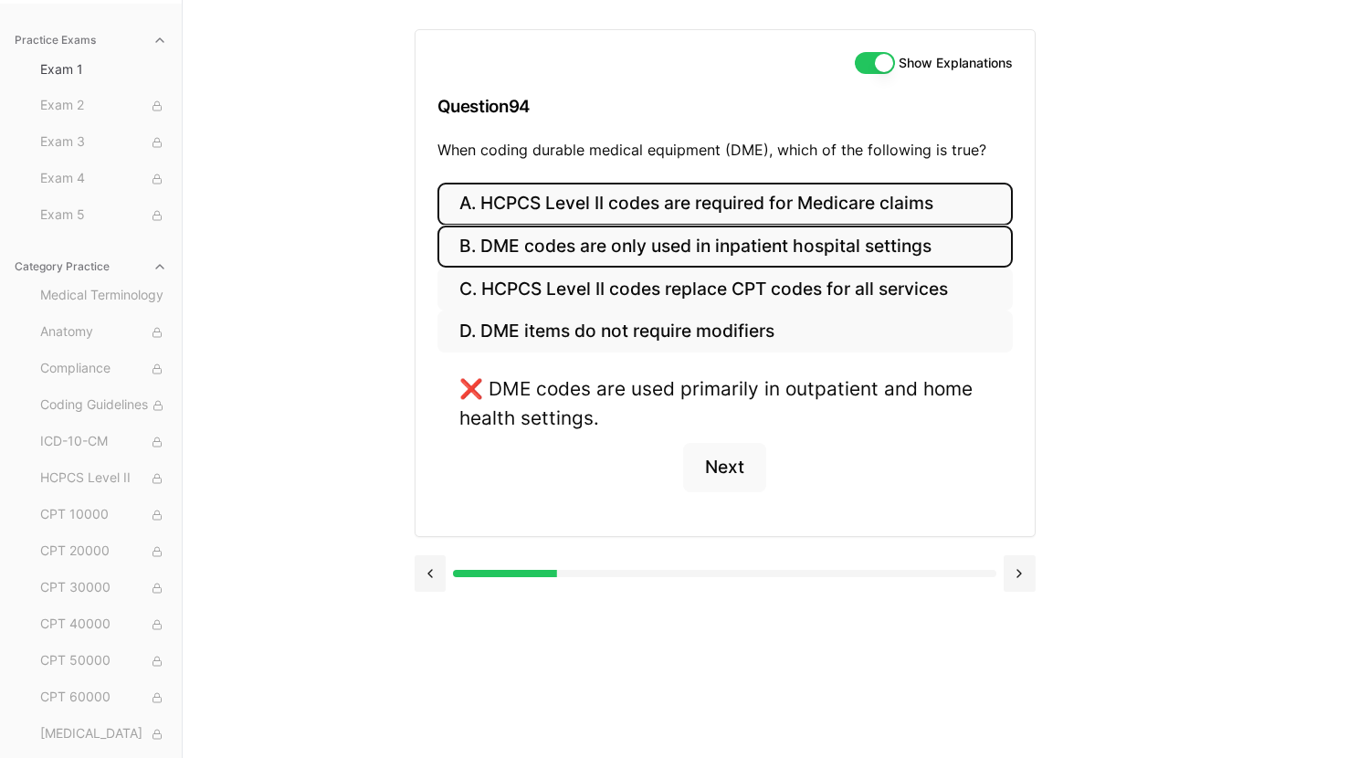
click at [689, 217] on button "A. HCPCS Level II codes are required for Medicare claims" at bounding box center [724, 204] width 575 height 43
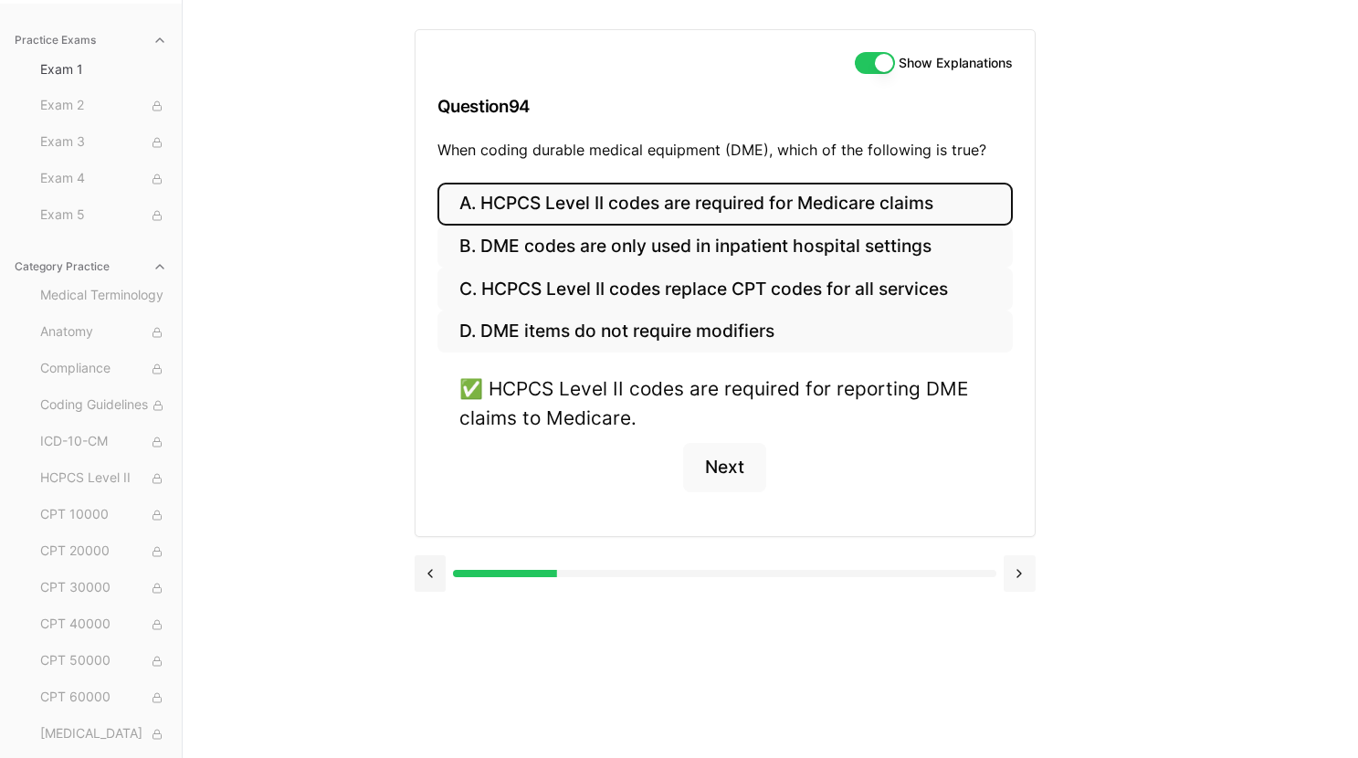
click at [1019, 584] on button at bounding box center [1020, 573] width 32 height 37
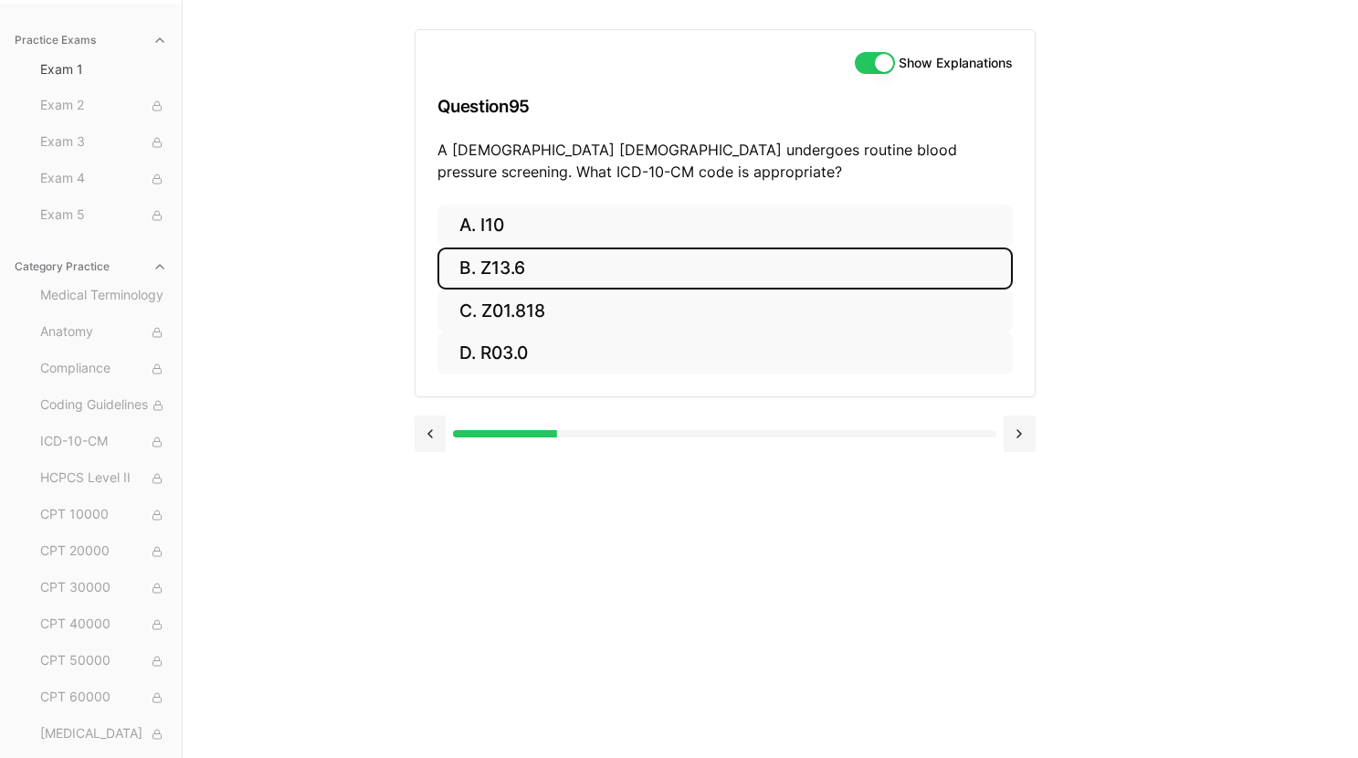
click at [752, 269] on button "B. Z13.6" at bounding box center [724, 268] width 575 height 43
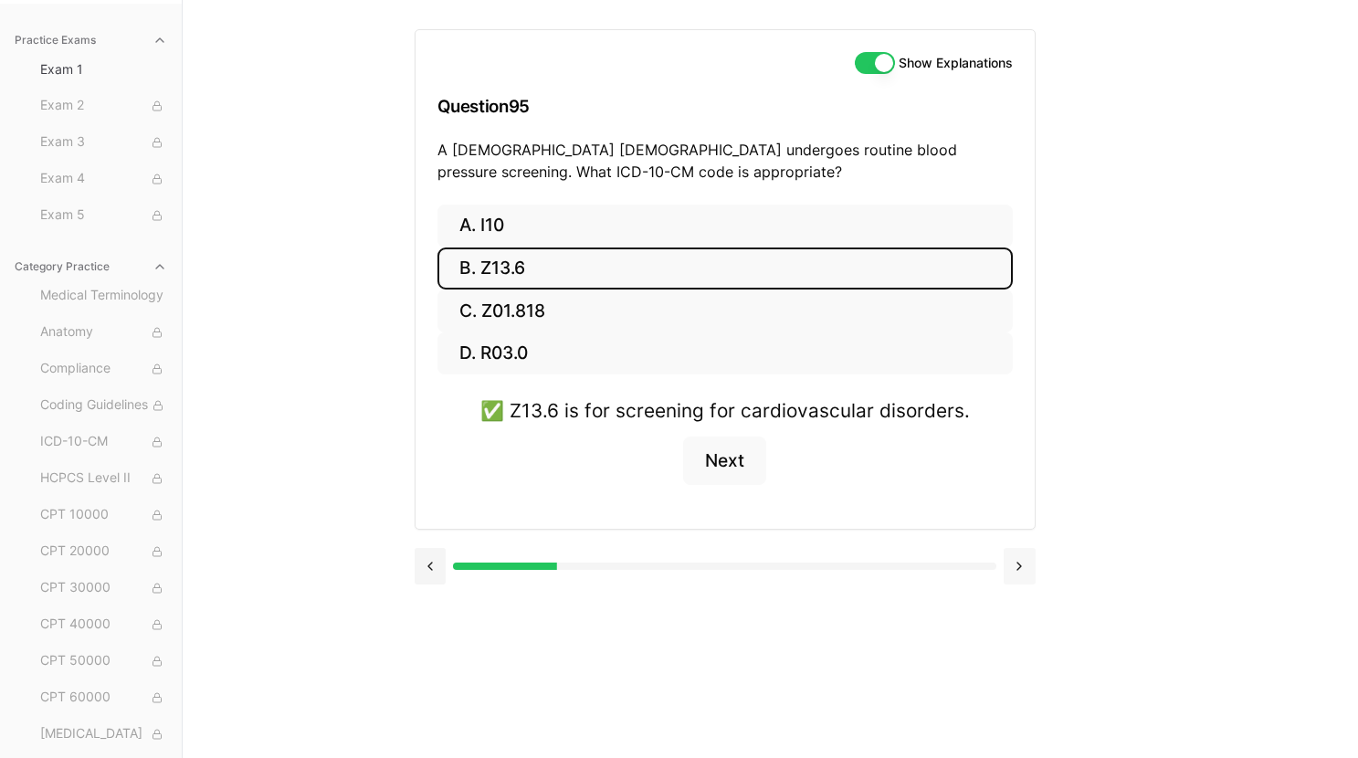
click at [1015, 574] on button at bounding box center [1020, 566] width 32 height 37
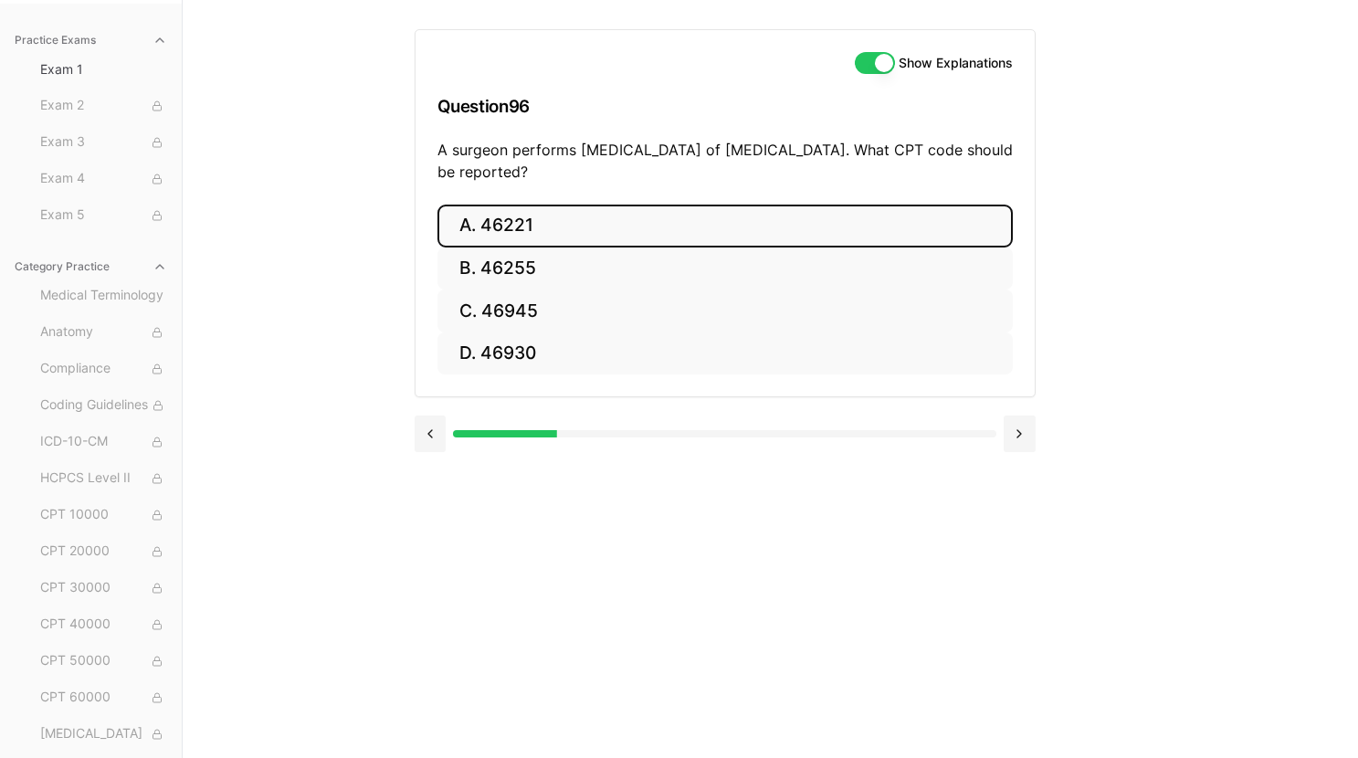
click at [758, 230] on button "A. 46221" at bounding box center [724, 226] width 575 height 43
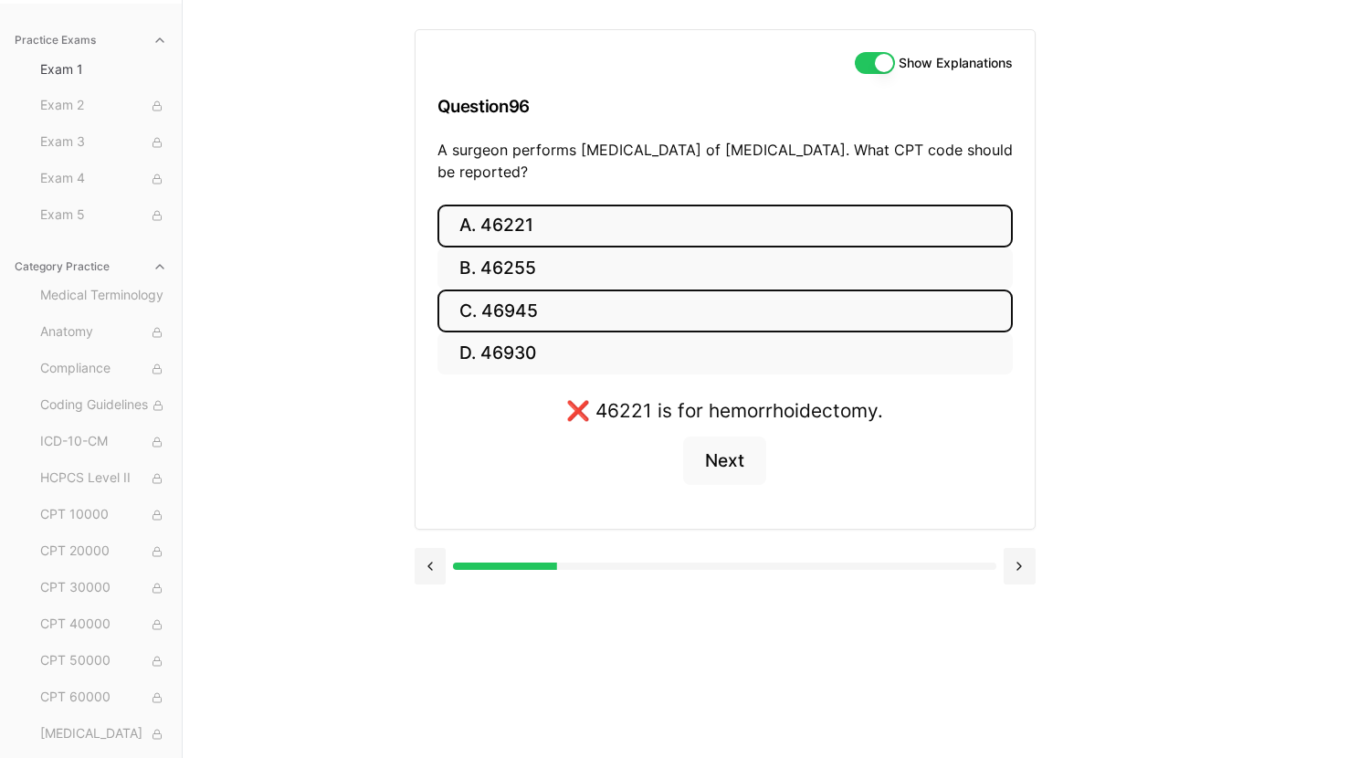
click at [727, 300] on button "C. 46945" at bounding box center [724, 310] width 575 height 43
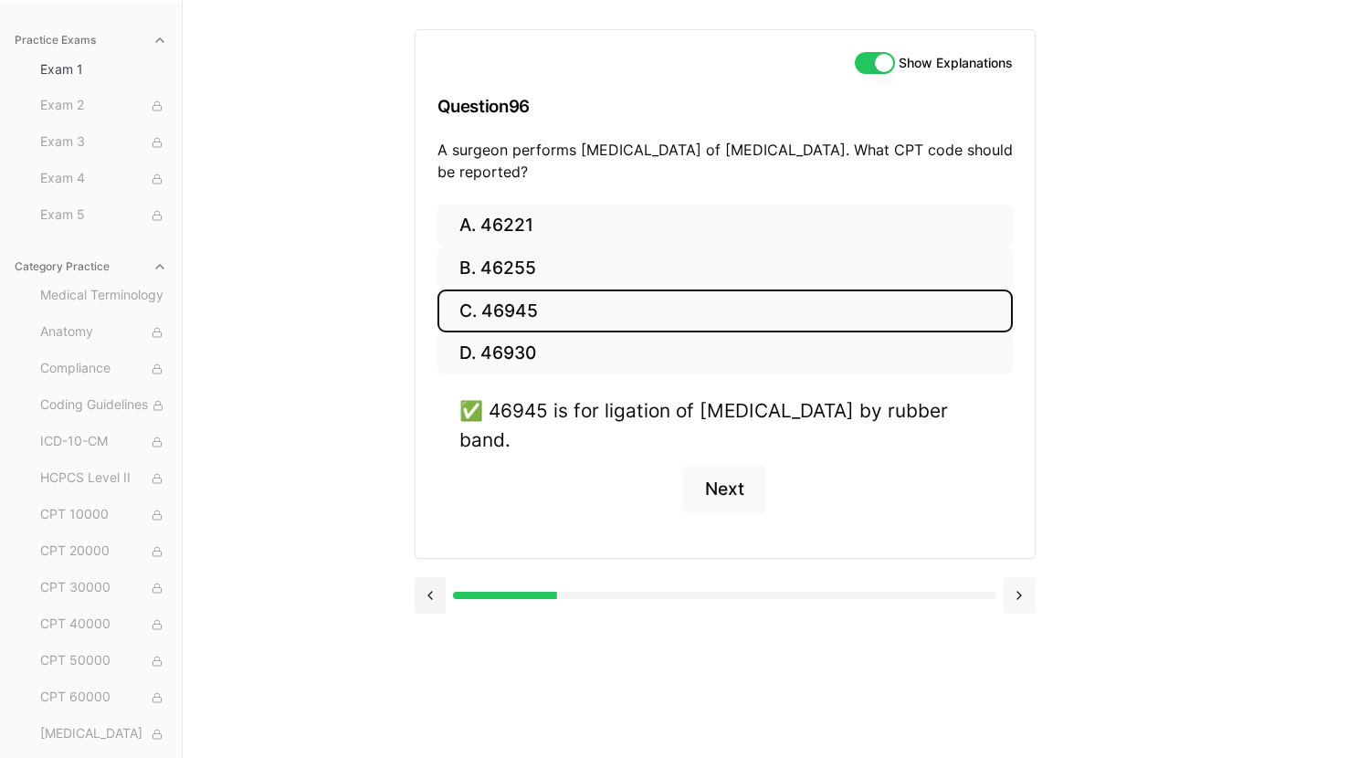
click at [1019, 590] on button at bounding box center [1020, 595] width 32 height 37
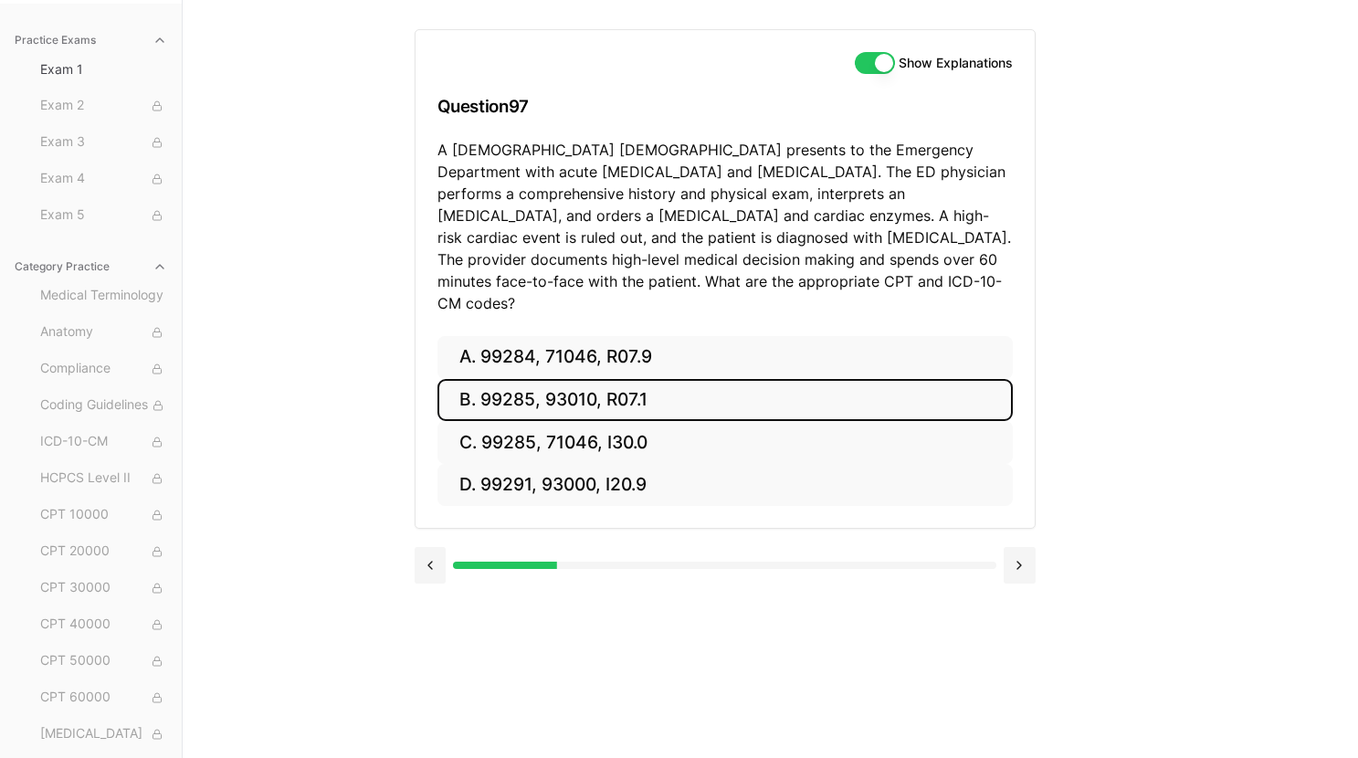
click at [489, 379] on button "B. 99285, 93010, R07.1" at bounding box center [724, 400] width 575 height 43
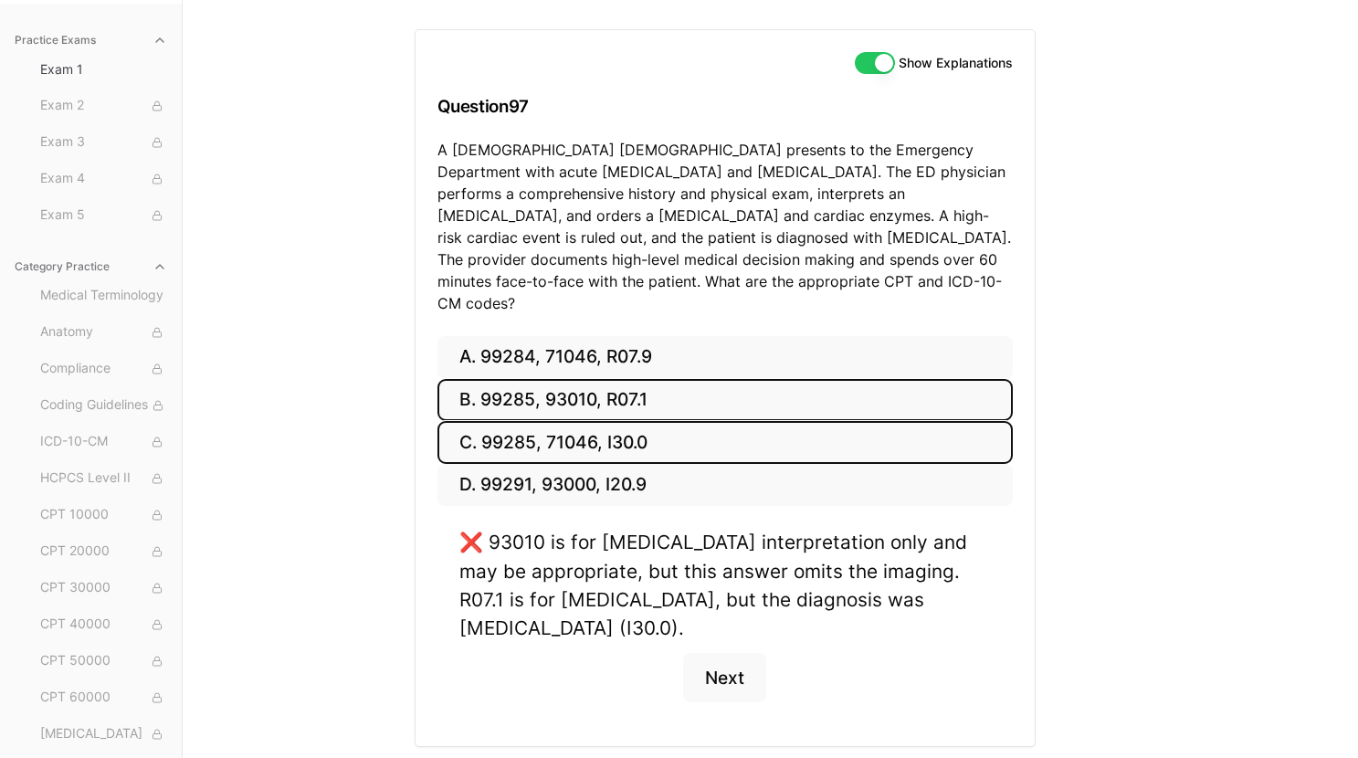
click at [484, 421] on button "C. 99285, 71046, I30.0" at bounding box center [724, 442] width 575 height 43
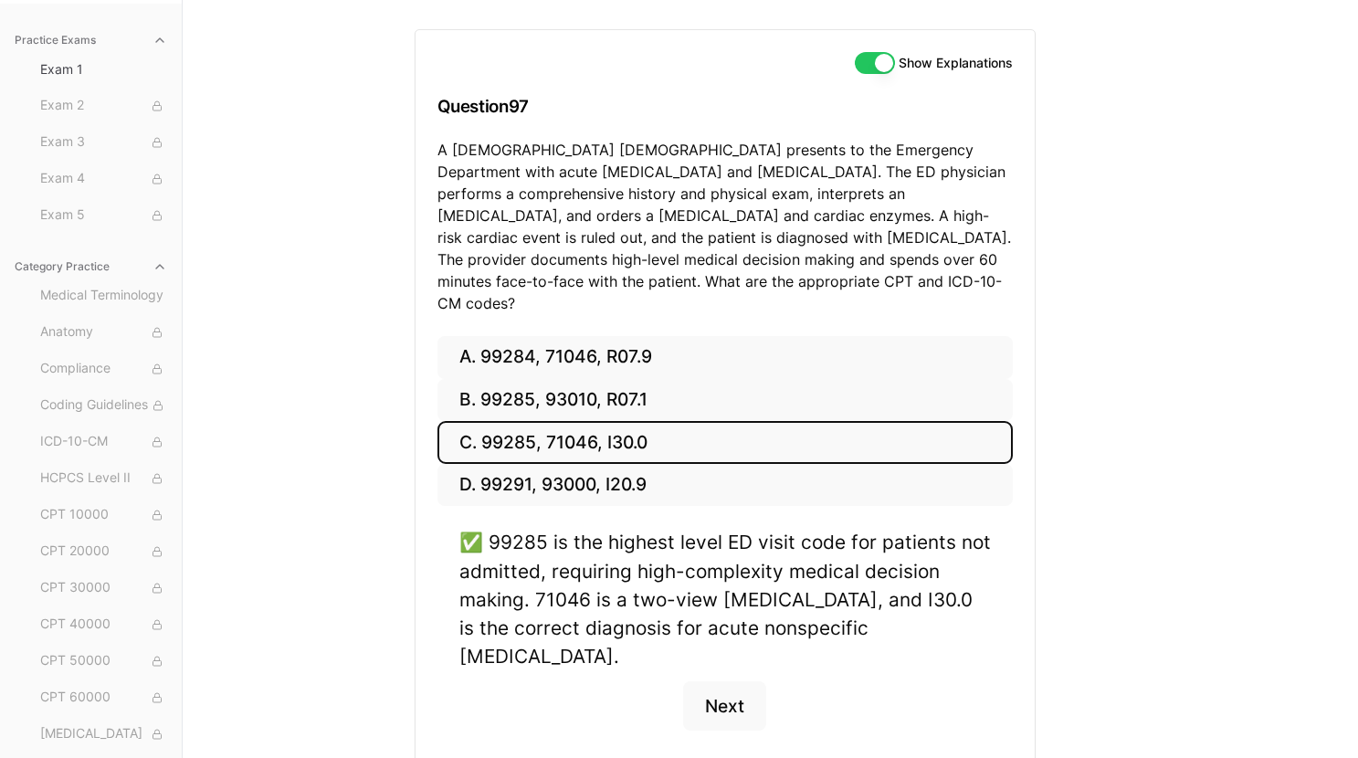
scroll to position [205, 0]
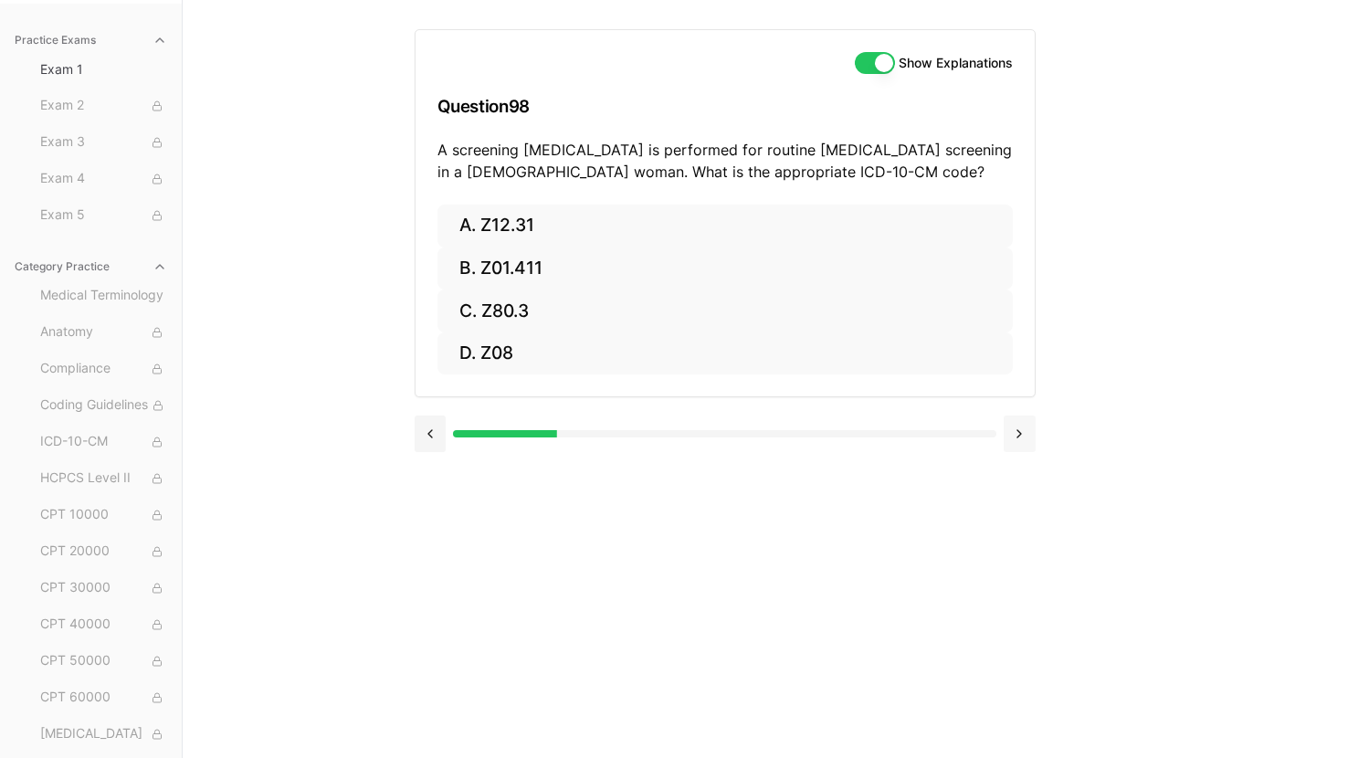
scroll to position [168, 0]
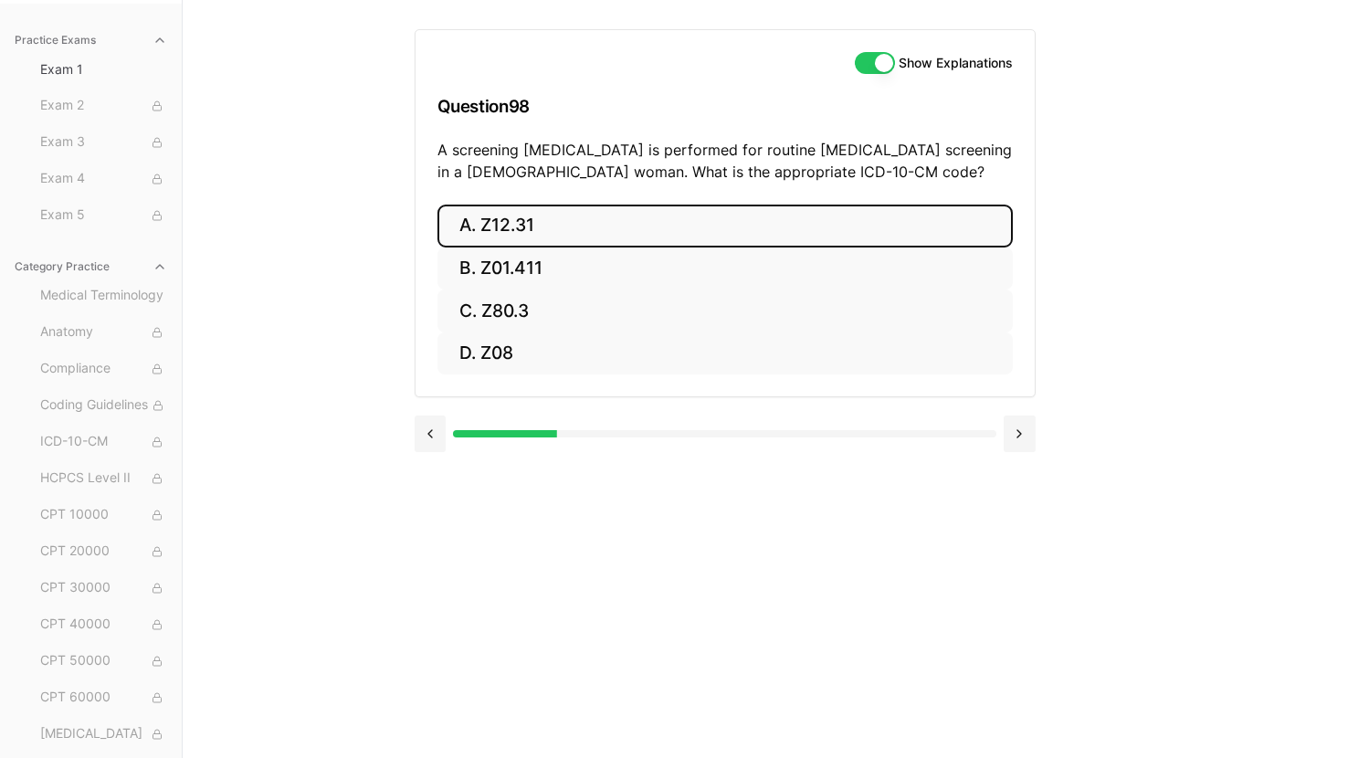
click at [686, 211] on button "A. Z12.31" at bounding box center [724, 226] width 575 height 43
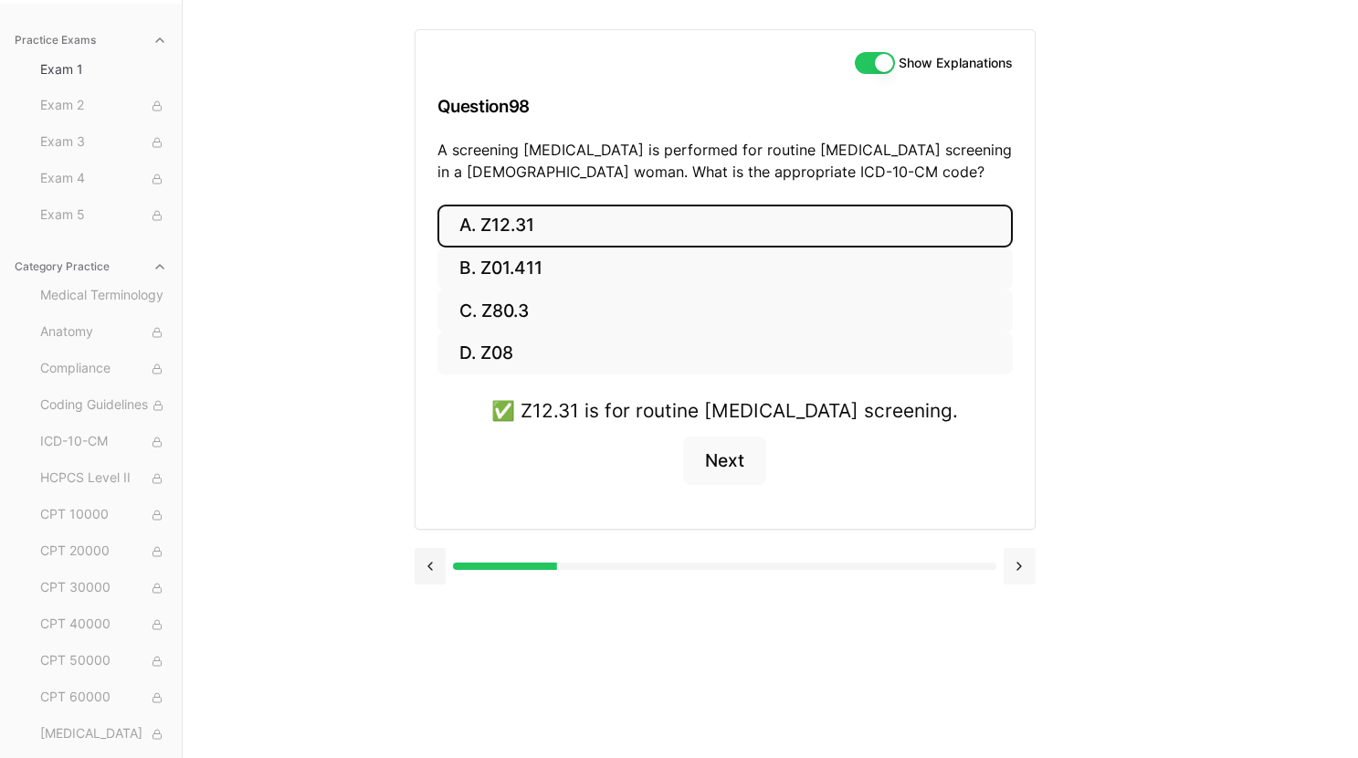
click at [1026, 569] on button at bounding box center [1020, 566] width 32 height 37
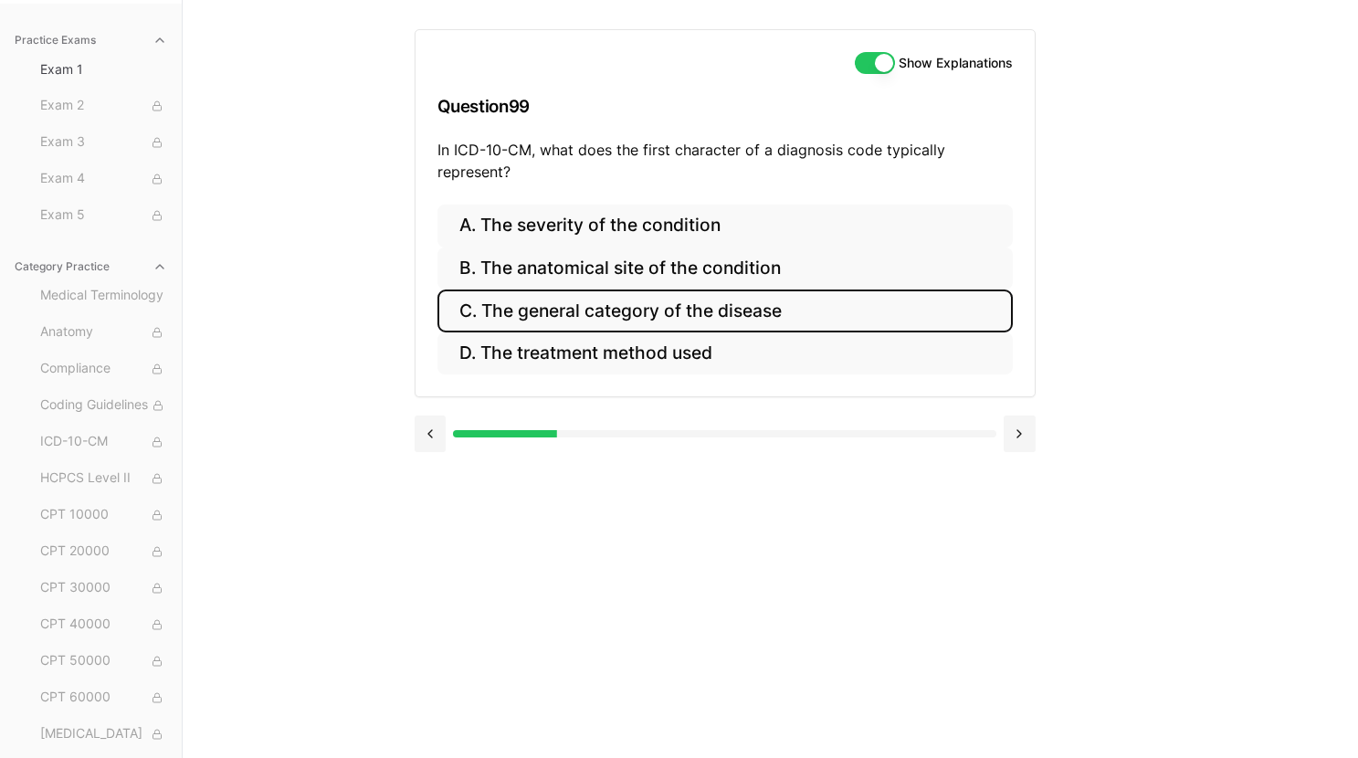
click at [629, 302] on button "C. The general category of the disease" at bounding box center [724, 310] width 575 height 43
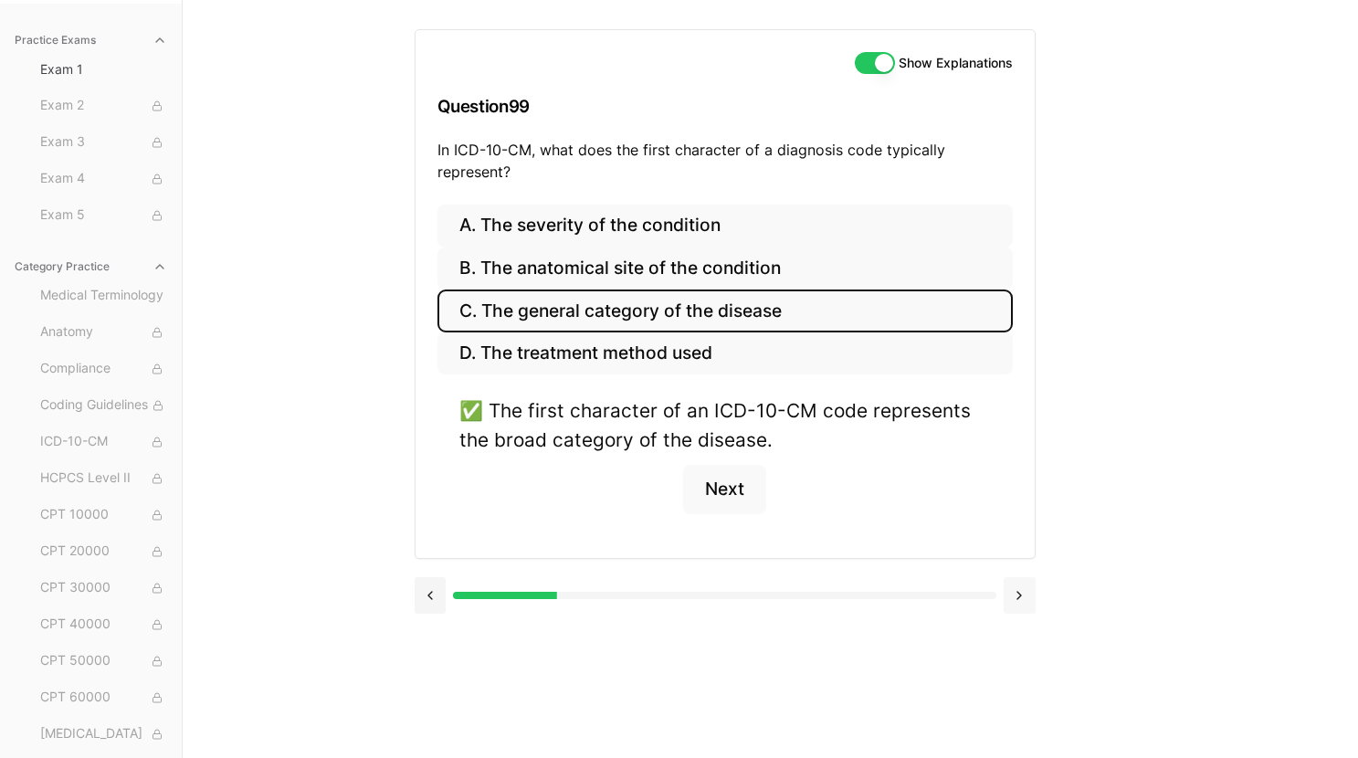
click at [1018, 597] on button at bounding box center [1020, 595] width 32 height 37
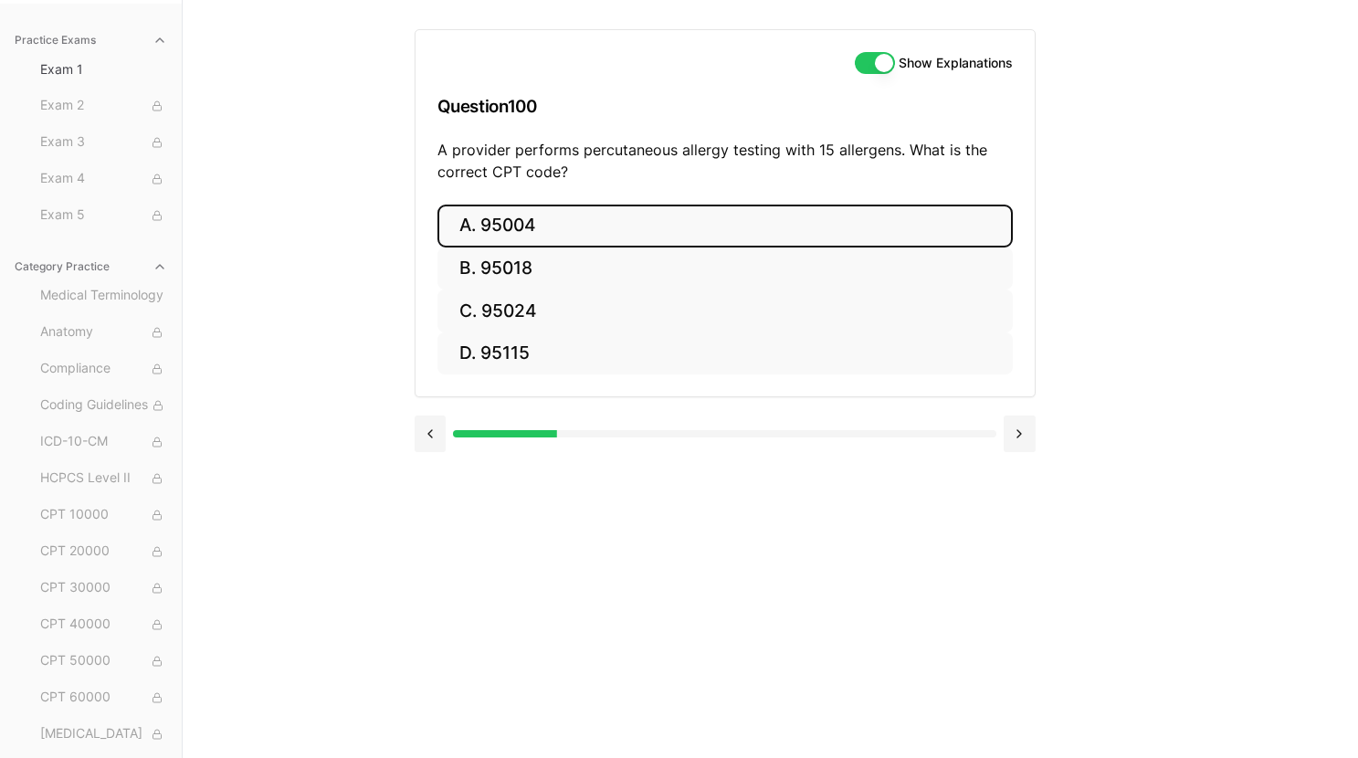
click at [698, 237] on button "A. 95004" at bounding box center [724, 226] width 575 height 43
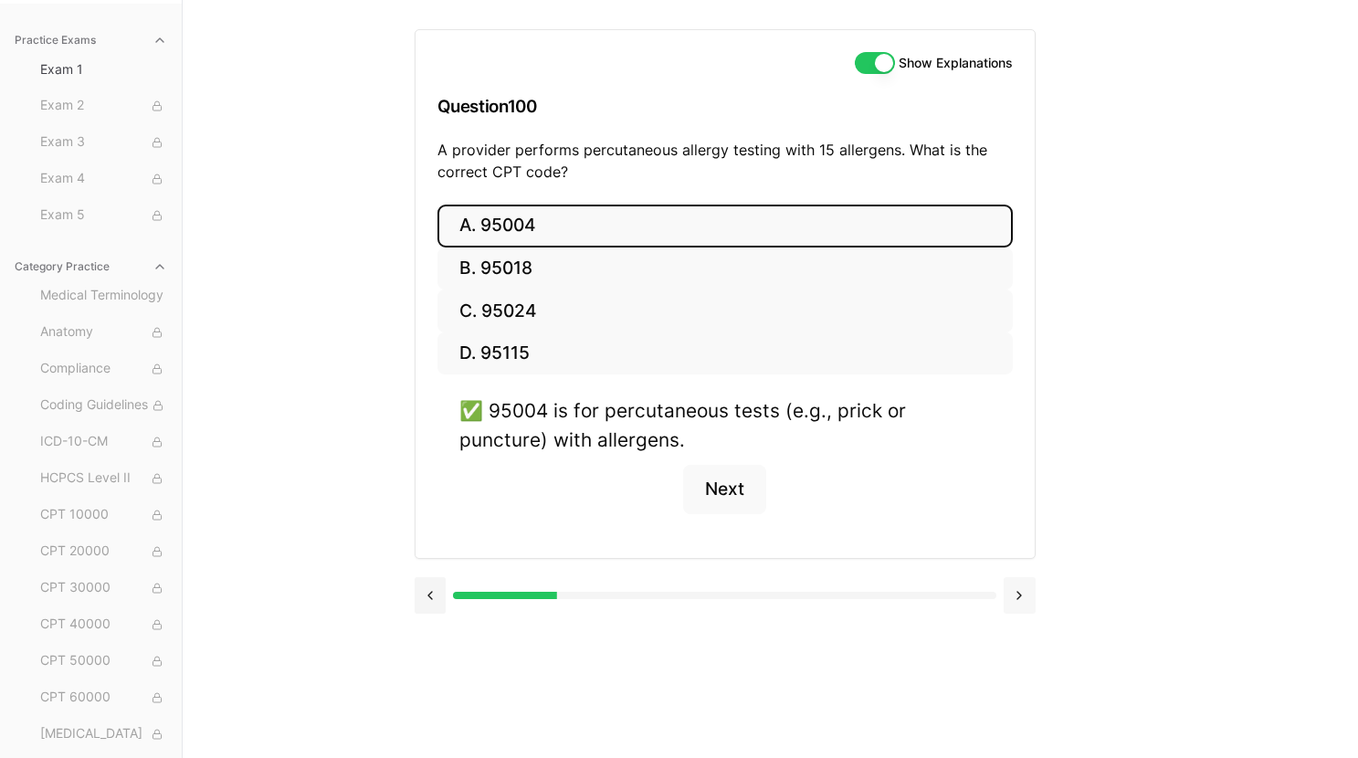
click at [1012, 581] on button at bounding box center [1020, 595] width 32 height 37
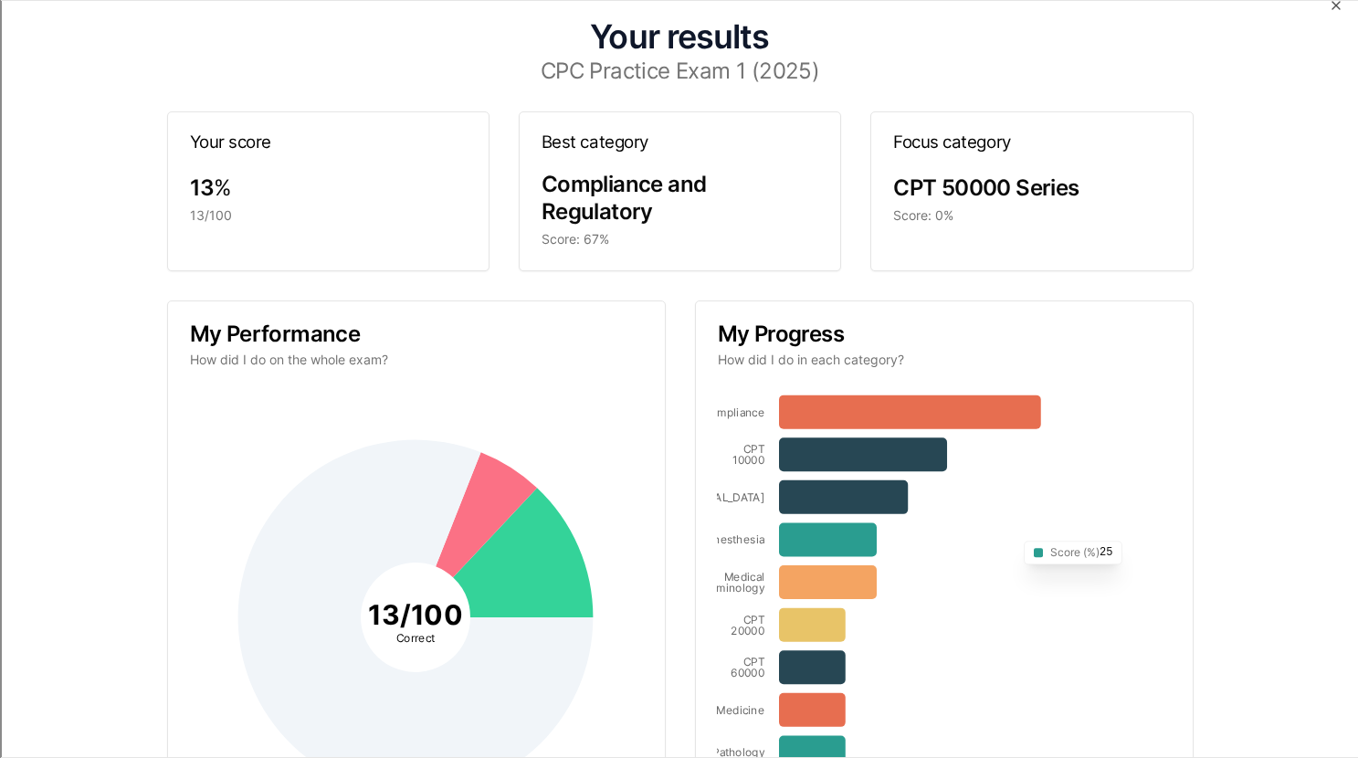
scroll to position [0, 0]
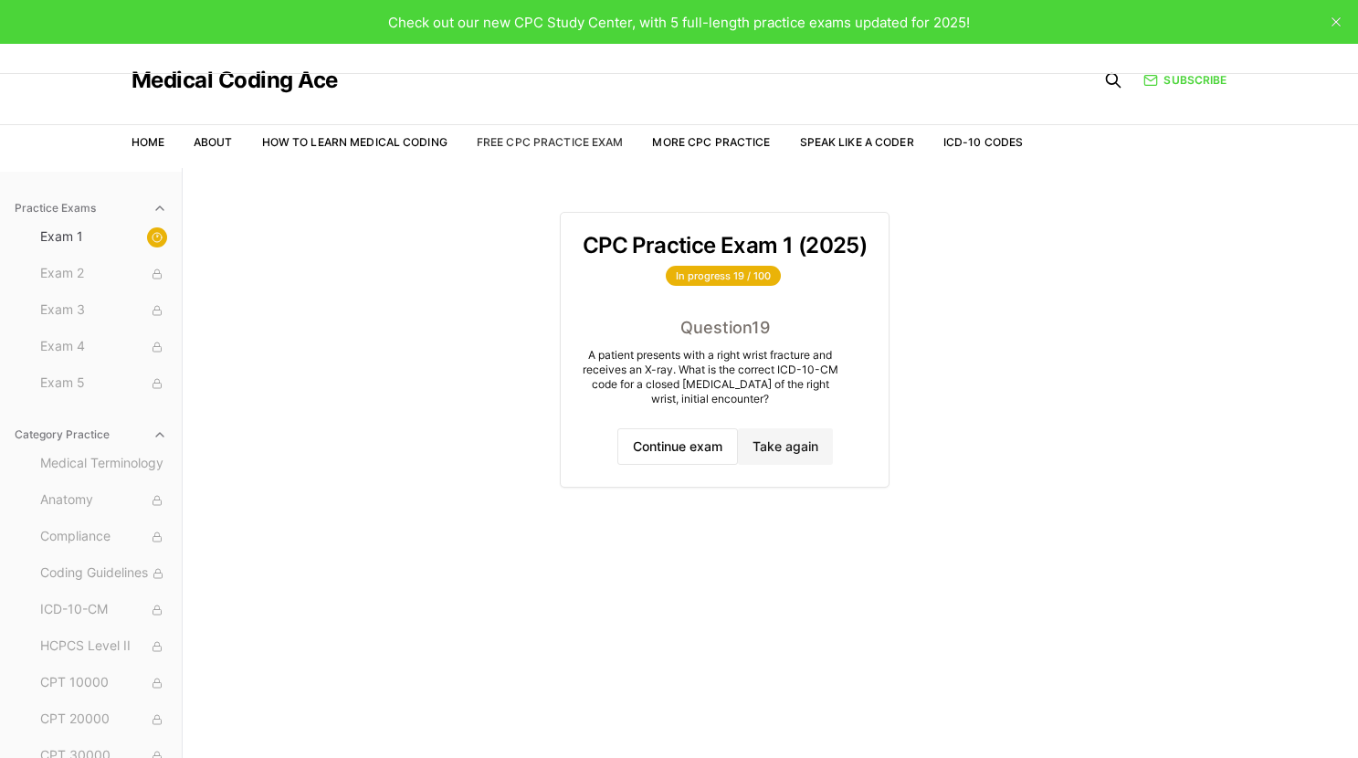
click at [537, 142] on link "Free CPC Practice Exam" at bounding box center [550, 142] width 147 height 14
click at [718, 140] on link "More CPC Practice" at bounding box center [711, 142] width 118 height 14
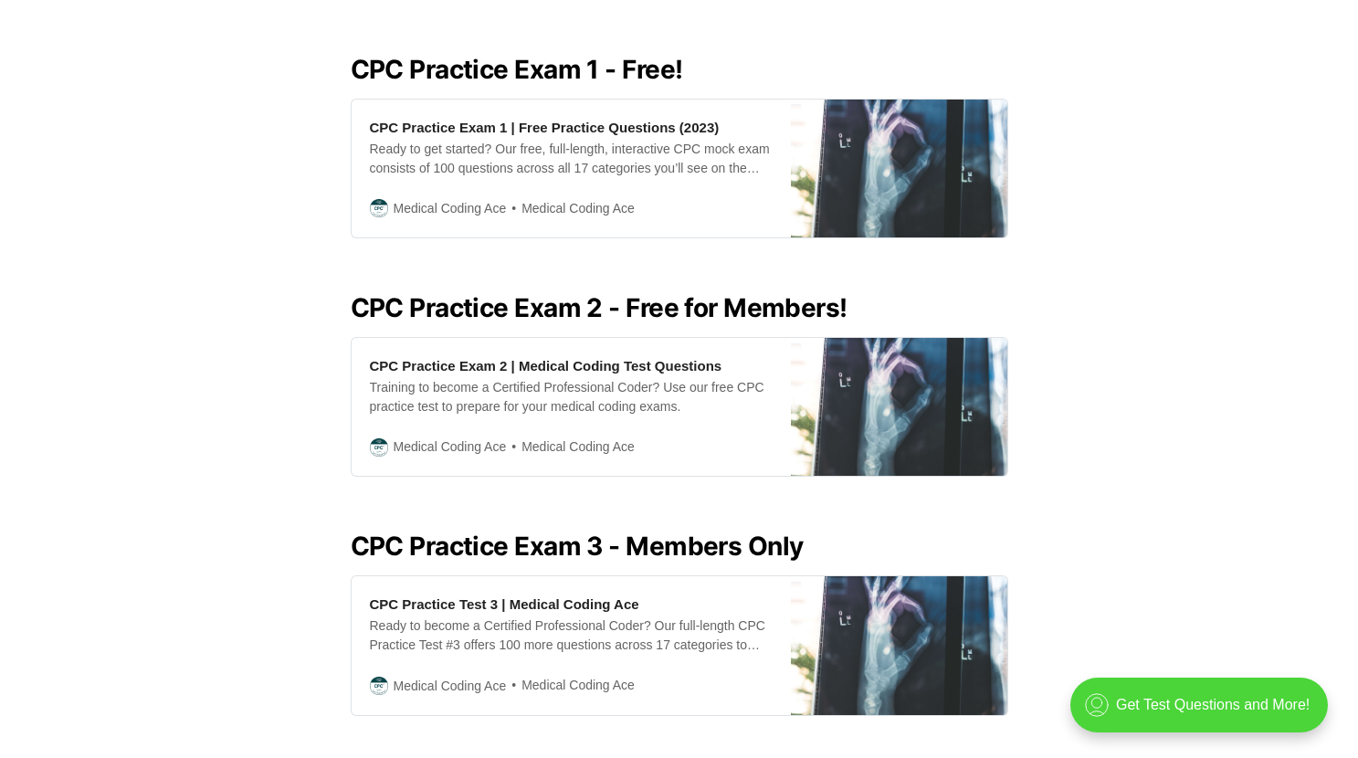
scroll to position [807, 0]
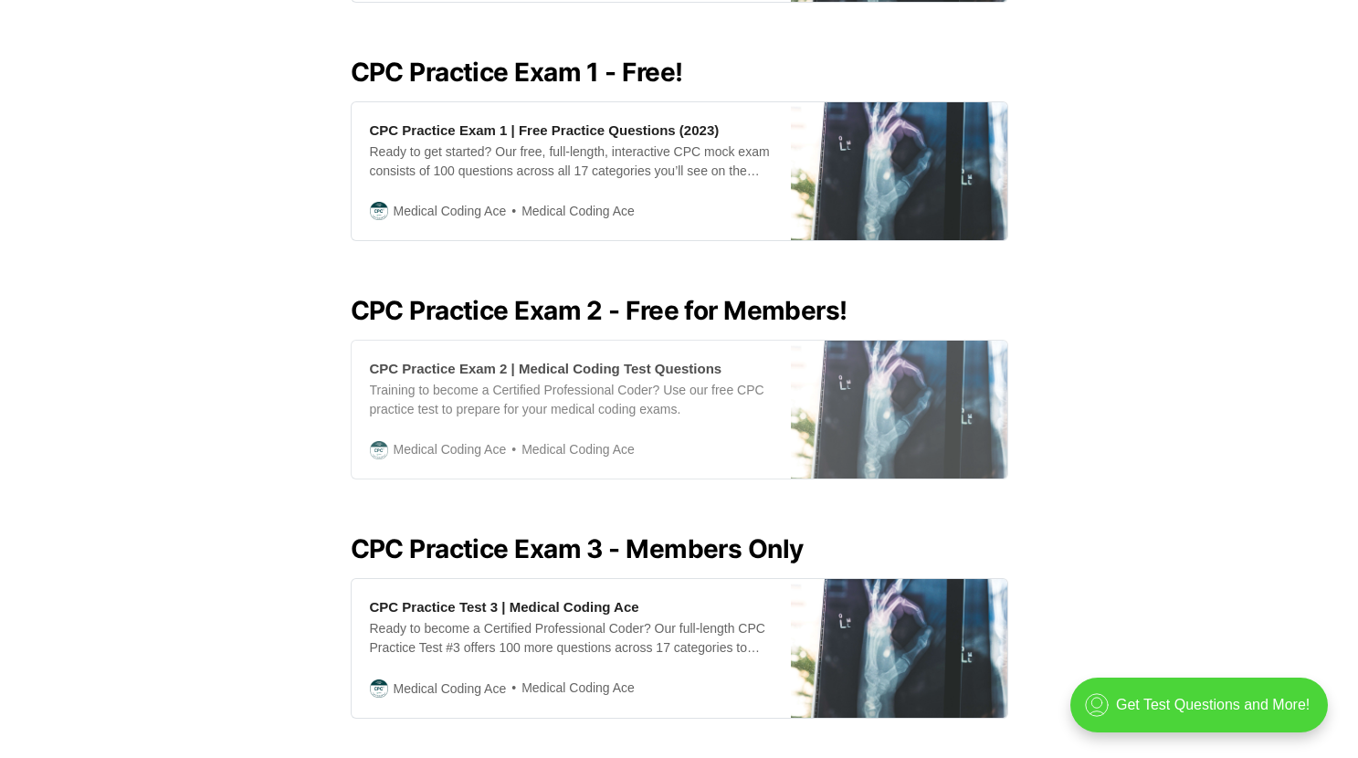
click at [581, 388] on div "Training to become a Certified Professional Coder? Use our free CPC practice te…" at bounding box center [571, 400] width 403 height 38
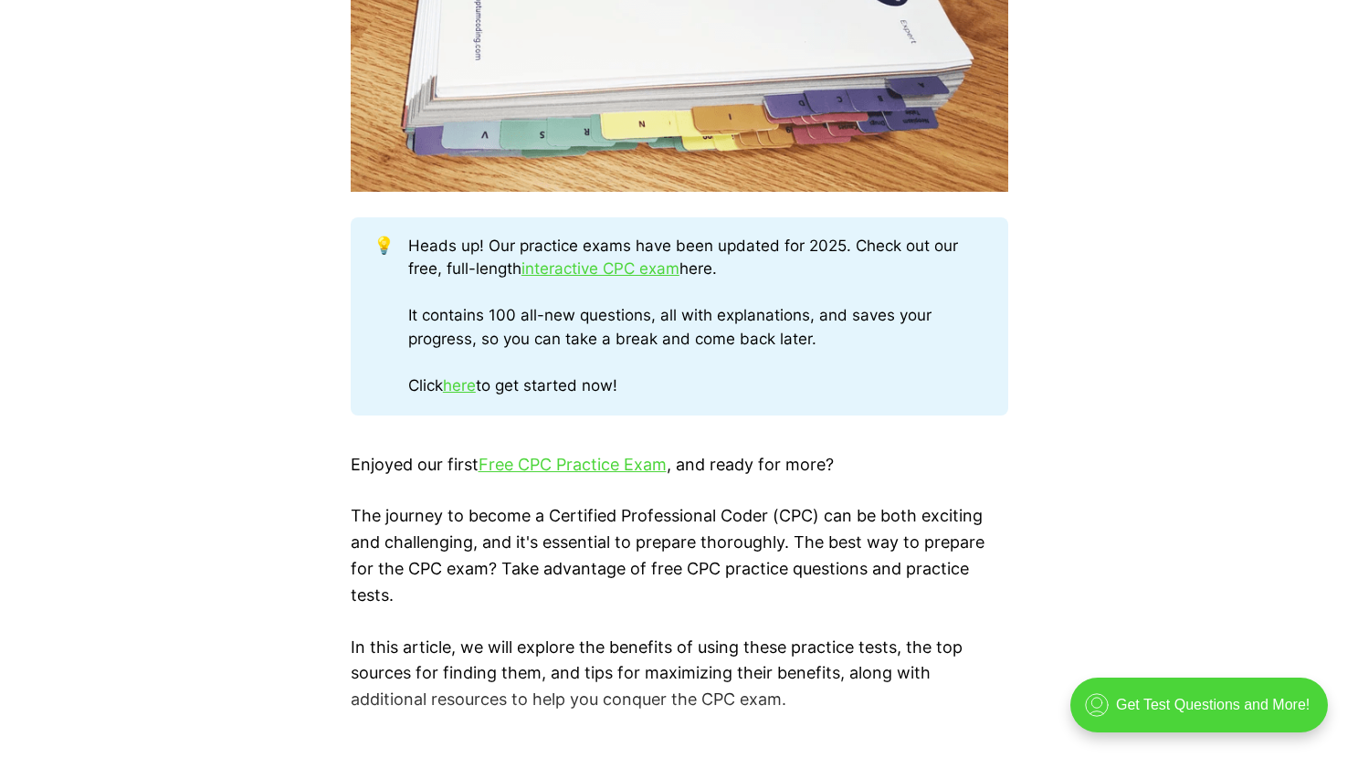
scroll to position [860, 0]
click at [585, 468] on link "Free CPC Practice Exam" at bounding box center [572, 463] width 188 height 19
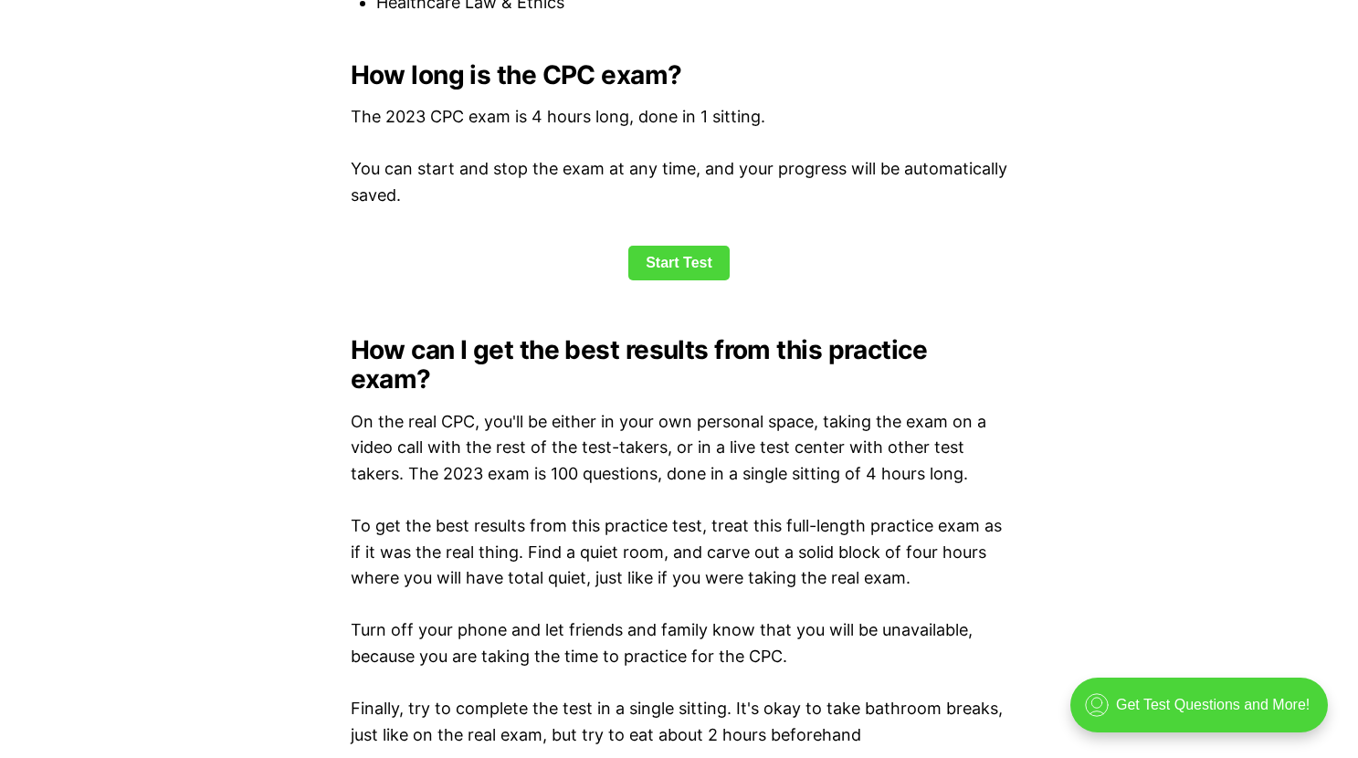
scroll to position [2466, 0]
